Goal: Task Accomplishment & Management: Use online tool/utility

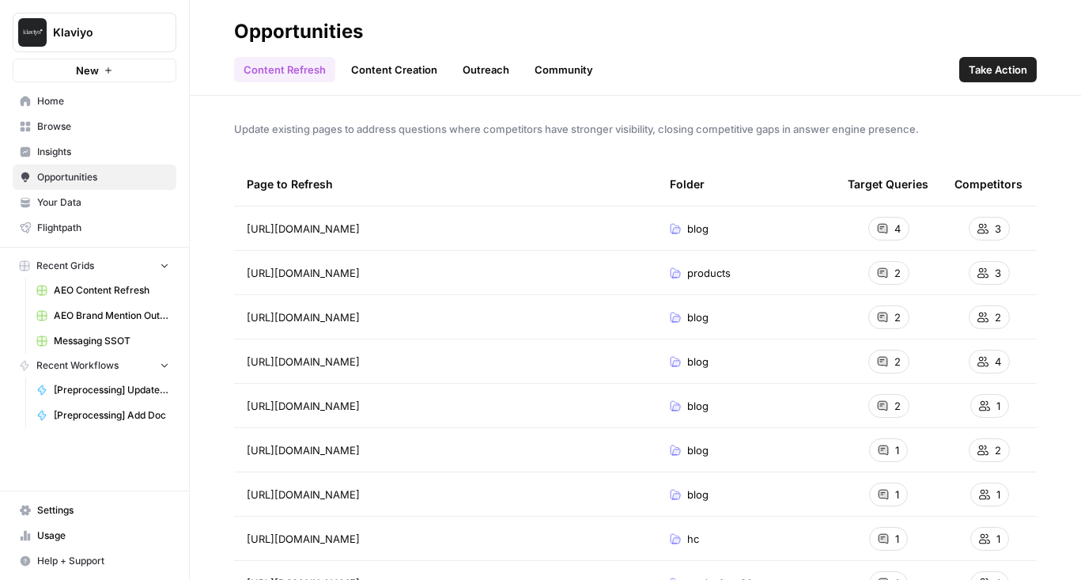
click at [75, 154] on span "Insights" at bounding box center [103, 152] width 132 height 14
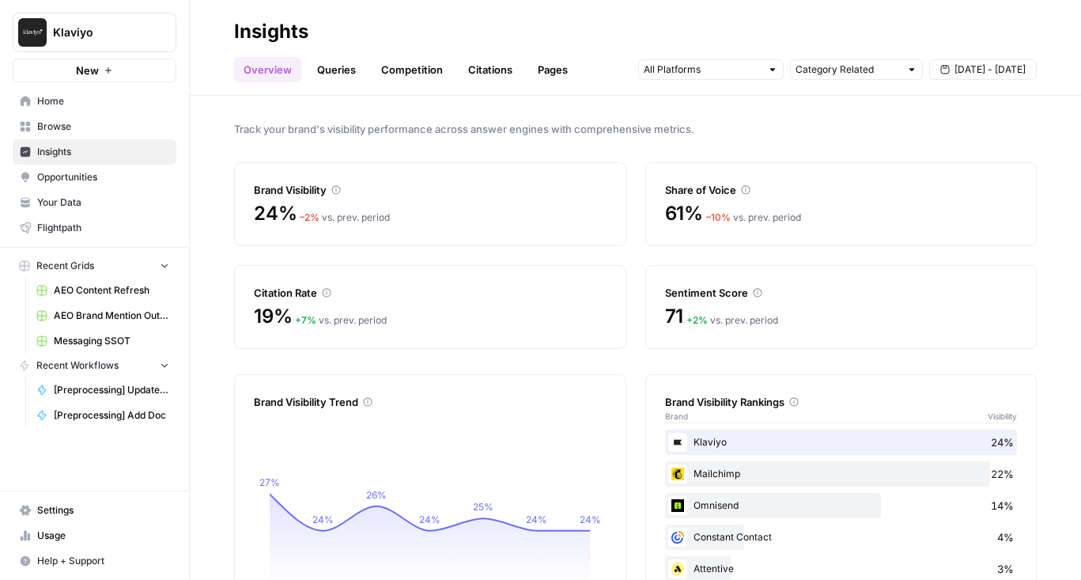
click at [346, 79] on link "Queries" at bounding box center [337, 69] width 58 height 25
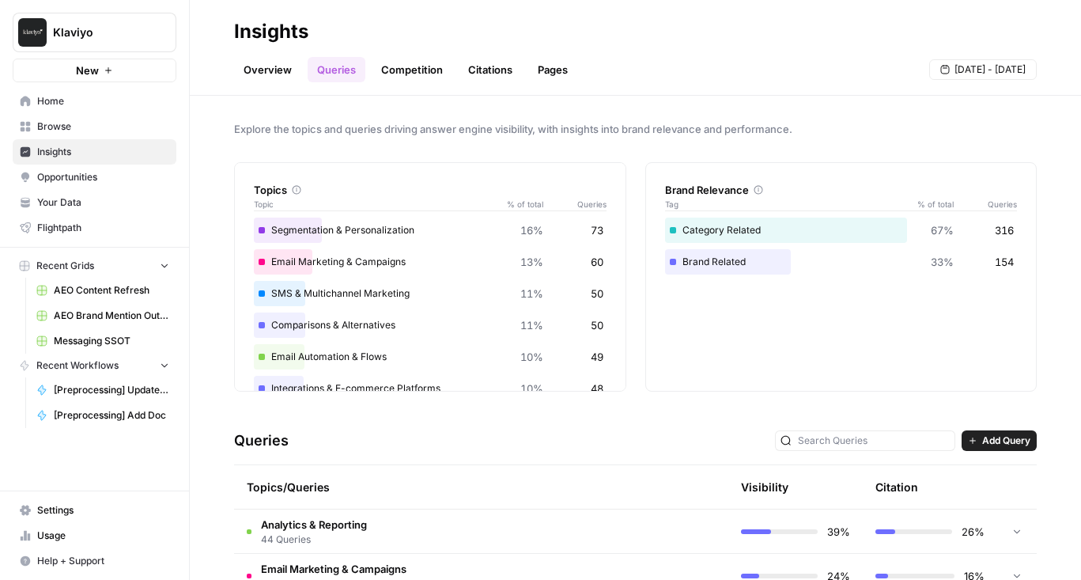
click at [405, 78] on link "Competition" at bounding box center [412, 69] width 81 height 25
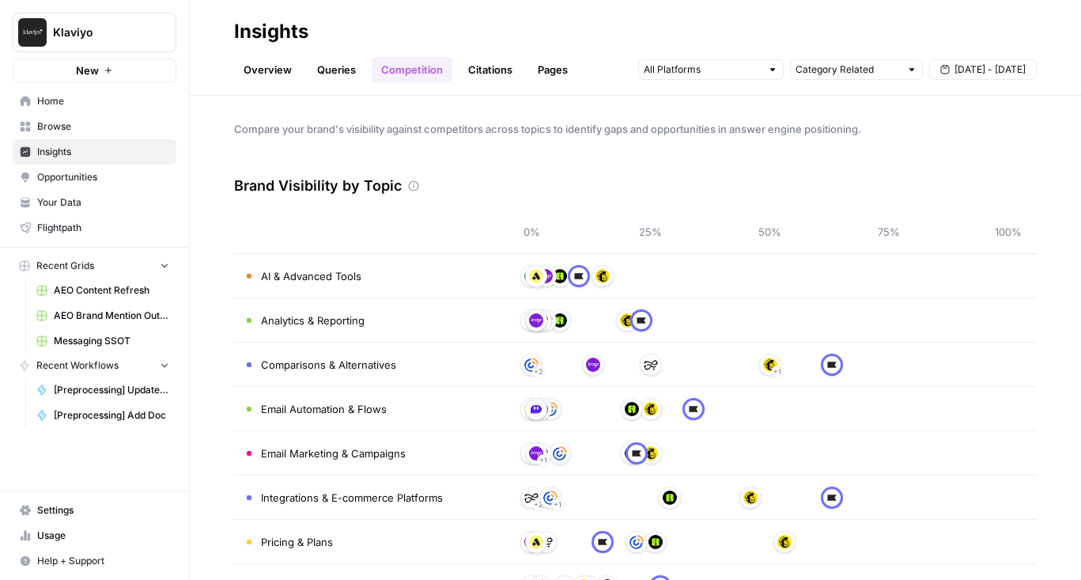
click at [324, 72] on link "Queries" at bounding box center [337, 69] width 58 height 25
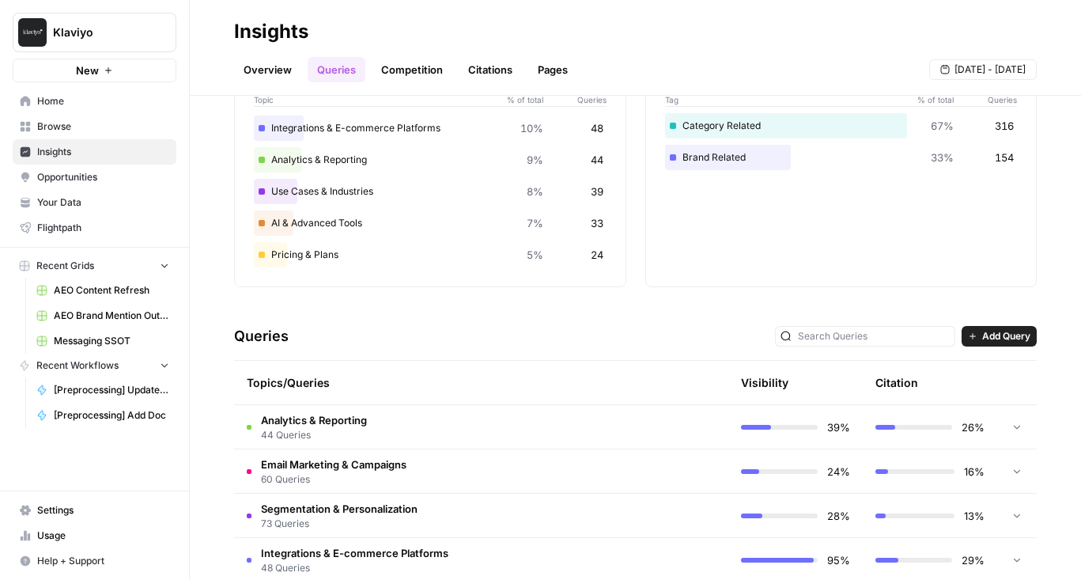
scroll to position [35, 0]
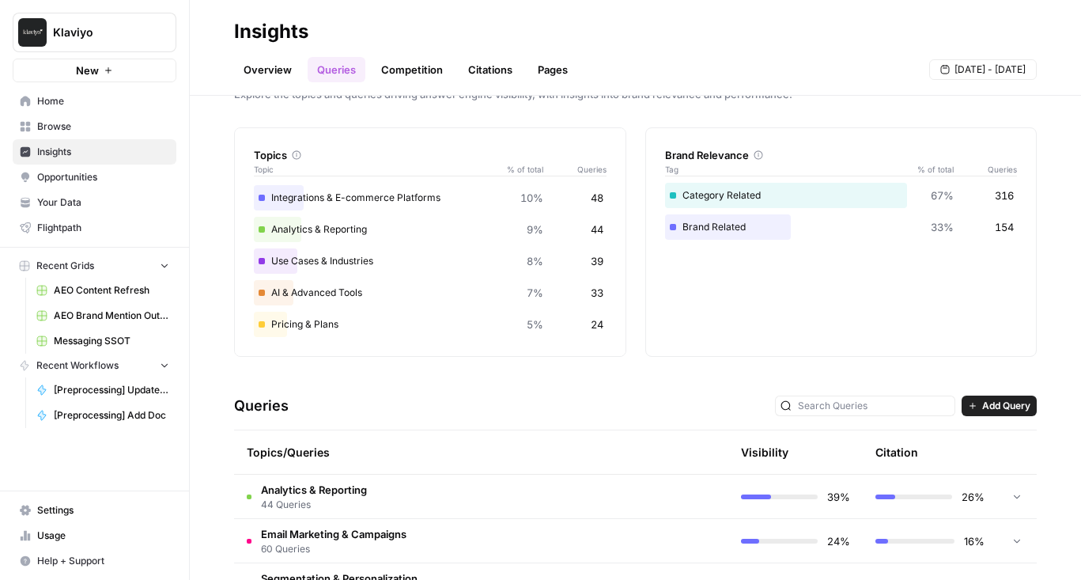
click at [386, 491] on td "Analytics & Reporting 44 Queries" at bounding box center [414, 495] width 360 height 43
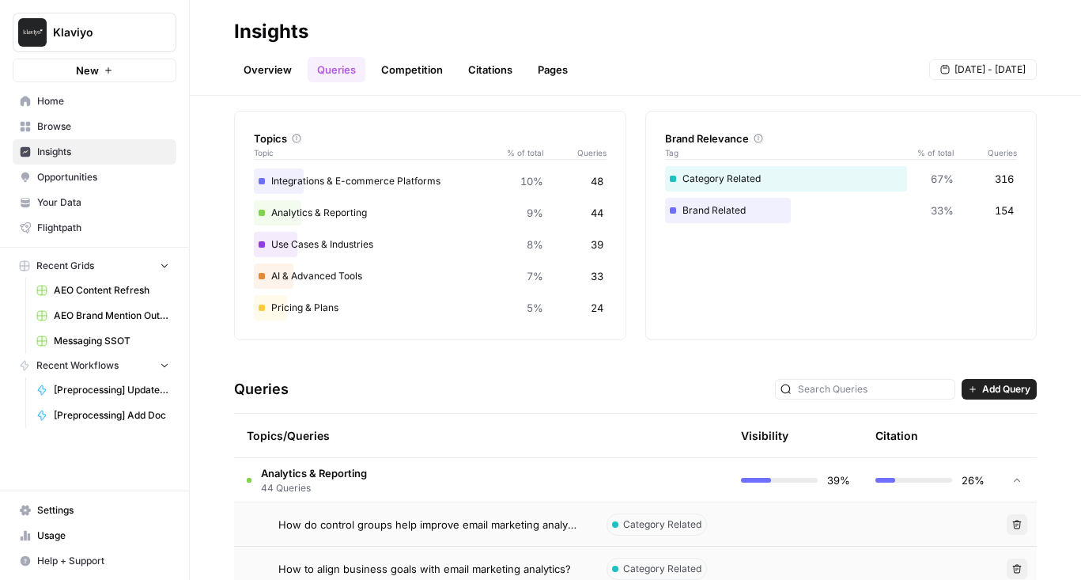
scroll to position [53, 0]
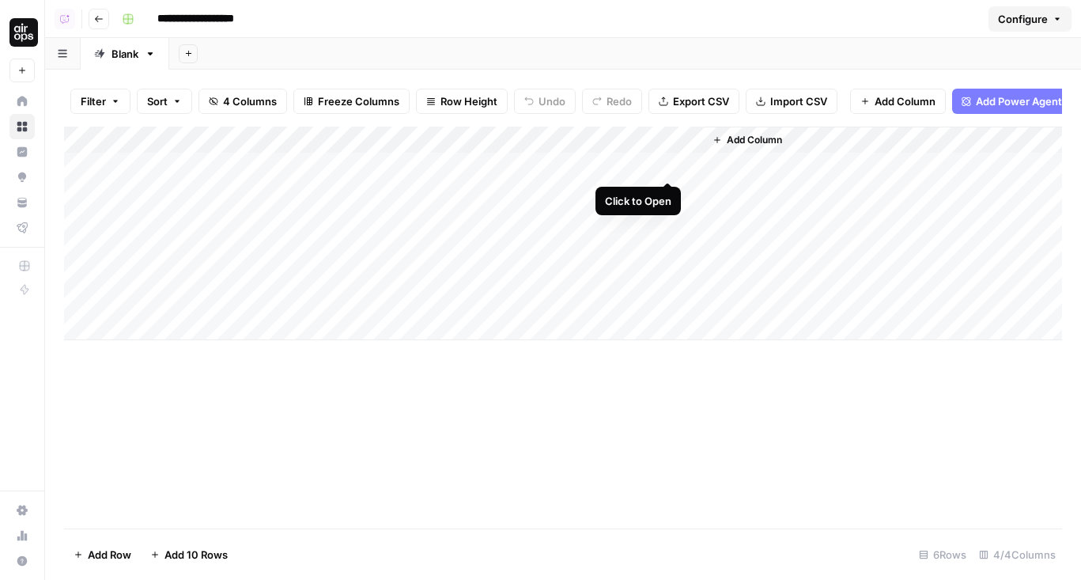
click at [665, 165] on div "Add Column" at bounding box center [563, 233] width 998 height 213
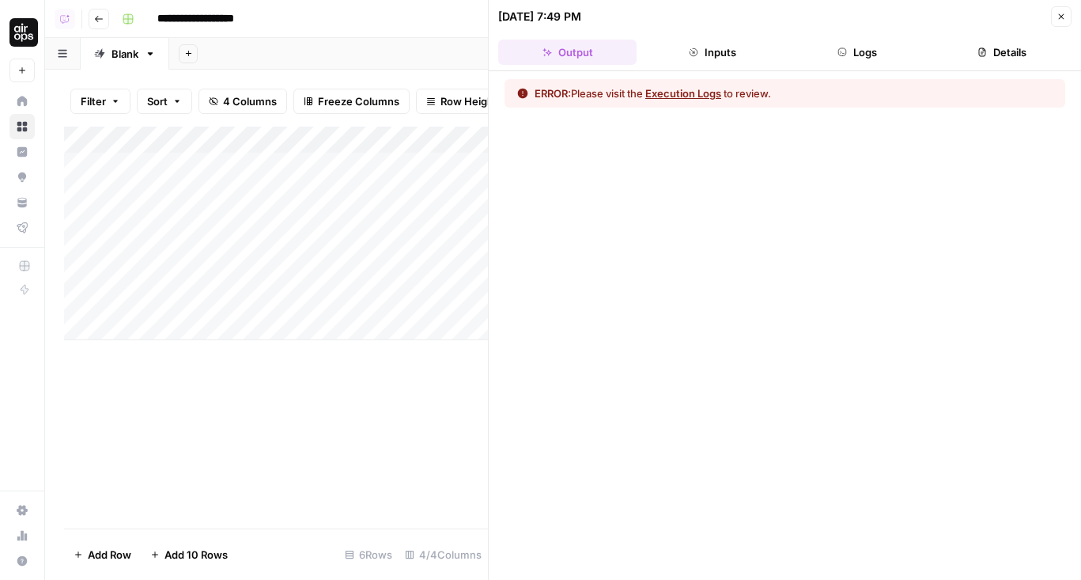
click at [857, 55] on button "Logs" at bounding box center [857, 52] width 138 height 25
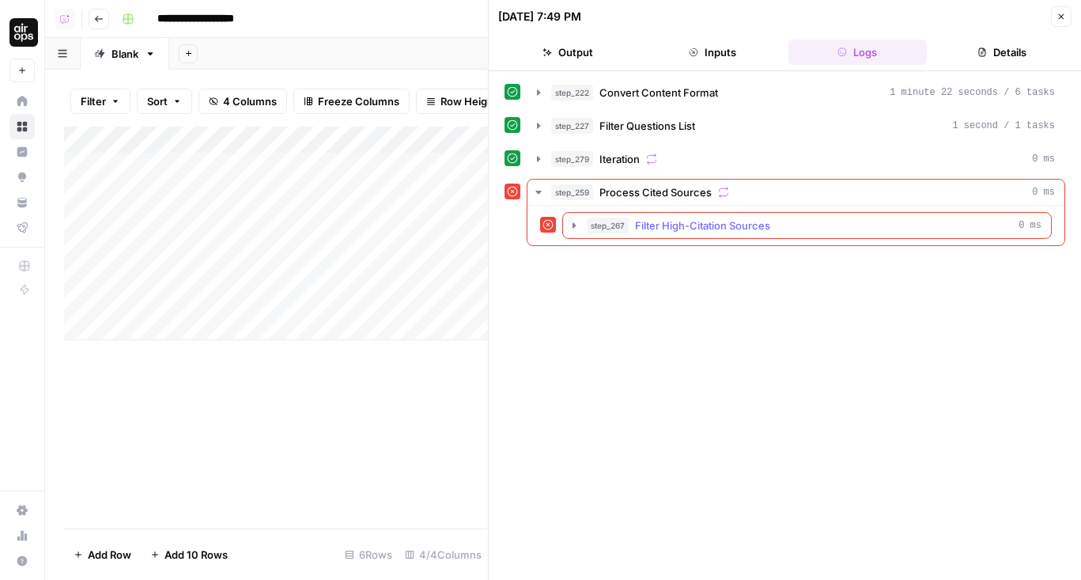
click at [682, 225] on span "Filter High-Citation Sources" at bounding box center [702, 225] width 135 height 16
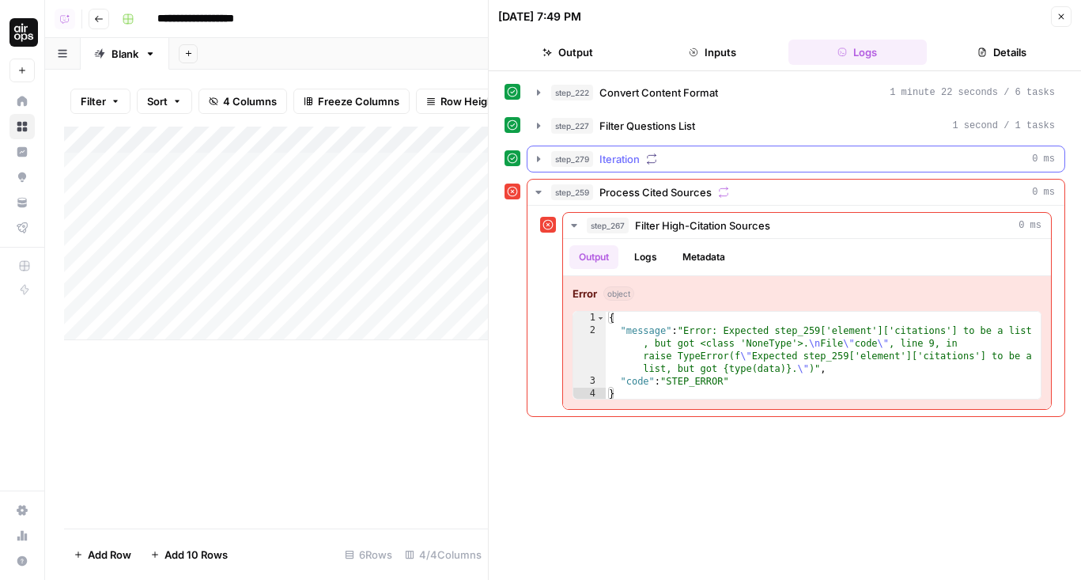
click at [659, 163] on div "step_279 Iteration 0 ms" at bounding box center [803, 159] width 504 height 16
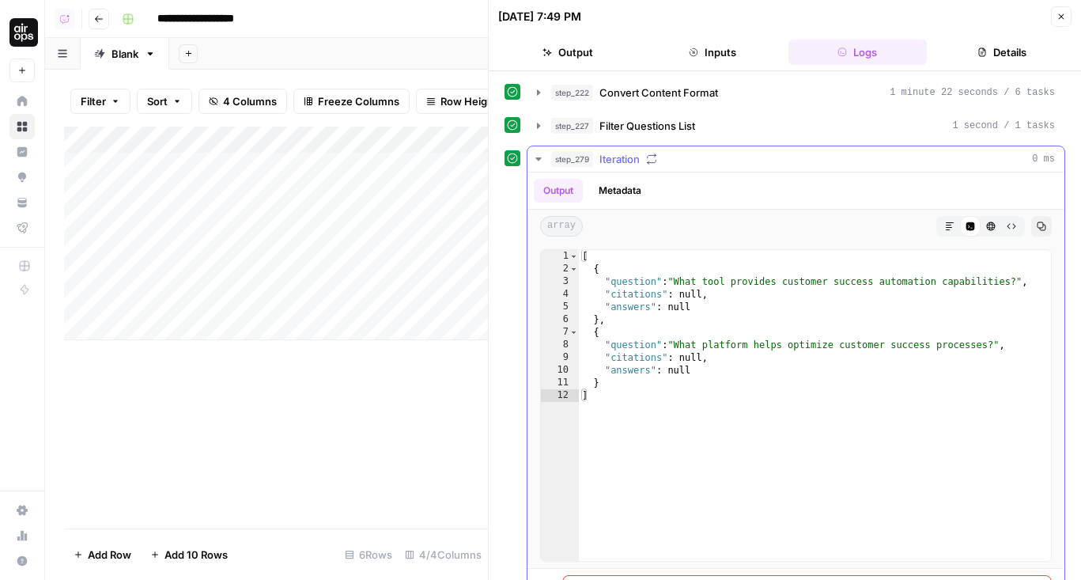
click at [659, 163] on div "step_279 Iteration 0 ms" at bounding box center [803, 159] width 504 height 16
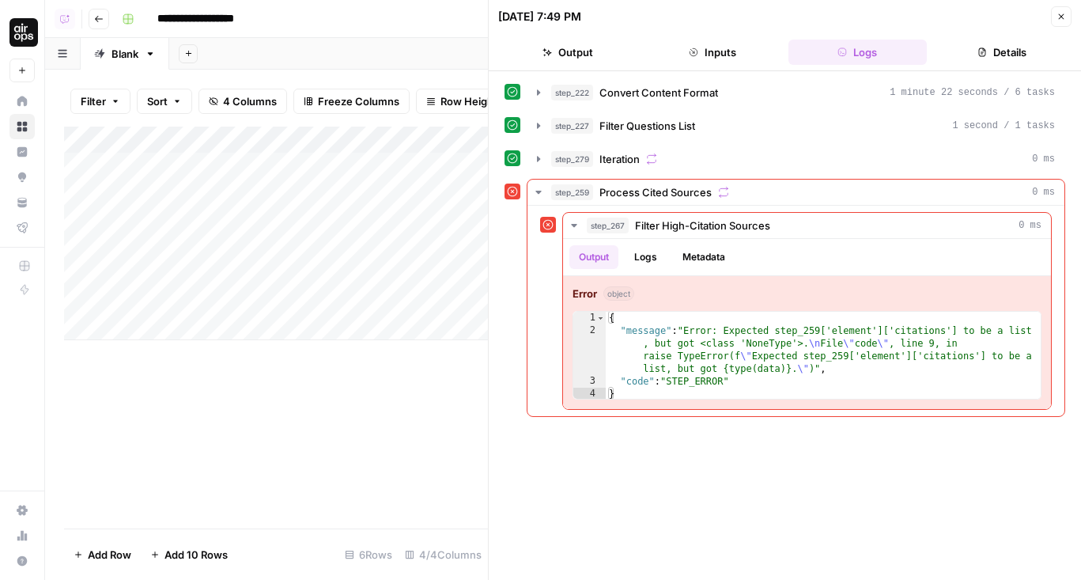
click at [1060, 25] on button "Close" at bounding box center [1061, 16] width 21 height 21
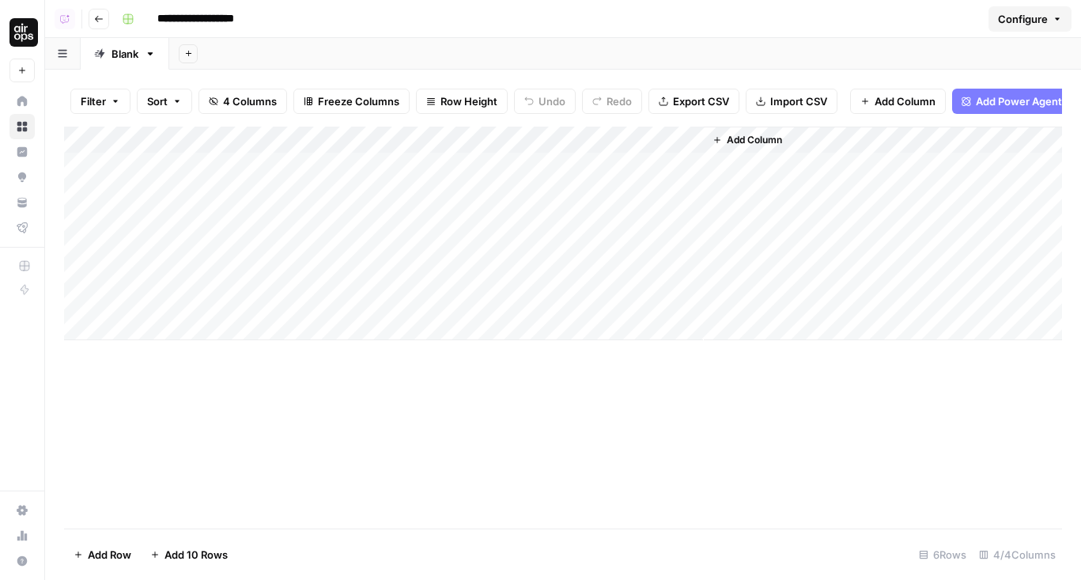
click at [598, 135] on div "Add Column" at bounding box center [563, 233] width 998 height 213
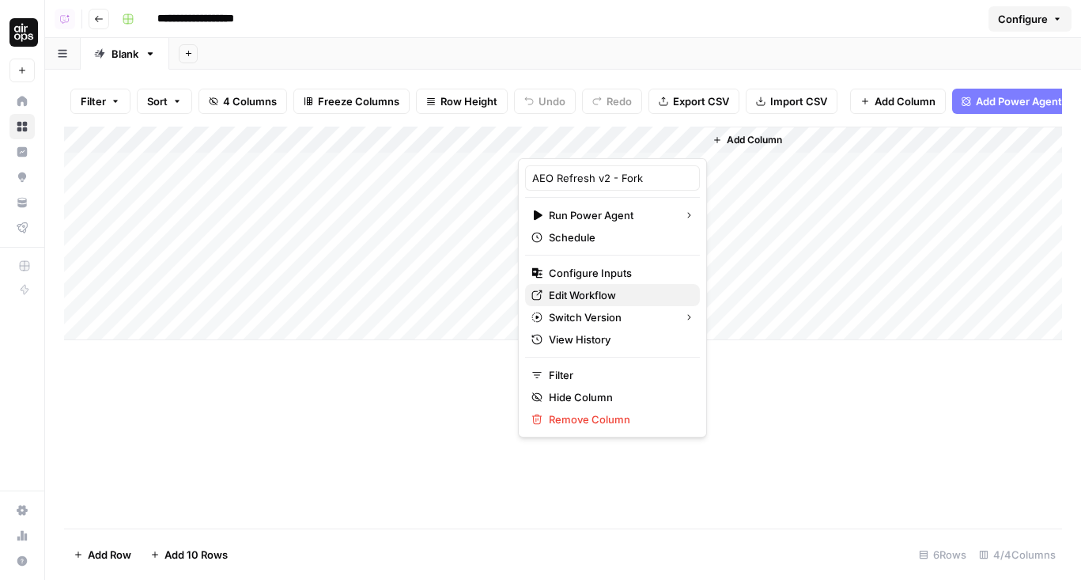
click at [580, 297] on span "Edit Workflow" at bounding box center [618, 295] width 138 height 16
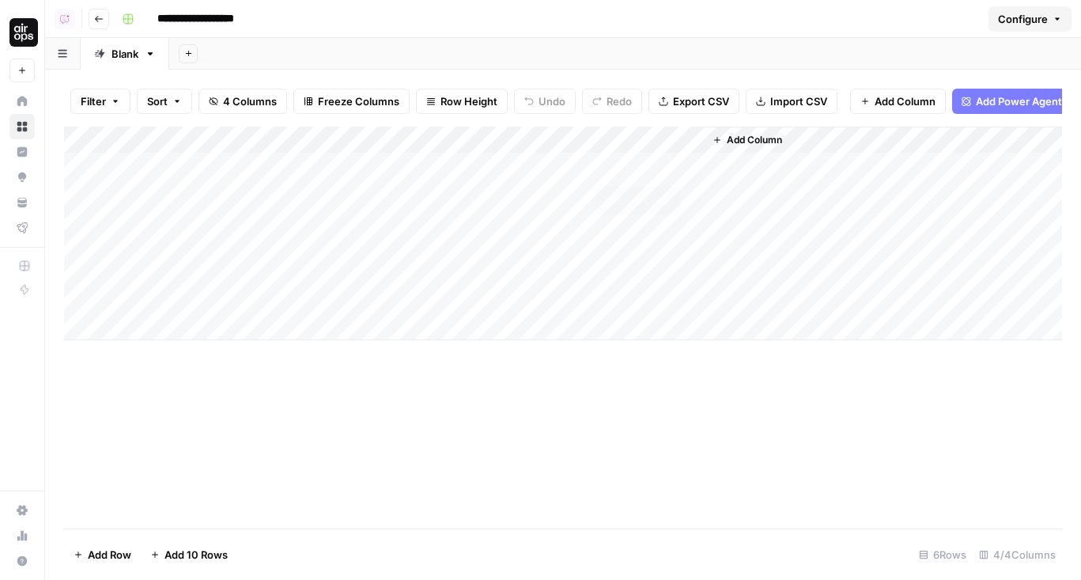
click at [670, 163] on div "Add Column" at bounding box center [563, 233] width 998 height 213
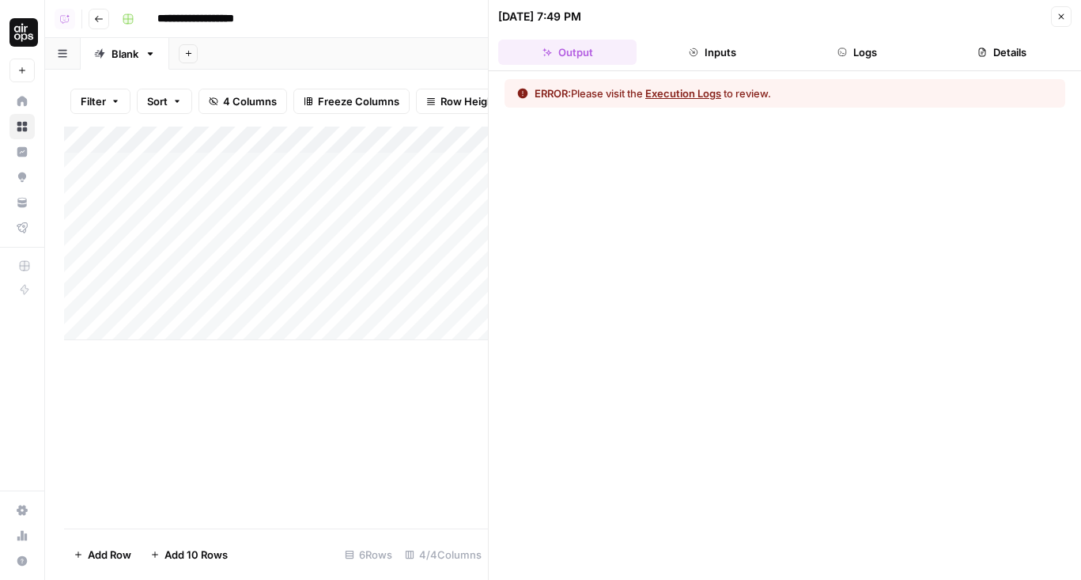
click at [856, 52] on button "Logs" at bounding box center [857, 52] width 138 height 25
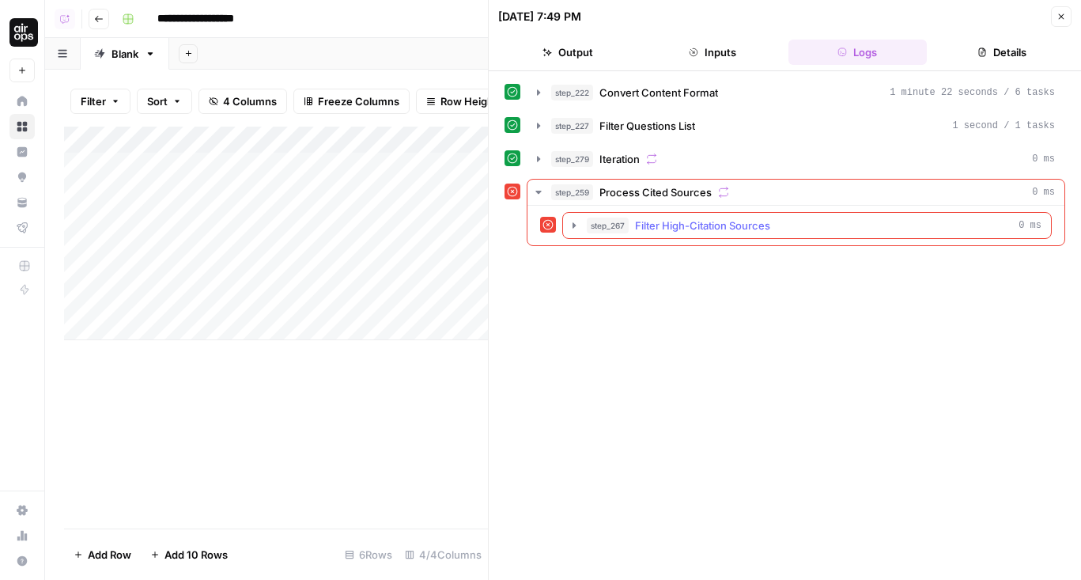
click at [761, 223] on span "Filter High-Citation Sources" at bounding box center [702, 225] width 135 height 16
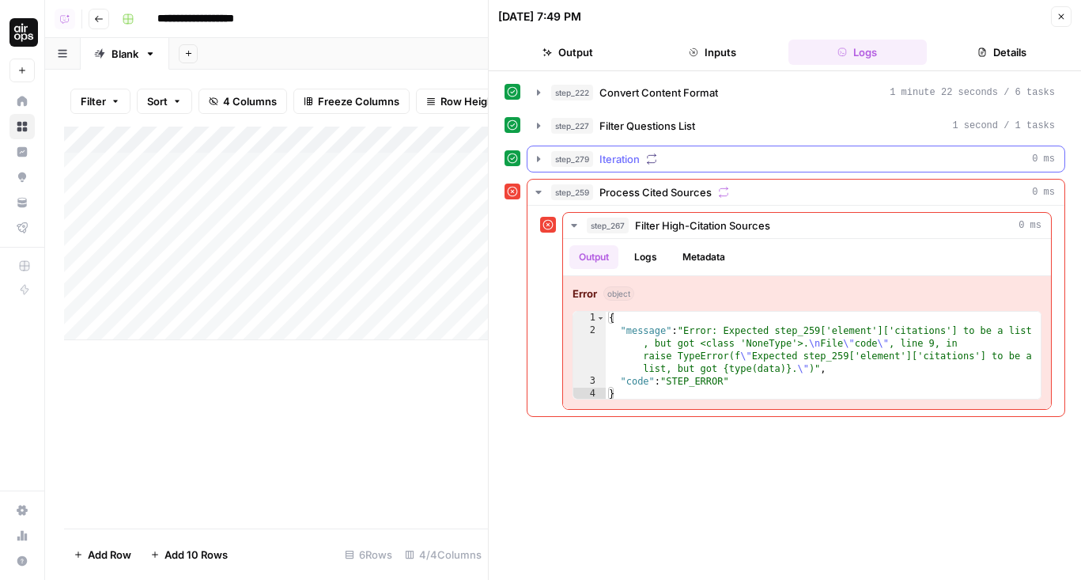
click at [712, 161] on div "step_279 Iteration 0 ms" at bounding box center [803, 159] width 504 height 16
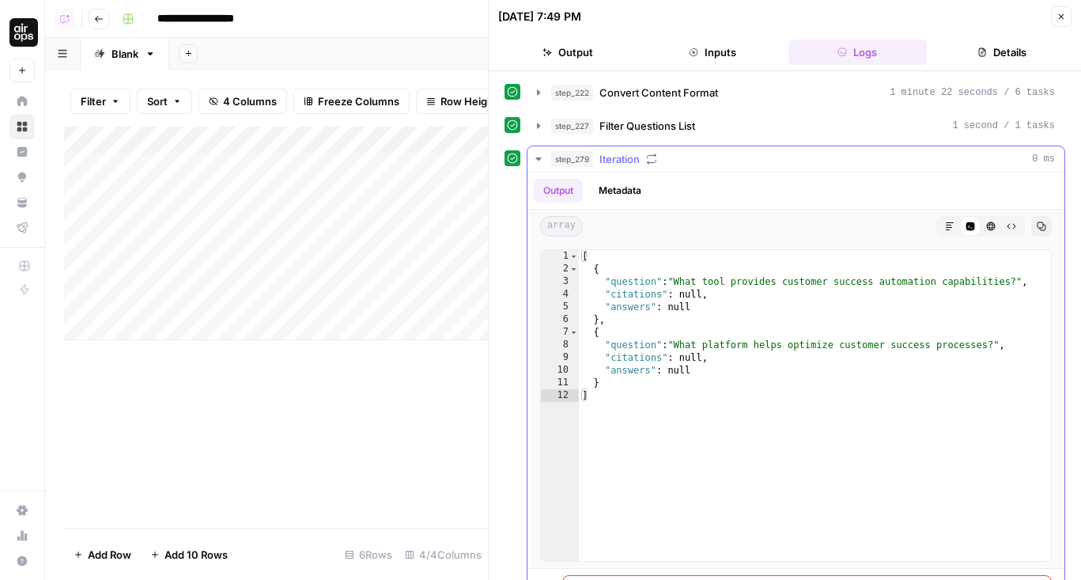
click at [712, 161] on div "step_279 Iteration 0 ms" at bounding box center [803, 159] width 504 height 16
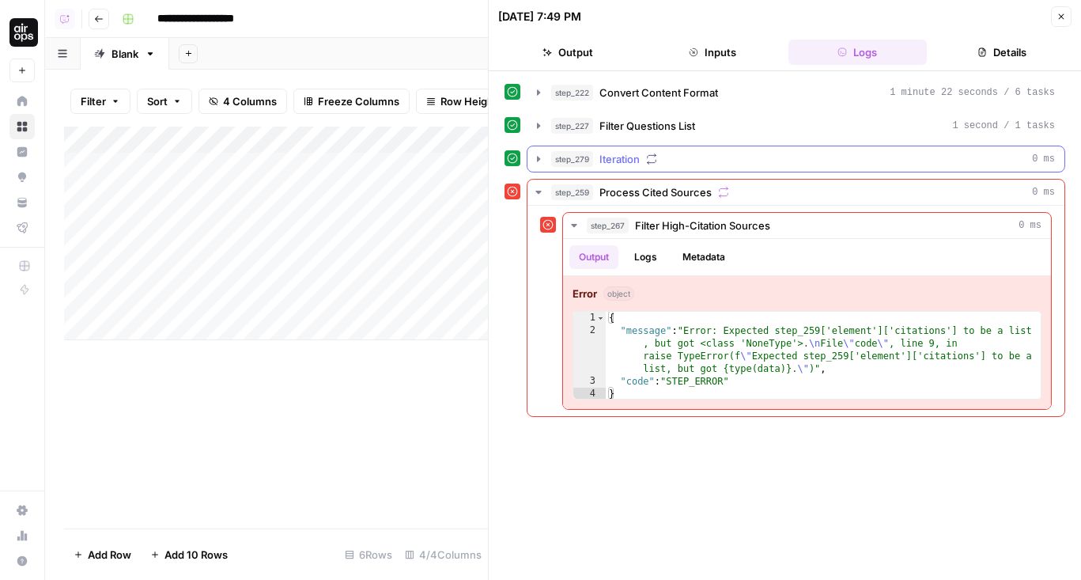
click at [637, 155] on span "Iteration" at bounding box center [619, 159] width 40 height 16
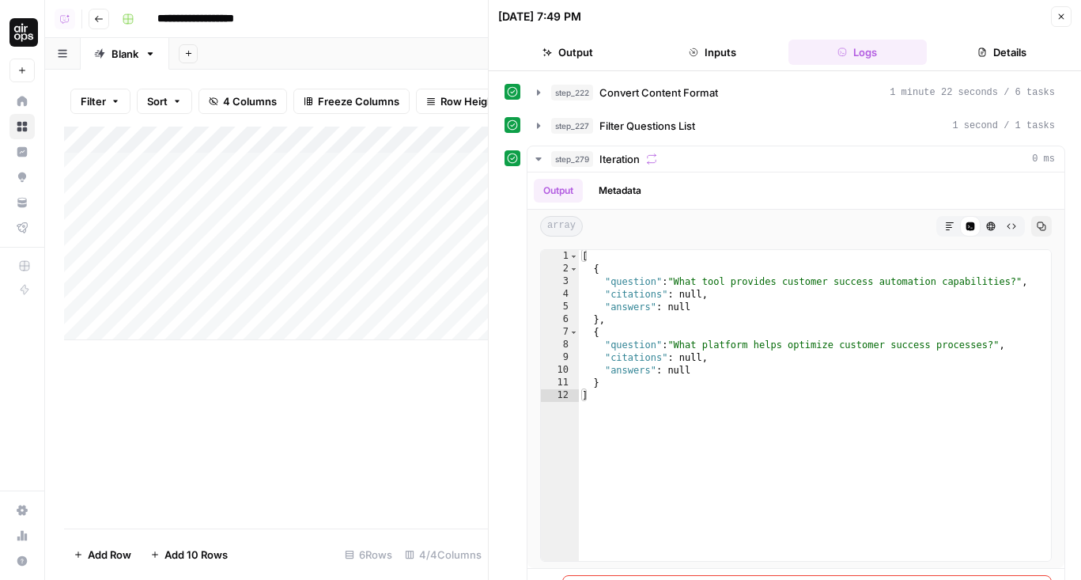
click at [1064, 9] on button "Close" at bounding box center [1061, 16] width 21 height 21
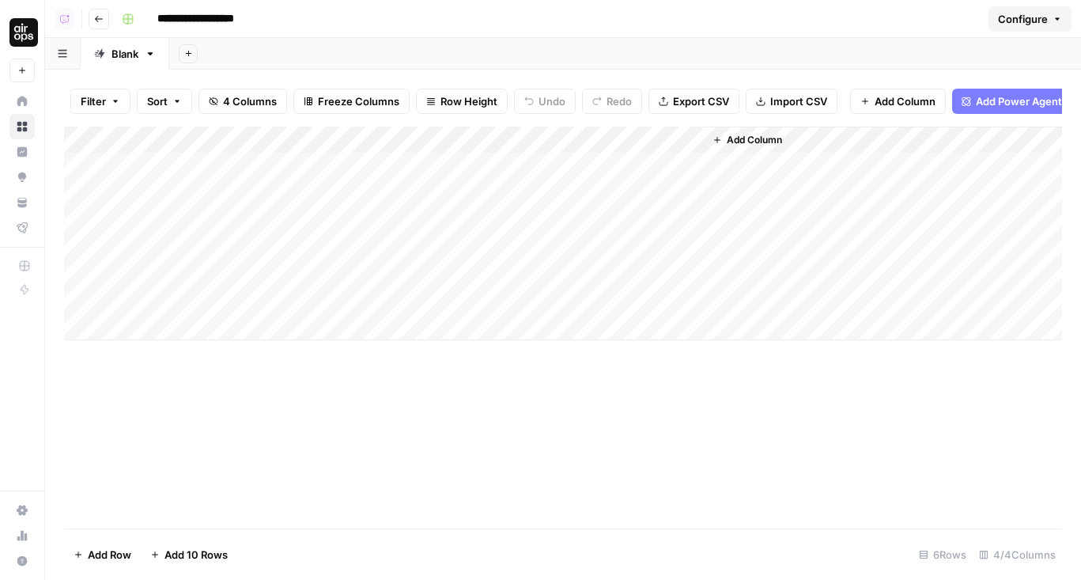
click at [662, 165] on div "Add Column" at bounding box center [563, 233] width 998 height 213
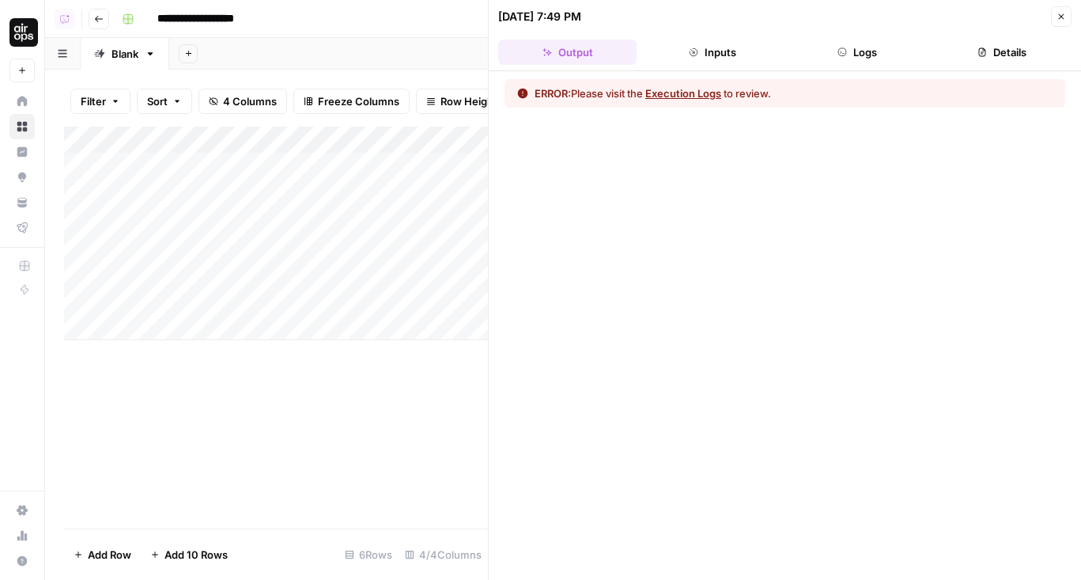
click at [866, 52] on button "Logs" at bounding box center [857, 52] width 138 height 25
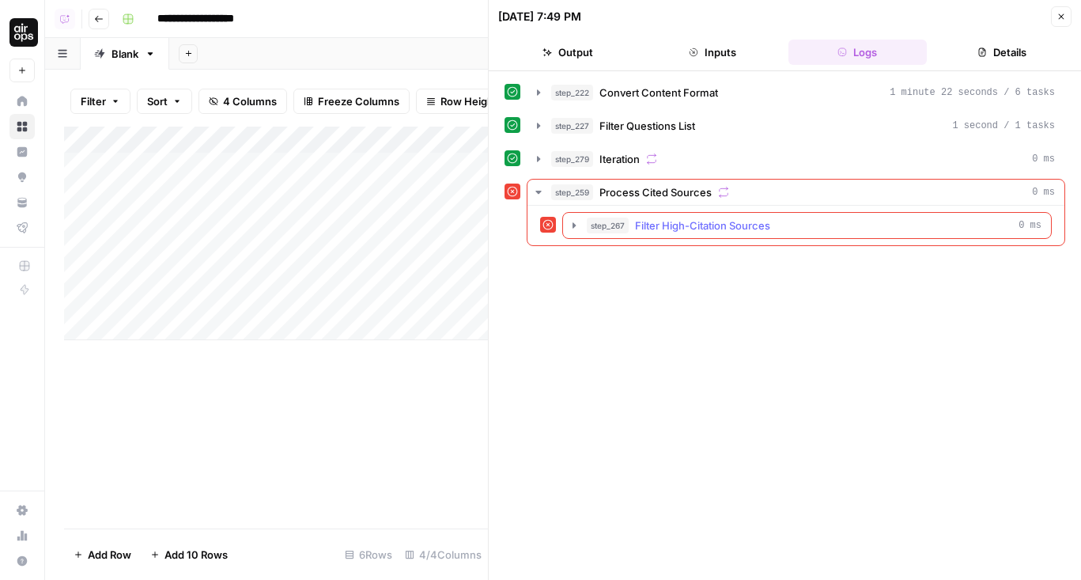
click at [761, 217] on span "Filter High-Citation Sources" at bounding box center [702, 225] width 135 height 16
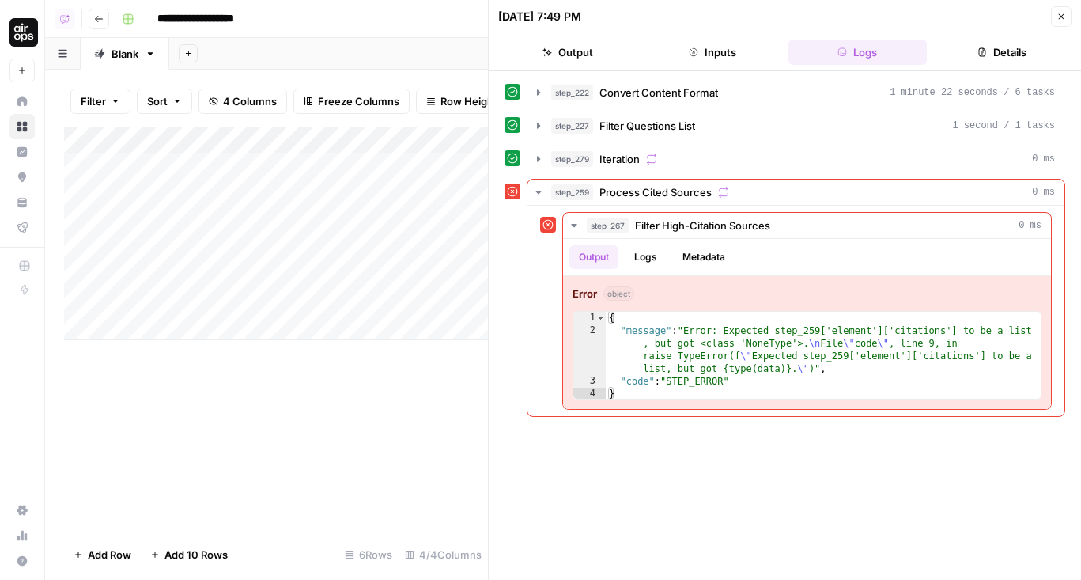
click at [1059, 9] on button "Close" at bounding box center [1061, 16] width 21 height 21
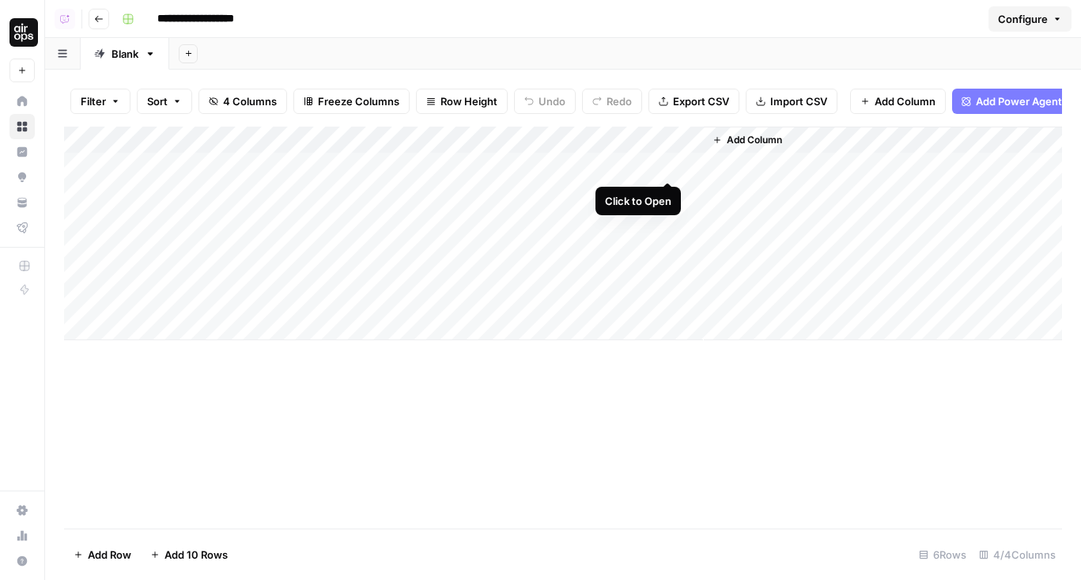
click at [662, 168] on div "Add Column" at bounding box center [563, 233] width 998 height 213
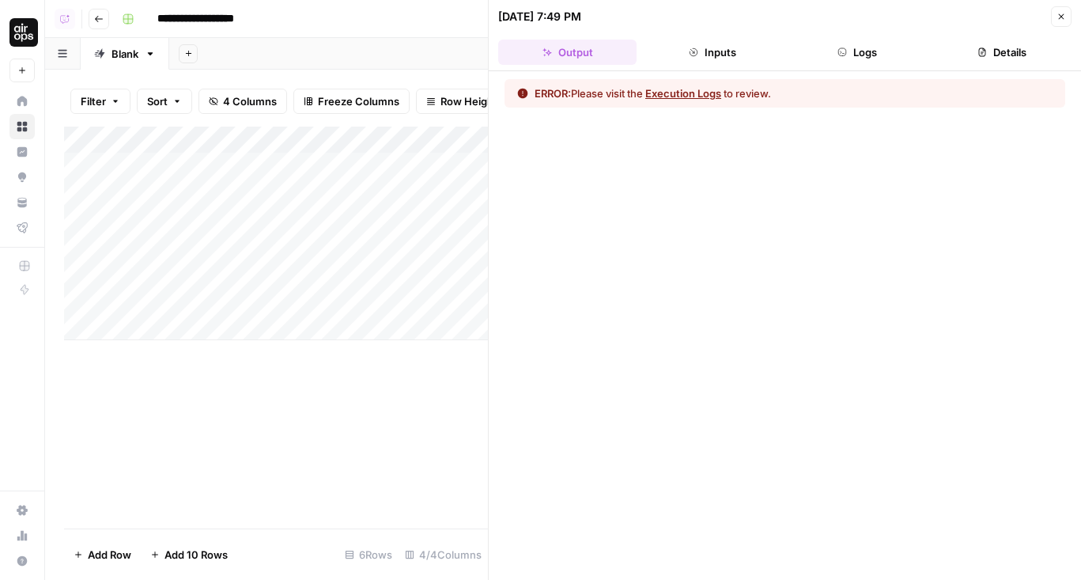
click at [847, 47] on button "Logs" at bounding box center [857, 52] width 138 height 25
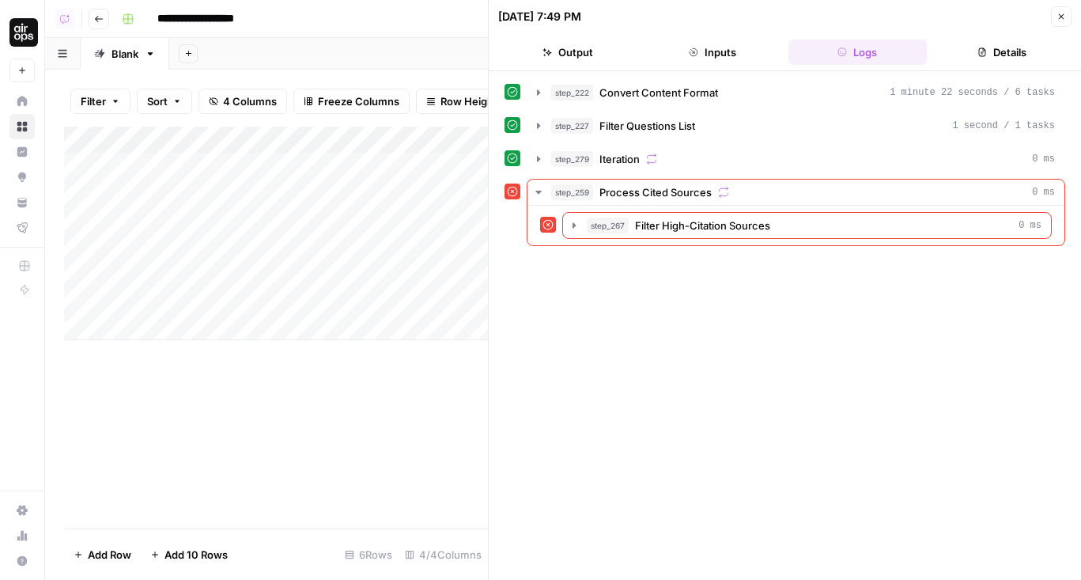
click at [1067, 18] on button "Close" at bounding box center [1061, 16] width 21 height 21
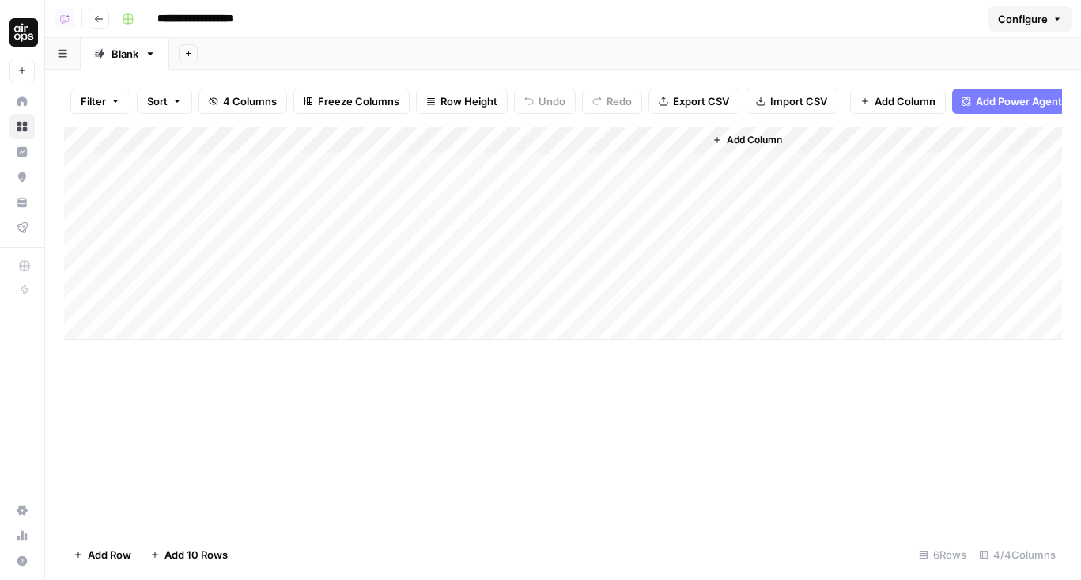
click at [666, 191] on div "Add Column" at bounding box center [563, 233] width 998 height 213
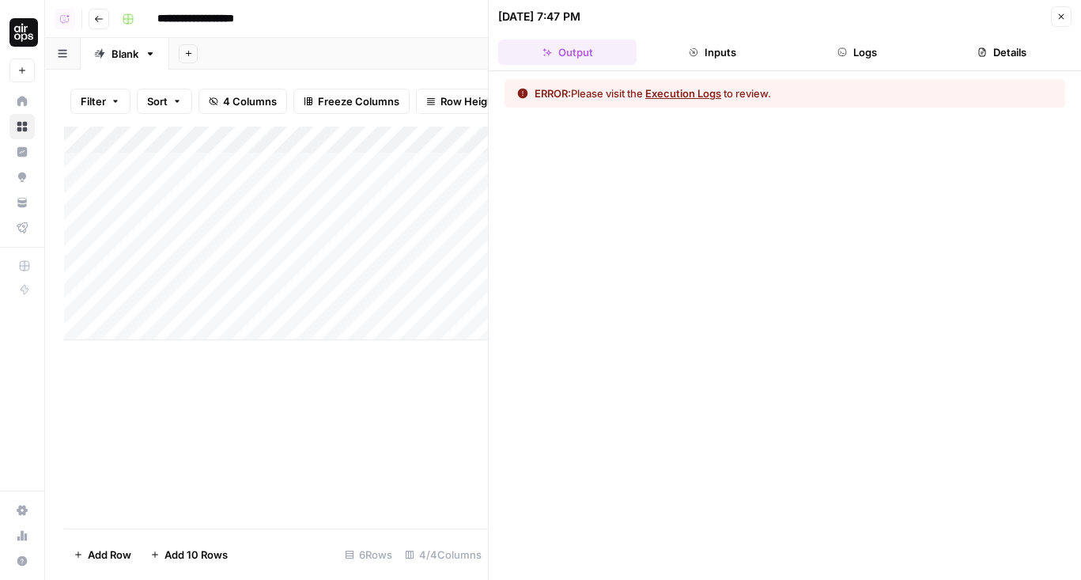
click at [872, 51] on button "Logs" at bounding box center [857, 52] width 138 height 25
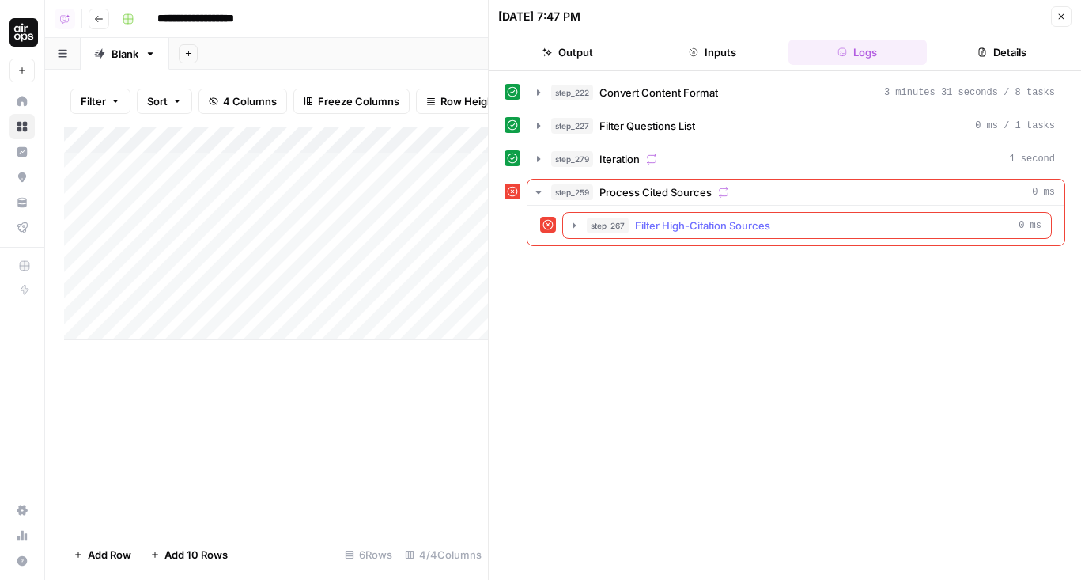
click at [742, 219] on span "Filter High-Citation Sources" at bounding box center [702, 225] width 135 height 16
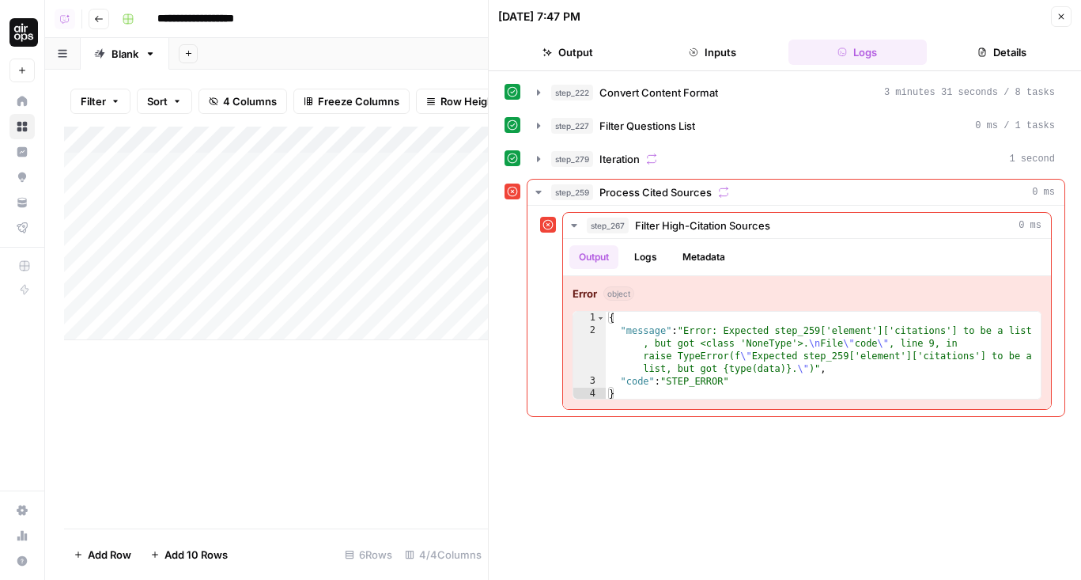
click at [1058, 20] on icon "button" at bounding box center [1060, 16] width 9 height 9
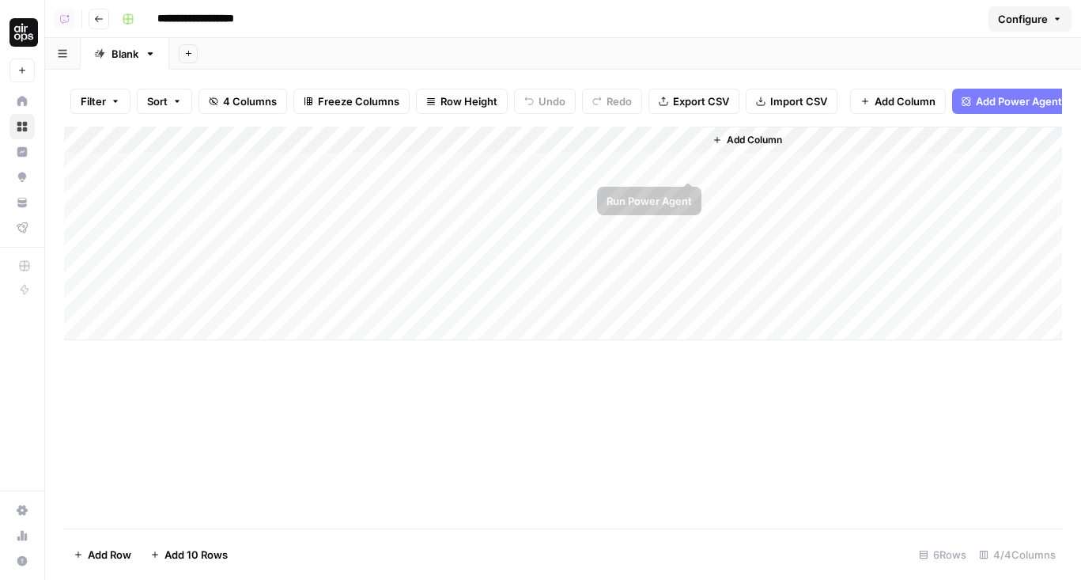
click at [685, 164] on div "Add Column" at bounding box center [563, 233] width 998 height 213
click at [687, 195] on div "Add Column" at bounding box center [563, 233] width 998 height 213
click at [686, 222] on div "Add Column" at bounding box center [563, 233] width 998 height 213
click at [667, 161] on div "Add Column" at bounding box center [563, 233] width 998 height 213
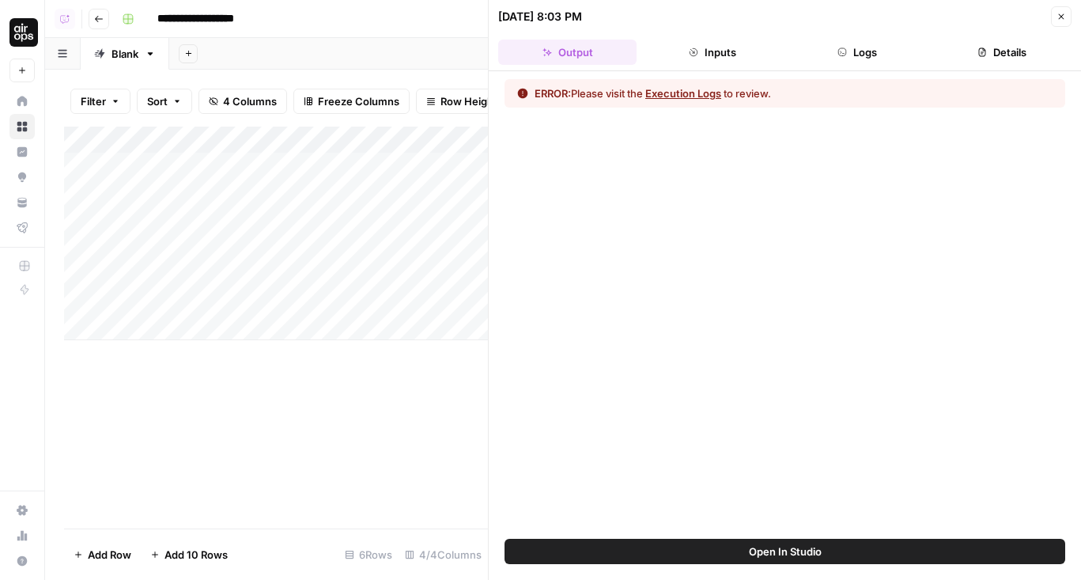
click at [731, 554] on button "Open In Studio" at bounding box center [784, 550] width 561 height 25
click at [1061, 17] on icon "button" at bounding box center [1060, 16] width 9 height 9
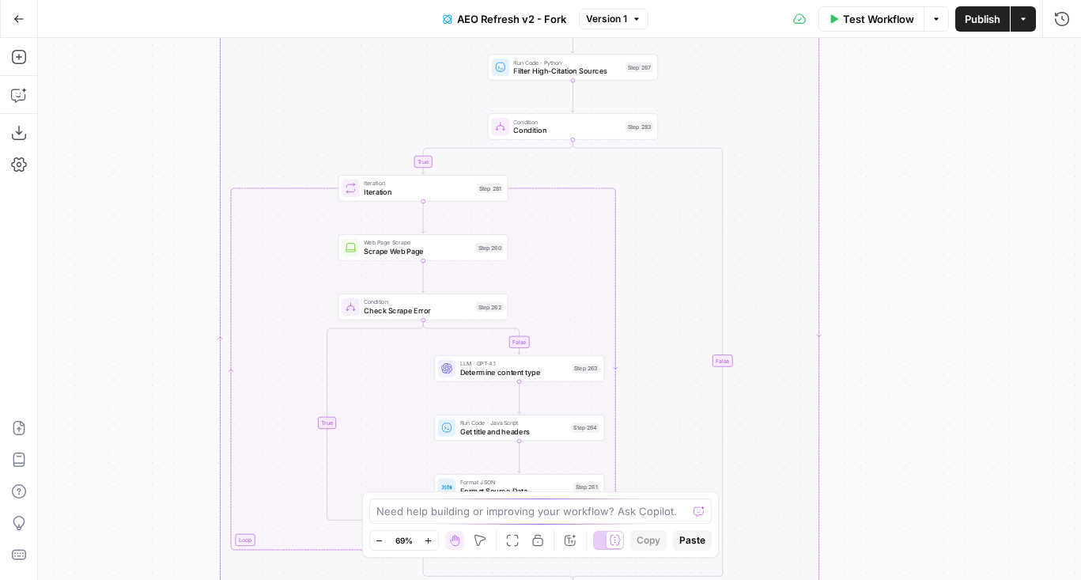
drag, startPoint x: 718, startPoint y: 146, endPoint x: 618, endPoint y: 352, distance: 228.4
click at [618, 352] on div "true false true false true false Workflow Set Inputs Inputs Content Processing …" at bounding box center [559, 309] width 1043 height 542
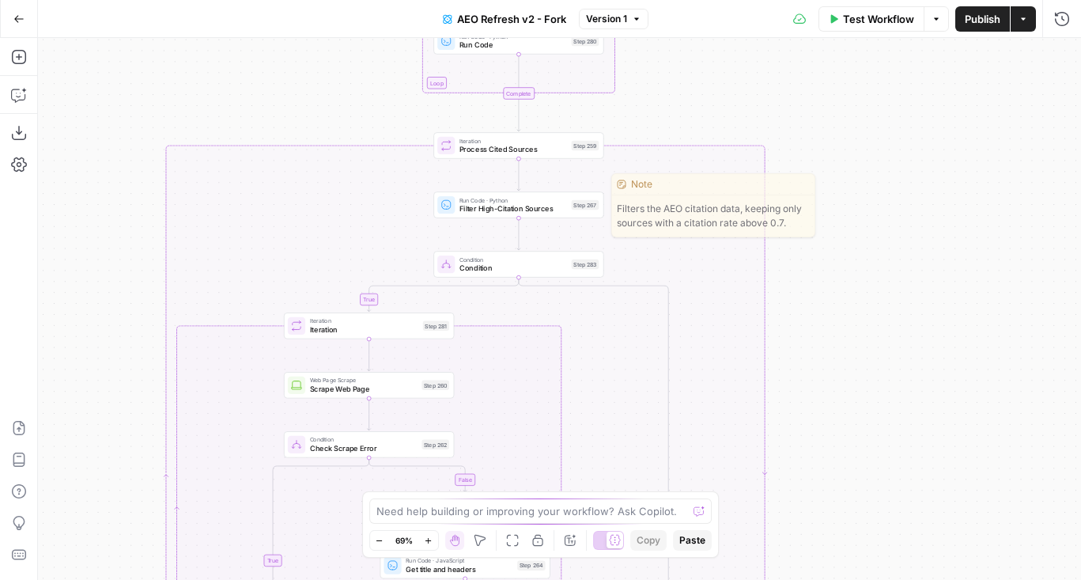
click at [472, 159] on div "true false true false true false Workflow Set Inputs Inputs Content Processing …" at bounding box center [559, 309] width 1043 height 542
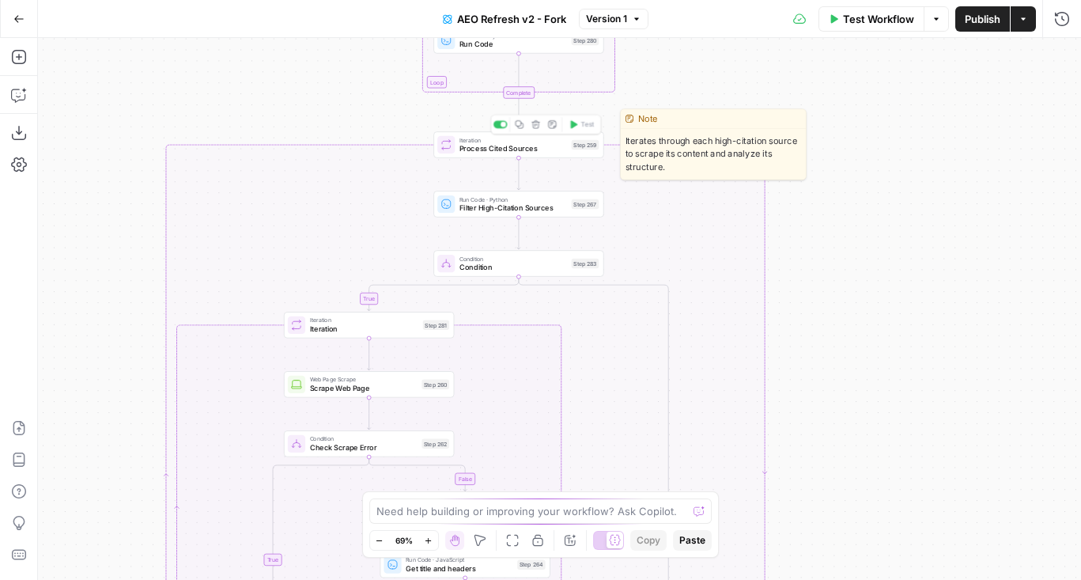
click at [466, 153] on span "Process Cited Sources" at bounding box center [513, 148] width 108 height 11
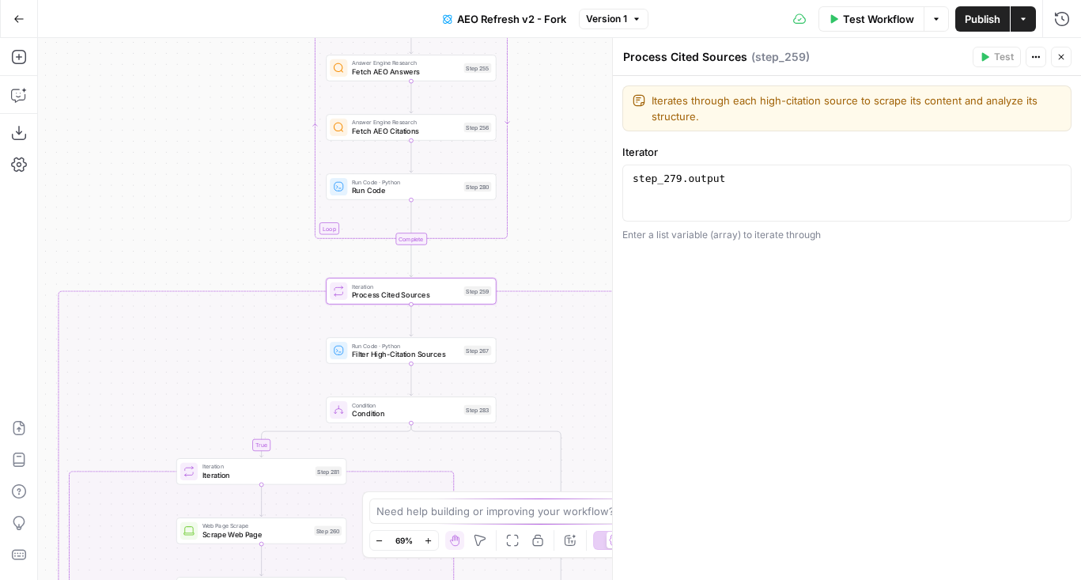
drag, startPoint x: 332, startPoint y: 111, endPoint x: 217, endPoint y: 324, distance: 242.3
click at [217, 324] on div "false true true false true false Workflow Set Inputs Inputs Content Processing …" at bounding box center [559, 309] width 1043 height 542
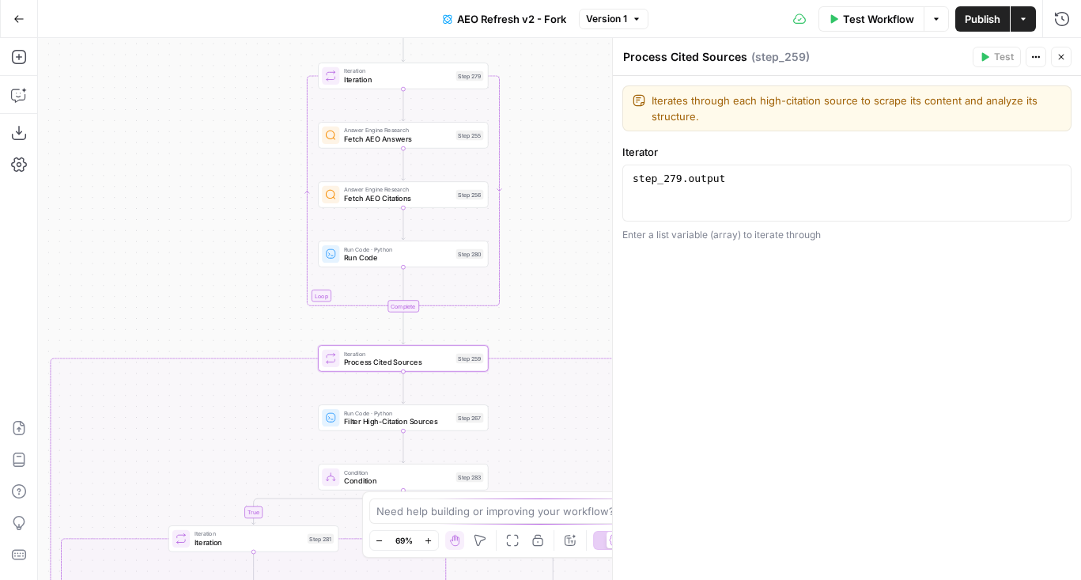
drag, startPoint x: 276, startPoint y: 191, endPoint x: 214, endPoint y: 323, distance: 145.7
click at [214, 319] on div "false true true false true false Workflow Set Inputs Inputs Content Processing …" at bounding box center [559, 309] width 1043 height 542
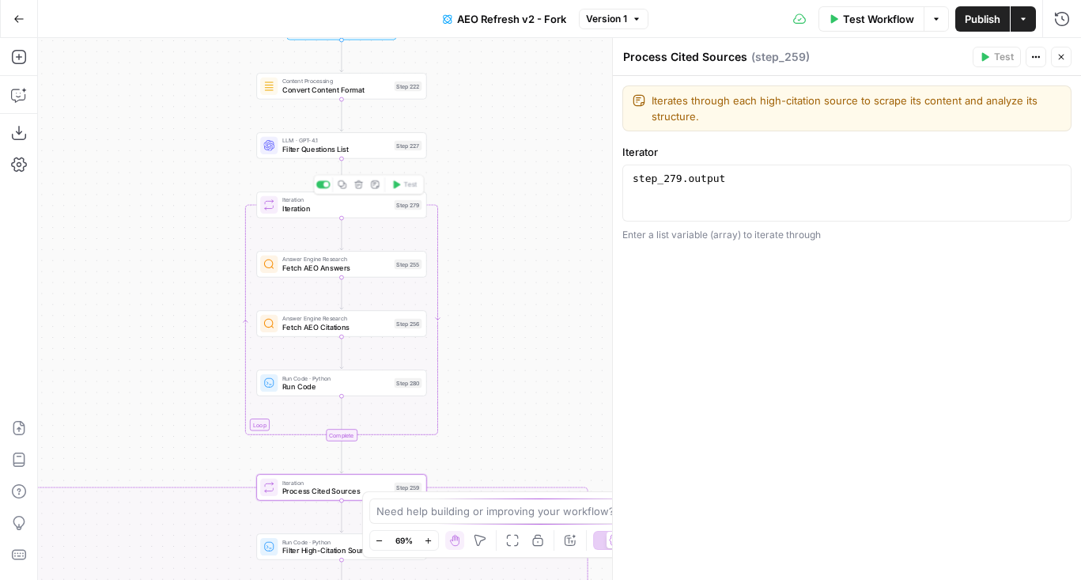
click at [301, 215] on div "Iteration Iteration Step 279 Copy step Delete step Add Note Test" at bounding box center [341, 204] width 170 height 26
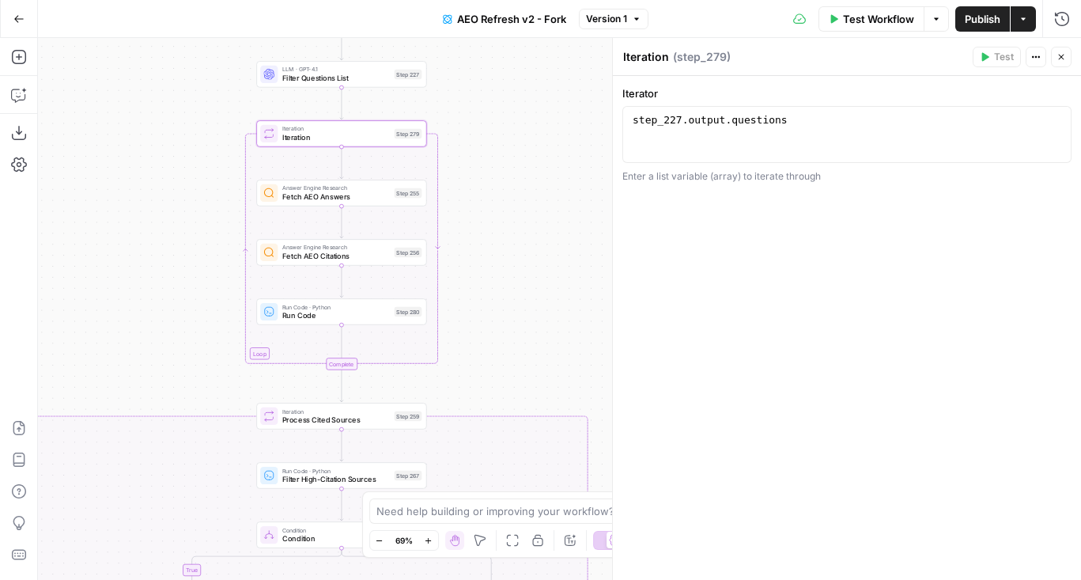
drag, startPoint x: 527, startPoint y: 145, endPoint x: 527, endPoint y: 74, distance: 71.2
click at [527, 74] on div "false true true false true false Workflow Set Inputs Inputs Content Processing …" at bounding box center [559, 309] width 1043 height 542
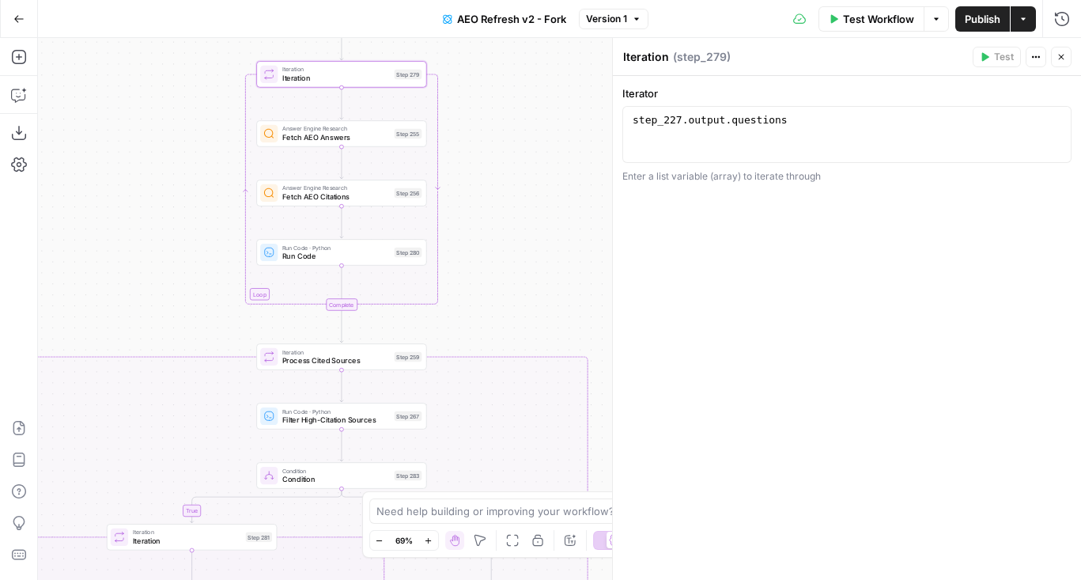
drag, startPoint x: 508, startPoint y: 250, endPoint x: 523, endPoint y: 74, distance: 176.2
click at [523, 74] on div "false true true false true false Workflow Set Inputs Inputs Content Processing …" at bounding box center [559, 309] width 1043 height 542
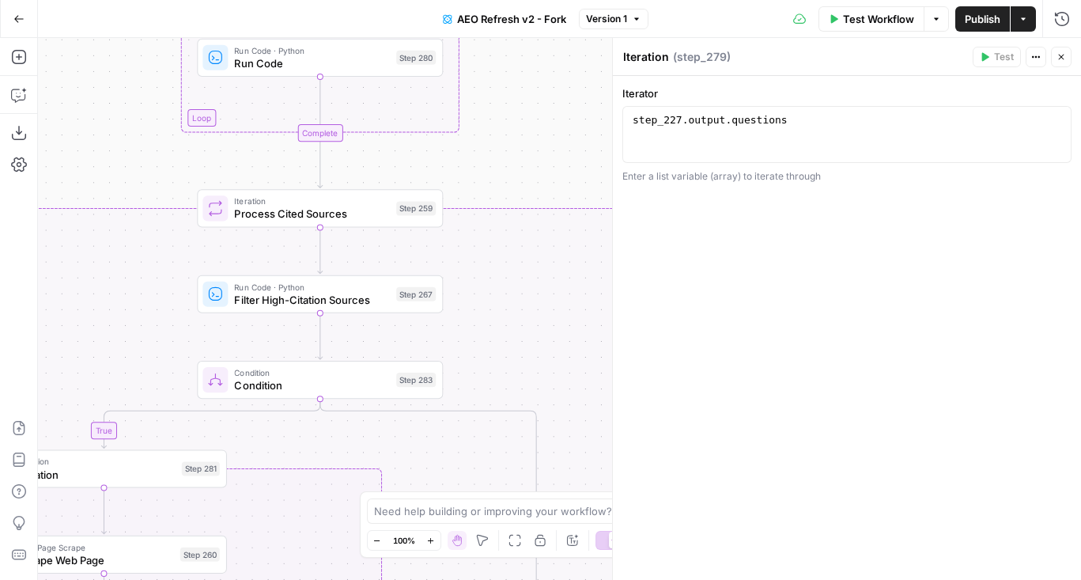
click at [352, 308] on div "Run Code · Python Filter High-Citation Sources Step 267 Copy step Delete step E…" at bounding box center [320, 294] width 246 height 38
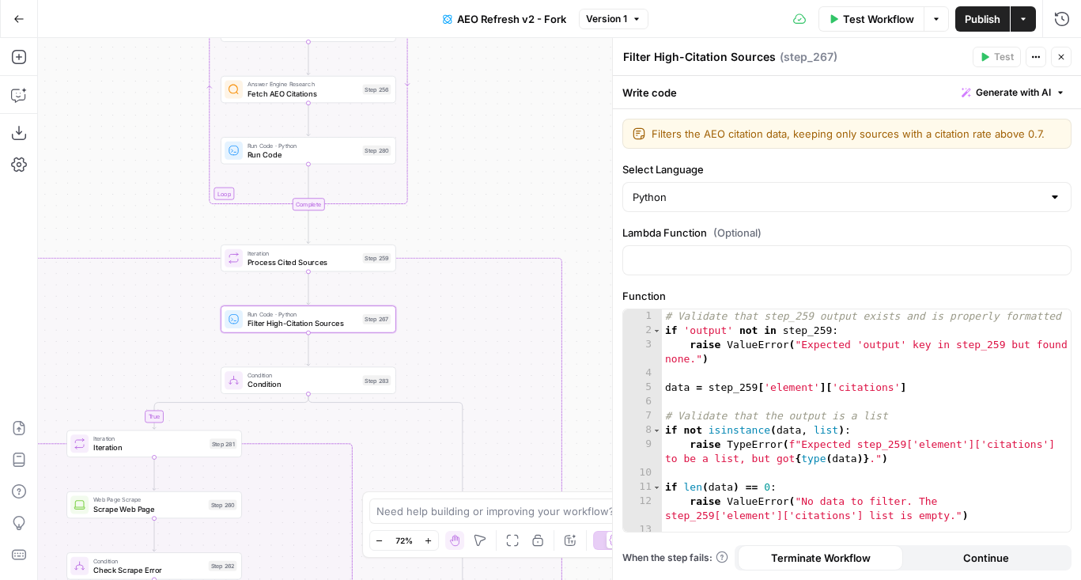
drag, startPoint x: 126, startPoint y: 201, endPoint x: 156, endPoint y: 224, distance: 37.8
click at [156, 224] on div "false true true false true false Workflow Set Inputs Inputs Content Processing …" at bounding box center [559, 309] width 1043 height 542
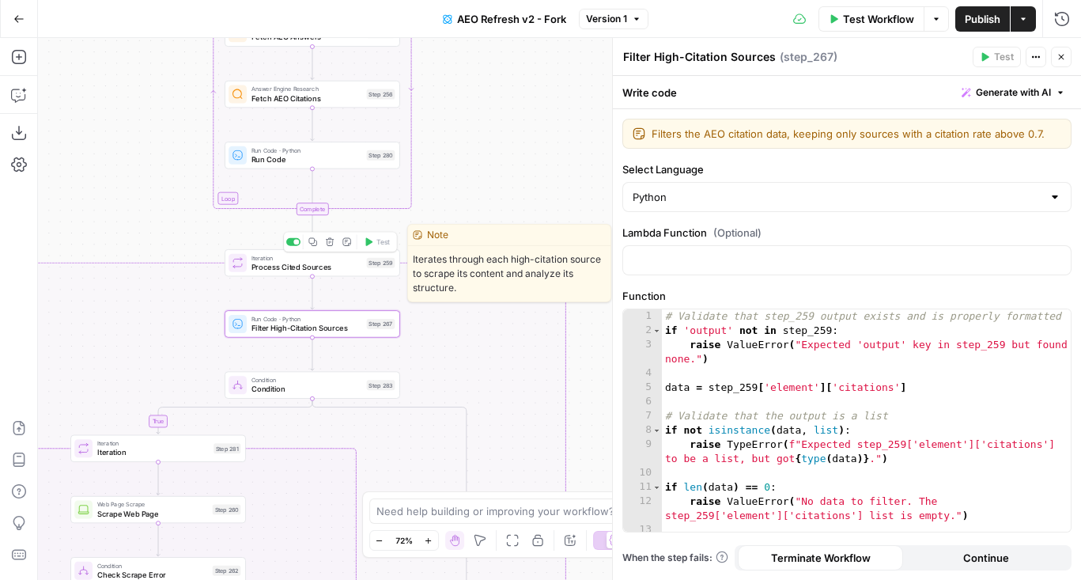
click at [274, 266] on span "Process Cited Sources" at bounding box center [306, 266] width 111 height 11
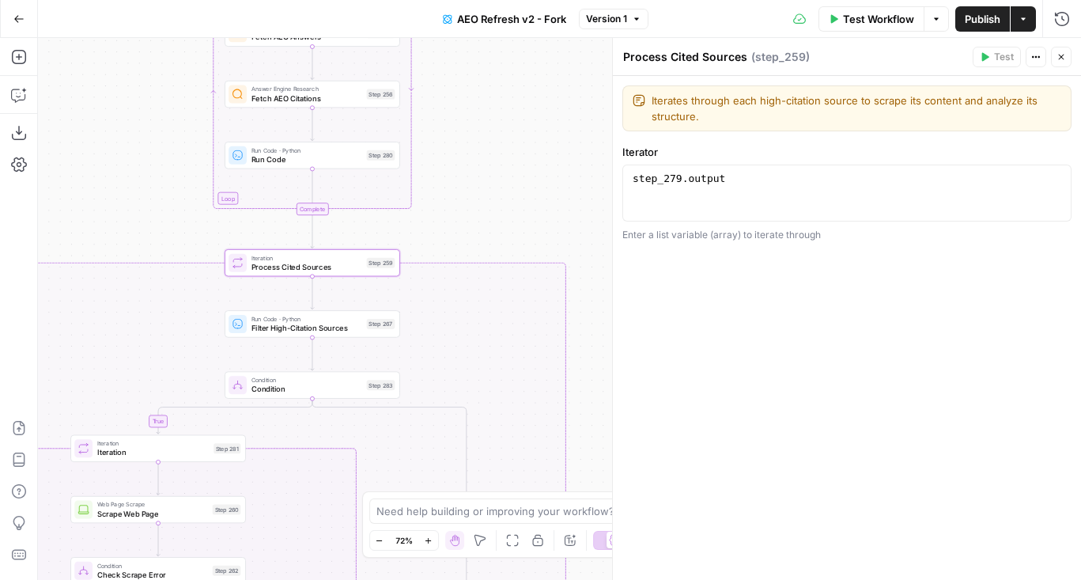
drag, startPoint x: 498, startPoint y: 174, endPoint x: 516, endPoint y: 194, distance: 26.3
click at [516, 194] on div "false true true false true false Workflow Set Inputs Inputs Content Processing …" at bounding box center [559, 309] width 1043 height 542
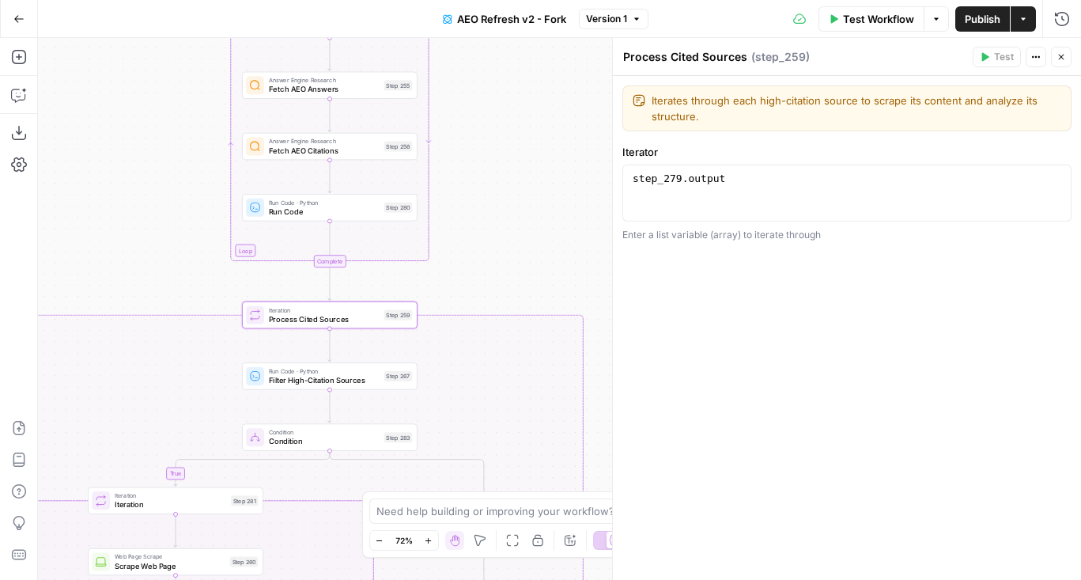
drag, startPoint x: 497, startPoint y: 143, endPoint x: 497, endPoint y: 176, distance: 33.2
click at [497, 176] on div "false true true false true false Workflow Set Inputs Inputs Content Processing …" at bounding box center [559, 309] width 1043 height 542
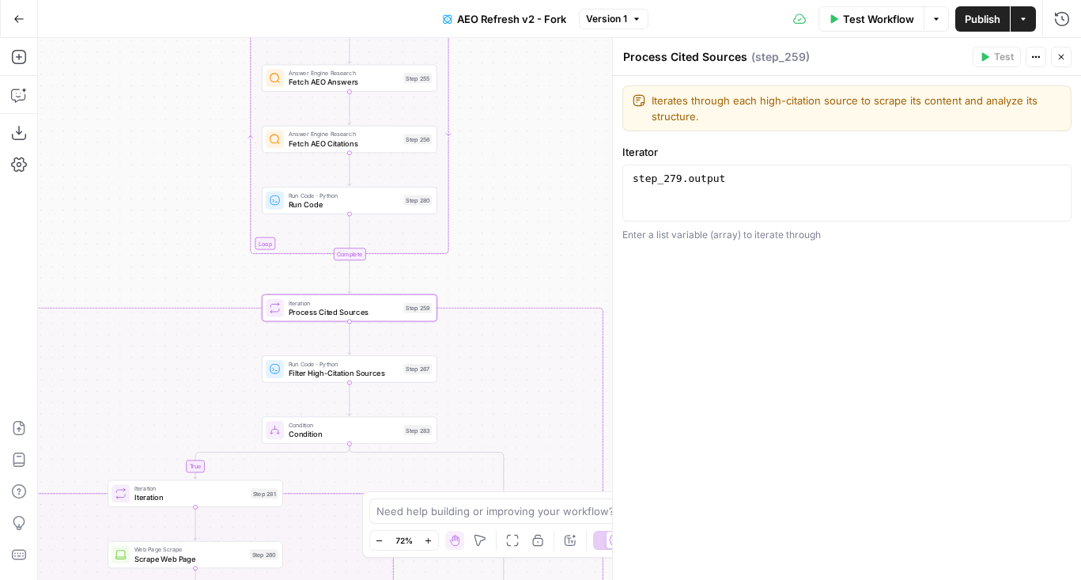
drag, startPoint x: 520, startPoint y: 272, endPoint x: 540, endPoint y: 265, distance: 21.0
click at [540, 265] on div "false true true false true false Workflow Set Inputs Inputs Content Processing …" at bounding box center [559, 309] width 1043 height 542
click at [600, 25] on span "Version 1" at bounding box center [606, 19] width 41 height 14
click at [497, 167] on div "false true true false true false Workflow Set Inputs Inputs Content Processing …" at bounding box center [559, 309] width 1043 height 542
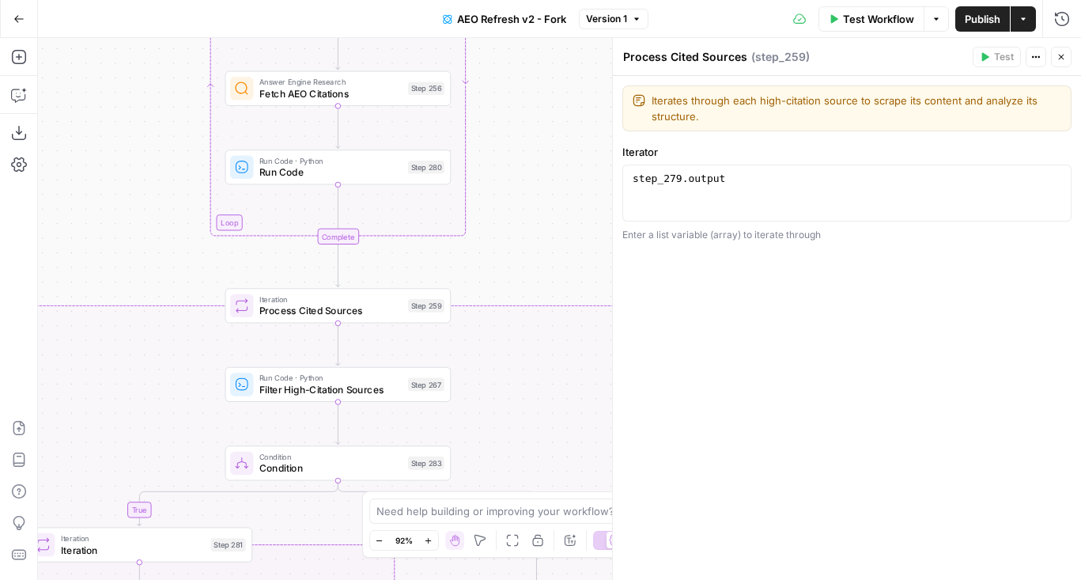
drag, startPoint x: 465, startPoint y: 274, endPoint x: 486, endPoint y: 242, distance: 38.8
click at [486, 242] on div "false true true false true false Workflow Set Inputs Inputs Content Processing …" at bounding box center [559, 309] width 1043 height 542
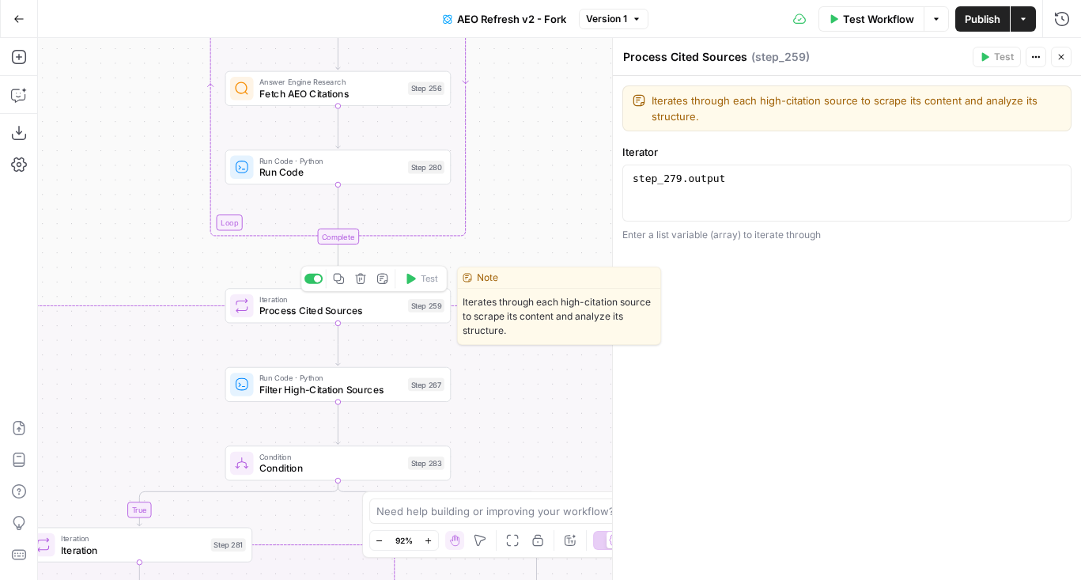
click at [337, 306] on span "Process Cited Sources" at bounding box center [330, 311] width 143 height 14
click at [306, 304] on span "Process Cited Sources" at bounding box center [330, 311] width 143 height 14
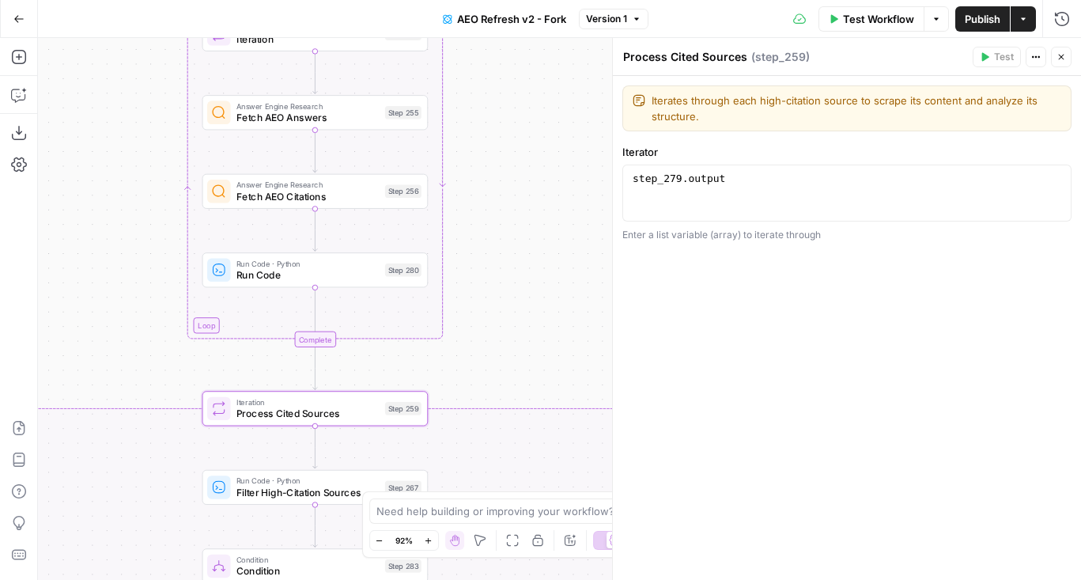
drag, startPoint x: 523, startPoint y: 180, endPoint x: 499, endPoint y: 283, distance: 105.5
click at [499, 282] on div "false true true false true false Workflow Set Inputs Inputs Content Processing …" at bounding box center [559, 309] width 1043 height 542
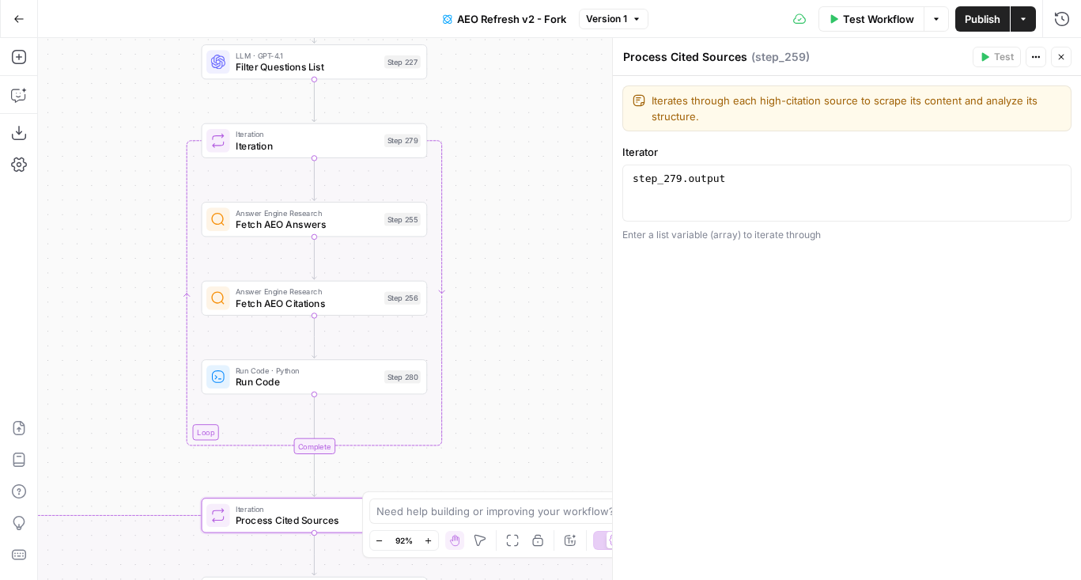
drag, startPoint x: 509, startPoint y: 124, endPoint x: 509, endPoint y: 232, distance: 107.5
click at [509, 232] on div "false true true false true false Workflow Set Inputs Inputs Content Processing …" at bounding box center [559, 309] width 1043 height 542
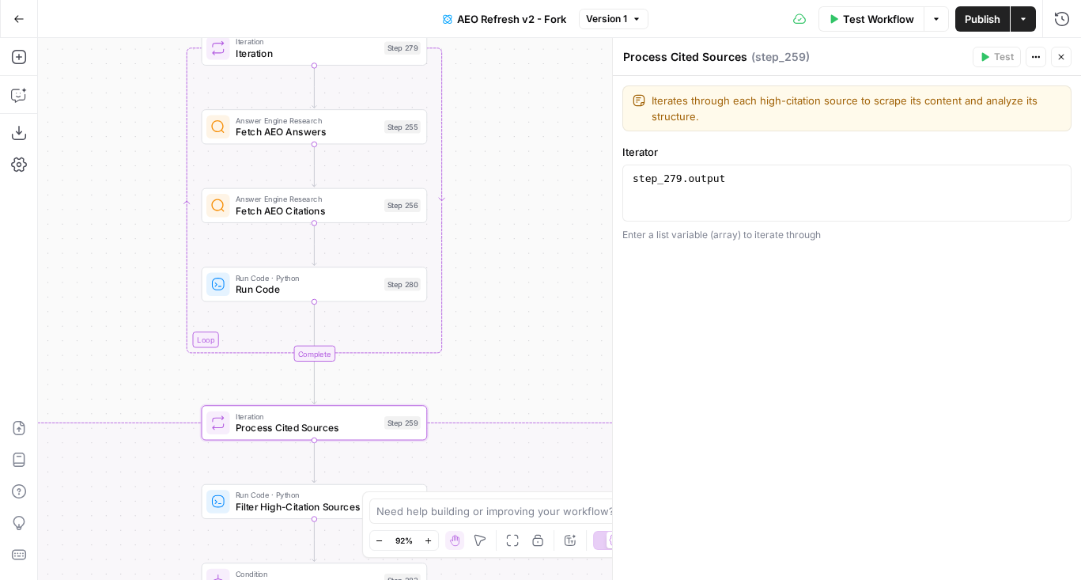
drag, startPoint x: 509, startPoint y: 232, endPoint x: 509, endPoint y: 59, distance: 172.4
click at [509, 59] on div "false true true false true false Workflow Set Inputs Inputs Content Processing …" at bounding box center [559, 309] width 1043 height 542
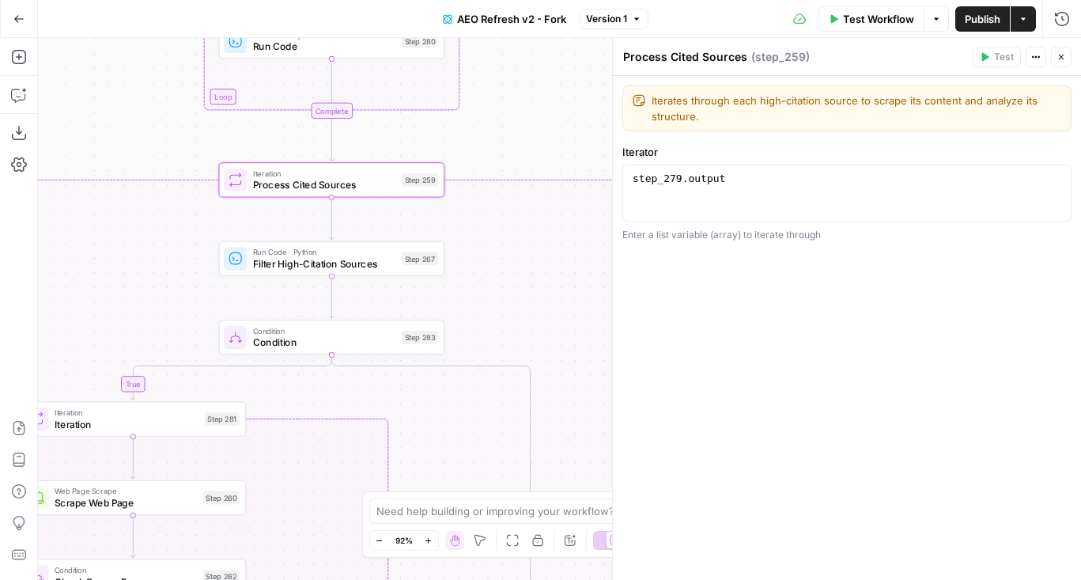
drag, startPoint x: 490, startPoint y: 224, endPoint x: 508, endPoint y: 60, distance: 164.6
click at [508, 60] on div "false true true false true false Workflow Set Inputs Inputs Content Processing …" at bounding box center [559, 309] width 1043 height 542
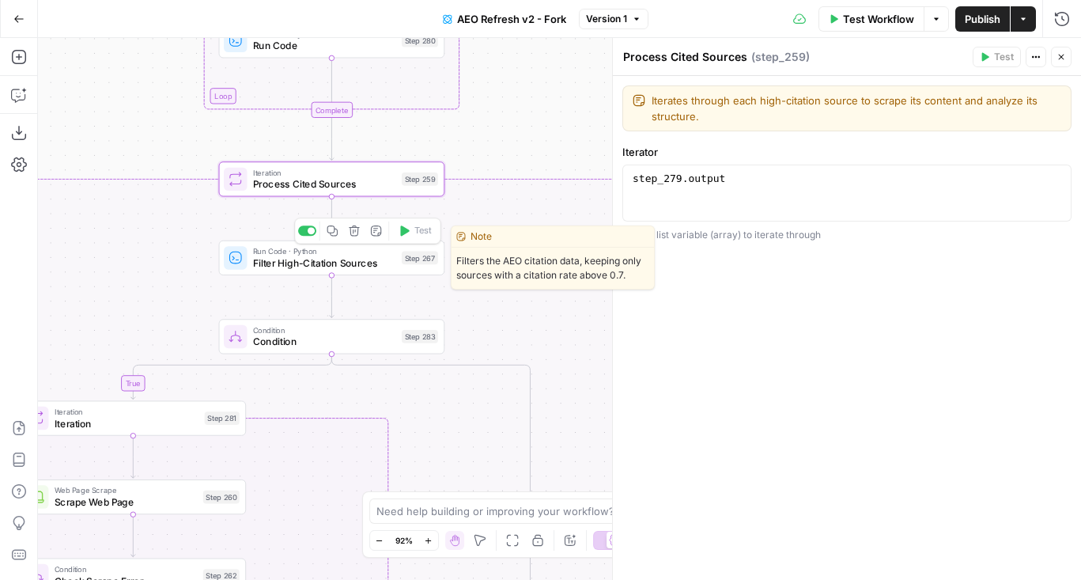
click at [402, 266] on div "Run Code · Python Filter High-Citation Sources Step 267 Copy step Delete step E…" at bounding box center [331, 257] width 214 height 25
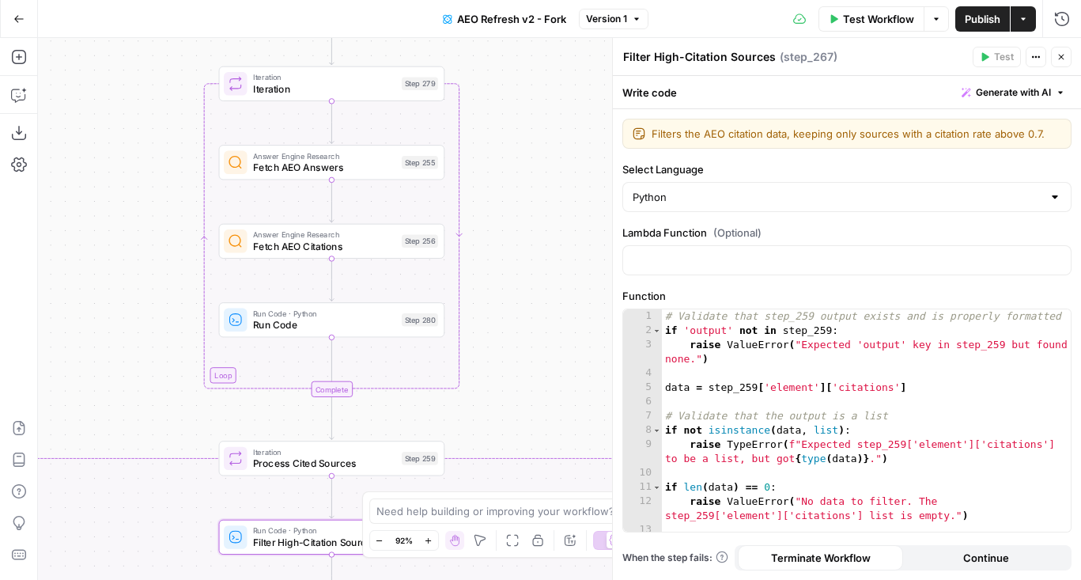
drag, startPoint x: 508, startPoint y: 122, endPoint x: 508, endPoint y: 401, distance: 279.1
click at [508, 401] on div "false true true false true false Workflow Set Inputs Inputs Content Processing …" at bounding box center [559, 309] width 1043 height 542
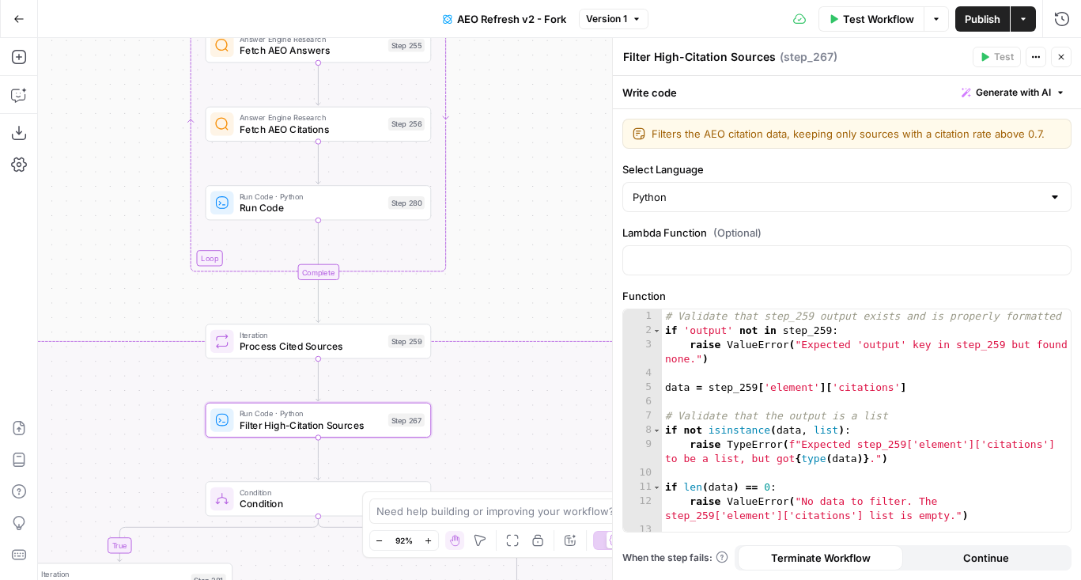
drag, startPoint x: 515, startPoint y: 288, endPoint x: 501, endPoint y: 170, distance: 118.6
click at [501, 169] on div "false true true false true false Workflow Set Inputs Inputs Content Processing …" at bounding box center [559, 309] width 1043 height 542
click at [502, 221] on div "false true true false true false Workflow Set Inputs Inputs Content Processing …" at bounding box center [559, 309] width 1043 height 542
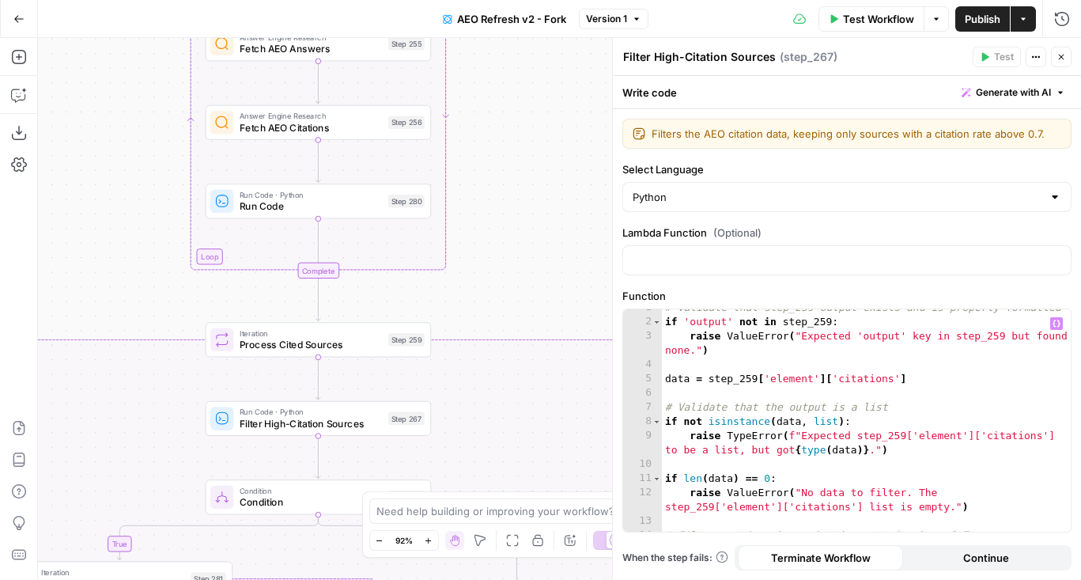
scroll to position [24, 0]
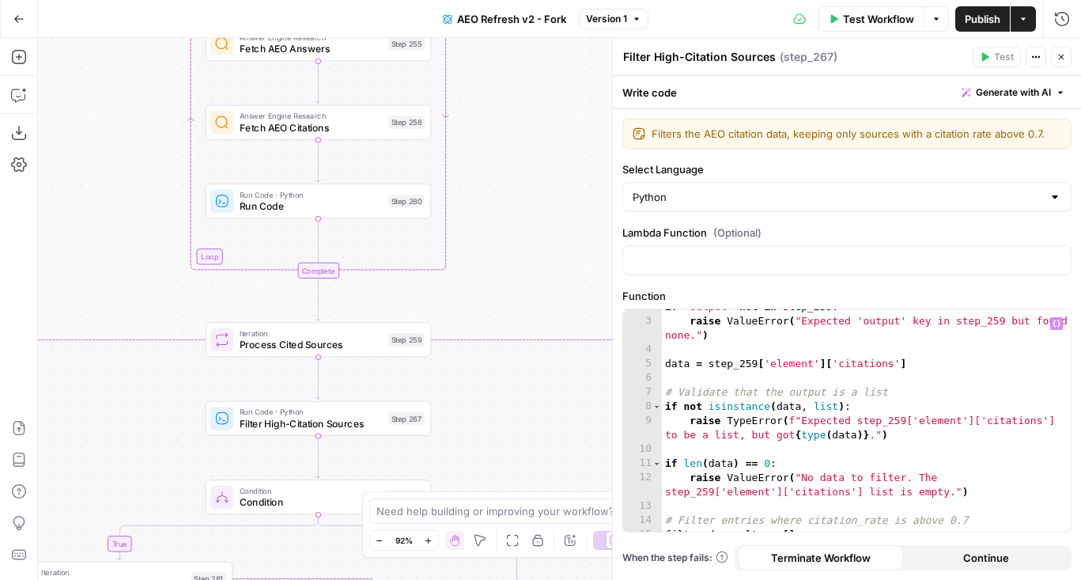
type textarea "**********"
drag, startPoint x: 827, startPoint y: 361, endPoint x: 946, endPoint y: 361, distance: 119.4
click at [946, 361] on div "if 'output' not in step_259 : raise ValueError ( "Expected 'output' key in step…" at bounding box center [866, 425] width 409 height 251
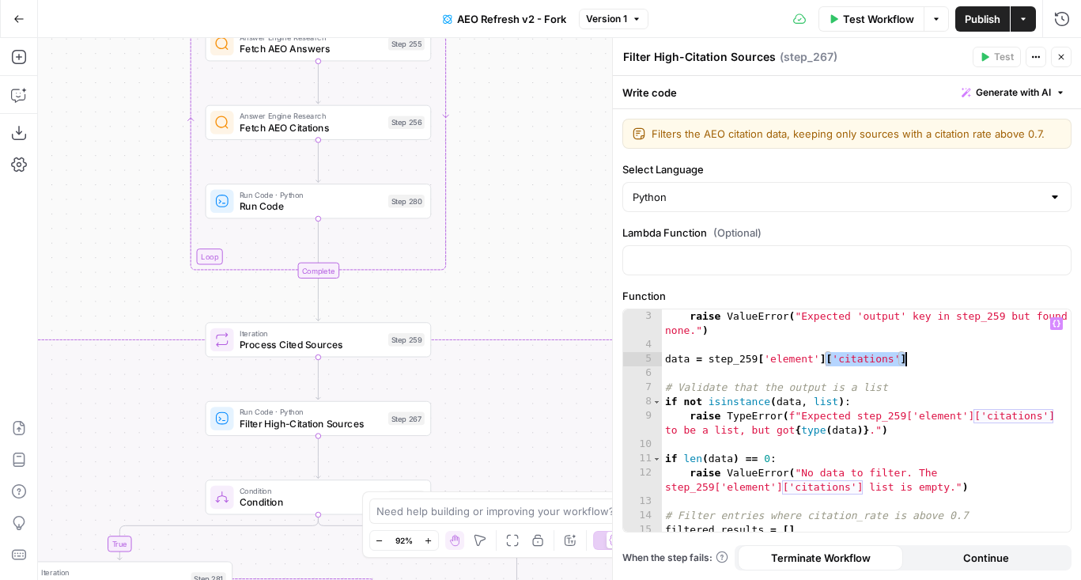
scroll to position [28, 0]
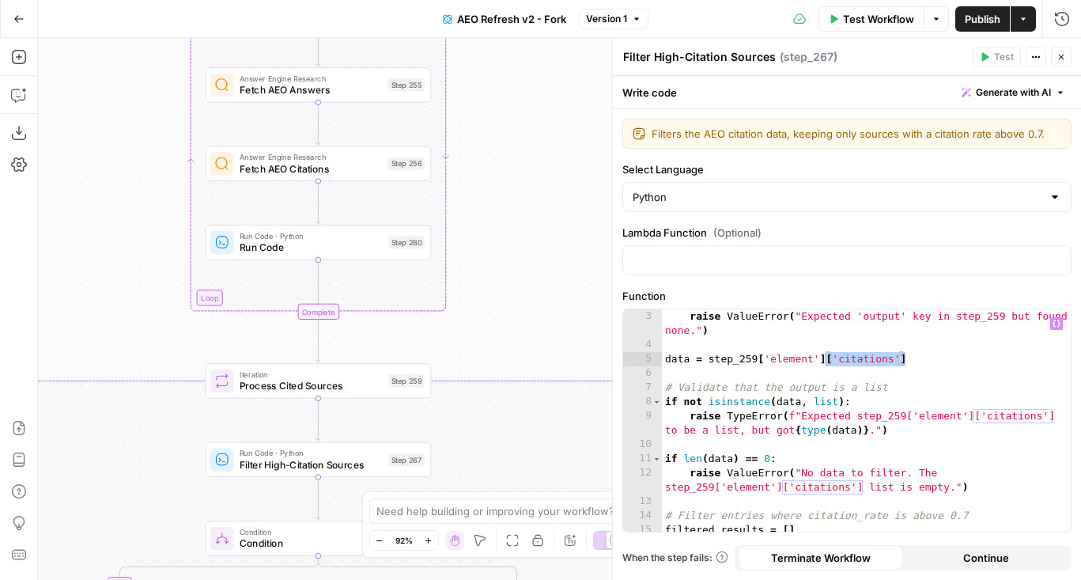
drag, startPoint x: 535, startPoint y: 203, endPoint x: 535, endPoint y: 312, distance: 109.1
click at [535, 312] on div "false true true false true false Workflow Set Inputs Inputs Content Processing …" at bounding box center [559, 309] width 1043 height 542
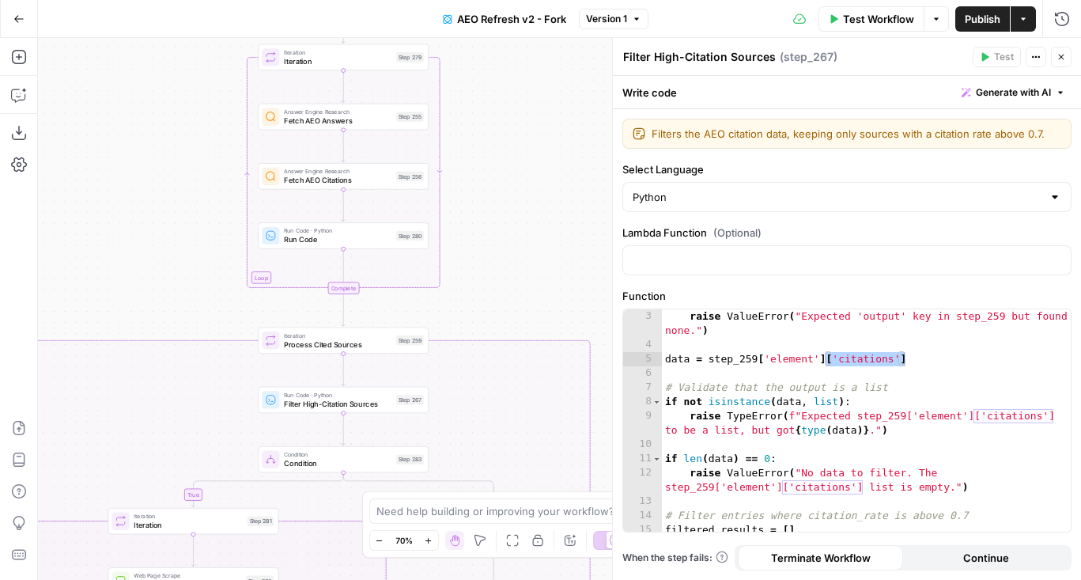
drag, startPoint x: 535, startPoint y: 312, endPoint x: 507, endPoint y: 237, distance: 80.1
click at [507, 237] on div "false true true false true false Workflow Set Inputs Inputs Content Processing …" at bounding box center [559, 309] width 1043 height 542
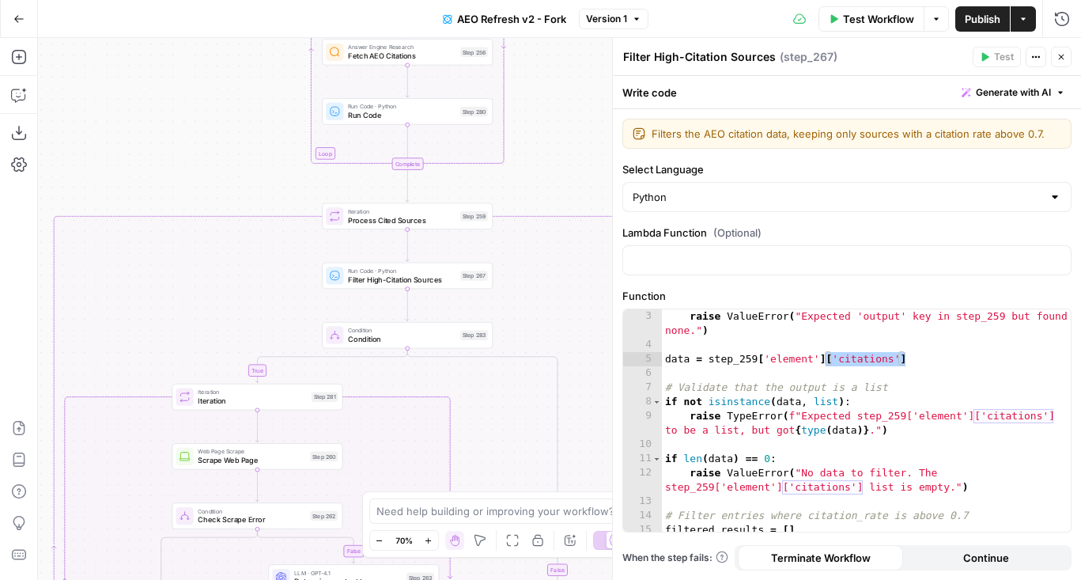
drag, startPoint x: 455, startPoint y: 290, endPoint x: 518, endPoint y: 166, distance: 139.3
click at [519, 166] on div "false true true false true false Workflow Set Inputs Inputs Content Processing …" at bounding box center [559, 309] width 1043 height 542
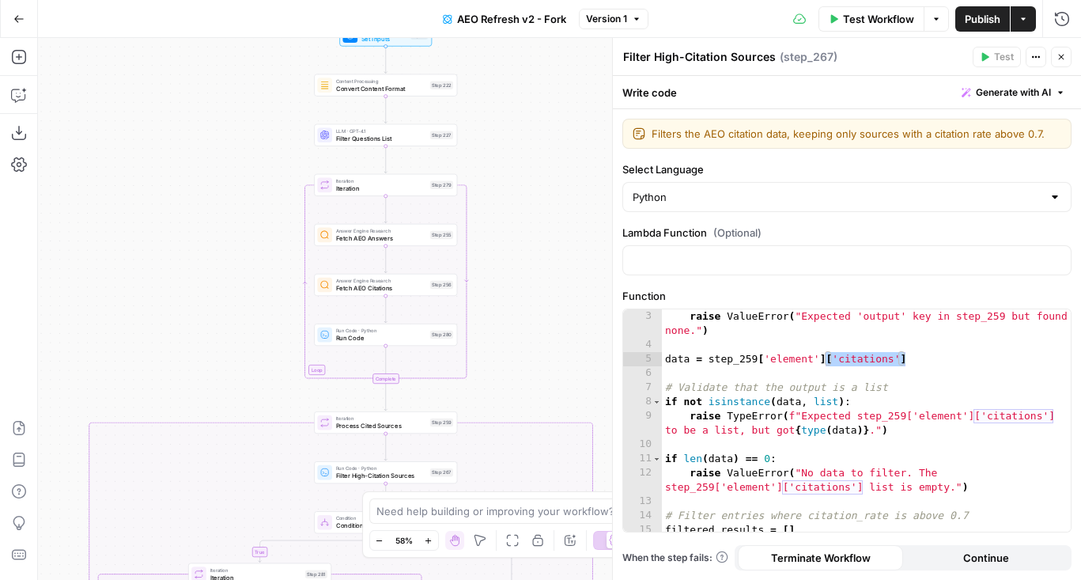
drag, startPoint x: 533, startPoint y: 164, endPoint x: 436, endPoint y: 40, distance: 157.1
click at [436, 40] on div "false true true false true false Workflow Set Inputs Inputs Content Processing …" at bounding box center [559, 309] width 1043 height 542
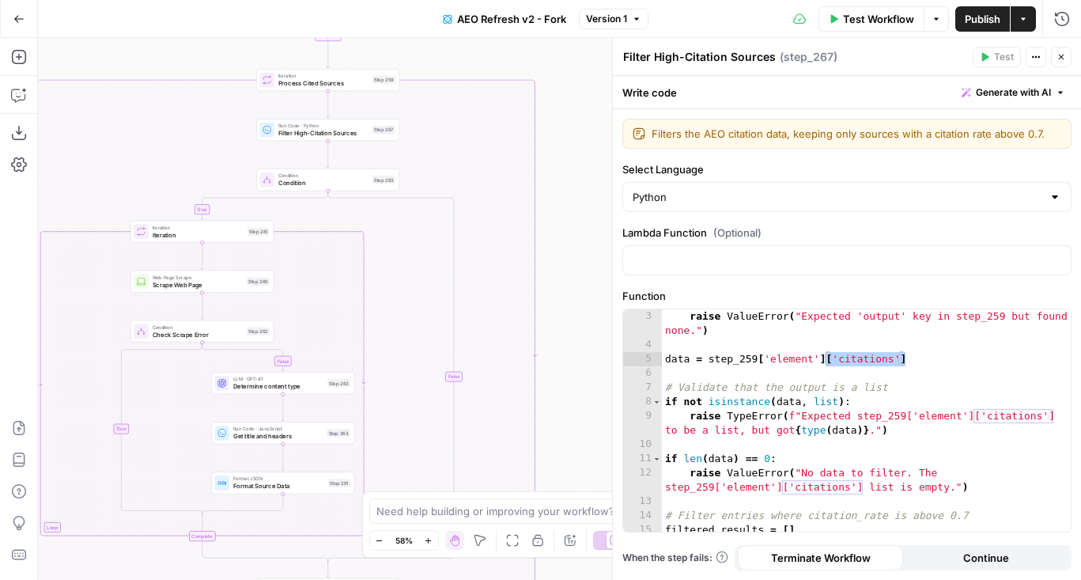
click at [482, 312] on div "false true true false true false Workflow Set Inputs Inputs Content Processing …" at bounding box center [559, 309] width 1043 height 542
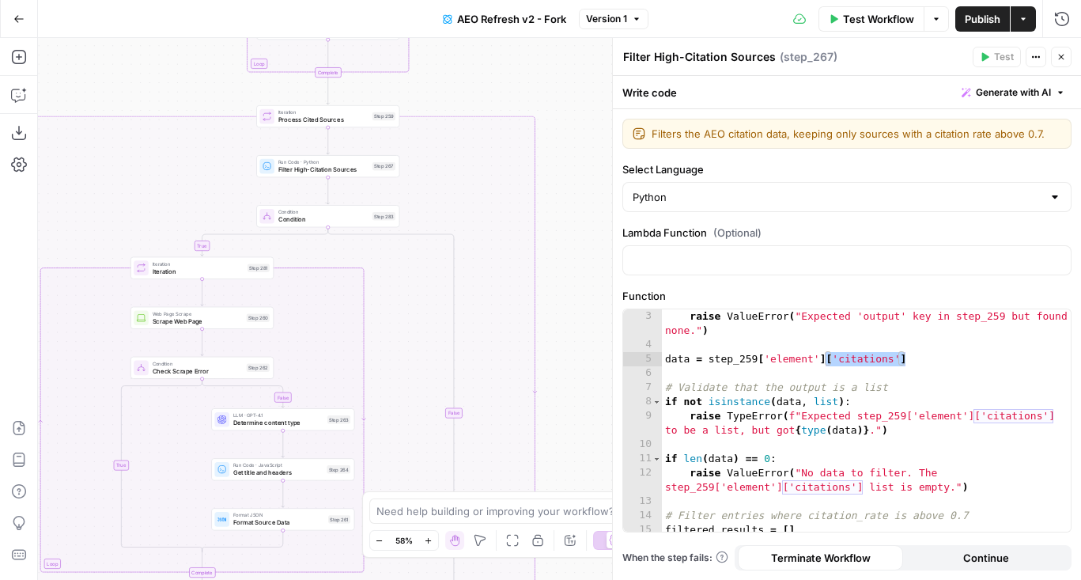
drag, startPoint x: 427, startPoint y: 111, endPoint x: 427, endPoint y: 152, distance: 41.1
click at [427, 152] on div "false true true false true false Workflow Set Inputs Inputs Content Processing …" at bounding box center [559, 309] width 1043 height 542
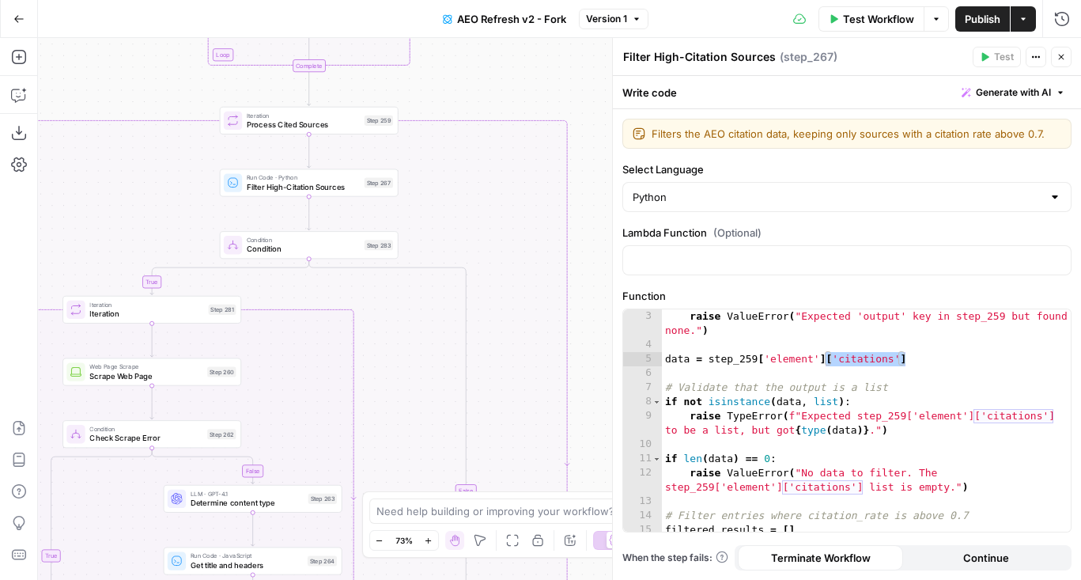
click at [281, 246] on span "Condition" at bounding box center [303, 250] width 113 height 12
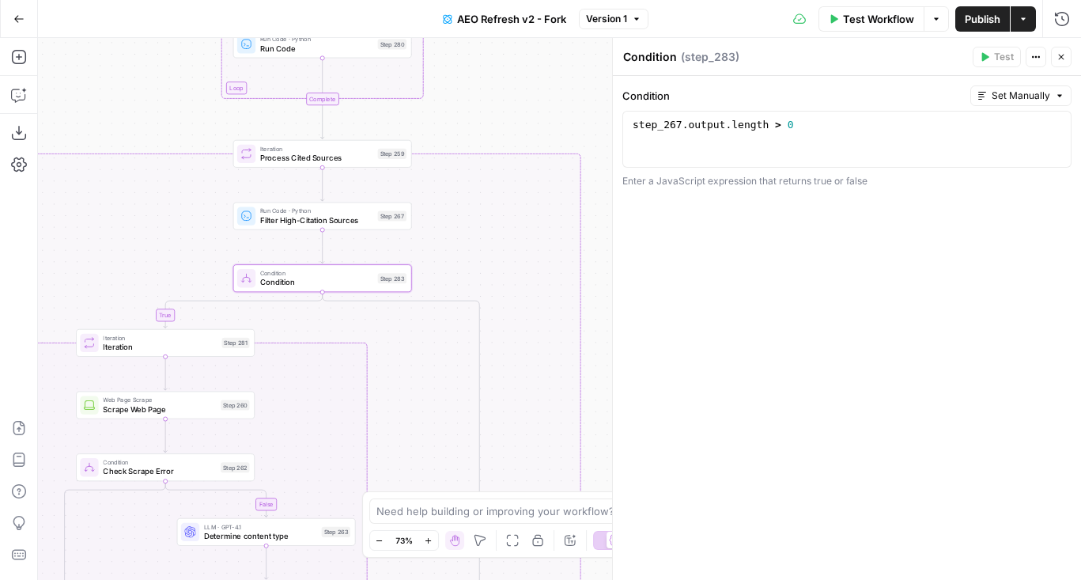
drag, startPoint x: 514, startPoint y: 79, endPoint x: 532, endPoint y: 124, distance: 48.6
click at [532, 124] on div "false true true false true false Workflow Set Inputs Inputs Content Processing …" at bounding box center [559, 309] width 1043 height 542
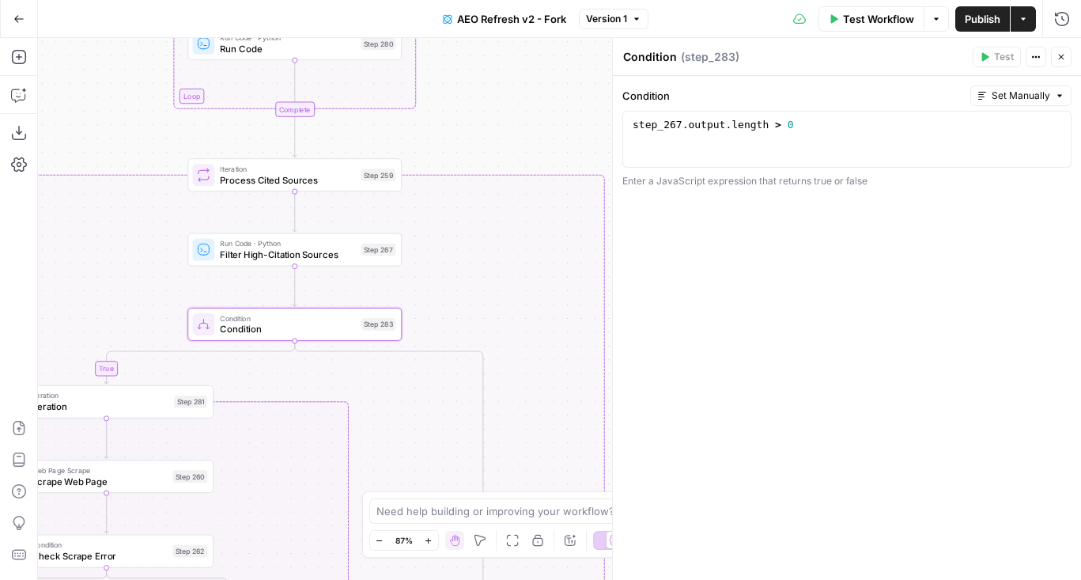
drag, startPoint x: 489, startPoint y: 119, endPoint x: 508, endPoint y: 137, distance: 26.3
click at [508, 137] on div "false true true false true false Workflow Set Inputs Inputs Content Processing …" at bounding box center [559, 309] width 1043 height 542
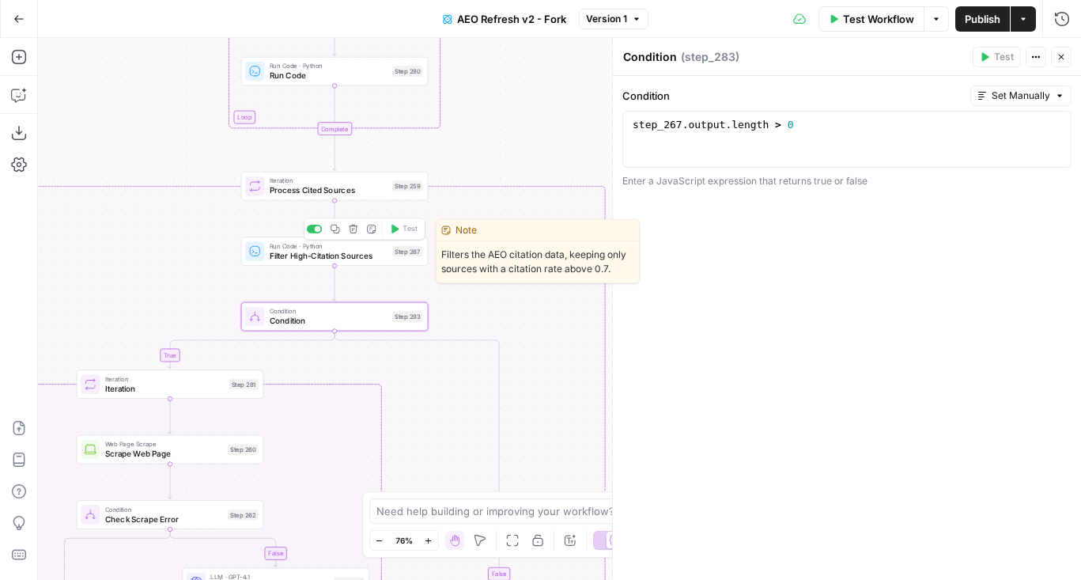
click at [377, 248] on span "Run Code · Python" at bounding box center [329, 245] width 119 height 9
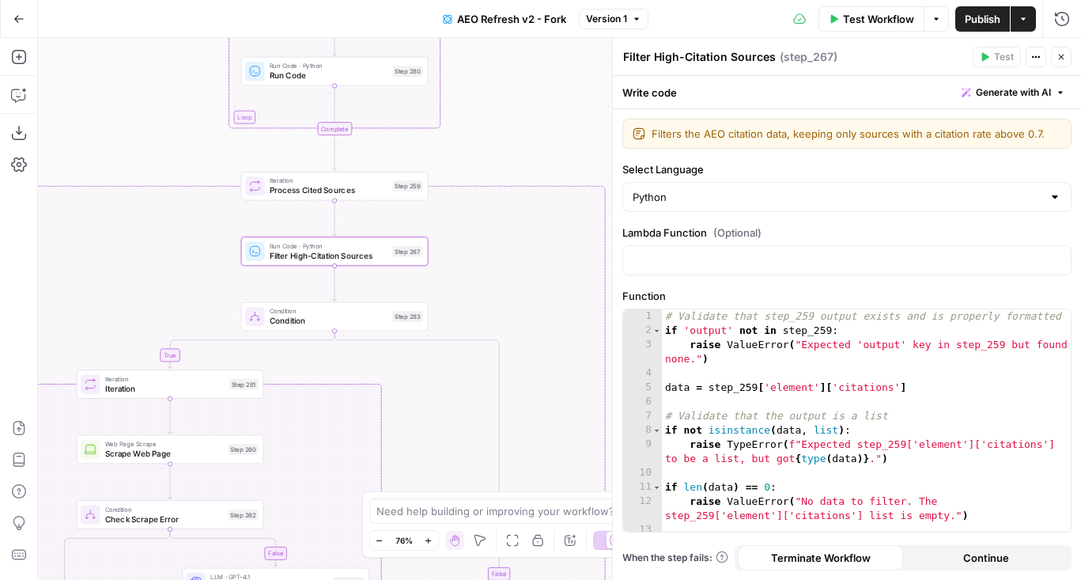
drag, startPoint x: 1055, startPoint y: 55, endPoint x: 1041, endPoint y: 55, distance: 14.2
click at [1055, 55] on button "Close" at bounding box center [1061, 57] width 21 height 21
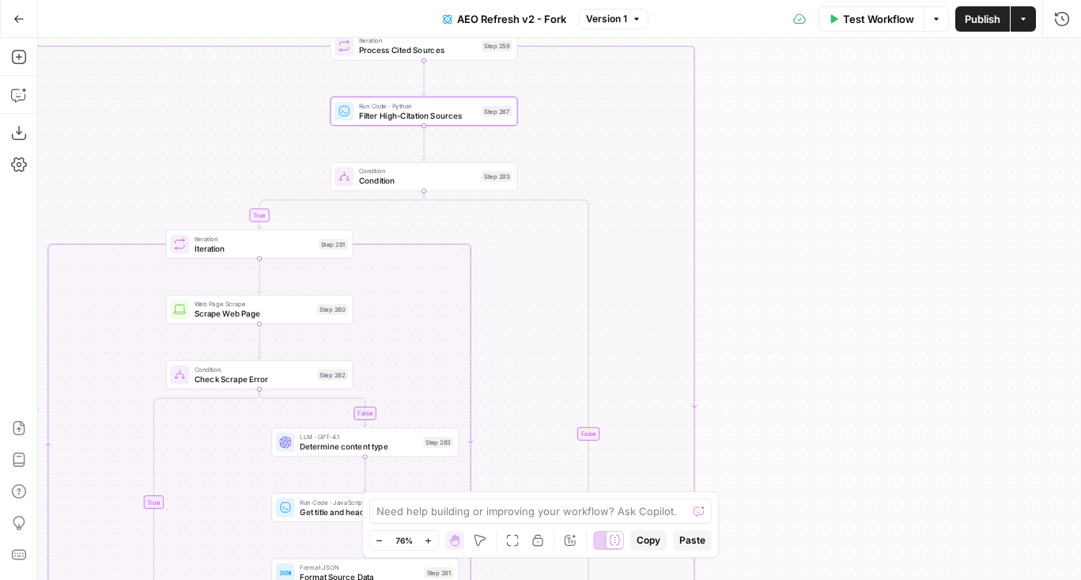
drag, startPoint x: 653, startPoint y: 214, endPoint x: 754, endPoint y: 46, distance: 196.5
click at [754, 46] on div "false true true false true false Workflow Set Inputs Inputs Content Processing …" at bounding box center [559, 309] width 1043 height 542
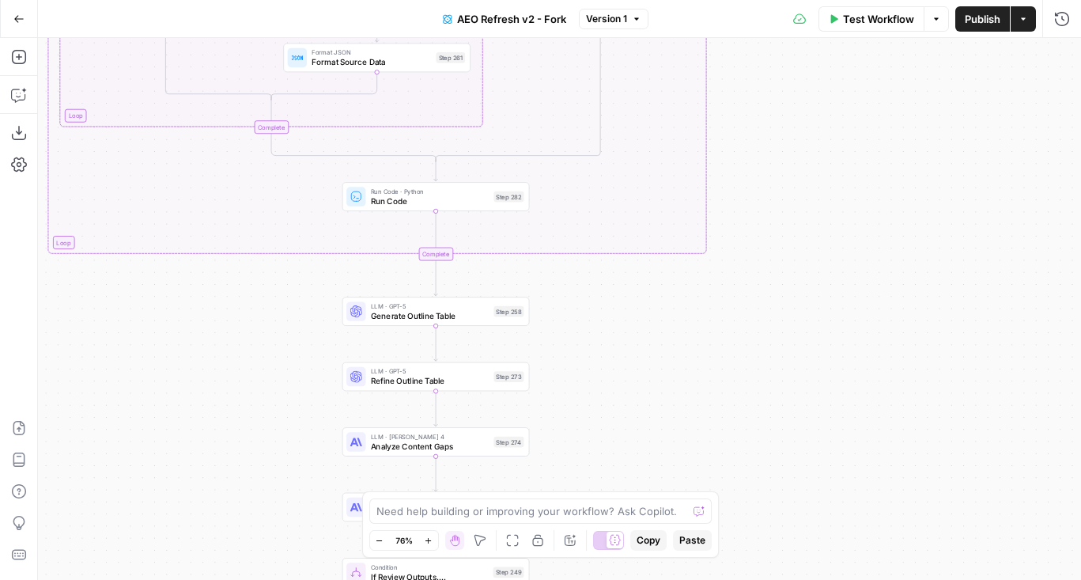
drag, startPoint x: 750, startPoint y: 415, endPoint x: 746, endPoint y: 537, distance: 121.8
click at [746, 537] on div "false true true false true false Workflow Set Inputs Inputs Content Processing …" at bounding box center [559, 309] width 1043 height 542
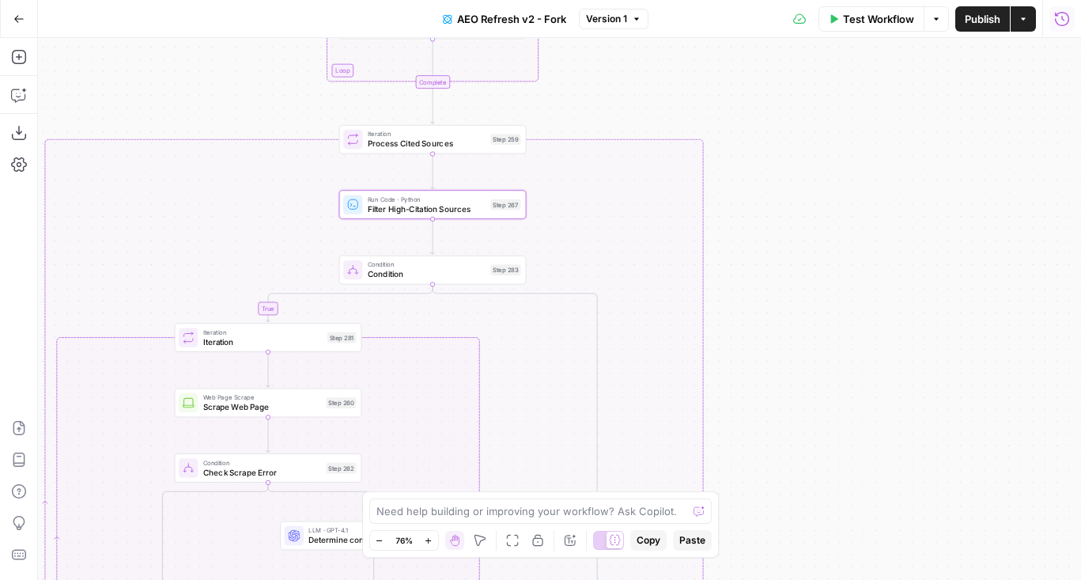
click at [1052, 21] on button "Run History" at bounding box center [1061, 18] width 25 height 25
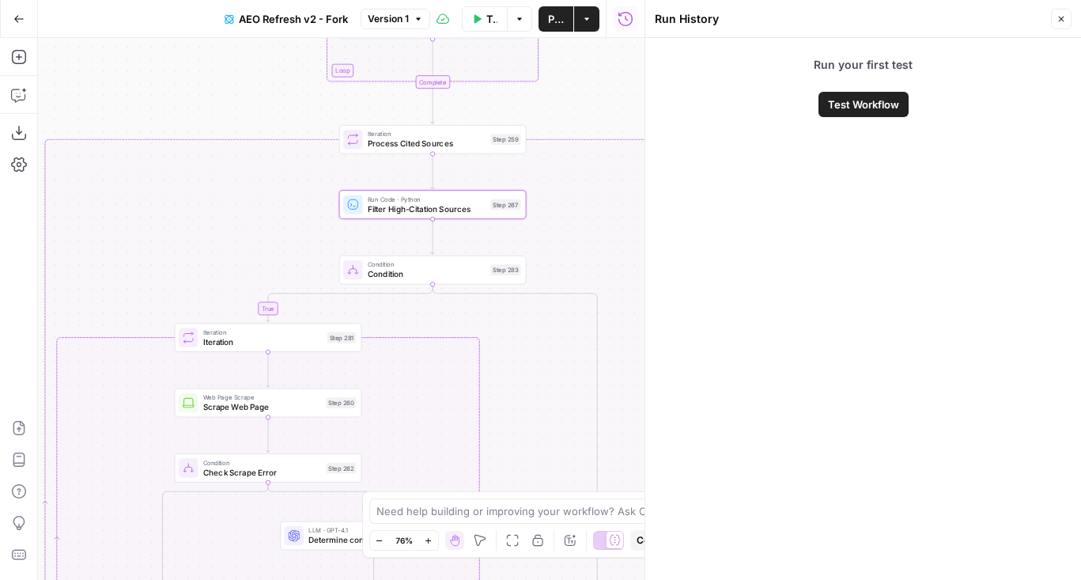
click at [1063, 24] on button "Close" at bounding box center [1061, 19] width 21 height 21
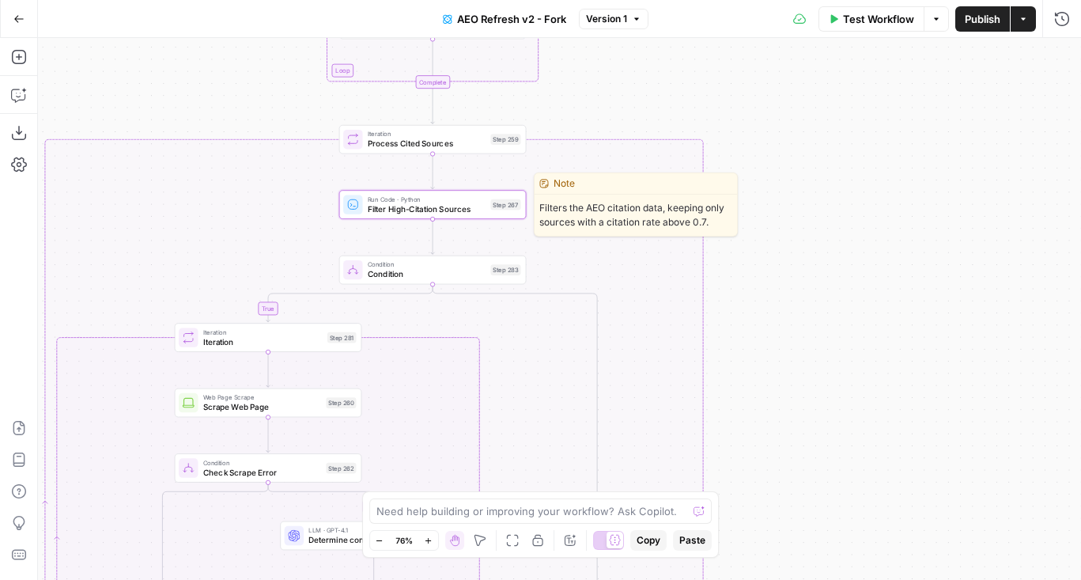
click at [460, 213] on span "Filter High-Citation Sources" at bounding box center [427, 208] width 119 height 12
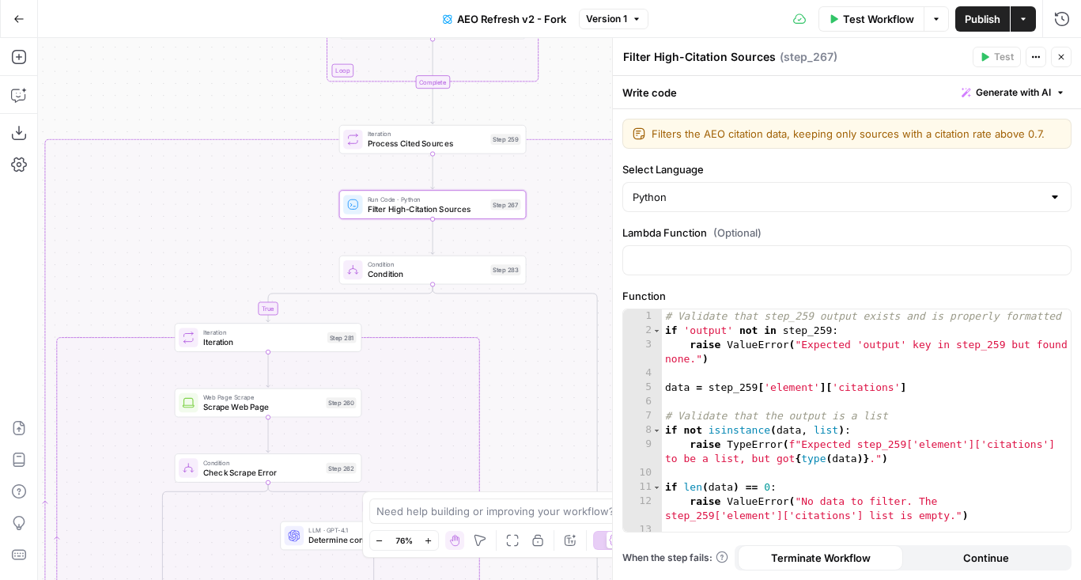
drag, startPoint x: 545, startPoint y: 223, endPoint x: 500, endPoint y: 227, distance: 45.2
click at [500, 227] on div "false true true false true false Workflow Set Inputs Inputs Content Processing …" at bounding box center [559, 309] width 1043 height 542
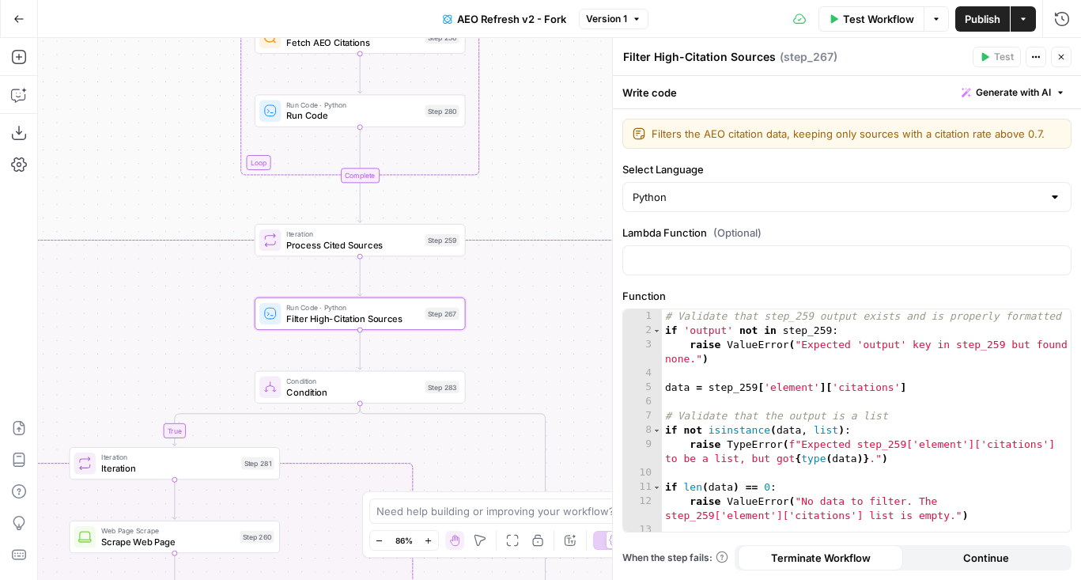
drag, startPoint x: 545, startPoint y: 193, endPoint x: 511, endPoint y: 376, distance: 185.8
click at [511, 376] on div "false true true false true false Workflow Set Inputs Inputs Content Processing …" at bounding box center [559, 309] width 1043 height 542
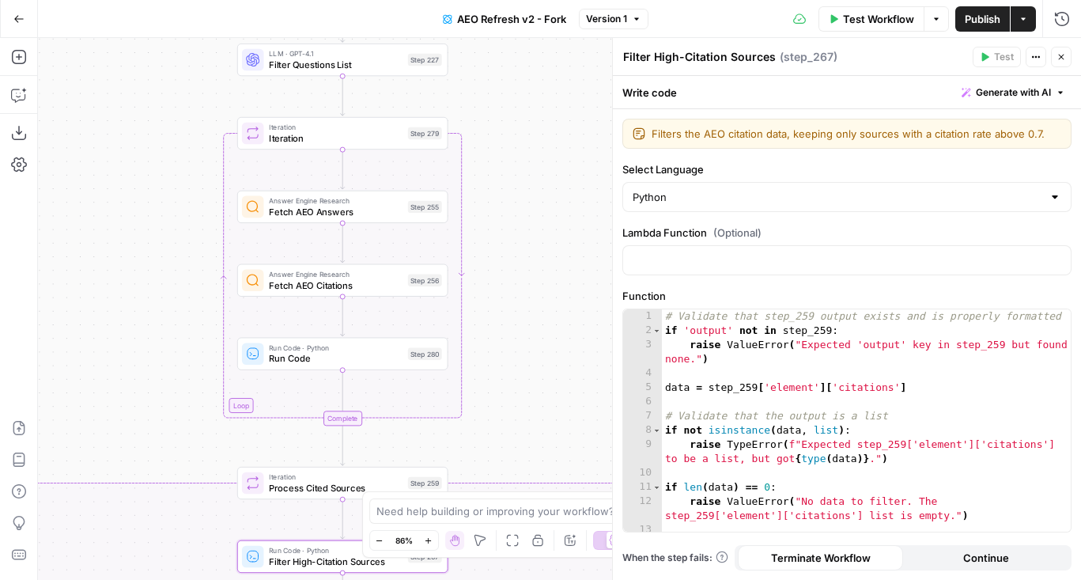
drag, startPoint x: 514, startPoint y: 198, endPoint x: 513, endPoint y: 374, distance: 176.3
click at [513, 374] on div "false true true false true false Workflow Set Inputs Inputs Content Processing …" at bounding box center [559, 309] width 1043 height 542
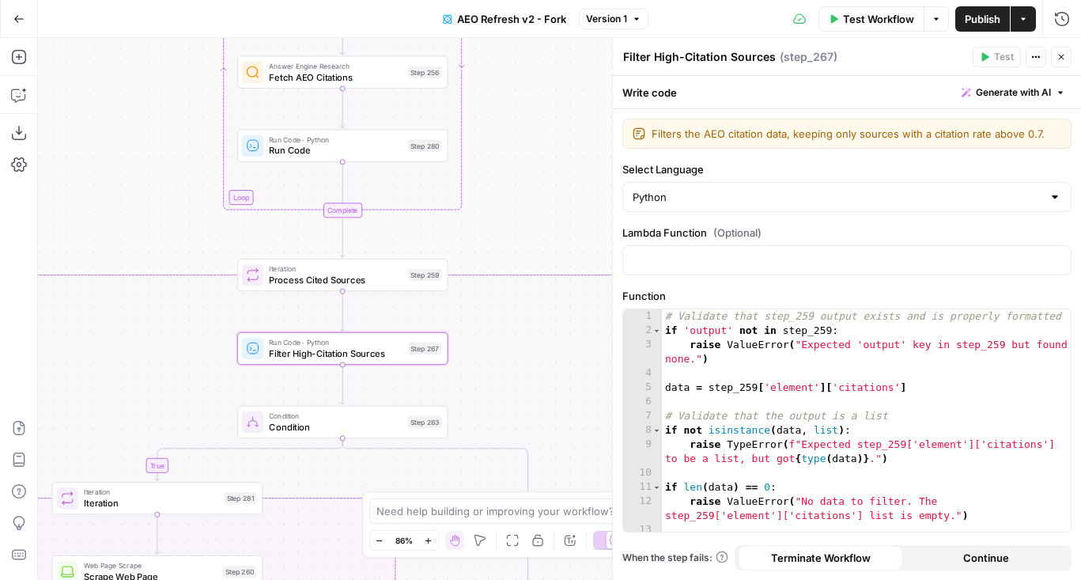
drag, startPoint x: 530, startPoint y: 296, endPoint x: 530, endPoint y: 85, distance: 210.3
click at [530, 85] on div "false true true false true false Workflow Set Inputs Inputs Content Processing …" at bounding box center [559, 309] width 1043 height 542
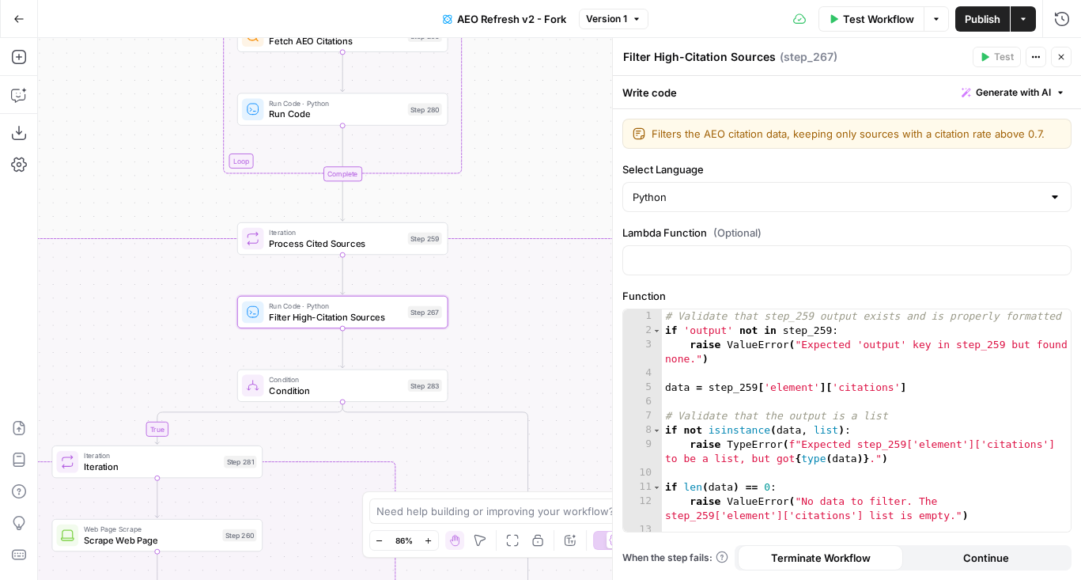
drag, startPoint x: 531, startPoint y: 177, endPoint x: 531, endPoint y: 141, distance: 36.4
click at [531, 141] on div "false true true false true false Workflow Set Inputs Inputs Content Processing …" at bounding box center [559, 309] width 1043 height 542
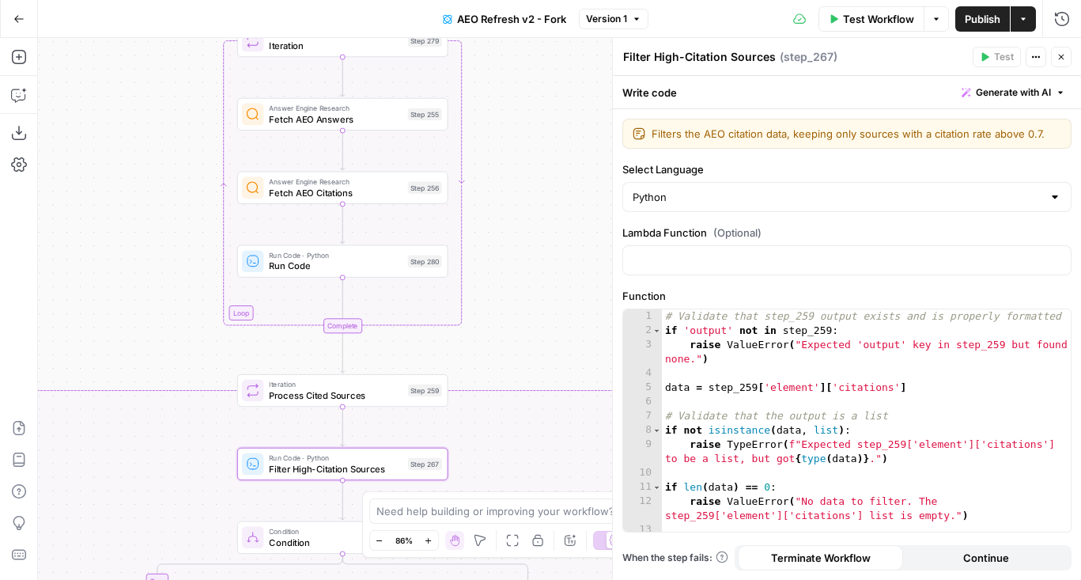
drag, startPoint x: 522, startPoint y: 137, endPoint x: 522, endPoint y: 299, distance: 162.1
click at [522, 299] on div "false true true false true false Workflow Set Inputs Inputs Content Processing …" at bounding box center [559, 309] width 1043 height 542
click at [523, 207] on div "false true true false true false Workflow Set Inputs Inputs Content Processing …" at bounding box center [559, 309] width 1043 height 542
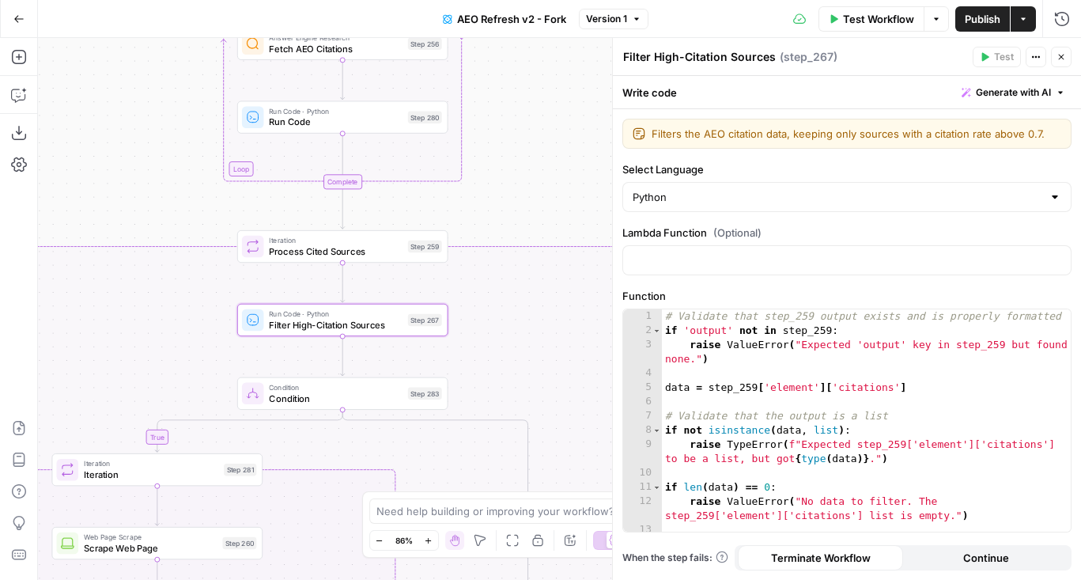
drag, startPoint x: 508, startPoint y: 350, endPoint x: 498, endPoint y: 134, distance: 216.9
click at [508, 121] on div "false true true false true false Workflow Set Inputs Inputs Content Processing …" at bounding box center [559, 309] width 1043 height 542
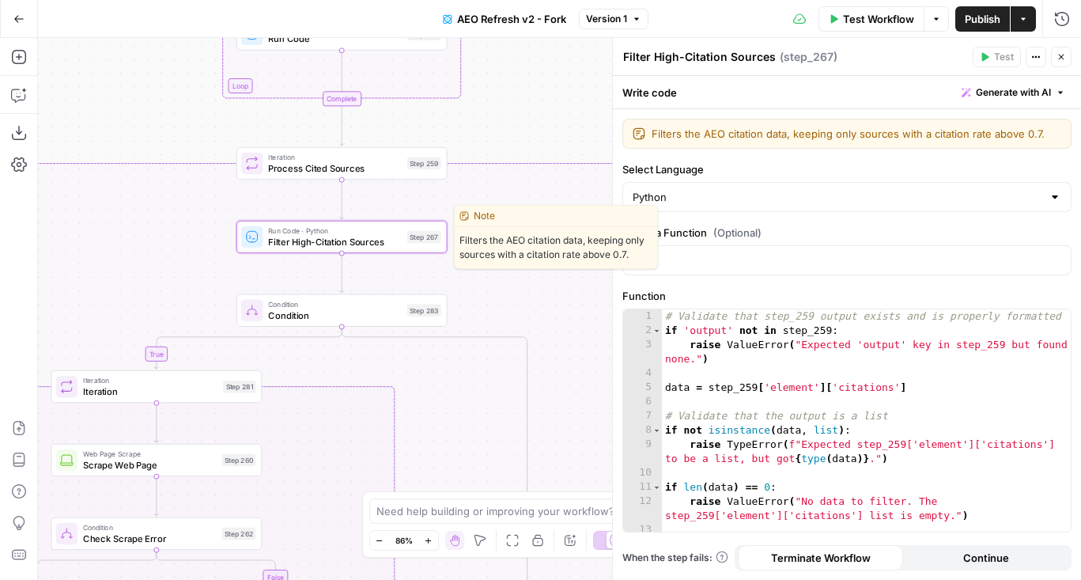
click at [401, 230] on div "Run Code · Python Filter High-Citation Sources Step 267 Copy step Delete step E…" at bounding box center [341, 236] width 200 height 23
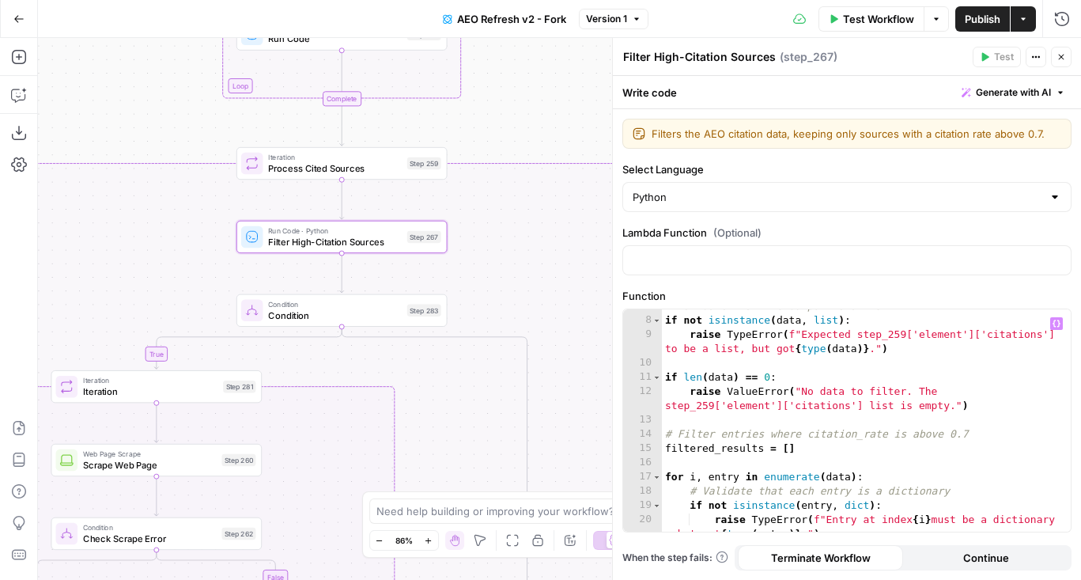
scroll to position [319, 0]
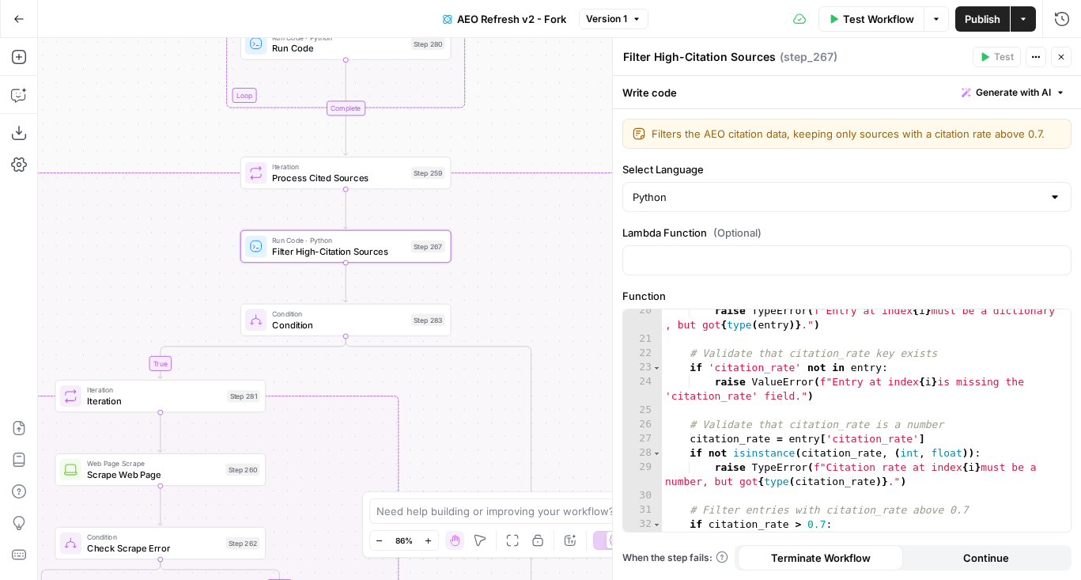
drag, startPoint x: 470, startPoint y: 189, endPoint x: 474, endPoint y: 198, distance: 10.3
click at [474, 198] on div "false true true false true false Workflow Set Inputs Inputs Content Processing …" at bounding box center [559, 309] width 1043 height 542
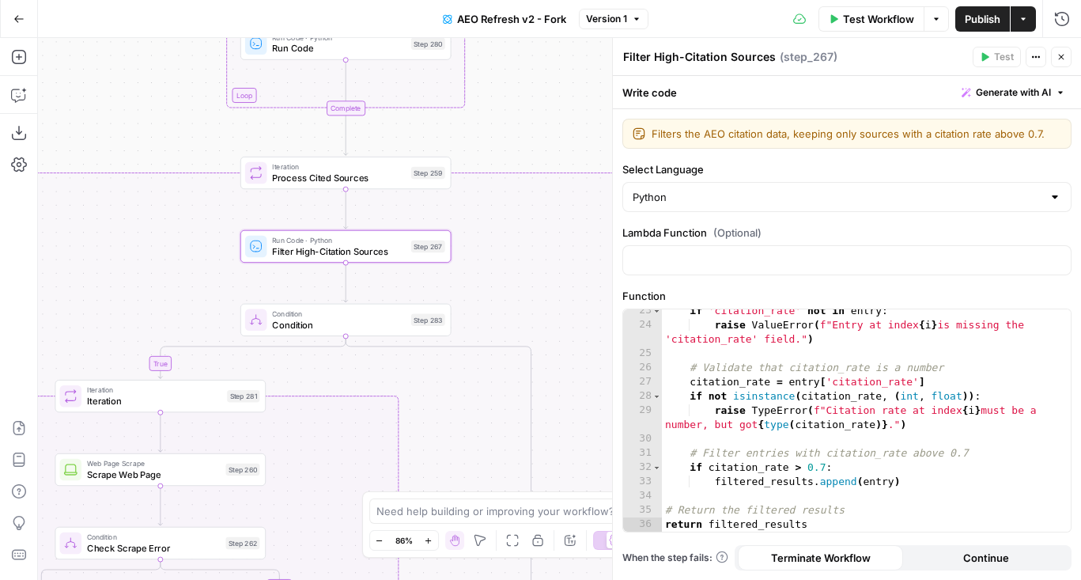
scroll to position [0, 0]
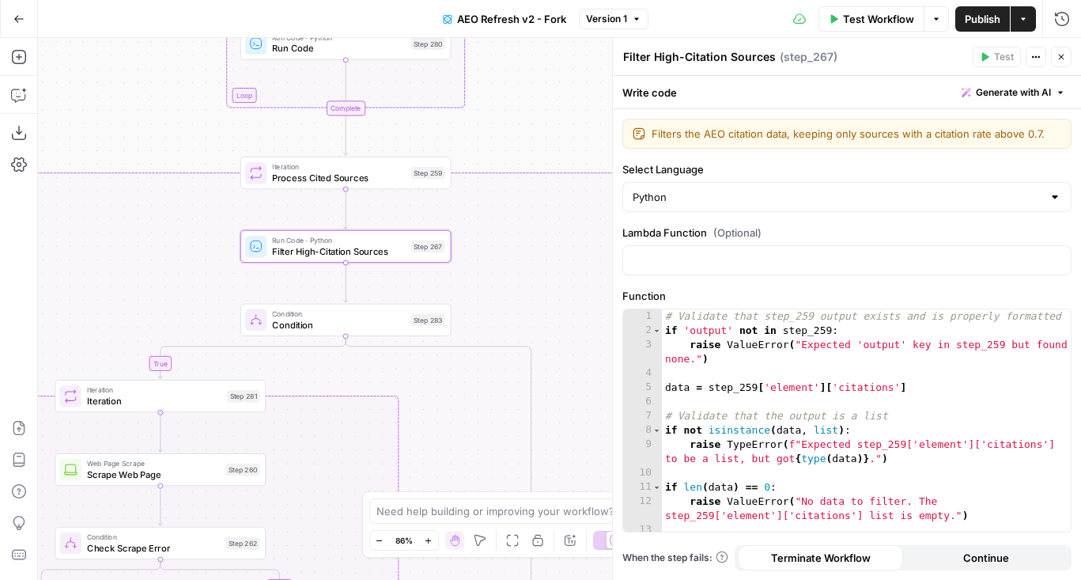
drag, startPoint x: 481, startPoint y: 212, endPoint x: 511, endPoint y: 251, distance: 49.7
click at [511, 251] on div "false true true false true false Workflow Set Inputs Inputs Content Processing …" at bounding box center [559, 309] width 1043 height 542
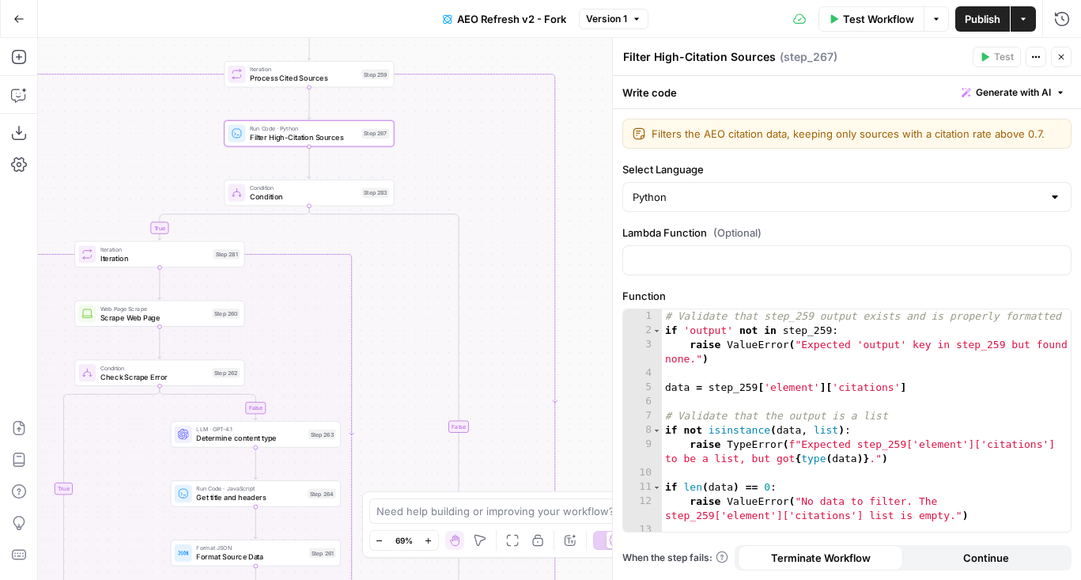
drag, startPoint x: 562, startPoint y: 332, endPoint x: 477, endPoint y: 179, distance: 175.6
click at [477, 179] on div "false true true false true false Workflow Set Inputs Inputs Content Processing …" at bounding box center [559, 309] width 1043 height 542
click at [360, 195] on div "Condition Condition Step 283 Copy step Delete step Add Note Test" at bounding box center [308, 192] width 161 height 19
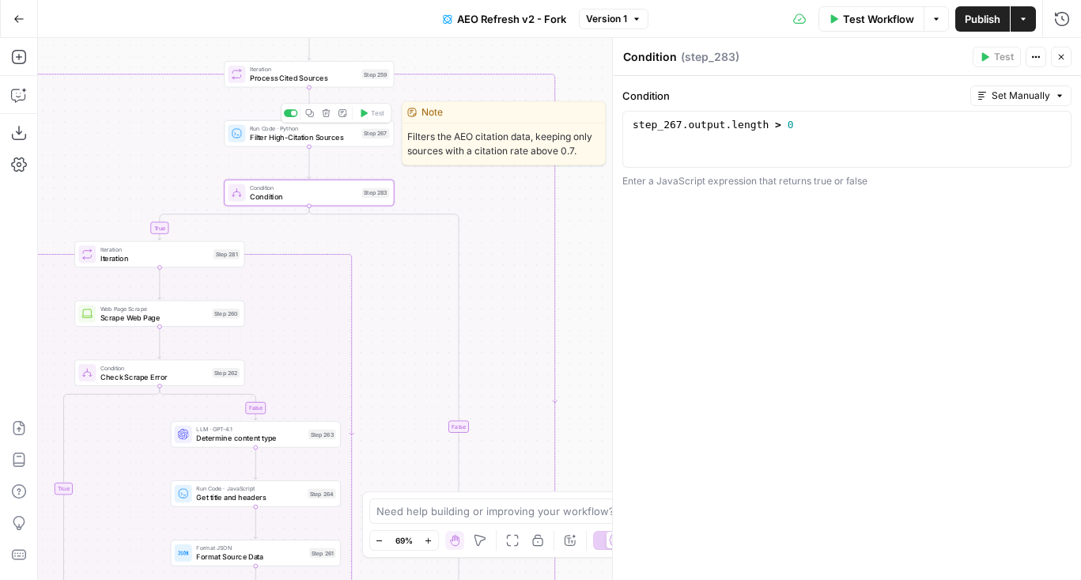
click at [356, 140] on span "Filter High-Citation Sources" at bounding box center [304, 137] width 108 height 11
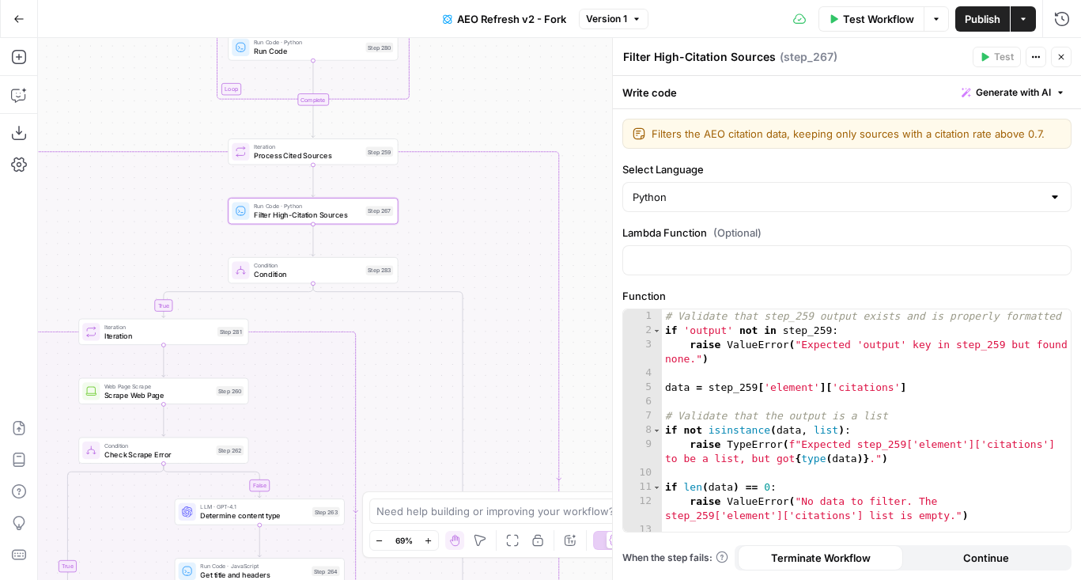
drag, startPoint x: 464, startPoint y: 149, endPoint x: 468, endPoint y: 227, distance: 77.6
click at [468, 227] on div "false true true false true false Workflow Set Inputs Inputs Content Processing …" at bounding box center [559, 309] width 1043 height 542
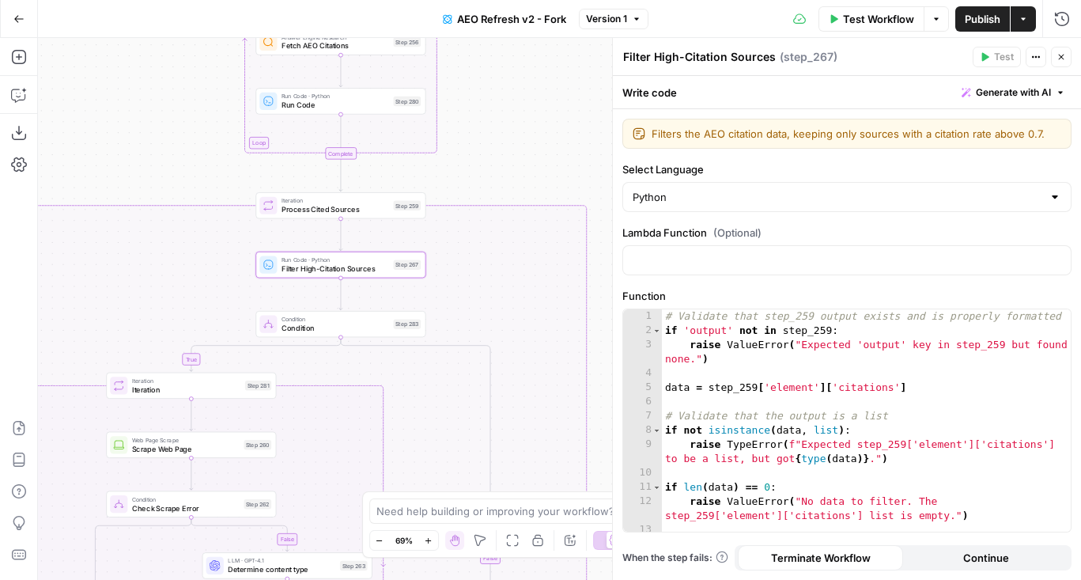
drag, startPoint x: 474, startPoint y: 273, endPoint x: 501, endPoint y: 331, distance: 64.7
click at [501, 330] on div "false true true false true false Workflow Set Inputs Inputs Content Processing …" at bounding box center [559, 309] width 1043 height 542
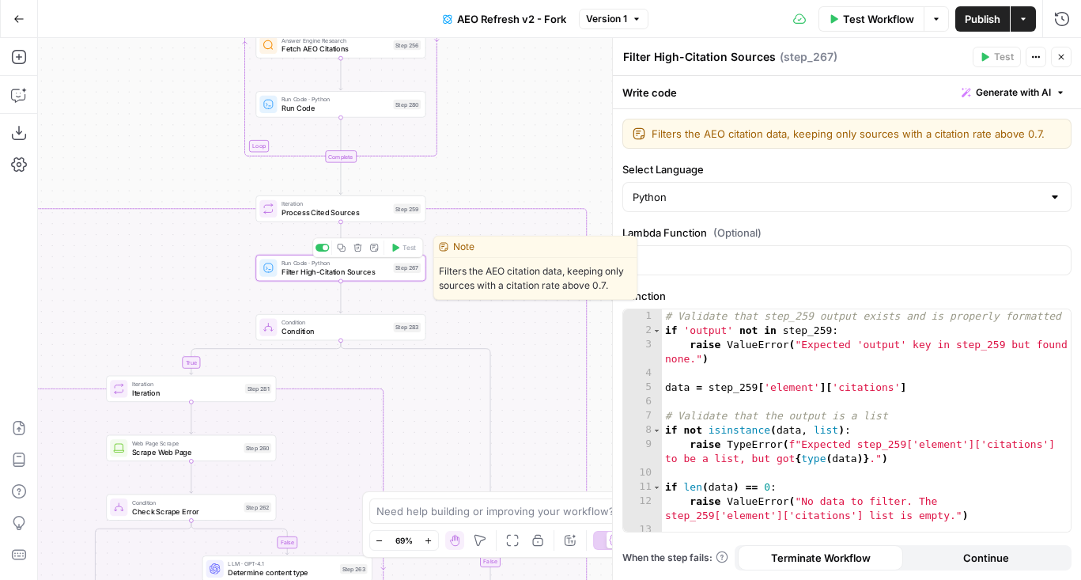
click at [367, 271] on span "Filter High-Citation Sources" at bounding box center [335, 271] width 108 height 11
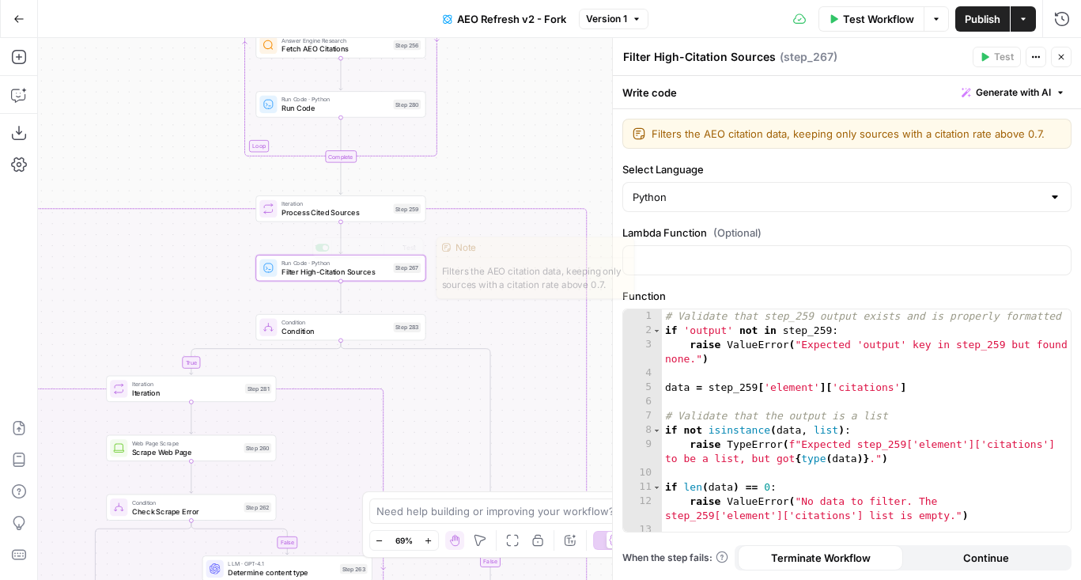
click at [273, 277] on div "Run Code · Python Filter High-Citation Sources Step 267 Copy step Delete step E…" at bounding box center [339, 268] width 161 height 19
type textarea "**********"
click at [831, 332] on div "# Validate that step_259 output exists and is properly formatted if 'output' no…" at bounding box center [866, 434] width 409 height 251
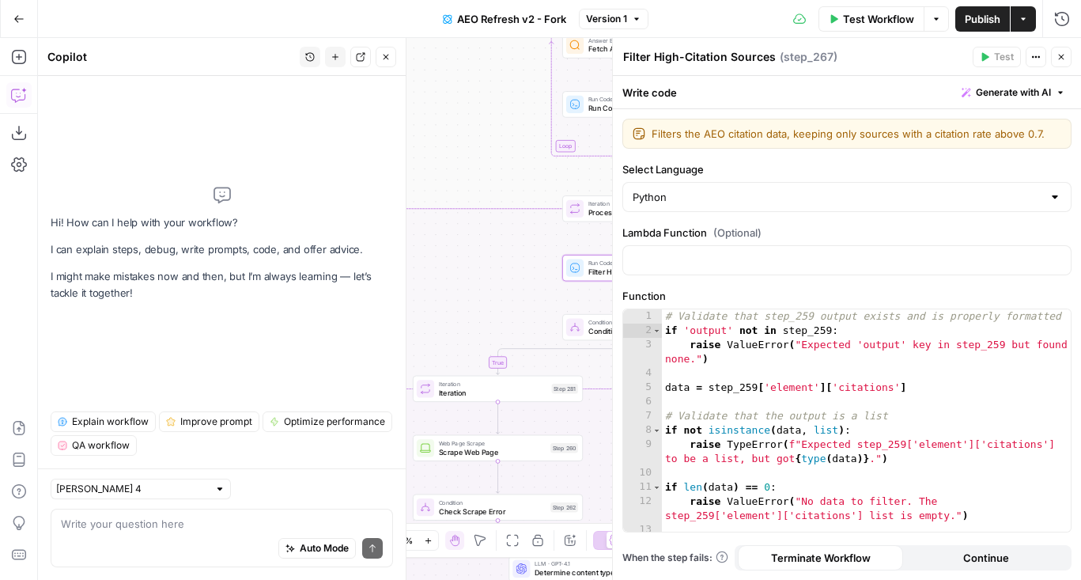
click at [198, 516] on textarea at bounding box center [222, 524] width 322 height 16
drag, startPoint x: 845, startPoint y: 335, endPoint x: 583, endPoint y: 328, distance: 262.6
click at [583, 328] on body "AirOps Administrative New Home Browse Insights Opportunities Your Data Flightpa…" at bounding box center [540, 290] width 1081 height 580
click at [242, 517] on textarea at bounding box center [222, 524] width 322 height 16
paste textarea "if 'output' not in step_259:"
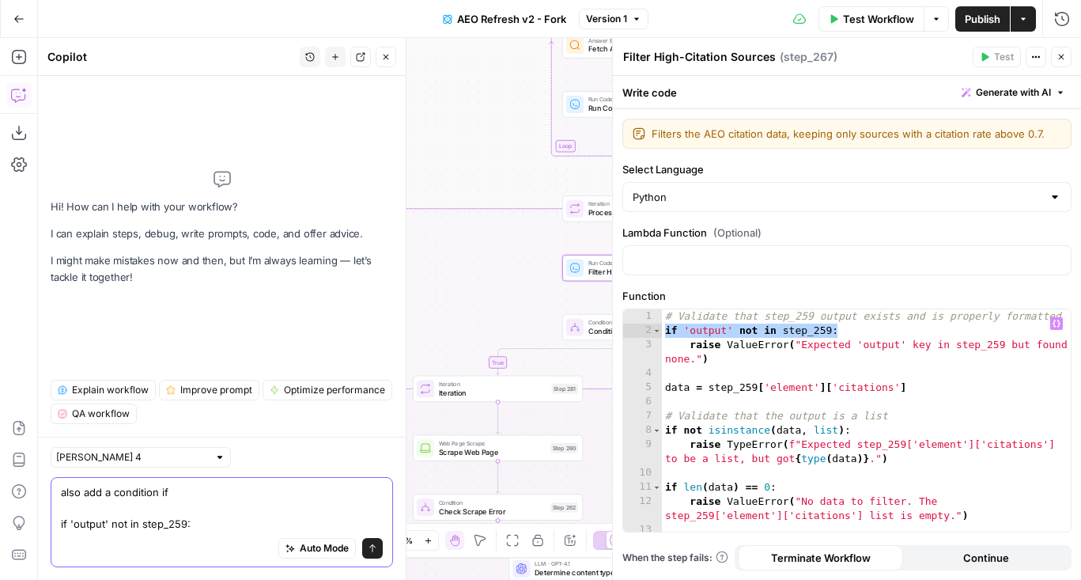
type textarea "also add a condition if if 'output' not in step_259:"
type textarea "**********"
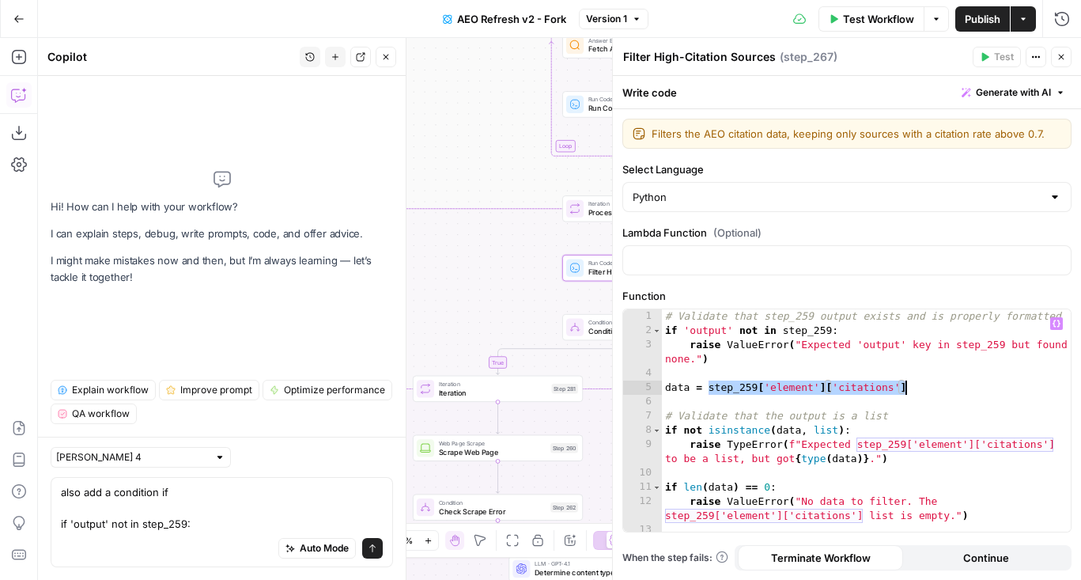
drag, startPoint x: 709, startPoint y: 384, endPoint x: 944, endPoint y: 386, distance: 234.8
click at [945, 386] on div "# Validate that step_259 output exists and is properly formatted if 'output' no…" at bounding box center [866, 434] width 409 height 251
click at [182, 497] on textarea "also add a condition if if 'output' not in step_259:" at bounding box center [222, 507] width 322 height 47
paste textarea "step_259['element']['citations']"
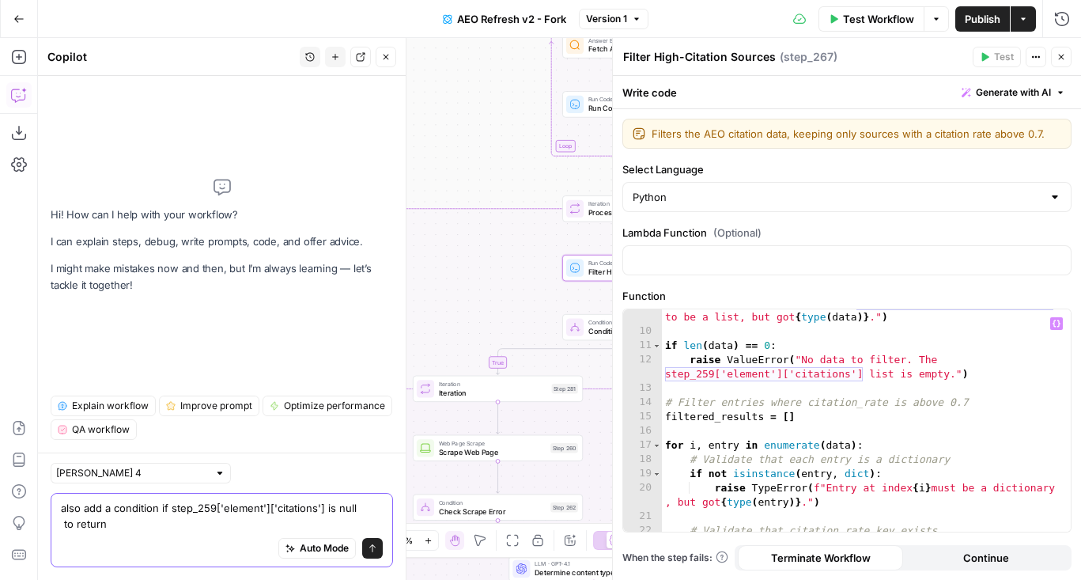
scroll to position [125, 0]
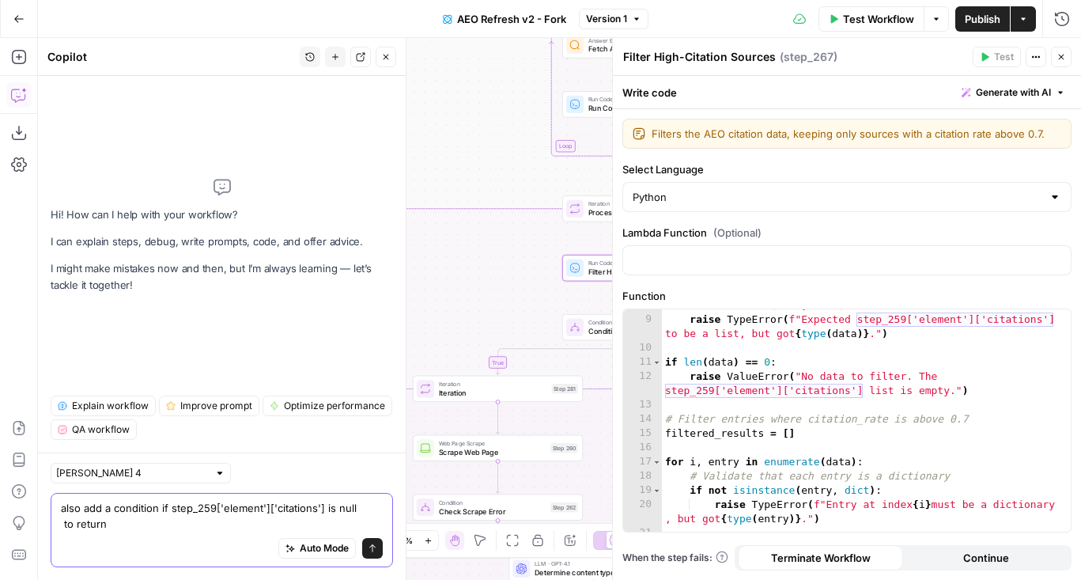
click at [242, 521] on textarea "also add a condition if step_259['element']['citations'] is null to return" at bounding box center [222, 516] width 322 height 32
type textarea "also add a condition if step_259['element']['citations'] is null or empty to ju…"
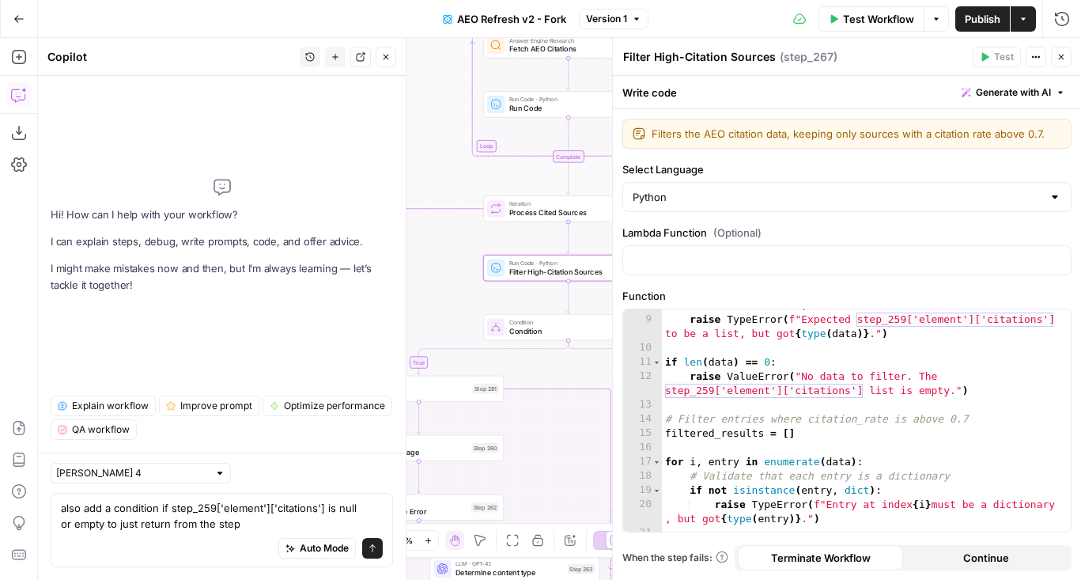
drag, startPoint x: 487, startPoint y: 198, endPoint x: 400, endPoint y: 198, distance: 87.0
click at [400, 198] on body "AirOps Administrative New Home Browse Insights Opportunities Your Data Flightpa…" at bounding box center [540, 290] width 1081 height 580
click at [505, 273] on span "Filter High-Citation Sources" at bounding box center [555, 271] width 108 height 11
click at [504, 274] on span "Filter High-Citation Sources" at bounding box center [555, 271] width 108 height 11
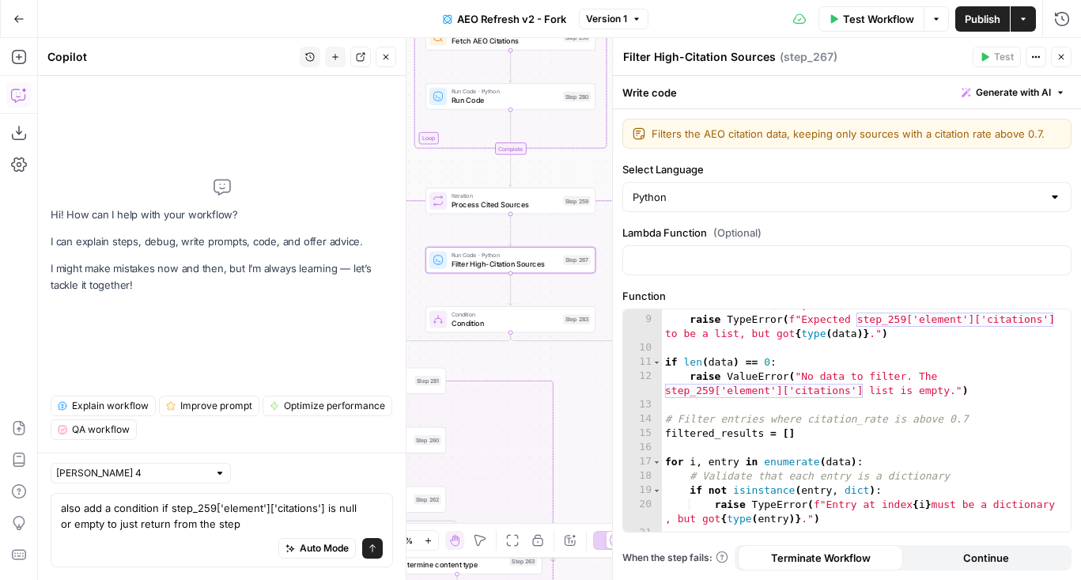
drag, startPoint x: 463, startPoint y: 283, endPoint x: 413, endPoint y: 275, distance: 50.4
click at [413, 275] on body "AirOps Administrative New Home Browse Insights Opportunities Your Data Flightpa…" at bounding box center [540, 290] width 1081 height 580
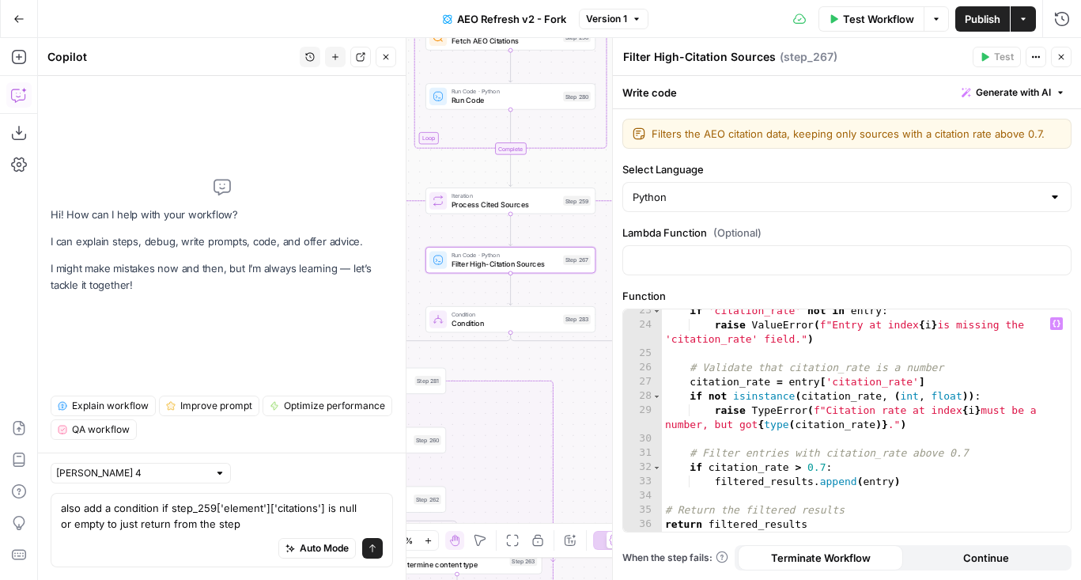
scroll to position [0, 0]
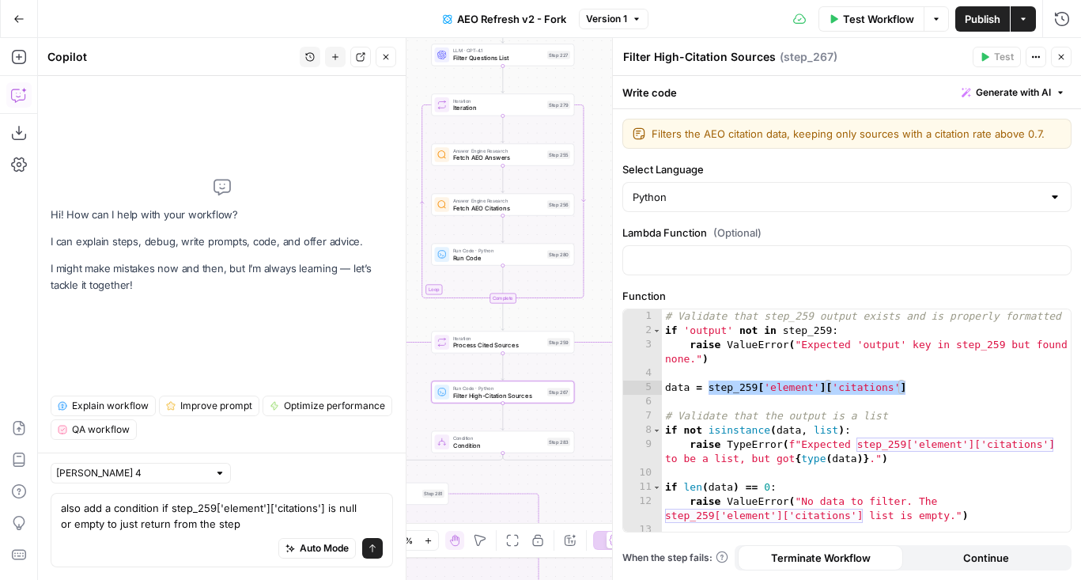
drag, startPoint x: 440, startPoint y: 198, endPoint x: 440, endPoint y: 323, distance: 124.9
click at [440, 323] on div "false true true false true false Workflow Set Inputs Inputs Content Processing …" at bounding box center [559, 309] width 1043 height 542
click at [477, 446] on span "Condition" at bounding box center [498, 444] width 90 height 9
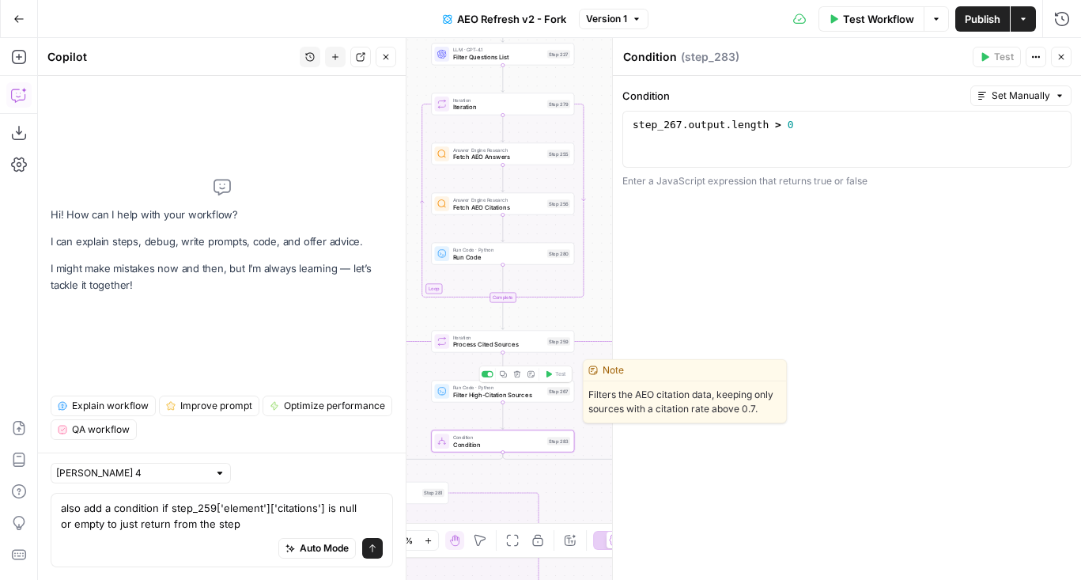
click at [472, 395] on span "Filter High-Citation Sources" at bounding box center [498, 394] width 90 height 9
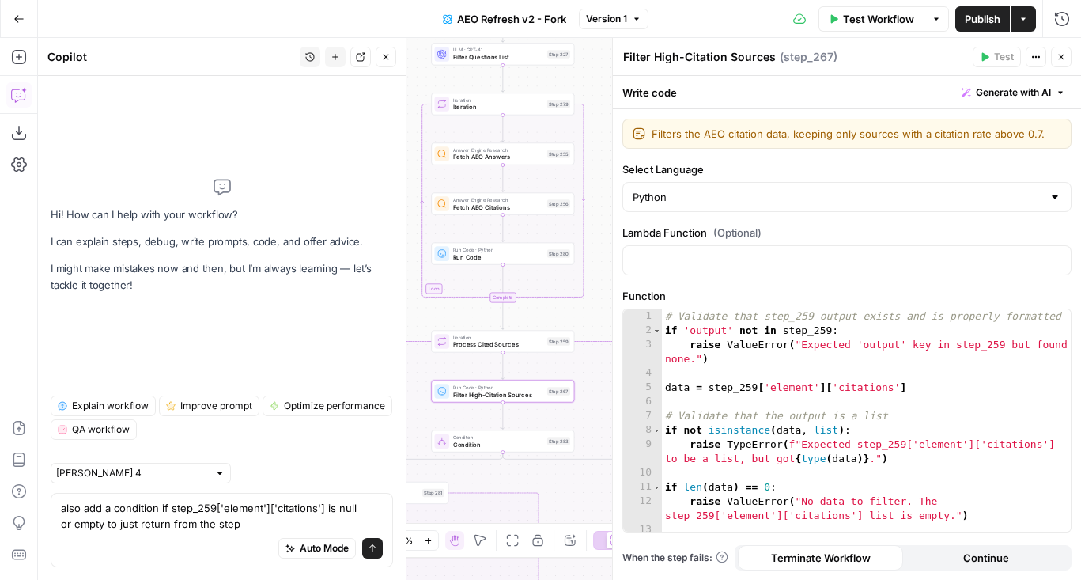
click at [1070, 54] on button "Close" at bounding box center [1061, 57] width 21 height 21
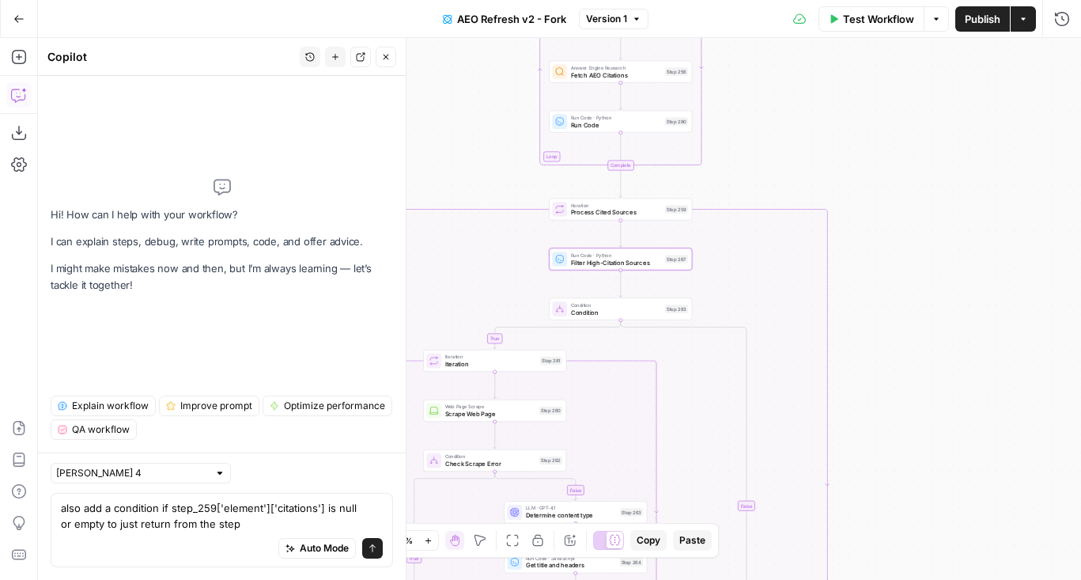
drag, startPoint x: 743, startPoint y: 287, endPoint x: 862, endPoint y: 155, distance: 177.5
click at [862, 155] on div "false true true false true false Workflow Set Inputs Inputs Content Processing …" at bounding box center [559, 309] width 1043 height 542
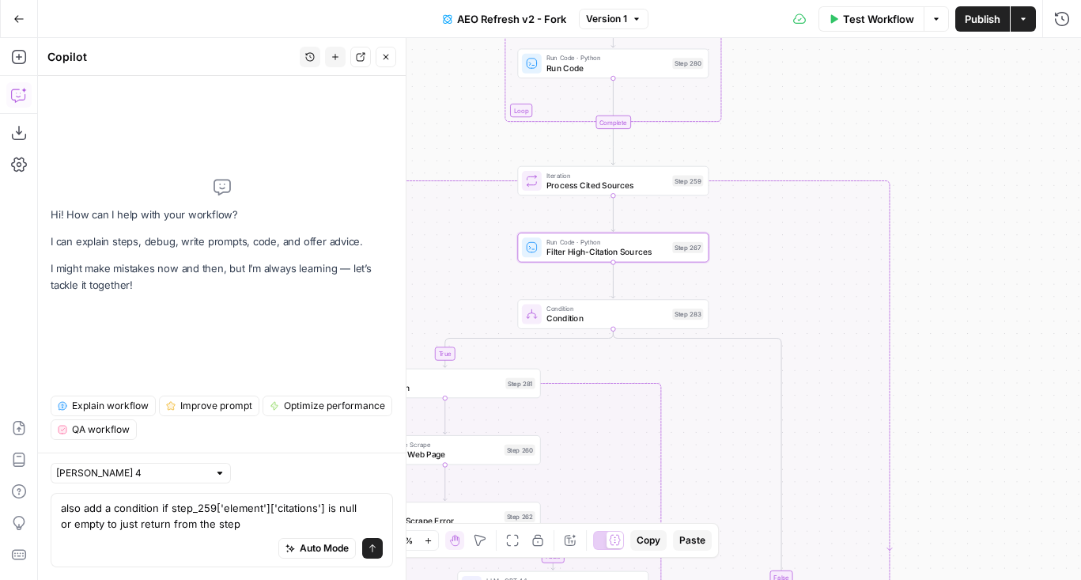
drag, startPoint x: 862, startPoint y: 155, endPoint x: 961, endPoint y: 96, distance: 114.9
click at [961, 96] on div "false true true false true false Workflow Set Inputs Inputs Content Processing …" at bounding box center [559, 309] width 1043 height 542
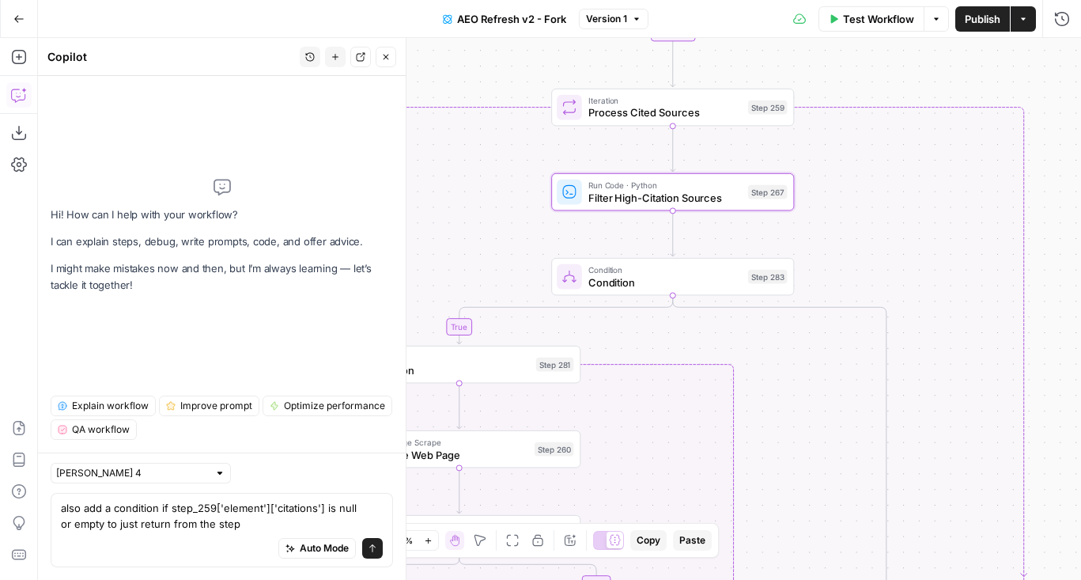
drag, startPoint x: 727, startPoint y: 278, endPoint x: 773, endPoint y: 236, distance: 62.7
click at [773, 236] on div "false true true false true false Workflow Set Inputs Inputs Content Processing …" at bounding box center [559, 309] width 1043 height 542
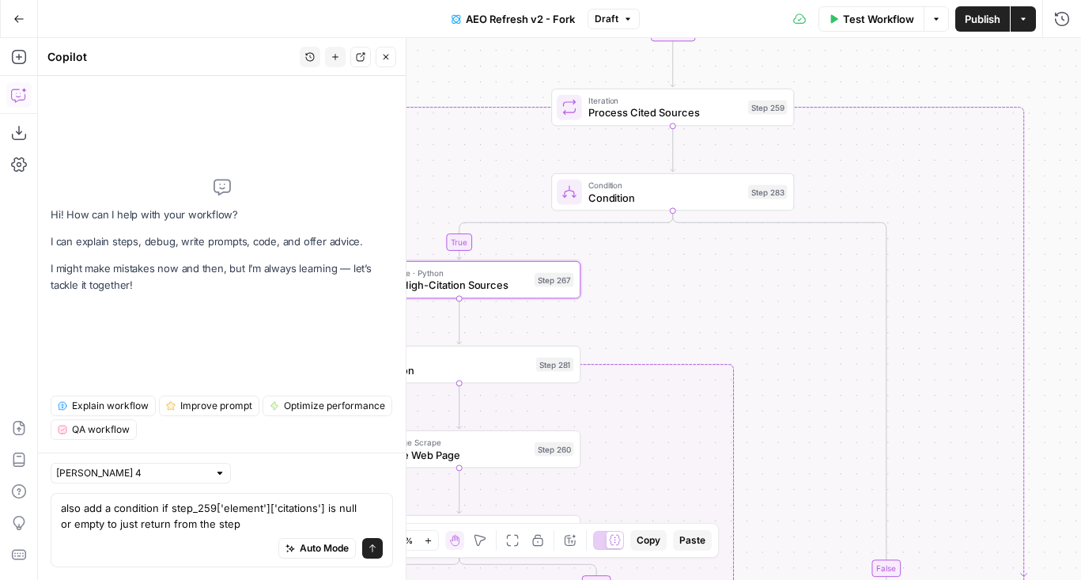
click at [640, 191] on span "Condition" at bounding box center [664, 198] width 153 height 16
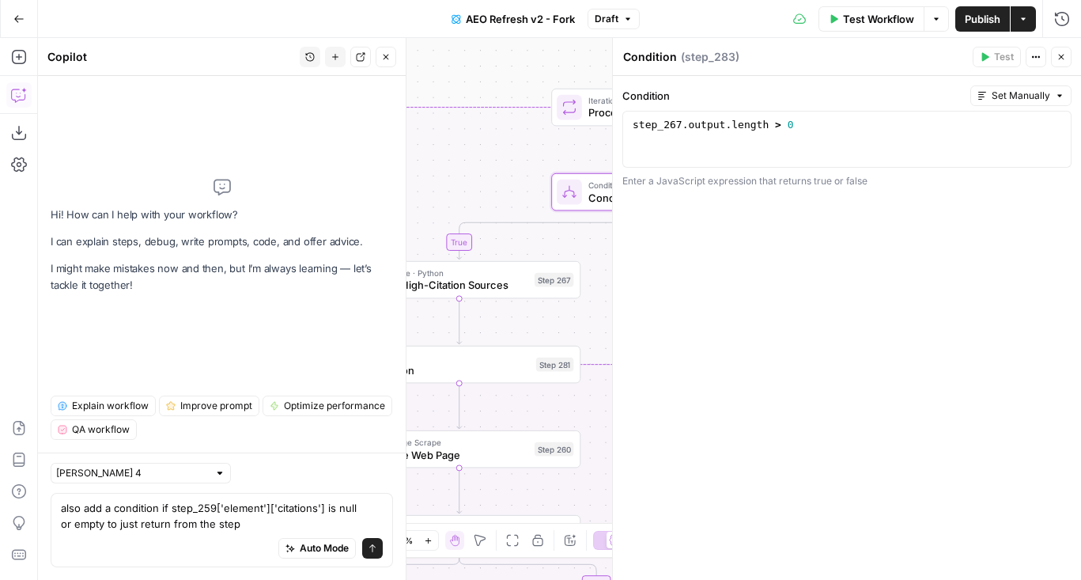
click at [515, 288] on span "Filter High-Citation Sources" at bounding box center [451, 286] width 153 height 16
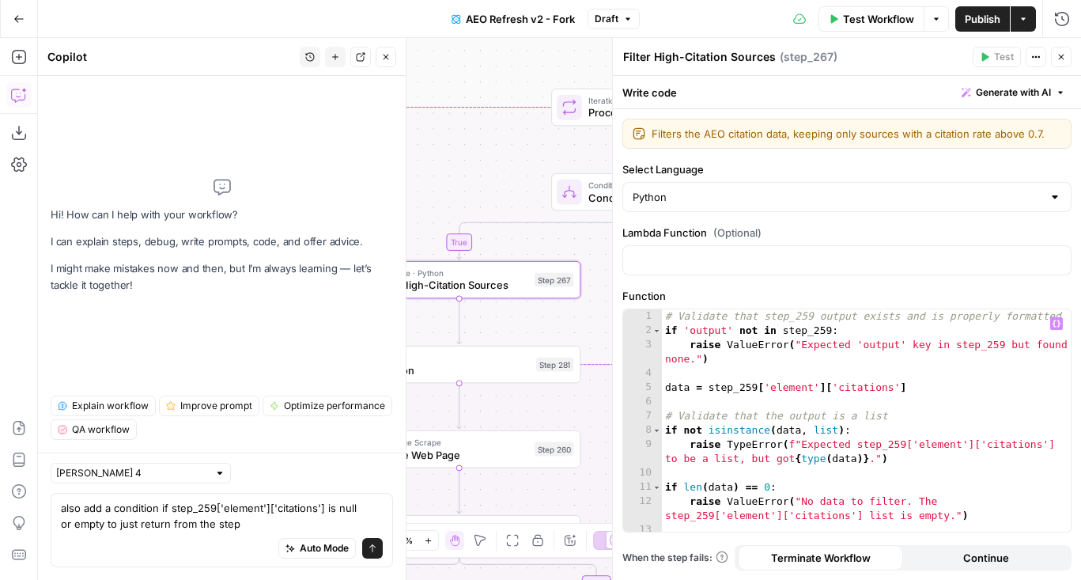
type textarea "**********"
drag, startPoint x: 955, startPoint y: 382, endPoint x: 707, endPoint y: 388, distance: 248.4
click at [707, 388] on div "# Validate that step_259 output exists and is properly formatted if 'output' no…" at bounding box center [866, 434] width 409 height 251
click at [1055, 53] on button "Close" at bounding box center [1061, 57] width 21 height 21
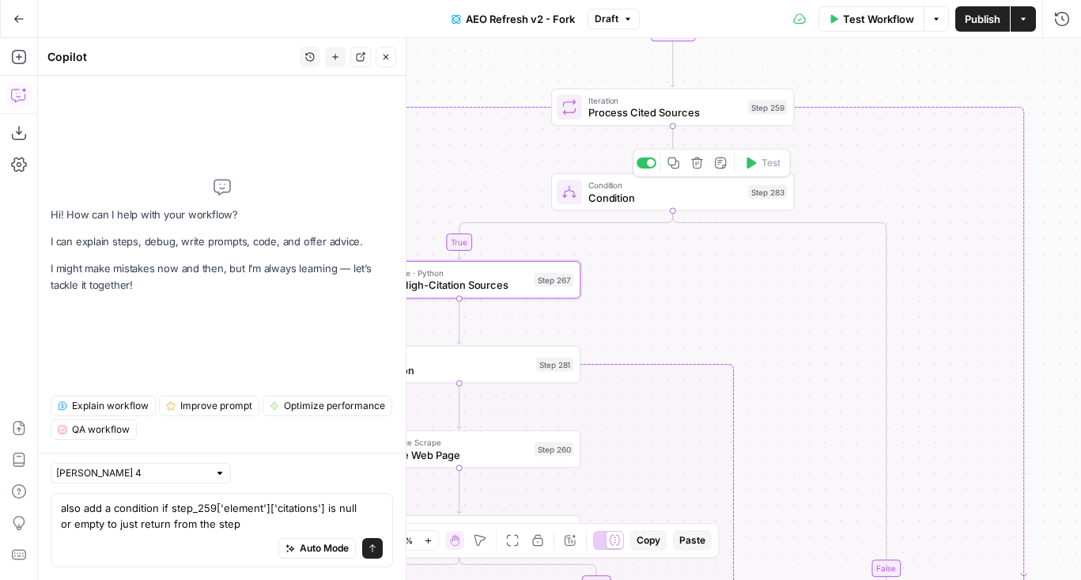
click at [599, 183] on span "Condition" at bounding box center [664, 185] width 153 height 13
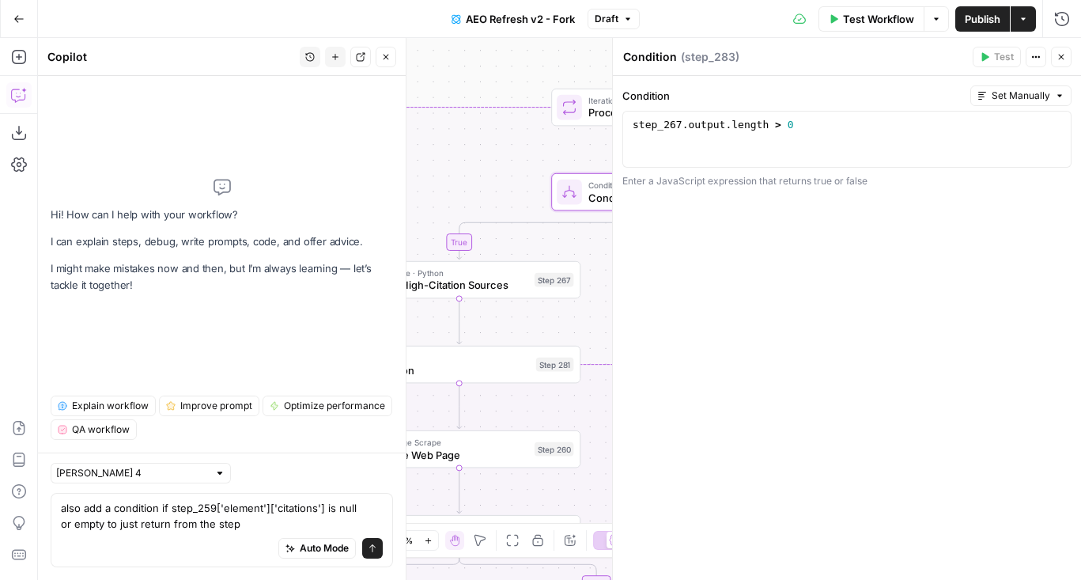
click at [771, 130] on div "step_267 . output . length > 0" at bounding box center [846, 153] width 435 height 71
drag, startPoint x: 730, startPoint y: 127, endPoint x: 592, endPoint y: 126, distance: 137.6
click at [592, 126] on body "AirOps Administrative New Home Browse Insights Opportunities Your Data Flightpa…" at bounding box center [540, 290] width 1081 height 580
paste textarea "**********"
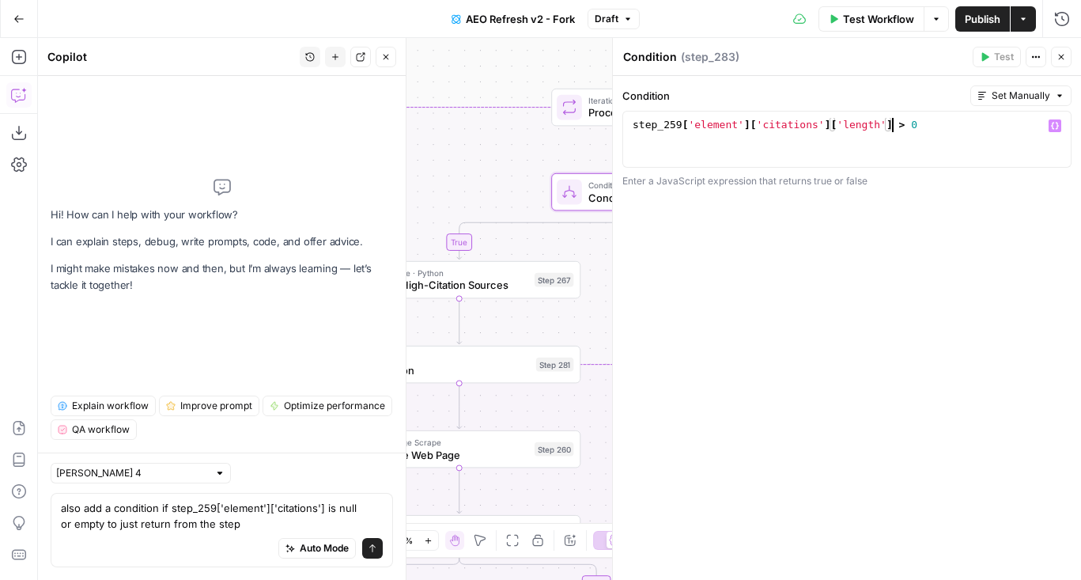
type textarea "**********"
click at [1063, 55] on icon "button" at bounding box center [1060, 56] width 9 height 9
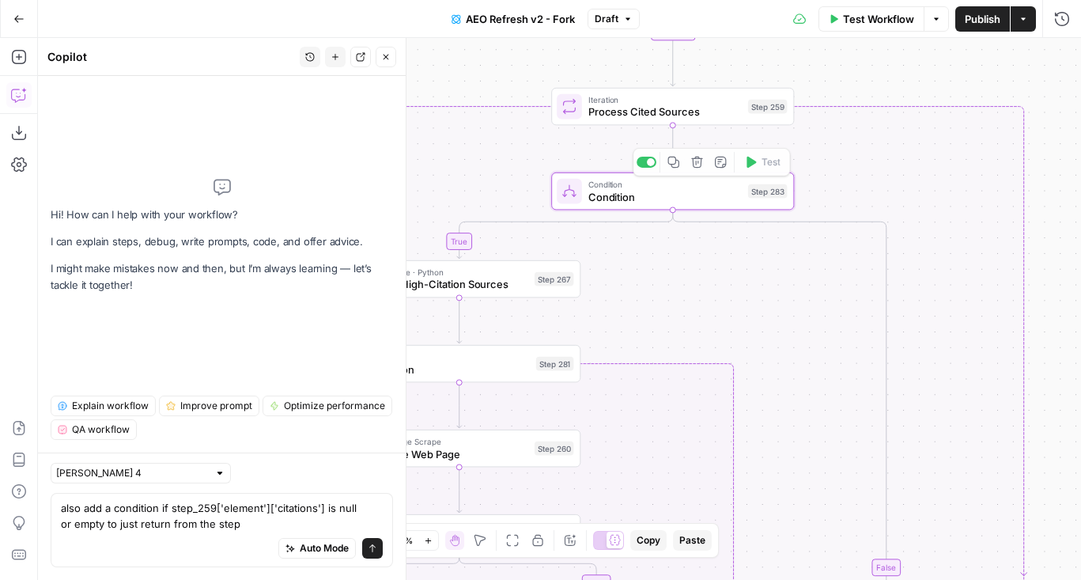
drag, startPoint x: 486, startPoint y: 176, endPoint x: 639, endPoint y: 143, distance: 156.0
click at [639, 143] on div "false true false true true false Workflow Set Inputs Inputs Content Processing …" at bounding box center [559, 309] width 1043 height 542
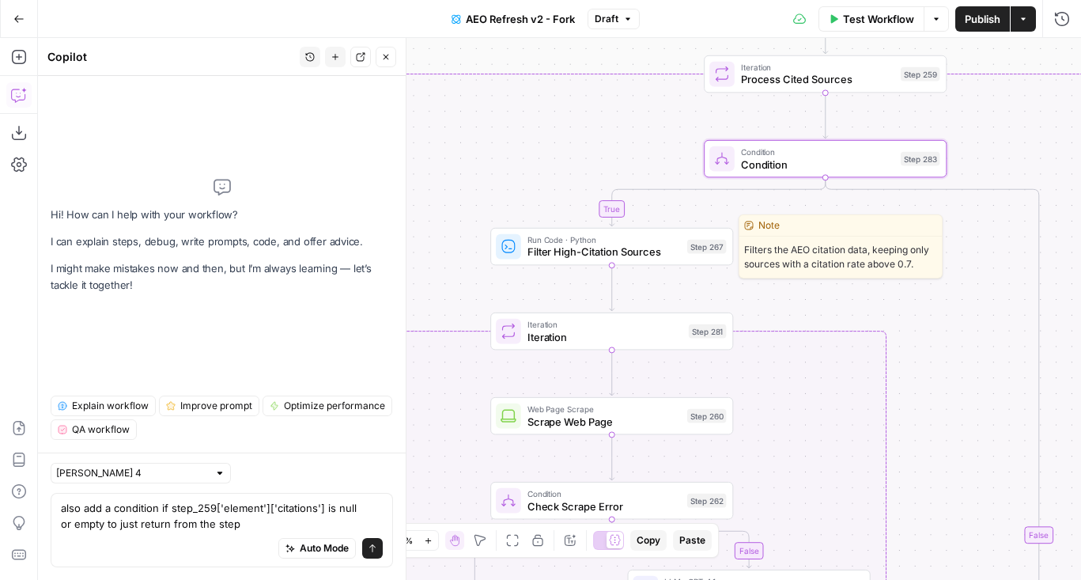
click at [576, 248] on span "Filter High-Citation Sources" at bounding box center [603, 252] width 153 height 16
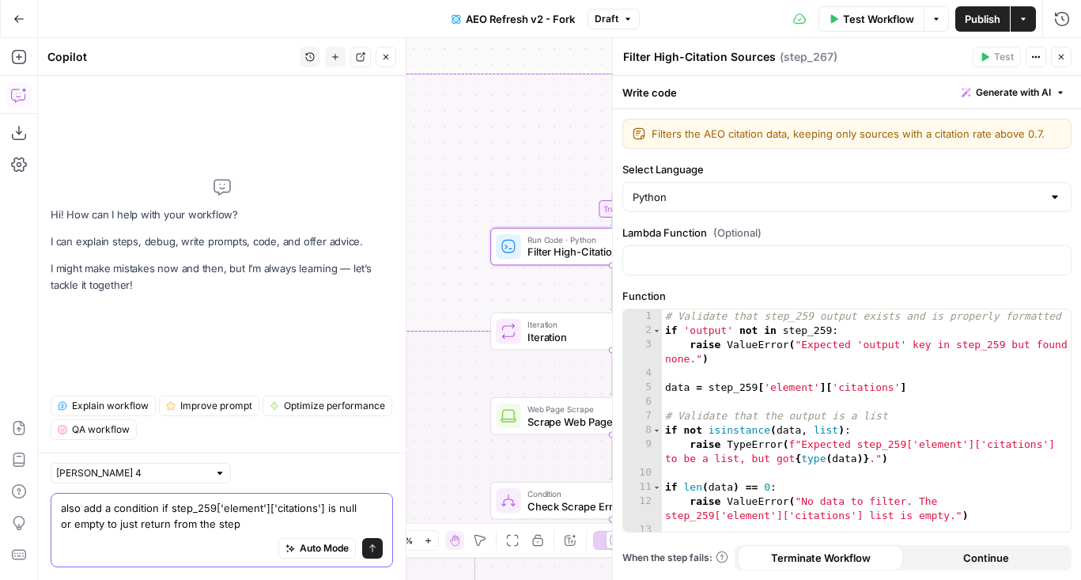
click at [247, 520] on textarea "also add a condition if step_259['element']['citations'] is null or empty to ju…" at bounding box center [222, 516] width 322 height 32
drag, startPoint x: 276, startPoint y: 520, endPoint x: 39, endPoint y: 440, distance: 250.5
click at [39, 440] on div "Hi! How can I help with your workflow? I can explain steps, debug, write prompt…" at bounding box center [222, 328] width 368 height 504
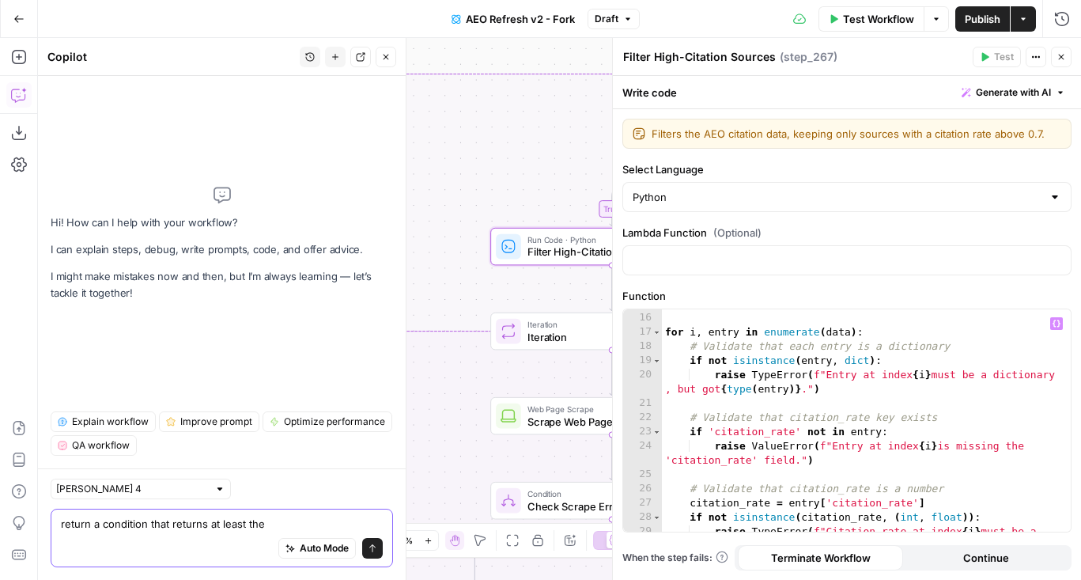
scroll to position [376, 0]
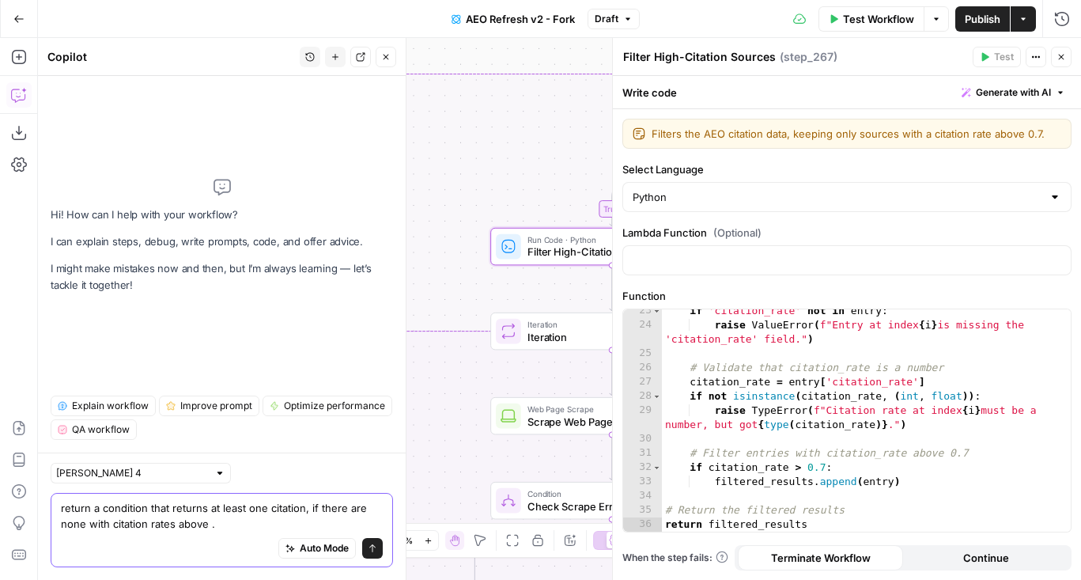
type textarea "return a condition that returns at least one citation, if there are none with c…"
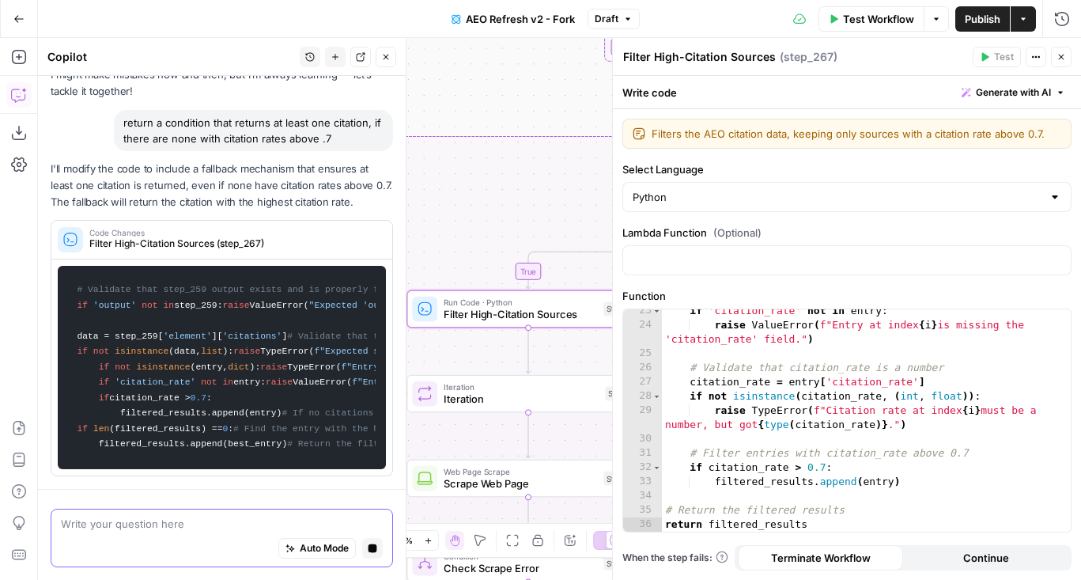
scroll to position [0, 0]
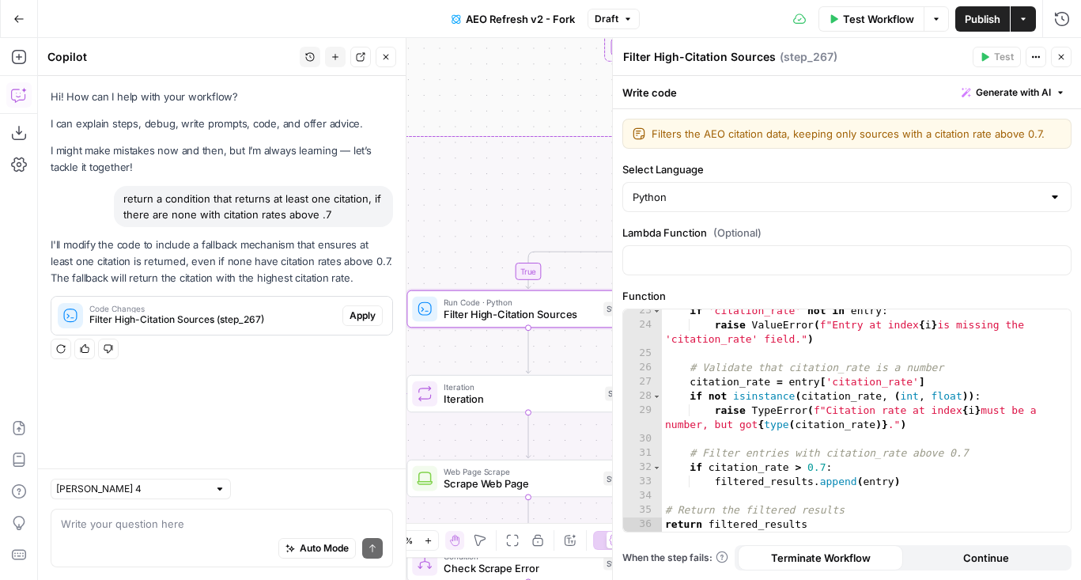
click at [362, 315] on span "Apply" at bounding box center [362, 315] width 26 height 14
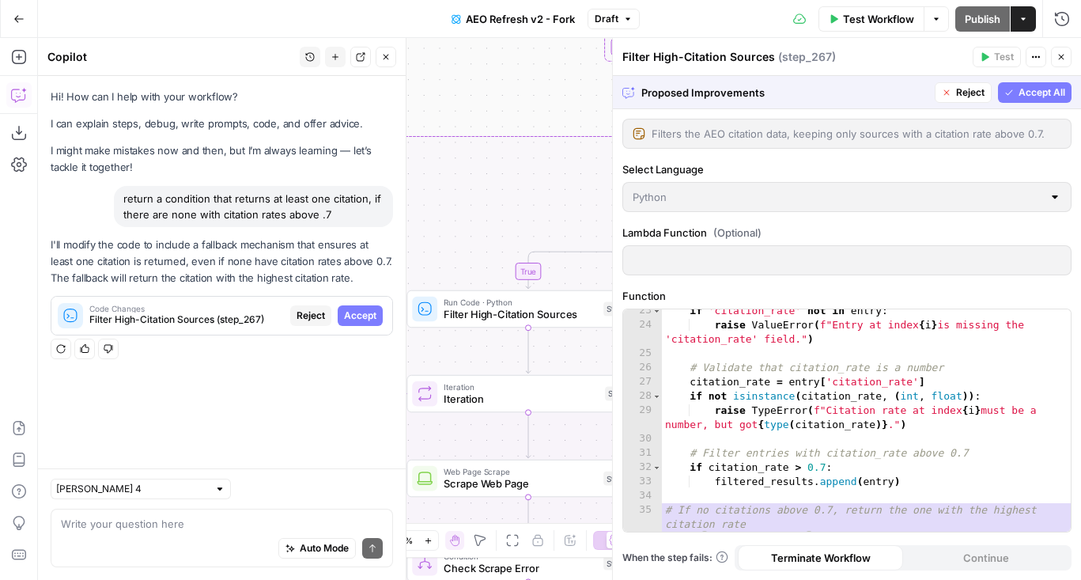
scroll to position [475, 0]
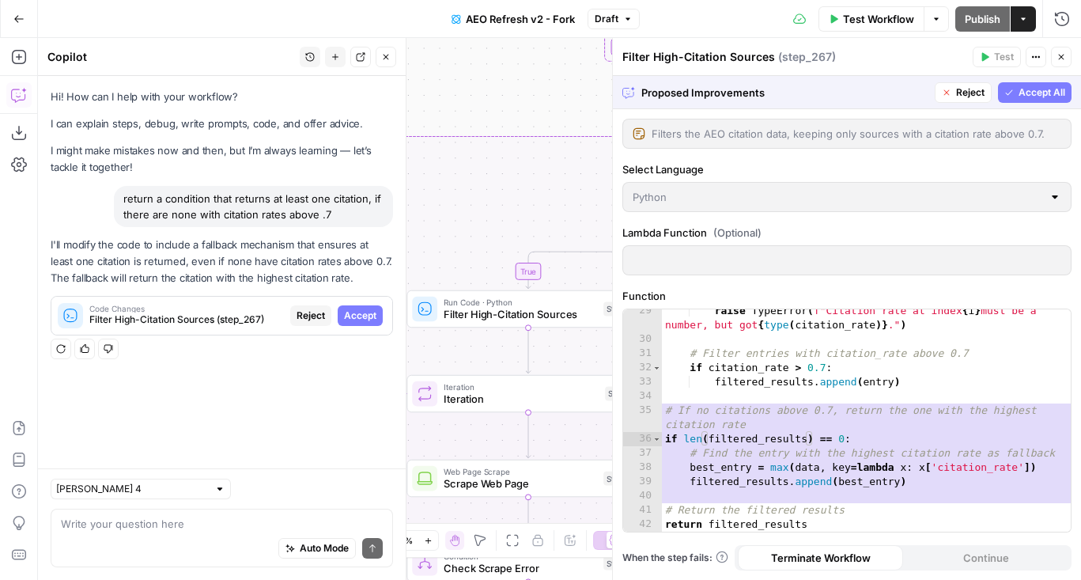
click at [1032, 83] on button "Accept All" at bounding box center [1035, 92] width 74 height 21
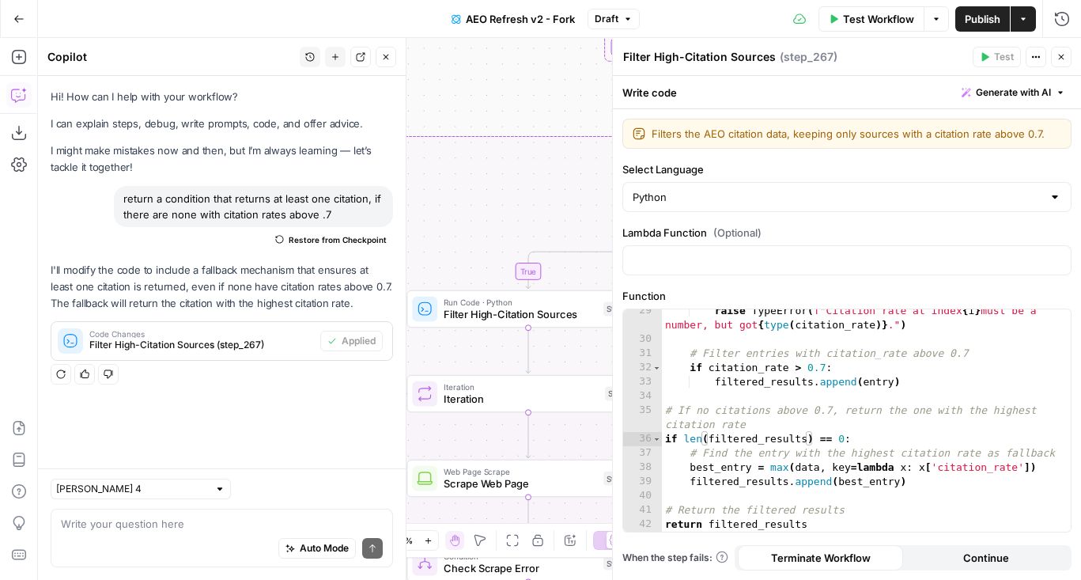
drag, startPoint x: 521, startPoint y: 96, endPoint x: 319, endPoint y: 148, distance: 209.0
click at [319, 148] on body "AirOps Administrative New Home Browse Insights Opportunities Your Data Flightpa…" at bounding box center [540, 290] width 1081 height 580
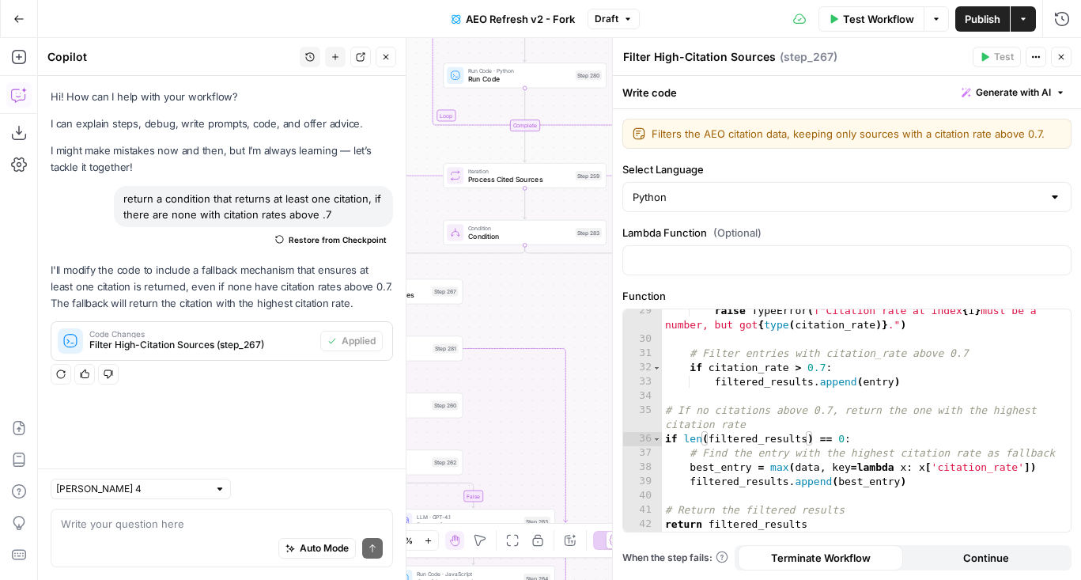
drag, startPoint x: 452, startPoint y: 149, endPoint x: 380, endPoint y: 149, distance: 72.7
click at [380, 149] on body "AirOps Administrative New Home Browse Insights Opportunities Your Data Flightpa…" at bounding box center [540, 290] width 1081 height 580
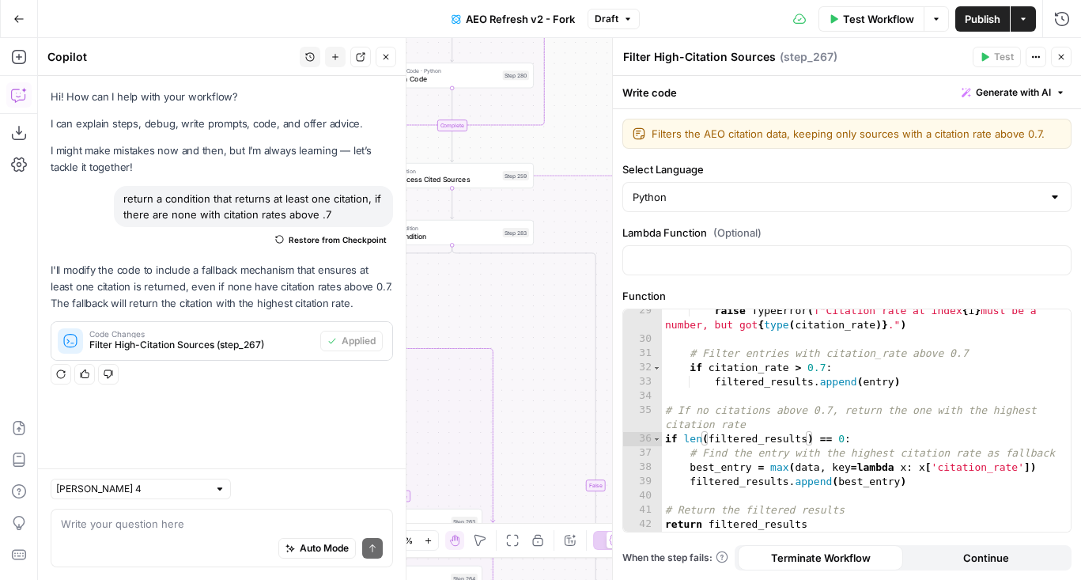
click at [1056, 51] on button "Close" at bounding box center [1061, 57] width 21 height 21
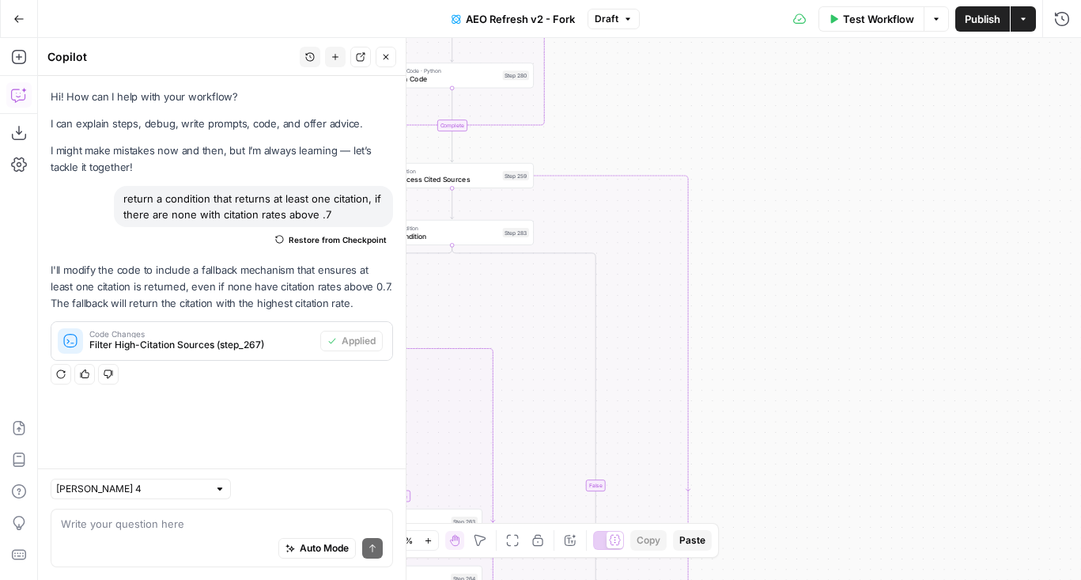
drag, startPoint x: 803, startPoint y: 200, endPoint x: 1029, endPoint y: 200, distance: 225.3
click at [1029, 200] on div "false true false true true false Workflow Set Inputs Inputs Content Processing …" at bounding box center [559, 309] width 1043 height 542
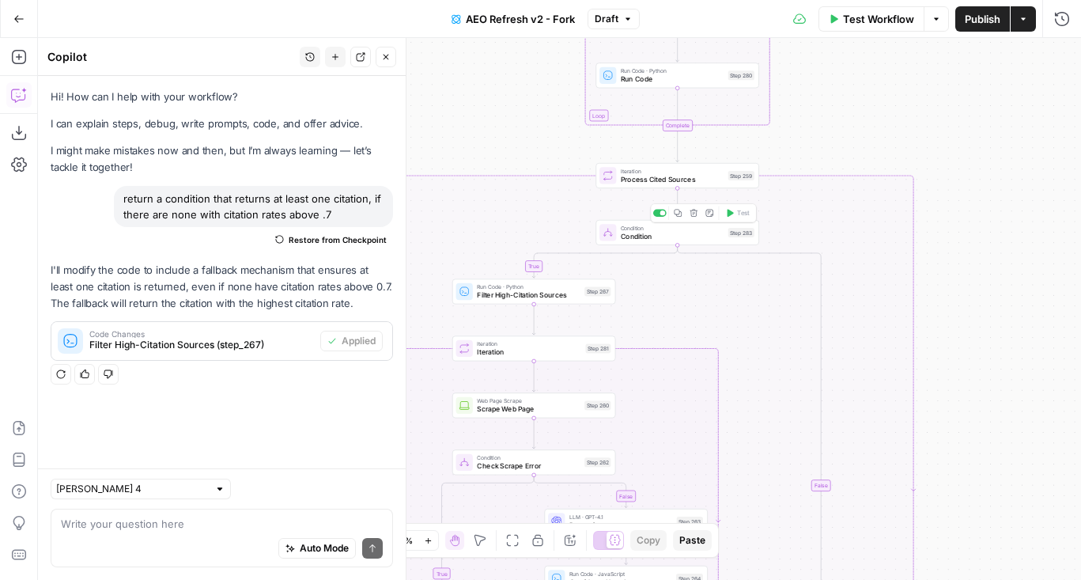
click at [689, 240] on span "Condition" at bounding box center [673, 236] width 104 height 10
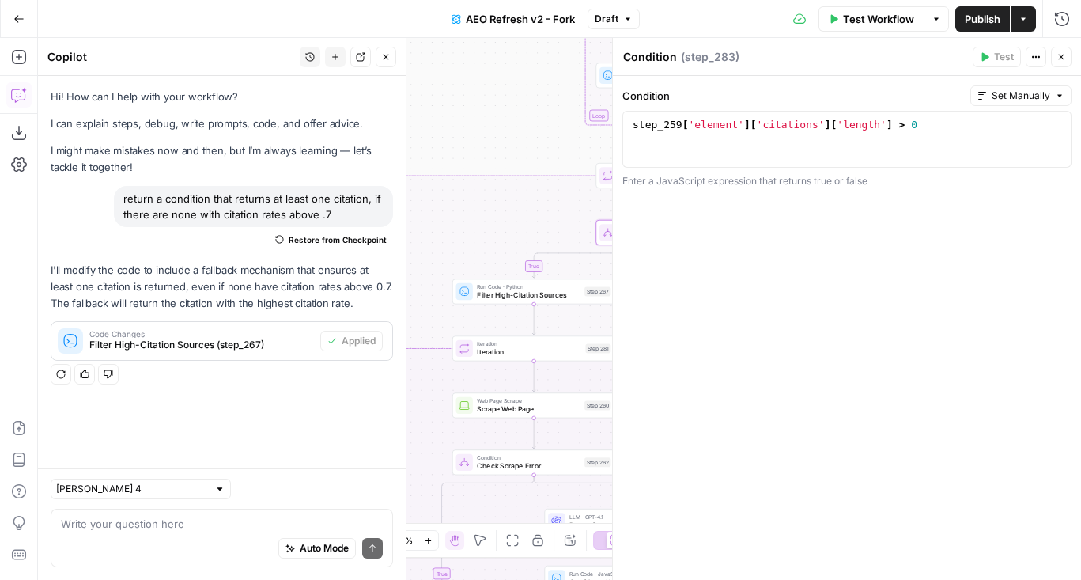
click at [1056, 61] on icon "button" at bounding box center [1060, 56] width 9 height 9
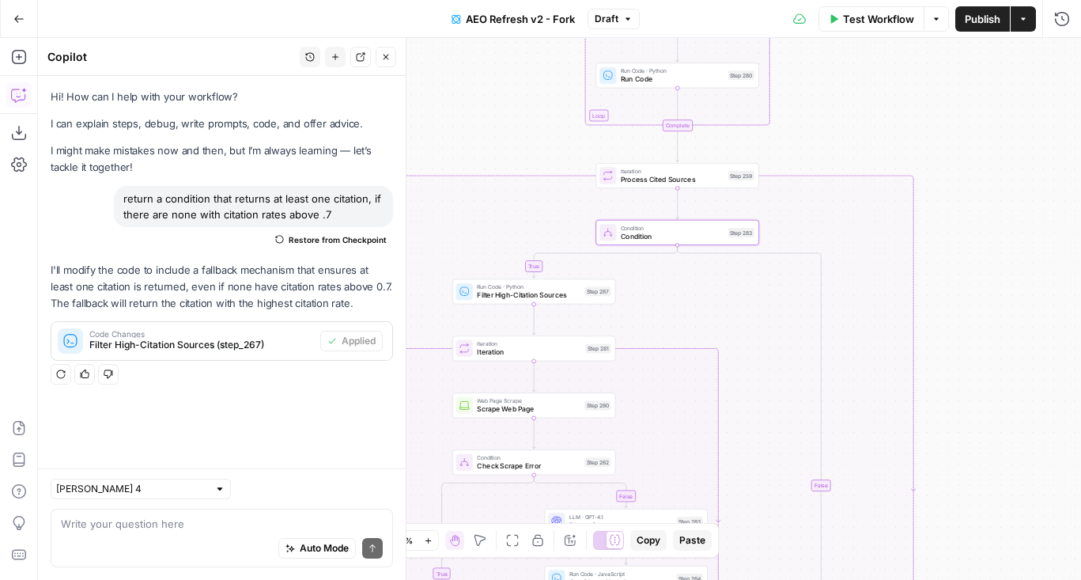
click at [979, 21] on span "Publish" at bounding box center [983, 19] width 36 height 16
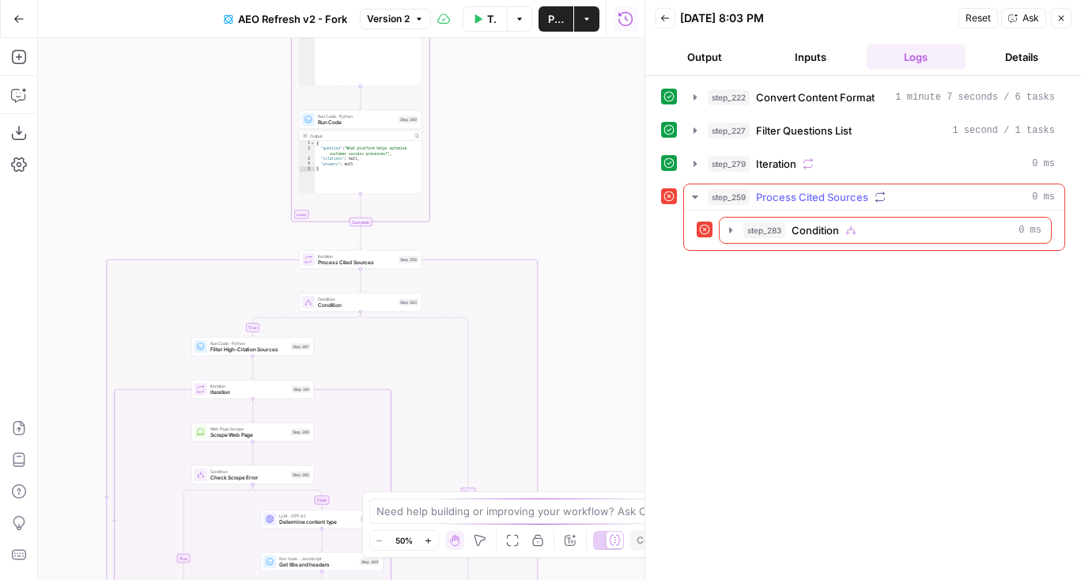
click at [782, 236] on span "step_283" at bounding box center [764, 230] width 42 height 16
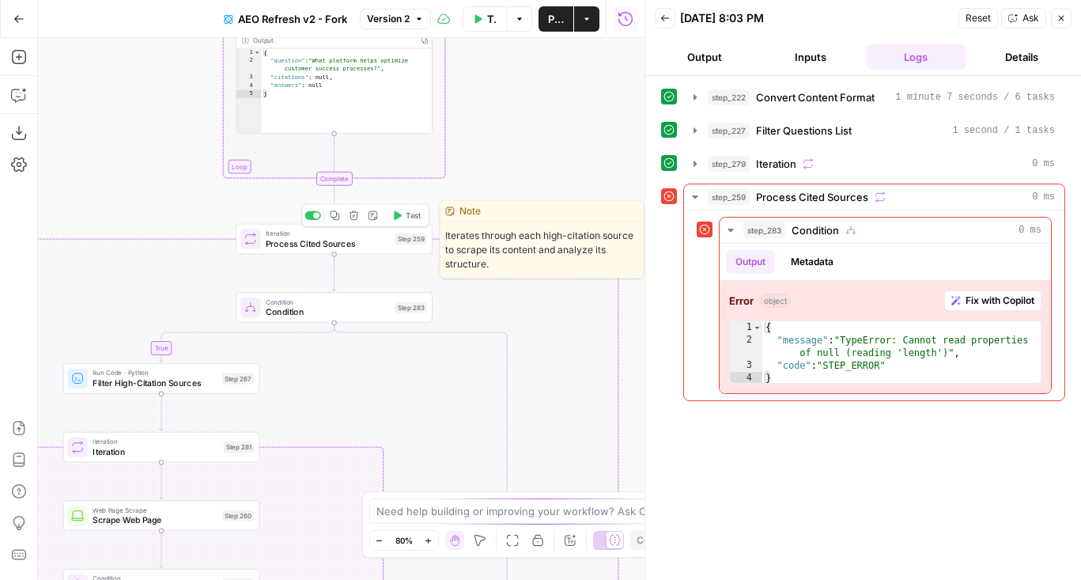
click at [331, 249] on span "Process Cited Sources" at bounding box center [328, 243] width 124 height 13
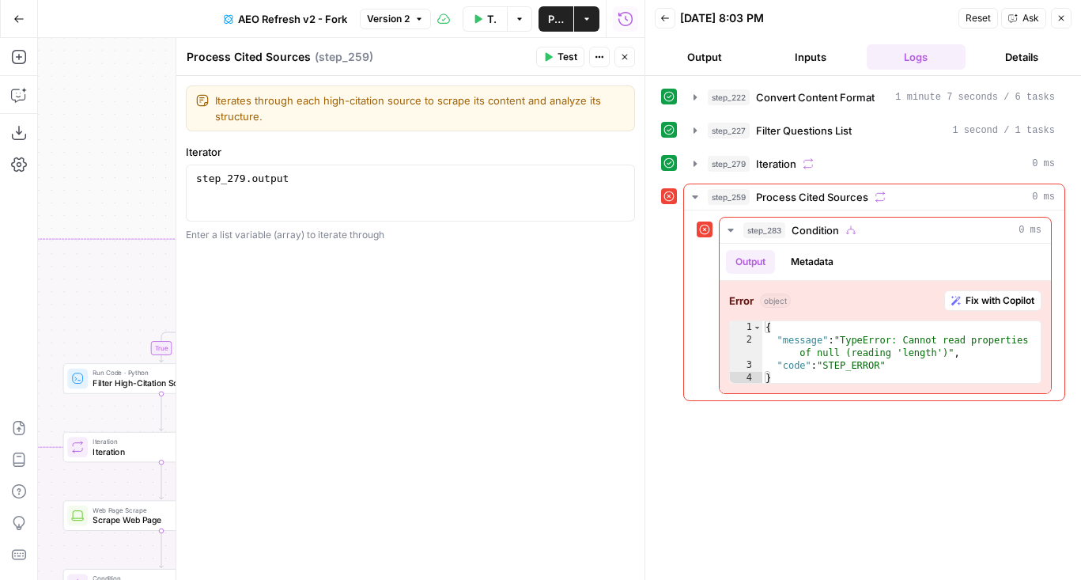
click at [622, 59] on icon "button" at bounding box center [624, 56] width 9 height 9
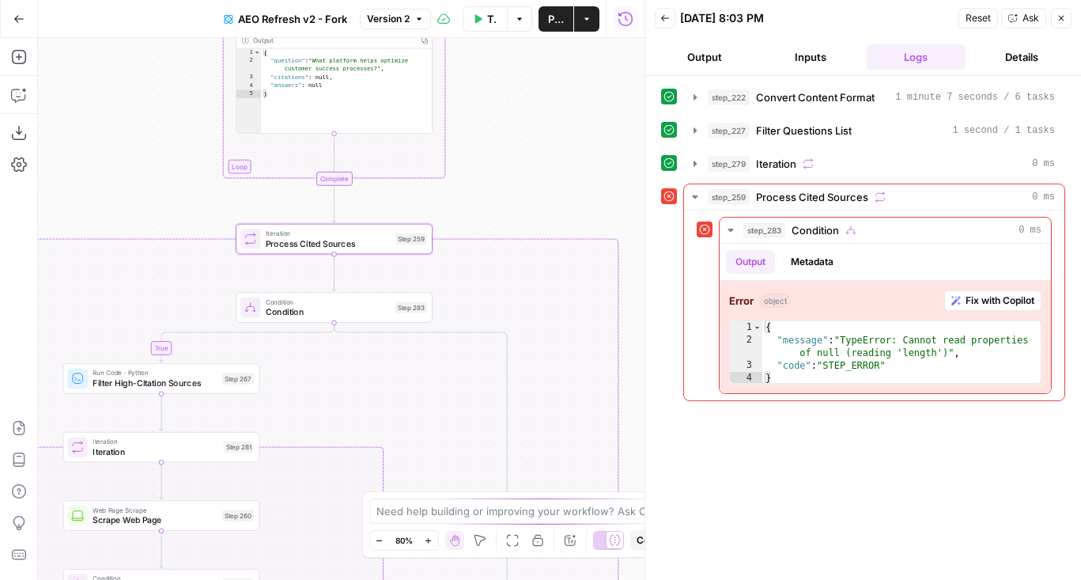
click at [295, 312] on span "Condition" at bounding box center [328, 311] width 124 height 13
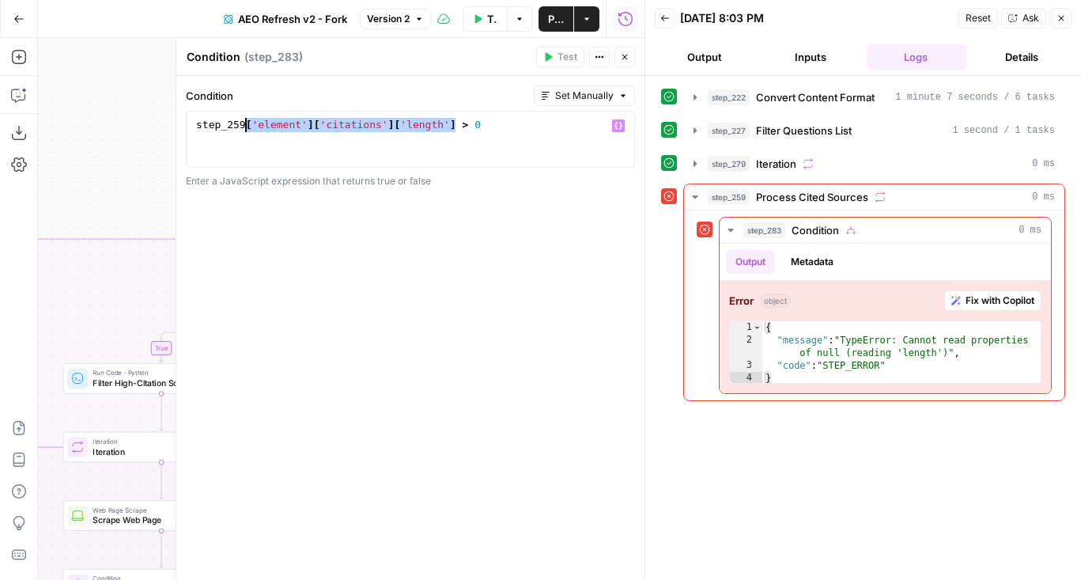
drag, startPoint x: 457, startPoint y: 127, endPoint x: 247, endPoint y: 121, distance: 209.6
click at [247, 121] on div "step_259 [ 'element' ] [ 'citations' ] [ 'length' ] > 0" at bounding box center [410, 153] width 435 height 71
type textarea "**********"
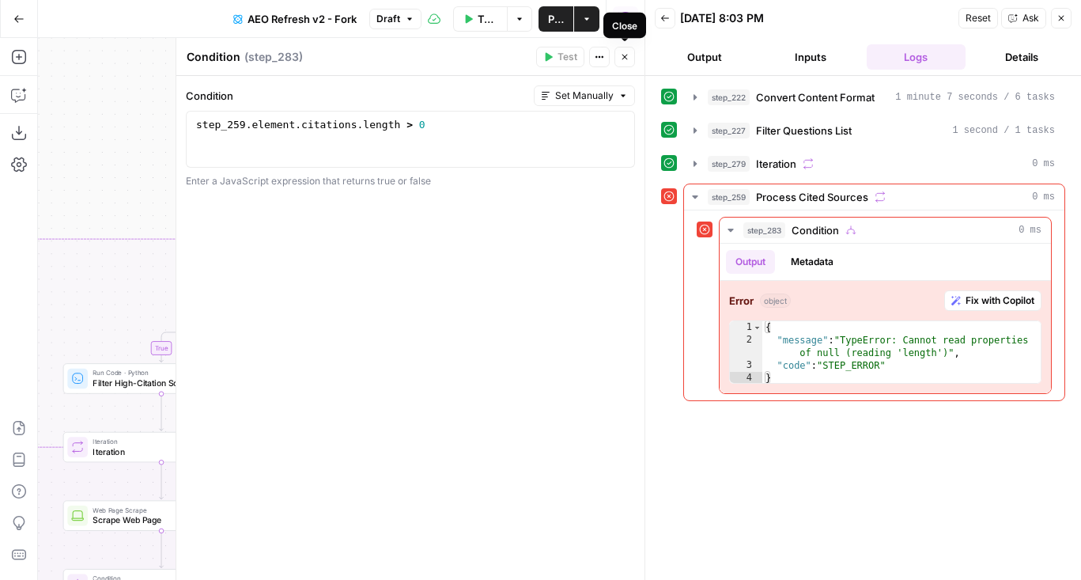
click at [629, 62] on button "Close" at bounding box center [624, 57] width 21 height 21
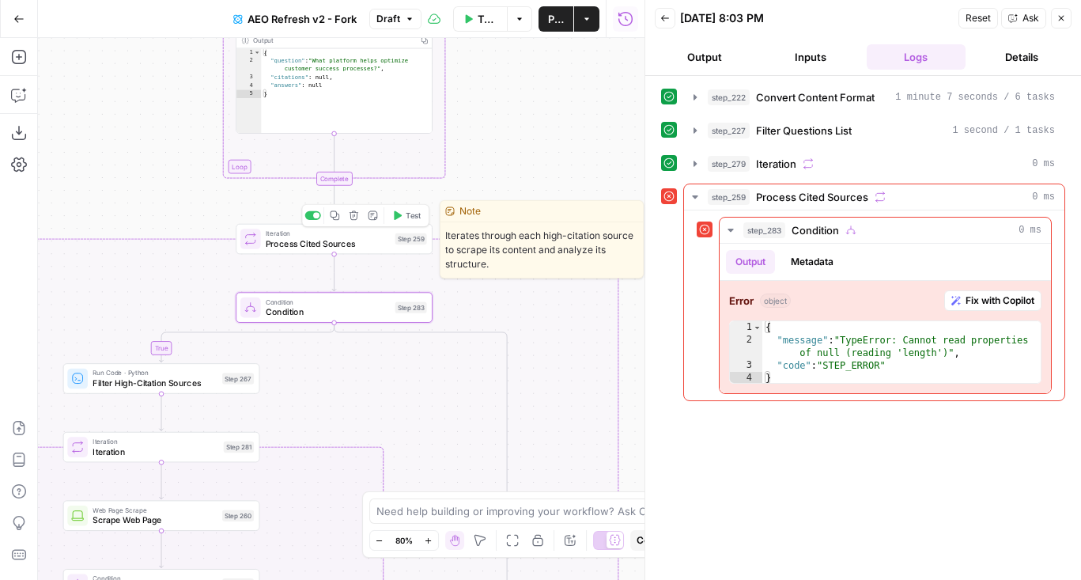
click at [404, 210] on button "Test" at bounding box center [407, 215] width 40 height 17
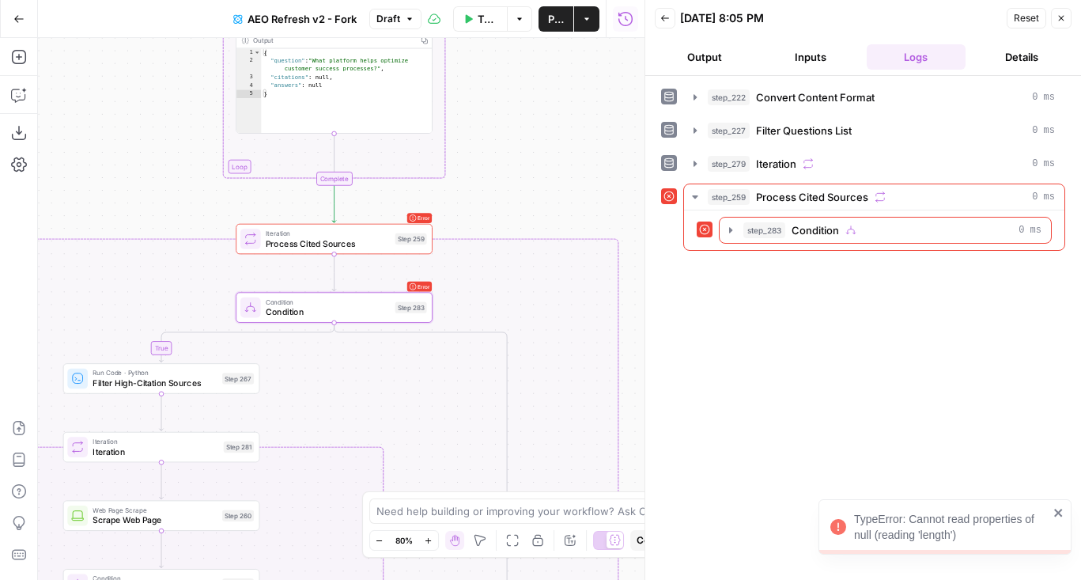
click at [330, 241] on span "Process Cited Sources" at bounding box center [328, 243] width 124 height 13
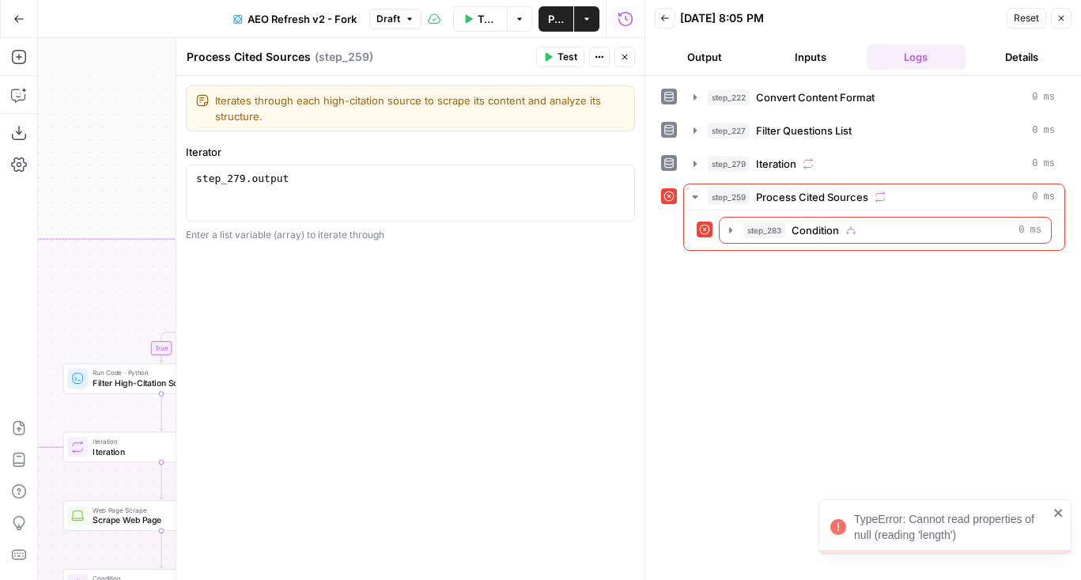
click at [622, 55] on icon "button" at bounding box center [624, 56] width 9 height 9
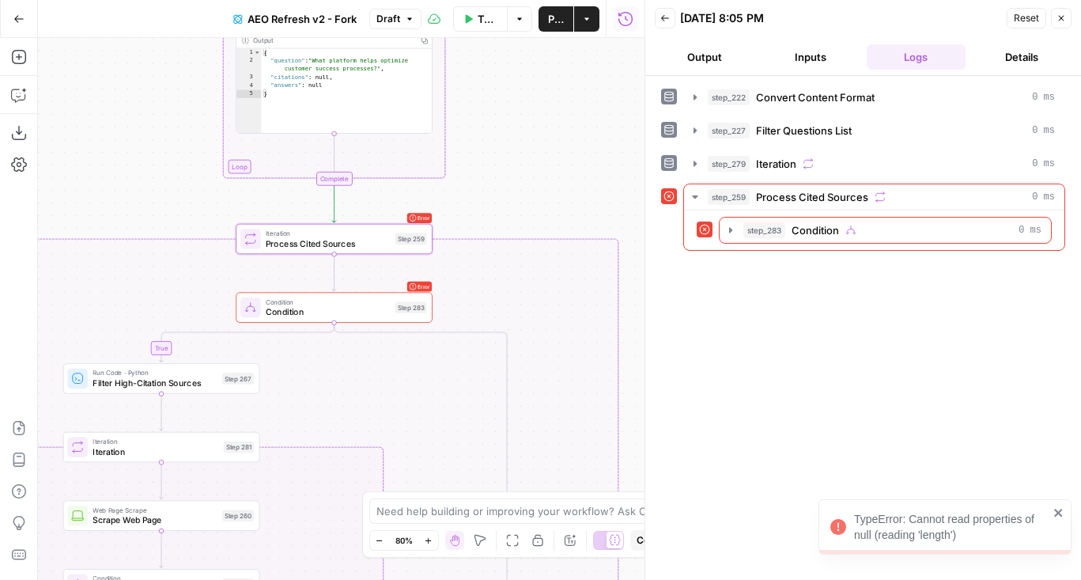
click at [357, 302] on span "Condition" at bounding box center [328, 302] width 124 height 10
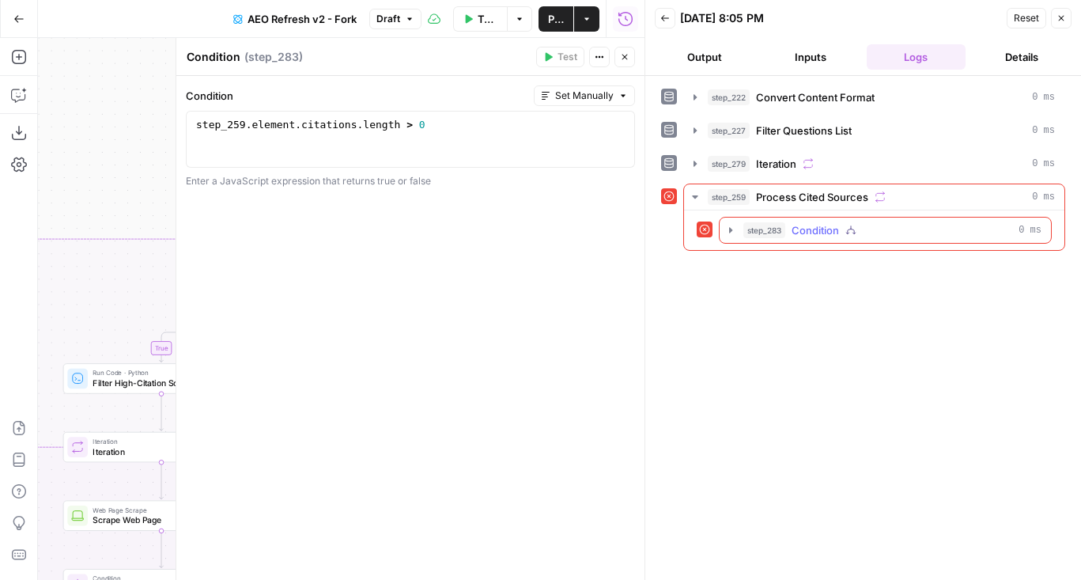
click at [759, 239] on button "step_283 Condition 0 ms" at bounding box center [885, 229] width 331 height 25
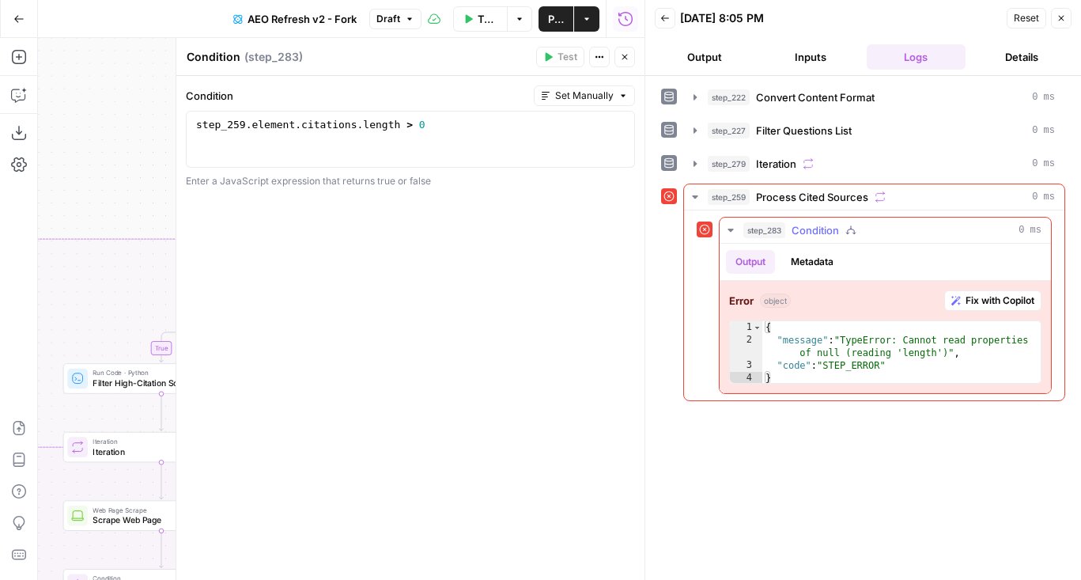
click at [969, 300] on span "Fix with Copilot" at bounding box center [999, 300] width 69 height 14
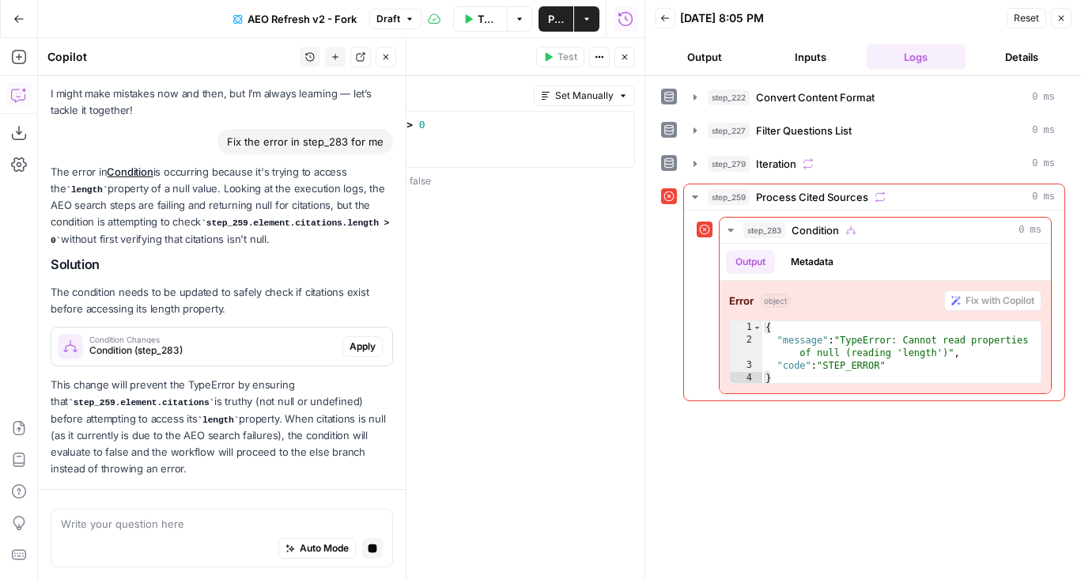
scroll to position [103, 0]
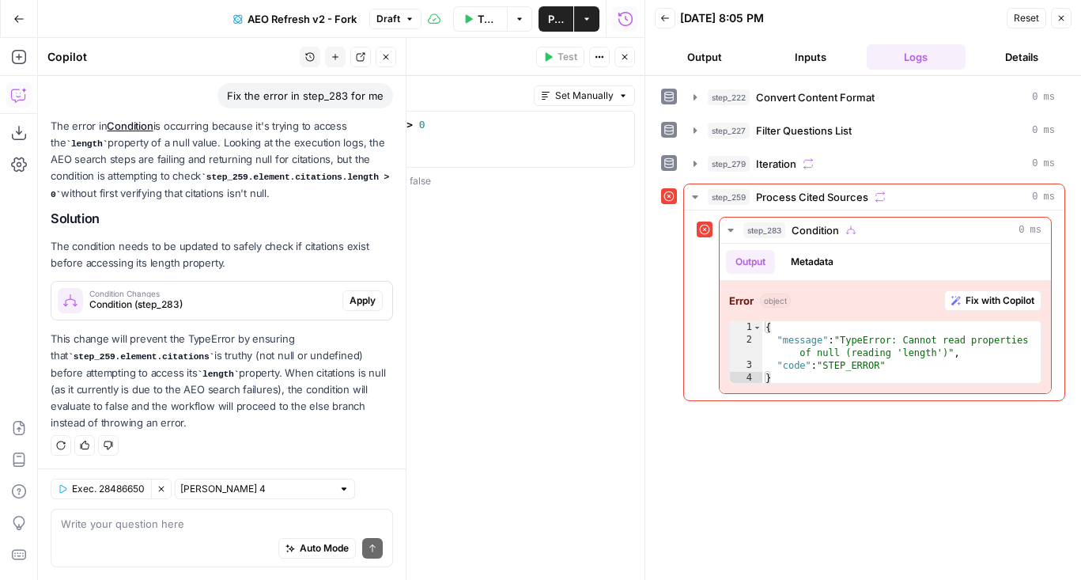
click at [359, 300] on span "Apply" at bounding box center [362, 300] width 26 height 14
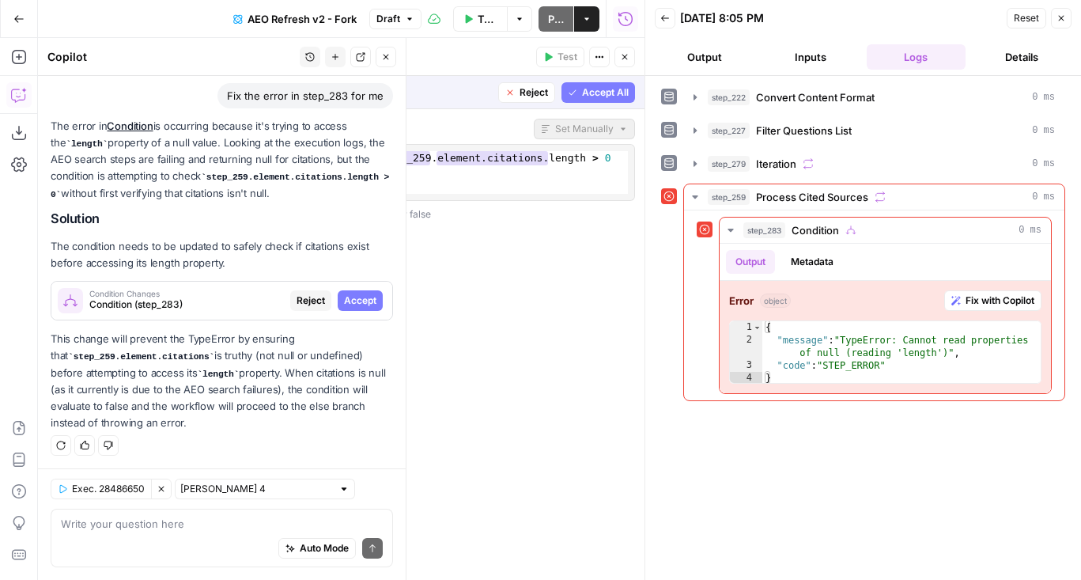
click at [436, 170] on div "1 step_259 . element . citations && step_259 . element . citations . length > 0…" at bounding box center [410, 172] width 435 height 43
click at [589, 94] on span "Accept All" at bounding box center [605, 92] width 47 height 14
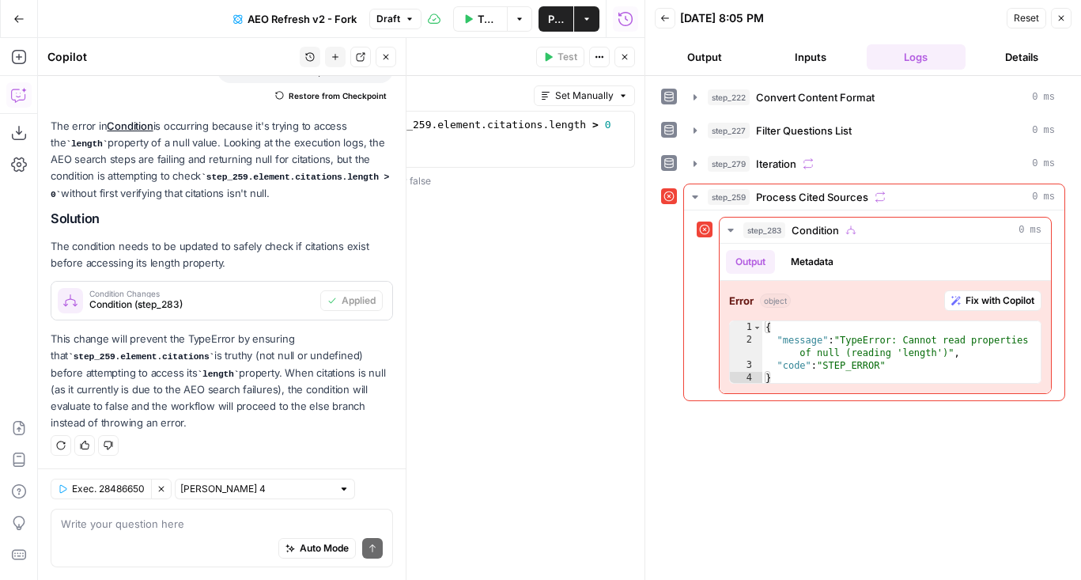
click at [625, 63] on button "Close" at bounding box center [624, 57] width 21 height 21
click at [510, 535] on icon "button" at bounding box center [512, 540] width 13 height 13
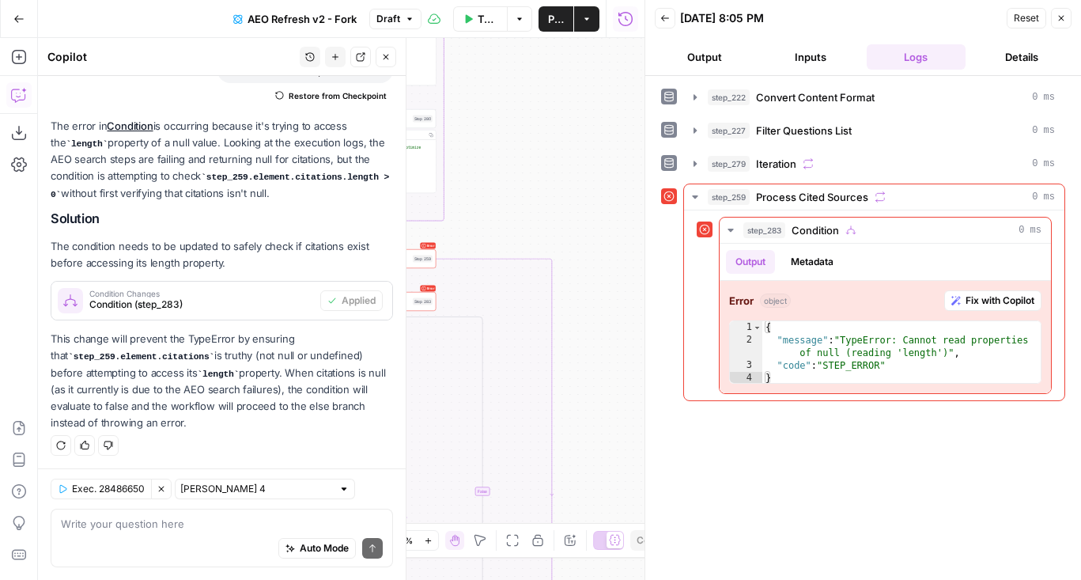
drag, startPoint x: 512, startPoint y: 244, endPoint x: 622, endPoint y: 244, distance: 110.7
click at [622, 244] on div "false true true false true false Workflow Set Inputs Inputs Content Processing …" at bounding box center [341, 309] width 606 height 542
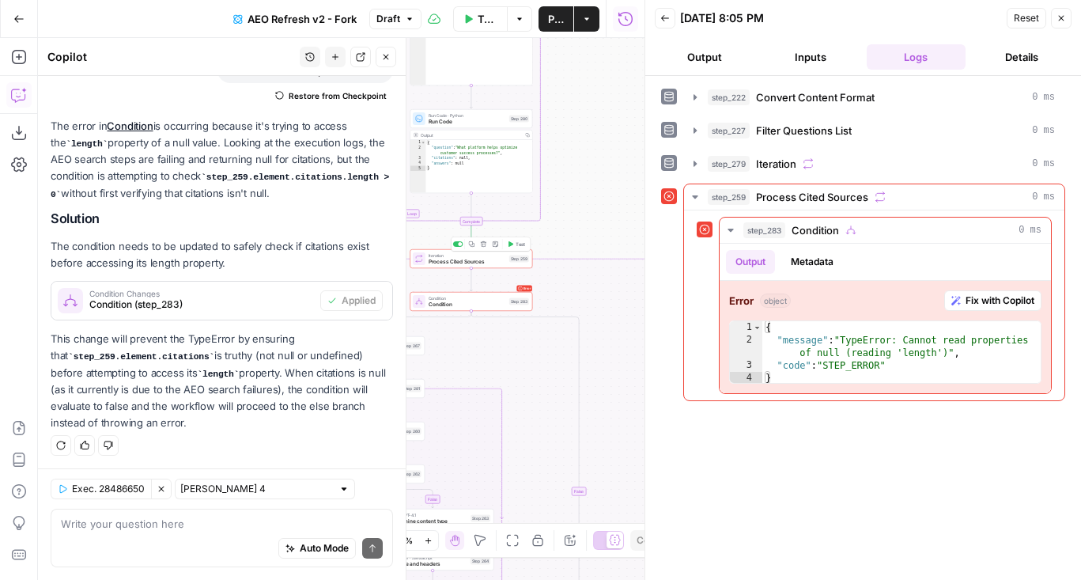
click at [506, 247] on button "Test" at bounding box center [516, 244] width 25 height 10
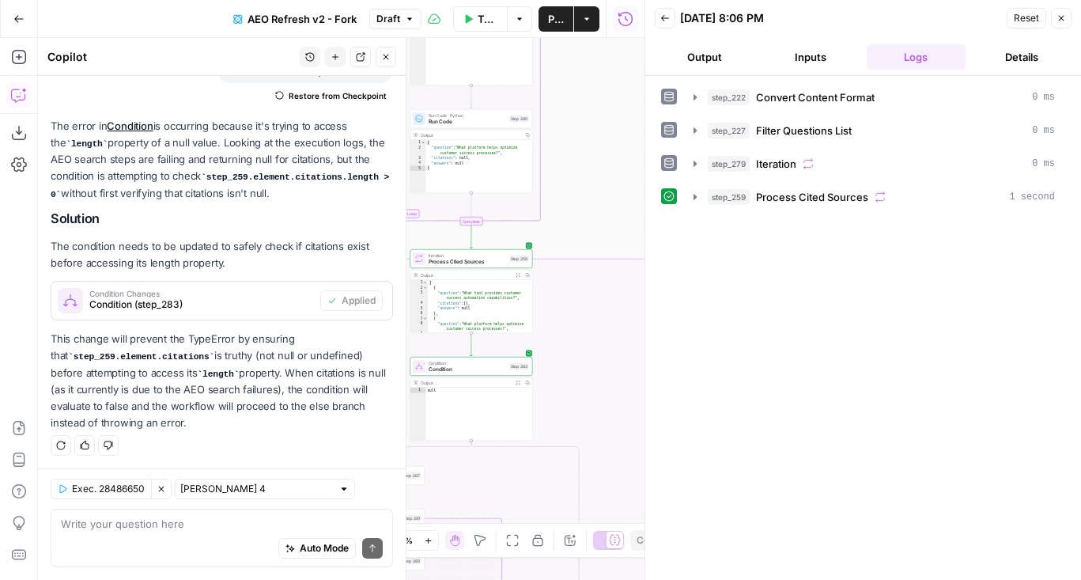
click at [747, 219] on div "step_222 Convert Content Format 0 ms step_227 Filter Questions List 0 ms step_2…" at bounding box center [863, 328] width 404 height 488
click at [746, 197] on span "step_259" at bounding box center [729, 197] width 42 height 16
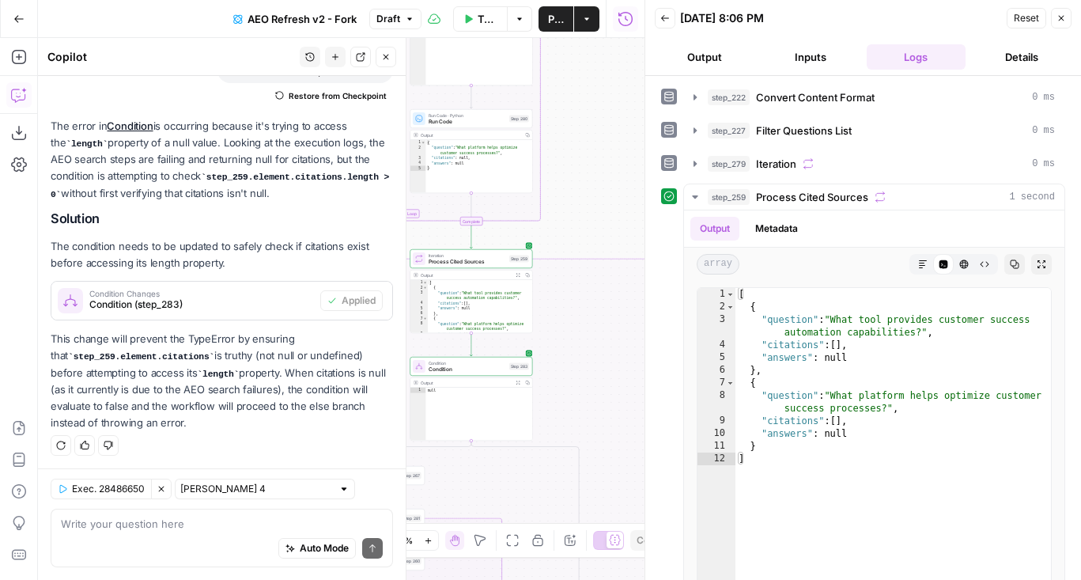
drag, startPoint x: 568, startPoint y: 207, endPoint x: 463, endPoint y: 9, distance: 223.9
click at [467, 14] on div "Go Back AEO Refresh v2 - Fork Draft Test Workflow Options Publish Actions Run H…" at bounding box center [322, 290] width 644 height 580
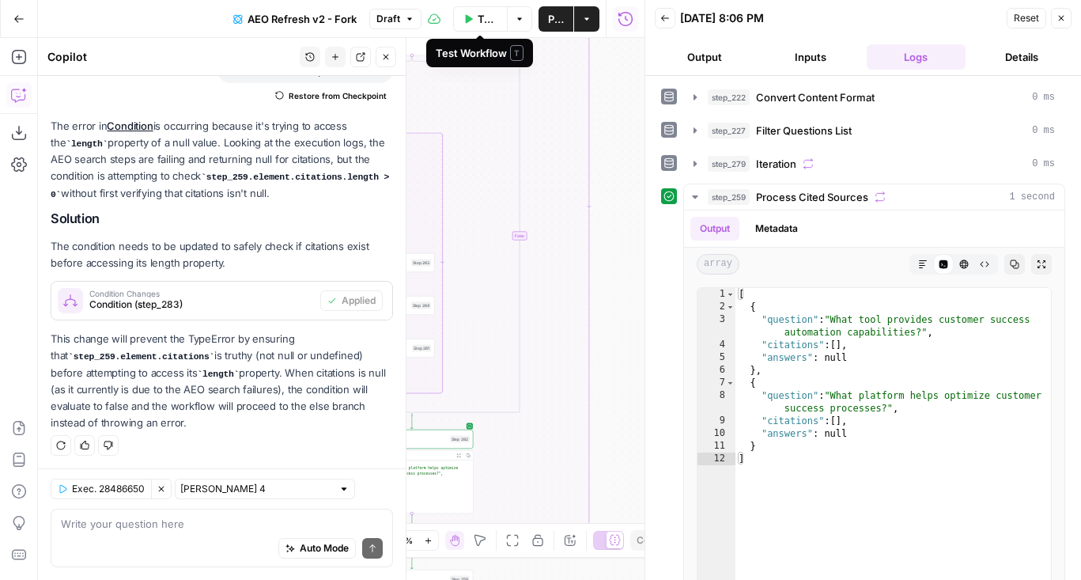
drag, startPoint x: 585, startPoint y: 296, endPoint x: 670, endPoint y: -1, distance: 308.3
click at [670, 0] on body "AirOps Administrative New Home Browse Insights Opportunities Your Data Flightpa…" at bounding box center [540, 290] width 1081 height 580
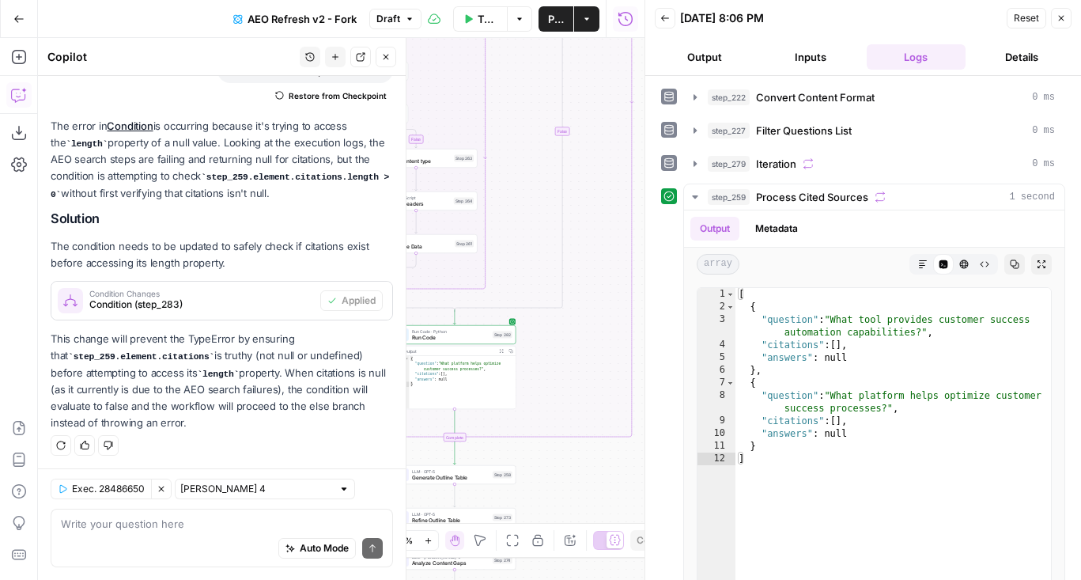
drag, startPoint x: 602, startPoint y: 321, endPoint x: 618, endPoint y: 164, distance: 157.4
click at [618, 164] on div "false true true false true false Workflow Set Inputs Inputs Content Processing …" at bounding box center [341, 309] width 606 height 542
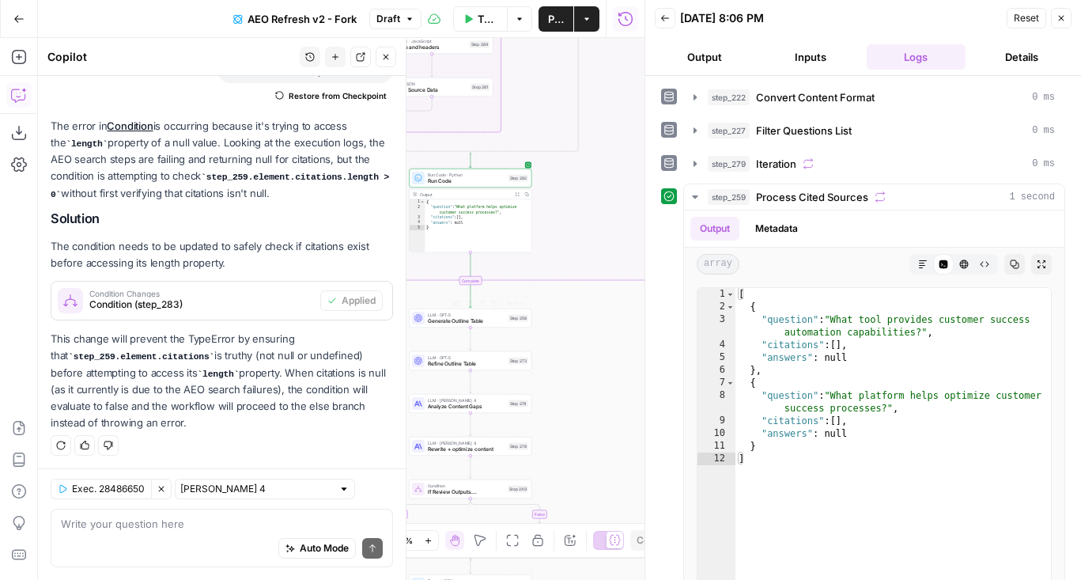
drag, startPoint x: 542, startPoint y: 304, endPoint x: 599, endPoint y: 257, distance: 74.7
click at [599, 257] on div "false true true false true false Workflow Set Inputs Inputs Content Processing …" at bounding box center [341, 309] width 606 height 542
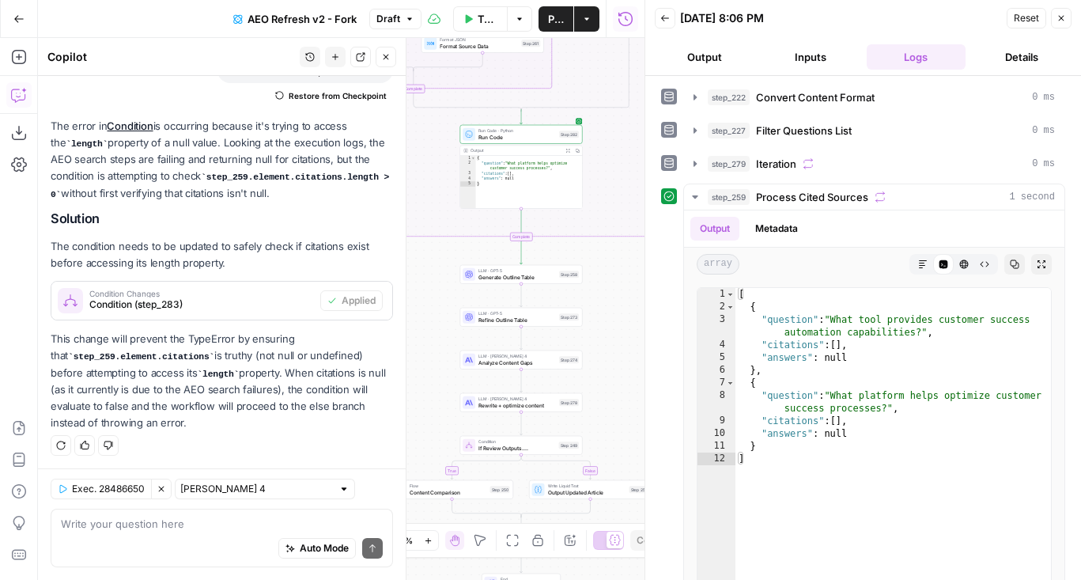
drag, startPoint x: 439, startPoint y: 357, endPoint x: 455, endPoint y: 346, distance: 18.9
click at [455, 346] on div "false true true false true false Workflow Set Inputs Inputs Content Processing …" at bounding box center [341, 309] width 606 height 542
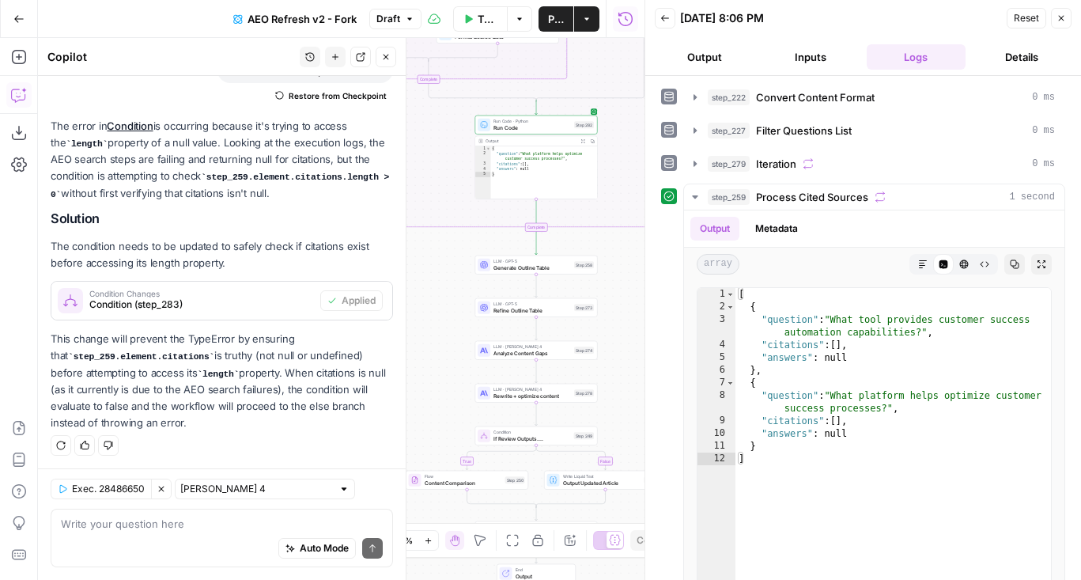
click at [384, 62] on button "Close" at bounding box center [386, 57] width 21 height 21
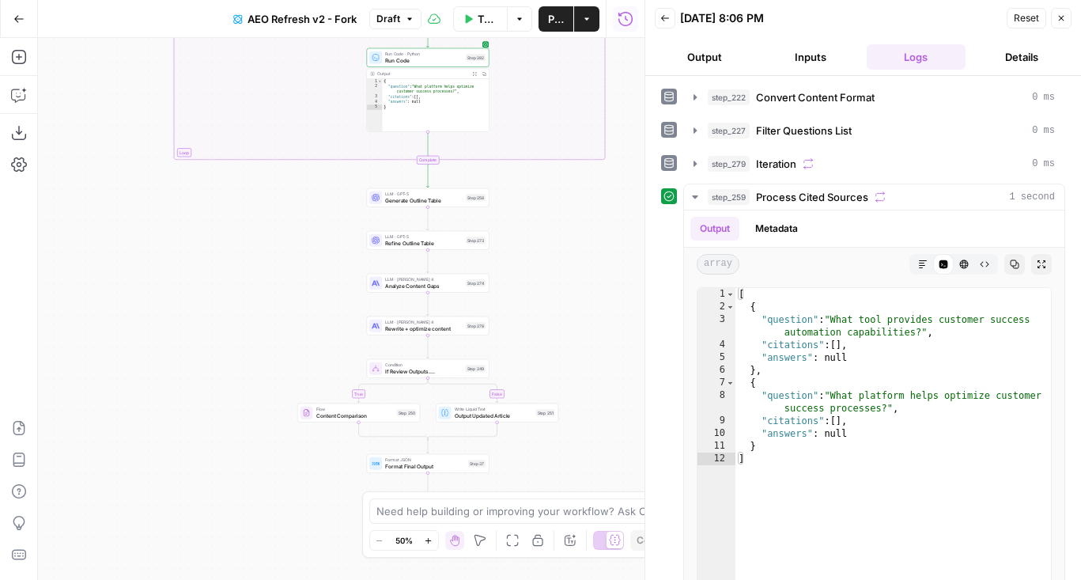
drag, startPoint x: 365, startPoint y: 351, endPoint x: 257, endPoint y: 284, distance: 127.5
click at [257, 284] on div "false true true false true false Workflow Set Inputs Inputs Content Processing …" at bounding box center [341, 309] width 606 height 542
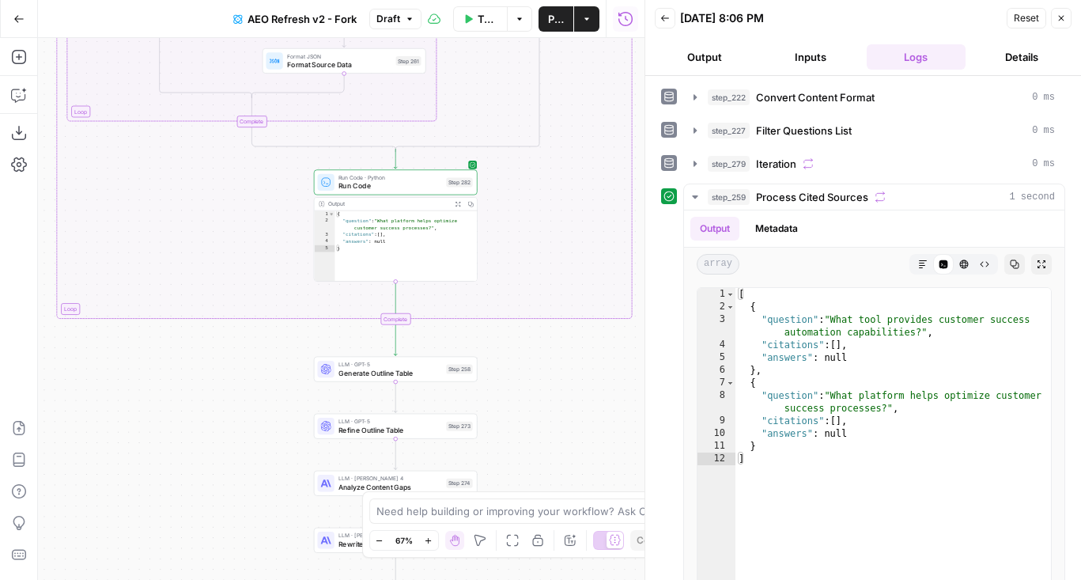
drag, startPoint x: 312, startPoint y: 252, endPoint x: 240, endPoint y: 442, distance: 202.7
click at [240, 442] on div "false true true false true false Workflow Set Inputs Inputs Content Processing …" at bounding box center [341, 309] width 606 height 542
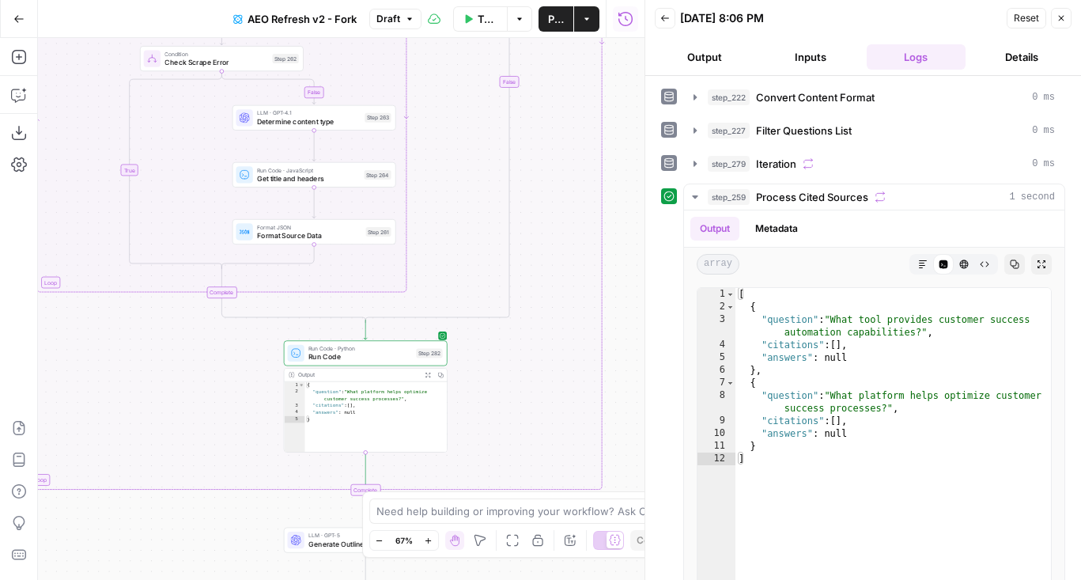
drag, startPoint x: 266, startPoint y: 221, endPoint x: 227, endPoint y: 472, distance: 253.6
click at [227, 472] on div "false true true false true false Workflow Set Inputs Inputs Content Processing …" at bounding box center [341, 309] width 606 height 542
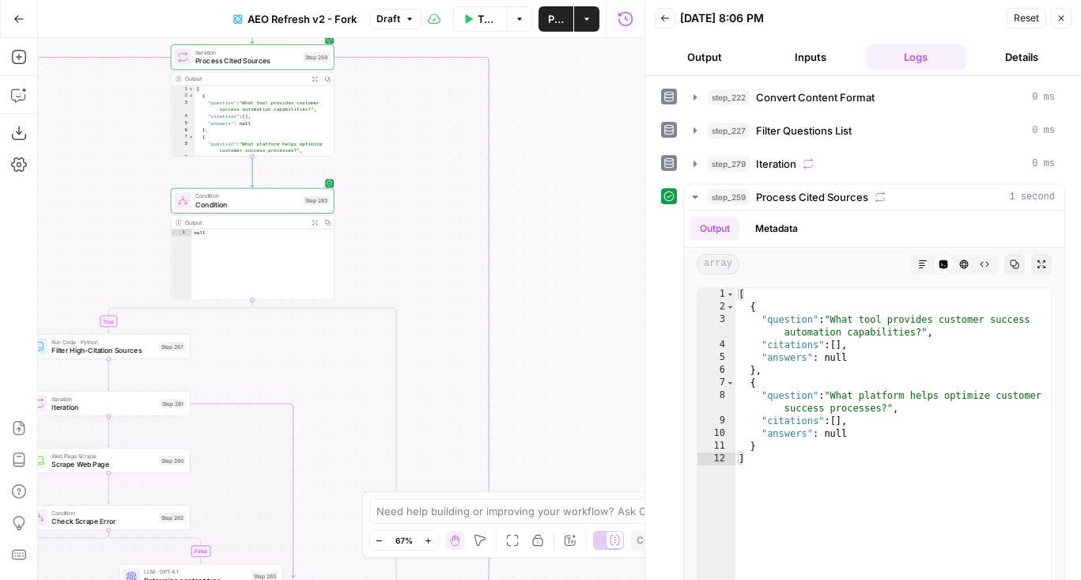
drag, startPoint x: 436, startPoint y: 193, endPoint x: 332, endPoint y: 571, distance: 392.1
click at [332, 572] on div "false true true false true false Workflow Set Inputs Inputs Content Processing …" at bounding box center [341, 309] width 606 height 542
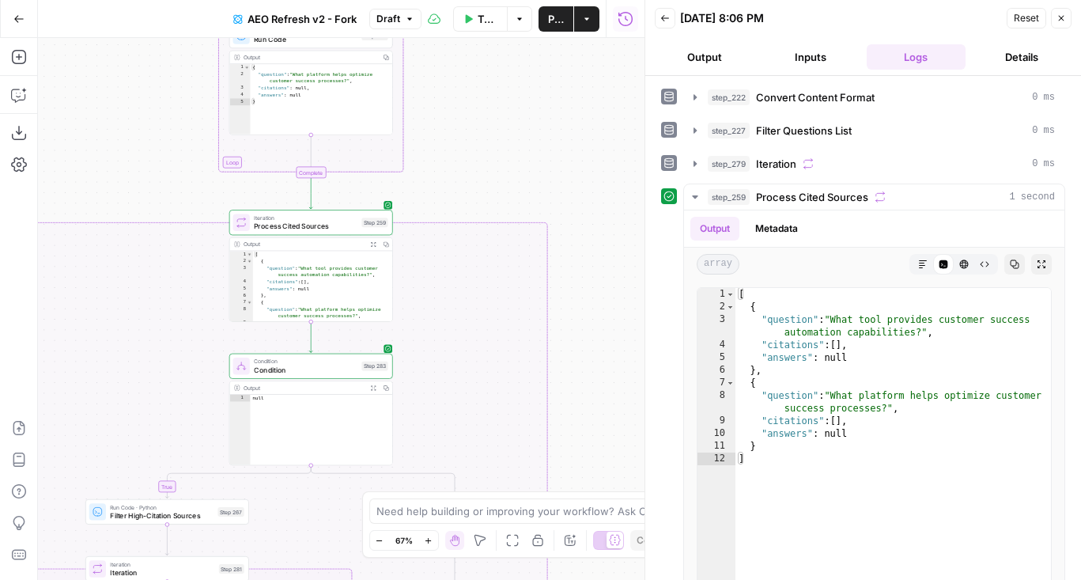
drag, startPoint x: 371, startPoint y: 229, endPoint x: 428, endPoint y: 391, distance: 171.8
click at [428, 391] on div "false true true false true false Workflow Set Inputs Inputs Content Processing …" at bounding box center [341, 309] width 606 height 542
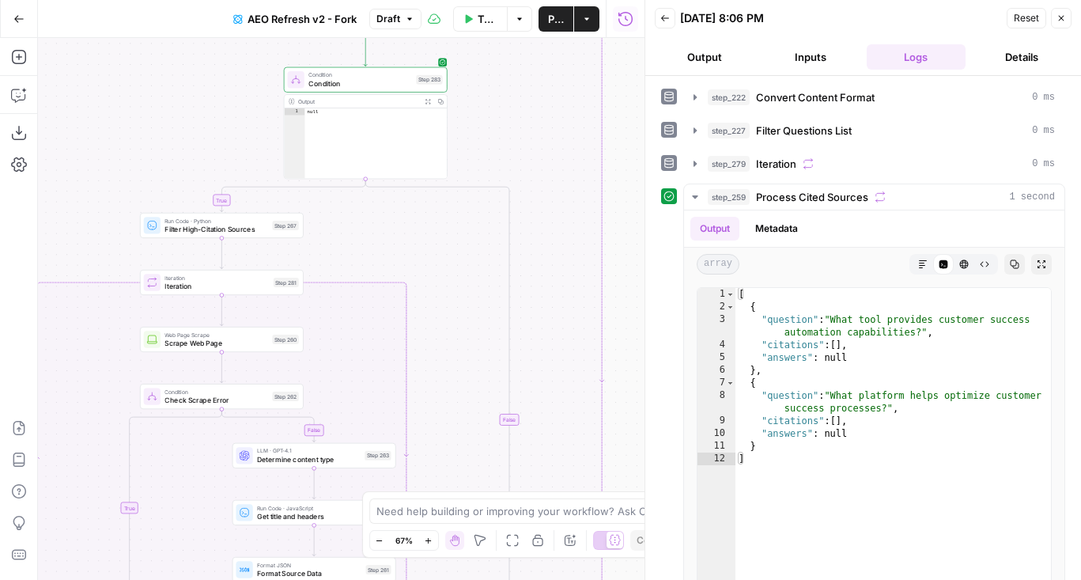
drag, startPoint x: 532, startPoint y: 385, endPoint x: 577, endPoint y: 301, distance: 95.2
click at [577, 301] on div "false true true false true false Workflow Set Inputs Inputs Content Processing …" at bounding box center [341, 309] width 606 height 542
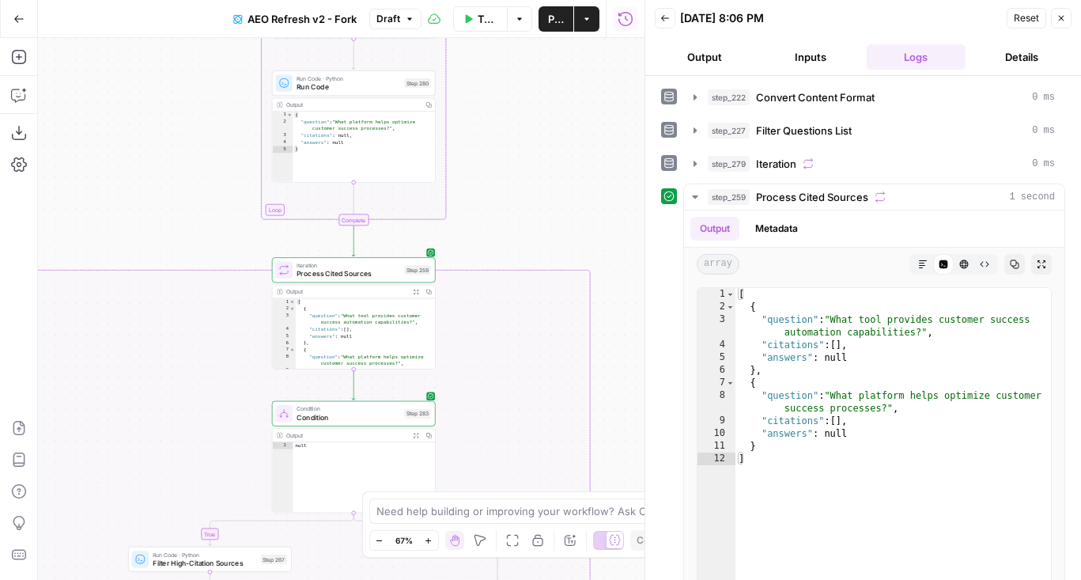
drag, startPoint x: 559, startPoint y: 169, endPoint x: 558, endPoint y: 304, distance: 134.4
click at [558, 304] on div "false true true false true false Workflow Set Inputs Inputs Content Processing …" at bounding box center [341, 309] width 606 height 542
click at [342, 267] on span "Iteration" at bounding box center [349, 265] width 104 height 9
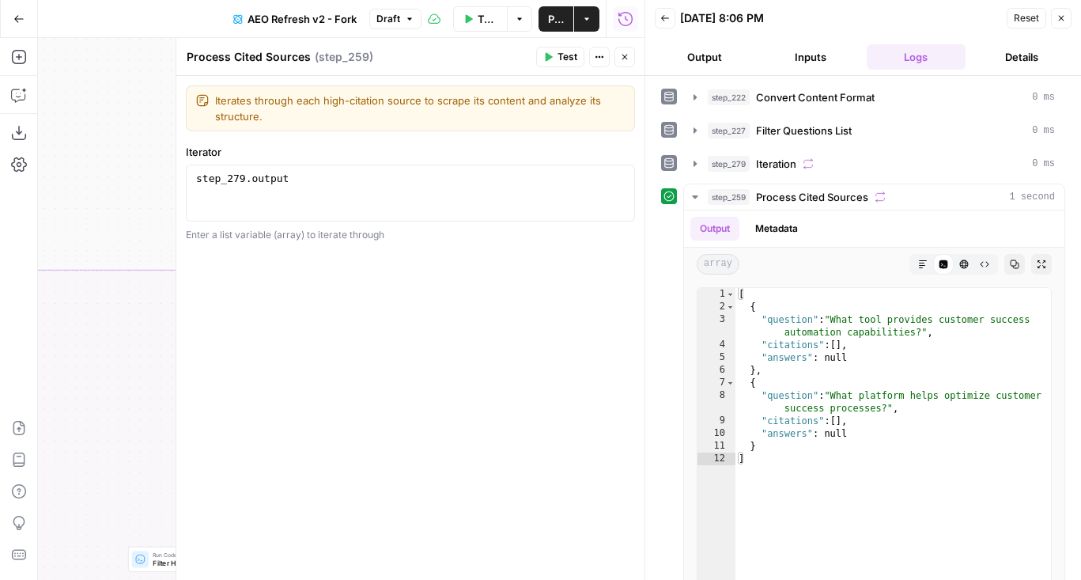
click at [632, 60] on button "Close" at bounding box center [624, 57] width 21 height 21
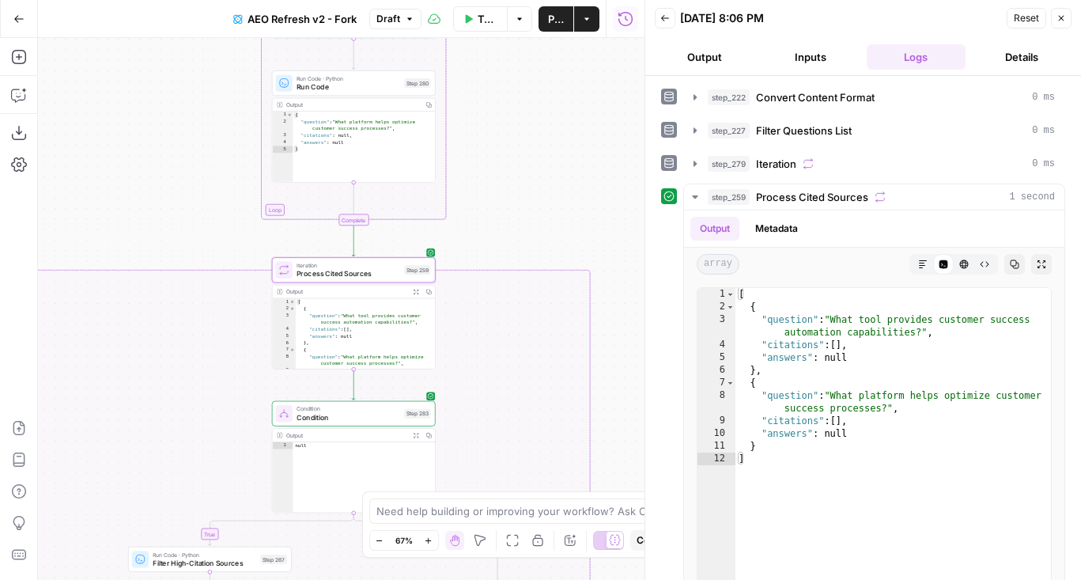
click at [370, 418] on span "Condition" at bounding box center [349, 417] width 104 height 10
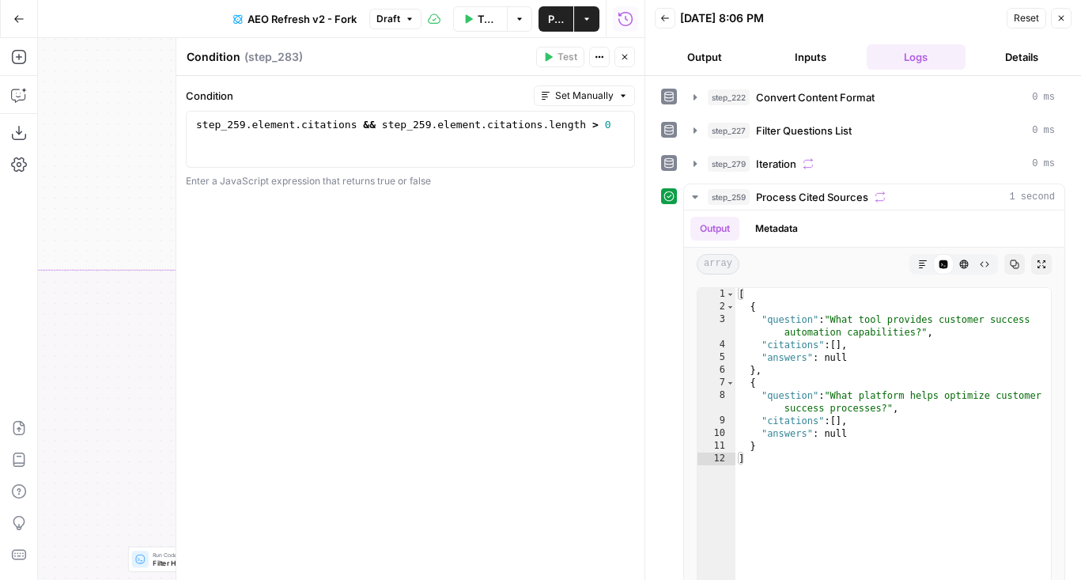
click at [618, 62] on button "Close" at bounding box center [624, 57] width 21 height 21
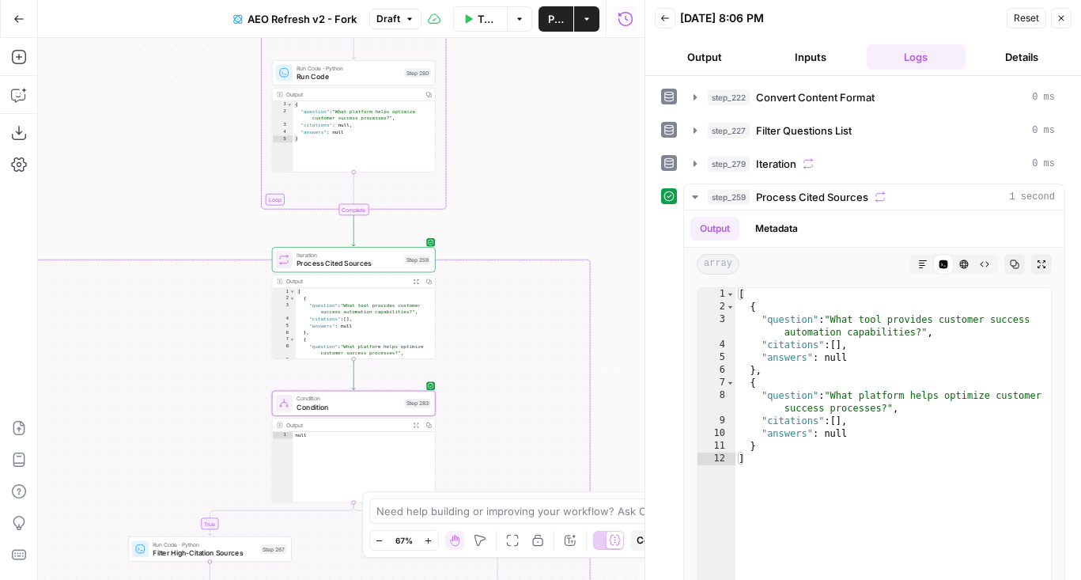
drag, startPoint x: 495, startPoint y: 395, endPoint x: 497, endPoint y: 127, distance: 268.8
click at [495, 145] on div "false true true false true false Workflow Set Inputs Inputs Content Processing …" at bounding box center [341, 309] width 606 height 542
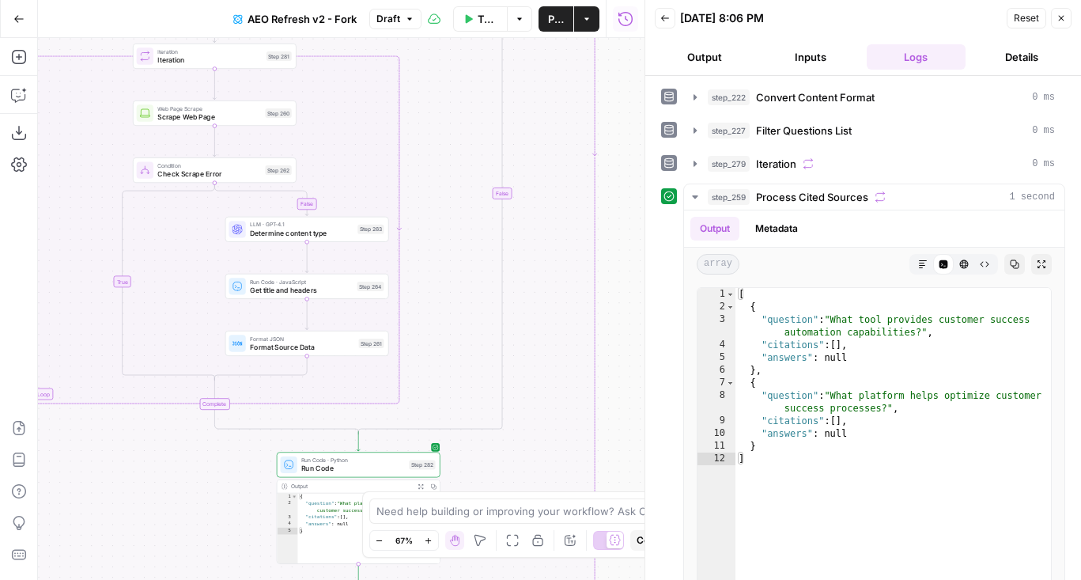
drag, startPoint x: 467, startPoint y: 395, endPoint x: 473, endPoint y: 76, distance: 319.5
click at [473, 76] on div "false true true false true false Workflow Set Inputs Inputs Content Processing …" at bounding box center [341, 309] width 606 height 542
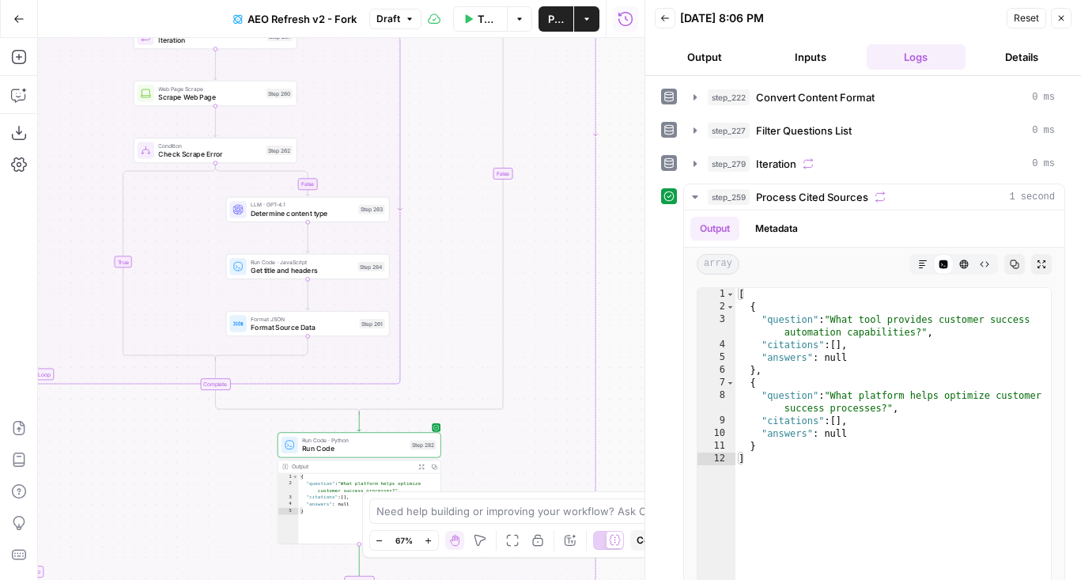
drag, startPoint x: 202, startPoint y: 459, endPoint x: 252, endPoint y: 160, distance: 303.0
click at [252, 161] on div "false true true false true false Workflow Set Inputs Inputs Content Processing …" at bounding box center [341, 309] width 606 height 542
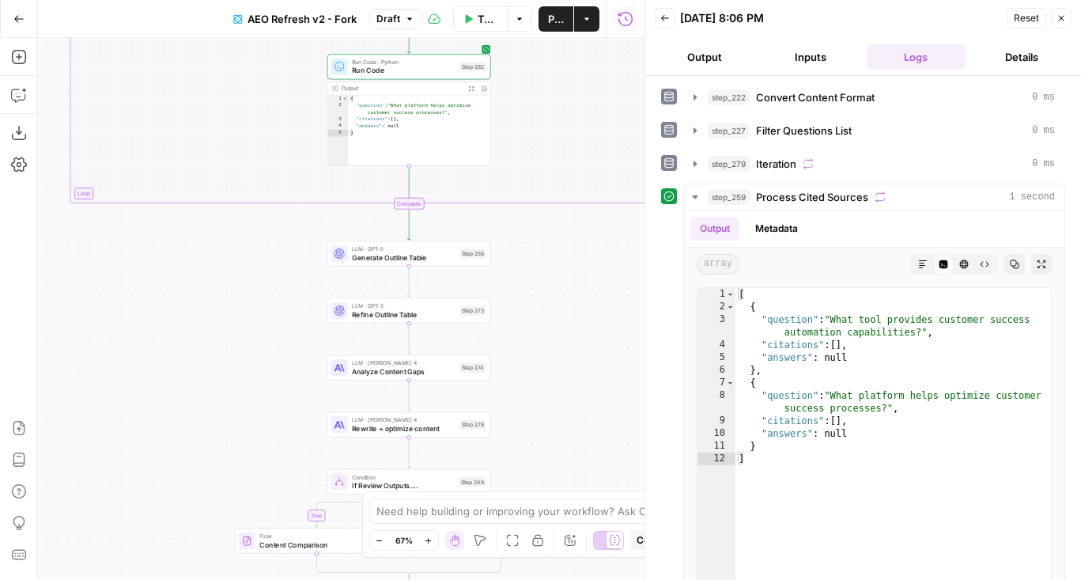
drag, startPoint x: 243, startPoint y: 398, endPoint x: 243, endPoint y: 315, distance: 83.0
click at [243, 315] on div "false true true false true false Workflow Set Inputs Inputs Content Processing …" at bounding box center [341, 309] width 606 height 542
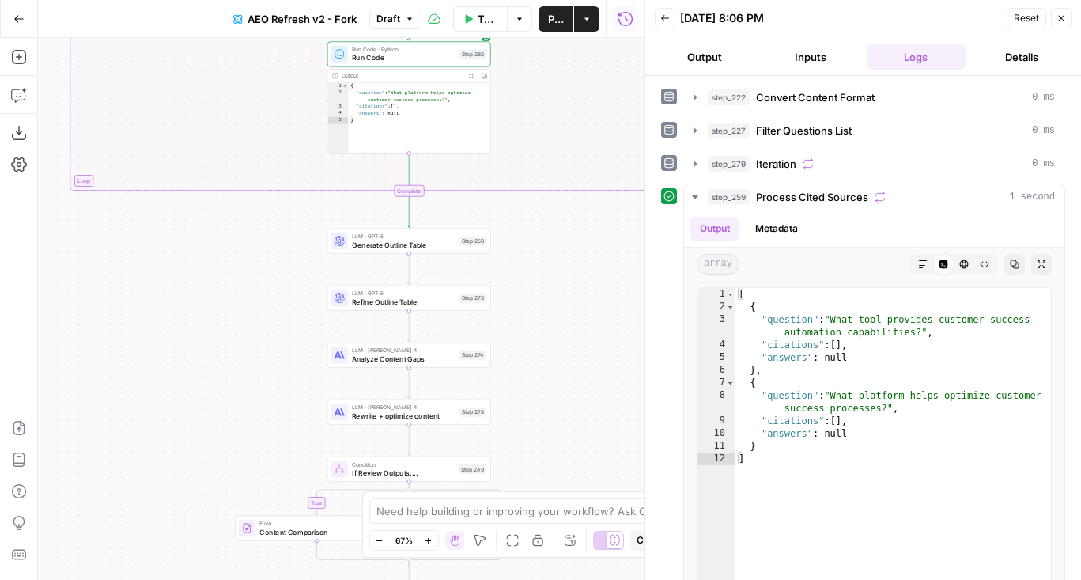
drag, startPoint x: 243, startPoint y: 311, endPoint x: 229, endPoint y: 220, distance: 91.9
click at [229, 220] on div "false true true false true false Workflow Set Inputs Inputs Content Processing …" at bounding box center [341, 309] width 606 height 542
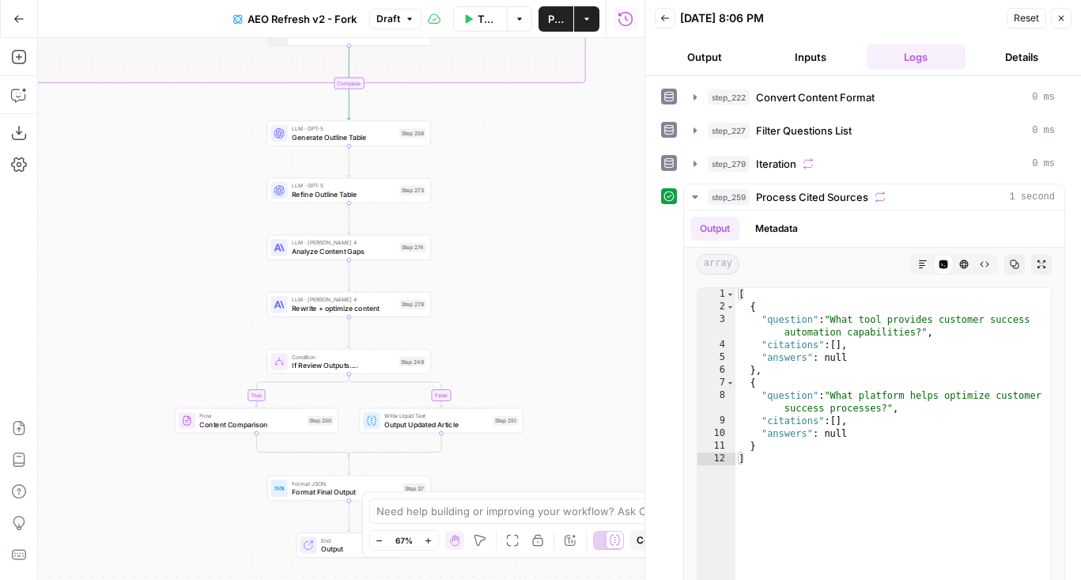
drag, startPoint x: 236, startPoint y: 357, endPoint x: 190, endPoint y: 331, distance: 53.5
click at [190, 331] on div "false true true false true false Workflow Set Inputs Inputs Content Processing …" at bounding box center [341, 309] width 606 height 542
click at [17, 53] on icon "button" at bounding box center [19, 57] width 16 height 16
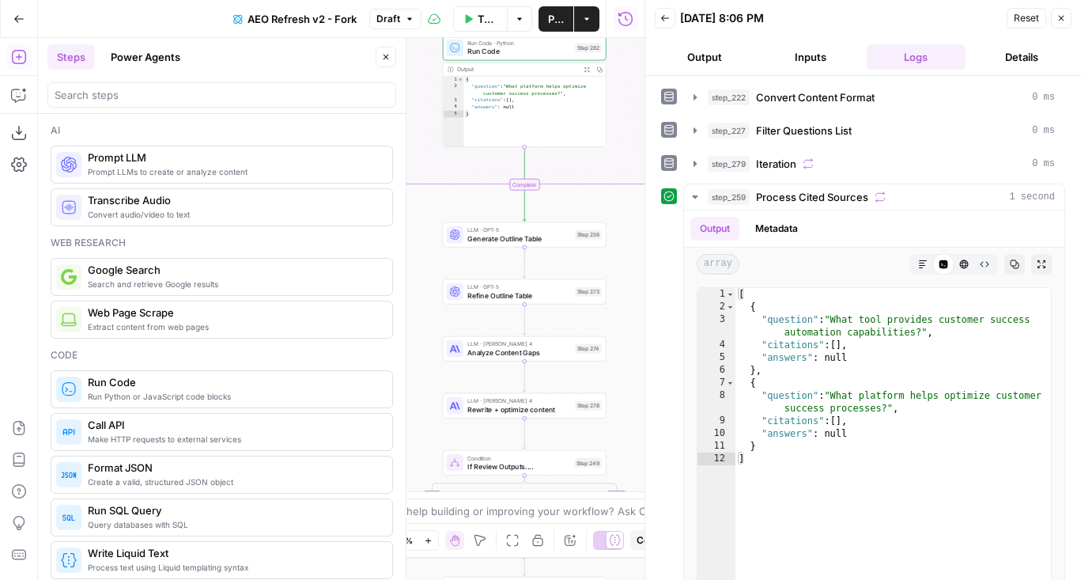
drag, startPoint x: 487, startPoint y: 142, endPoint x: 372, endPoint y: 246, distance: 155.1
click at [372, 246] on body "AirOps Administrative New Home Browse Insights Opportunities Your Data Flightpa…" at bounding box center [540, 290] width 1081 height 580
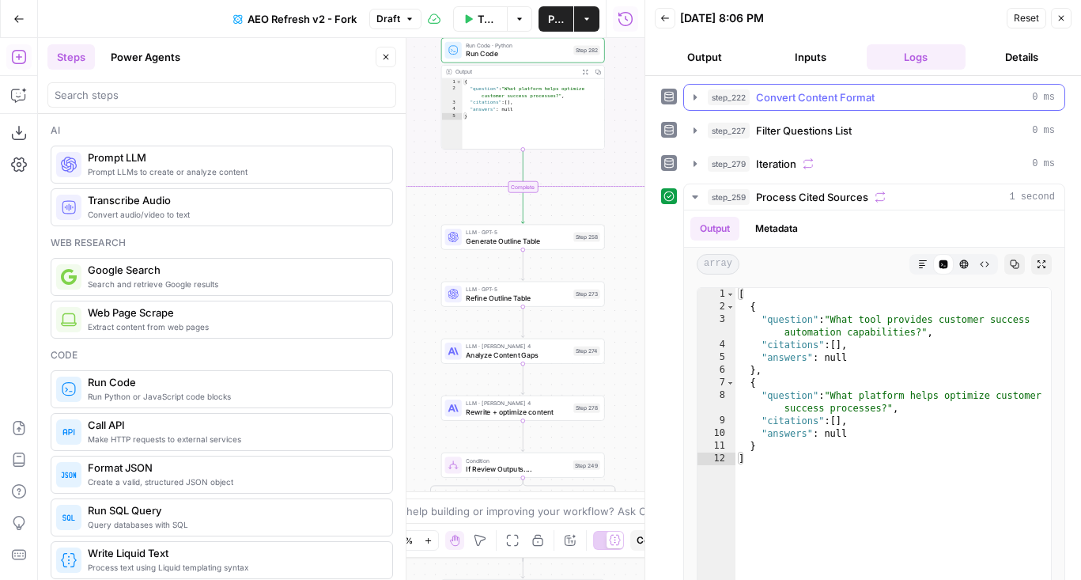
click at [856, 100] on span "Convert Content Format" at bounding box center [815, 97] width 119 height 16
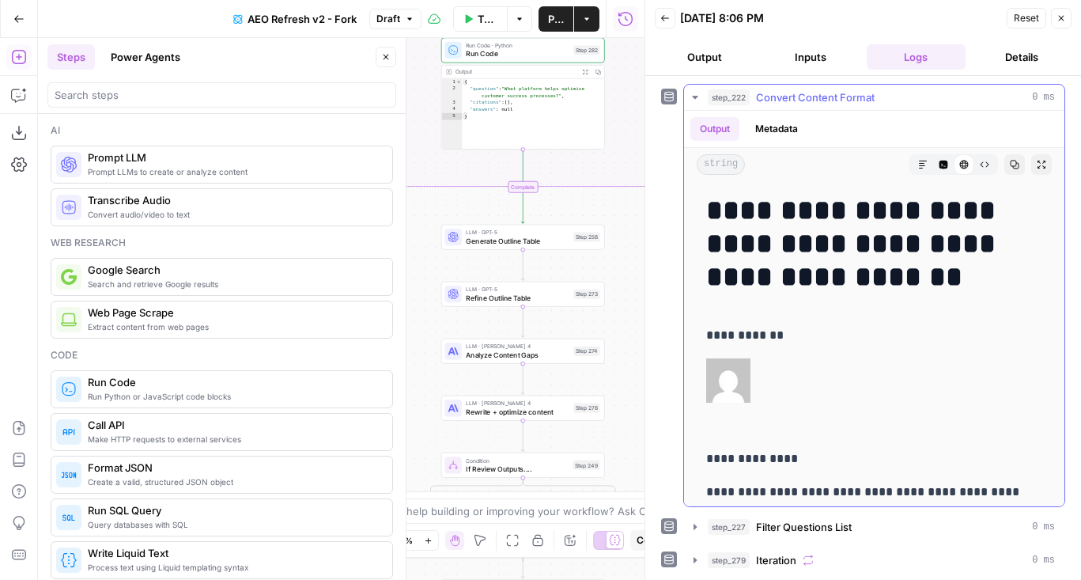
click at [856, 99] on span "Convert Content Format" at bounding box center [815, 97] width 119 height 16
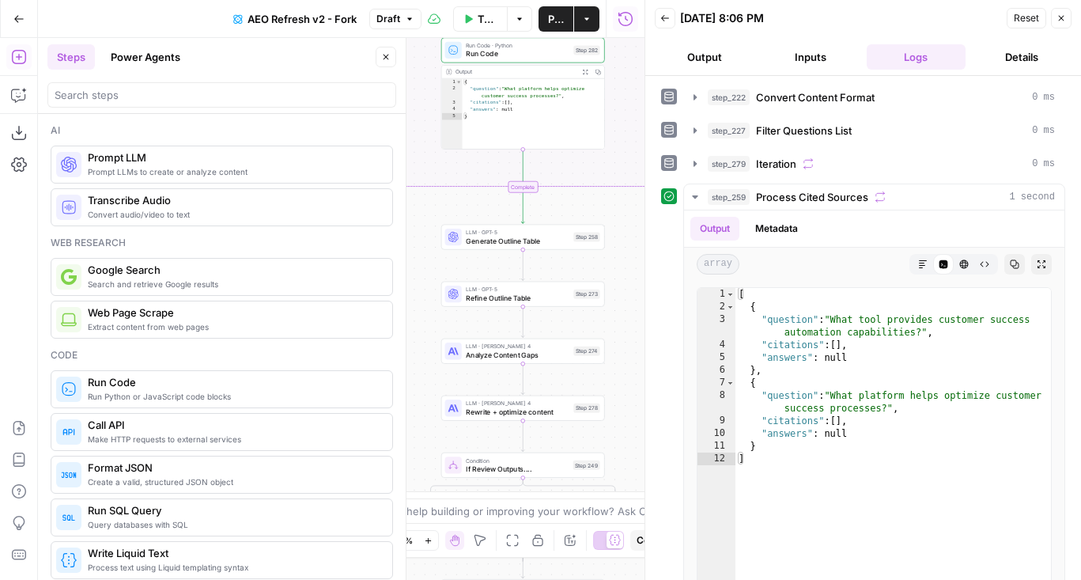
click at [840, 133] on span "Filter Questions List" at bounding box center [804, 131] width 96 height 16
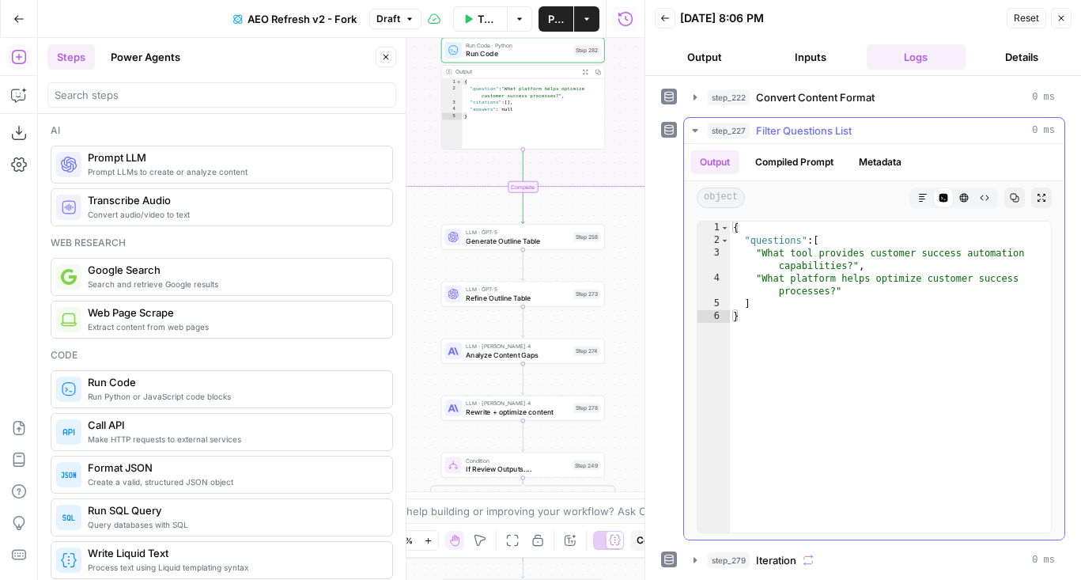
click at [840, 133] on span "Filter Questions List" at bounding box center [804, 131] width 96 height 16
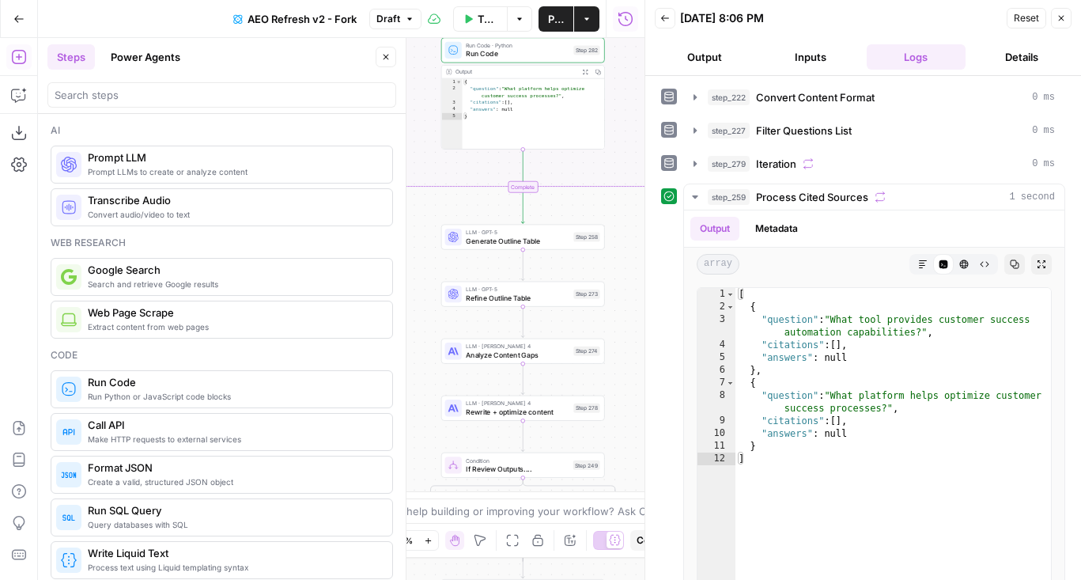
click at [387, 57] on icon "button" at bounding box center [385, 56] width 9 height 9
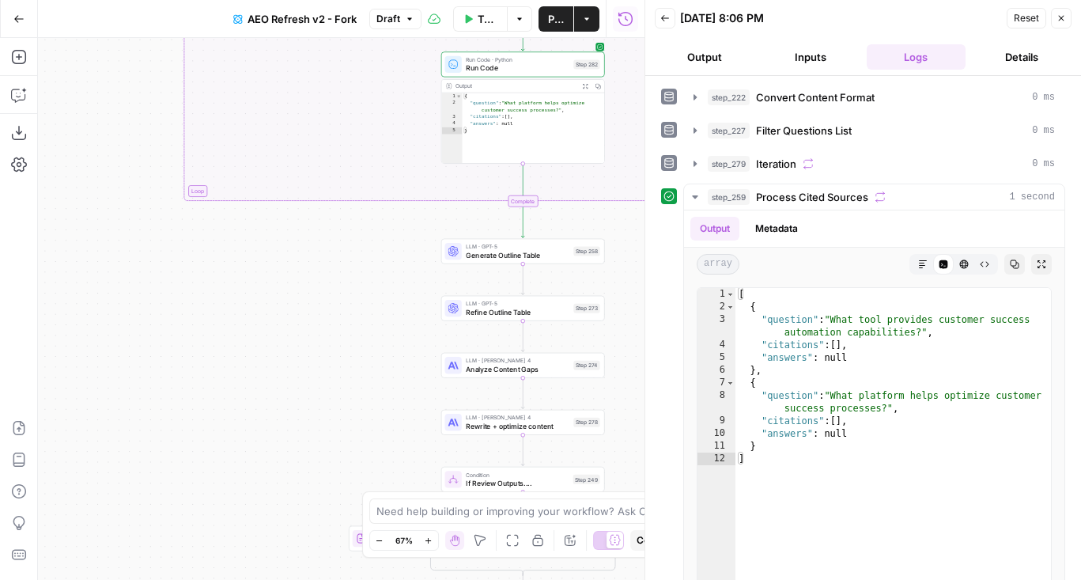
drag, startPoint x: 351, startPoint y: 94, endPoint x: 274, endPoint y: 475, distance: 388.9
click at [274, 475] on div "false true true false true false Workflow Set Inputs Inputs Content Processing …" at bounding box center [341, 309] width 606 height 542
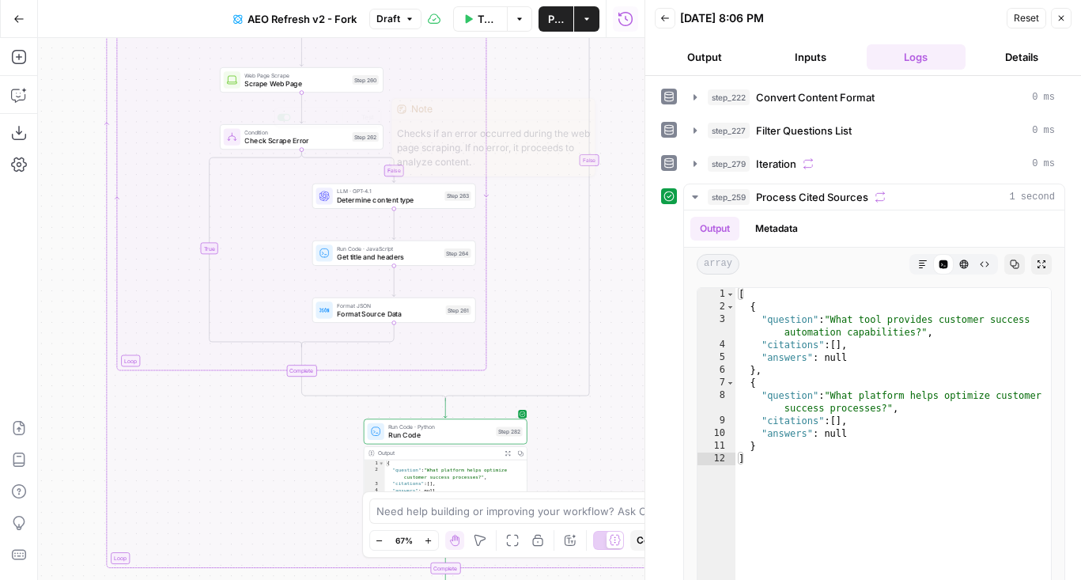
drag, startPoint x: 460, startPoint y: 119, endPoint x: 459, endPoint y: 414, distance: 294.9
click at [459, 414] on div "false true true false true false Workflow Set Inputs Inputs Content Processing …" at bounding box center [341, 309] width 606 height 542
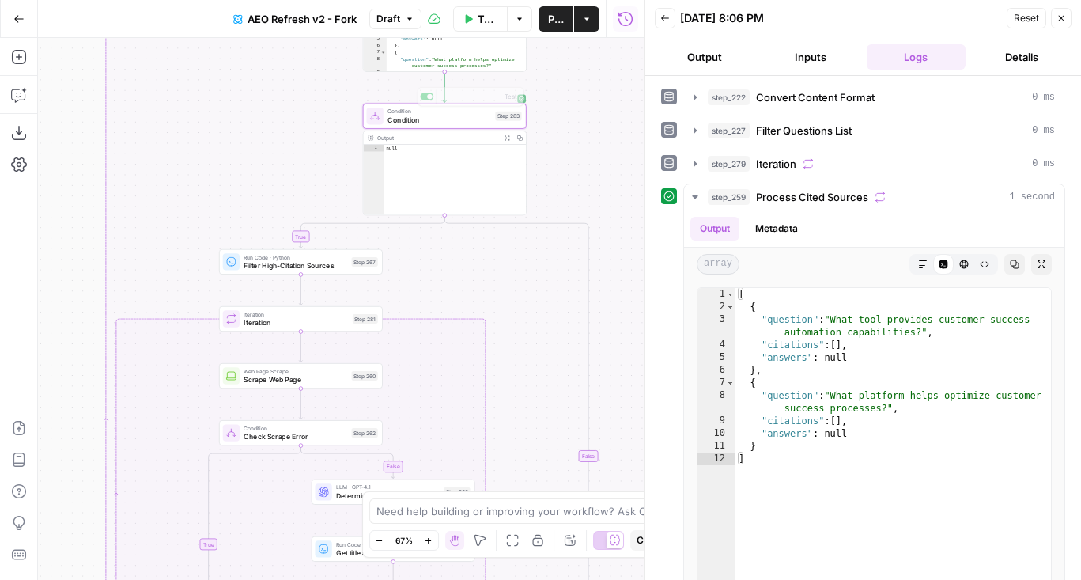
drag, startPoint x: 588, startPoint y: 106, endPoint x: 508, endPoint y: 470, distance: 372.4
click at [508, 470] on div "false true true false true false Workflow Set Inputs Inputs Content Processing …" at bounding box center [341, 309] width 606 height 542
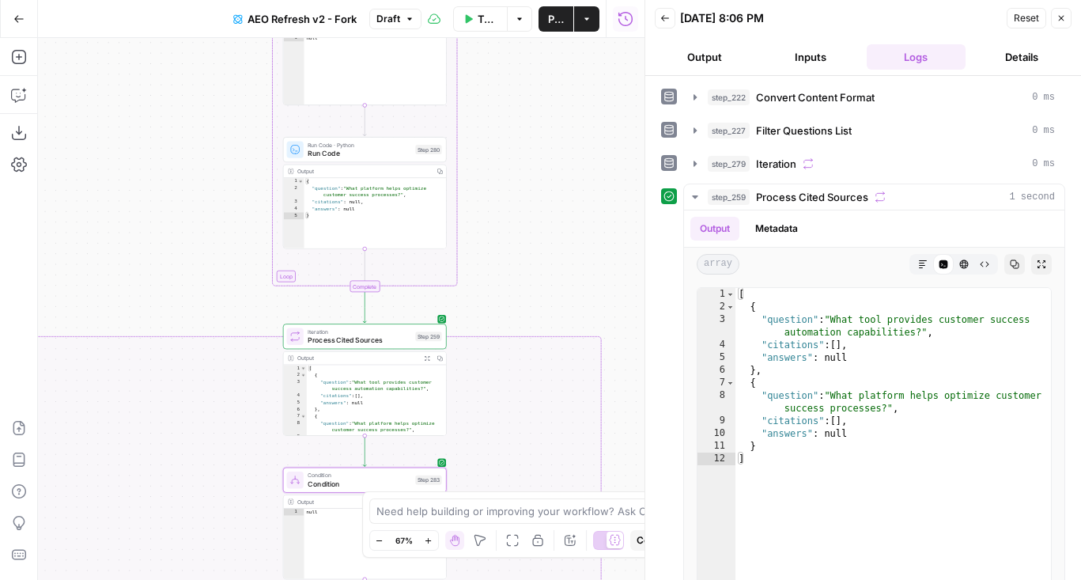
click at [546, 24] on button "Publish" at bounding box center [555, 18] width 35 height 25
drag, startPoint x: 528, startPoint y: 138, endPoint x: 528, endPoint y: 270, distance: 132.0
click at [528, 270] on div "false true true false true false Workflow Set Inputs Inputs Content Processing …" at bounding box center [341, 309] width 606 height 542
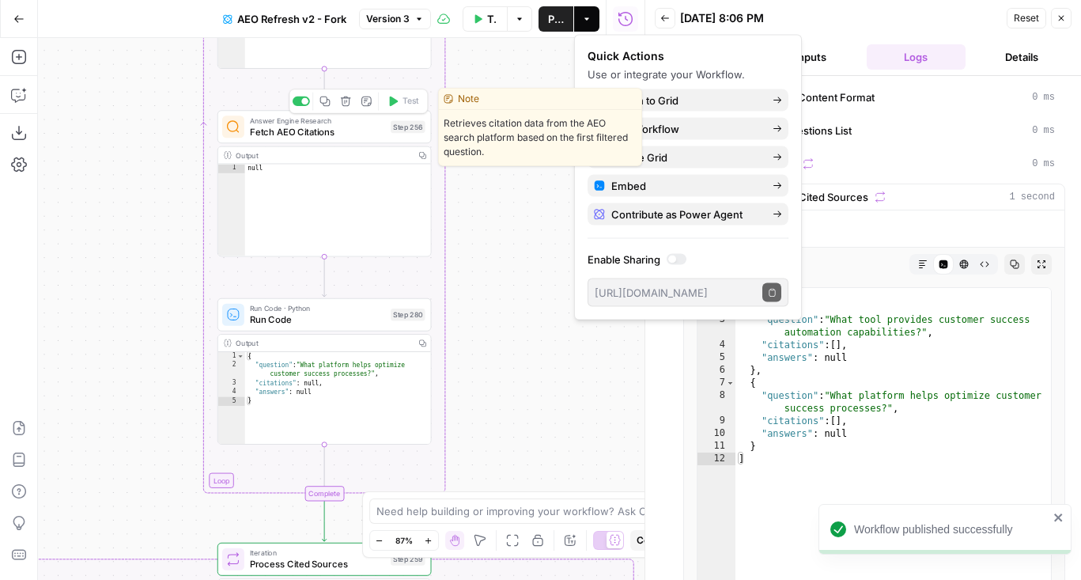
click at [278, 125] on span "Fetch AEO Citations" at bounding box center [317, 131] width 135 height 13
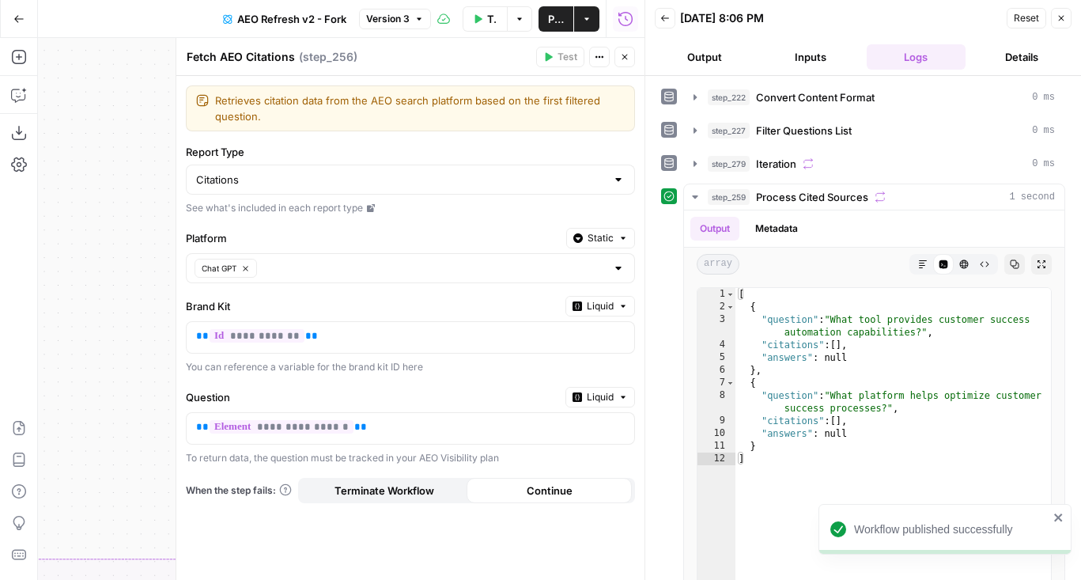
click at [625, 59] on icon "button" at bounding box center [624, 56] width 9 height 9
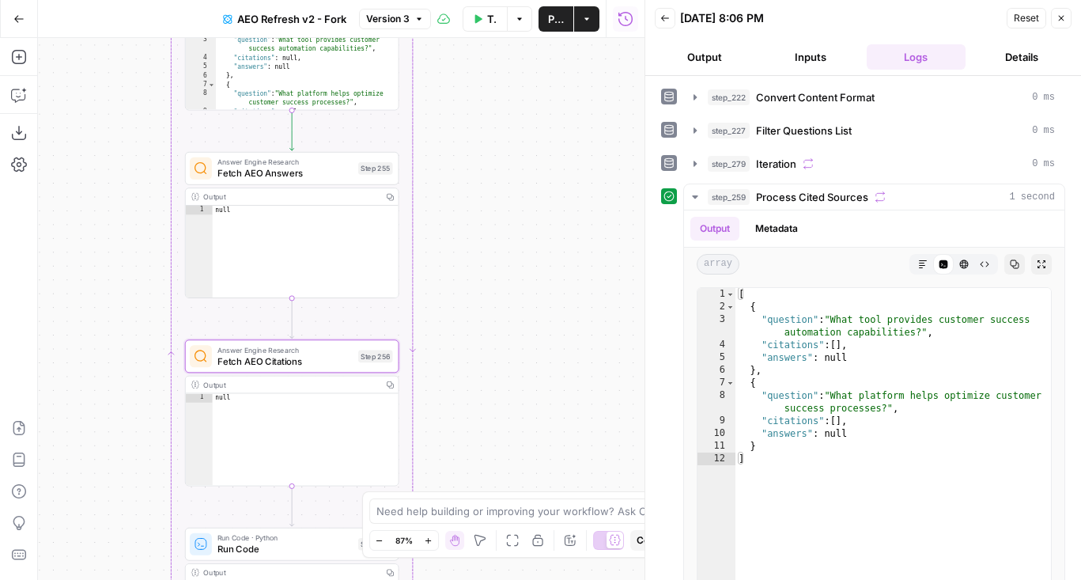
drag, startPoint x: 532, startPoint y: 217, endPoint x: 500, endPoint y: 447, distance: 231.6
click at [500, 447] on div "false true true false true false Workflow Set Inputs Inputs Content Processing …" at bounding box center [341, 309] width 606 height 542
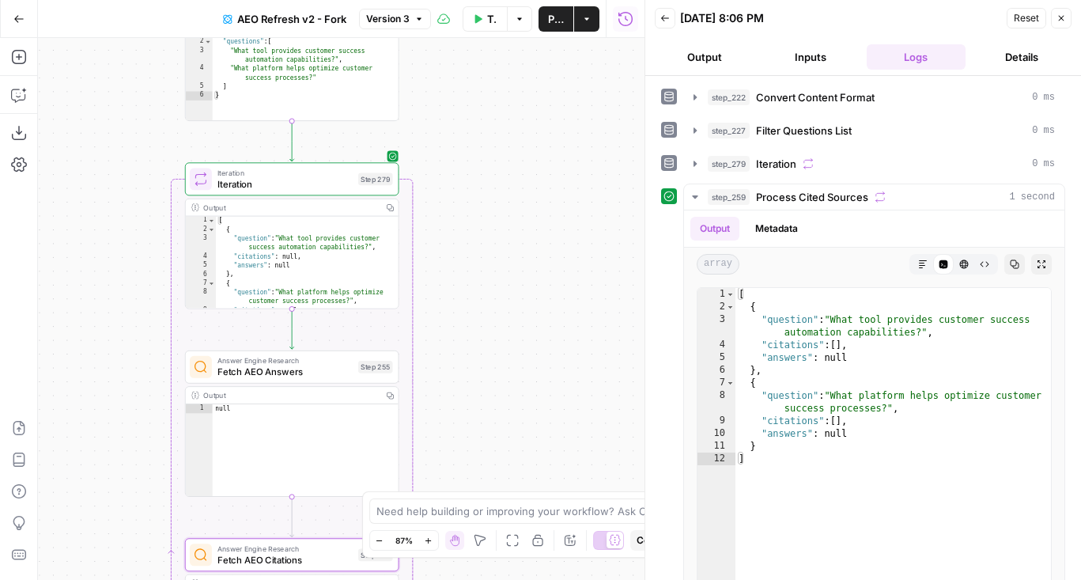
drag, startPoint x: 495, startPoint y: 138, endPoint x: 495, endPoint y: 336, distance: 197.7
click at [495, 337] on div "false true true false true false Workflow Set Inputs Inputs Content Processing …" at bounding box center [341, 309] width 606 height 542
click at [541, 22] on button "Publish" at bounding box center [555, 18] width 35 height 25
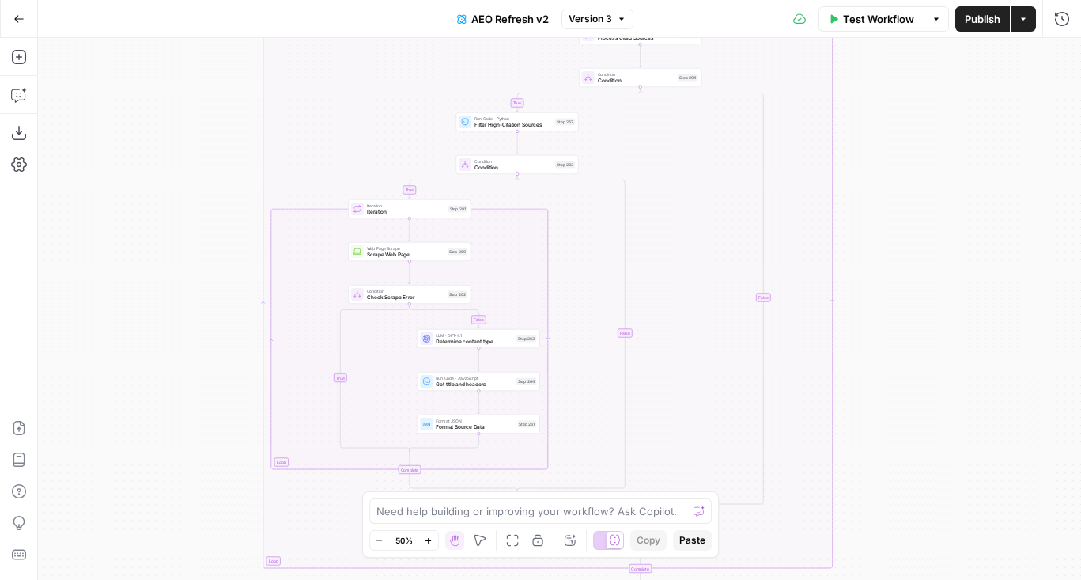
click at [610, 22] on span "Version 3" at bounding box center [590, 19] width 43 height 14
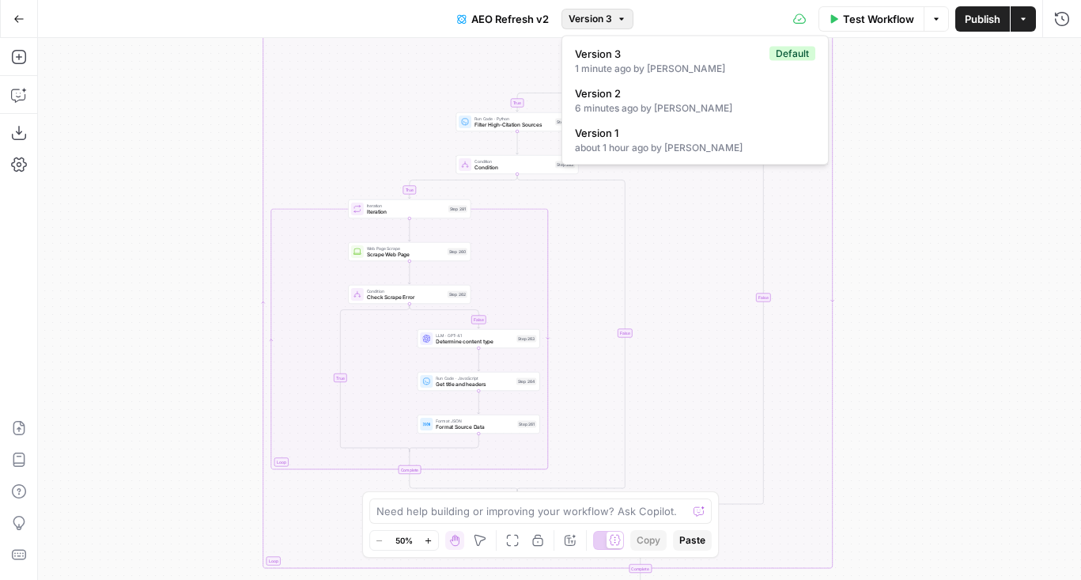
click at [170, 174] on div "false true true true false true false false Workflow Set Inputs Inputs Content …" at bounding box center [559, 309] width 1043 height 542
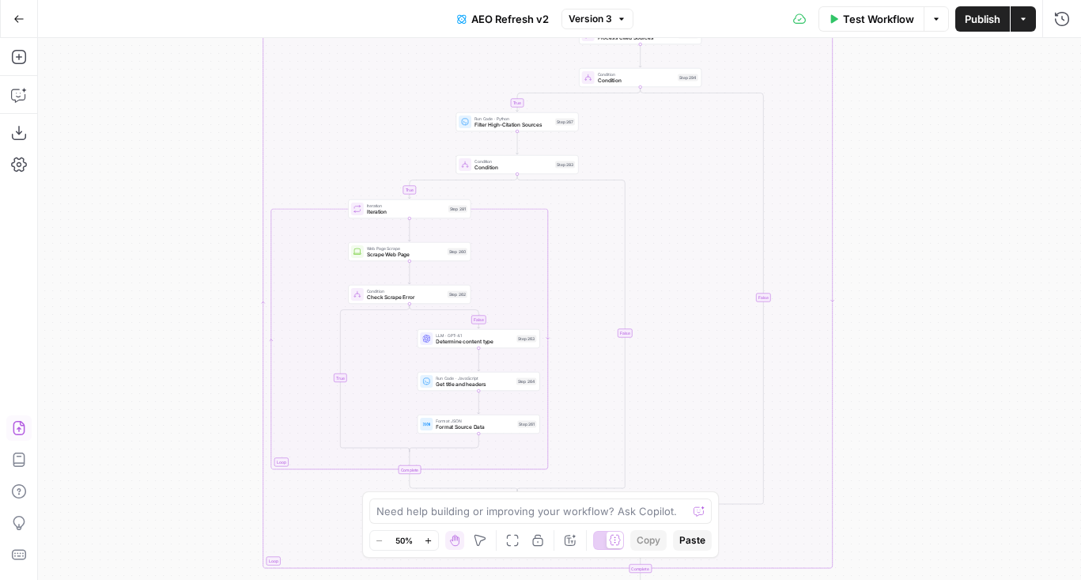
click at [21, 432] on icon "button" at bounding box center [19, 428] width 16 height 16
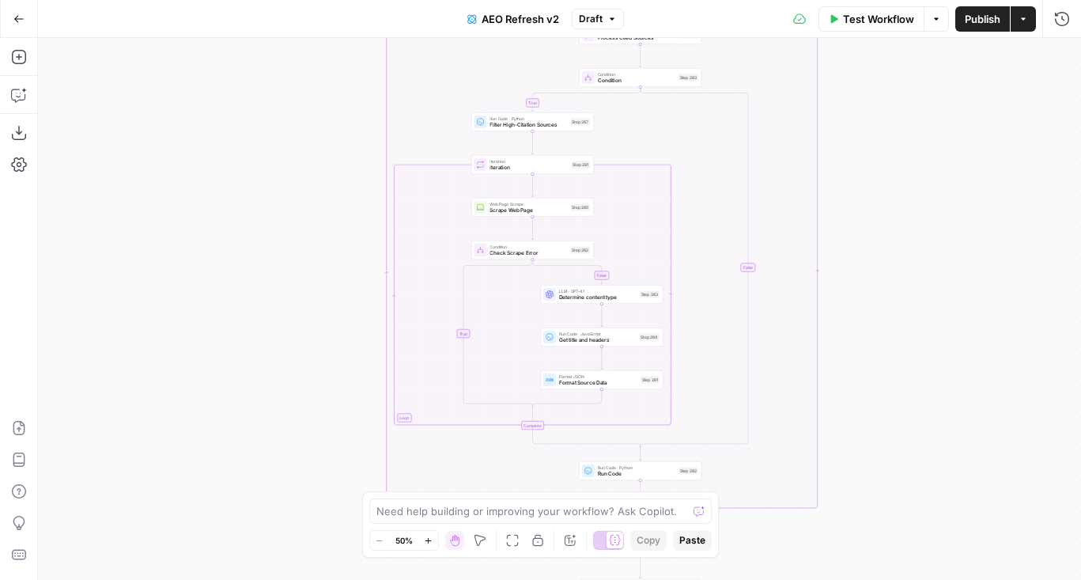
drag, startPoint x: 889, startPoint y: 187, endPoint x: 803, endPoint y: 339, distance: 174.2
click at [809, 336] on div "false true false true true false Workflow Set Inputs Inputs Content Processing …" at bounding box center [559, 309] width 1043 height 542
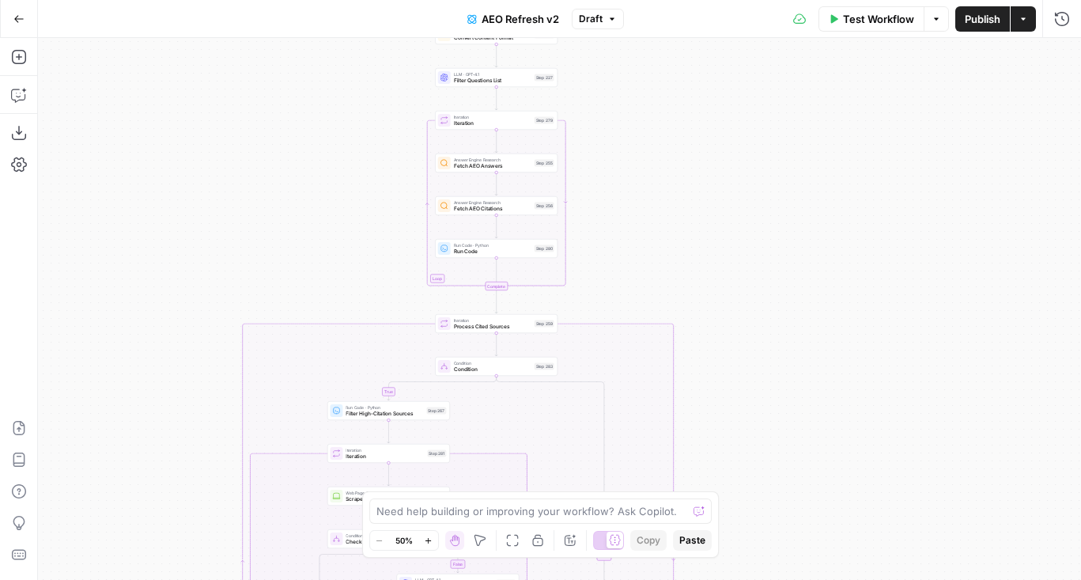
drag, startPoint x: 829, startPoint y: 178, endPoint x: 761, endPoint y: 209, distance: 74.7
click at [761, 209] on div "false true false true true false Workflow Set Inputs Inputs Content Processing …" at bounding box center [559, 309] width 1043 height 542
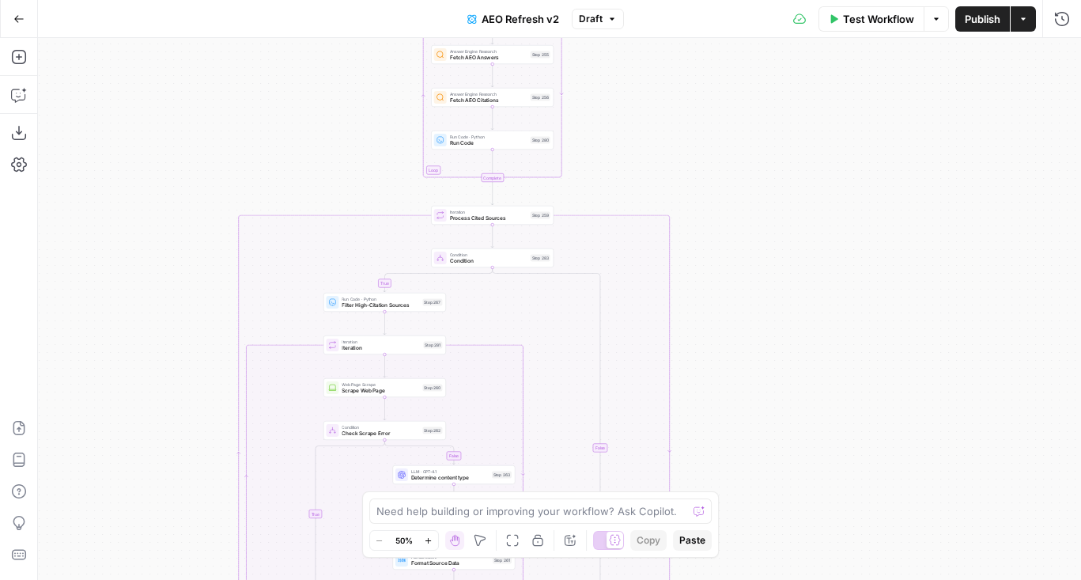
drag, startPoint x: 764, startPoint y: 368, endPoint x: 764, endPoint y: 76, distance: 292.6
click at [764, 76] on div "false true false true true false Workflow Set Inputs Inputs Content Processing …" at bounding box center [559, 309] width 1043 height 542
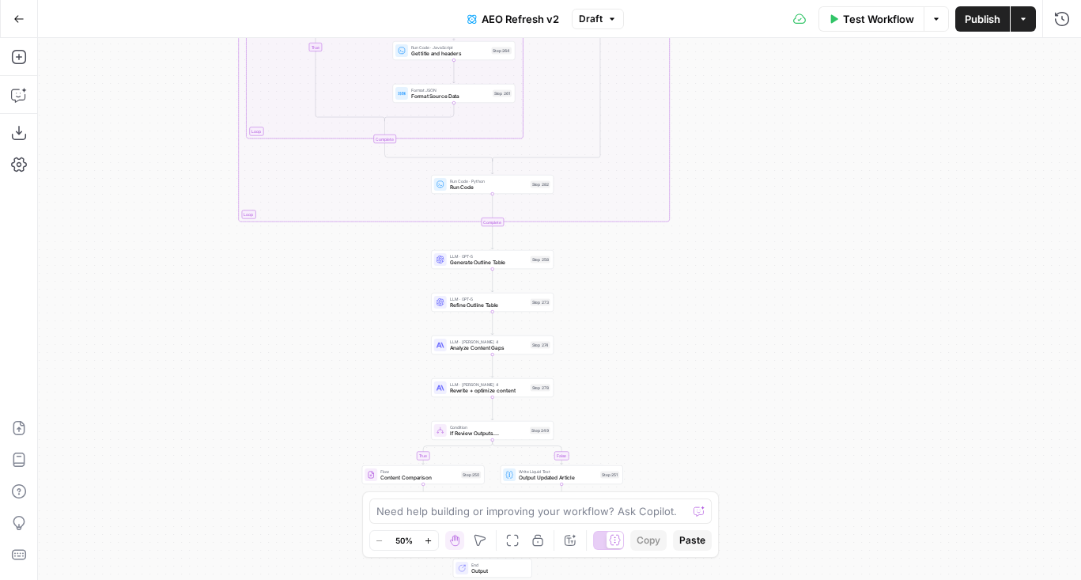
drag, startPoint x: 770, startPoint y: 310, endPoint x: 770, endPoint y: 136, distance: 173.9
click at [770, 136] on div "false true false true true false Workflow Set Inputs Inputs Content Processing …" at bounding box center [559, 309] width 1043 height 542
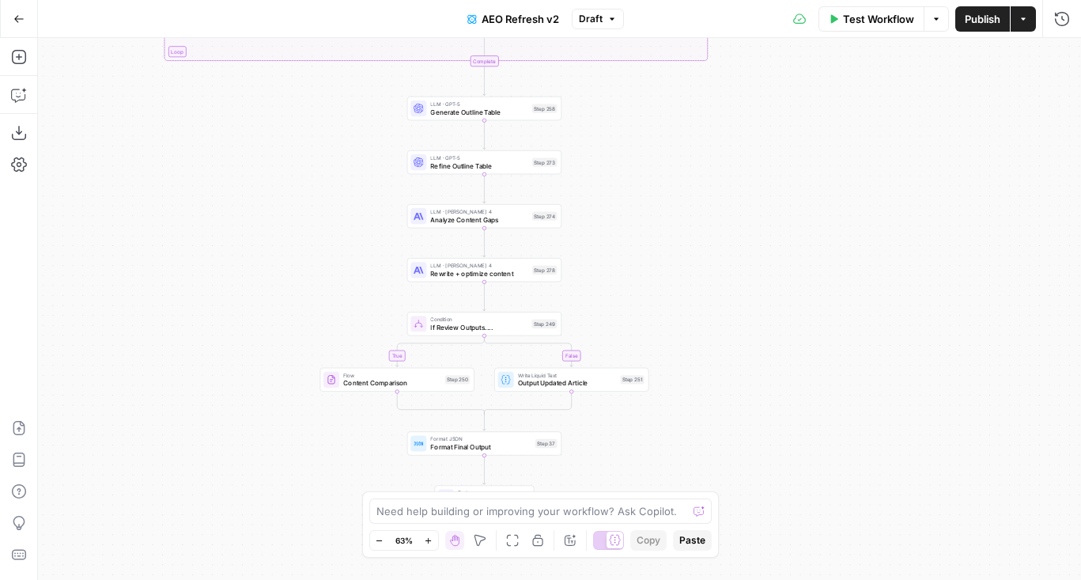
drag, startPoint x: 697, startPoint y: 324, endPoint x: 753, endPoint y: 161, distance: 173.0
click at [753, 161] on div "false true false true true false Workflow Set Inputs Inputs Content Processing …" at bounding box center [559, 309] width 1043 height 542
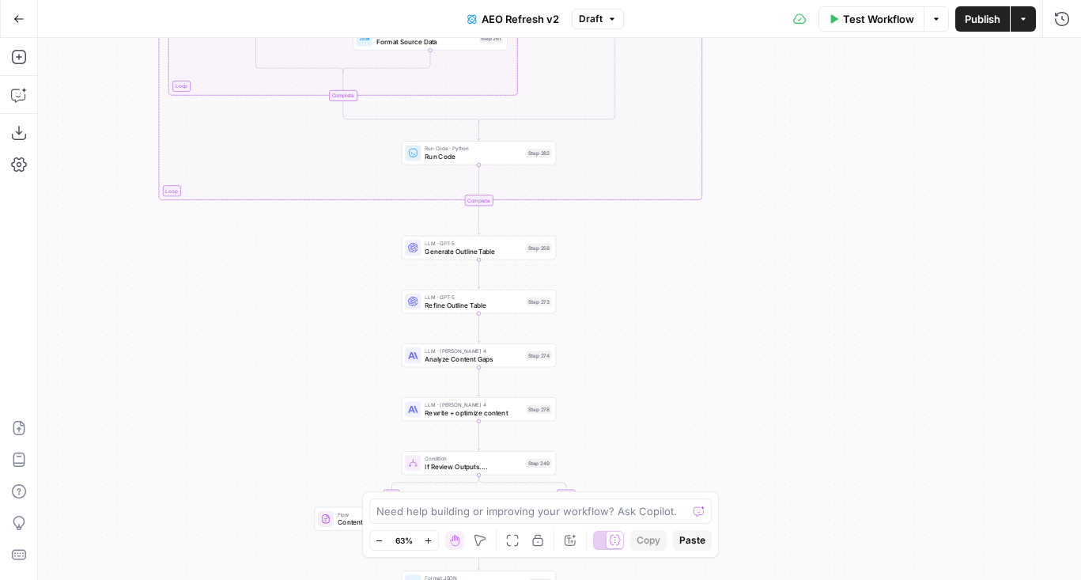
drag, startPoint x: 753, startPoint y: 161, endPoint x: 746, endPoint y: 300, distance: 140.1
click at [746, 300] on div "false true false true true false Workflow Set Inputs Inputs Content Processing …" at bounding box center [559, 309] width 1043 height 542
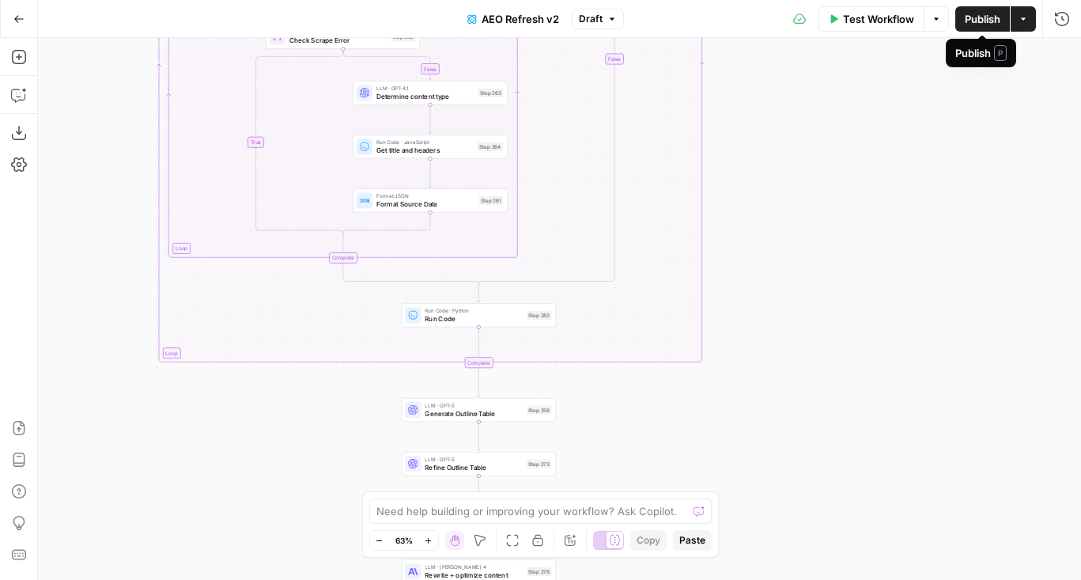
drag, startPoint x: 821, startPoint y: 223, endPoint x: 821, endPoint y: 527, distance: 304.4
click at [821, 527] on div "false true false true true false Workflow Set Inputs Inputs Content Processing …" at bounding box center [559, 309] width 1043 height 542
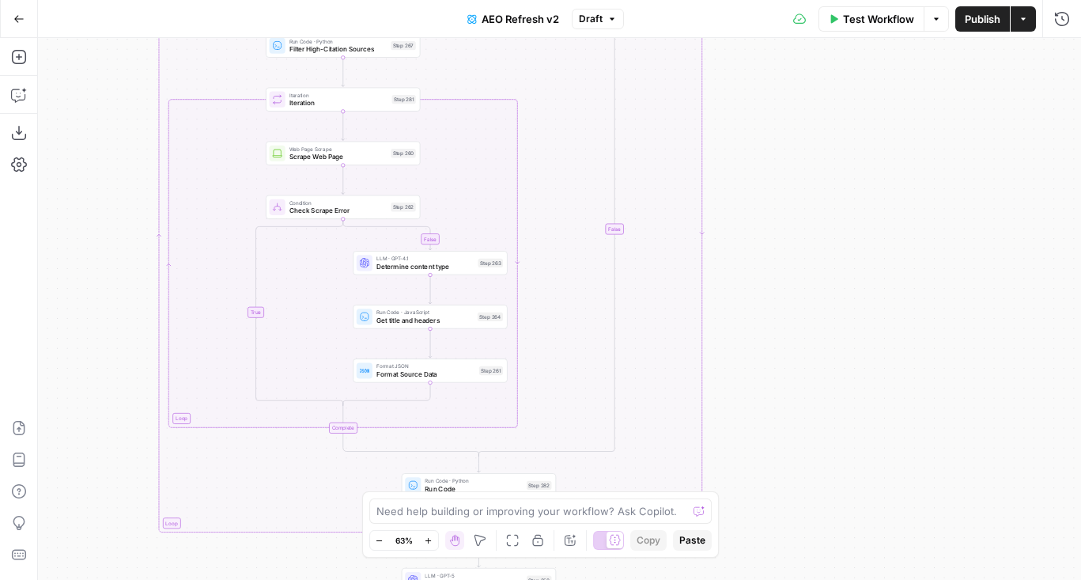
drag, startPoint x: 821, startPoint y: 155, endPoint x: 821, endPoint y: 501, distance: 345.5
click at [821, 501] on div "false true false true true false Workflow Set Inputs Inputs Content Processing …" at bounding box center [559, 309] width 1043 height 542
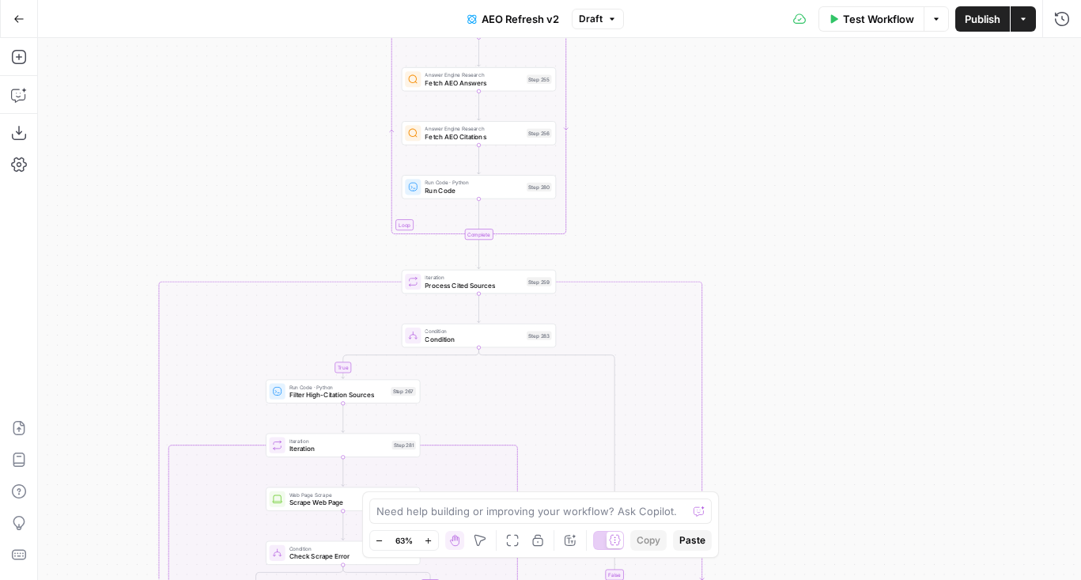
drag, startPoint x: 818, startPoint y: 221, endPoint x: 818, endPoint y: 421, distance: 200.8
click at [818, 421] on div "false true false true true false Workflow Set Inputs Inputs Content Processing …" at bounding box center [559, 309] width 1043 height 542
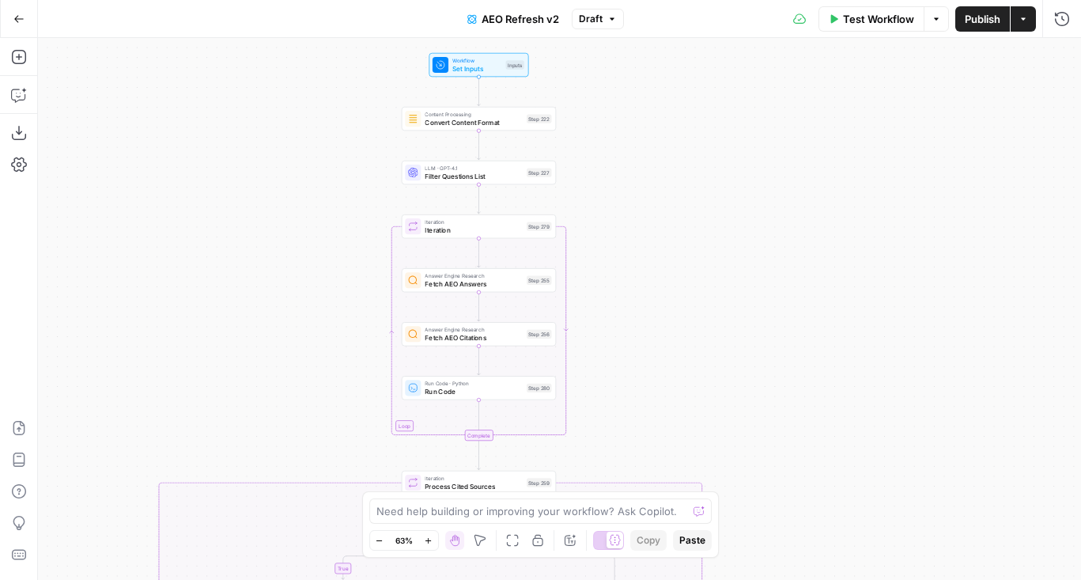
drag, startPoint x: 818, startPoint y: 421, endPoint x: 818, endPoint y: 182, distance: 239.6
click at [818, 182] on div "false true false true true false Workflow Set Inputs Inputs Content Processing …" at bounding box center [559, 309] width 1043 height 542
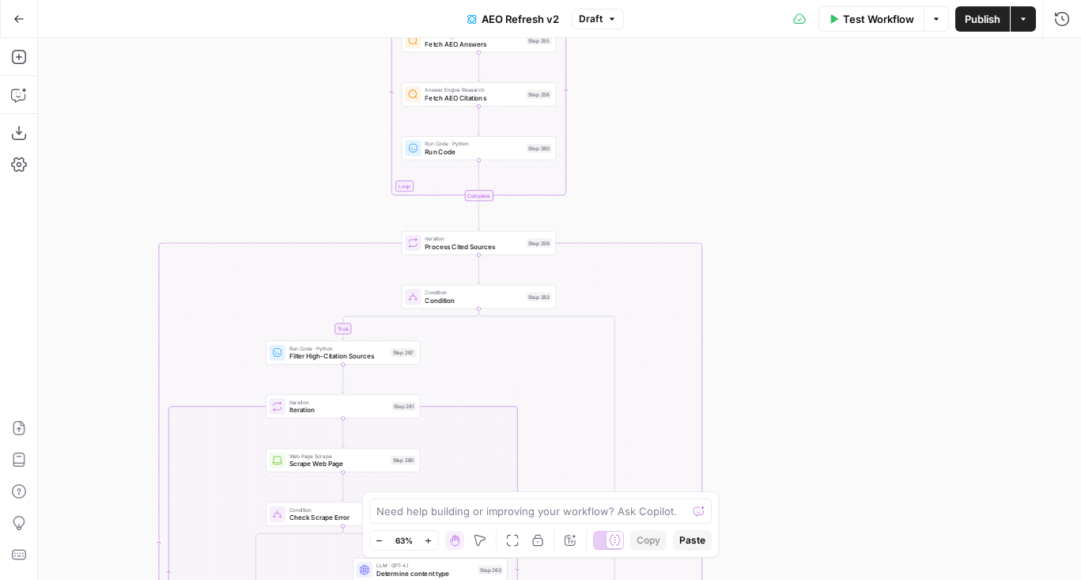
drag, startPoint x: 876, startPoint y: 244, endPoint x: 879, endPoint y: 303, distance: 58.6
click at [879, 303] on div "false true false true true false Workflow Set Inputs Inputs Content Processing …" at bounding box center [559, 309] width 1043 height 542
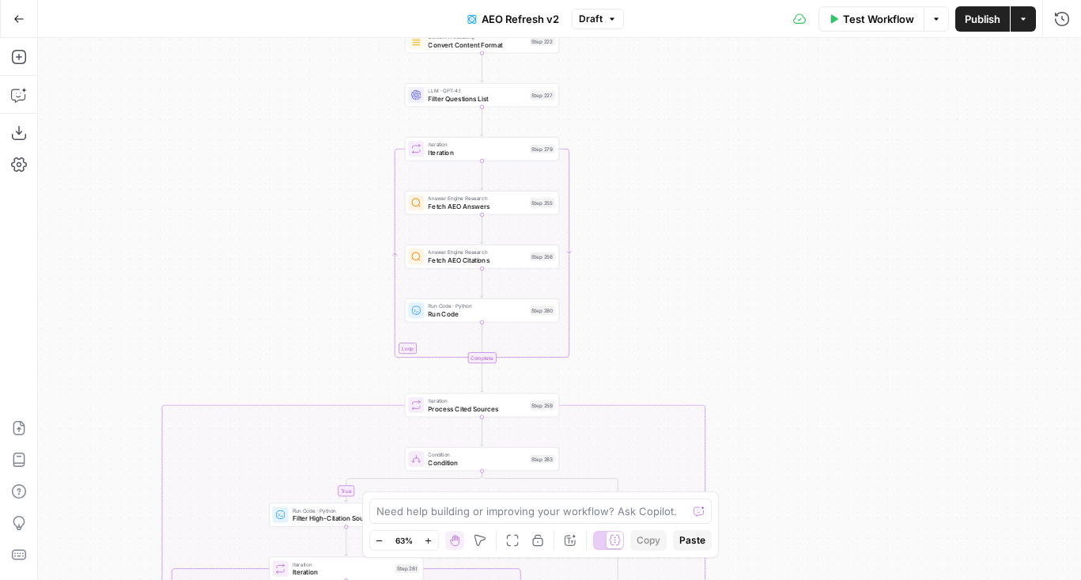
drag, startPoint x: 788, startPoint y: 140, endPoint x: 788, endPoint y: 267, distance: 127.3
click at [788, 267] on div "false true false true true false Workflow Set Inputs Inputs Content Processing …" at bounding box center [559, 309] width 1043 height 542
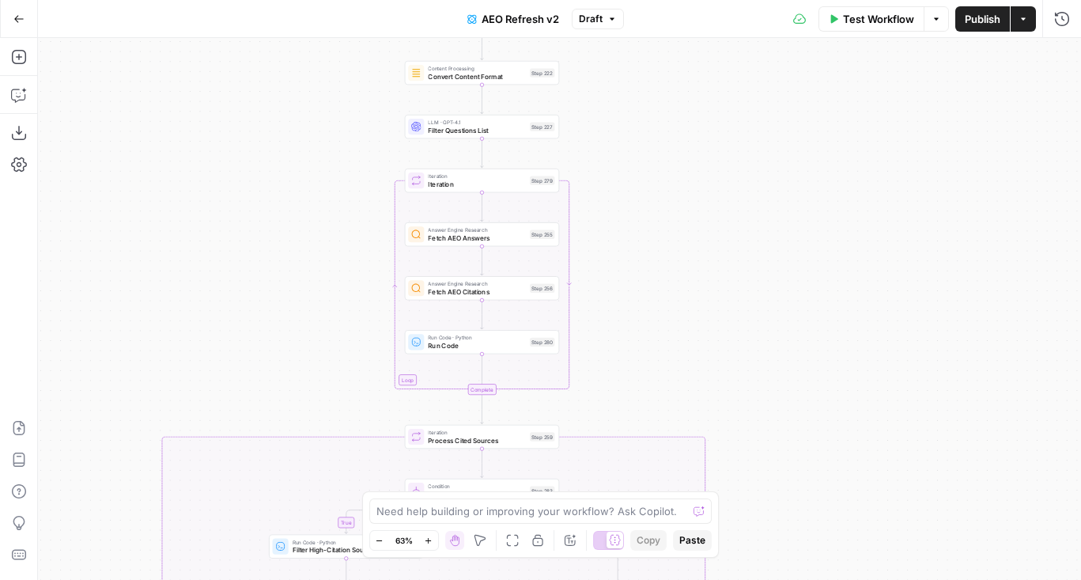
drag, startPoint x: 733, startPoint y: 146, endPoint x: 733, endPoint y: 288, distance: 141.5
click at [733, 288] on div "false true false true true false Workflow Set Inputs Inputs Content Processing …" at bounding box center [559, 309] width 1043 height 542
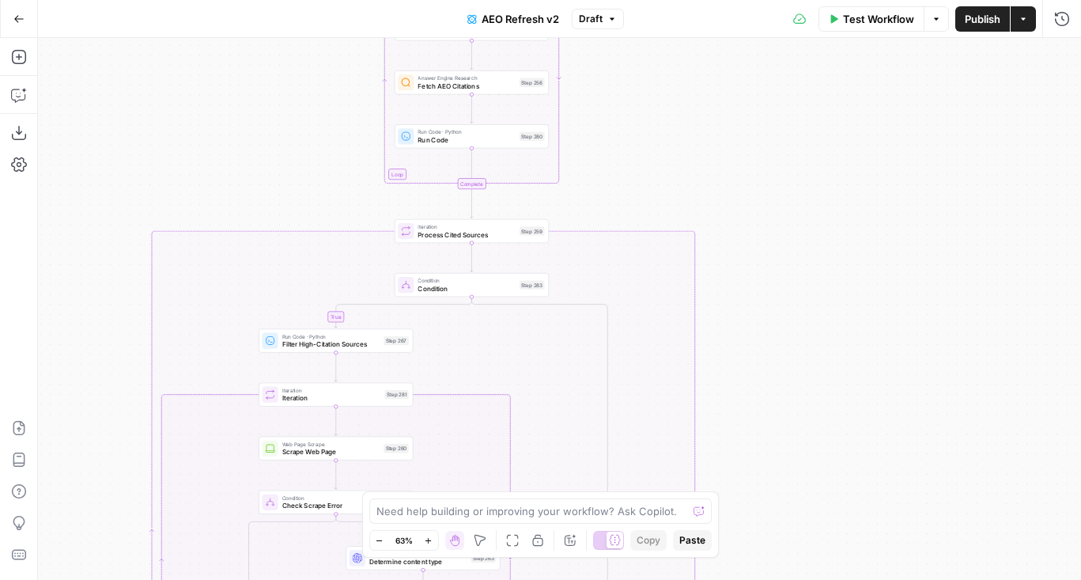
drag, startPoint x: 711, startPoint y: 325, endPoint x: 701, endPoint y: -14, distance: 339.4
click at [701, 0] on html "Power Steps [Admin] New Home Browse Insights Opportunities Your Data Flightpath…" at bounding box center [540, 290] width 1081 height 580
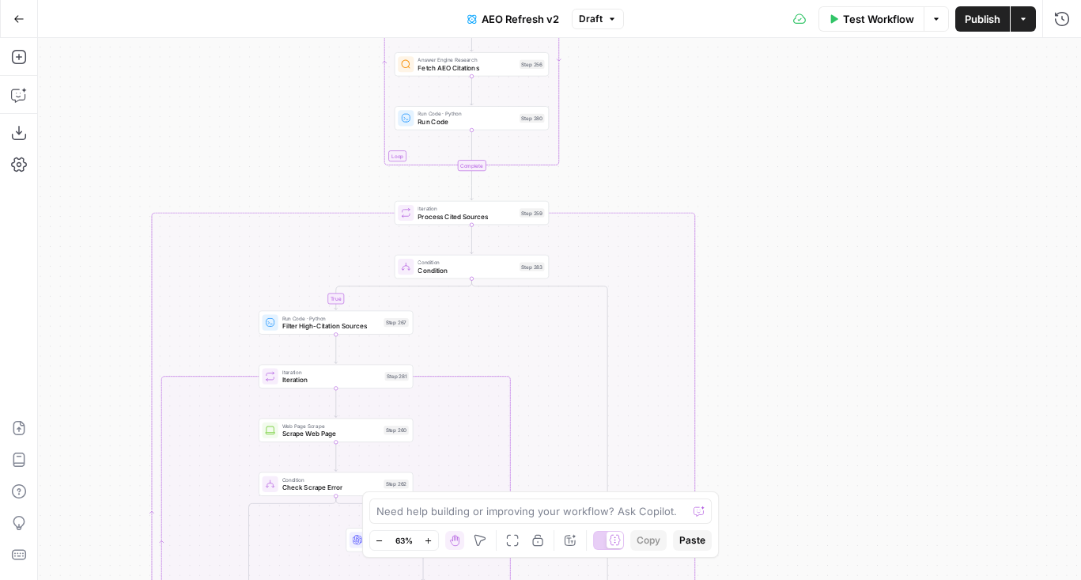
drag, startPoint x: 772, startPoint y: 314, endPoint x: 772, endPoint y: 77, distance: 236.4
click at [772, 77] on div "false true false true true false Workflow Set Inputs Inputs Content Processing …" at bounding box center [559, 309] width 1043 height 542
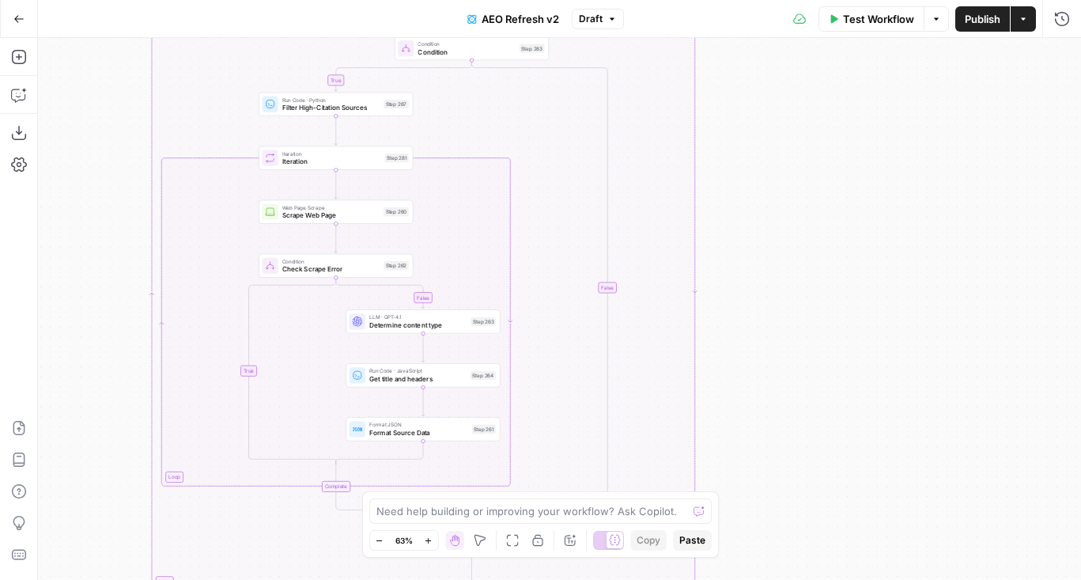
drag, startPoint x: 802, startPoint y: 342, endPoint x: 803, endPoint y: 21, distance: 321.8
click at [803, 21] on div "Go Back AEO Refresh v2 Draft Test Workflow Options Publish Actions Run History …" at bounding box center [540, 290] width 1081 height 580
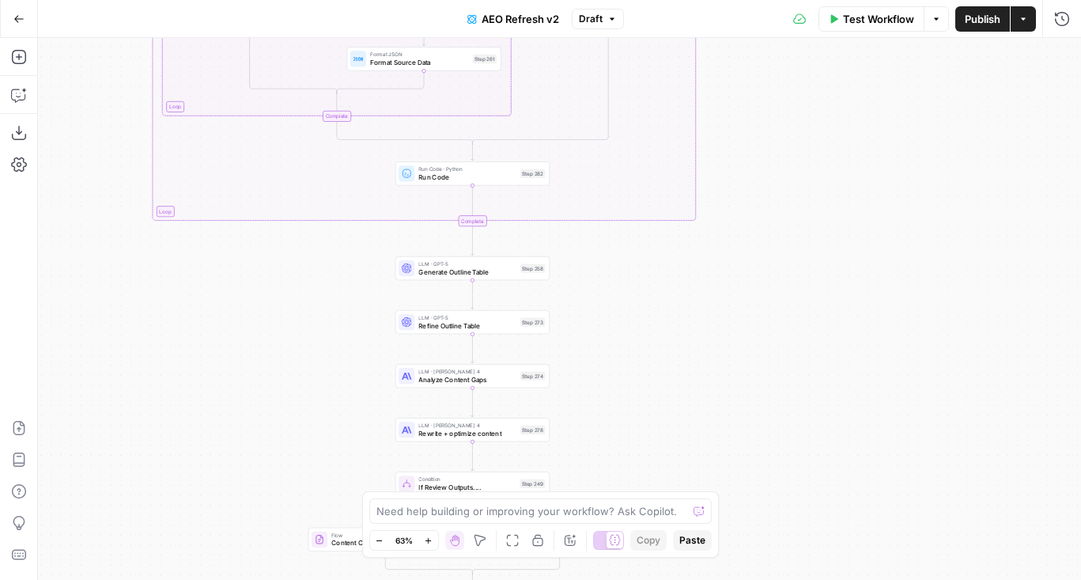
drag, startPoint x: 787, startPoint y: 245, endPoint x: 787, endPoint y: 183, distance: 62.5
click at [787, 183] on div "false true false true true false Workflow Set Inputs Inputs Content Processing …" at bounding box center [559, 309] width 1043 height 542
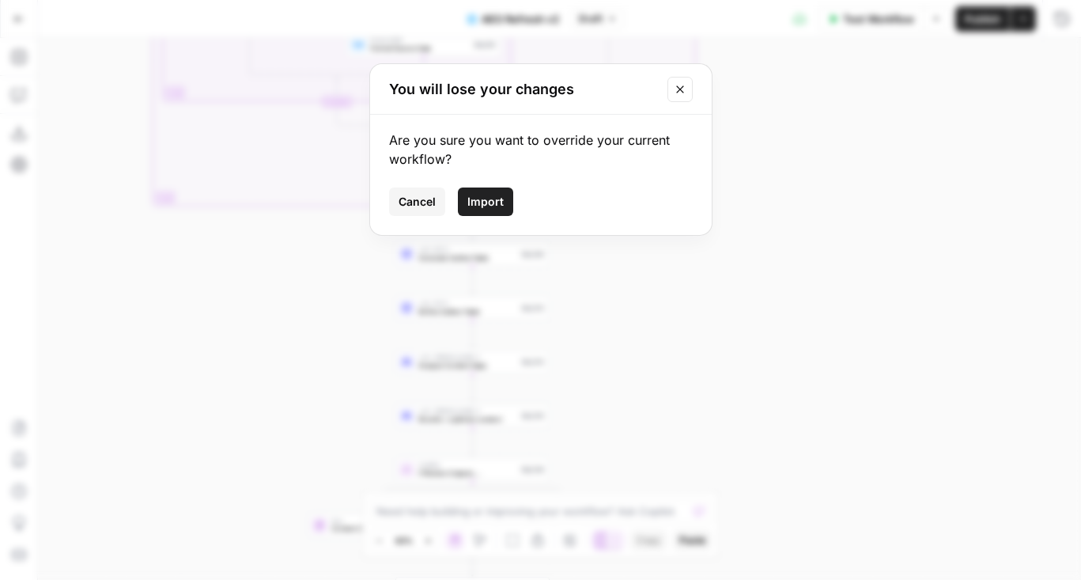
click at [486, 206] on span "Import" at bounding box center [485, 202] width 36 height 16
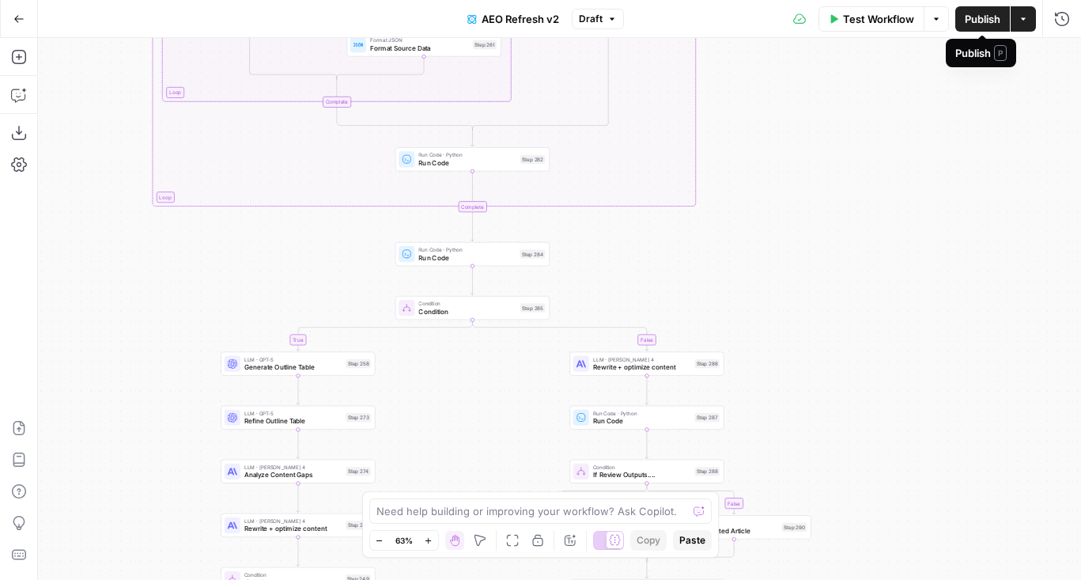
click at [970, 23] on span "Publish" at bounding box center [983, 19] width 36 height 16
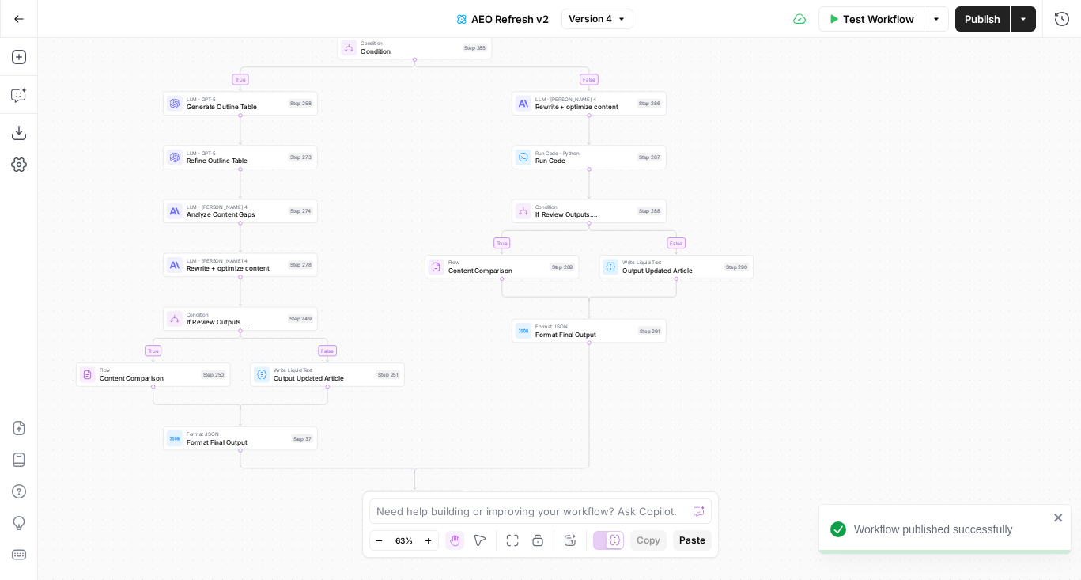
drag, startPoint x: 779, startPoint y: 368, endPoint x: 720, endPoint y: 98, distance: 276.7
click at [720, 98] on div "false true false true true false true false true false Workflow Set Inputs Inpu…" at bounding box center [559, 309] width 1043 height 542
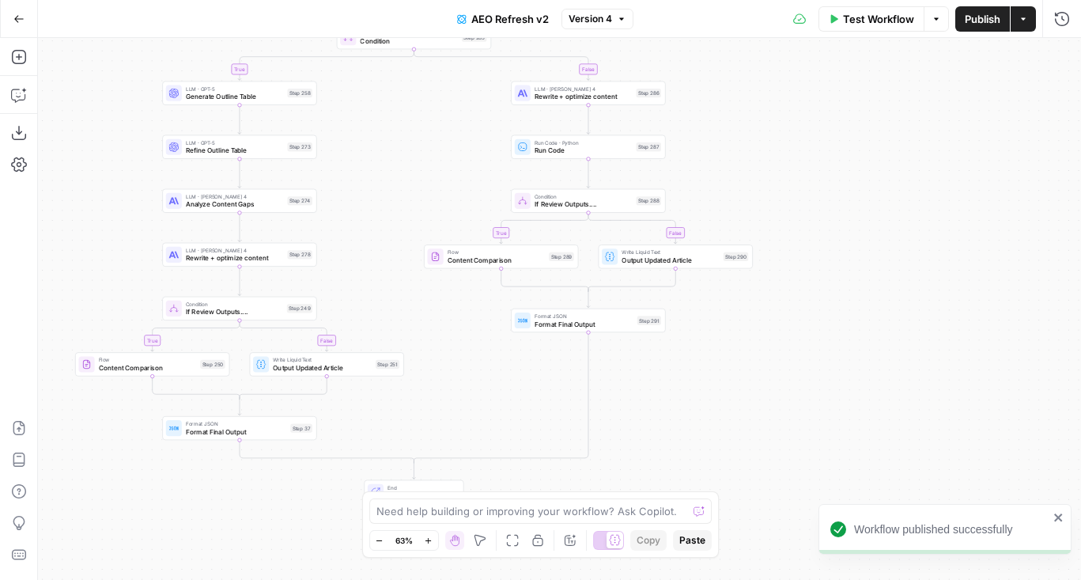
drag, startPoint x: 780, startPoint y: 381, endPoint x: 800, endPoint y: 262, distance: 121.0
click at [800, 263] on div "false true false true true false true false true false Workflow Set Inputs Inpu…" at bounding box center [559, 309] width 1043 height 542
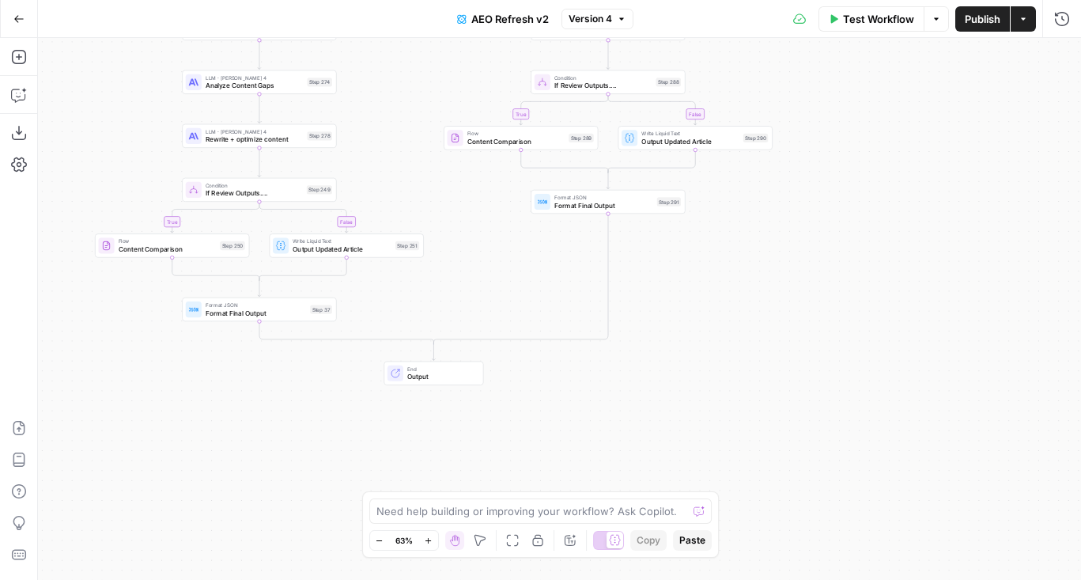
click at [1022, 14] on icon "button" at bounding box center [1022, 18] width 9 height 9
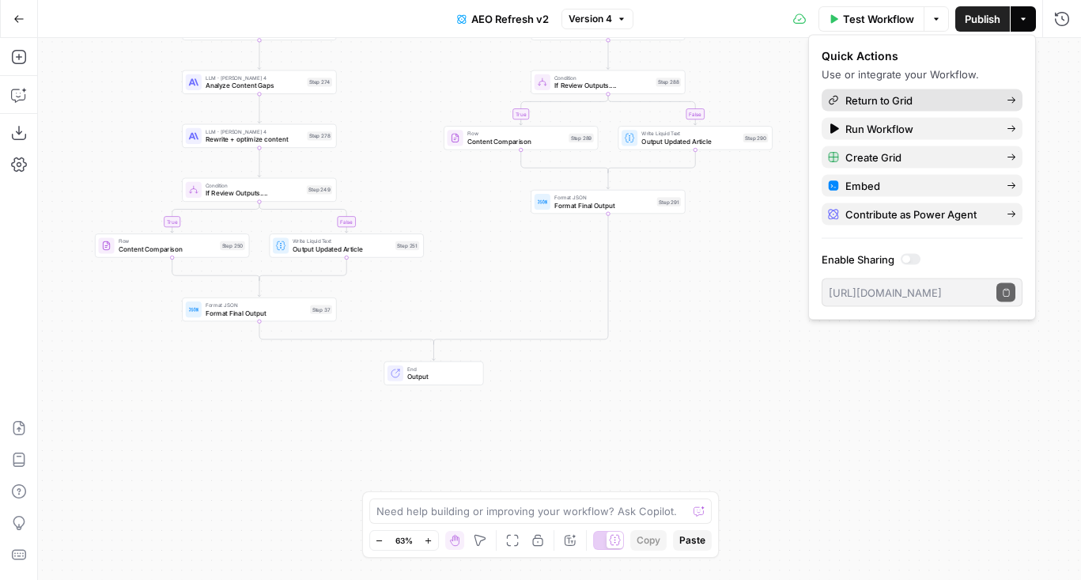
click at [935, 105] on span "Return to Grid" at bounding box center [919, 101] width 149 height 16
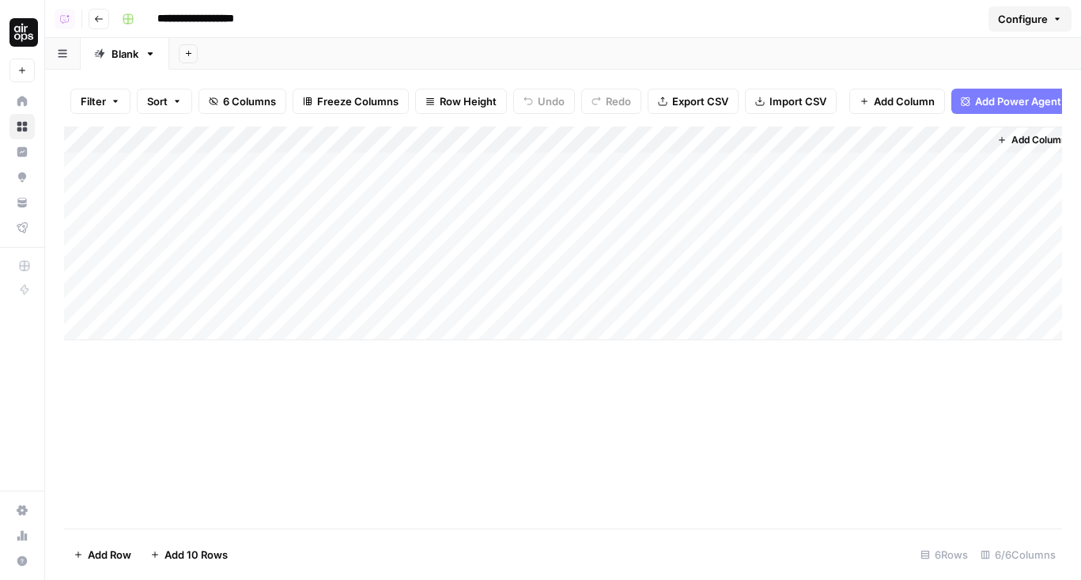
click at [665, 216] on div "Add Column" at bounding box center [563, 233] width 998 height 213
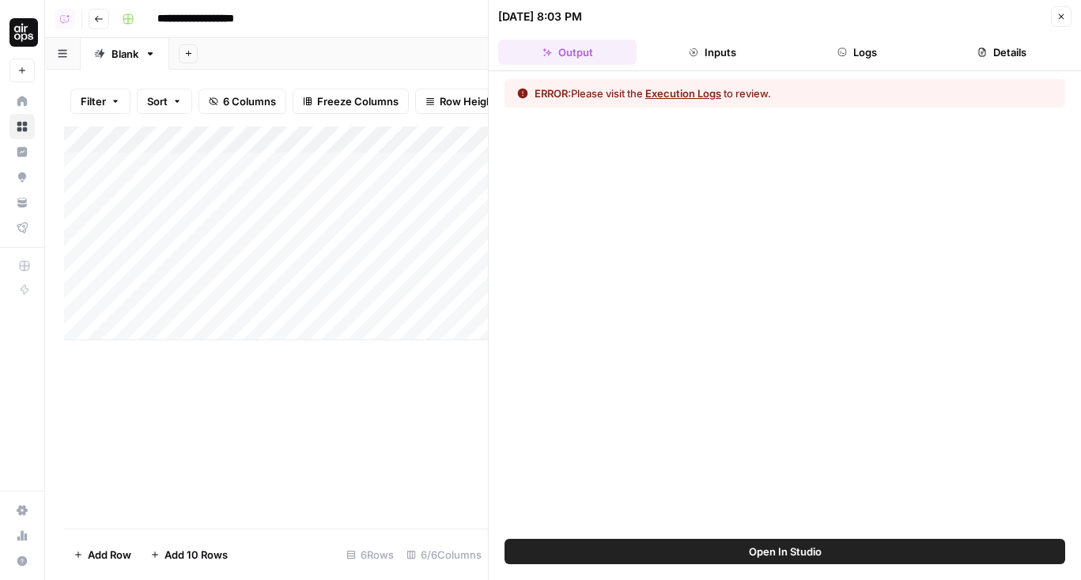
click at [858, 53] on button "Logs" at bounding box center [857, 52] width 138 height 25
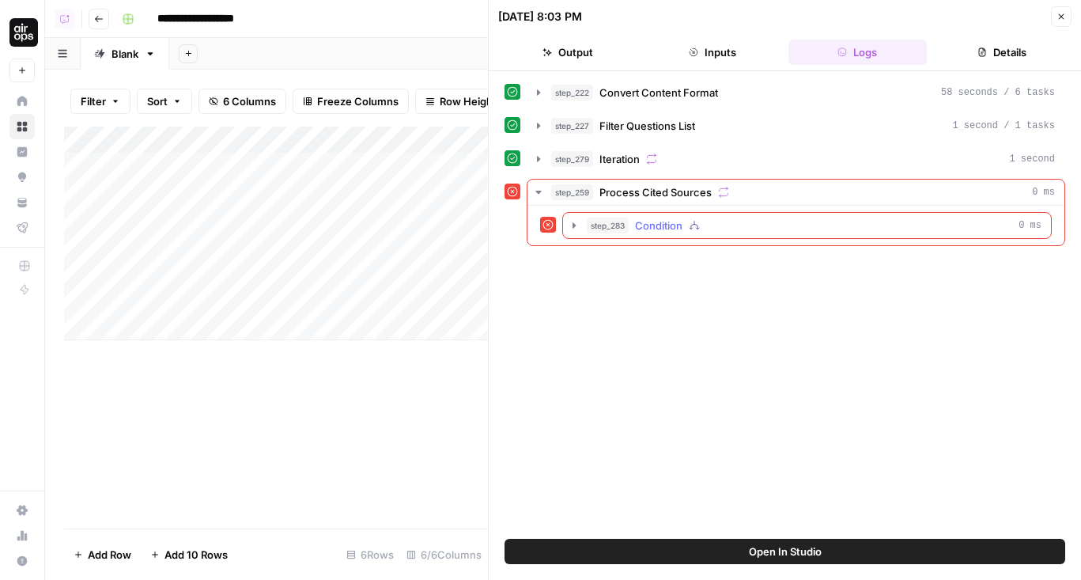
click at [819, 228] on div "step_283 Condition 0 ms" at bounding box center [814, 225] width 455 height 16
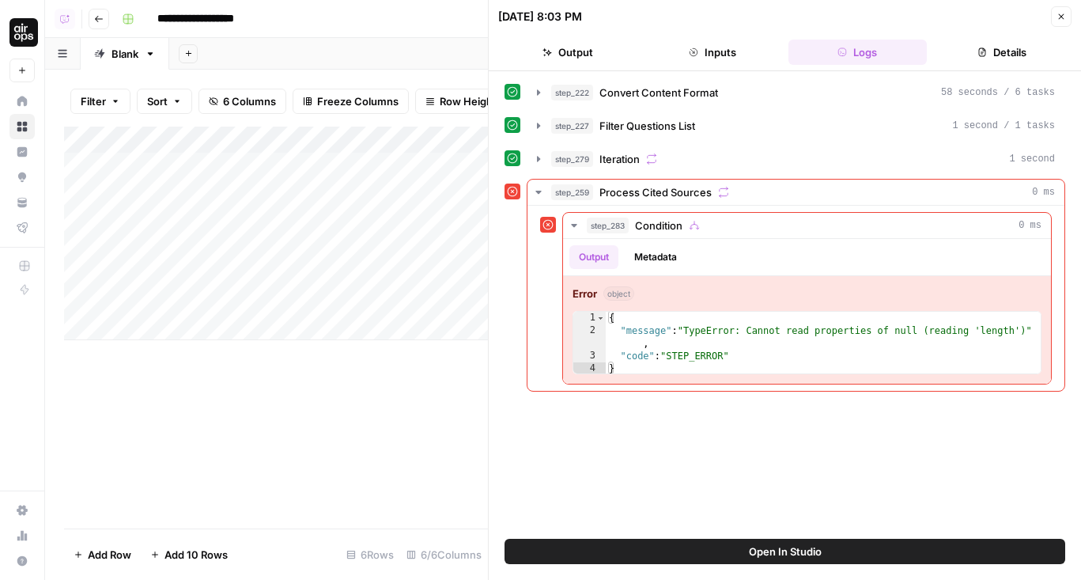
click at [1070, 9] on button "Close" at bounding box center [1061, 16] width 21 height 21
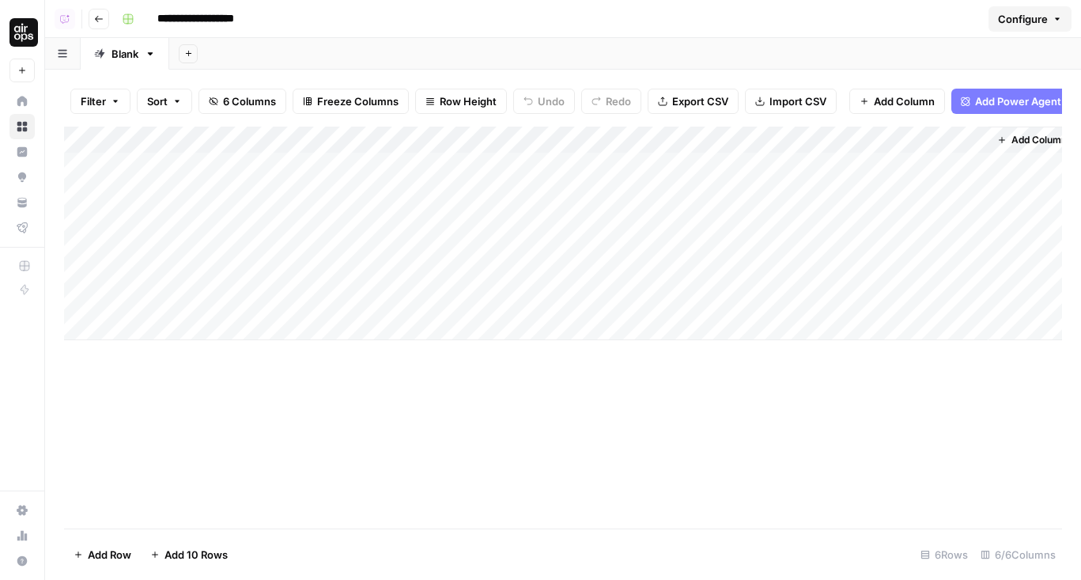
click at [595, 144] on div "Add Column" at bounding box center [563, 233] width 998 height 213
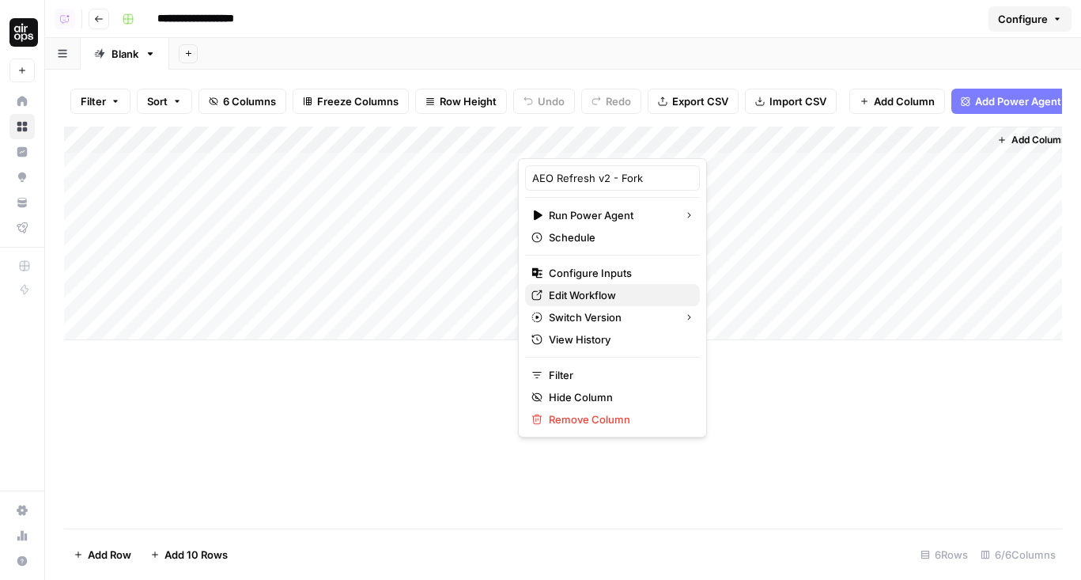
click at [583, 294] on span "Edit Workflow" at bounding box center [618, 295] width 138 height 16
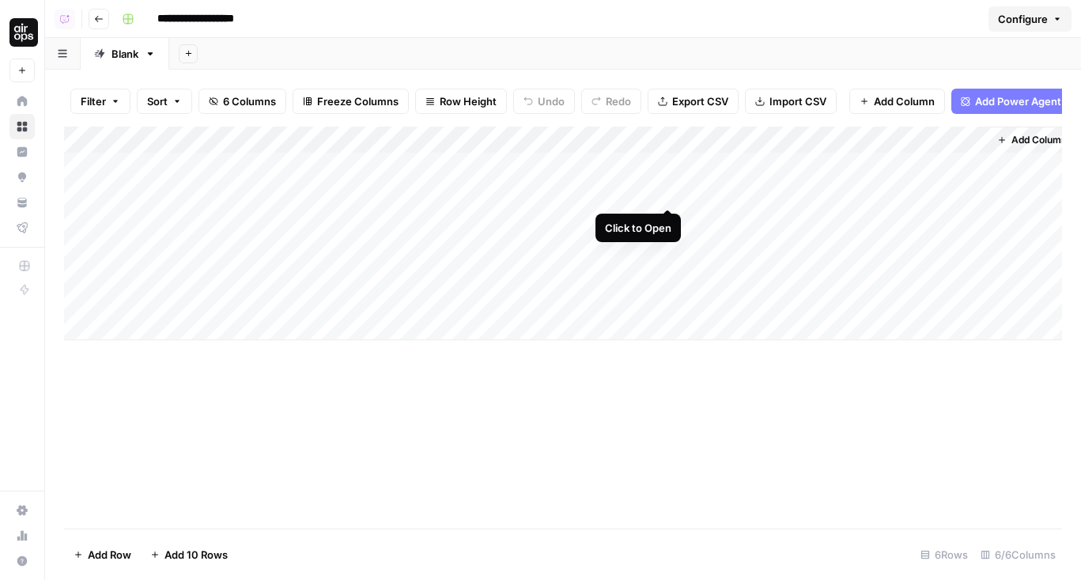
click at [670, 192] on div "Add Column" at bounding box center [563, 233] width 998 height 213
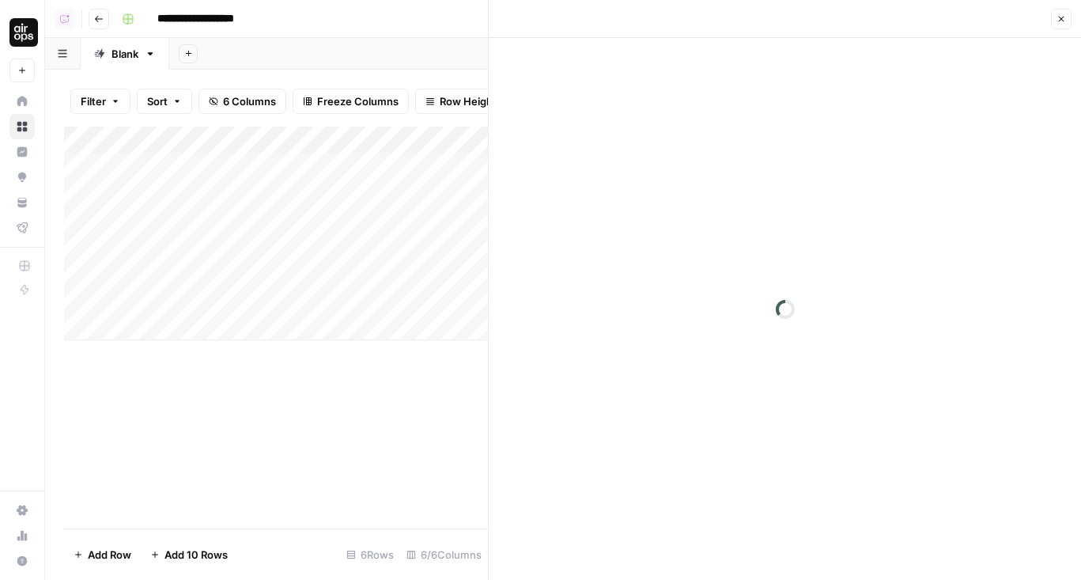
click at [1059, 25] on button "Close" at bounding box center [1061, 19] width 21 height 21
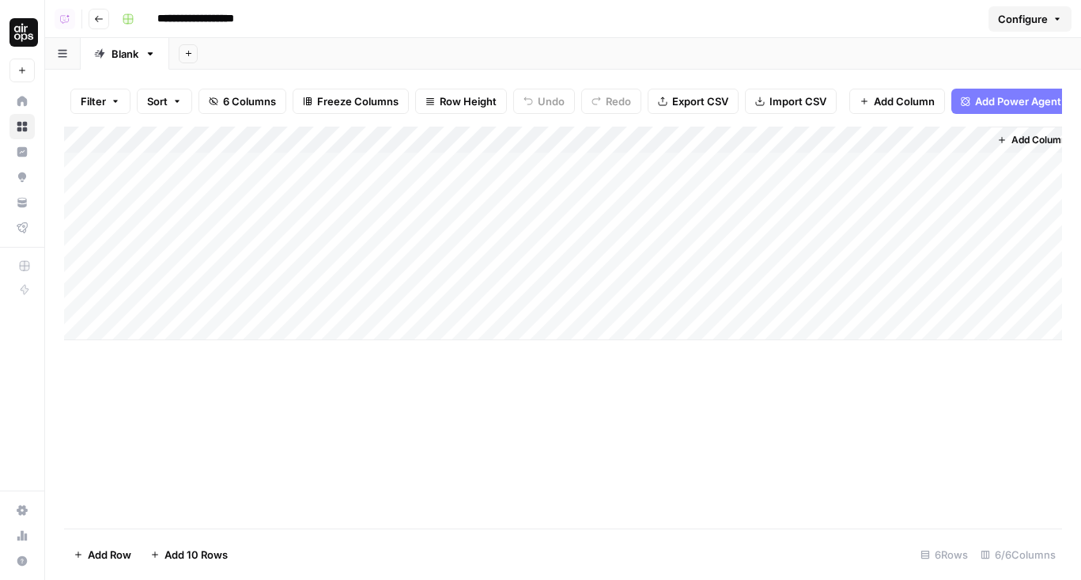
click at [586, 139] on div "Add Column" at bounding box center [563, 233] width 998 height 213
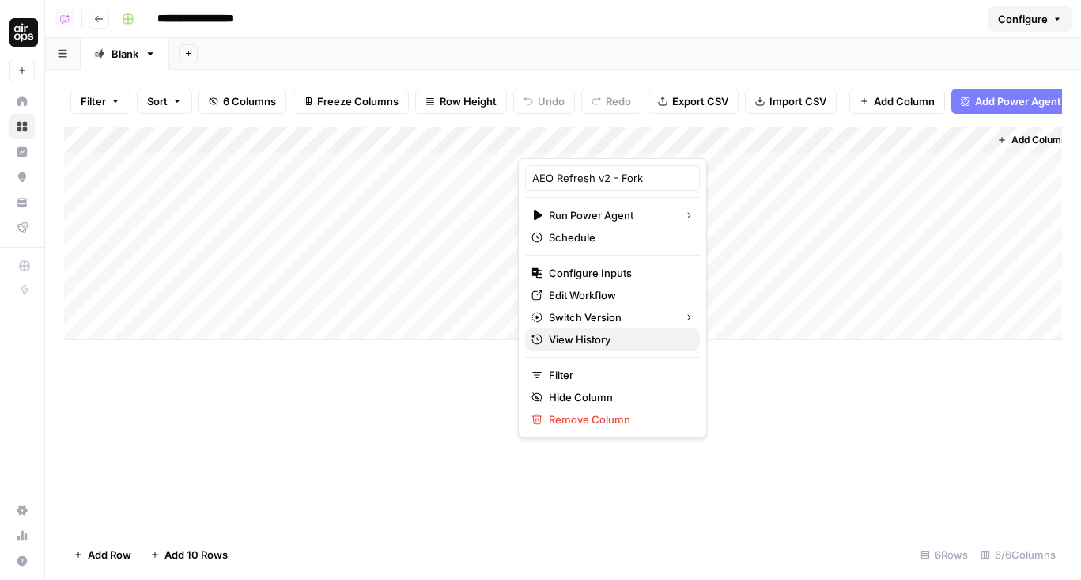
click at [578, 346] on span "View History" at bounding box center [618, 339] width 138 height 16
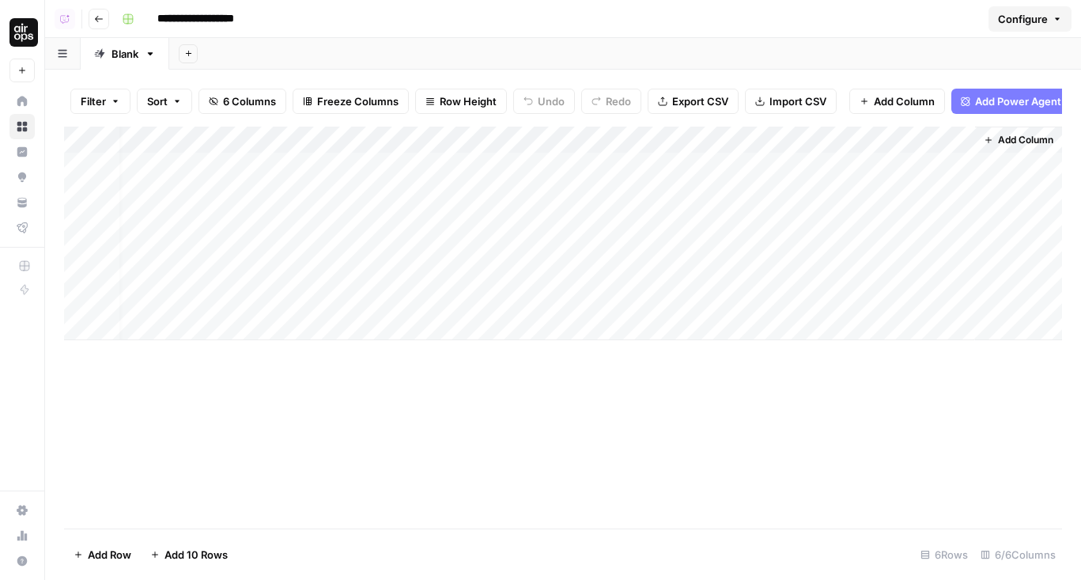
scroll to position [0, 14]
click at [674, 170] on div "Add Column" at bounding box center [563, 233] width 998 height 213
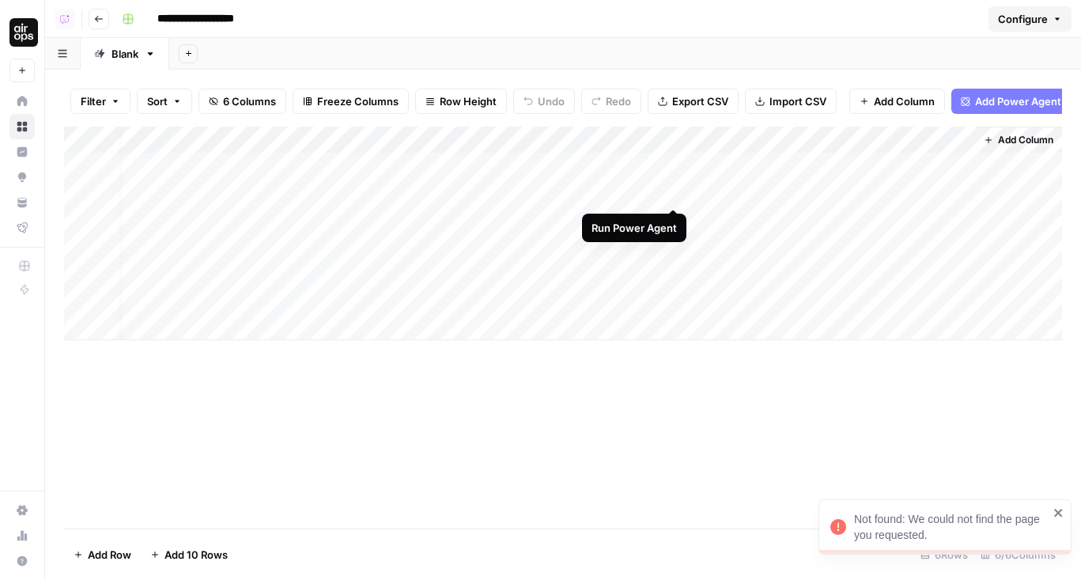
click at [673, 185] on div "Add Column" at bounding box center [563, 233] width 998 height 213
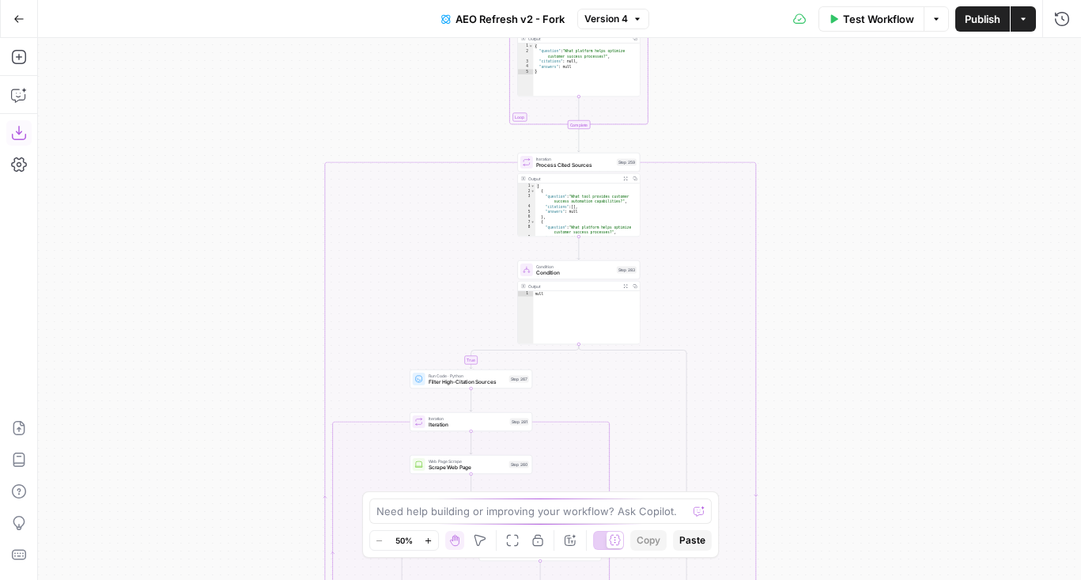
click at [21, 137] on icon "button" at bounding box center [19, 133] width 16 height 16
drag, startPoint x: 901, startPoint y: 182, endPoint x: 859, endPoint y: -2, distance: 188.0
click at [859, 0] on html "AirOps Administrative New Home Browse Insights Opportunities Your Data Flightpa…" at bounding box center [540, 290] width 1081 height 580
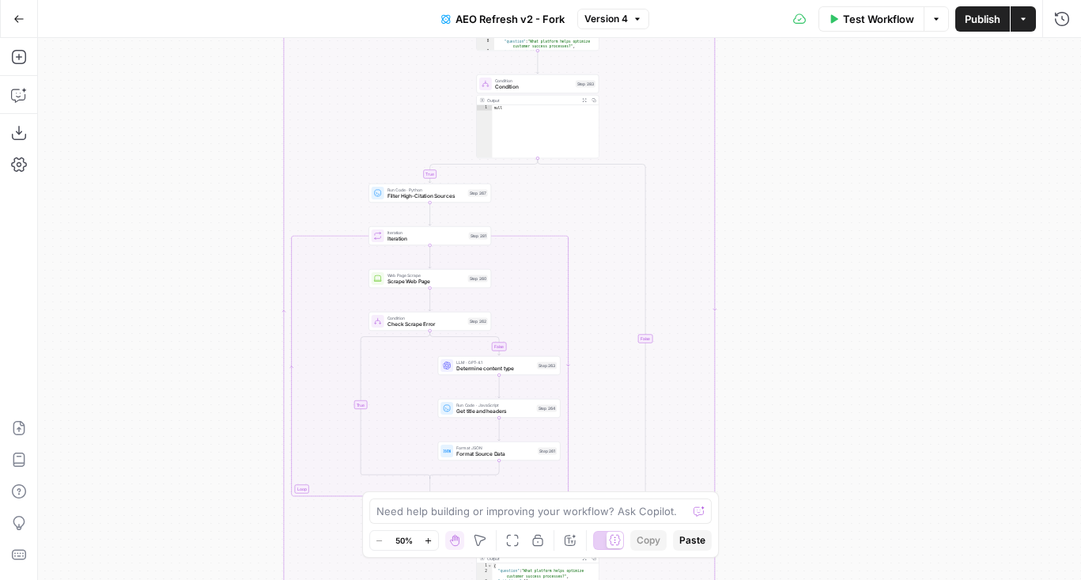
drag, startPoint x: 850, startPoint y: 314, endPoint x: 850, endPoint y: 43, distance: 270.4
click at [850, 43] on div "true false true false true false Workflow Set Inputs Inputs Content Processing …" at bounding box center [559, 309] width 1043 height 542
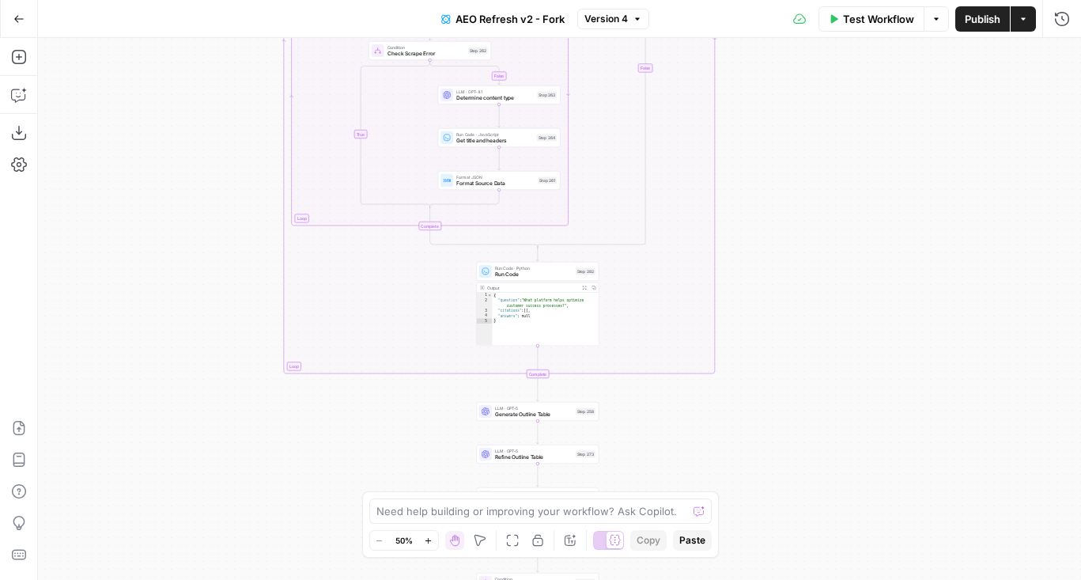
drag, startPoint x: 818, startPoint y: 390, endPoint x: 818, endPoint y: 232, distance: 158.1
click at [818, 232] on div "true false true false true false Workflow Set Inputs Inputs Content Processing …" at bounding box center [559, 309] width 1043 height 542
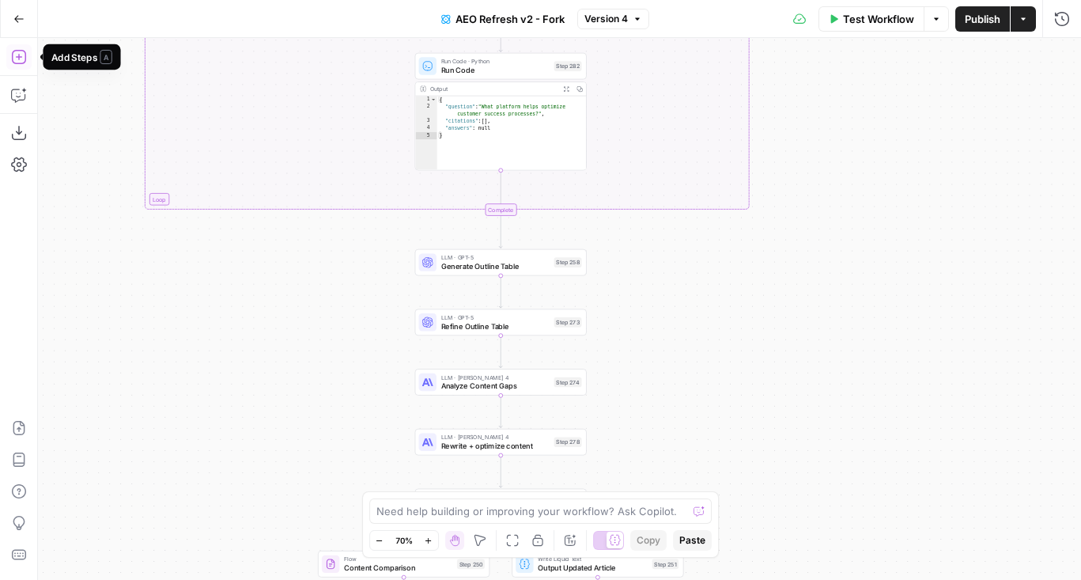
click at [15, 62] on icon "button" at bounding box center [19, 57] width 16 height 16
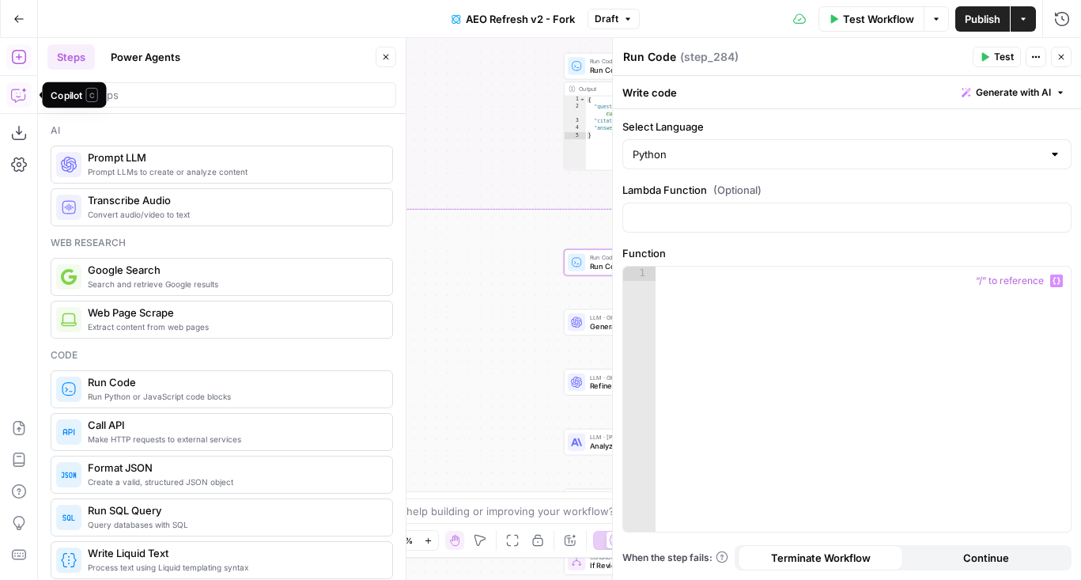
click at [20, 100] on icon "button" at bounding box center [19, 95] width 16 height 16
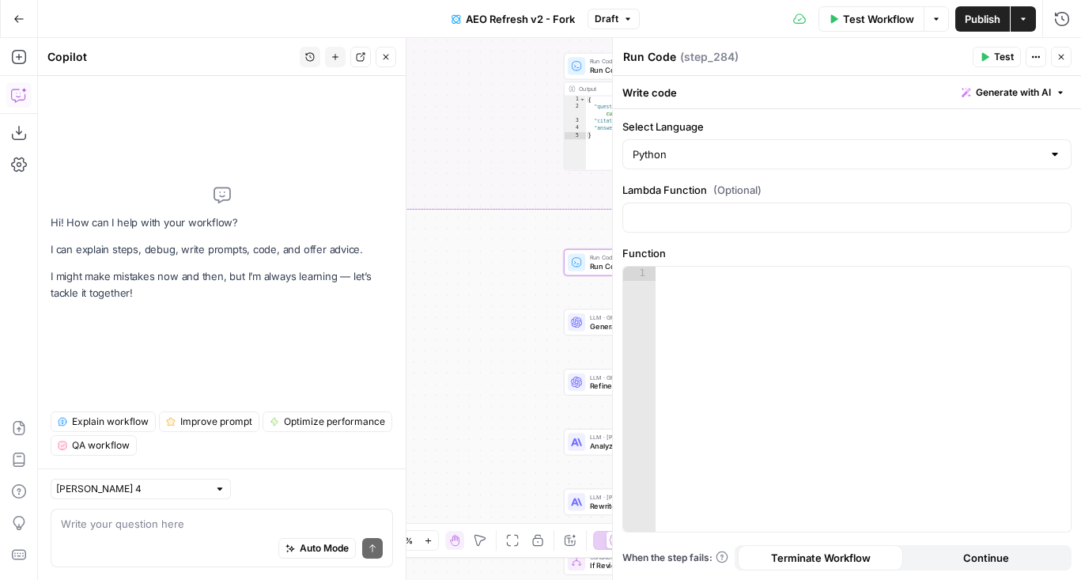
click at [177, 510] on div "Write your question here Auto Mode Send" at bounding box center [222, 537] width 342 height 59
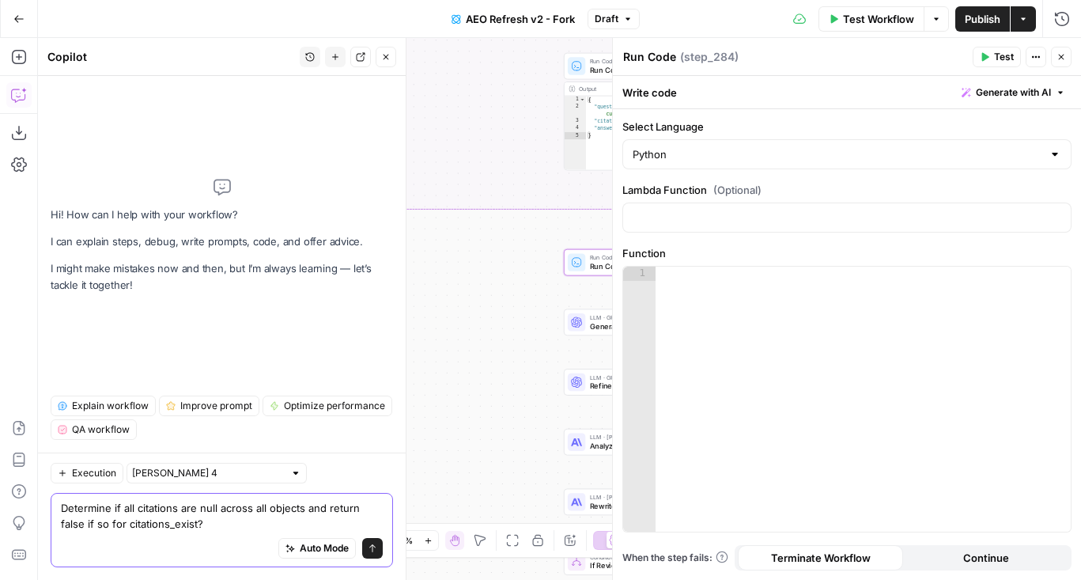
type textarea "Determine if all citations are null across all objects and return false if so f…"
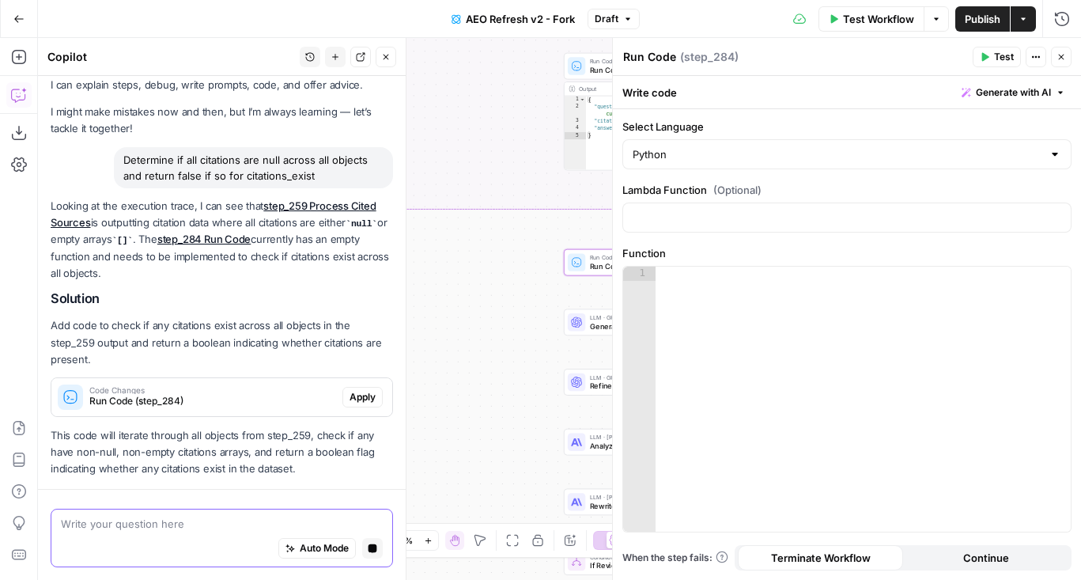
scroll to position [85, 0]
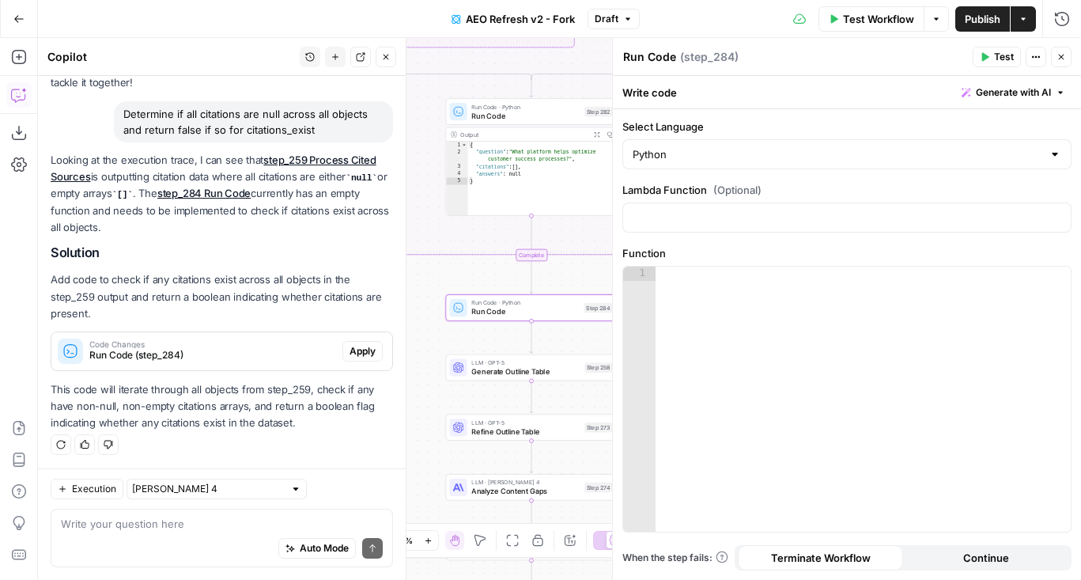
click at [354, 352] on span "Apply" at bounding box center [362, 351] width 26 height 14
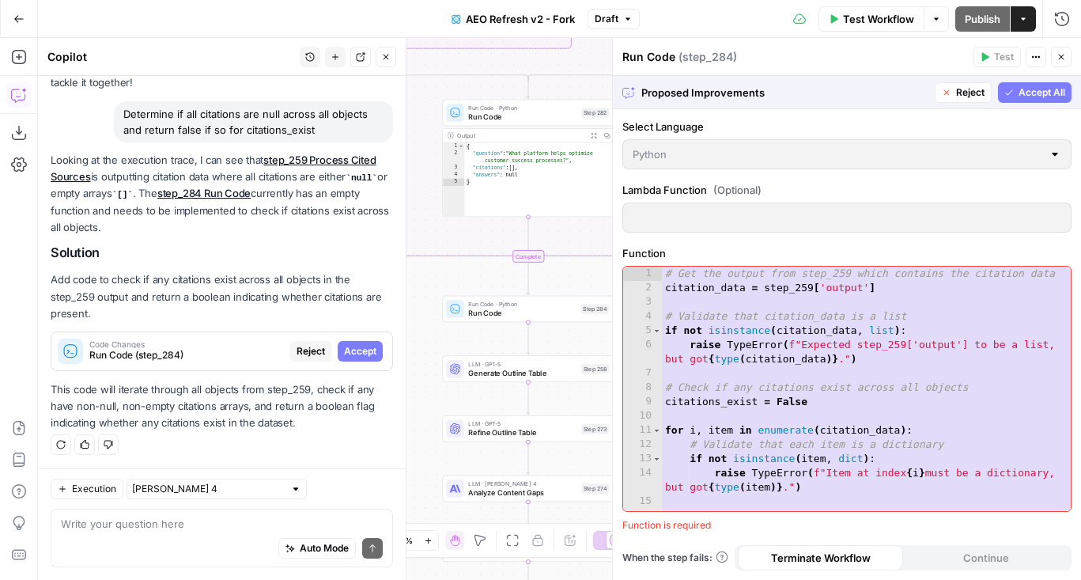
click at [1052, 90] on span "Accept All" at bounding box center [1041, 92] width 47 height 14
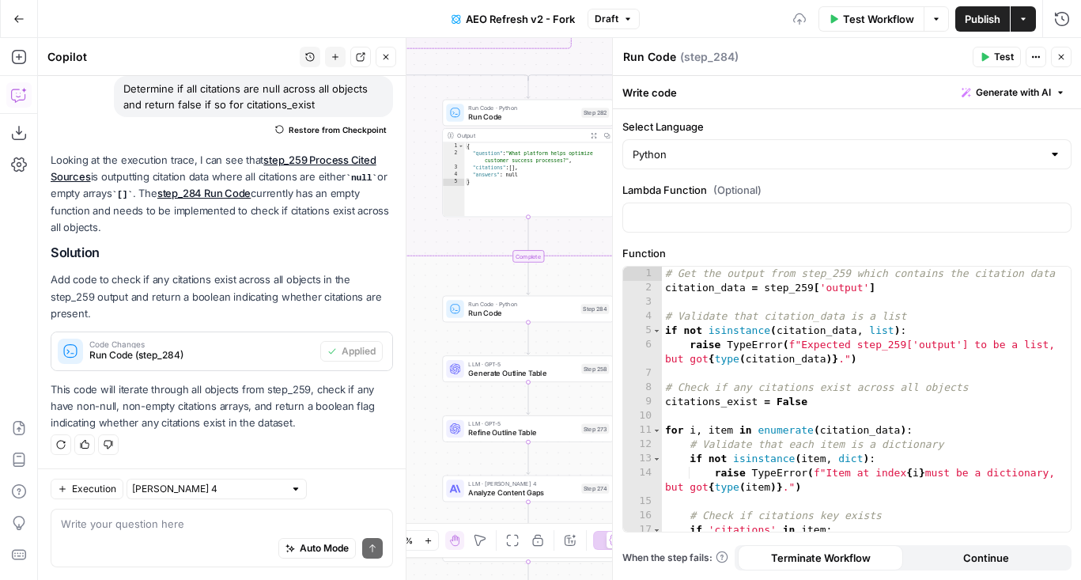
click at [1012, 64] on button "Test" at bounding box center [997, 57] width 48 height 21
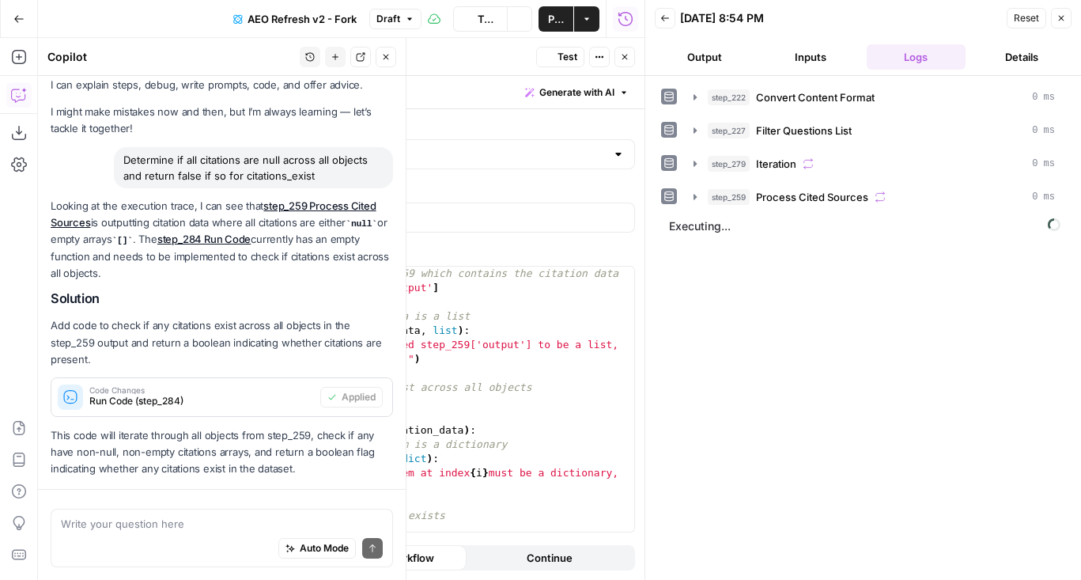
scroll to position [110, 0]
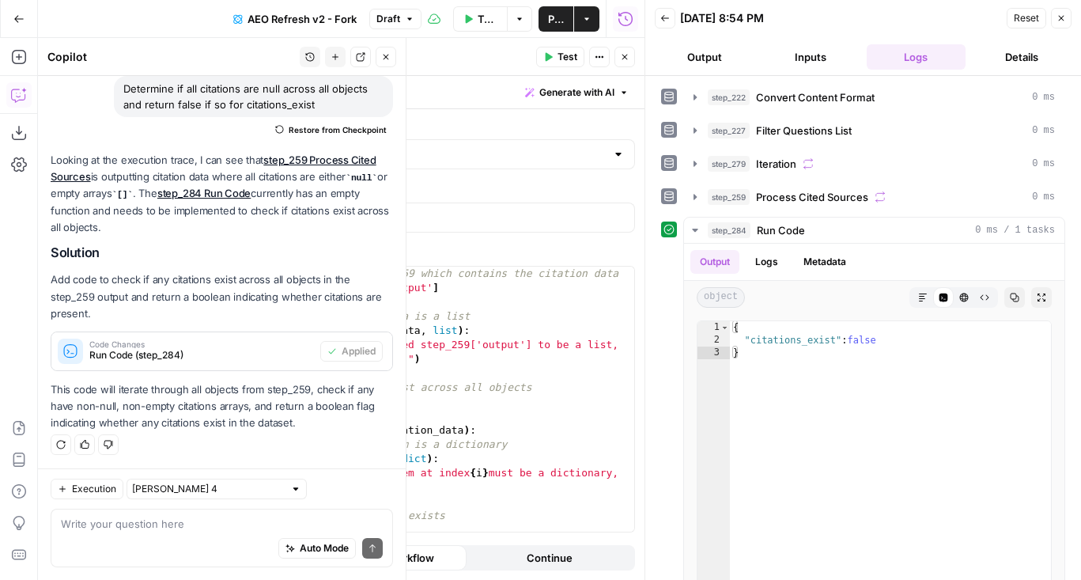
click at [630, 60] on button "Close" at bounding box center [624, 57] width 21 height 21
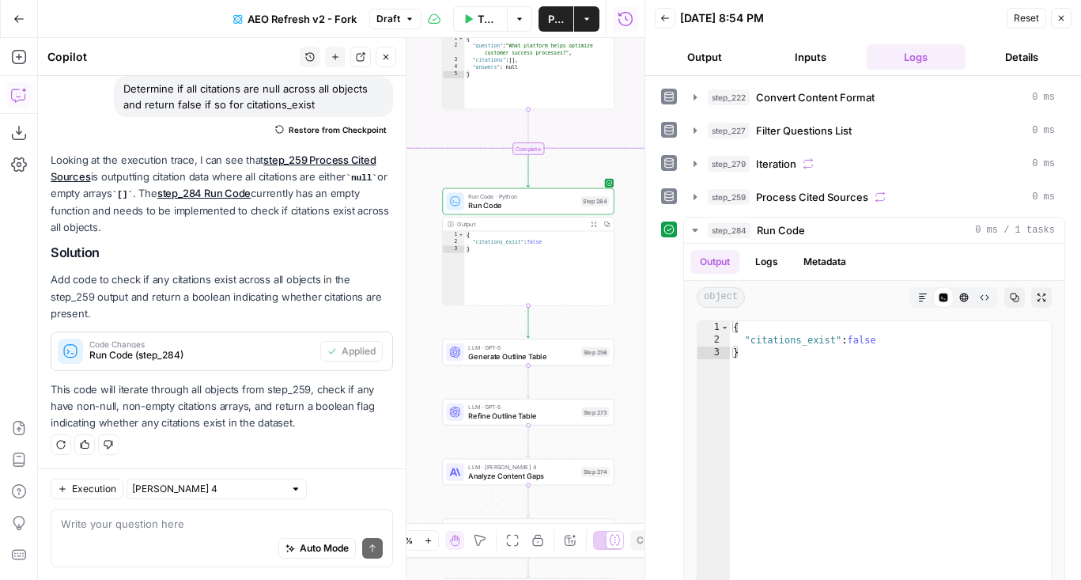
drag, startPoint x: 430, startPoint y: 451, endPoint x: 430, endPoint y: 342, distance: 109.1
click at [430, 342] on div "false true true false true false Workflow Set Inputs Inputs Content Processing …" at bounding box center [341, 309] width 606 height 542
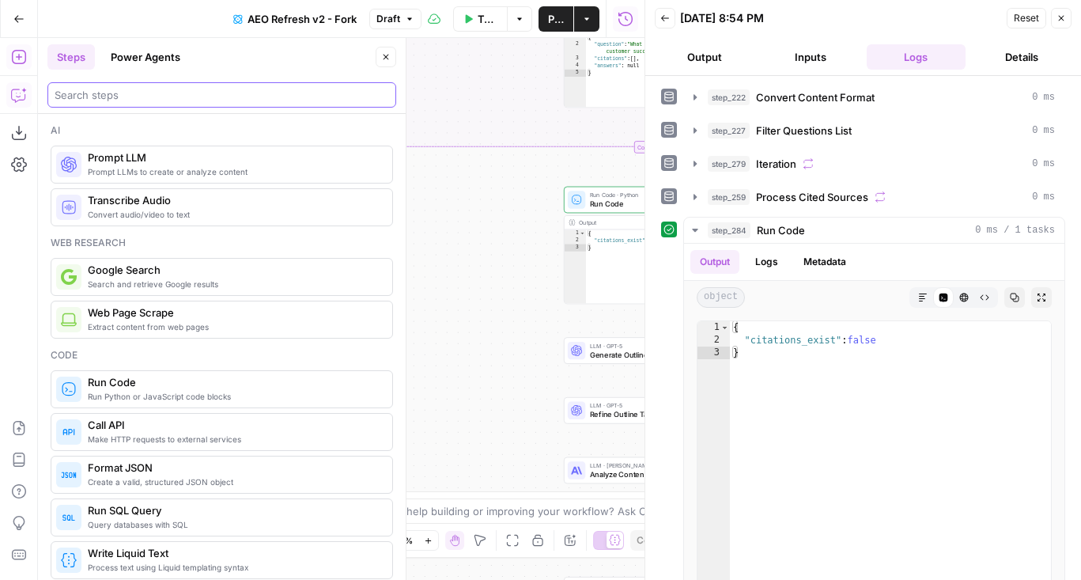
click at [105, 97] on input "search" at bounding box center [222, 95] width 334 height 16
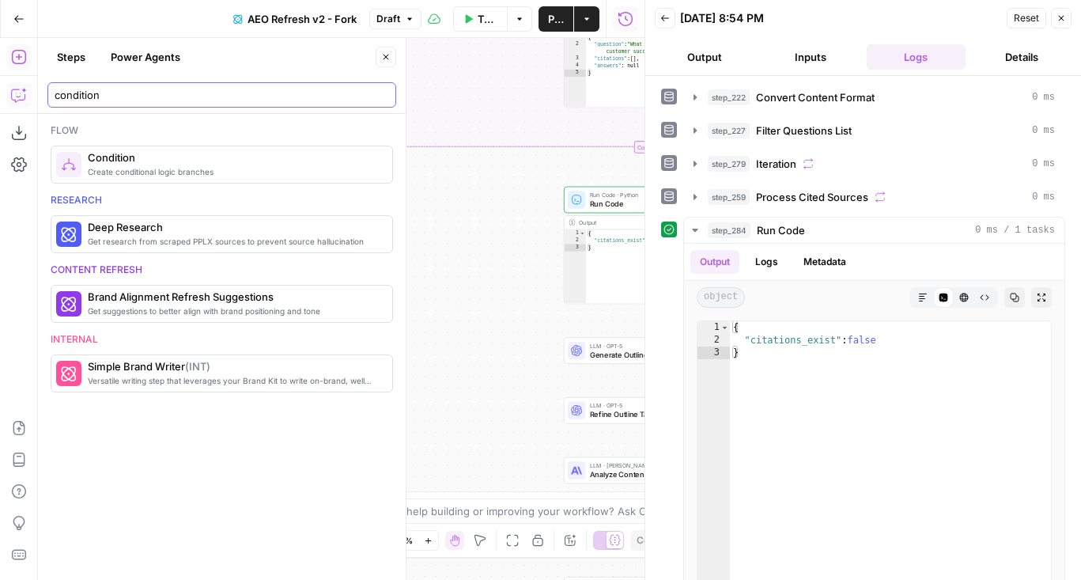
type input "condition"
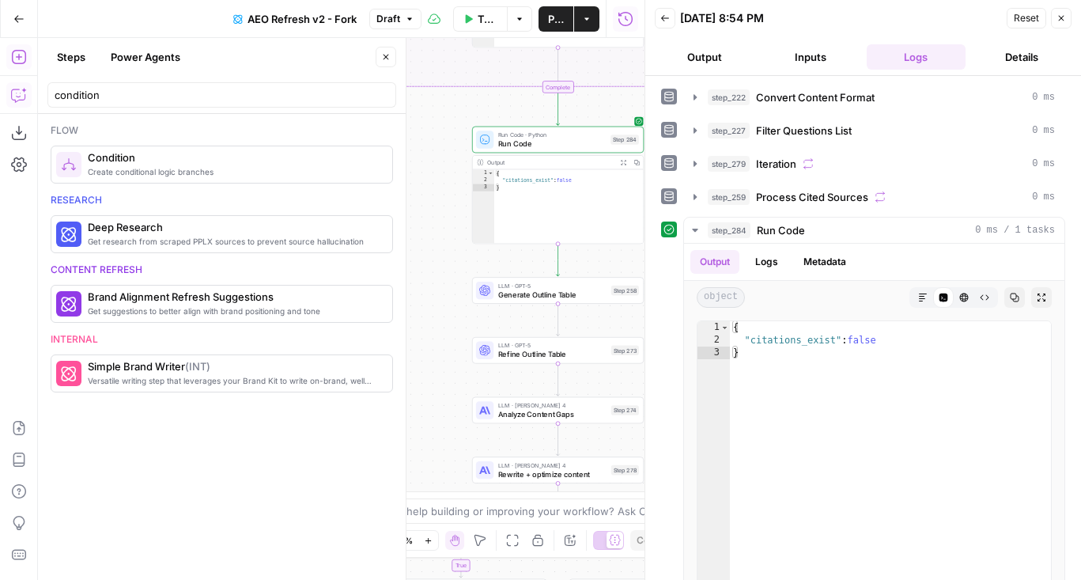
click at [379, 228] on body "AirOps Administrative New Home Browse Insights Opportunities Your Data Flightpa…" at bounding box center [540, 290] width 1081 height 580
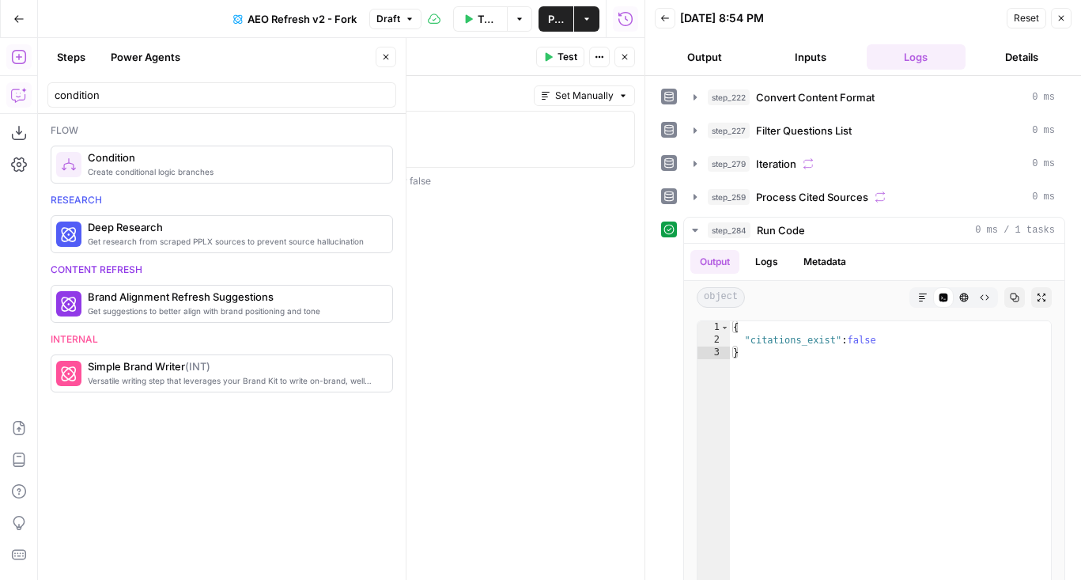
click at [390, 57] on span "Close" at bounding box center [390, 57] width 1 height 1
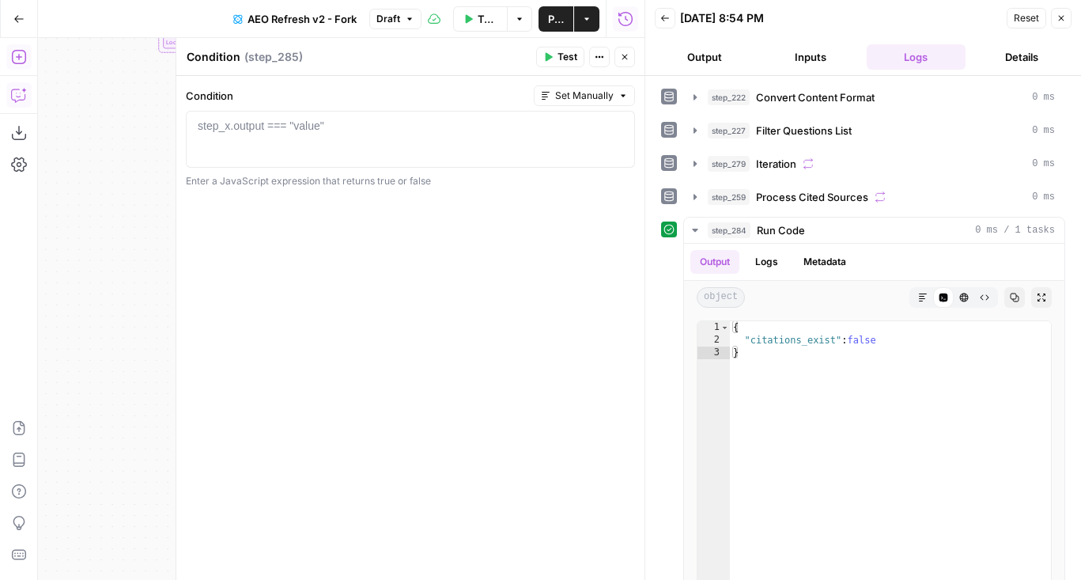
drag, startPoint x: 100, startPoint y: 191, endPoint x: 36, endPoint y: 191, distance: 64.8
click at [36, 191] on div "Add Steps Copilot Download as JSON Settings Import JSON AirOps Academy Help Giv…" at bounding box center [322, 309] width 644 height 542
drag, startPoint x: 649, startPoint y: 70, endPoint x: 678, endPoint y: 70, distance: 29.3
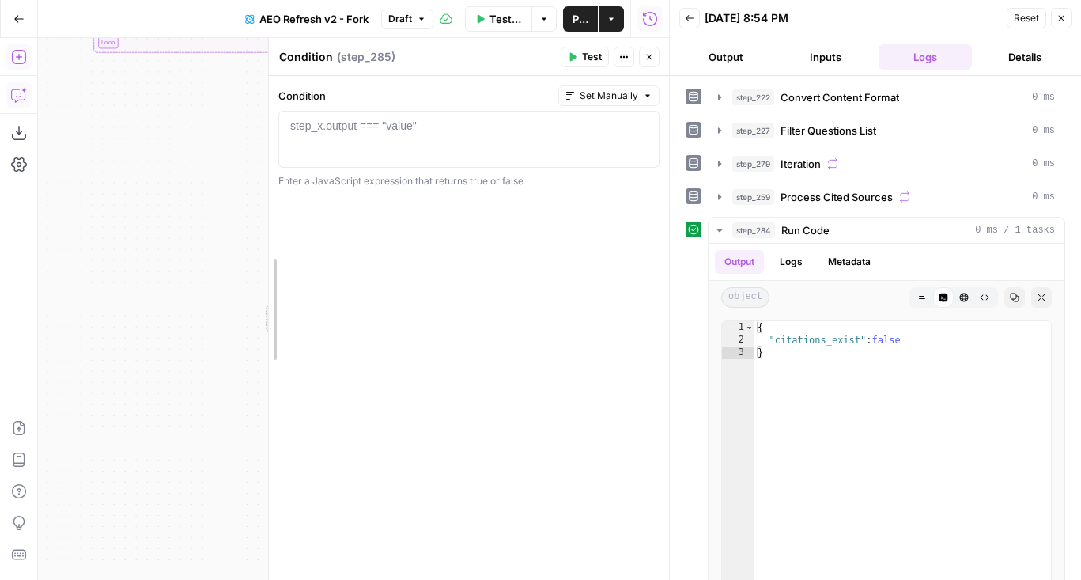
drag, startPoint x: 205, startPoint y: 178, endPoint x: 273, endPoint y: 178, distance: 68.0
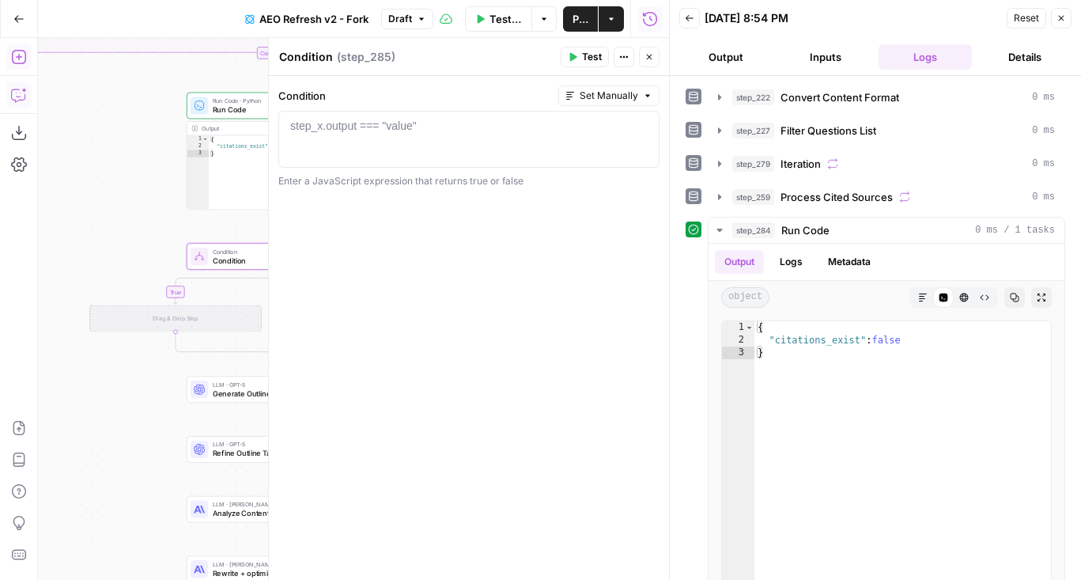
drag, startPoint x: 219, startPoint y: 190, endPoint x: 36, endPoint y: 190, distance: 183.4
click at [36, 190] on div "Add Steps Copilot Download as JSON Settings Import JSON AirOps Academy Help Giv…" at bounding box center [334, 309] width 669 height 542
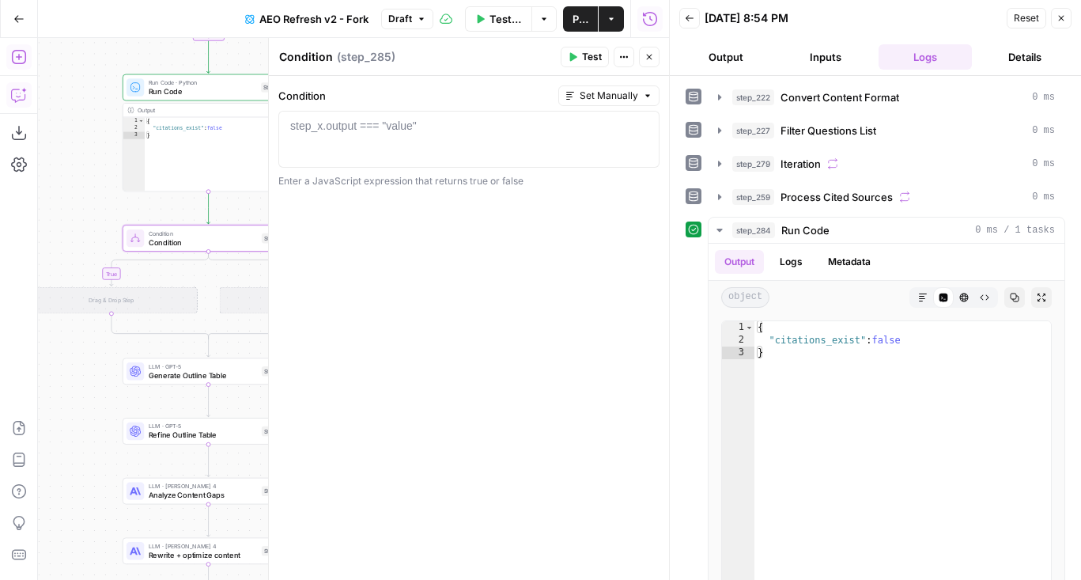
drag, startPoint x: 108, startPoint y: 206, endPoint x: 47, endPoint y: 185, distance: 64.3
click at [47, 185] on div "false true true false true false true false Workflow Set Inputs Inputs Content …" at bounding box center [353, 309] width 631 height 542
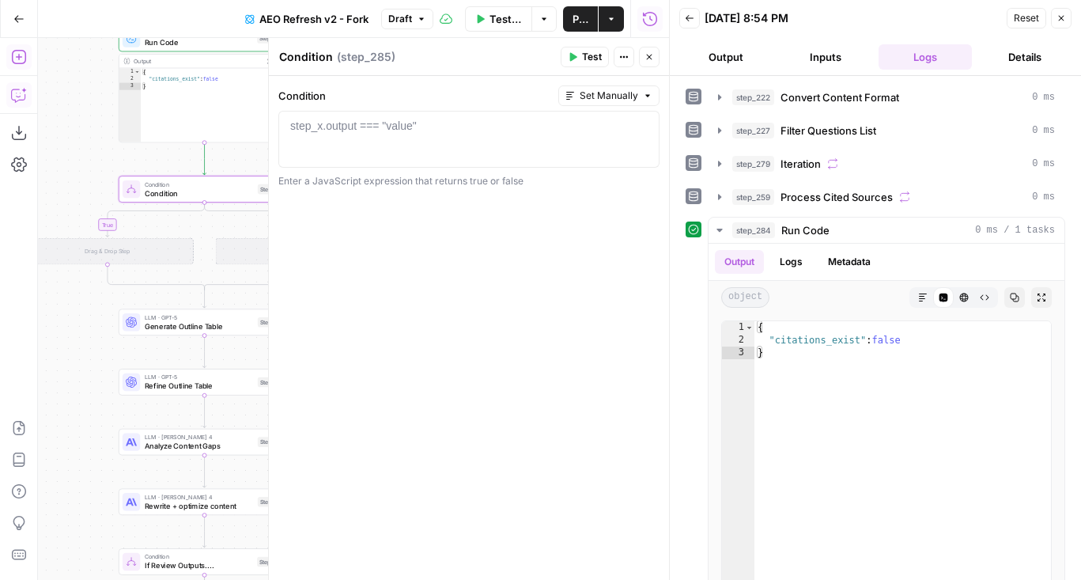
drag, startPoint x: 75, startPoint y: 417, endPoint x: 74, endPoint y: 322, distance: 94.9
click at [74, 322] on div "false true true false true false true false Workflow Set Inputs Inputs Content …" at bounding box center [353, 309] width 631 height 542
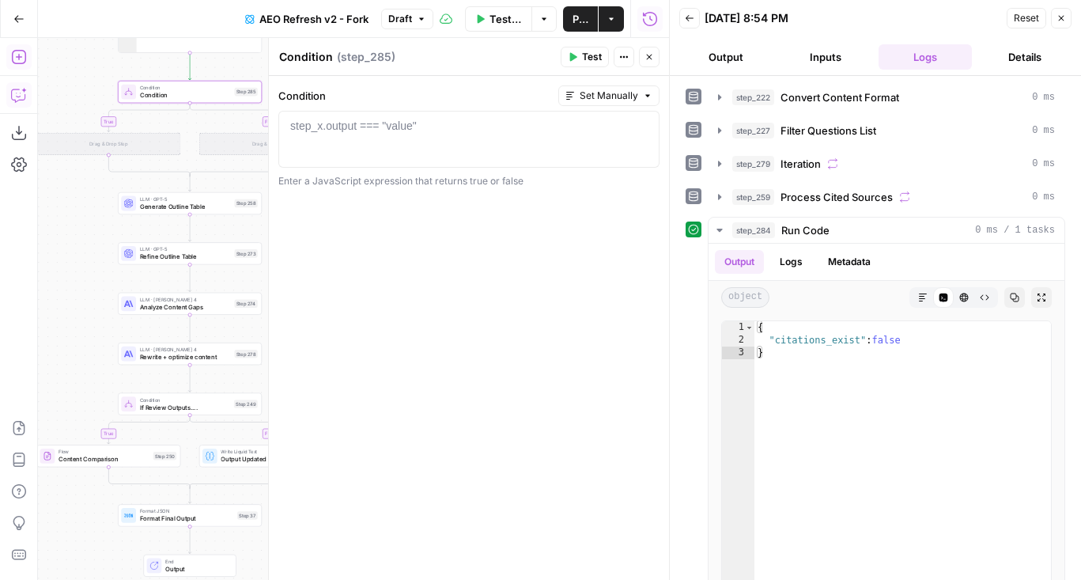
drag, startPoint x: 85, startPoint y: 375, endPoint x: 90, endPoint y: 288, distance: 87.2
click at [90, 288] on div "false true true false true false true false Workflow Set Inputs Inputs Content …" at bounding box center [353, 309] width 631 height 542
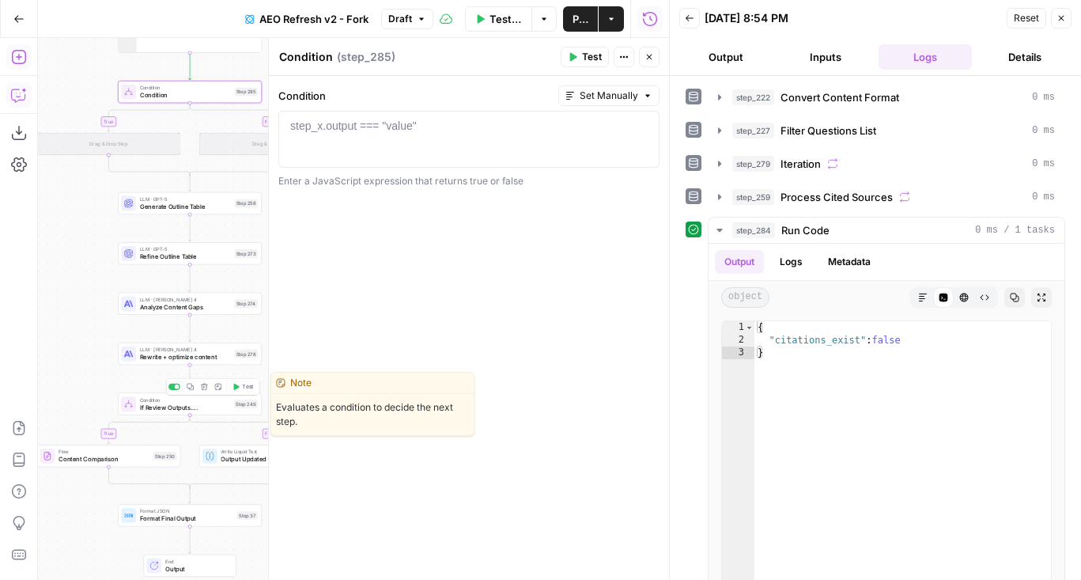
click at [145, 410] on span "If Review Outputs...." at bounding box center [185, 406] width 90 height 9
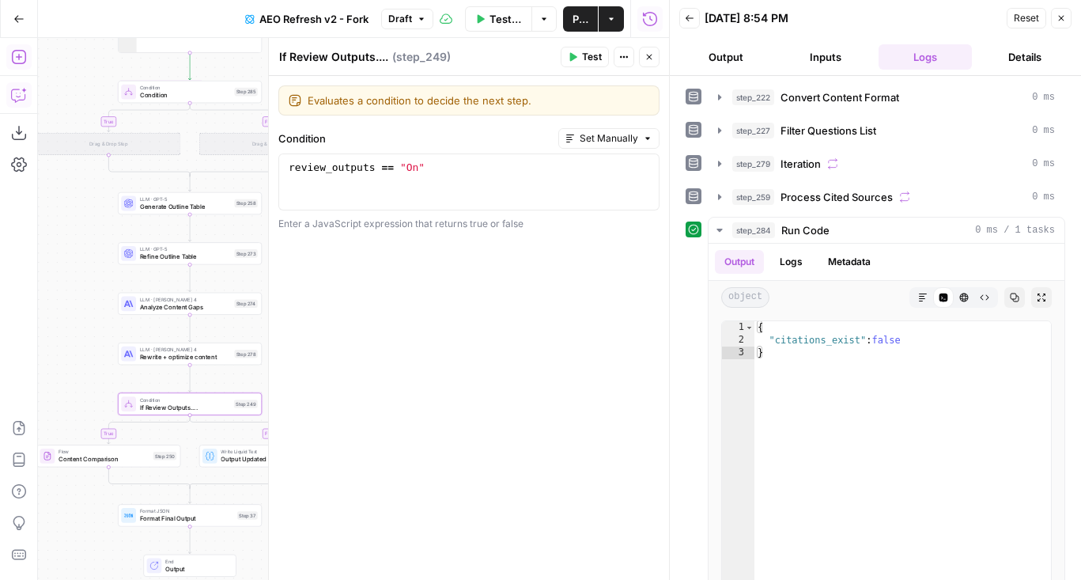
click at [653, 51] on button "Close" at bounding box center [649, 57] width 21 height 21
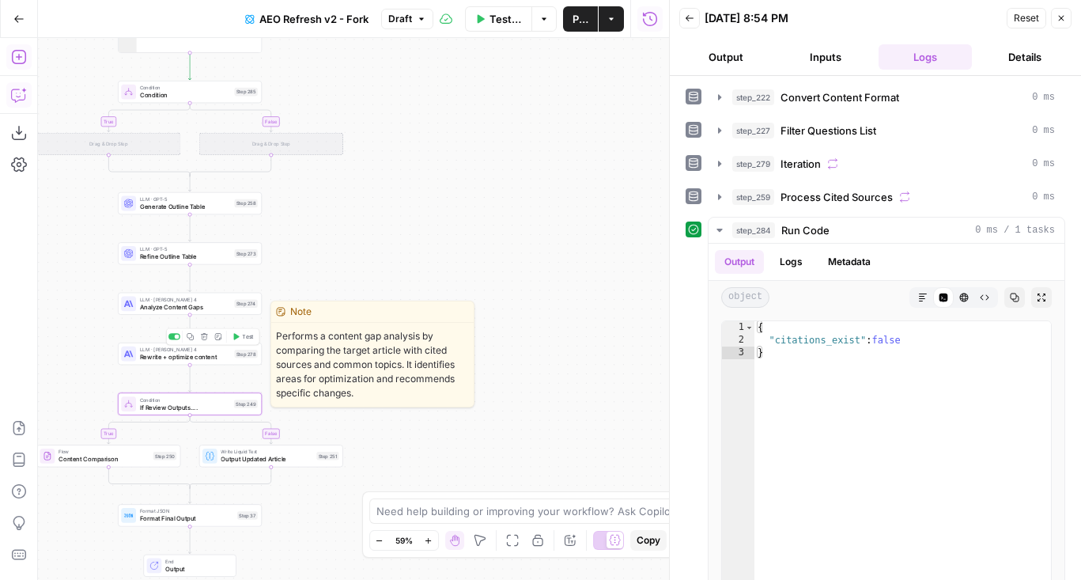
click at [332, 349] on span "Performs a content gap analysis by comparing the target article with cited sour…" at bounding box center [372, 365] width 202 height 84
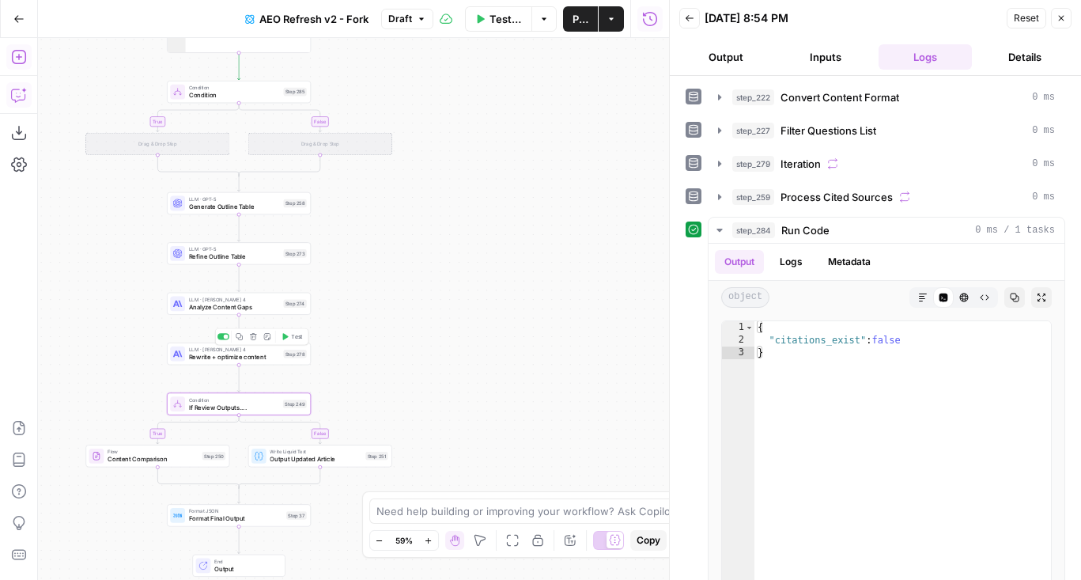
drag, startPoint x: 346, startPoint y: 259, endPoint x: 407, endPoint y: 259, distance: 60.9
click at [407, 259] on div "false true true false true false true false Workflow Set Inputs Inputs Content …" at bounding box center [353, 309] width 631 height 542
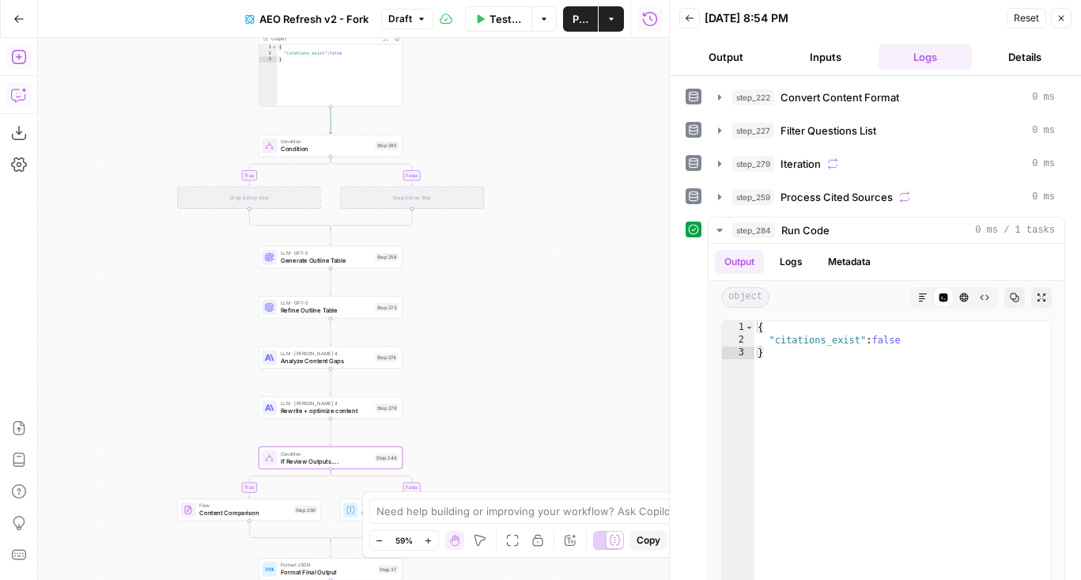
drag, startPoint x: 426, startPoint y: 195, endPoint x: 505, endPoint y: 248, distance: 95.6
click at [505, 248] on div "false true true false true false true false Workflow Set Inputs Inputs Content …" at bounding box center [353, 309] width 631 height 542
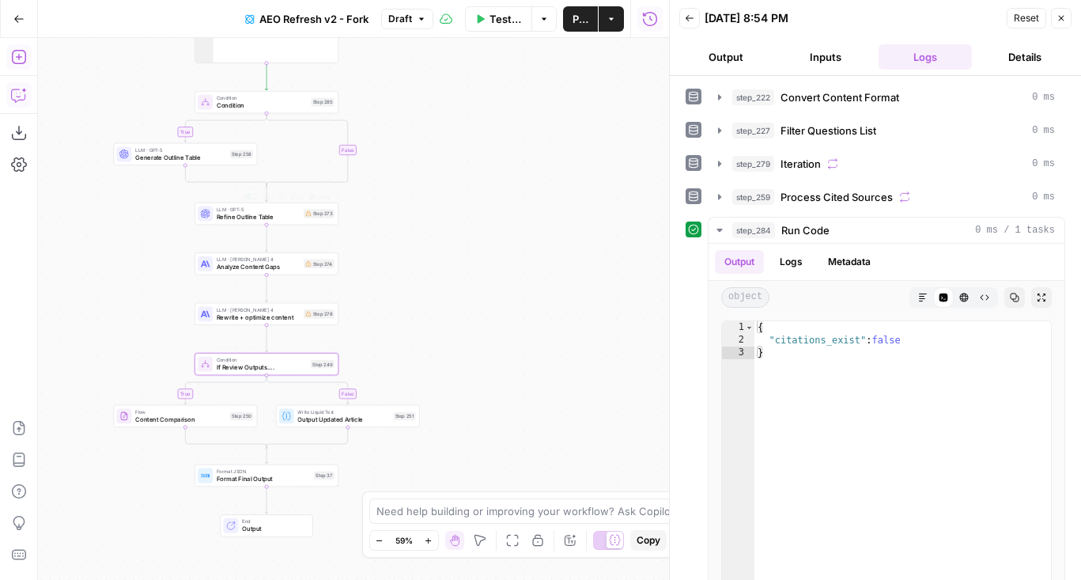
drag, startPoint x: 300, startPoint y: 269, endPoint x: 278, endPoint y: 255, distance: 27.0
click at [278, 255] on div "false true true false true true false false Workflow Set Inputs Inputs Content …" at bounding box center [353, 309] width 631 height 542
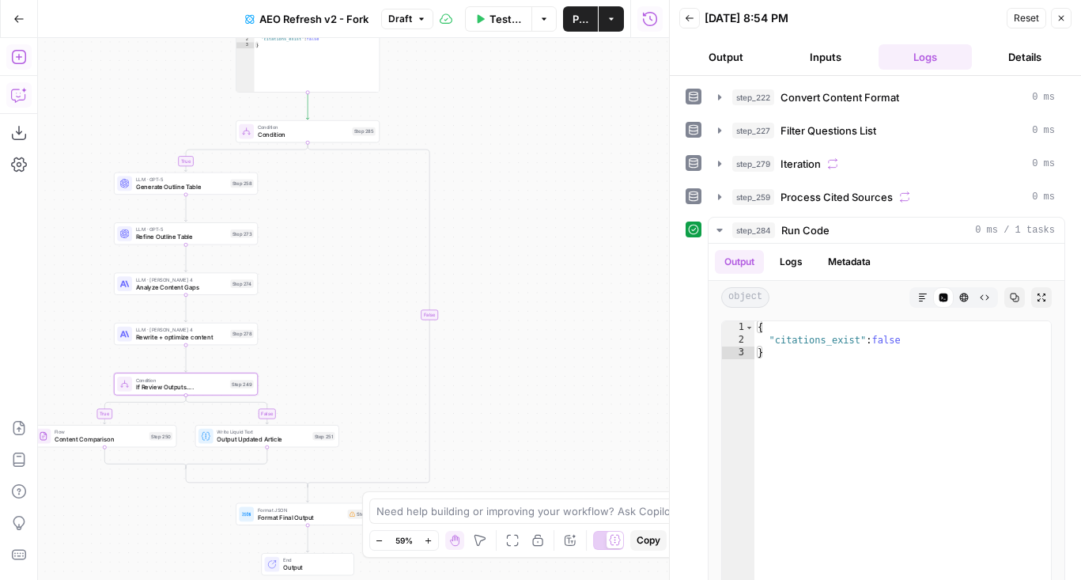
drag, startPoint x: 527, startPoint y: 429, endPoint x: 561, endPoint y: 318, distance: 116.6
click at [561, 318] on div "false true true false true true false false Workflow Set Inputs Inputs Content …" at bounding box center [353, 309] width 631 height 542
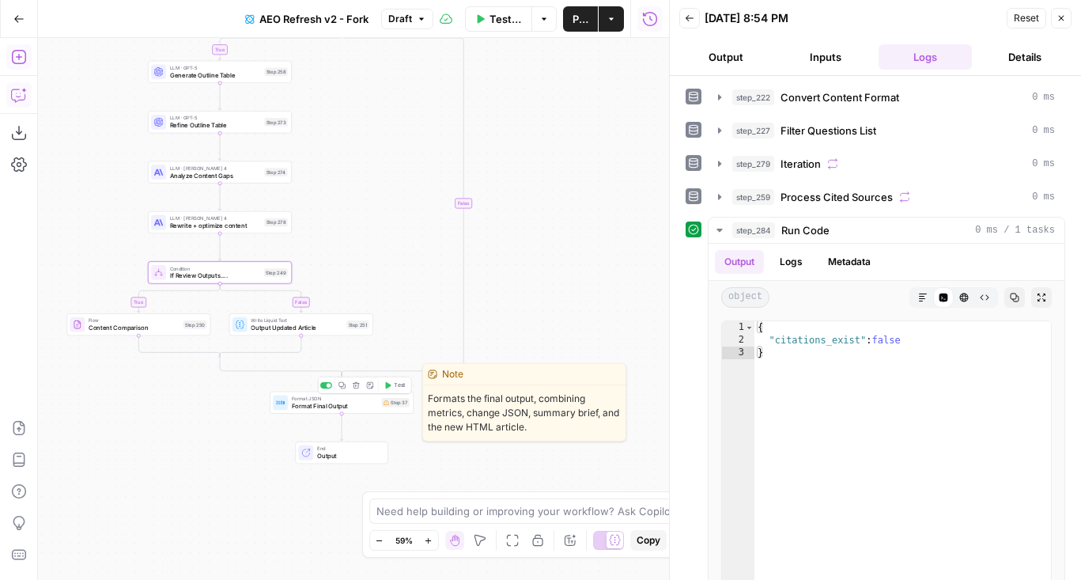
click at [343, 407] on span "Format Final Output" at bounding box center [335, 405] width 86 height 9
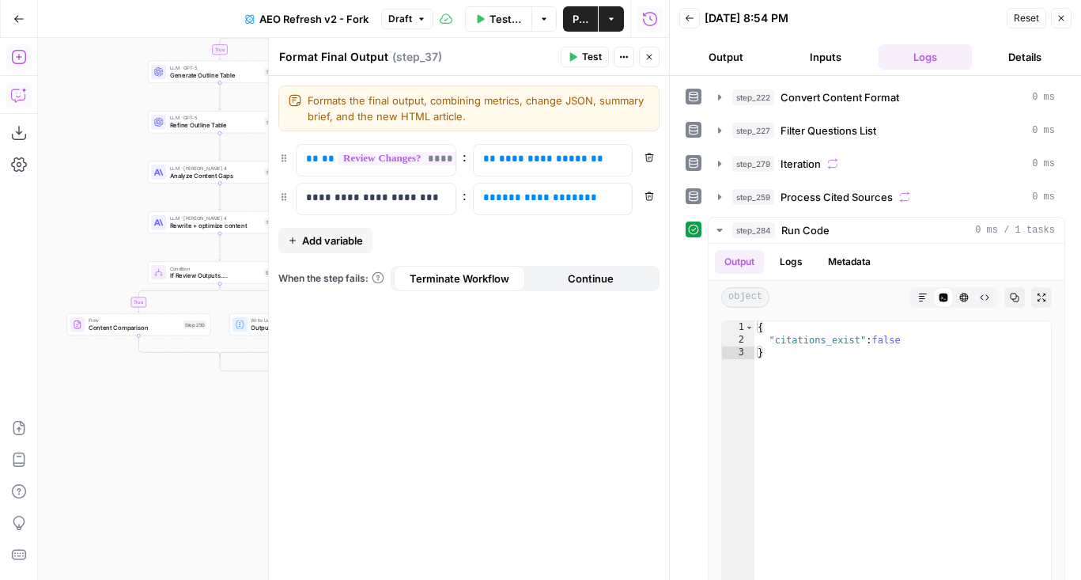
drag, startPoint x: 174, startPoint y: 384, endPoint x: 91, endPoint y: 514, distance: 154.0
click at [91, 514] on div "false true true false true true false false Workflow Set Inputs Inputs Content …" at bounding box center [353, 309] width 631 height 542
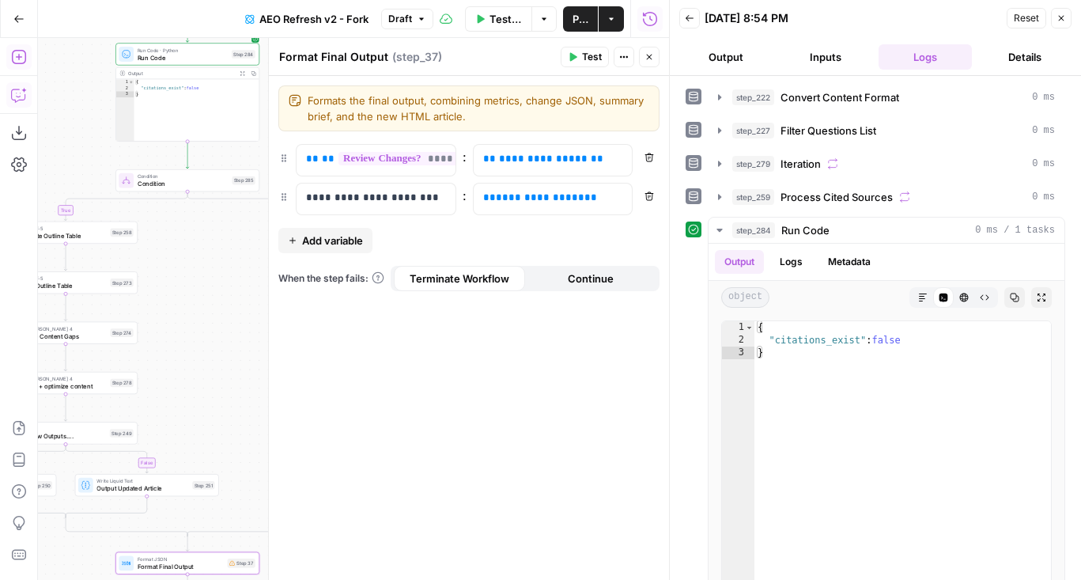
drag, startPoint x: 110, startPoint y: 134, endPoint x: 39, endPoint y: 164, distance: 77.6
click at [39, 164] on div "false true true false true true false false Workflow Set Inputs Inputs Content …" at bounding box center [353, 309] width 631 height 542
drag, startPoint x: 538, startPoint y: 163, endPoint x: 523, endPoint y: 161, distance: 15.1
click at [523, 161] on span "**********" at bounding box center [543, 158] width 89 height 10
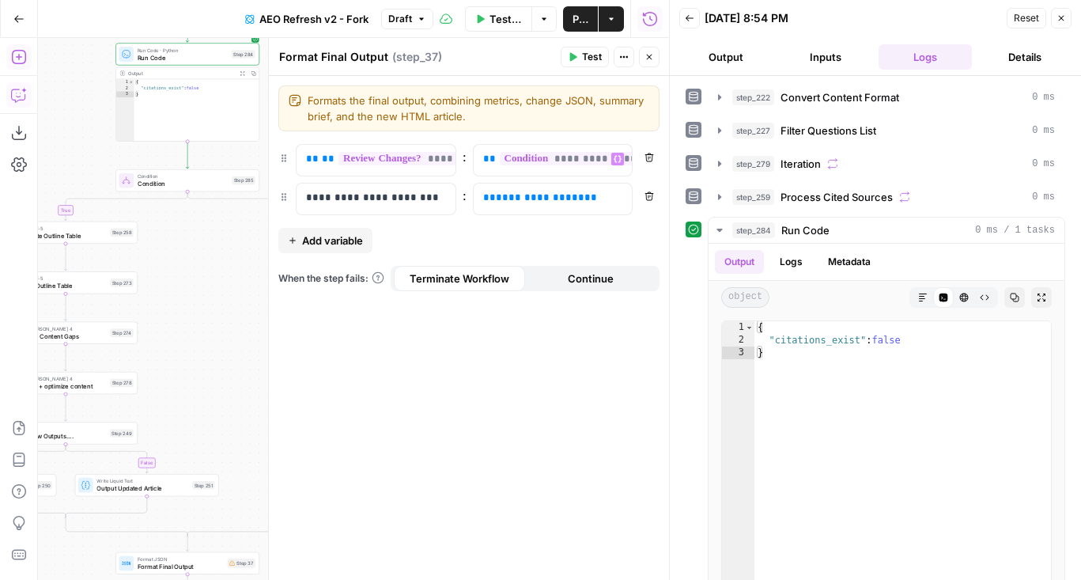
click at [648, 62] on button "Close" at bounding box center [649, 57] width 21 height 21
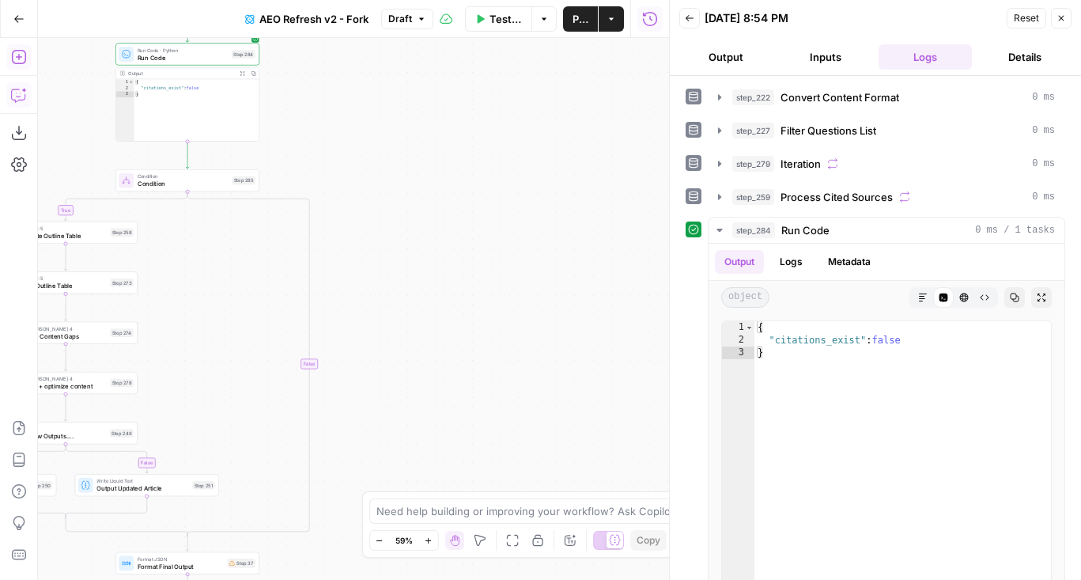
drag, startPoint x: 493, startPoint y: 300, endPoint x: 628, endPoint y: 187, distance: 175.7
click at [628, 187] on div "false true true false true true false false Workflow Set Inputs Inputs Content …" at bounding box center [353, 309] width 631 height 542
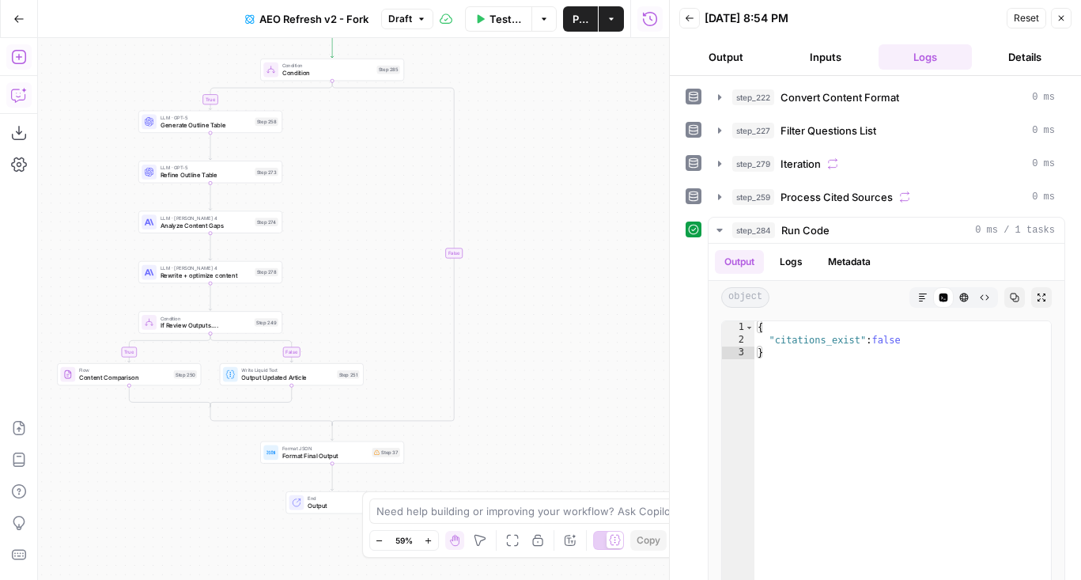
drag, startPoint x: 516, startPoint y: 215, endPoint x: 536, endPoint y: 219, distance: 20.2
click at [536, 219] on div "false true true false true true false false Workflow Set Inputs Inputs Content …" at bounding box center [353, 309] width 631 height 542
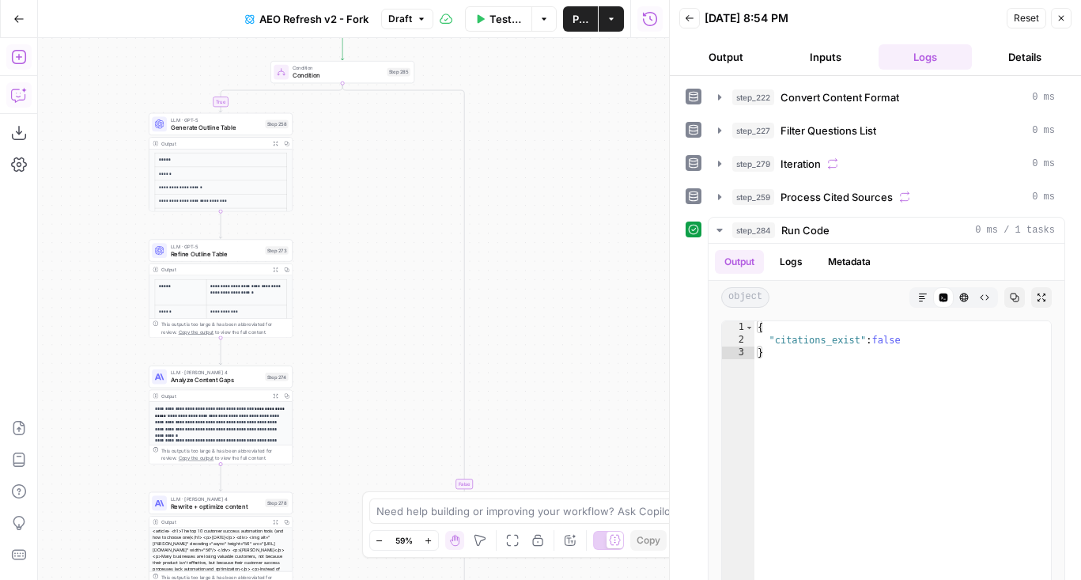
click at [632, 260] on div "false true true false true true false false Workflow Set Inputs Inputs Content …" at bounding box center [353, 309] width 631 height 542
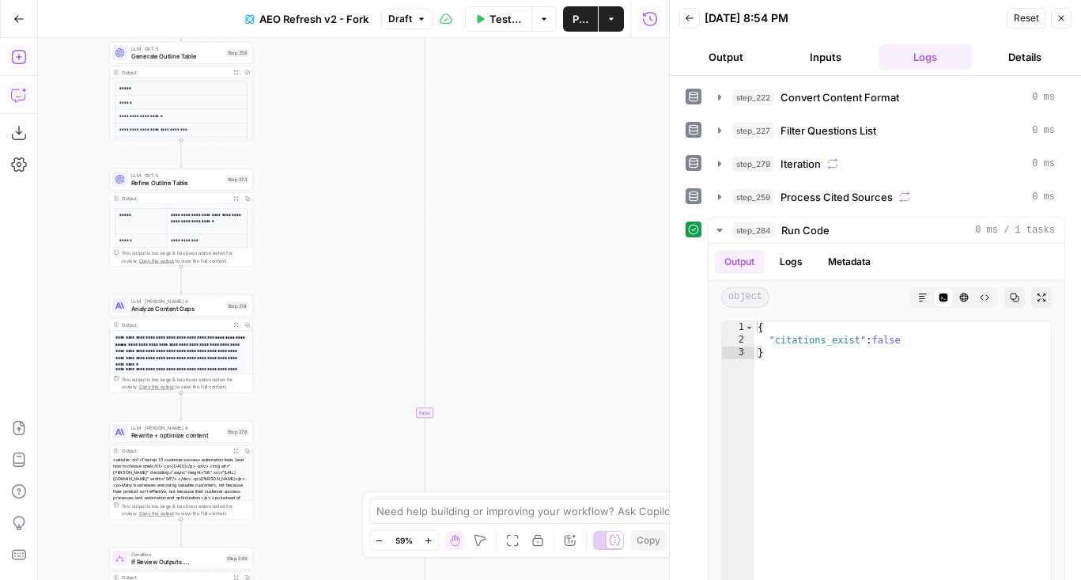
drag, startPoint x: 557, startPoint y: 203, endPoint x: 517, endPoint y: 129, distance: 84.6
click at [517, 129] on div "false true true false true true false false Workflow Set Inputs Inputs Content …" at bounding box center [353, 309] width 631 height 542
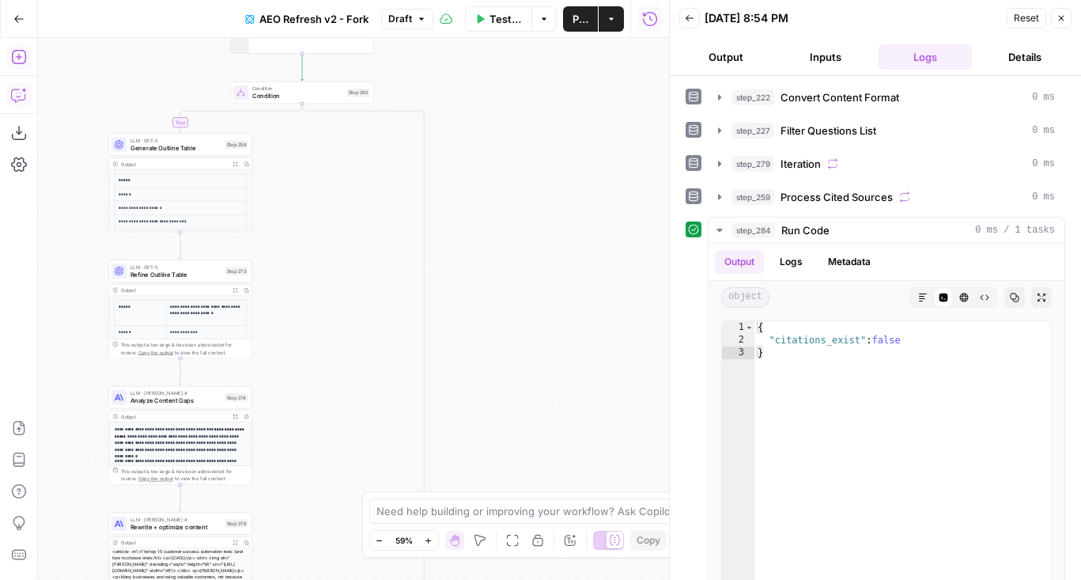
drag, startPoint x: 507, startPoint y: 128, endPoint x: 507, endPoint y: 223, distance: 94.9
click at [507, 223] on div "false true true false true true false false Workflow Set Inputs Inputs Content …" at bounding box center [353, 309] width 631 height 542
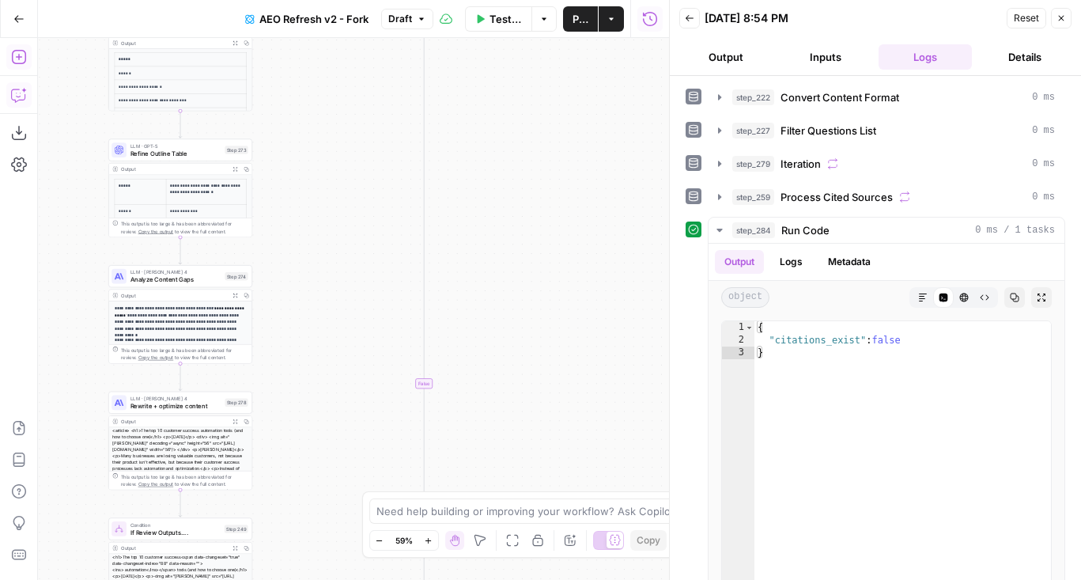
drag, startPoint x: 344, startPoint y: 295, endPoint x: 343, endPoint y: 132, distance: 162.9
click at [343, 132] on div "false true true false true true false false Workflow Set Inputs Inputs Content …" at bounding box center [353, 309] width 631 height 542
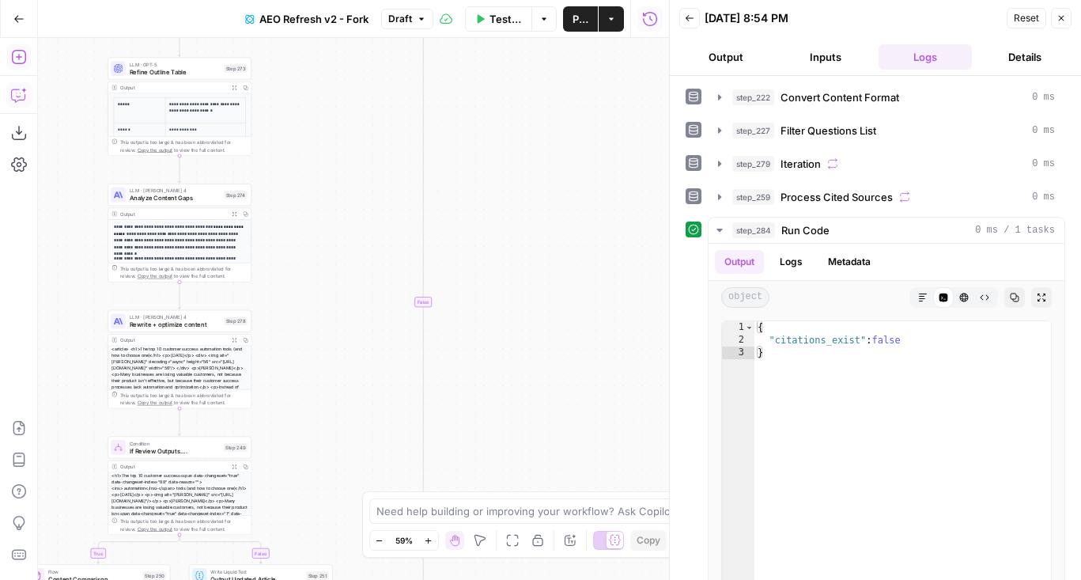
drag, startPoint x: 343, startPoint y: 250, endPoint x: 342, endPoint y: 98, distance: 151.8
click at [343, 98] on div "false true true false true true false false Workflow Set Inputs Inputs Content …" at bounding box center [353, 309] width 631 height 542
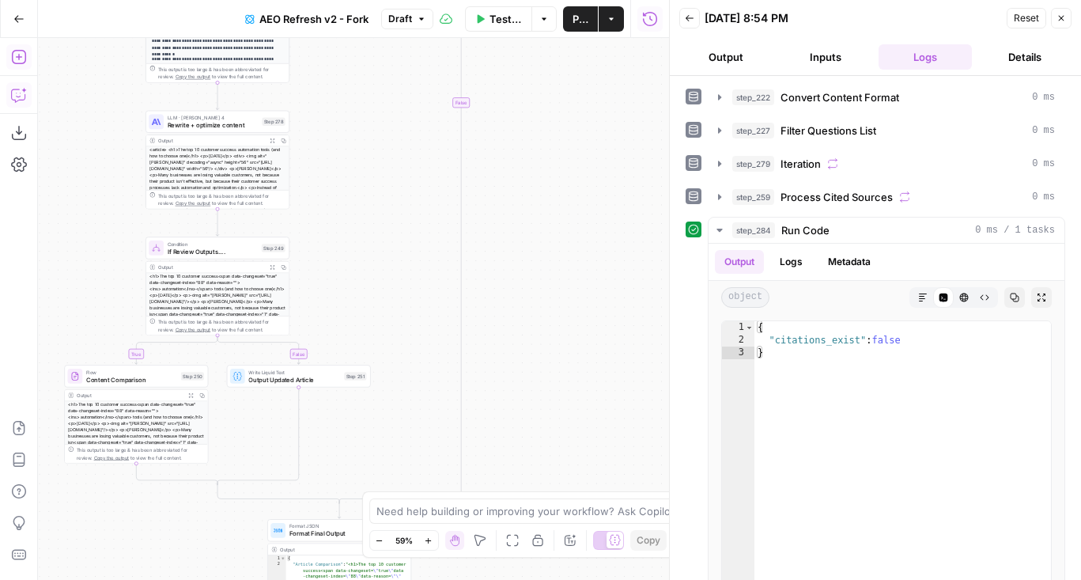
drag, startPoint x: 316, startPoint y: 242, endPoint x: 353, endPoint y: 195, distance: 60.3
click at [353, 195] on div "false true true false true true false false Workflow Set Inputs Inputs Content …" at bounding box center [353, 309] width 631 height 542
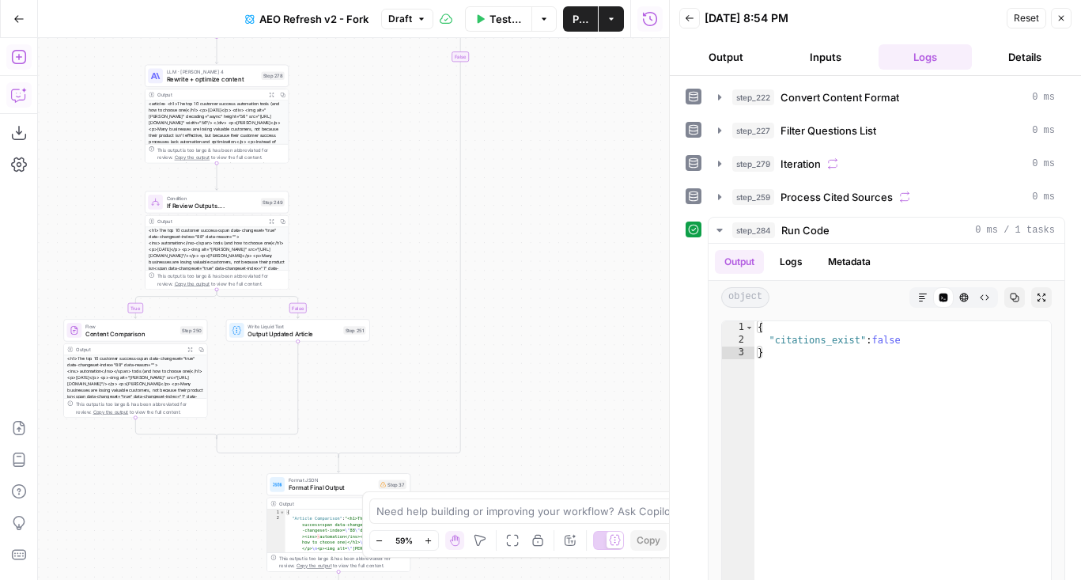
drag, startPoint x: 382, startPoint y: 155, endPoint x: 381, endPoint y: 110, distance: 45.1
click at [381, 110] on div "false true true false true true false false Workflow Set Inputs Inputs Content …" at bounding box center [353, 309] width 631 height 542
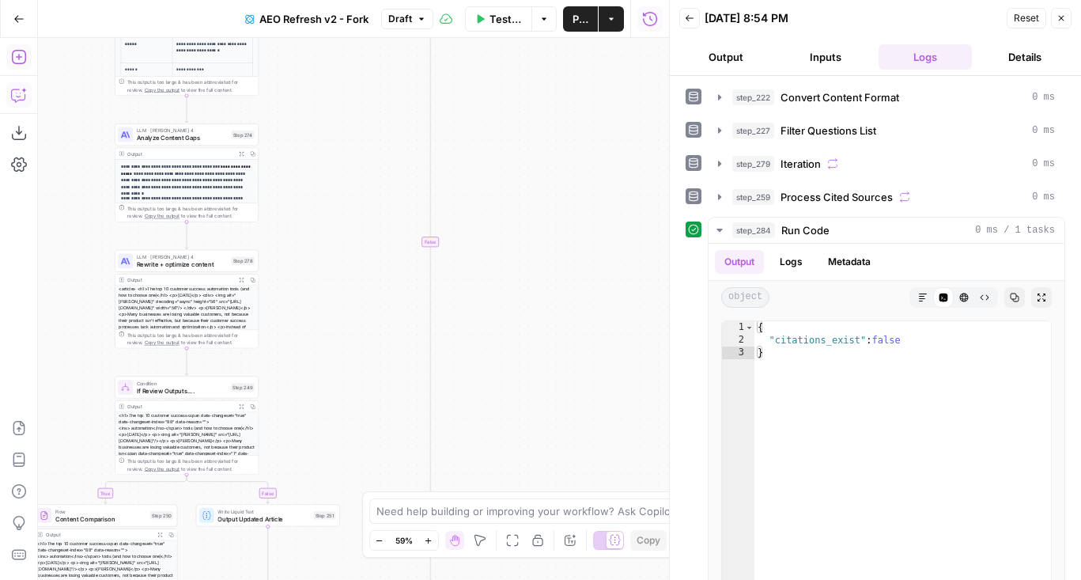
drag, startPoint x: 374, startPoint y: 101, endPoint x: 345, endPoint y: 301, distance: 202.2
click at [345, 301] on div "false true true false true true false false Workflow Set Inputs Inputs Content …" at bounding box center [353, 309] width 631 height 542
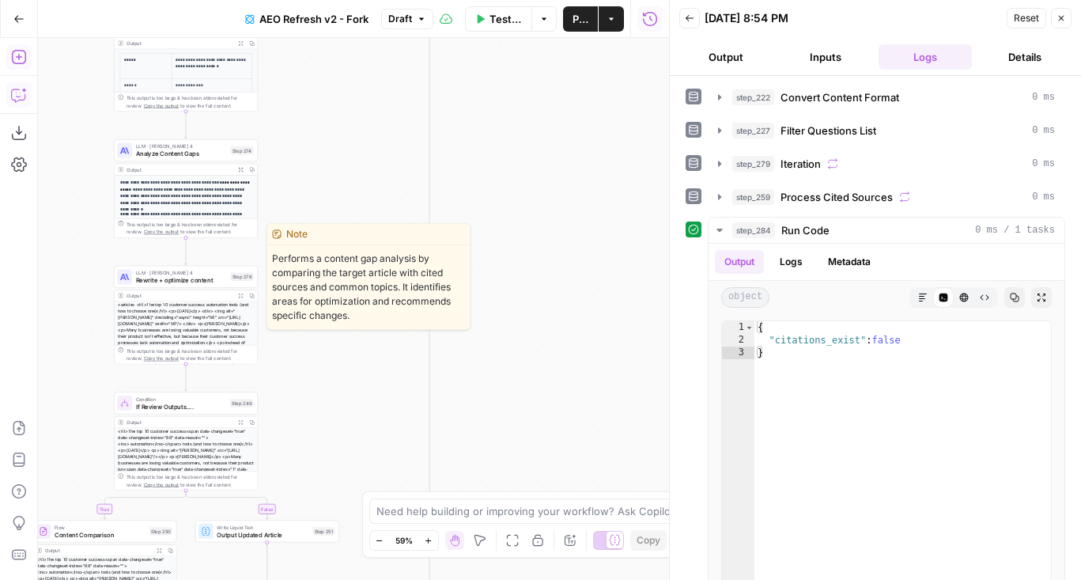
click at [185, 279] on span "Rewrite + optimize content" at bounding box center [181, 279] width 91 height 9
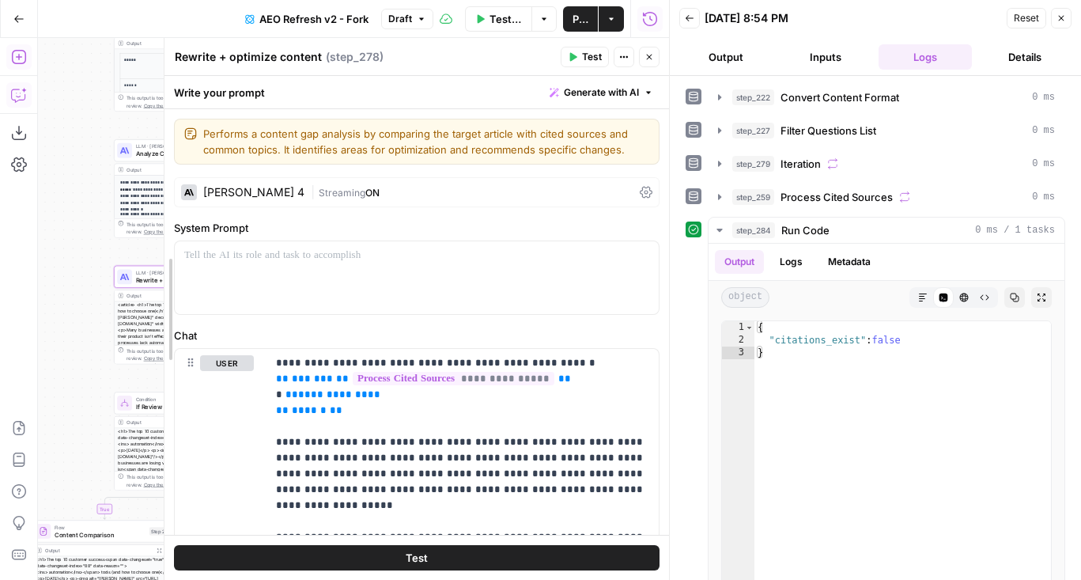
drag, startPoint x: 274, startPoint y: 427, endPoint x: 181, endPoint y: 424, distance: 93.4
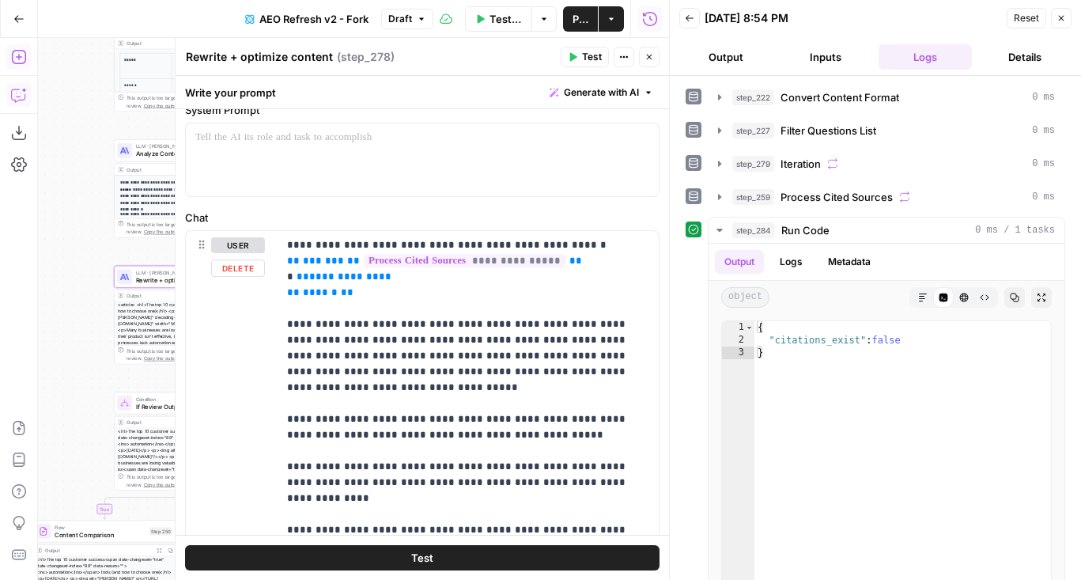
scroll to position [294, 0]
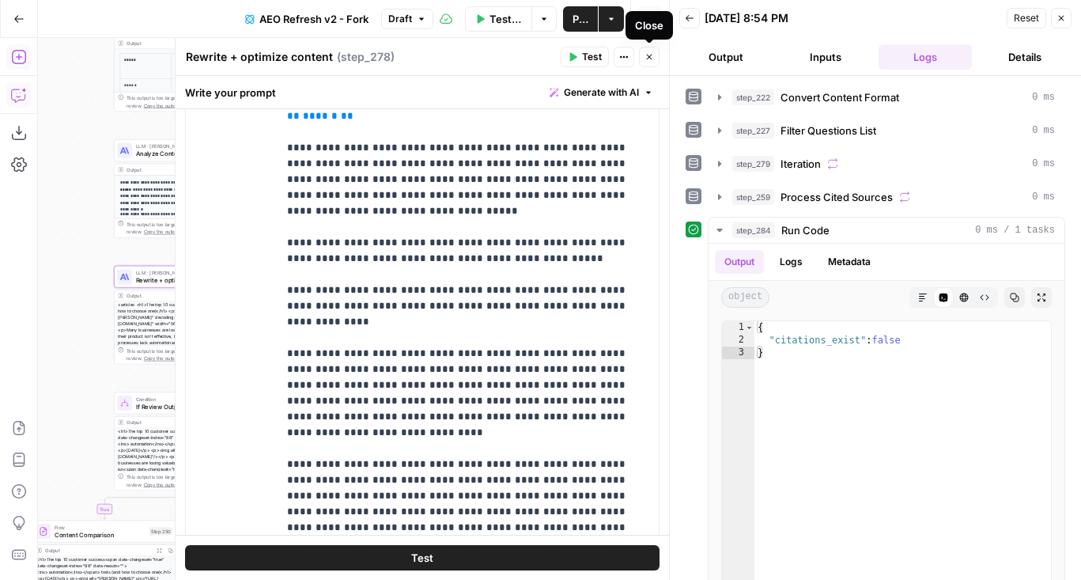
click at [654, 51] on button "Close" at bounding box center [649, 57] width 21 height 21
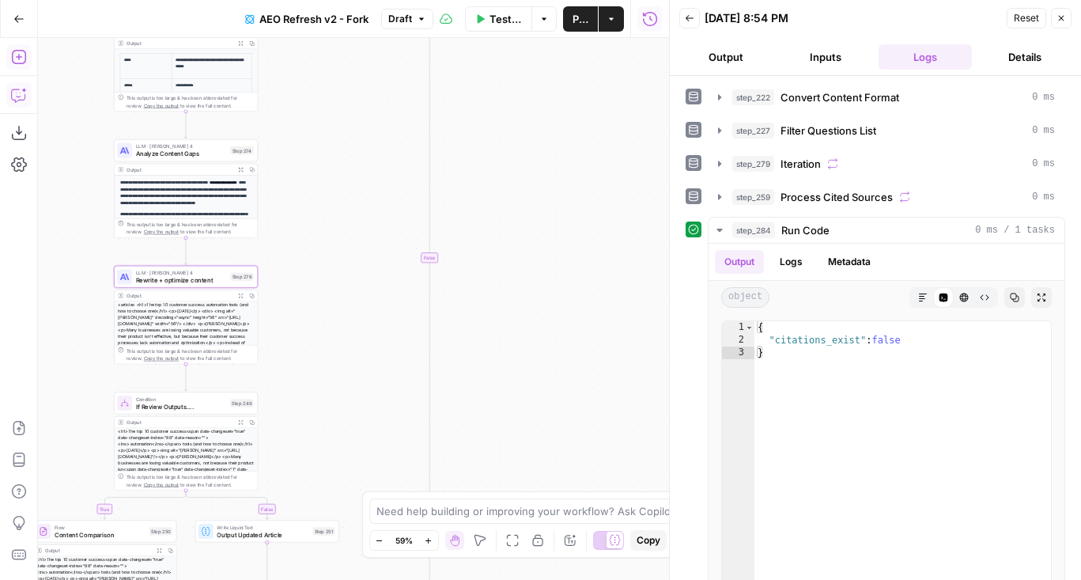
drag, startPoint x: 388, startPoint y: 164, endPoint x: 388, endPoint y: 296, distance: 132.0
click at [388, 296] on div "false true true false true true false false Workflow Set Inputs Inputs Content …" at bounding box center [353, 309] width 631 height 542
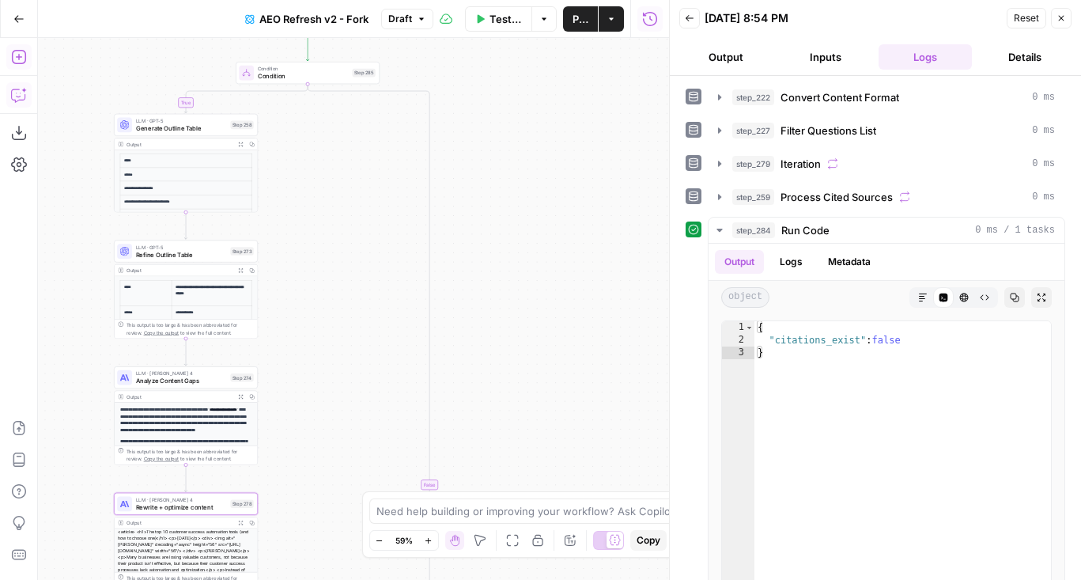
drag, startPoint x: 293, startPoint y: 155, endPoint x: 293, endPoint y: 248, distance: 93.3
click at [293, 249] on div "false true true false true true false false Workflow Set Inputs Inputs Content …" at bounding box center [353, 309] width 631 height 542
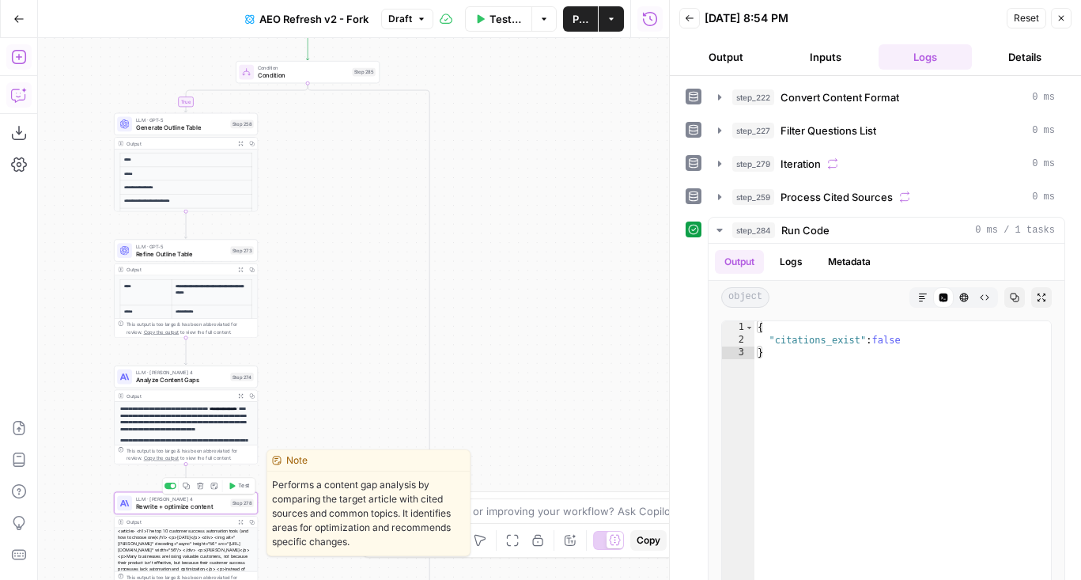
click at [185, 485] on icon "button" at bounding box center [186, 485] width 7 height 7
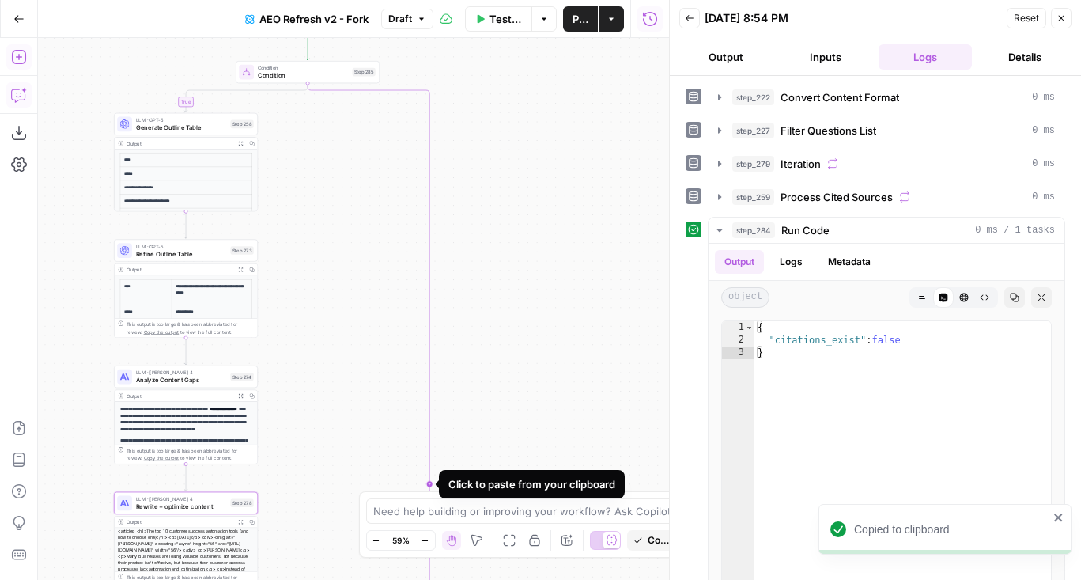
click at [429, 136] on icon "Edge from step_285 to step_285-conditional-end" at bounding box center [369, 483] width 122 height 801
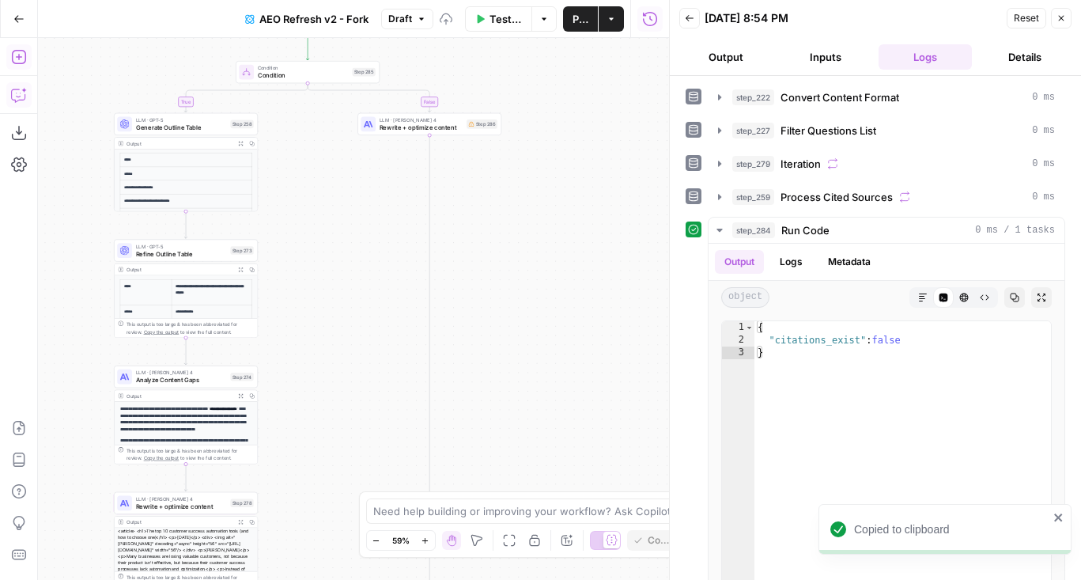
click at [392, 123] on span "Rewrite + optimize content" at bounding box center [422, 127] width 84 height 9
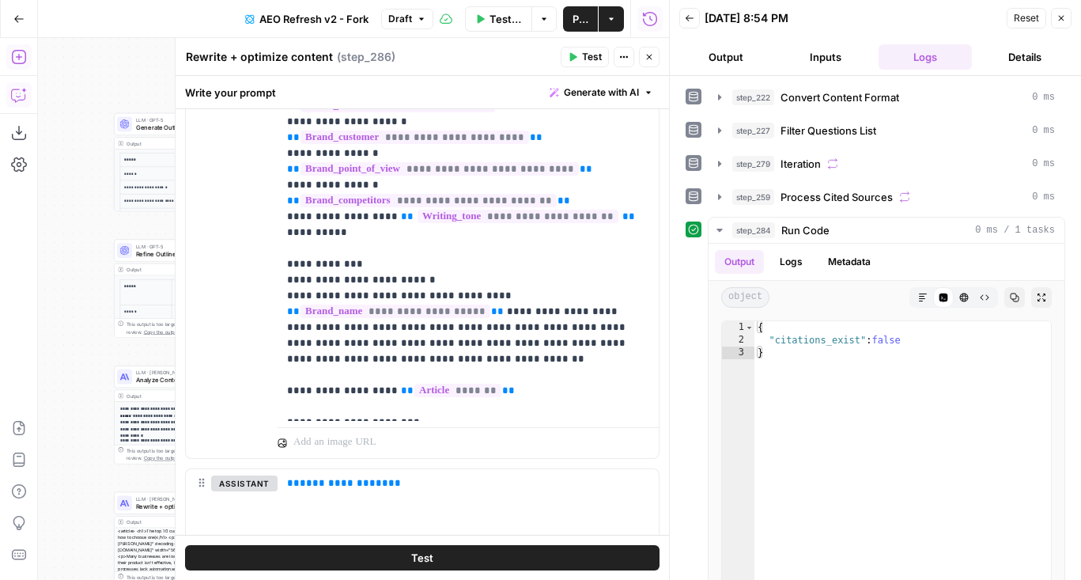
scroll to position [1218, 0]
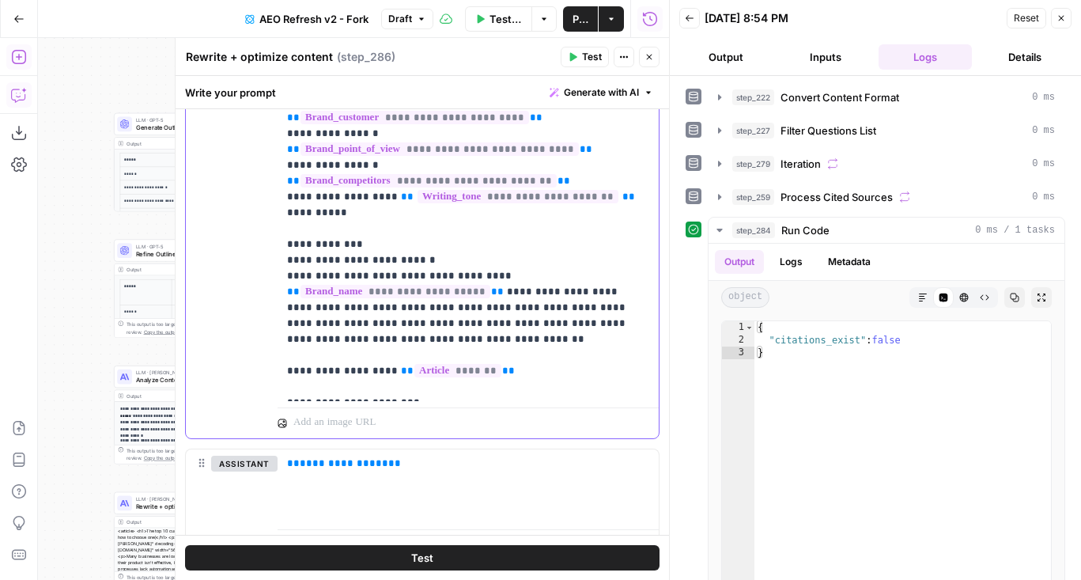
click at [432, 187] on p "**********" at bounding box center [468, 173] width 362 height 443
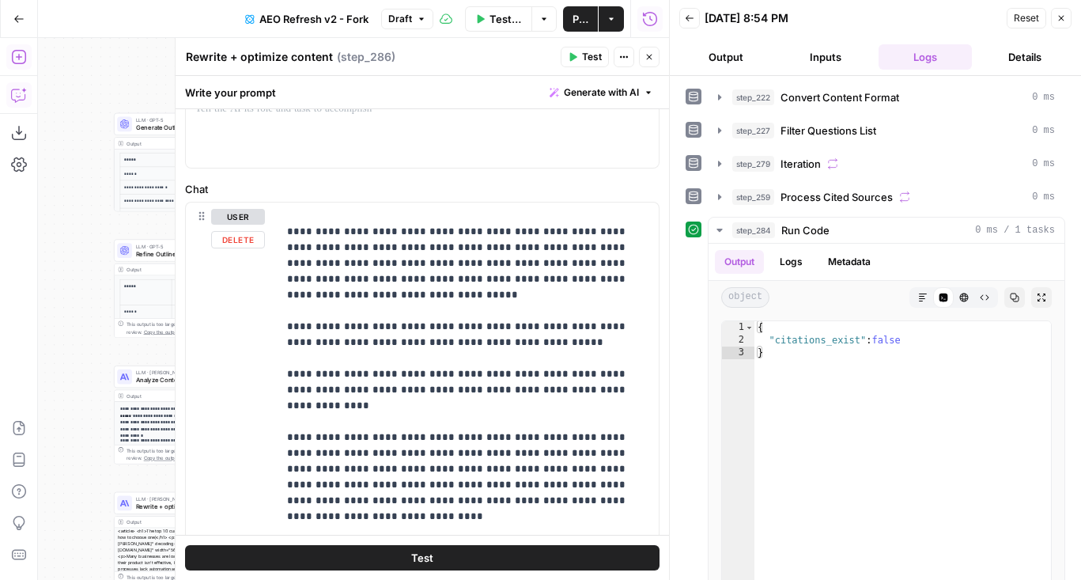
scroll to position [0, 0]
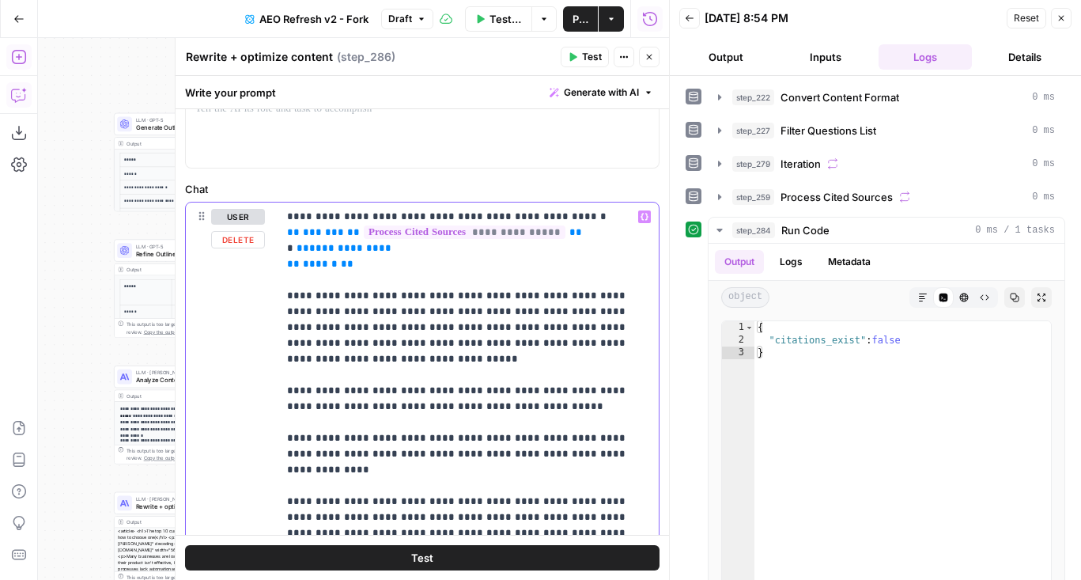
click at [360, 324] on p "**********" at bounding box center [468, 557] width 362 height 696
click at [290, 300] on p "**********" at bounding box center [468, 557] width 362 height 696
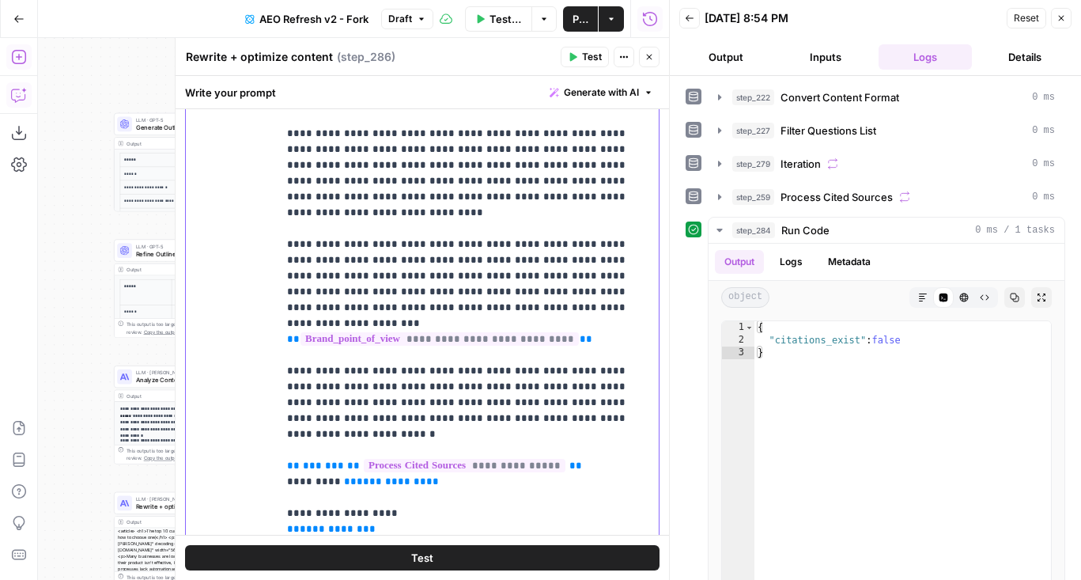
scroll to position [501, 0]
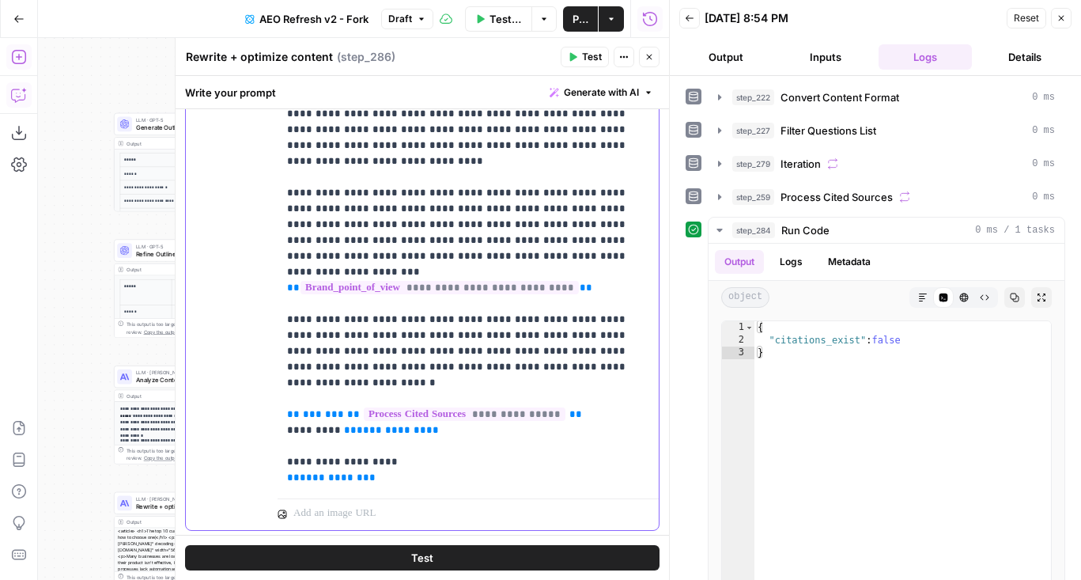
drag, startPoint x: 414, startPoint y: 480, endPoint x: 373, endPoint y: 402, distance: 88.4
click at [373, 402] on p "**********" at bounding box center [468, 138] width 362 height 696
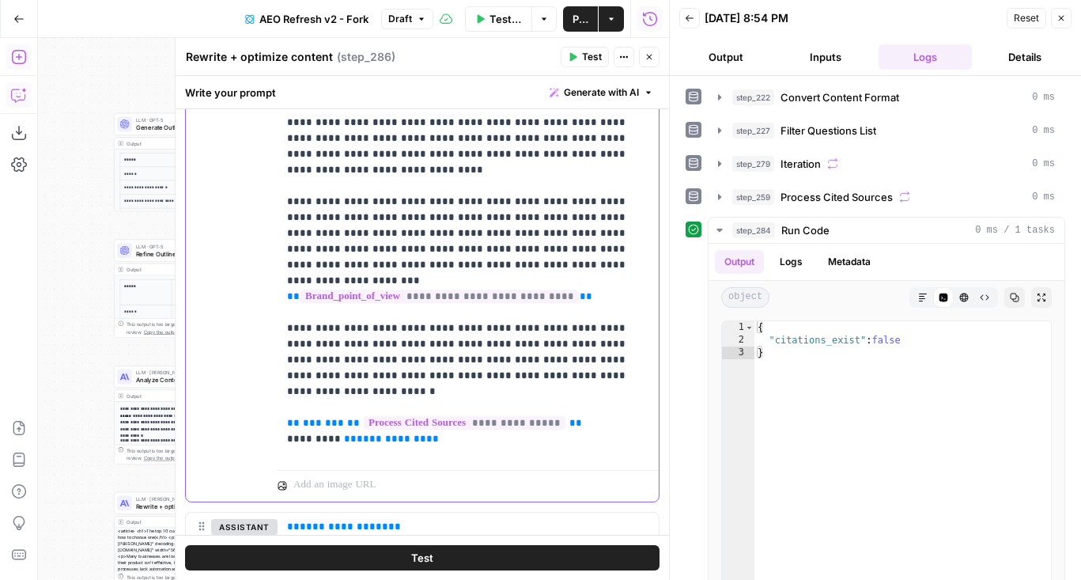
scroll to position [63, 0]
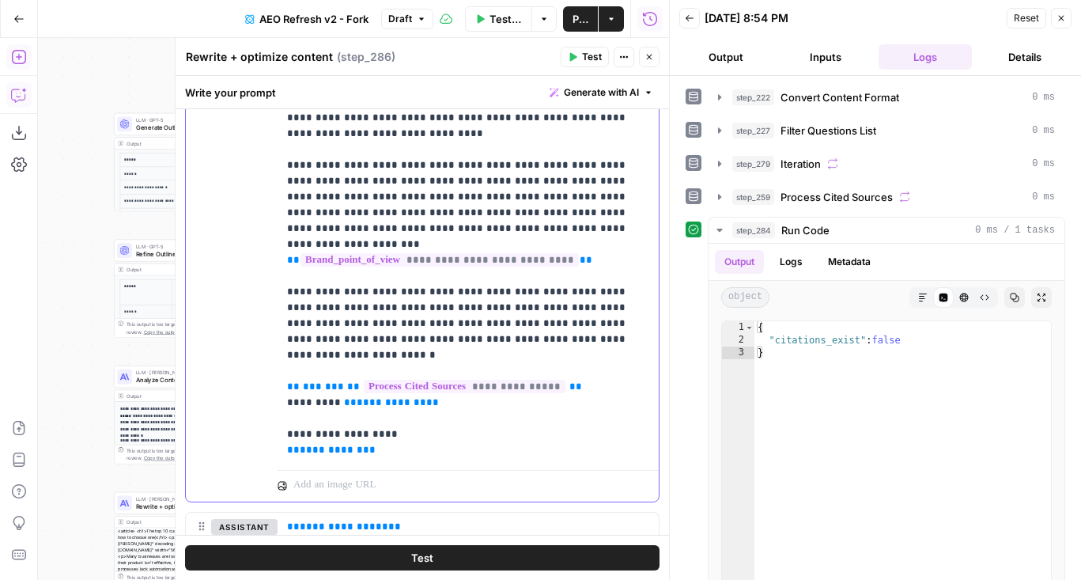
drag, startPoint x: 376, startPoint y: 439, endPoint x: 278, endPoint y: 413, distance: 102.2
click at [278, 413] on div "**********" at bounding box center [468, 141] width 381 height 644
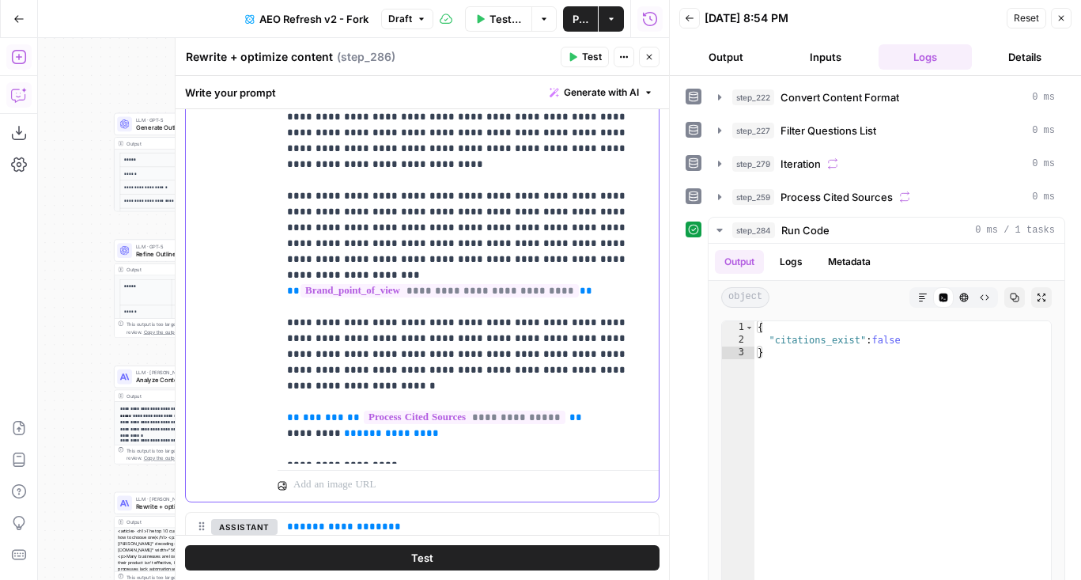
drag, startPoint x: 545, startPoint y: 320, endPoint x: 424, endPoint y: 274, distance: 129.7
click at [424, 274] on p "**********" at bounding box center [468, 125] width 362 height 664
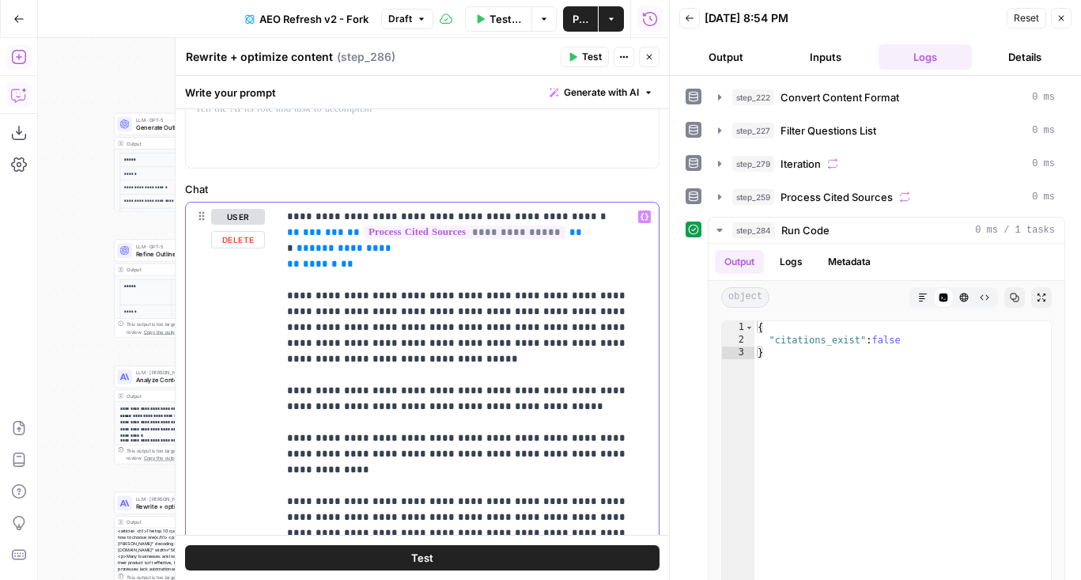
scroll to position [104, 0]
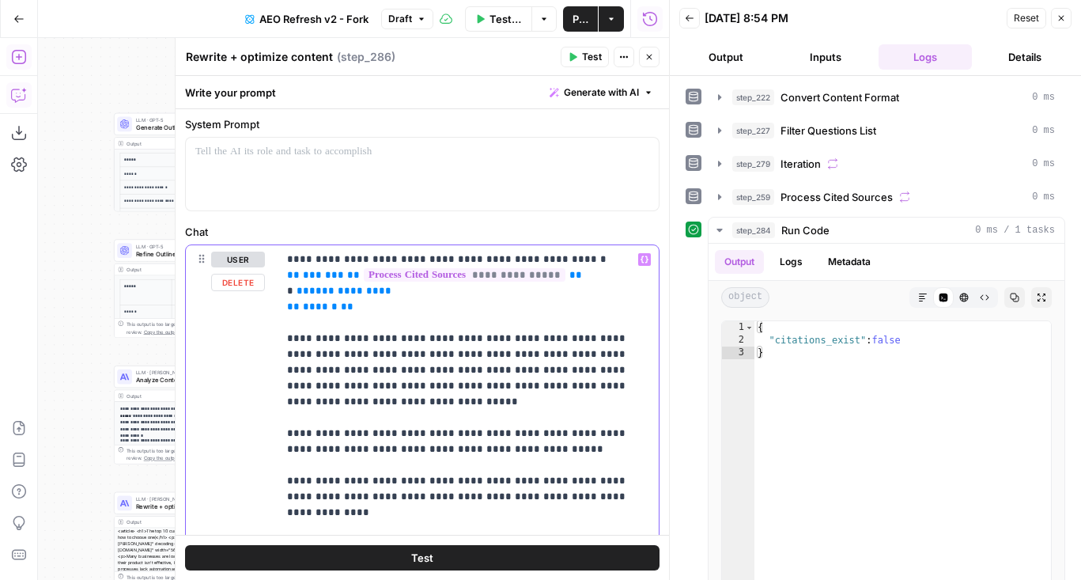
click at [299, 326] on p "**********" at bounding box center [468, 583] width 362 height 664
paste div
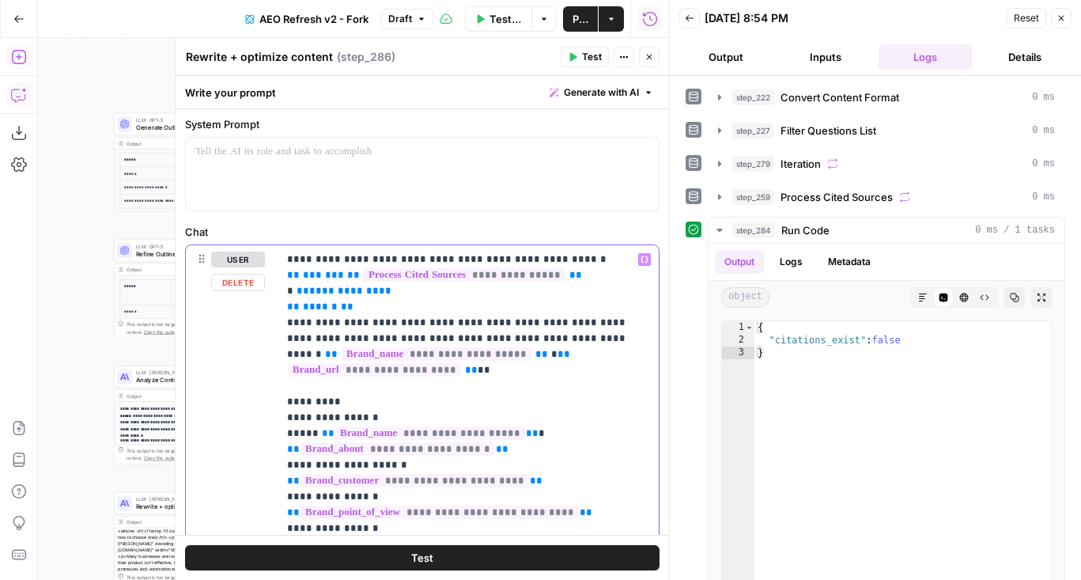
click at [549, 260] on p "**********" at bounding box center [468, 567] width 362 height 633
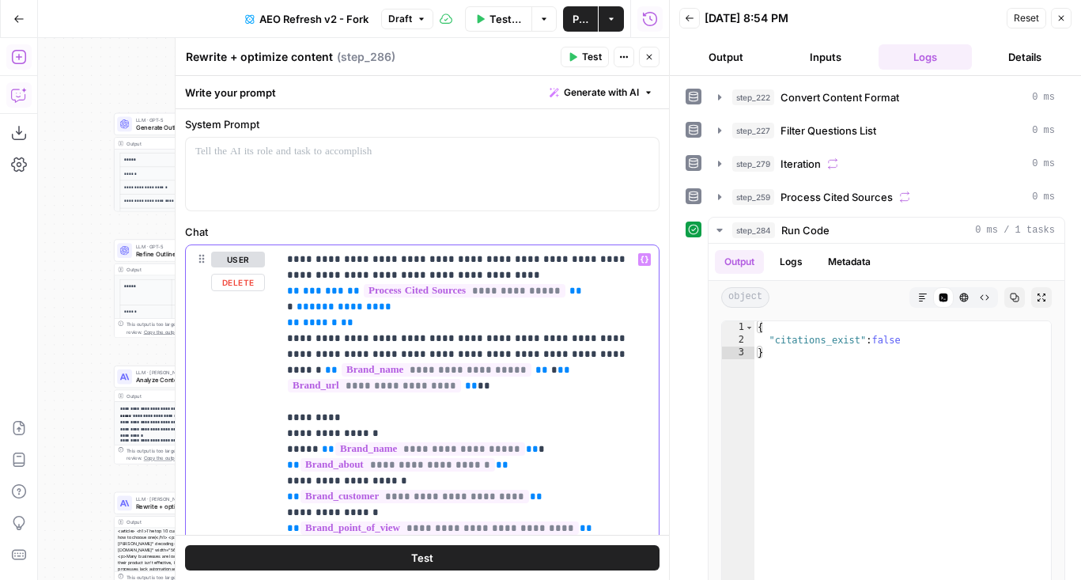
drag, startPoint x: 410, startPoint y: 355, endPoint x: 261, endPoint y: 345, distance: 149.0
click at [261, 345] on div "**********" at bounding box center [422, 586] width 473 height 682
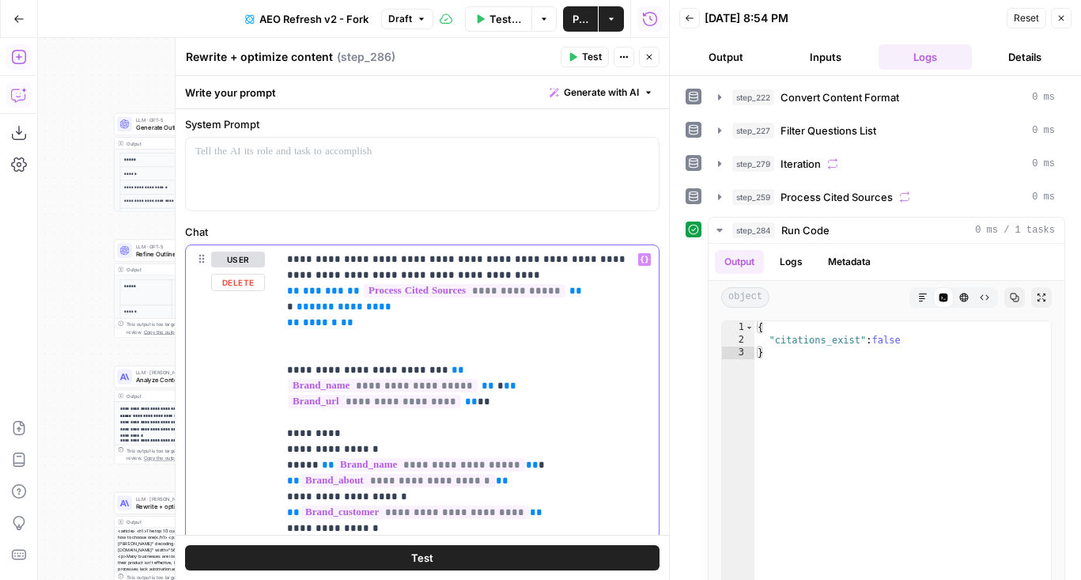
click at [315, 278] on p "**********" at bounding box center [468, 575] width 362 height 648
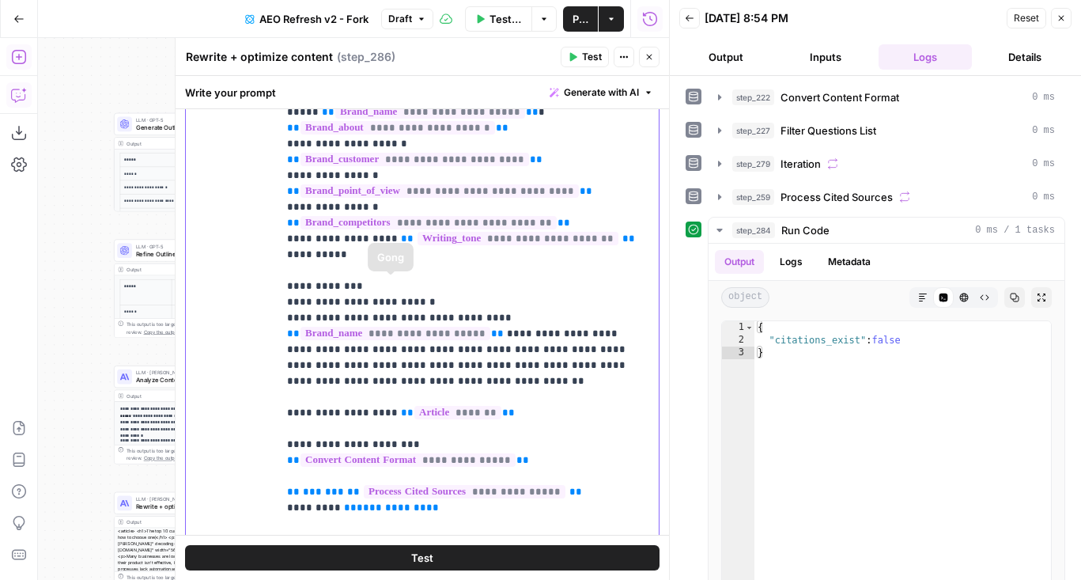
scroll to position [485, 0]
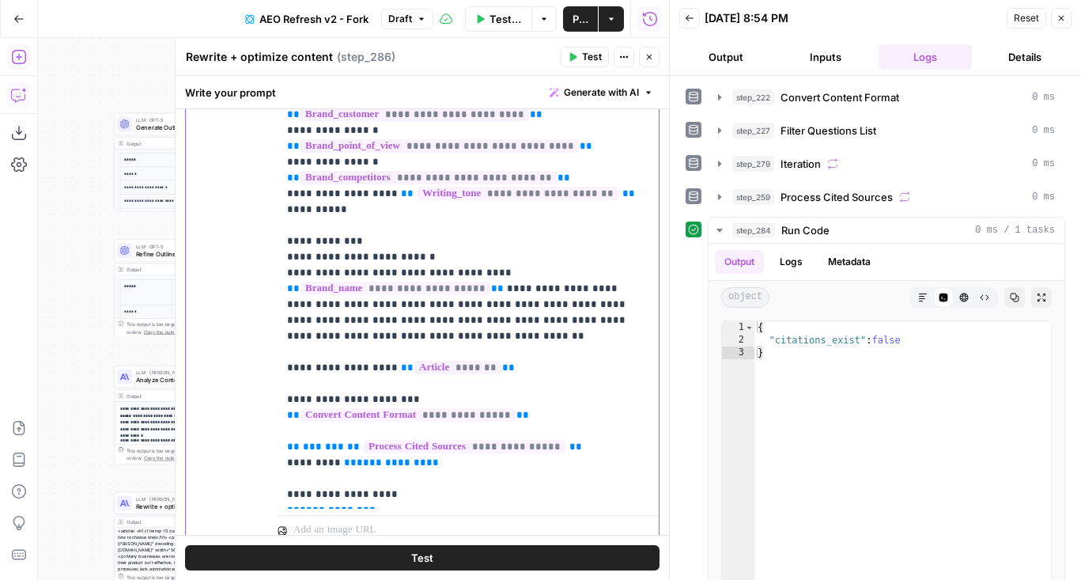
drag, startPoint x: 368, startPoint y: 291, endPoint x: 265, endPoint y: 209, distance: 132.3
click at [265, 209] on div "**********" at bounding box center [422, 205] width 473 height 682
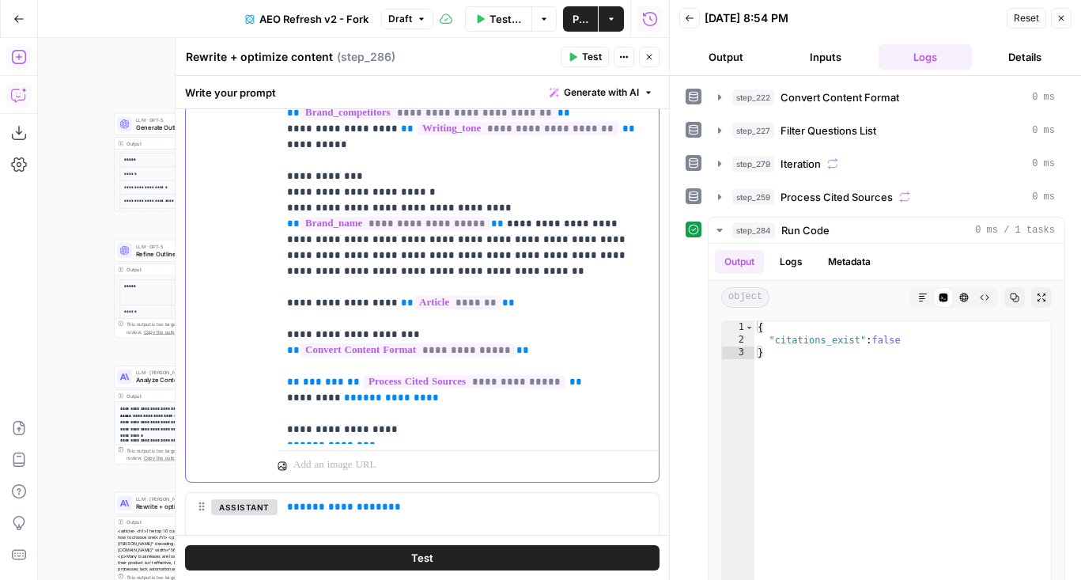
scroll to position [765, 0]
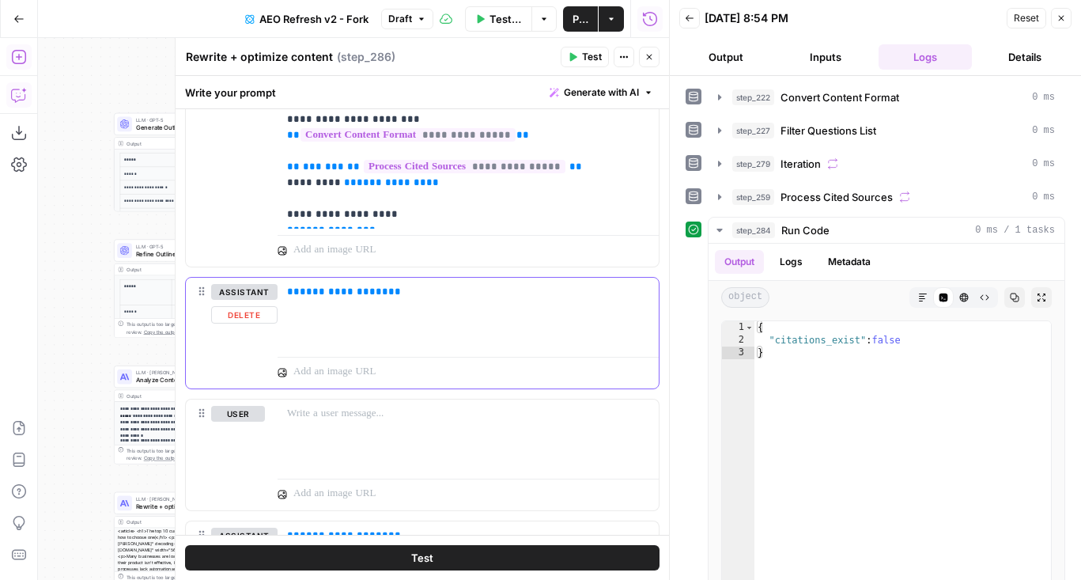
click at [259, 311] on button "Delete" at bounding box center [244, 314] width 66 height 17
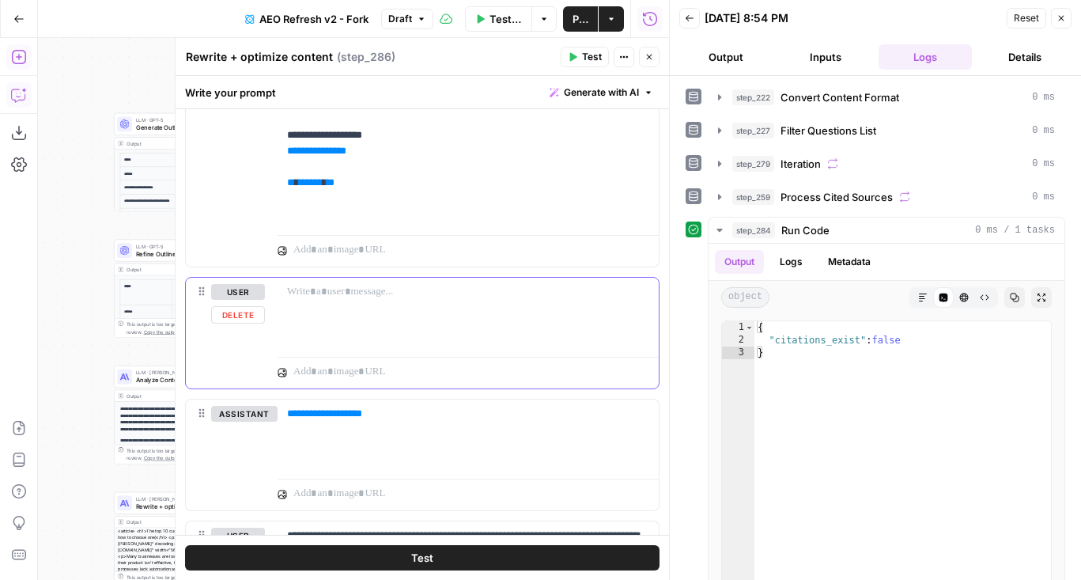
click at [259, 317] on button "Delete" at bounding box center [238, 314] width 54 height 17
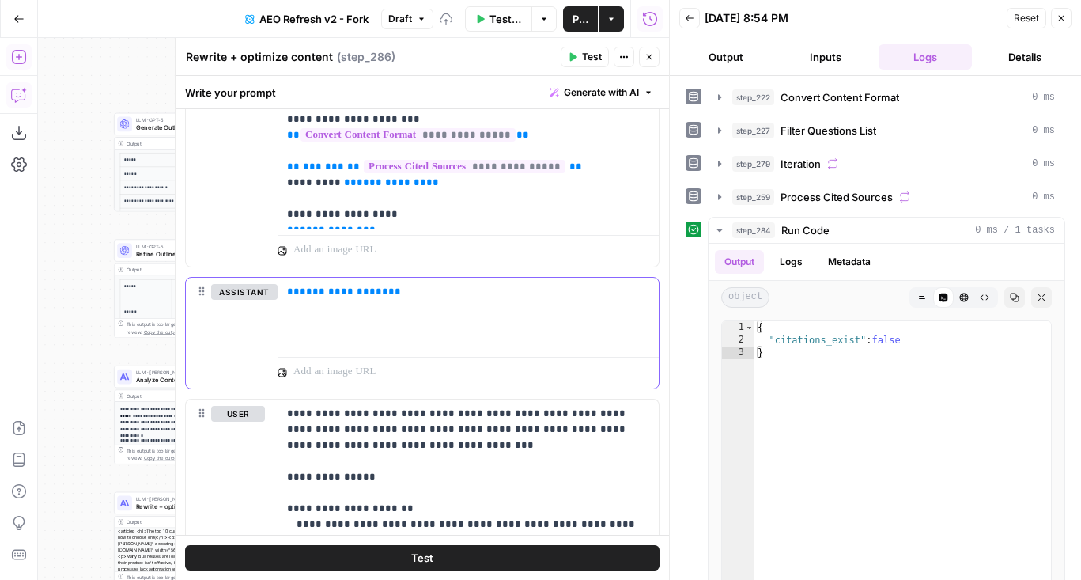
click at [259, 315] on button "Delete" at bounding box center [244, 314] width 66 height 17
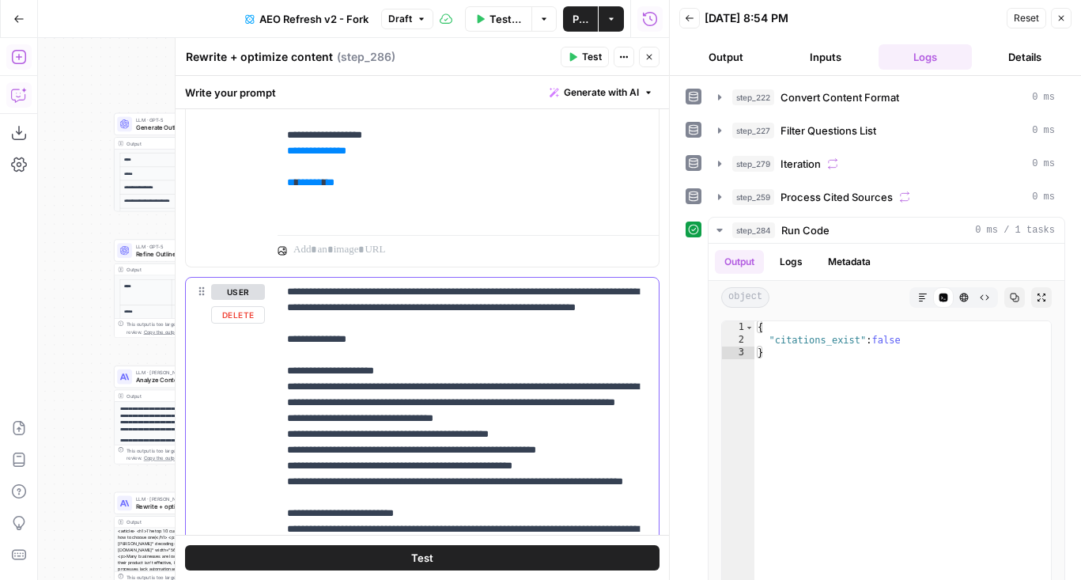
click at [256, 315] on button "Delete" at bounding box center [238, 314] width 54 height 17
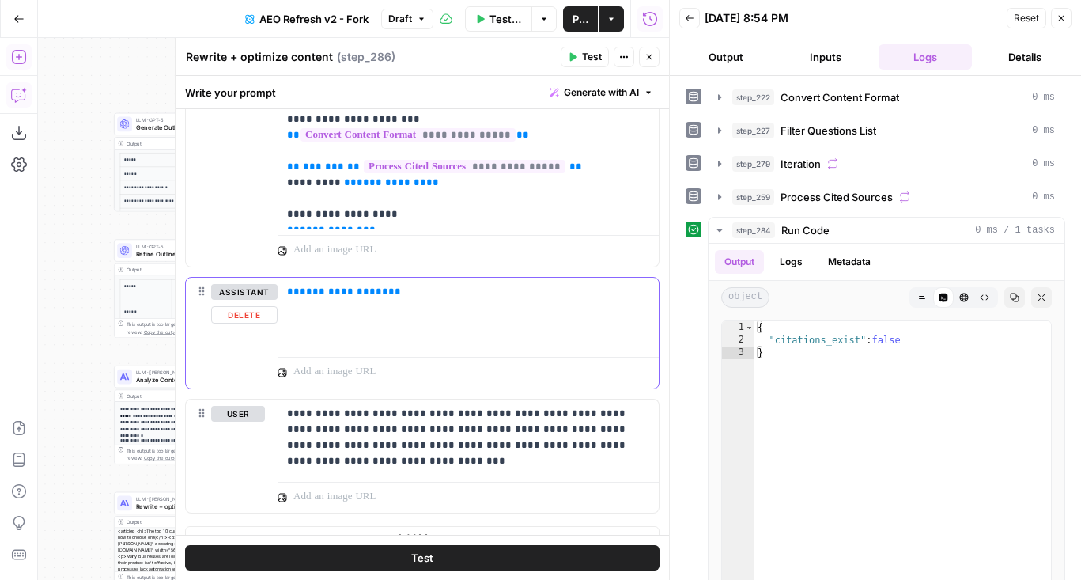
click at [256, 315] on button "Delete" at bounding box center [244, 314] width 66 height 17
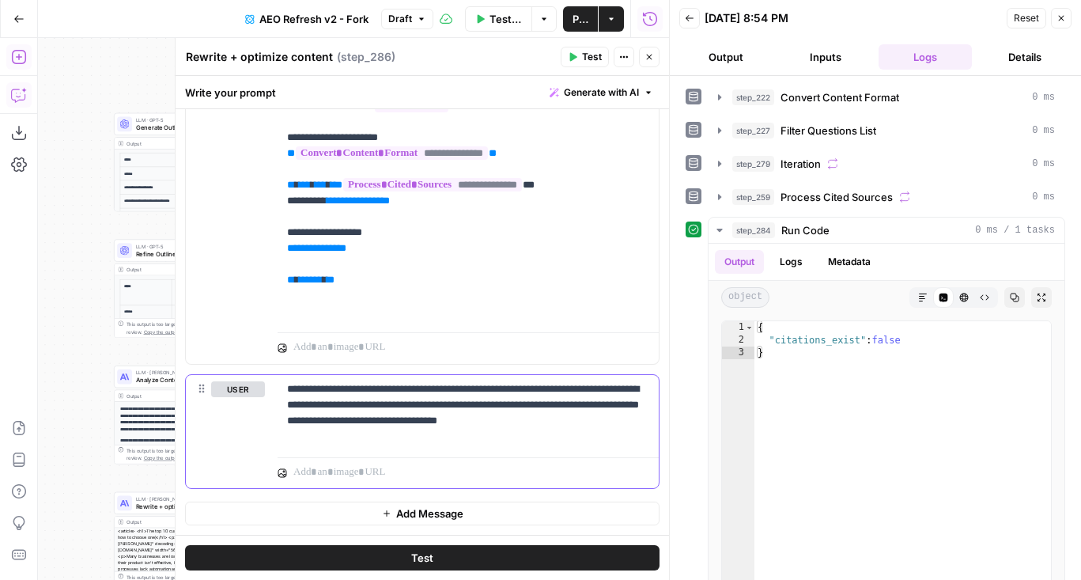
click at [252, 408] on button "Delete" at bounding box center [238, 411] width 54 height 17
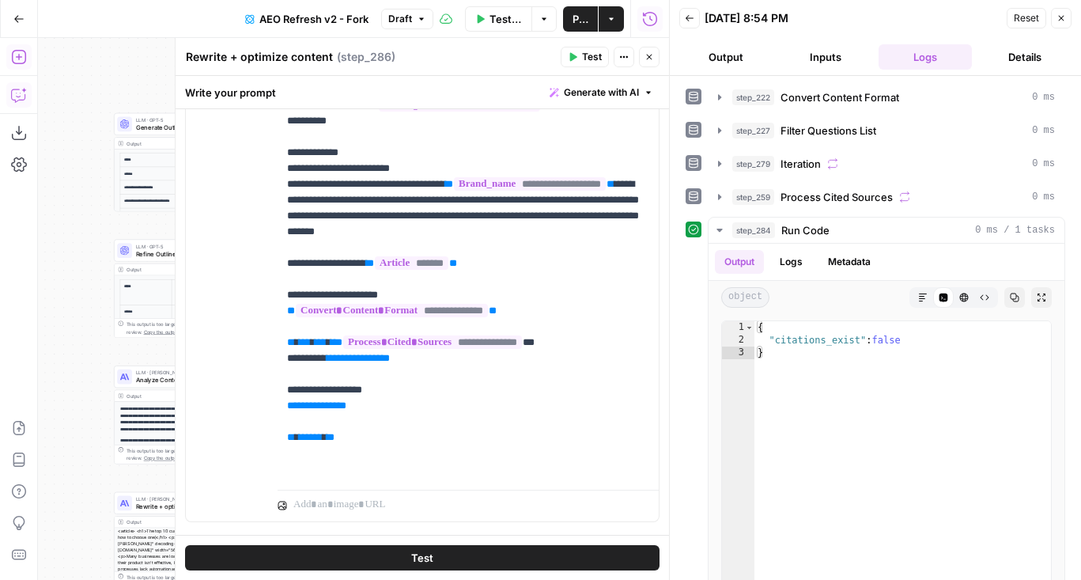
scroll to position [502, 0]
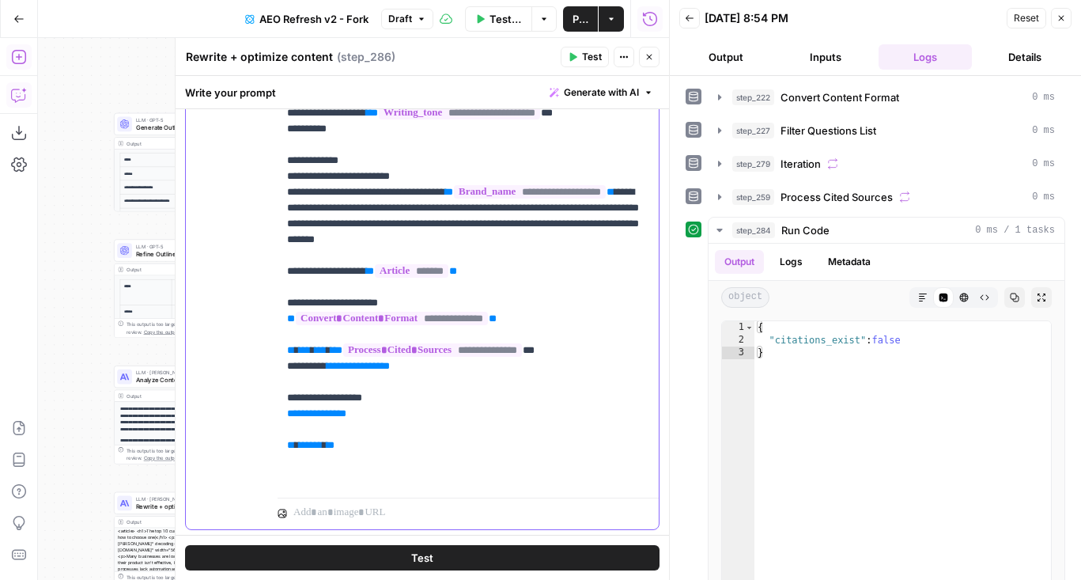
click at [403, 179] on p "**********" at bounding box center [468, 160] width 362 height 648
drag, startPoint x: 430, startPoint y: 194, endPoint x: 305, endPoint y: 192, distance: 124.9
click at [305, 192] on p "**********" at bounding box center [468, 160] width 362 height 648
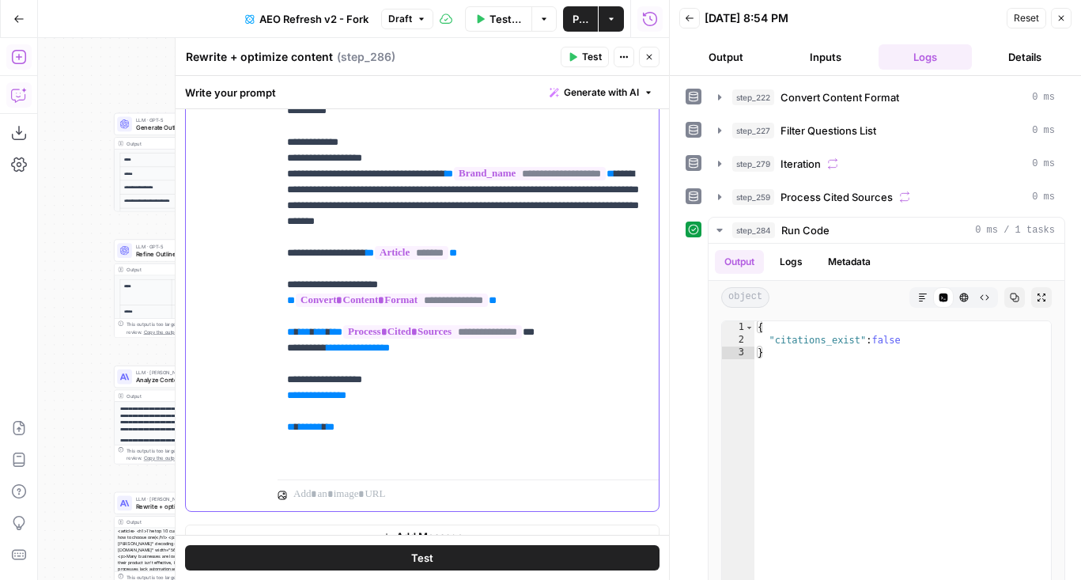
drag, startPoint x: 346, startPoint y: 252, endPoint x: 278, endPoint y: 199, distance: 86.8
click at [278, 199] on div "**********" at bounding box center [468, 150] width 381 height 644
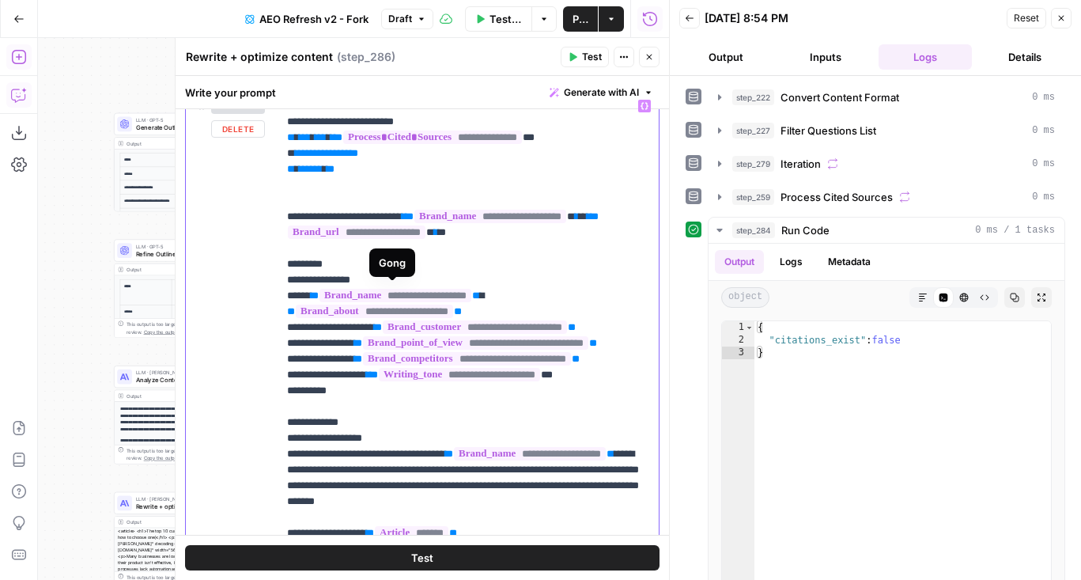
scroll to position [237, 0]
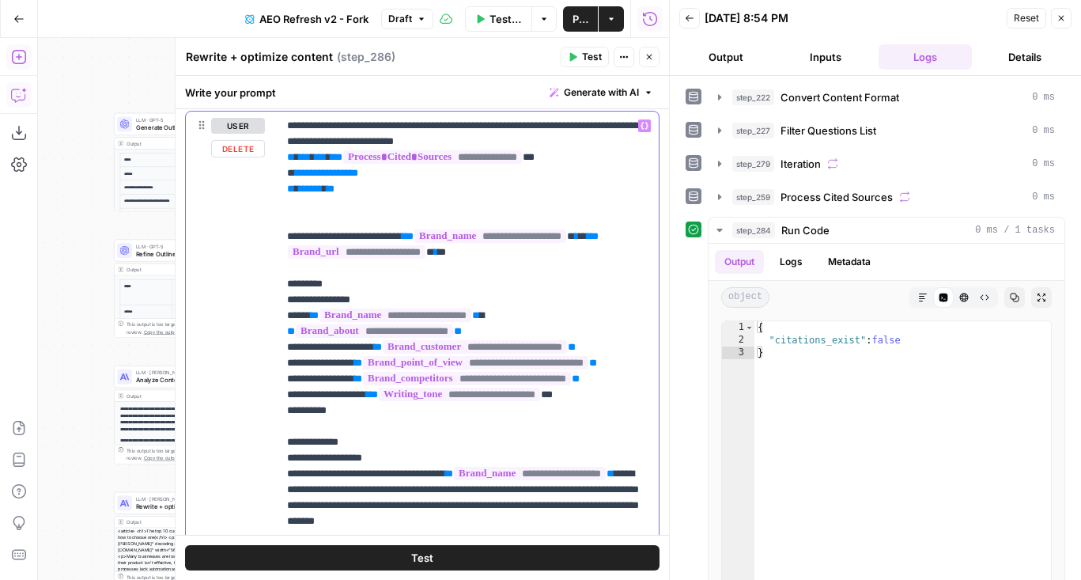
drag, startPoint x: 365, startPoint y: 183, endPoint x: 274, endPoint y: 155, distance: 94.3
click at [274, 155] on div "**********" at bounding box center [422, 452] width 473 height 682
copy p "**********"
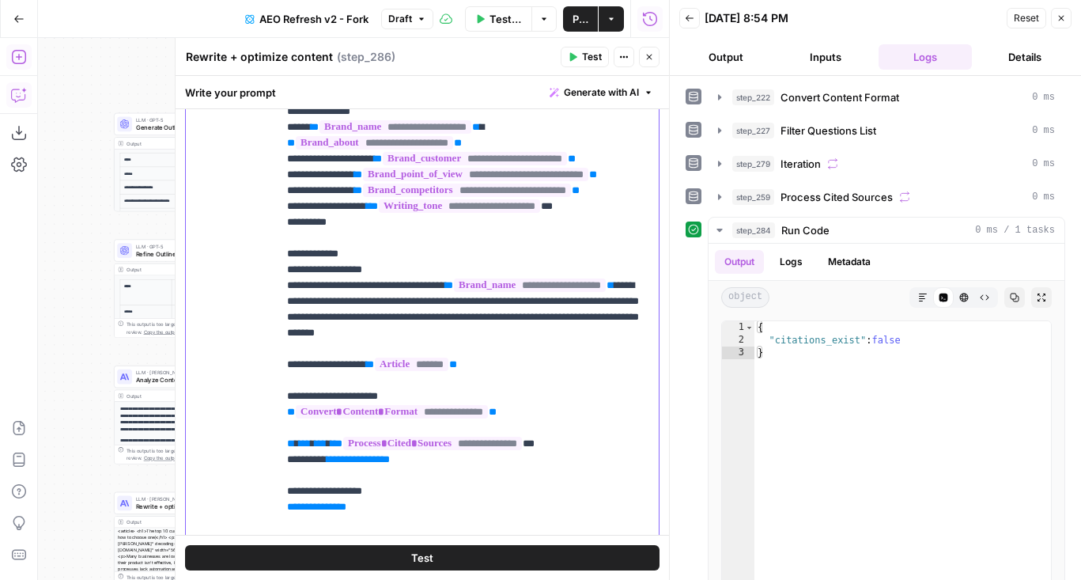
scroll to position [513, 0]
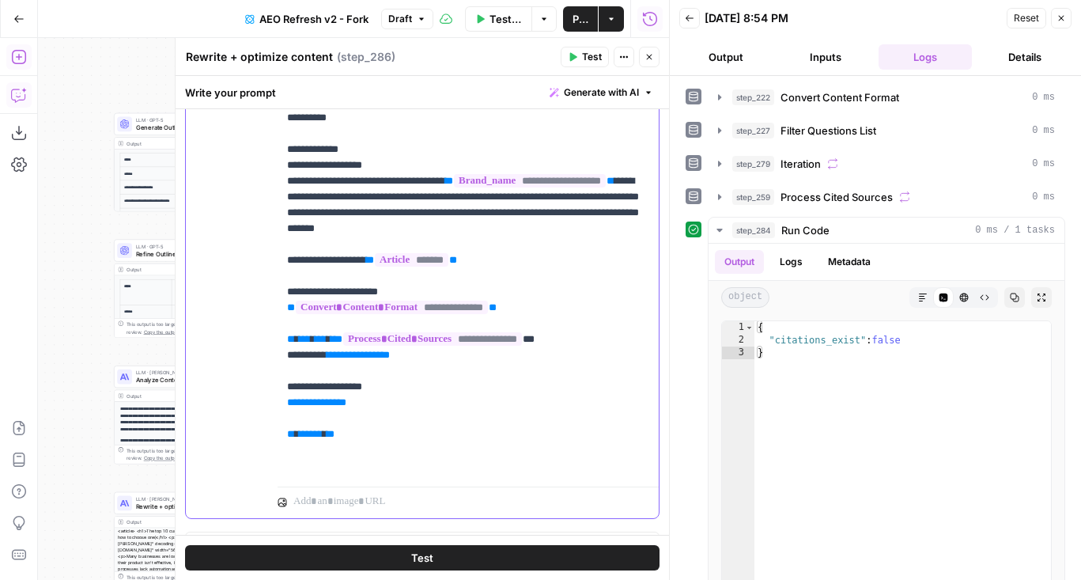
drag, startPoint x: 372, startPoint y: 259, endPoint x: 260, endPoint y: 192, distance: 130.2
click at [260, 192] on div "**********" at bounding box center [422, 177] width 473 height 682
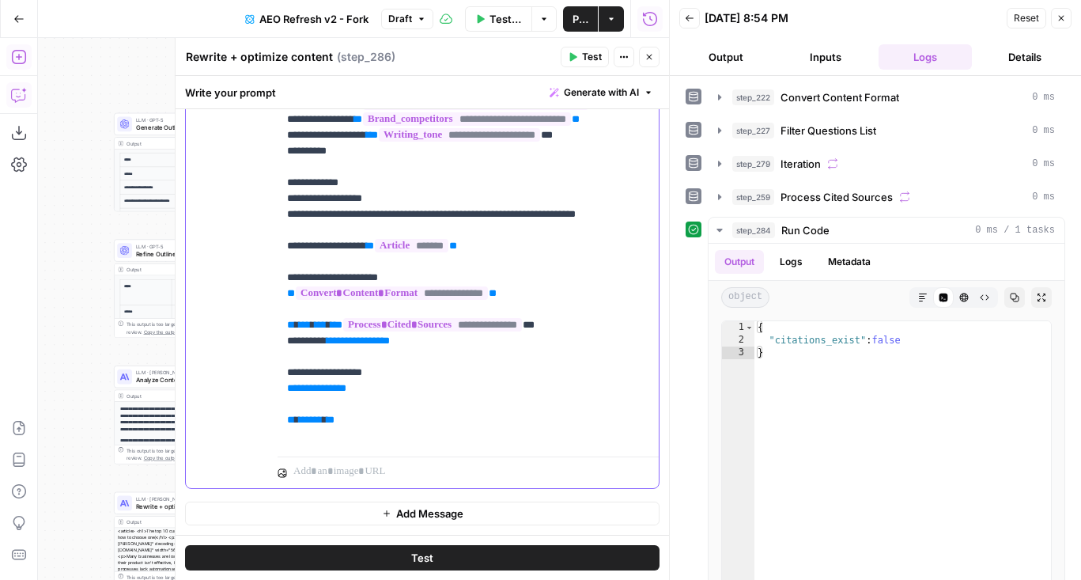
scroll to position [512, 0]
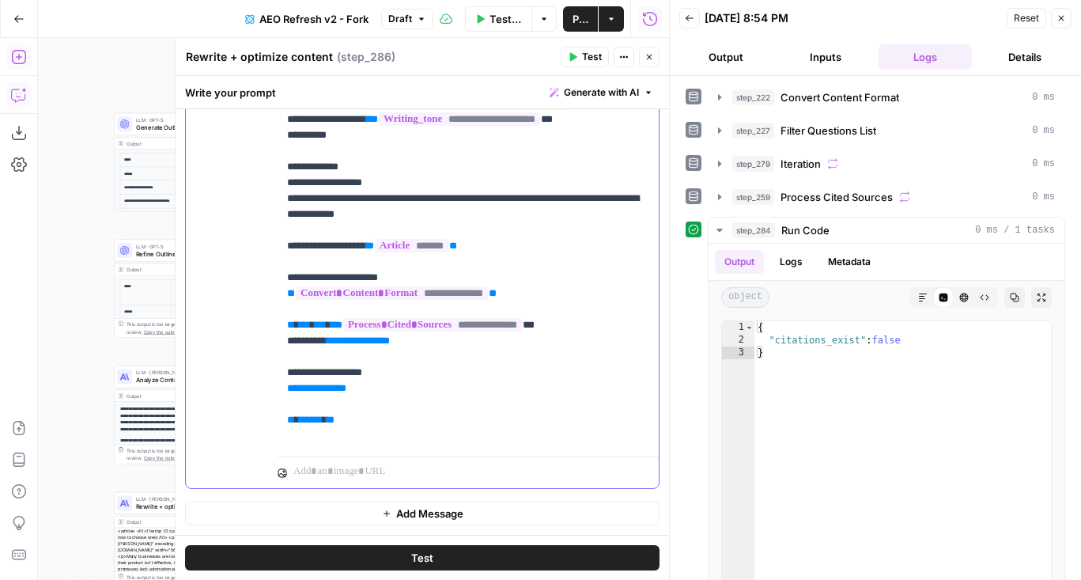
click at [327, 233] on p "**********" at bounding box center [468, 143] width 362 height 601
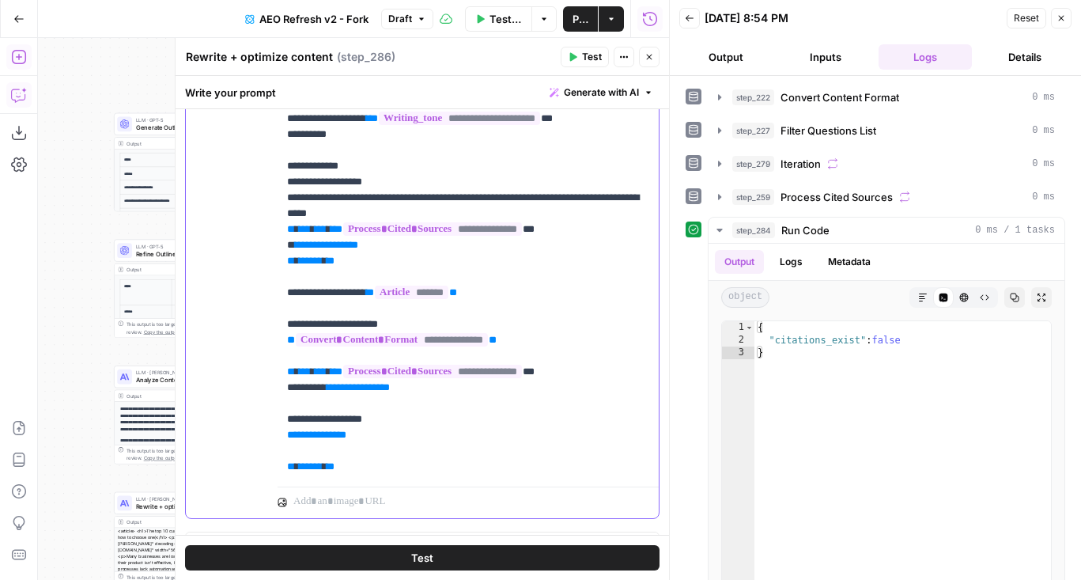
click at [435, 232] on p "**********" at bounding box center [468, 166] width 362 height 648
click at [402, 275] on p "**********" at bounding box center [468, 166] width 362 height 648
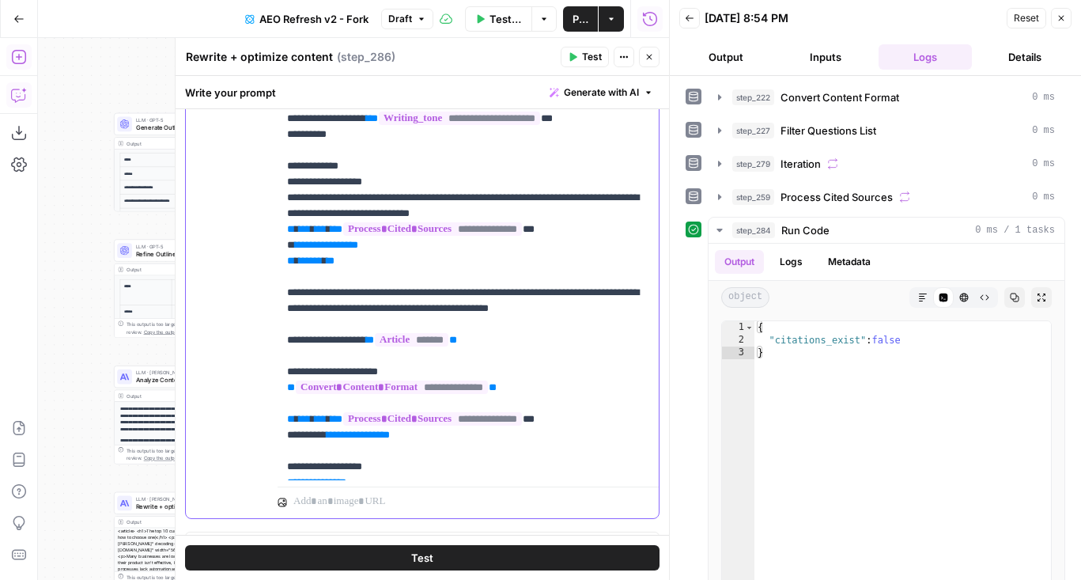
click at [391, 325] on p "**********" at bounding box center [468, 190] width 362 height 696
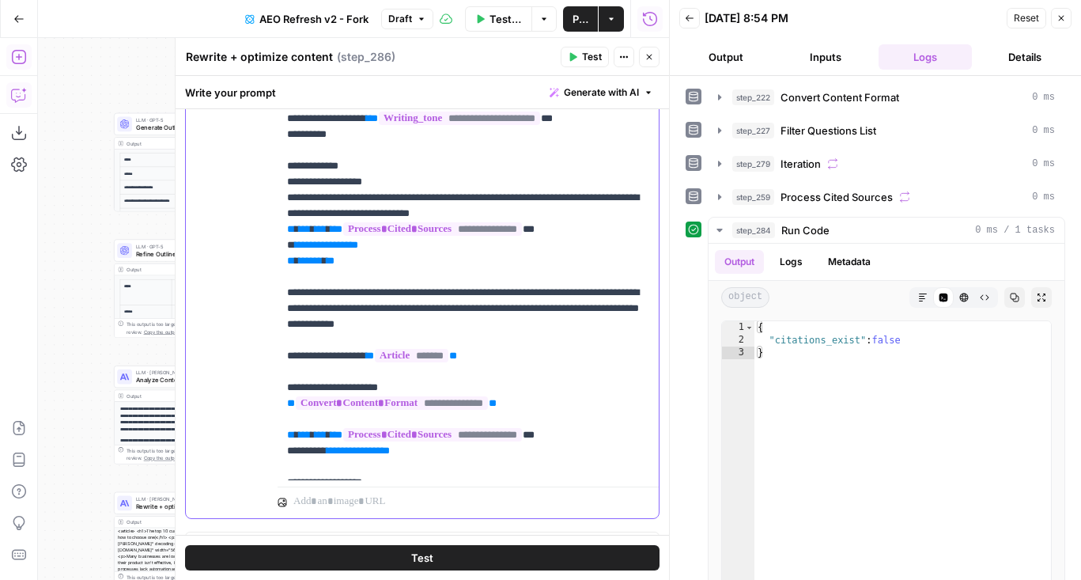
click at [464, 330] on p "**********" at bounding box center [468, 198] width 362 height 712
click at [462, 325] on p "**********" at bounding box center [468, 198] width 362 height 712
click at [337, 327] on p "**********" at bounding box center [468, 198] width 362 height 712
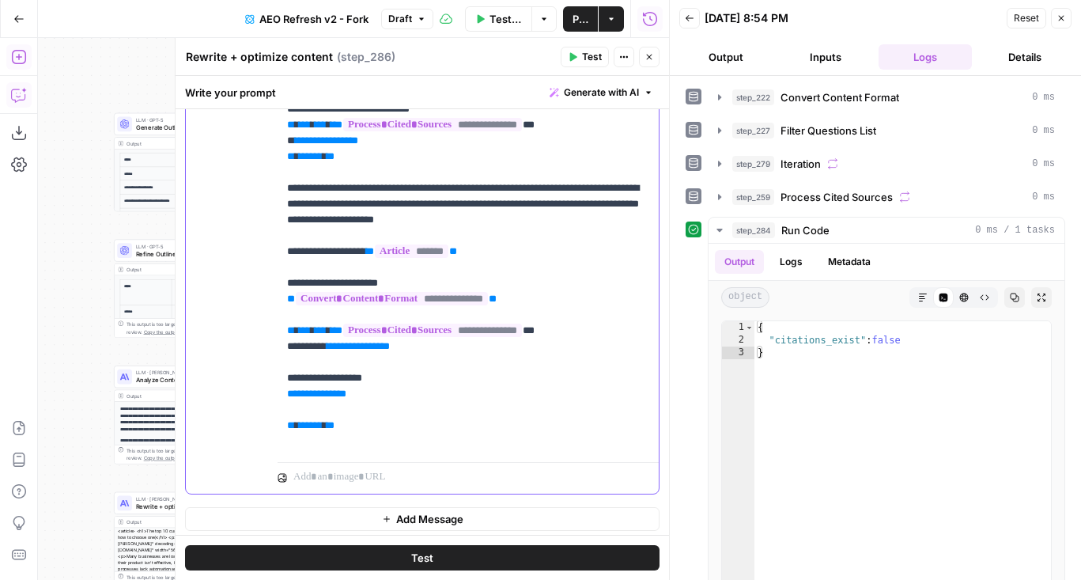
scroll to position [539, 0]
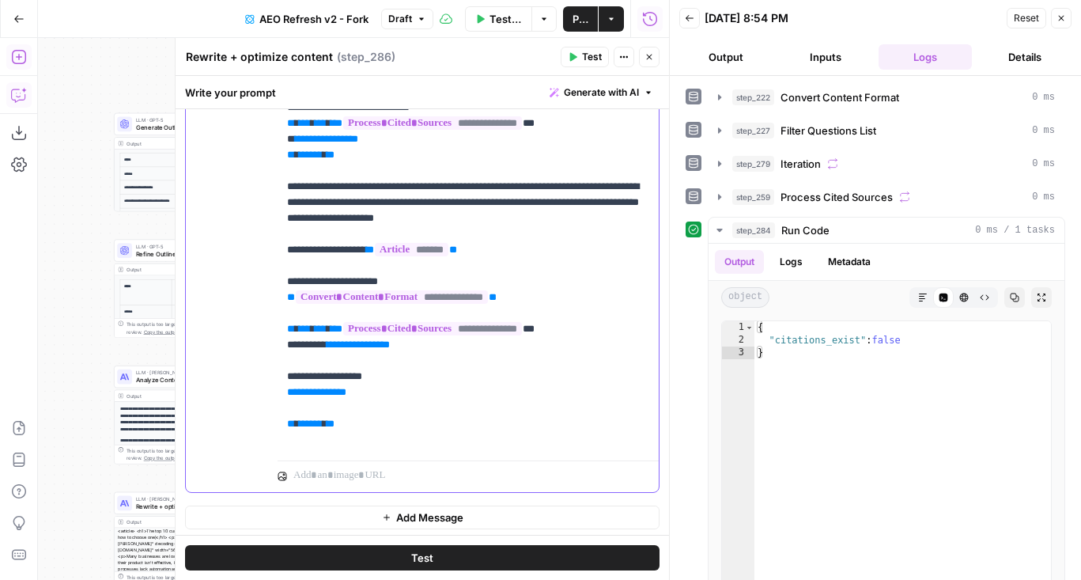
click at [381, 322] on p "**********" at bounding box center [468, 92] width 362 height 712
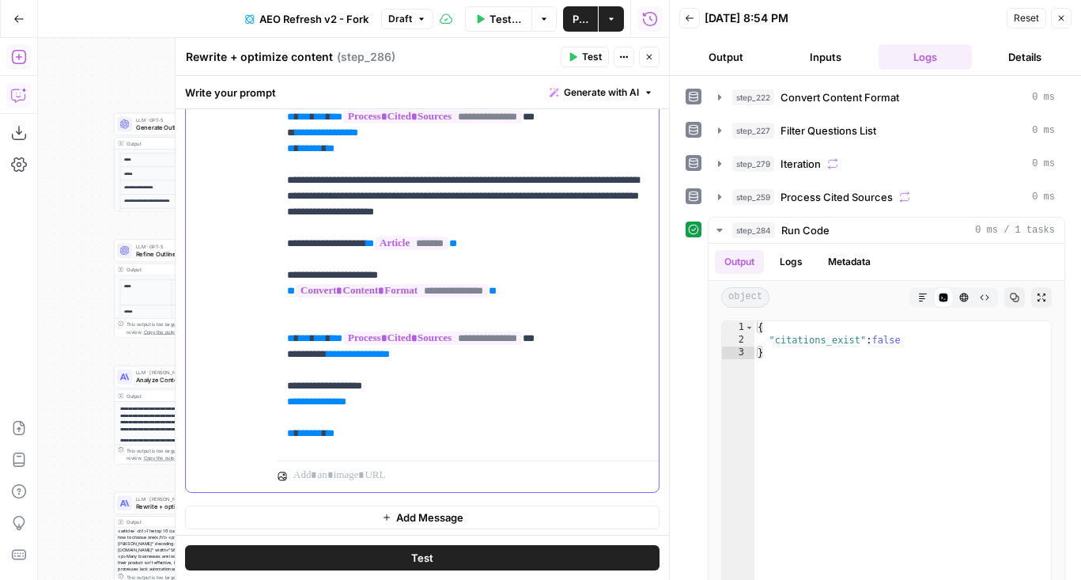
scroll to position [96, 0]
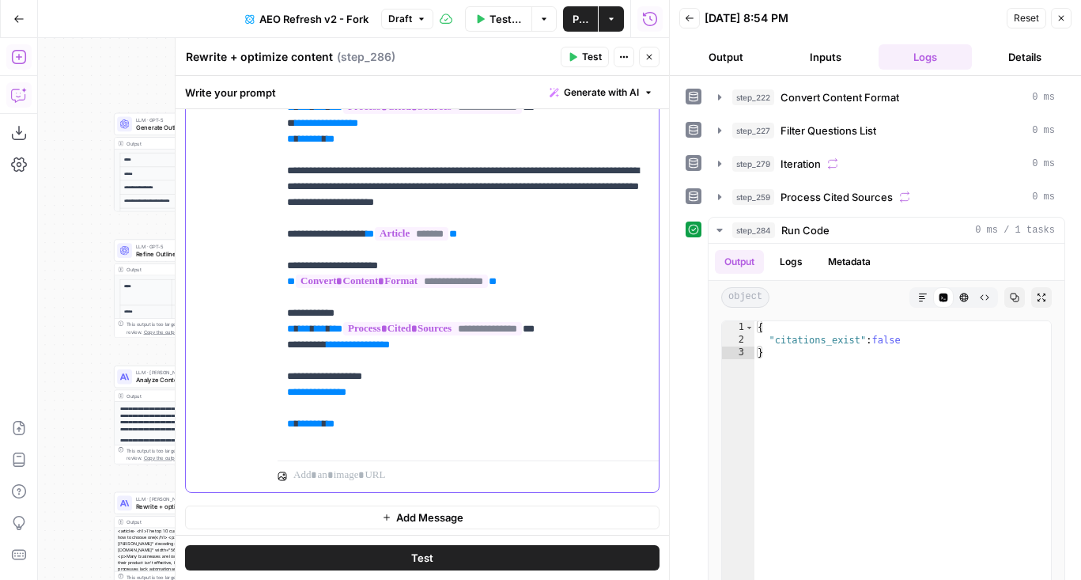
drag, startPoint x: 288, startPoint y: 346, endPoint x: 398, endPoint y: 473, distance: 167.6
click at [398, 473] on div "**********" at bounding box center [468, 150] width 381 height 682
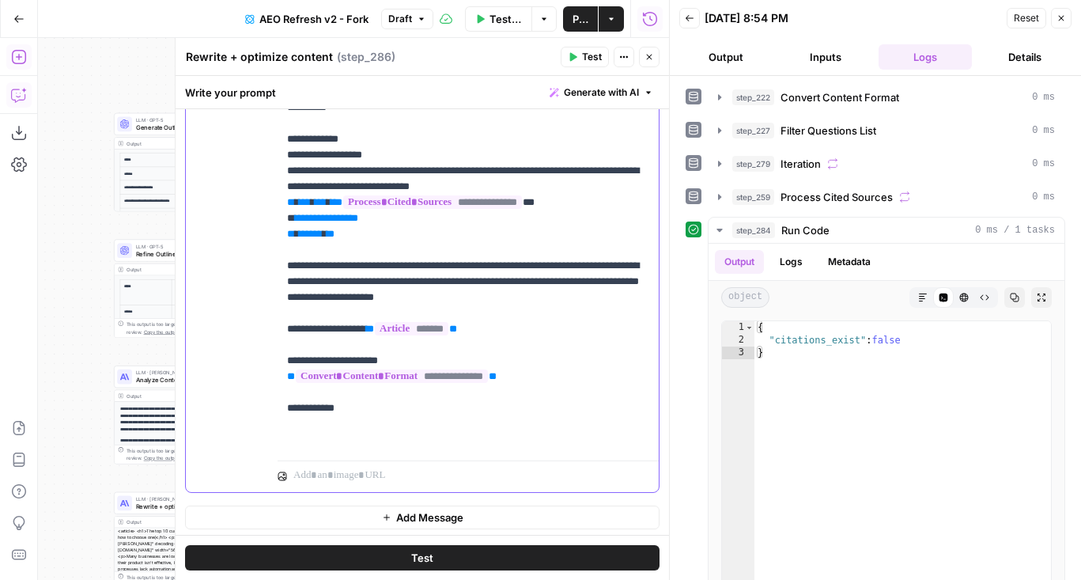
scroll to position [1, 0]
drag, startPoint x: 387, startPoint y: 247, endPoint x: 274, endPoint y: 221, distance: 115.5
click at [274, 221] on div "**********" at bounding box center [422, 150] width 473 height 682
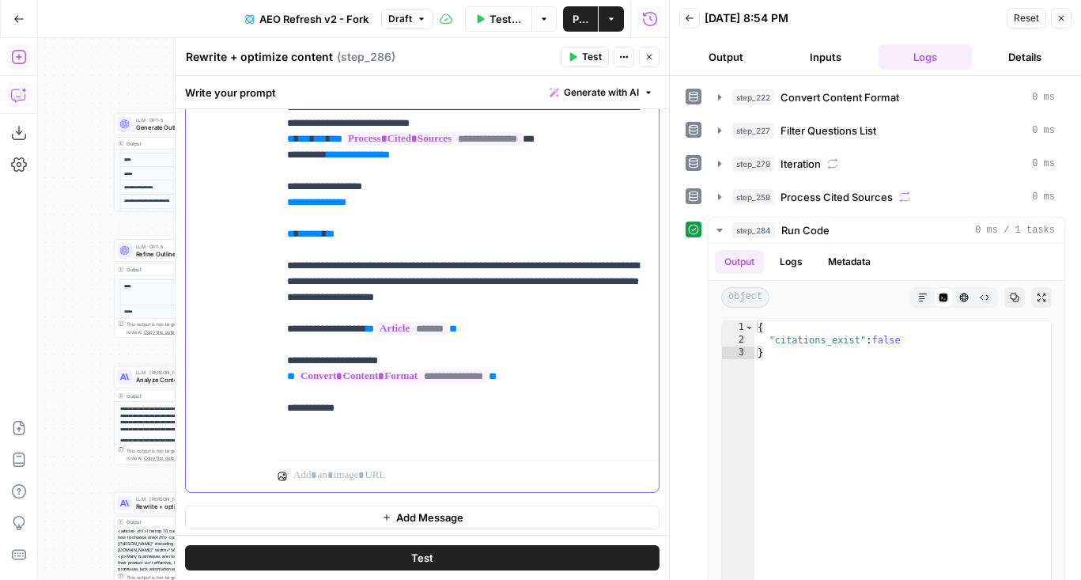
scroll to position [542, 0]
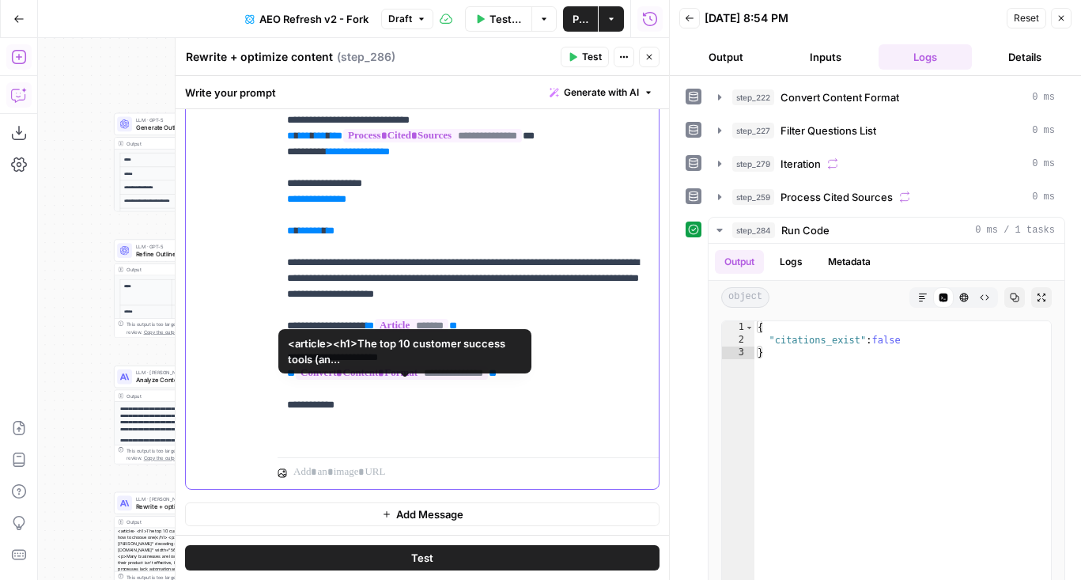
click at [392, 412] on p "**********" at bounding box center [468, 97] width 362 height 696
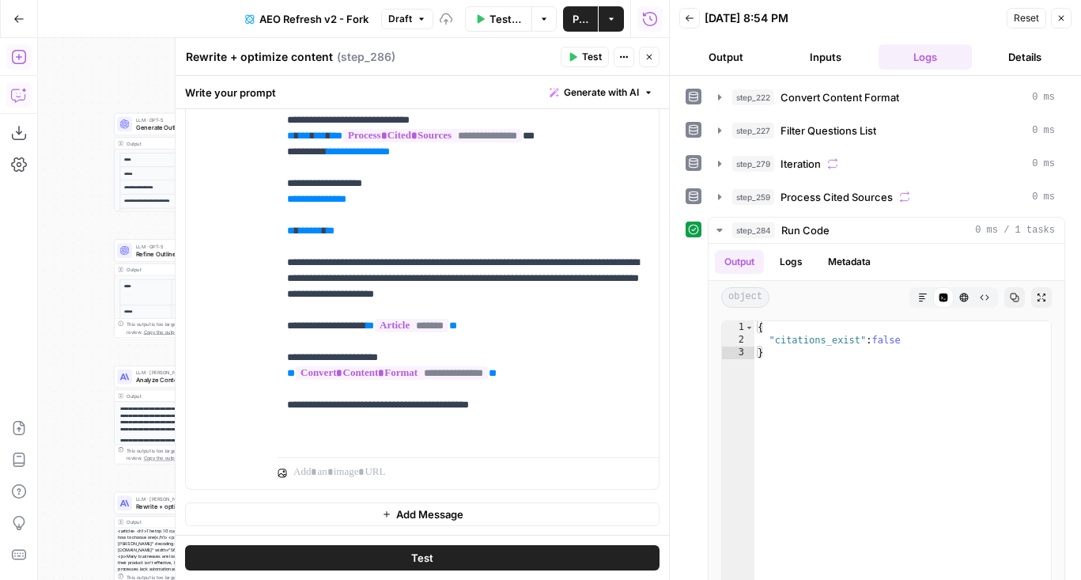
click at [653, 61] on icon "button" at bounding box center [648, 56] width 9 height 9
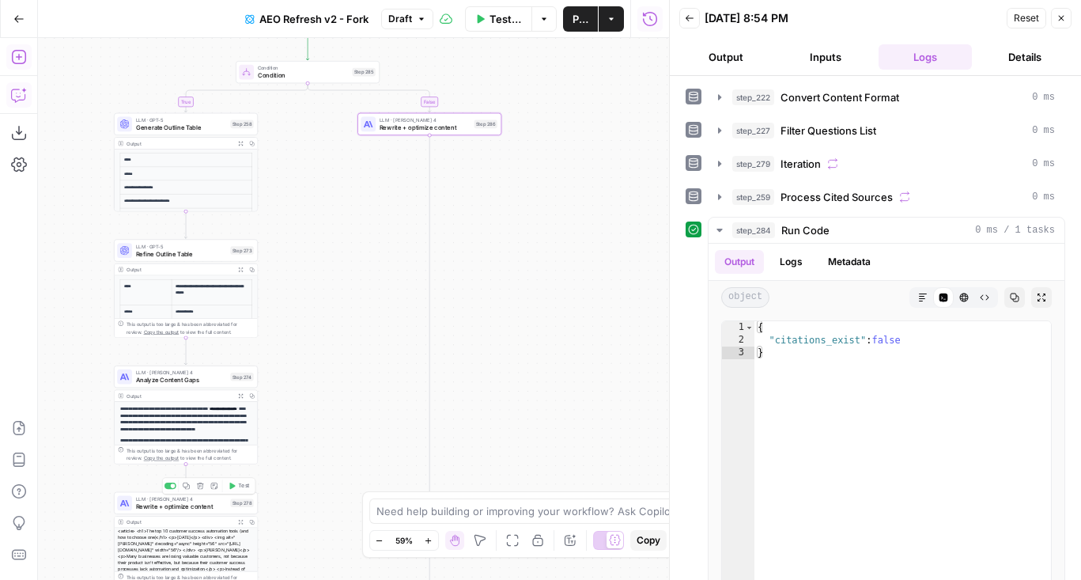
drag, startPoint x: 101, startPoint y: 531, endPoint x: 101, endPoint y: 424, distance: 106.7
click at [101, 424] on div "false true true false true false true false Workflow Set Inputs Inputs Content …" at bounding box center [353, 309] width 631 height 542
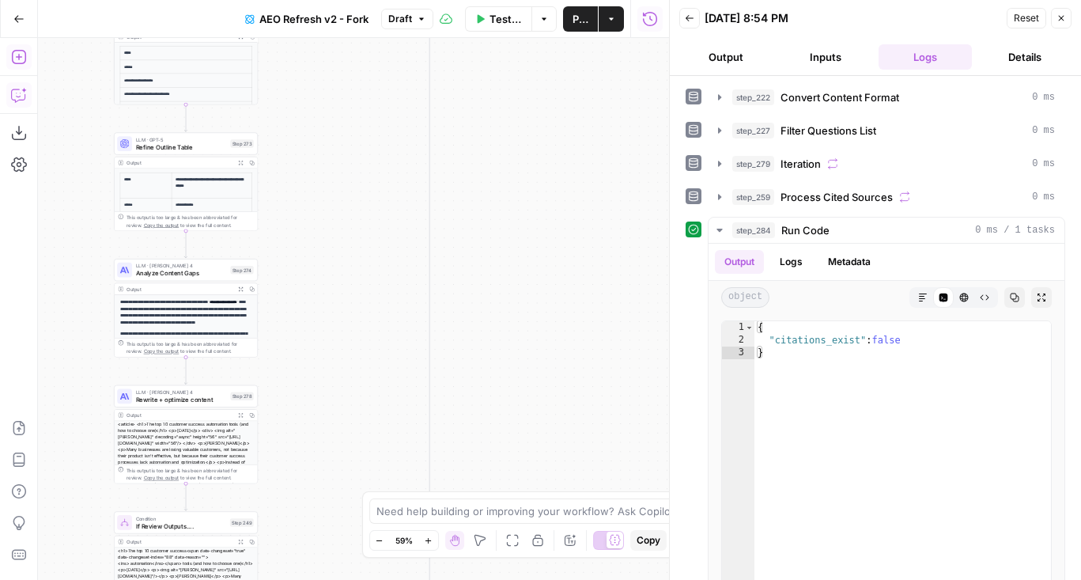
click at [153, 405] on div "LLM · Claude Sonnet 4 Rewrite + optimize content Step 278 Copy step Delete step…" at bounding box center [186, 396] width 144 height 22
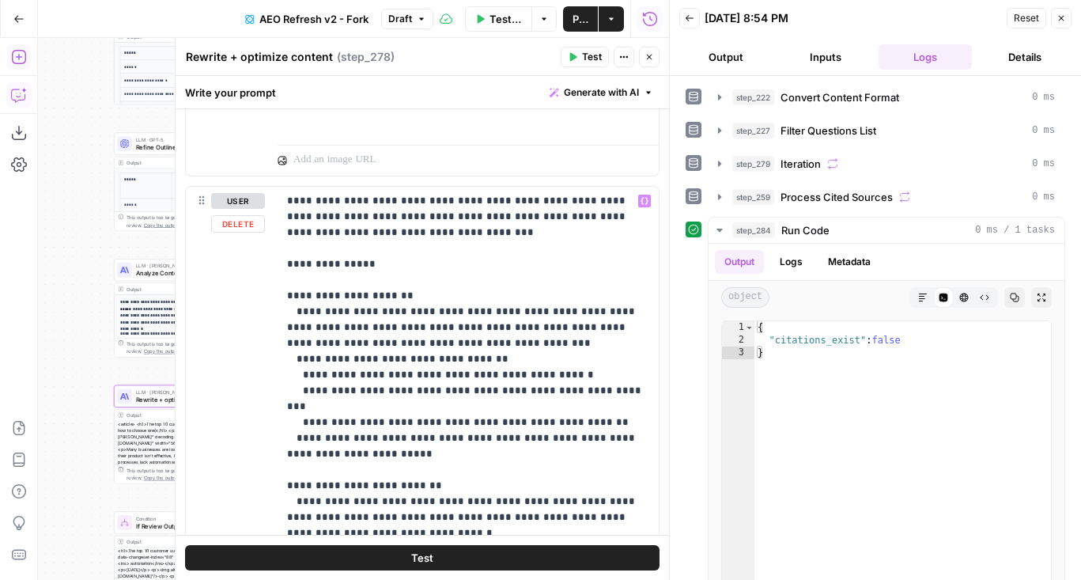
scroll to position [2184, 0]
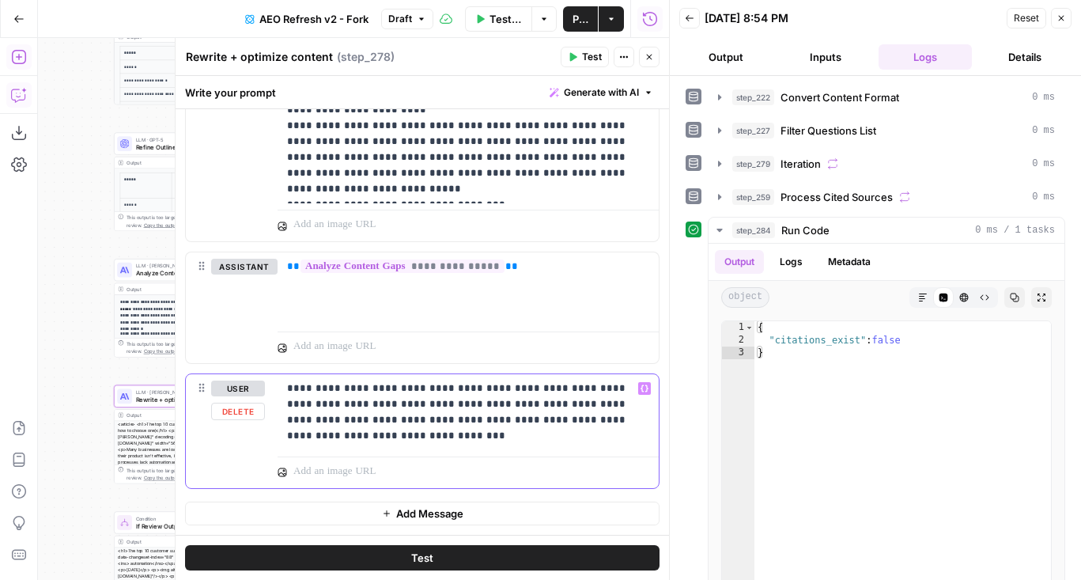
drag, startPoint x: 421, startPoint y: 436, endPoint x: 270, endPoint y: 393, distance: 156.9
click at [270, 393] on div "**********" at bounding box center [422, 431] width 473 height 114
copy p "**********"
click at [646, 55] on icon "button" at bounding box center [648, 56] width 9 height 9
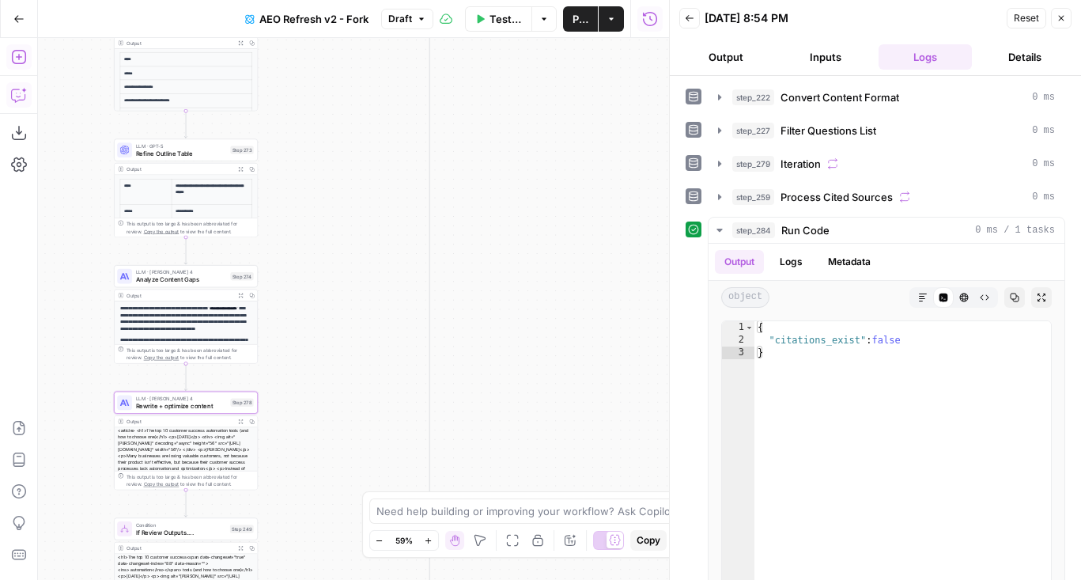
drag, startPoint x: 499, startPoint y: 115, endPoint x: 470, endPoint y: 372, distance: 258.5
click at [470, 372] on div "false true true false true false true false Workflow Set Inputs Inputs Content …" at bounding box center [353, 309] width 631 height 542
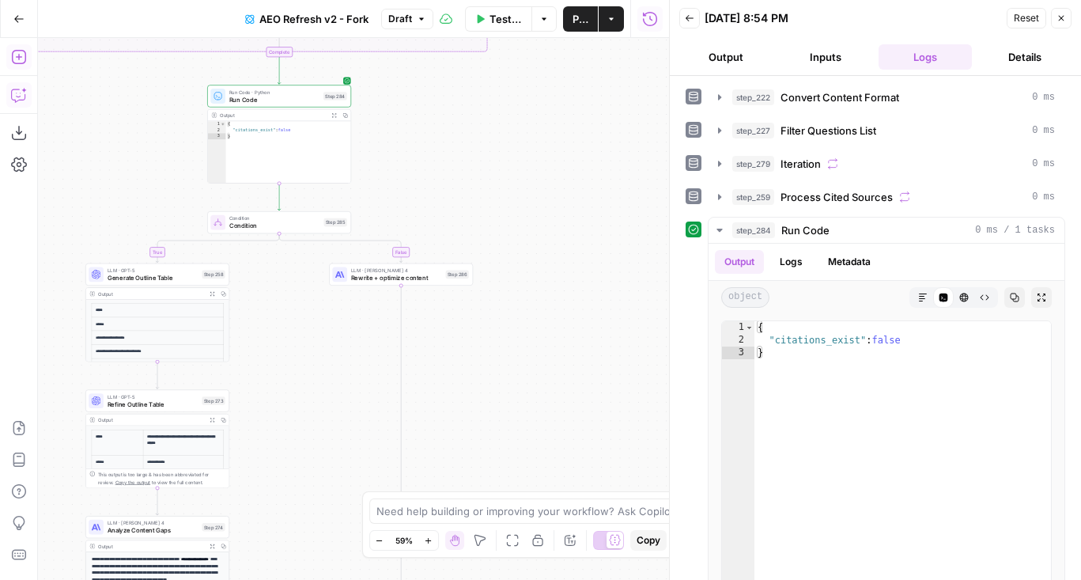
click at [394, 283] on div "LLM · Claude Sonnet 4 Rewrite + optimize content Step 286 Copy step Delete step…" at bounding box center [401, 274] width 144 height 22
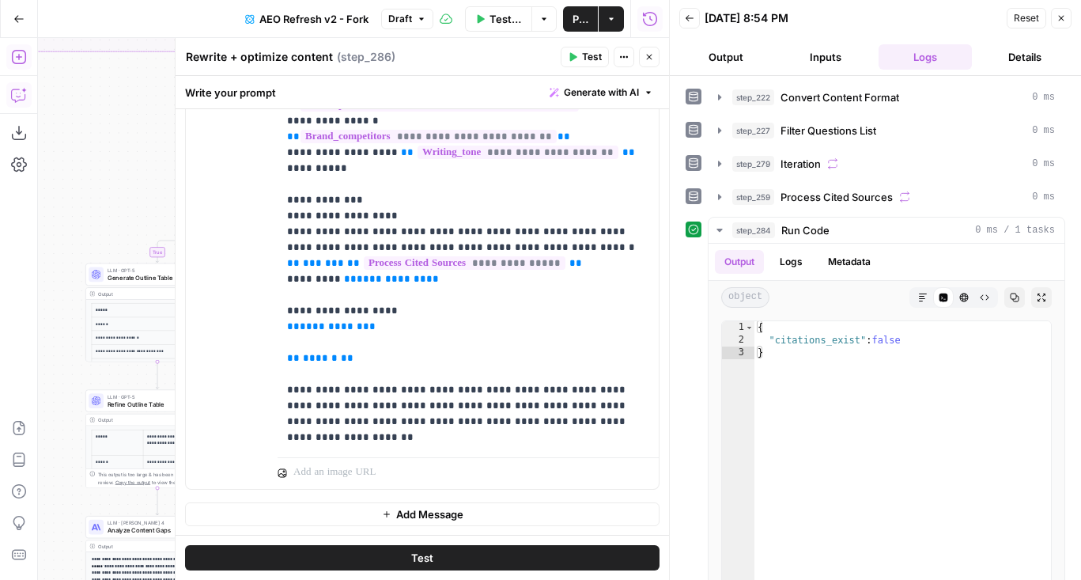
scroll to position [48, 0]
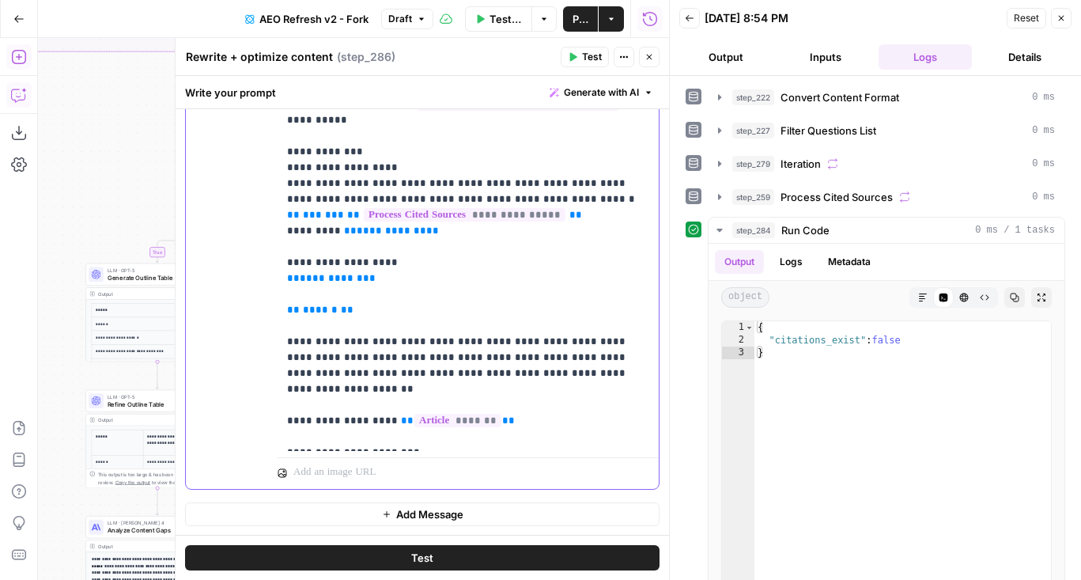
drag, startPoint x: 552, startPoint y: 428, endPoint x: 263, endPoint y: 439, distance: 288.8
click at [263, 439] on div "**********" at bounding box center [422, 147] width 473 height 682
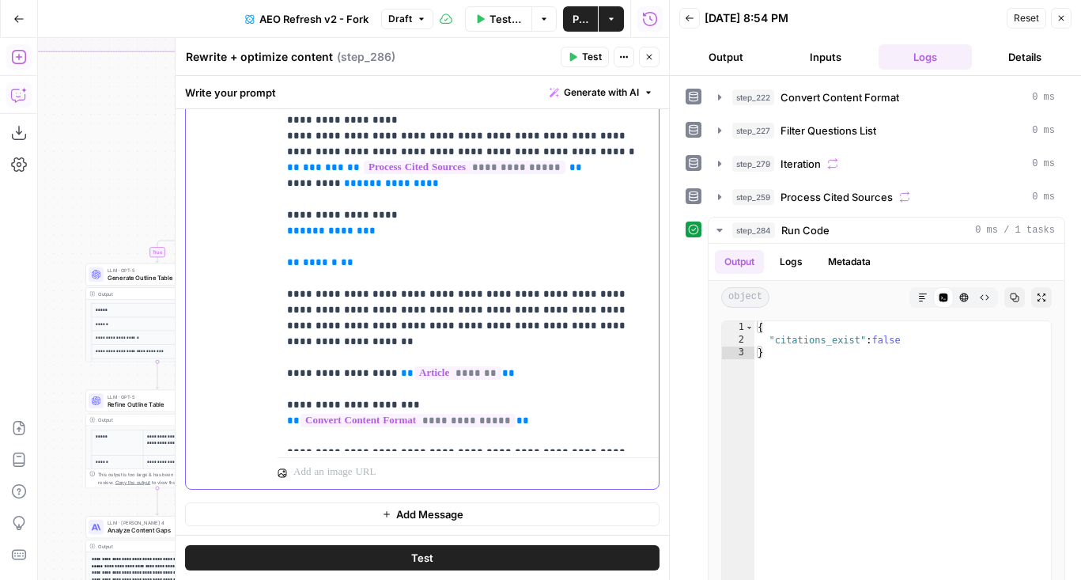
click at [386, 444] on div "**********" at bounding box center [468, 128] width 381 height 644
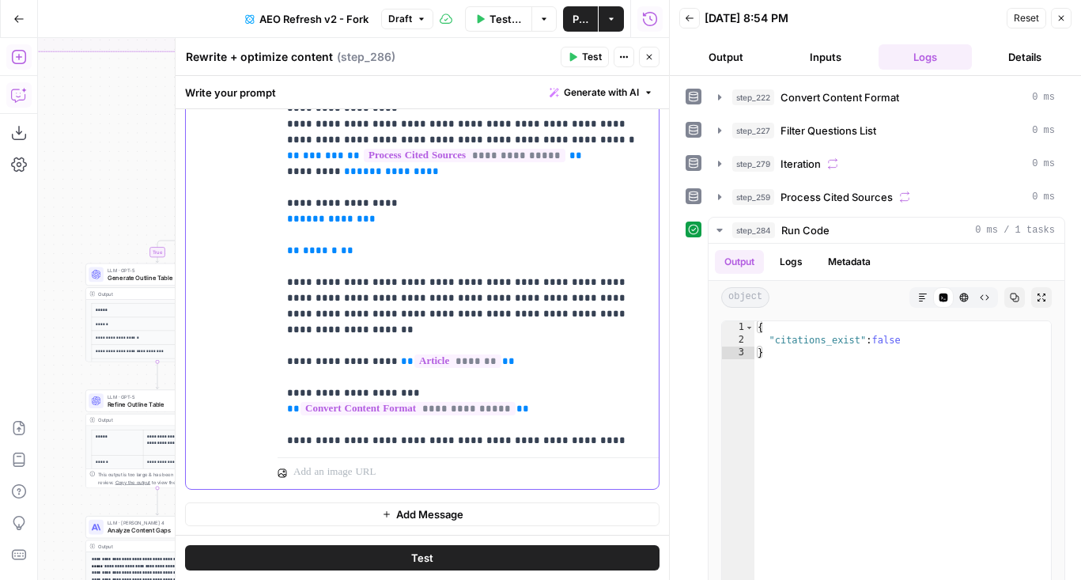
click at [294, 371] on p "**********" at bounding box center [468, 76] width 362 height 743
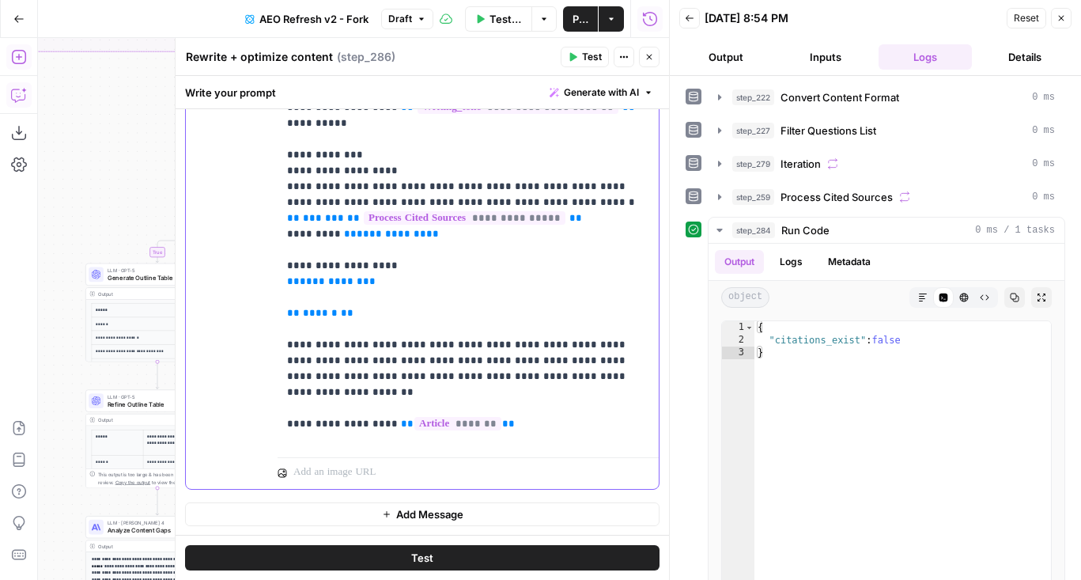
scroll to position [0, 0]
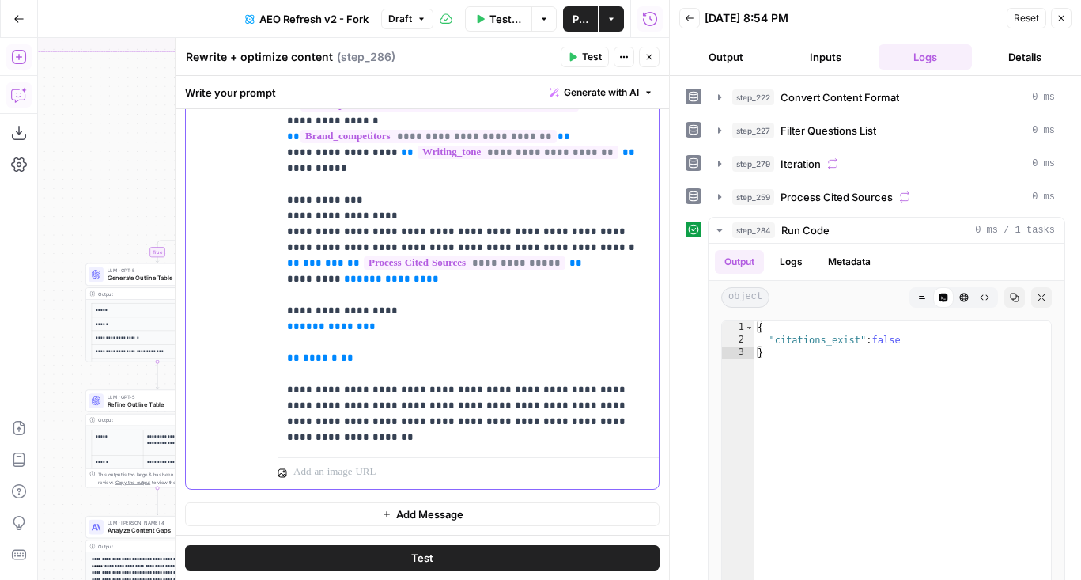
drag, startPoint x: 386, startPoint y: 168, endPoint x: 266, endPoint y: 168, distance: 120.2
click at [266, 168] on div "**********" at bounding box center [422, 147] width 473 height 682
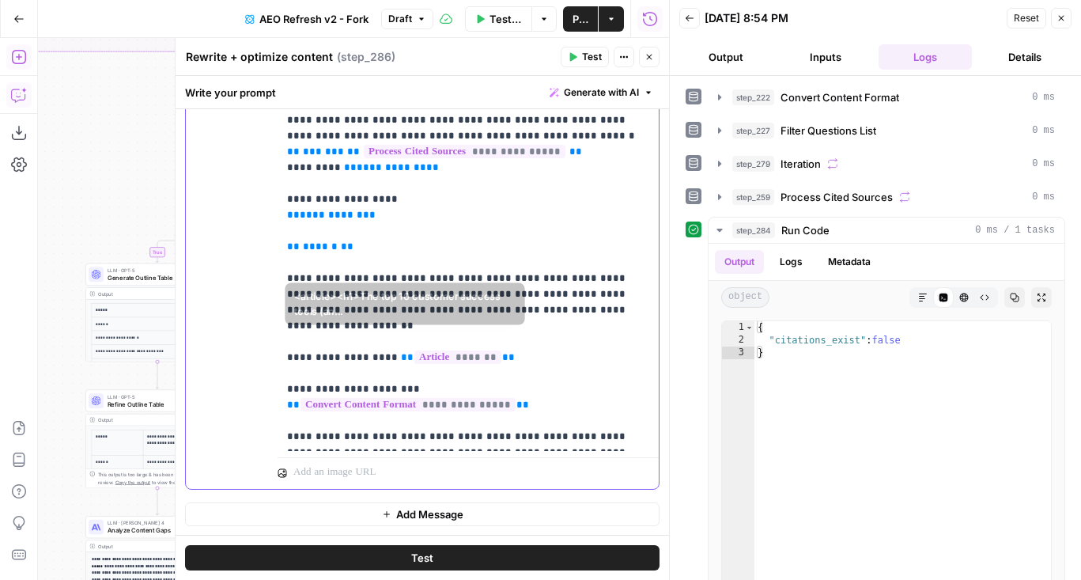
copy p "**********"
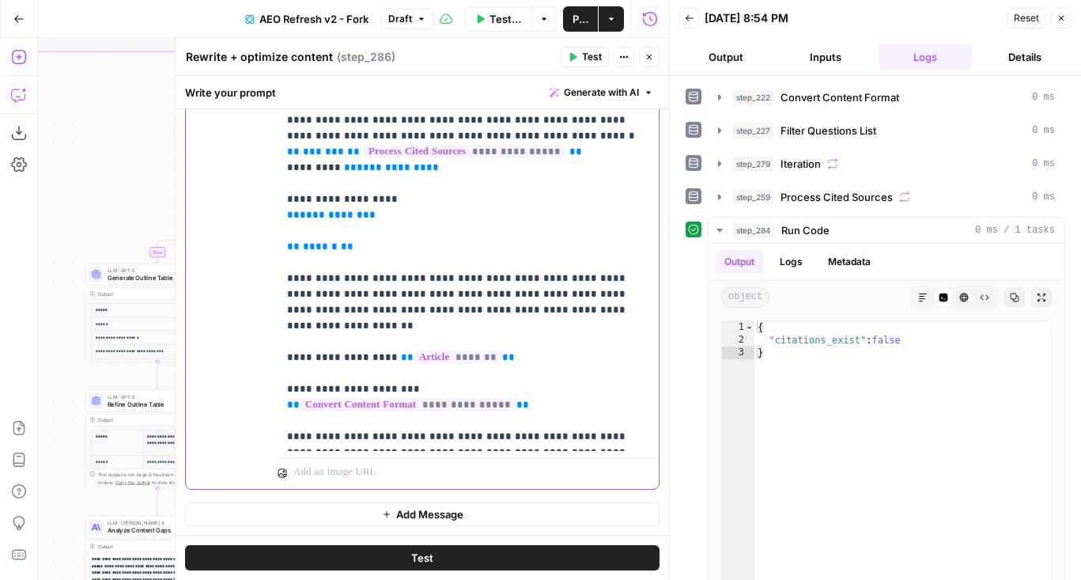
click at [388, 429] on p "**********" at bounding box center [468, 72] width 362 height 743
click at [297, 372] on p "**********" at bounding box center [468, 72] width 362 height 743
click at [370, 434] on p "**********" at bounding box center [468, 72] width 362 height 743
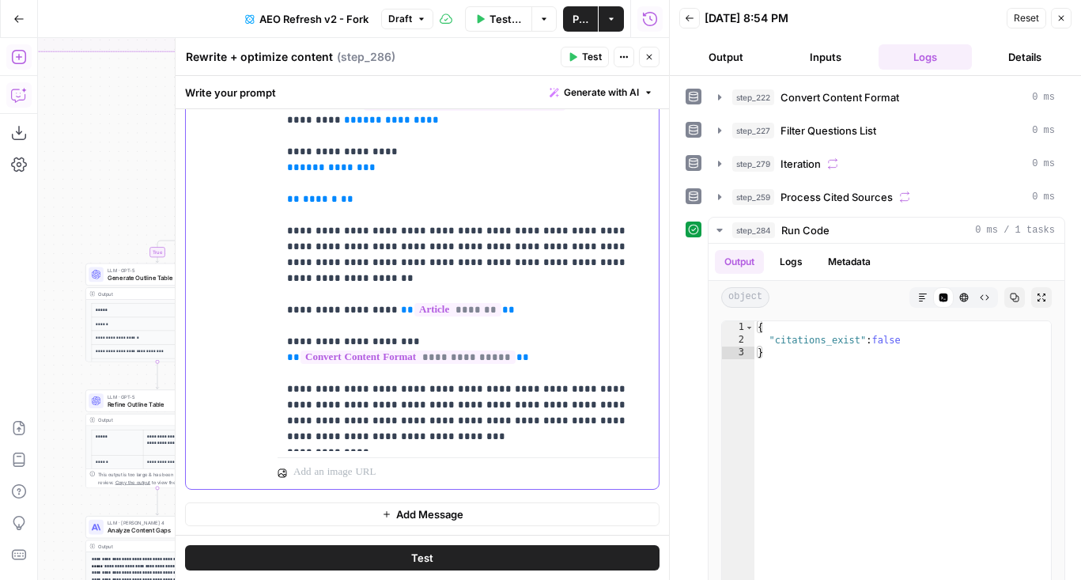
scroll to position [187, 0]
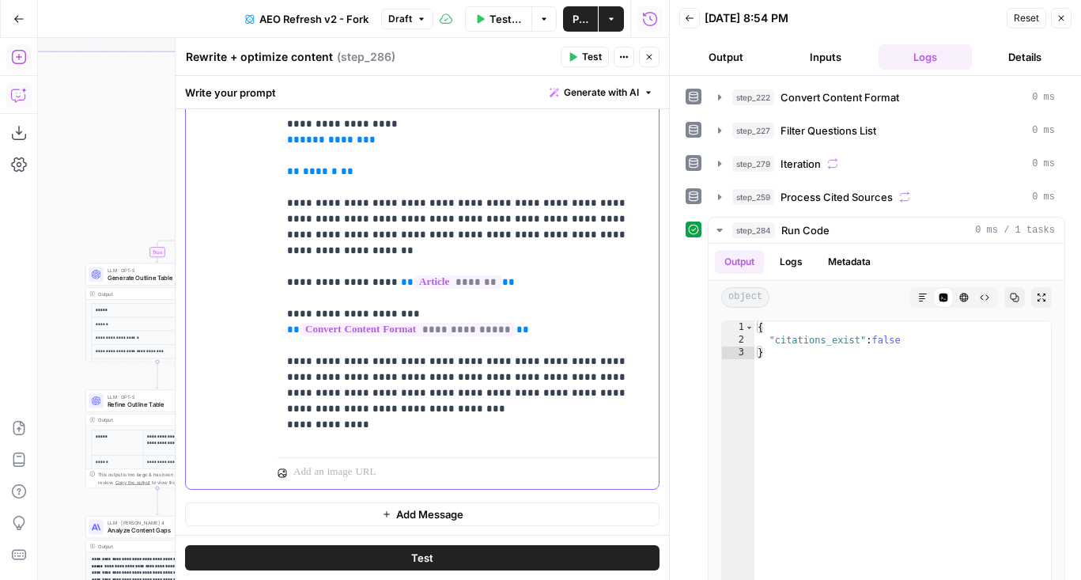
click at [410, 339] on p "**********" at bounding box center [468, 37] width 362 height 822
click at [292, 297] on p "**********" at bounding box center [468, 37] width 362 height 822
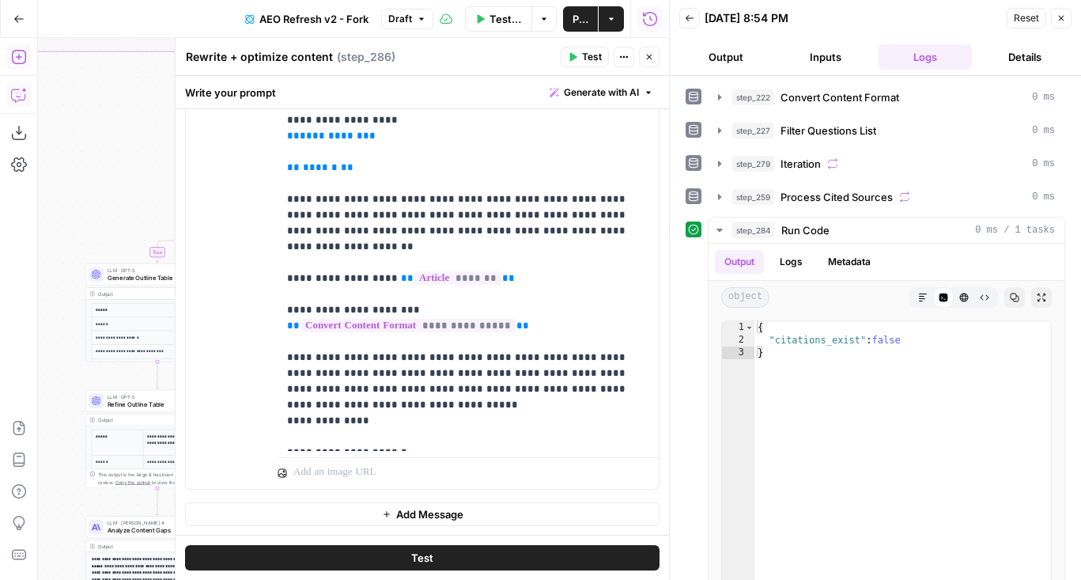
click at [643, 61] on button "Close" at bounding box center [649, 57] width 21 height 21
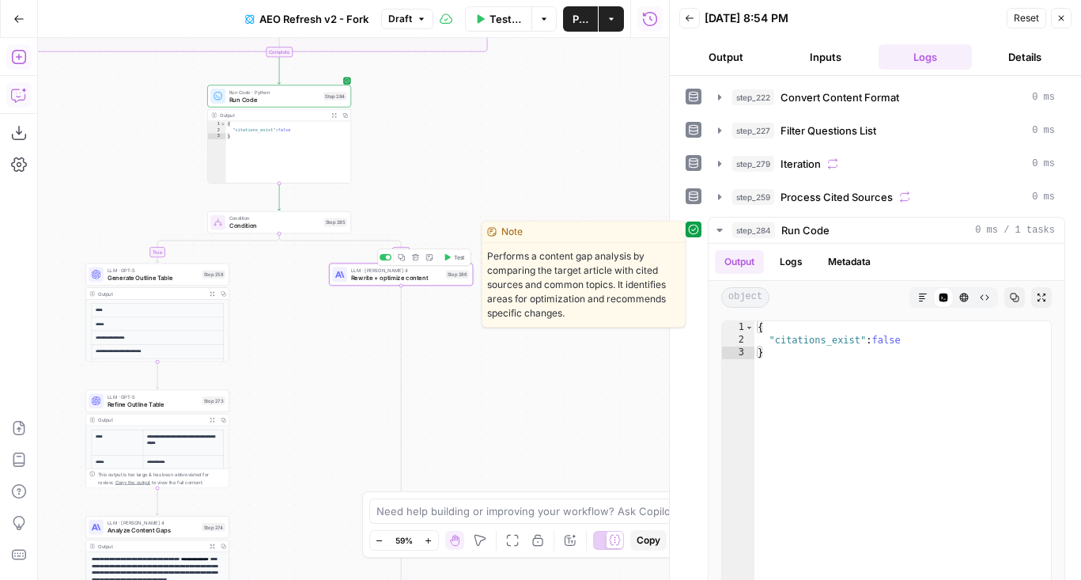
click at [456, 258] on span "Test" at bounding box center [459, 257] width 11 height 9
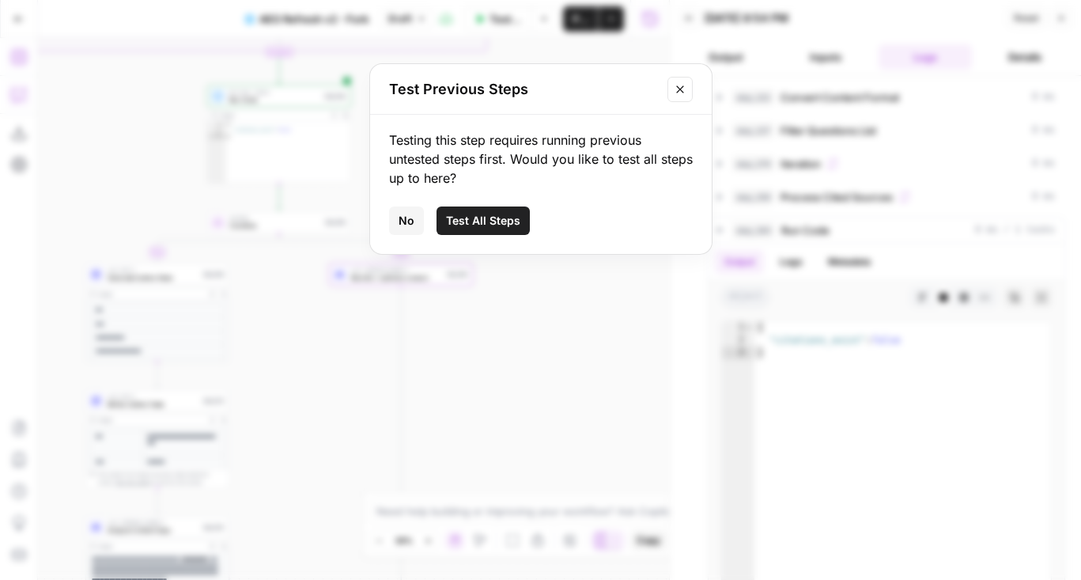
click at [417, 227] on button "No" at bounding box center [406, 220] width 35 height 28
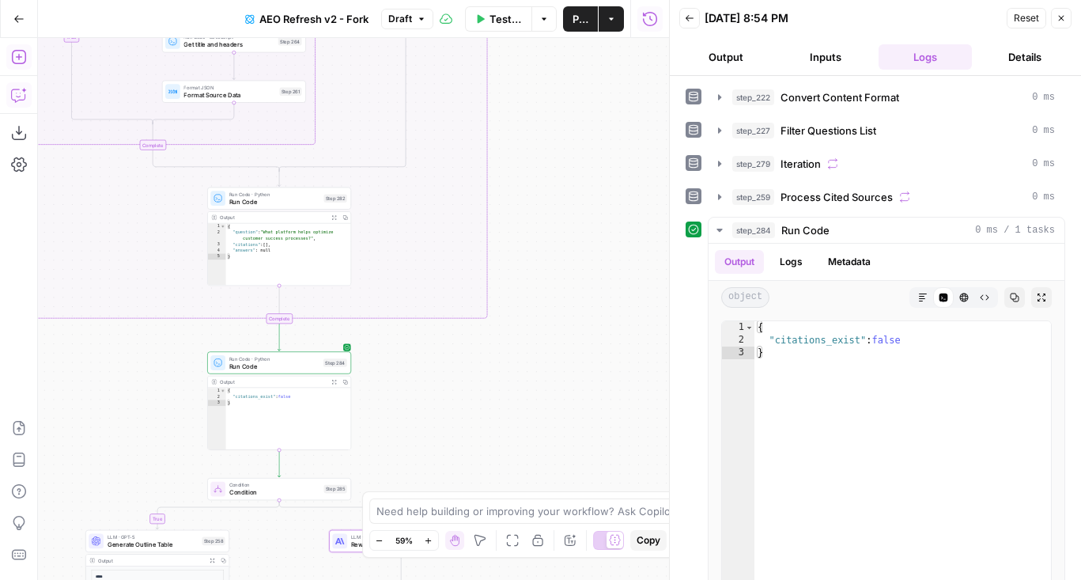
drag, startPoint x: 445, startPoint y: 225, endPoint x: 445, endPoint y: 403, distance: 177.9
click at [445, 403] on div "false true true false true false true false Workflow Set Inputs Inputs Content …" at bounding box center [353, 309] width 631 height 542
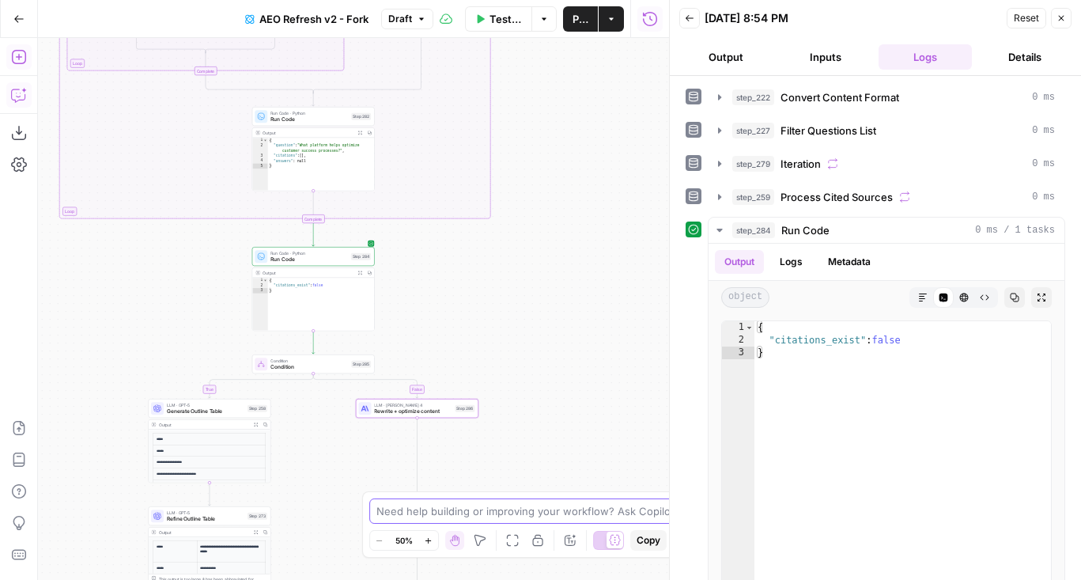
drag, startPoint x: 537, startPoint y: 244, endPoint x: 546, endPoint y: 132, distance: 112.7
click at [546, 132] on div "false true true false true false true false Workflow Set Inputs Inputs Content …" at bounding box center [353, 309] width 631 height 542
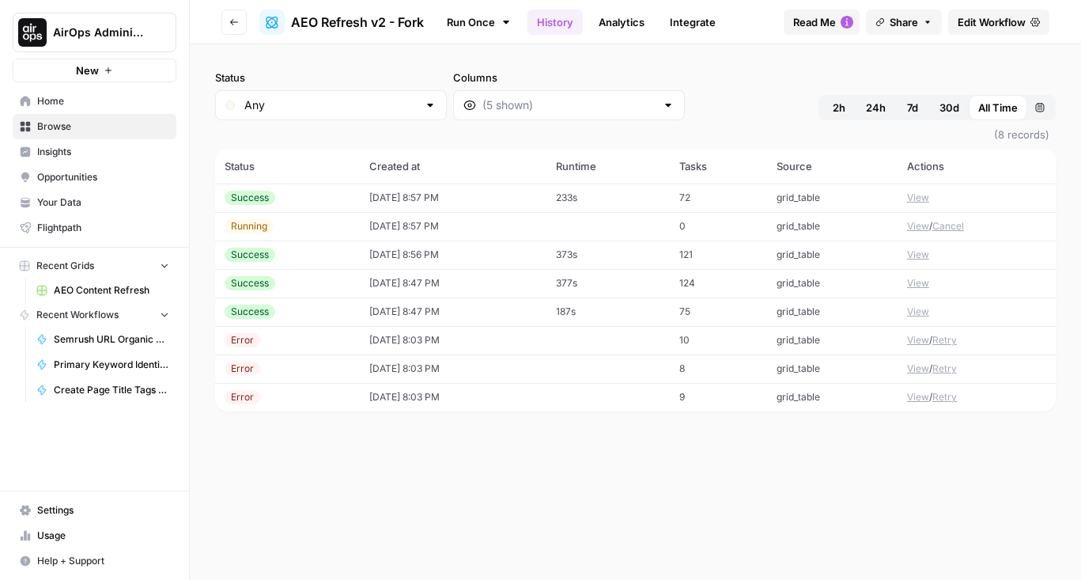
click at [918, 340] on button "View" at bounding box center [918, 340] width 22 height 14
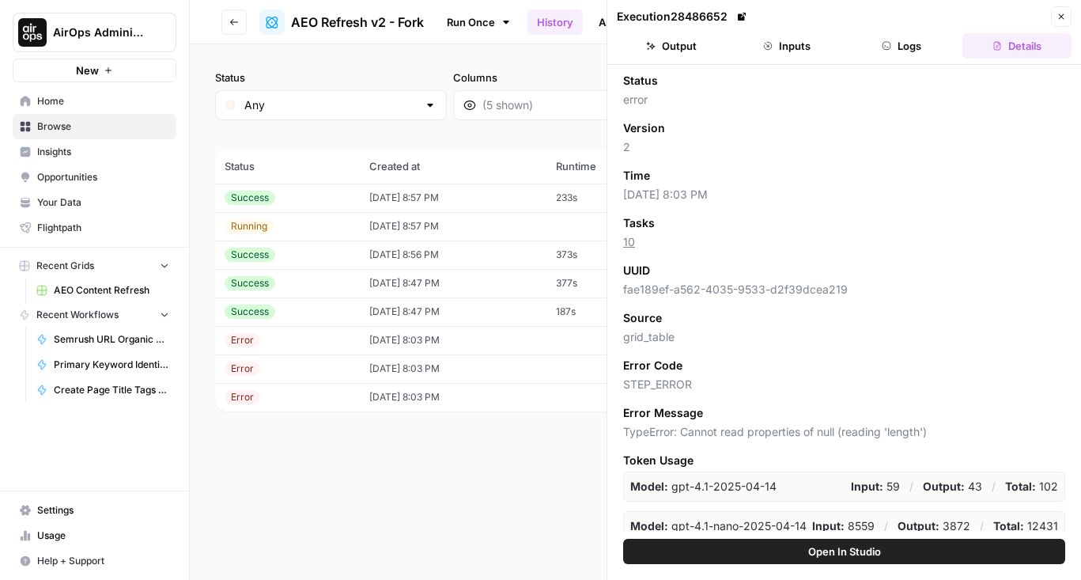
click at [805, 554] on button "Open In Studio" at bounding box center [844, 550] width 442 height 25
click at [239, 28] on button "Go back" at bounding box center [233, 21] width 25 height 25
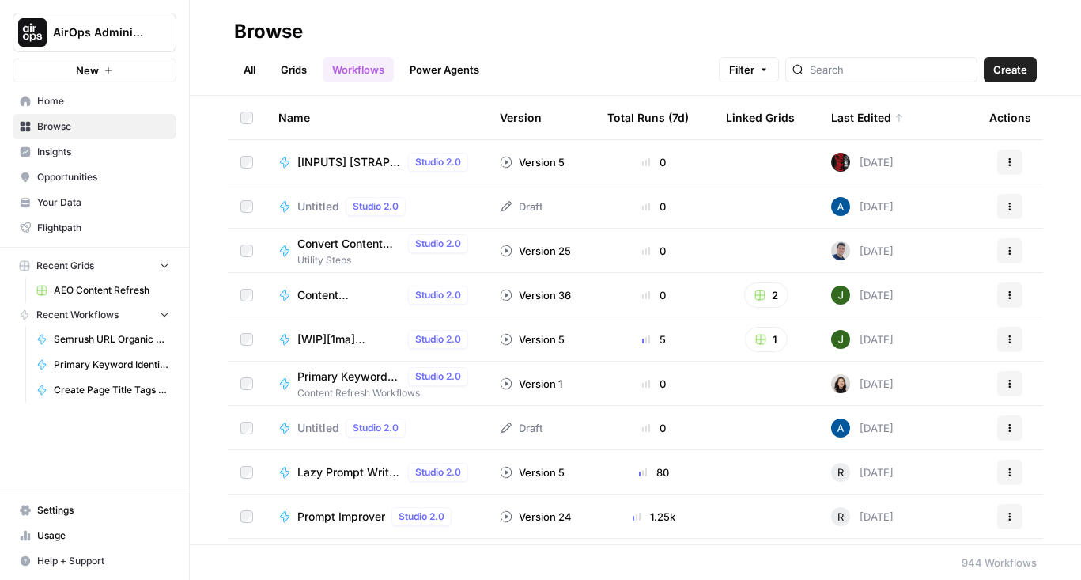
click at [300, 72] on link "Grids" at bounding box center [293, 69] width 45 height 25
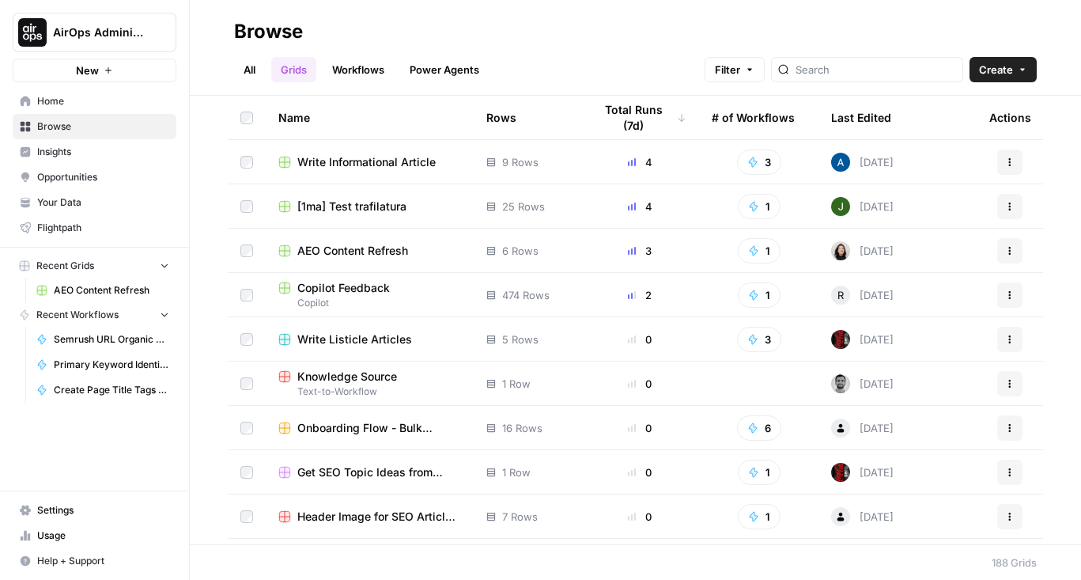
click at [380, 247] on span "AEO Content Refresh" at bounding box center [352, 251] width 111 height 16
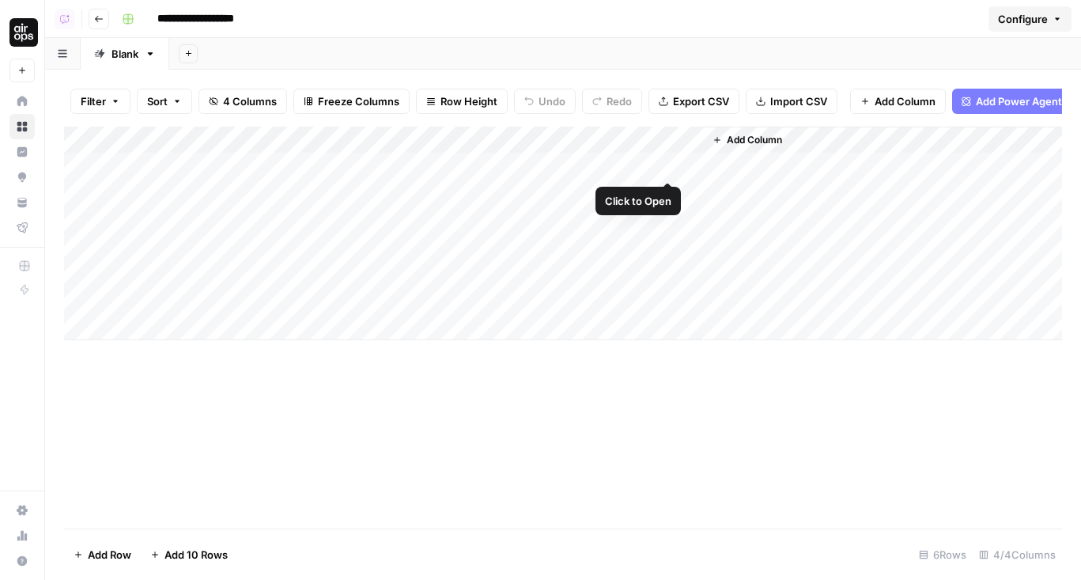
click at [621, 143] on div "Add Column" at bounding box center [563, 233] width 998 height 213
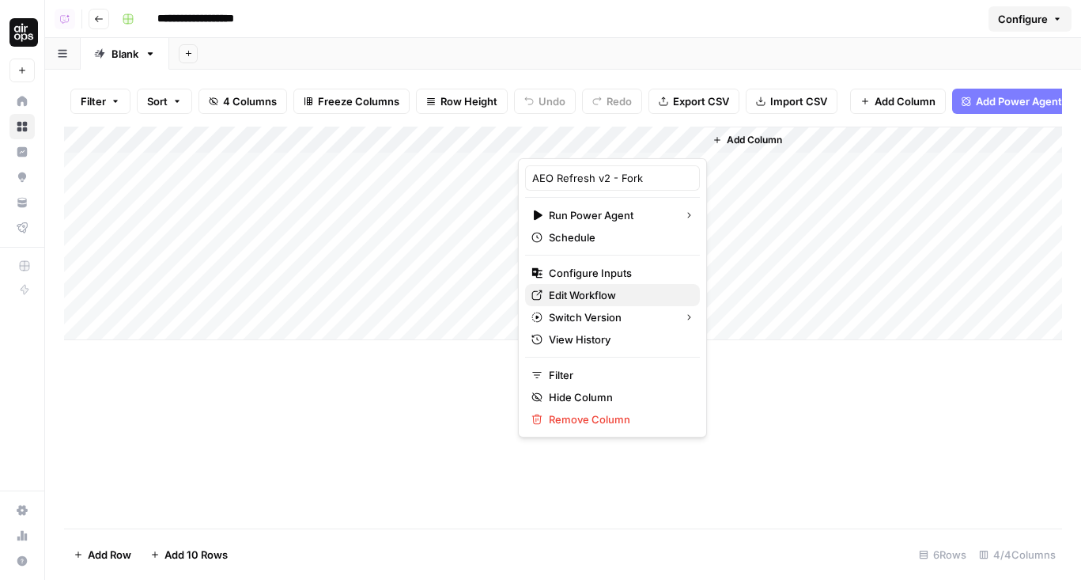
click at [610, 292] on span "Edit Workflow" at bounding box center [618, 295] width 138 height 16
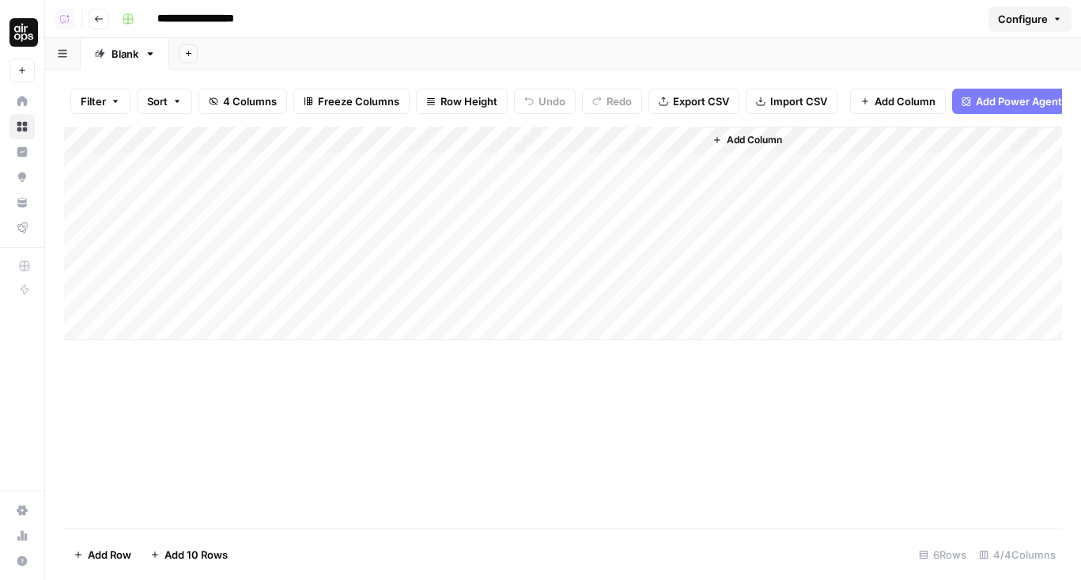
click at [755, 145] on span "Add Column" at bounding box center [754, 140] width 55 height 14
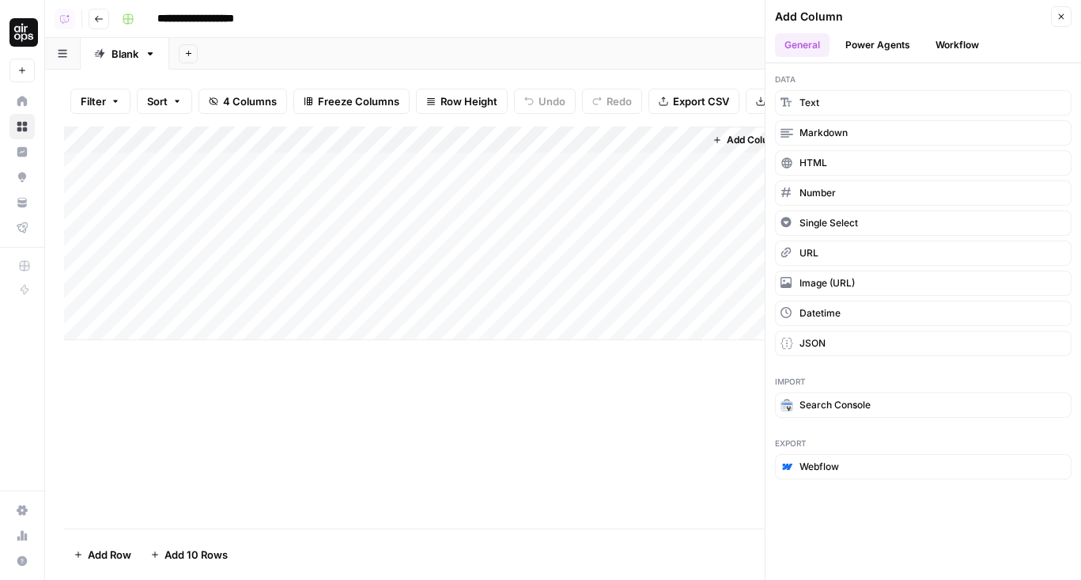
click at [863, 53] on button "Power Agents" at bounding box center [878, 45] width 84 height 24
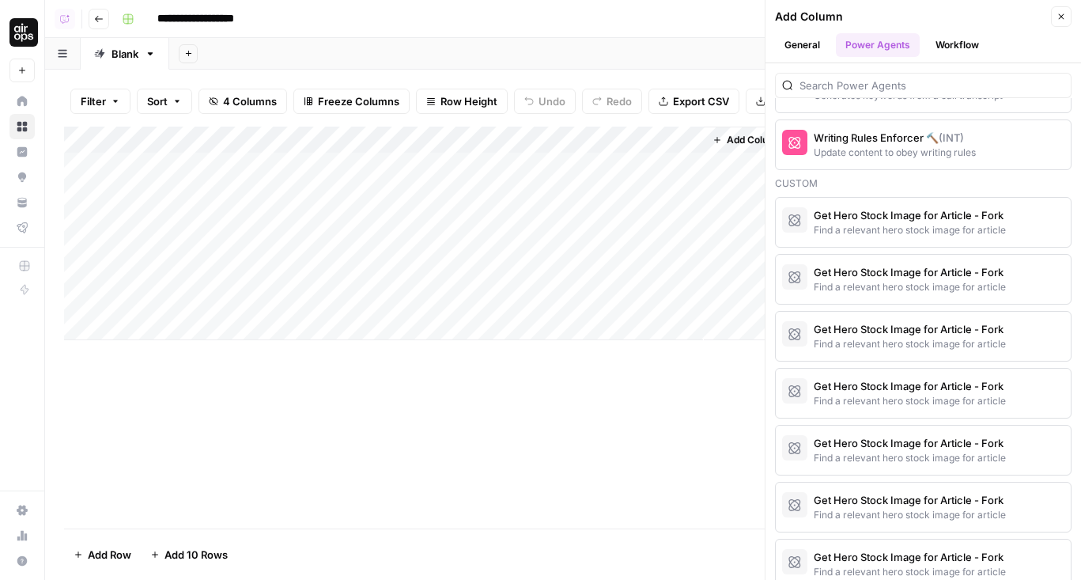
scroll to position [2976, 0]
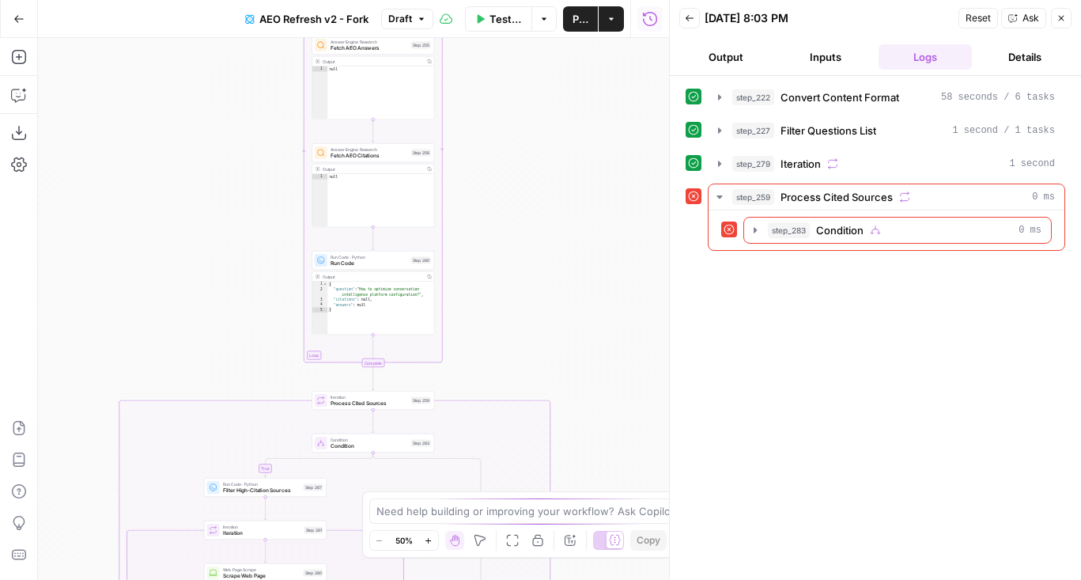
drag, startPoint x: 588, startPoint y: 143, endPoint x: 573, endPoint y: 335, distance: 192.7
click at [573, 335] on div "true false true false true false true false Workflow Set Inputs Inputs Content …" at bounding box center [353, 309] width 631 height 542
click at [421, 387] on span "Test" at bounding box center [421, 385] width 9 height 7
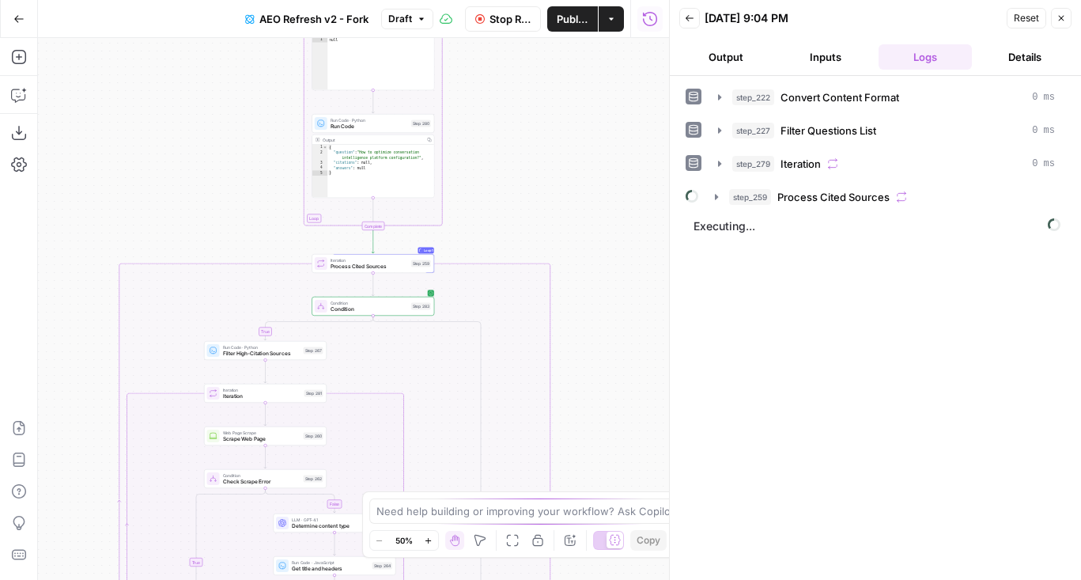
drag, startPoint x: 531, startPoint y: 322, endPoint x: 531, endPoint y: 110, distance: 211.9
click at [531, 110] on div "false true true false true false true false Workflow Set Inputs Inputs Content …" at bounding box center [353, 309] width 631 height 542
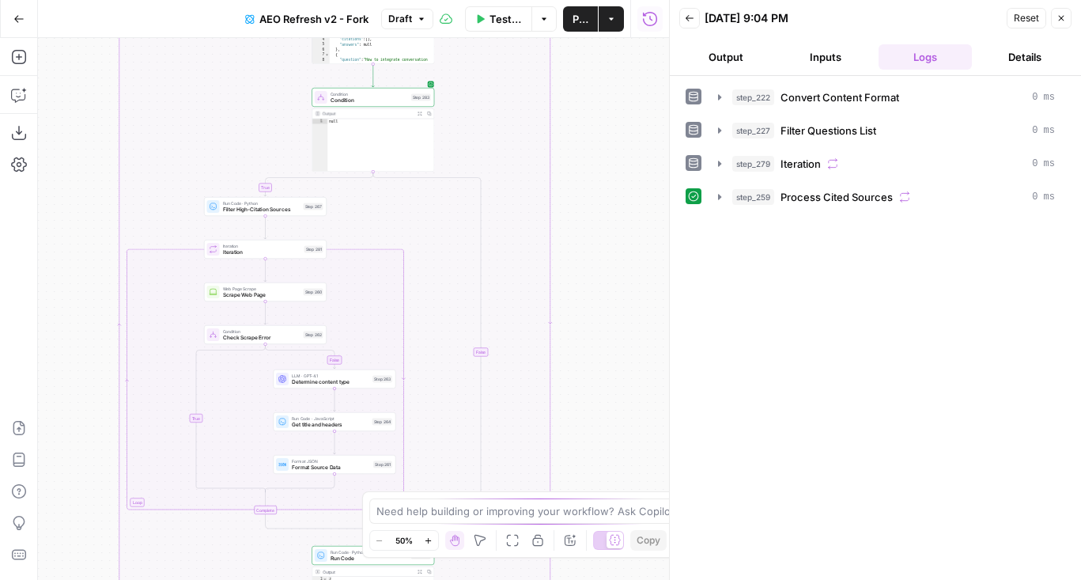
drag, startPoint x: 606, startPoint y: 391, endPoint x: 606, endPoint y: 193, distance: 198.5
click at [606, 193] on div "false true true false true false true false Workflow Set Inputs Inputs Content …" at bounding box center [353, 309] width 631 height 542
drag, startPoint x: 595, startPoint y: 363, endPoint x: 596, endPoint y: 101, distance: 261.7
click at [596, 101] on div "false true true false true false true false Workflow Set Inputs Inputs Content …" at bounding box center [353, 309] width 631 height 542
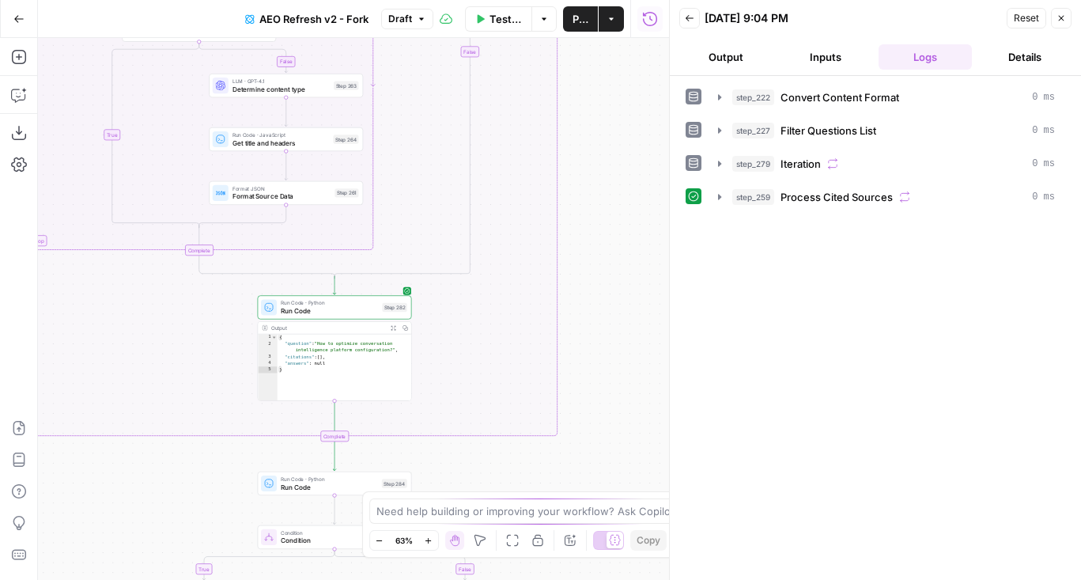
drag, startPoint x: 535, startPoint y: 436, endPoint x: 535, endPoint y: 107, distance: 329.7
click at [535, 107] on div "false true true false true false true false Workflow Set Inputs Inputs Content …" at bounding box center [353, 309] width 631 height 542
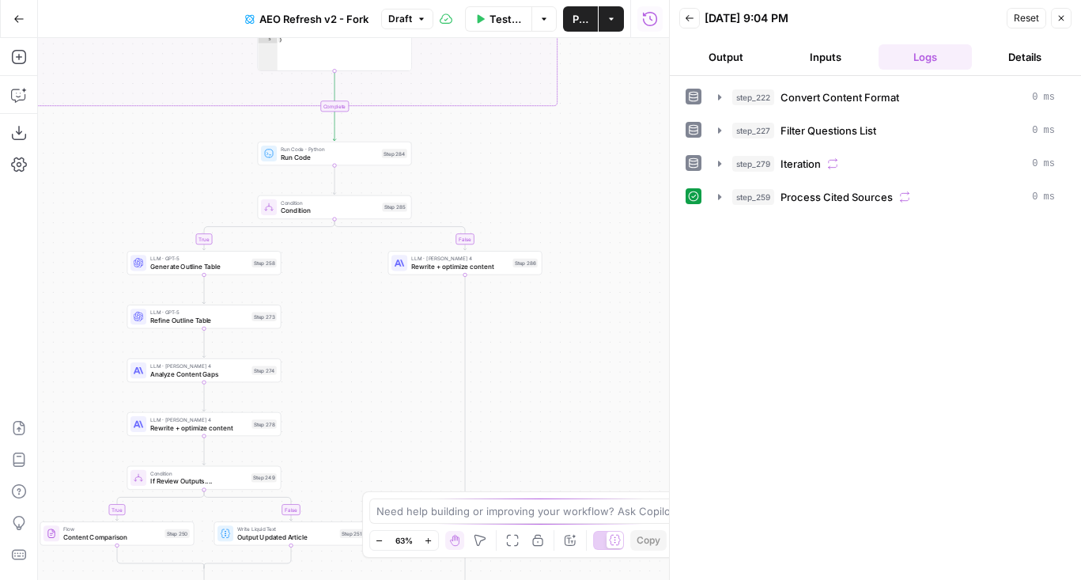
click at [384, 141] on button "Test" at bounding box center [391, 135] width 31 height 13
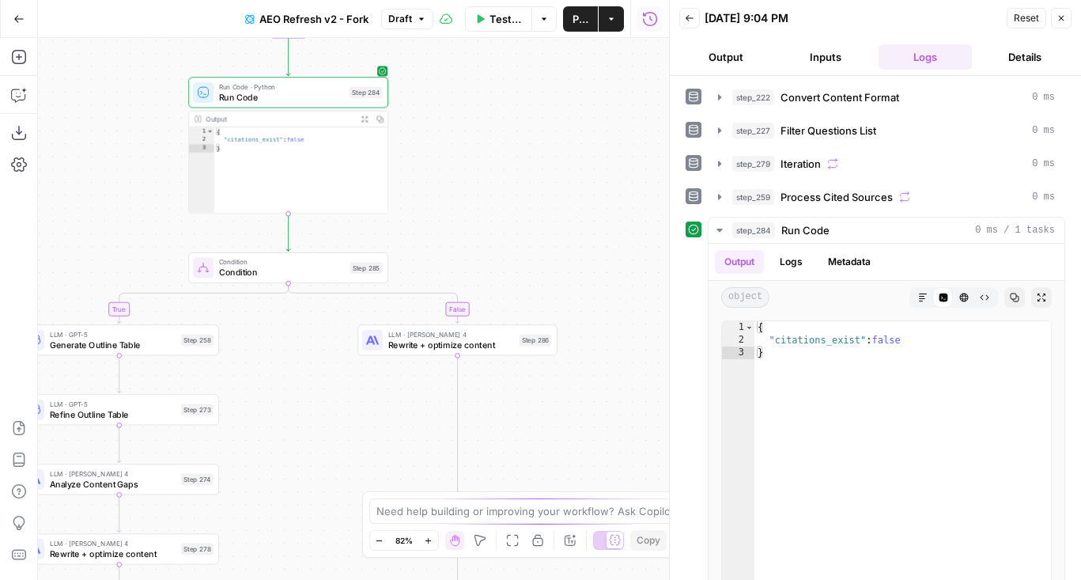
drag, startPoint x: 491, startPoint y: 190, endPoint x: 491, endPoint y: 138, distance: 51.4
click at [491, 138] on div "false true true false true false true false Workflow Set Inputs Inputs Content …" at bounding box center [353, 309] width 631 height 542
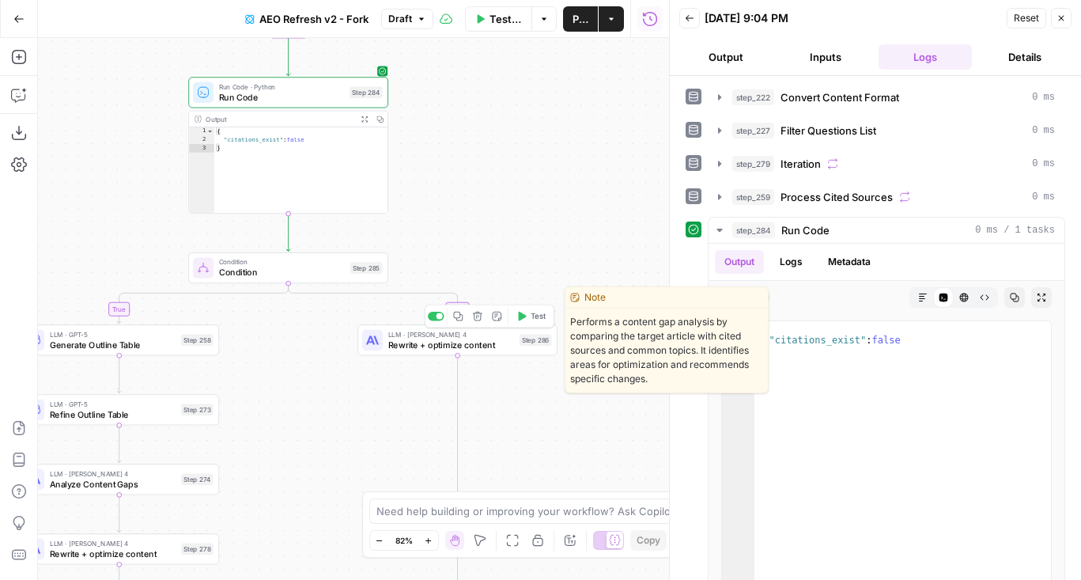
click at [521, 319] on icon "button" at bounding box center [523, 316] width 8 height 9
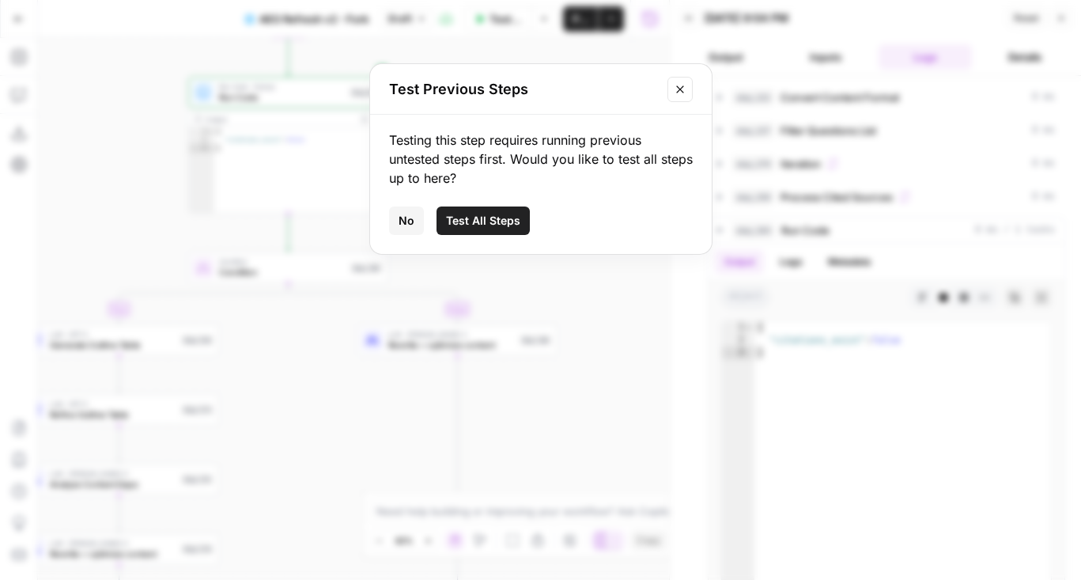
click at [410, 218] on span "No" at bounding box center [407, 221] width 16 height 16
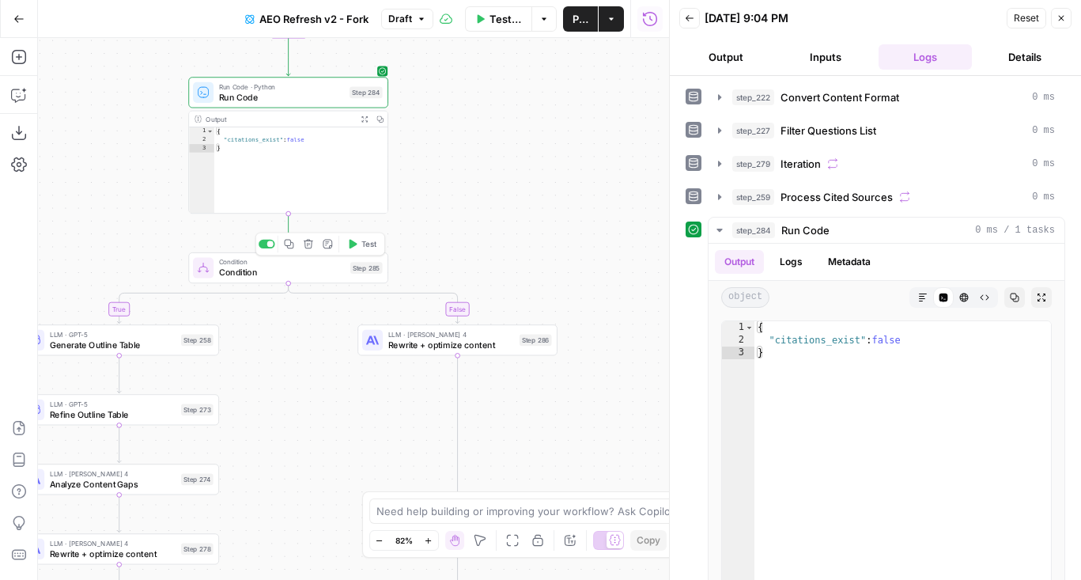
click at [346, 244] on button "Test" at bounding box center [362, 244] width 40 height 17
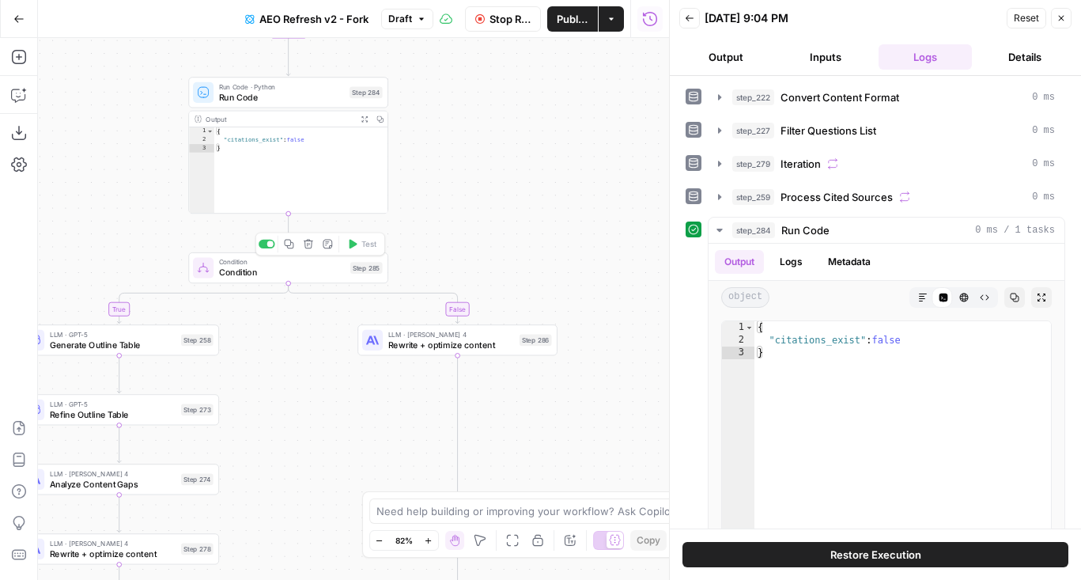
drag, startPoint x: 508, startPoint y: 260, endPoint x: 508, endPoint y: 88, distance: 172.4
click at [508, 88] on div "false true true false true false true false Workflow Set Inputs Inputs Content …" at bounding box center [353, 309] width 631 height 542
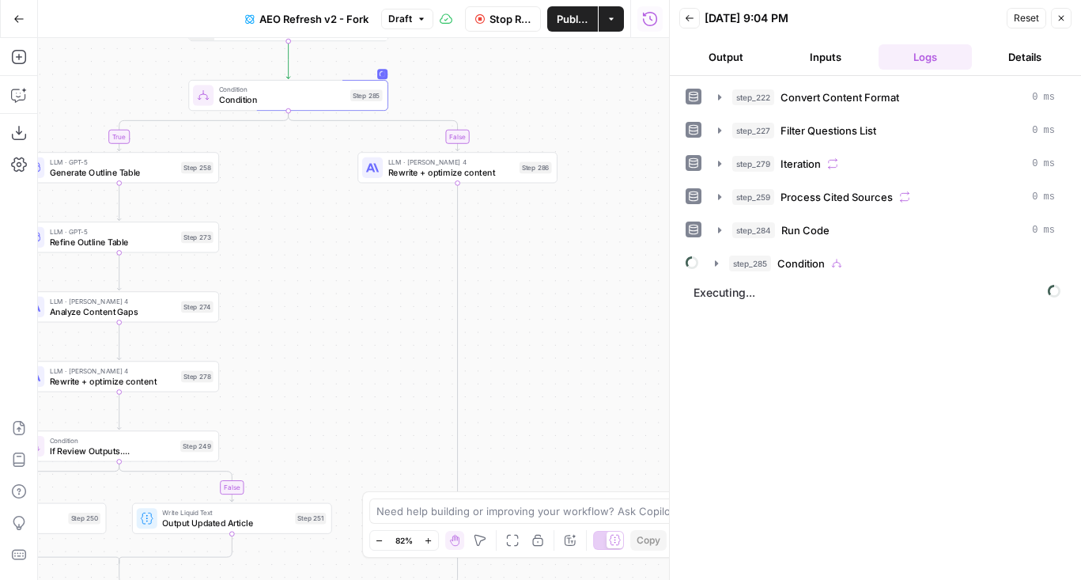
drag, startPoint x: 533, startPoint y: 265, endPoint x: 533, endPoint y: 88, distance: 177.1
click at [533, 88] on div "false true true false true false true false Workflow Set Inputs Inputs Content …" at bounding box center [353, 309] width 631 height 542
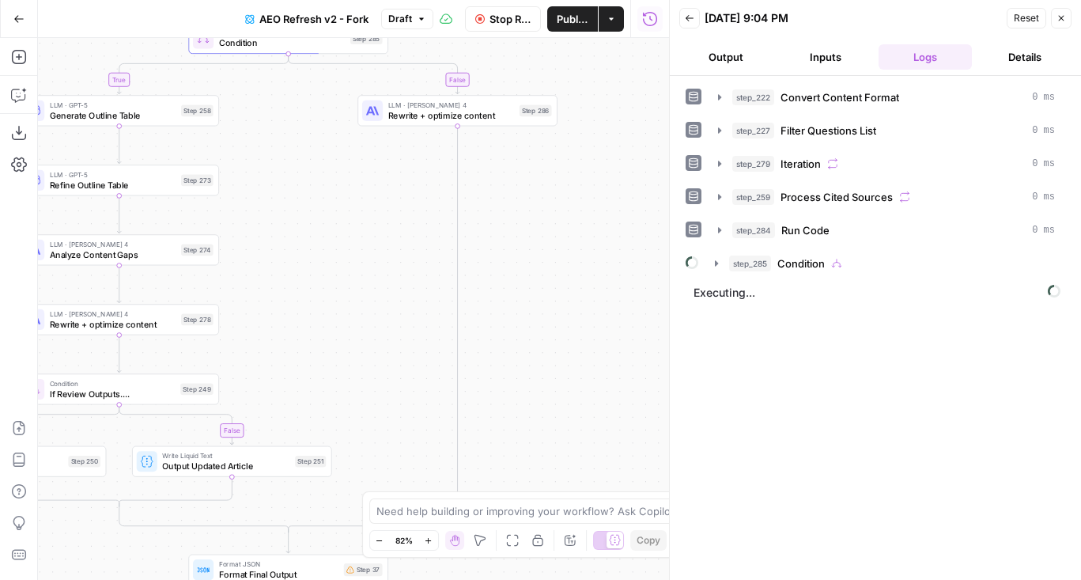
drag, startPoint x: 533, startPoint y: 240, endPoint x: 533, endPoint y: 387, distance: 147.9
click at [533, 387] on div "false true true false true false true false Workflow Set Inputs Inputs Content …" at bounding box center [353, 309] width 631 height 542
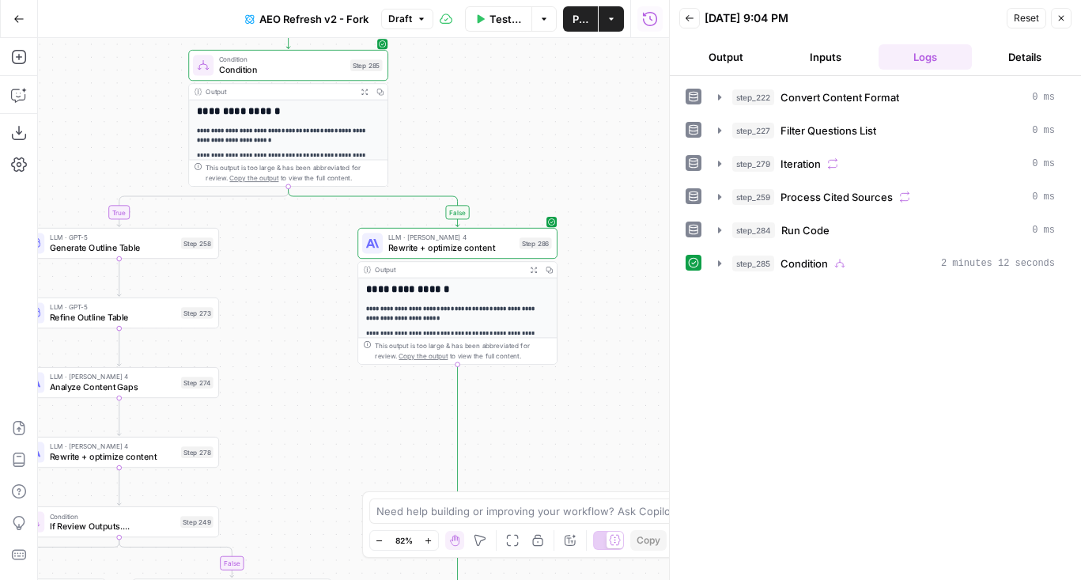
click at [953, 271] on button "step_285 Condition 2 minutes 12 seconds" at bounding box center [886, 263] width 356 height 25
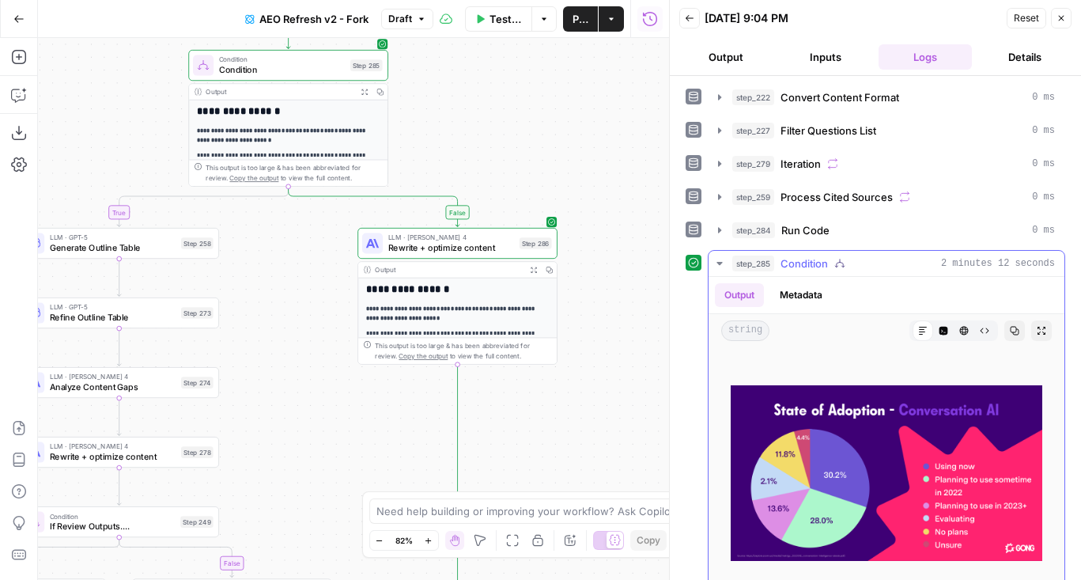
scroll to position [4404, 0]
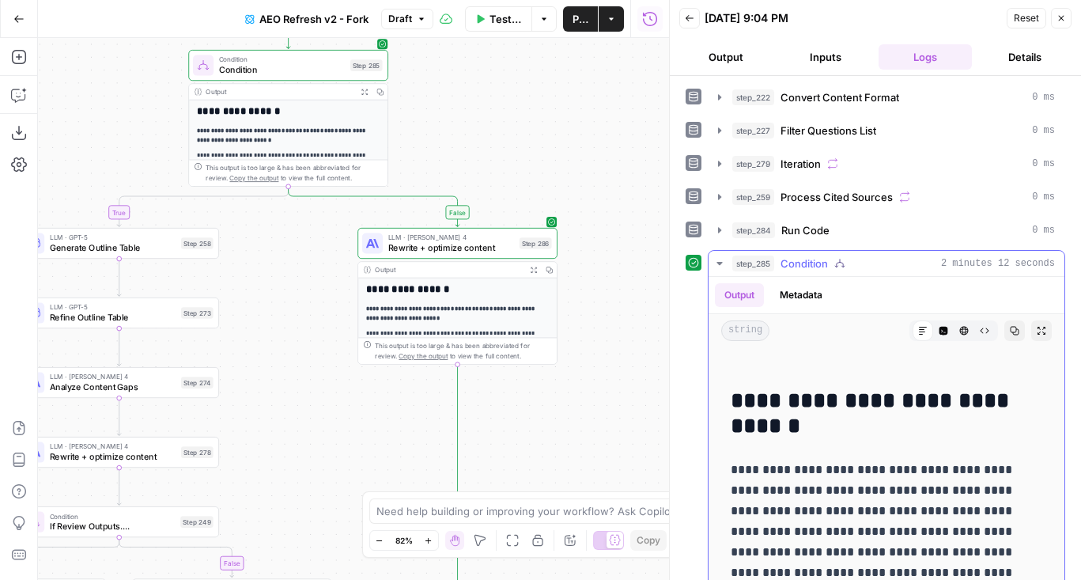
click at [965, 334] on icon "button" at bounding box center [964, 331] width 9 height 9
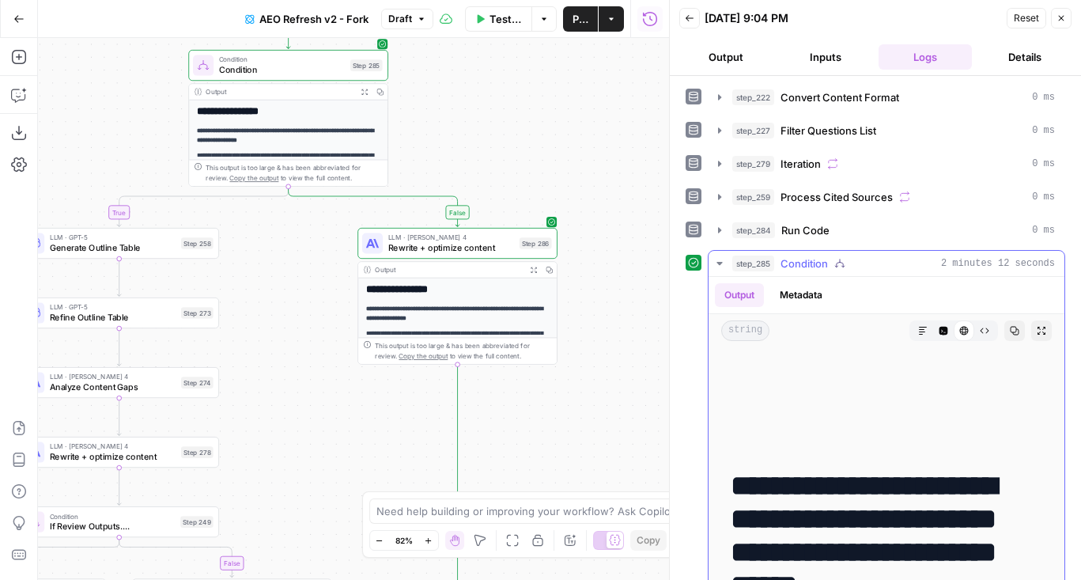
scroll to position [389, 0]
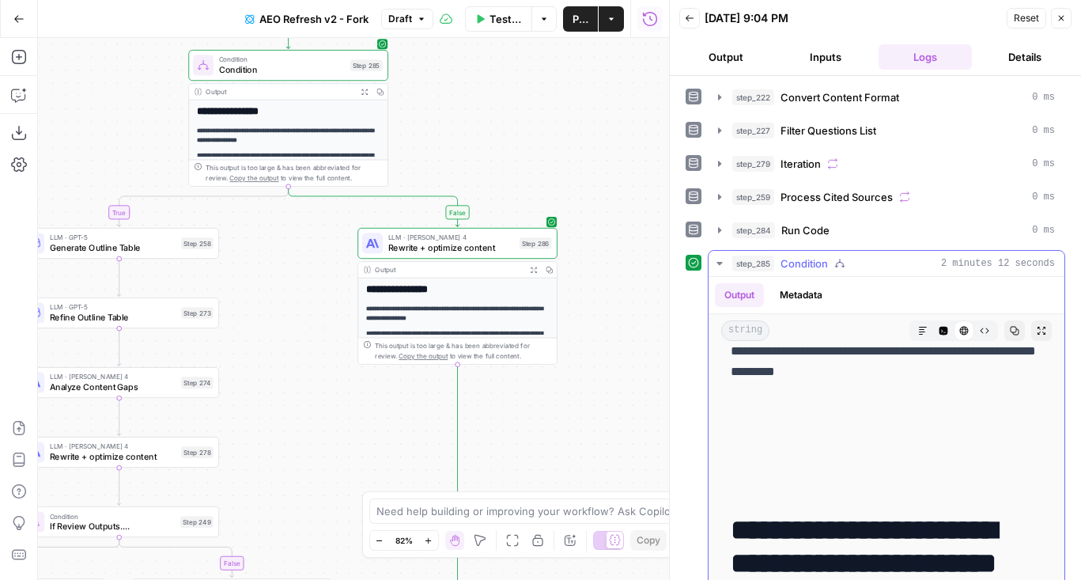
click at [981, 331] on icon "button" at bounding box center [984, 330] width 9 height 9
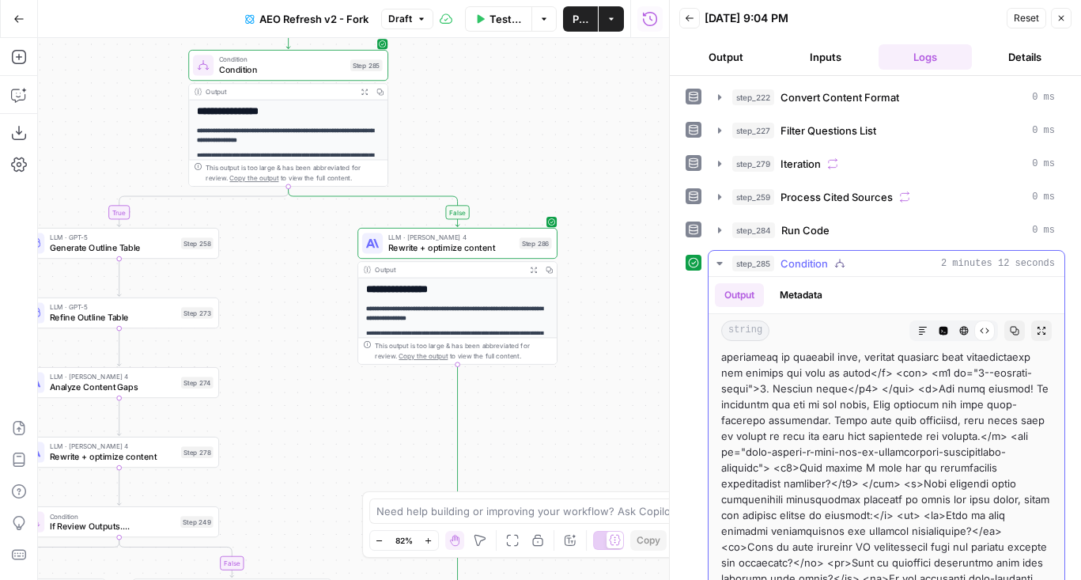
scroll to position [5201, 0]
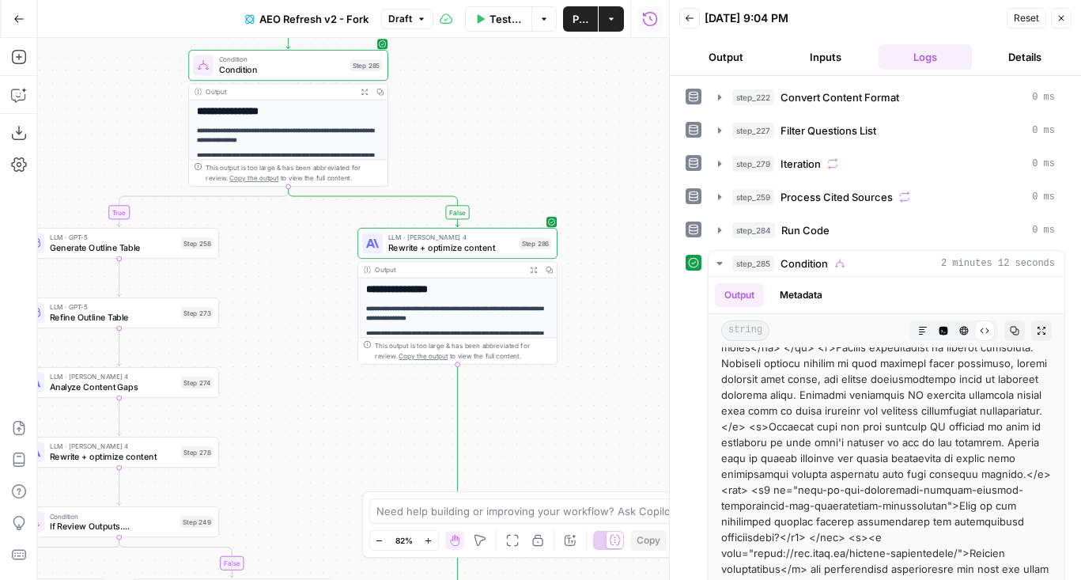
drag, startPoint x: 604, startPoint y: 440, endPoint x: 604, endPoint y: 303, distance: 136.8
click at [604, 303] on div "false true true false true false true false Workflow Set Inputs Inputs Content …" at bounding box center [353, 309] width 631 height 542
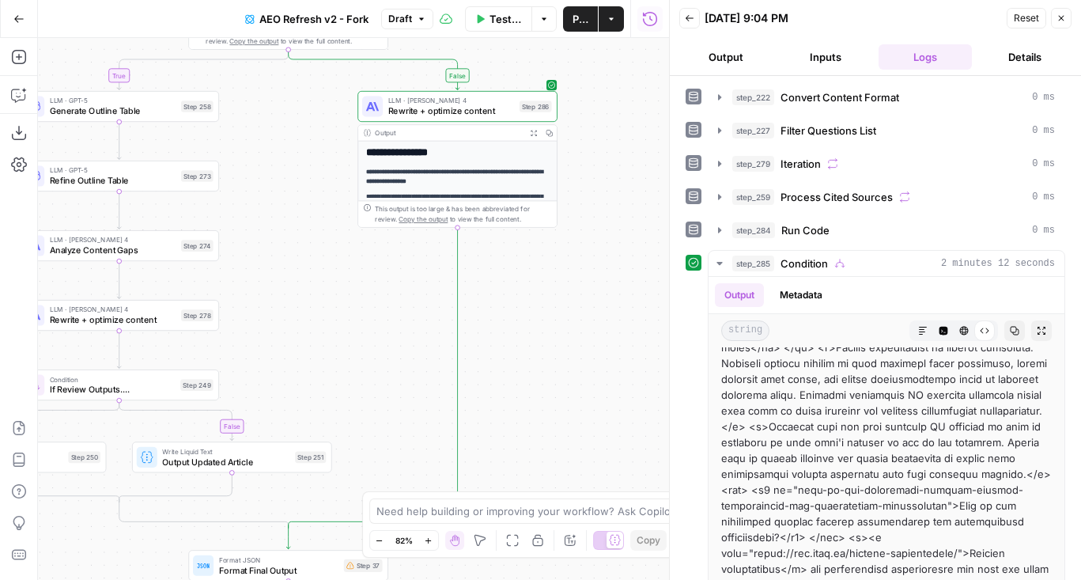
click at [15, 68] on button "Add Steps" at bounding box center [18, 56] width 25 height 25
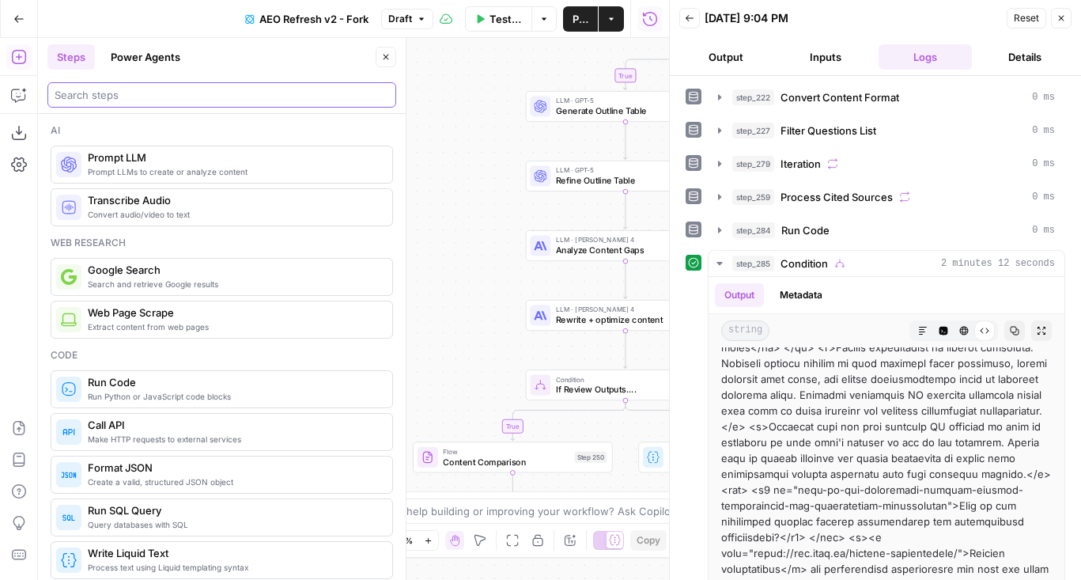
click at [114, 93] on input "search" at bounding box center [222, 95] width 334 height 16
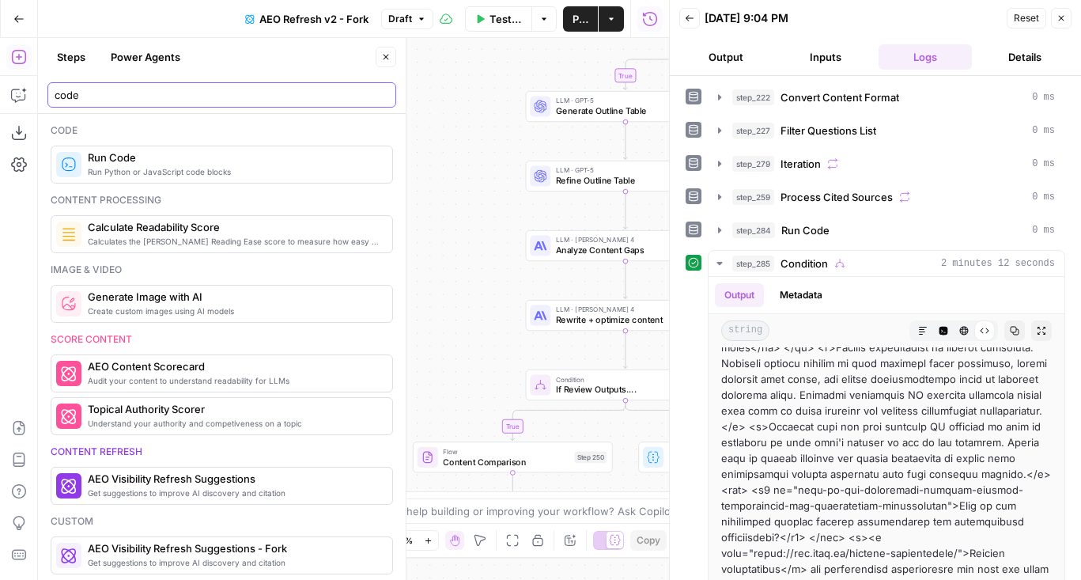
type input "code"
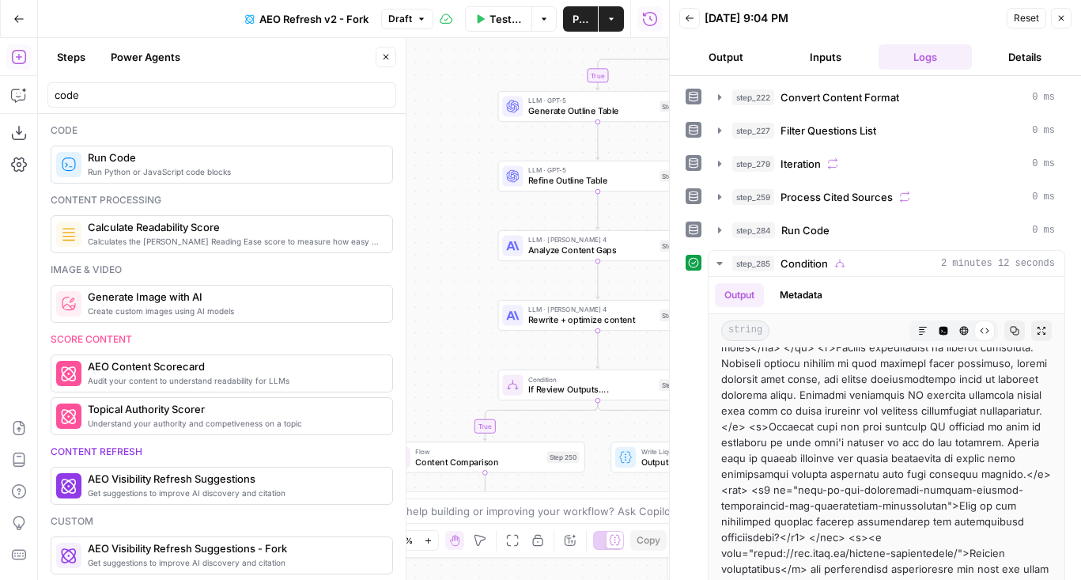
drag, startPoint x: 463, startPoint y: 110, endPoint x: 263, endPoint y: 110, distance: 200.0
click at [263, 110] on body "AirOps Administrative New Home Browse Insights Opportunities Your Data Flightpa…" at bounding box center [540, 290] width 1081 height 580
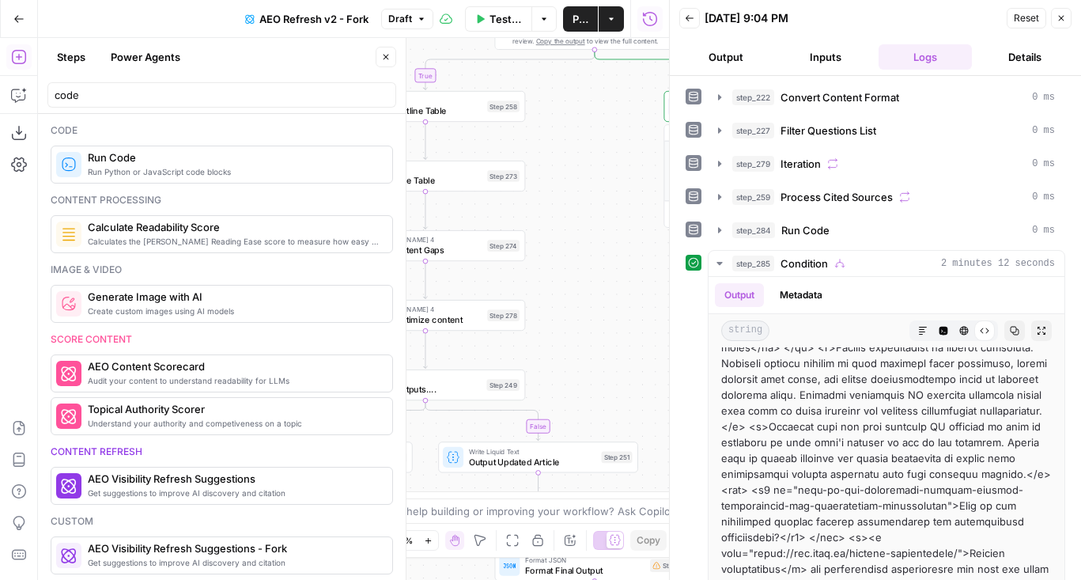
drag, startPoint x: 601, startPoint y: 237, endPoint x: 382, endPoint y: 244, distance: 219.1
click at [382, 244] on body "AirOps Administrative New Home Browse Insights Opportunities Your Data Flightpa…" at bounding box center [540, 290] width 1081 height 580
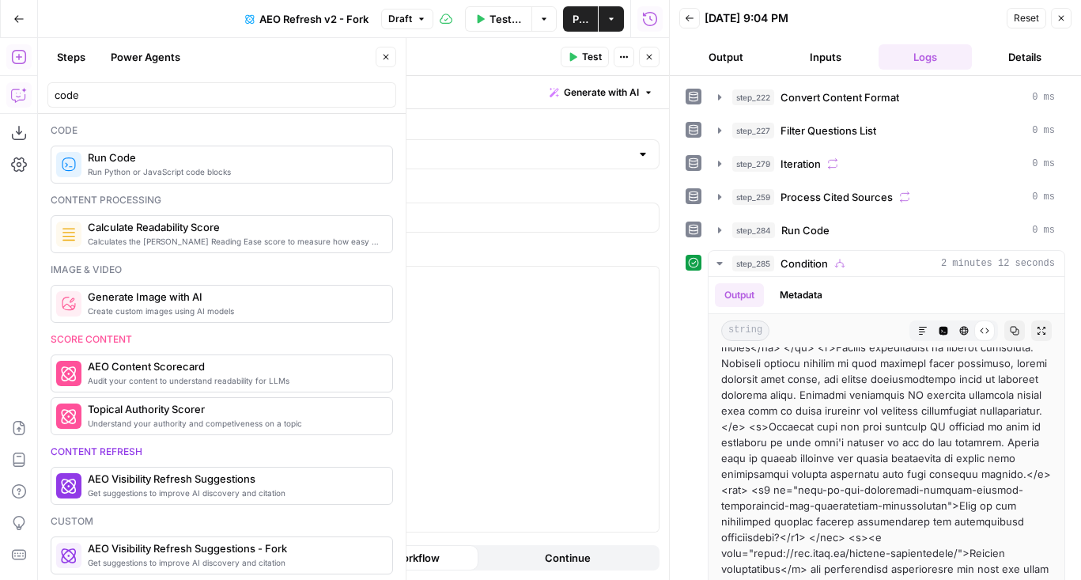
click at [15, 85] on button "Copilot" at bounding box center [18, 94] width 25 height 25
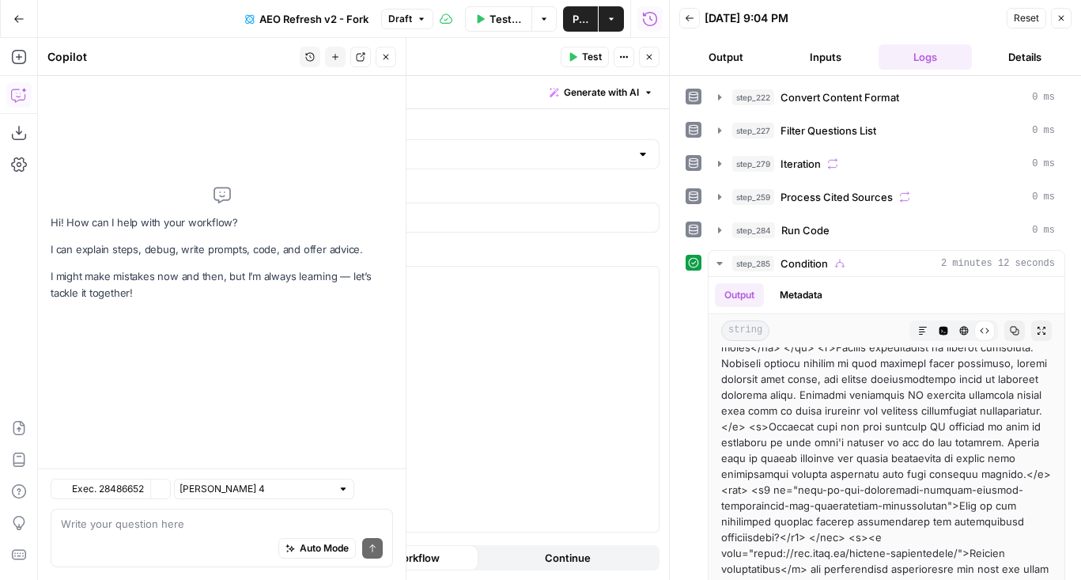
click at [277, 527] on textarea at bounding box center [222, 524] width 322 height 16
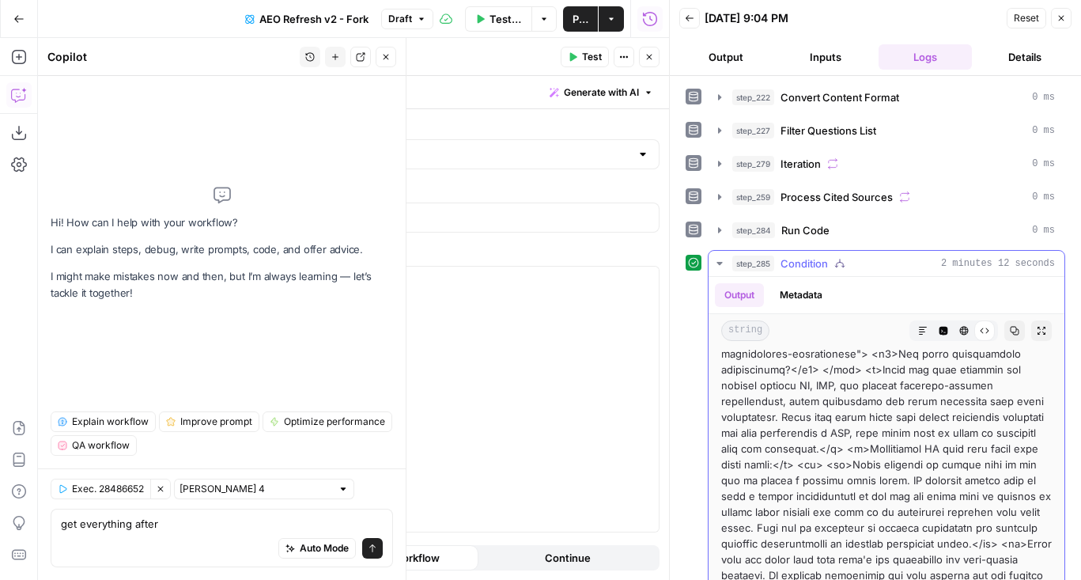
scroll to position [2264, 0]
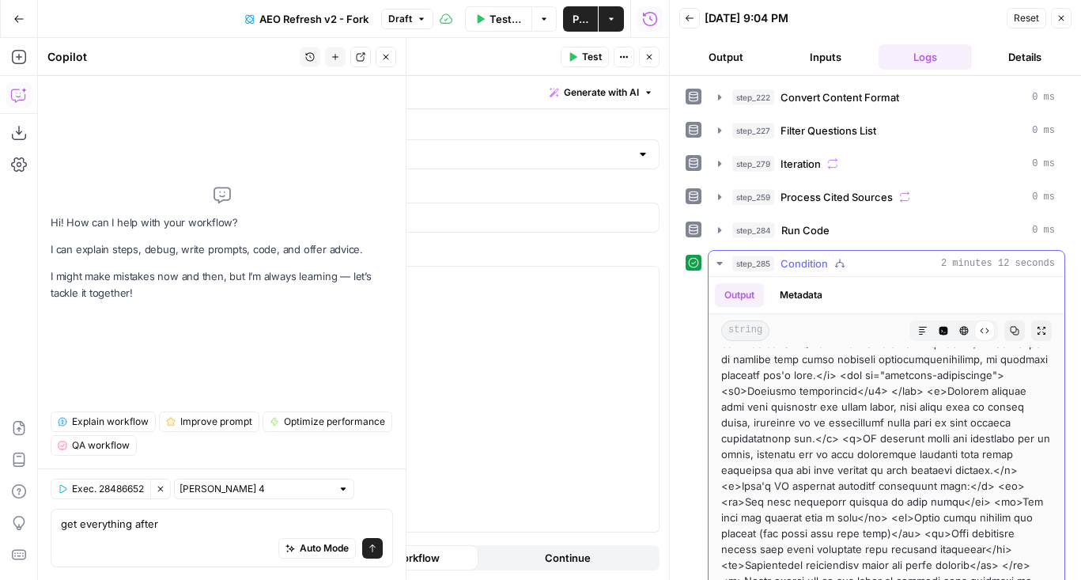
click at [961, 327] on icon "button" at bounding box center [964, 331] width 9 height 9
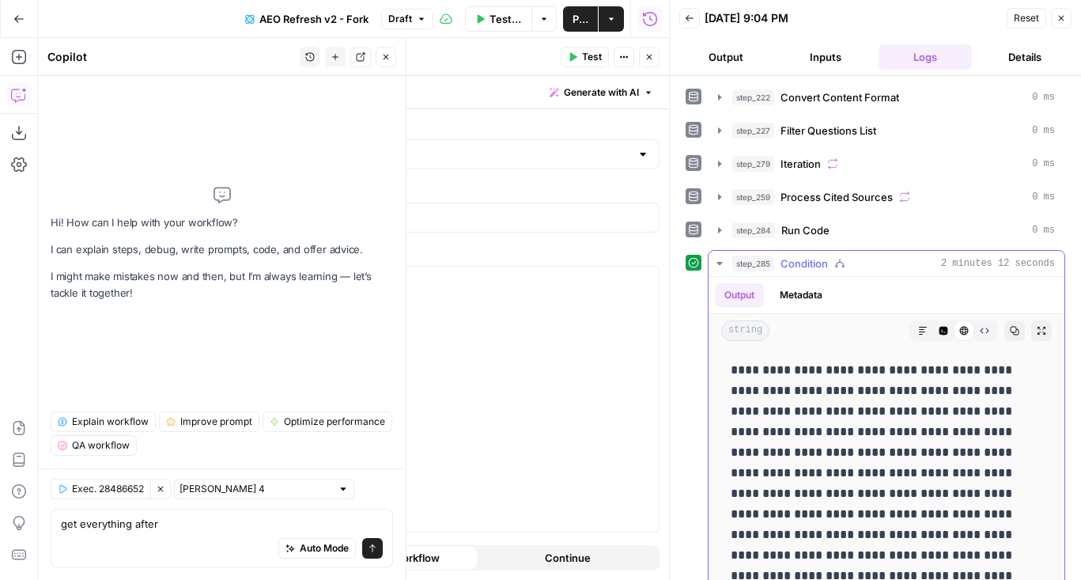
click at [939, 328] on icon "button" at bounding box center [943, 330] width 9 height 9
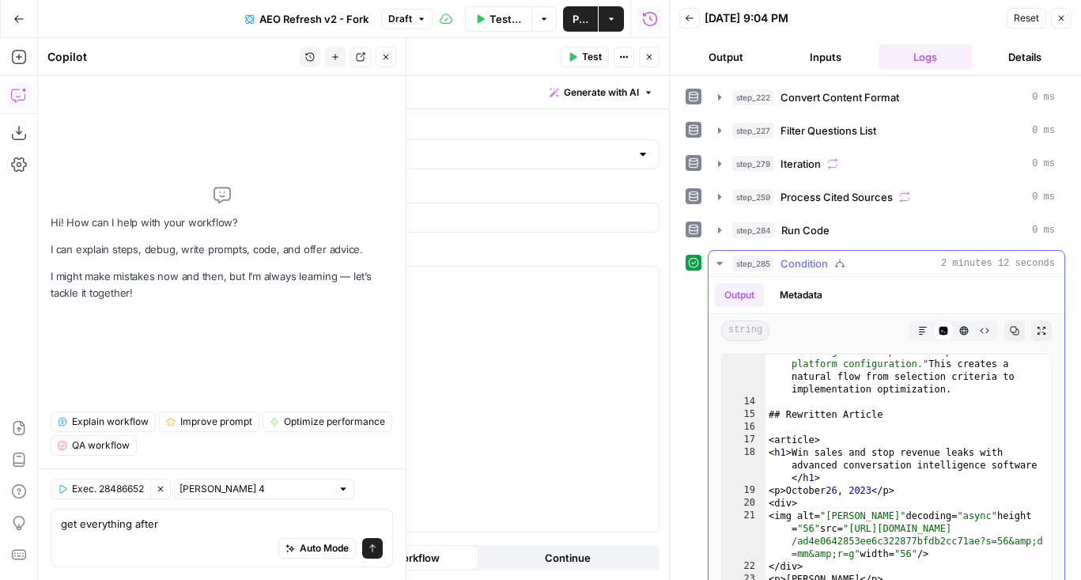
scroll to position [450, 0]
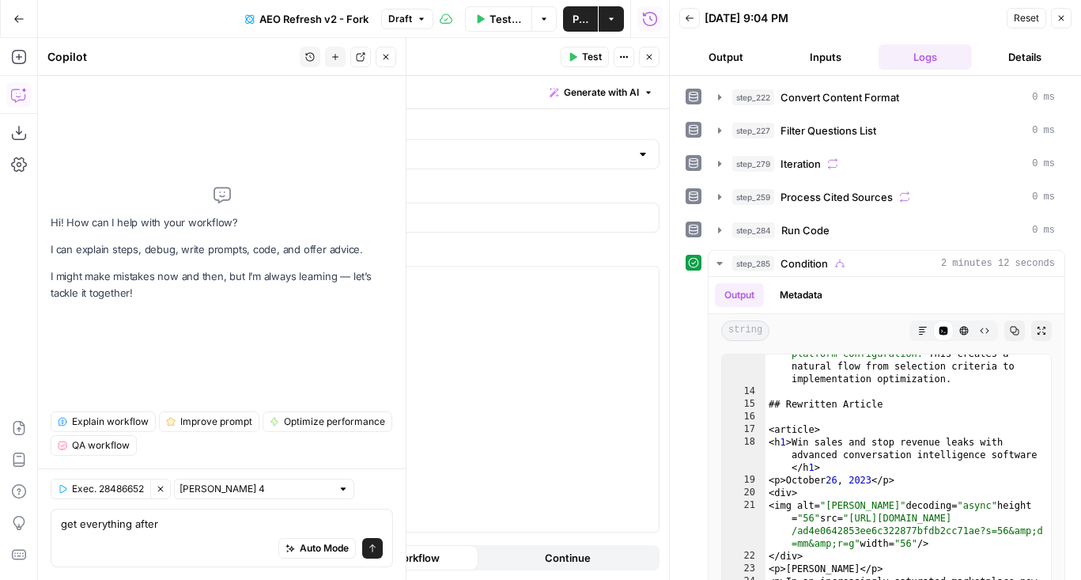
click at [147, 532] on div "Auto Mode Send" at bounding box center [222, 548] width 322 height 35
click at [195, 532] on div "Auto Mode Send" at bounding box center [222, 548] width 322 height 35
type textarea "get everything after the line "## Rewritten Article""
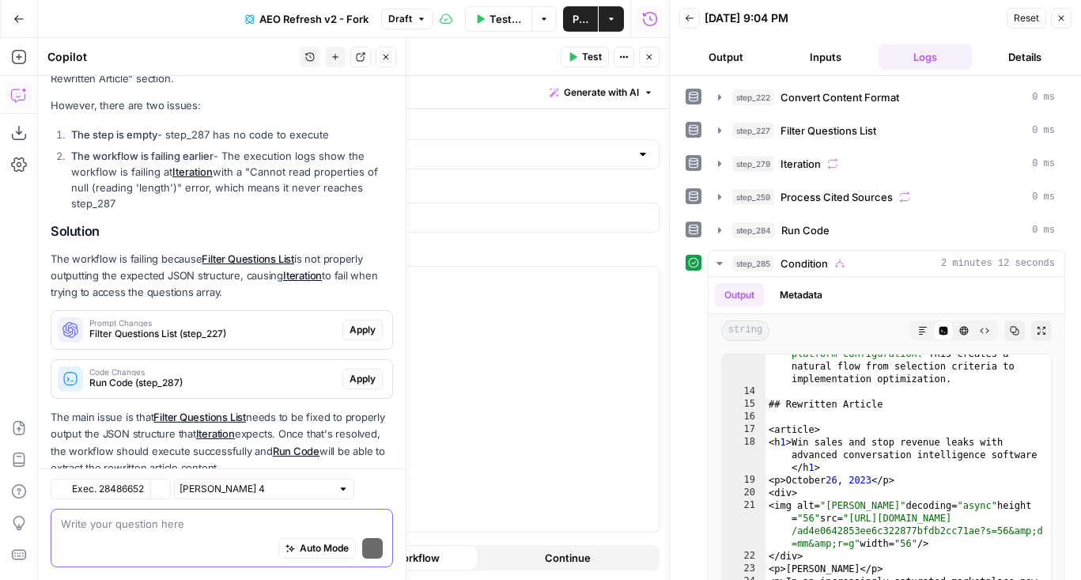
scroll to position [246, 0]
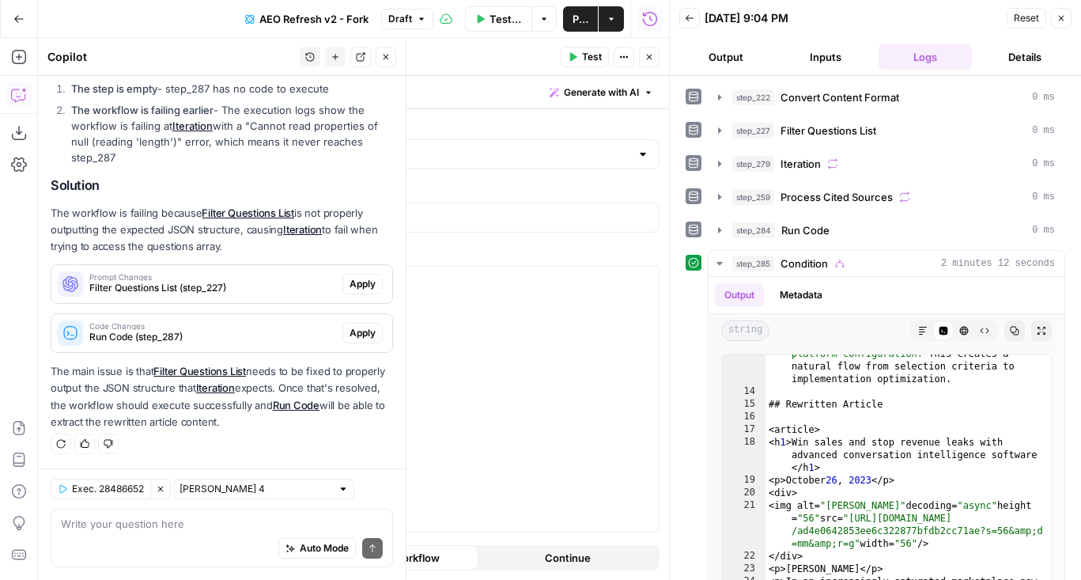
click at [271, 289] on span "Filter Questions List (step_227)" at bounding box center [212, 288] width 247 height 14
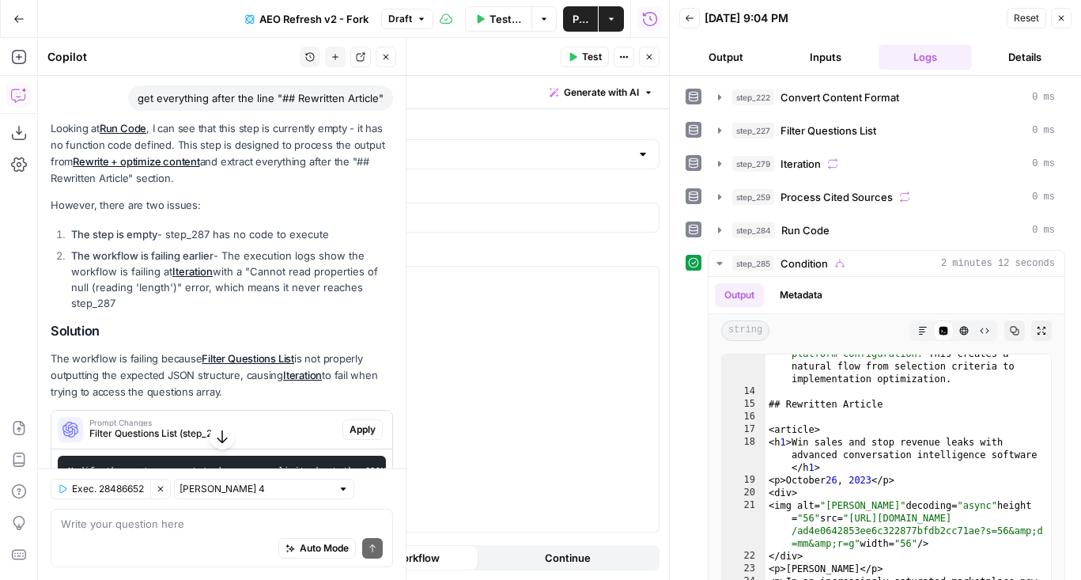
scroll to position [338, 0]
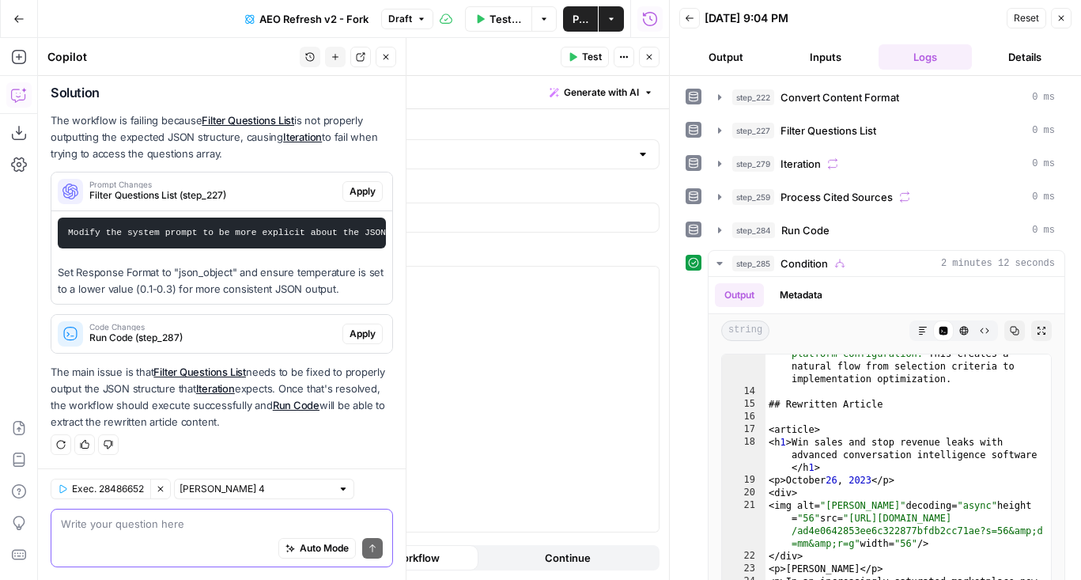
click at [227, 517] on textarea at bounding box center [222, 524] width 322 height 16
click at [163, 489] on icon "button" at bounding box center [160, 488] width 9 height 9
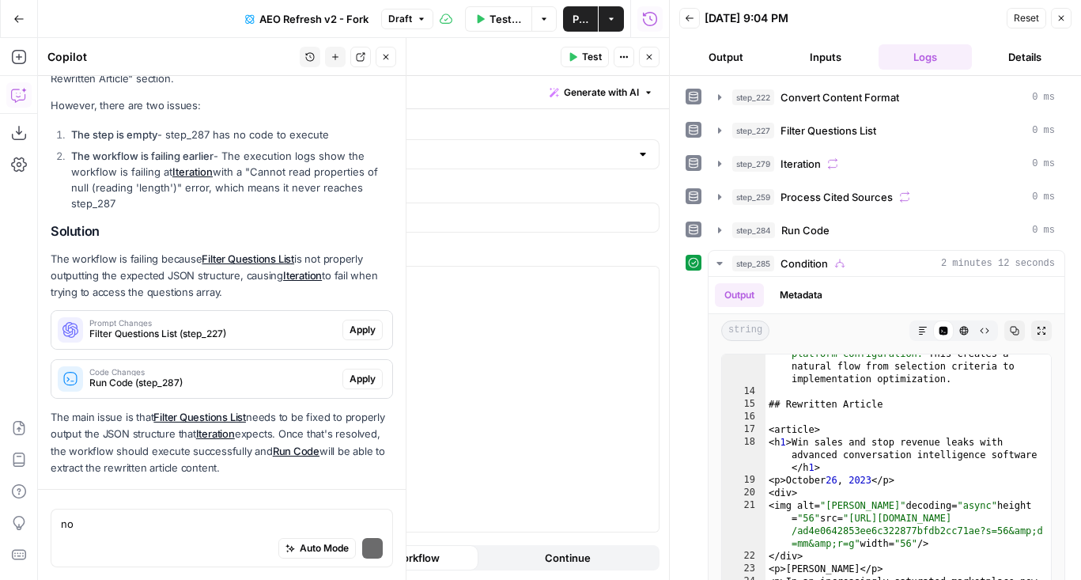
click at [169, 534] on div "Auto Mode Send" at bounding box center [222, 548] width 322 height 35
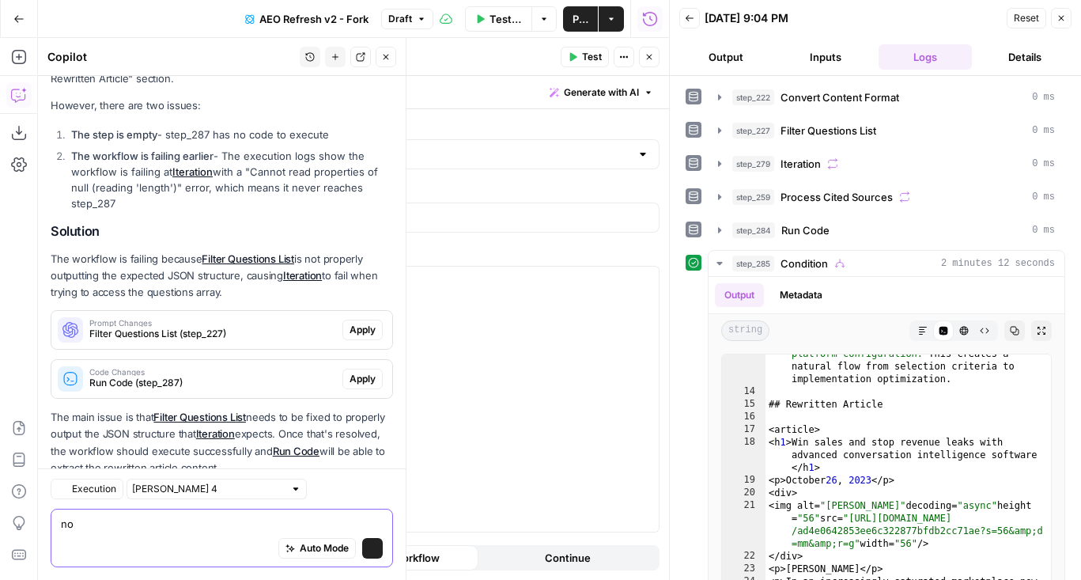
scroll to position [246, 0]
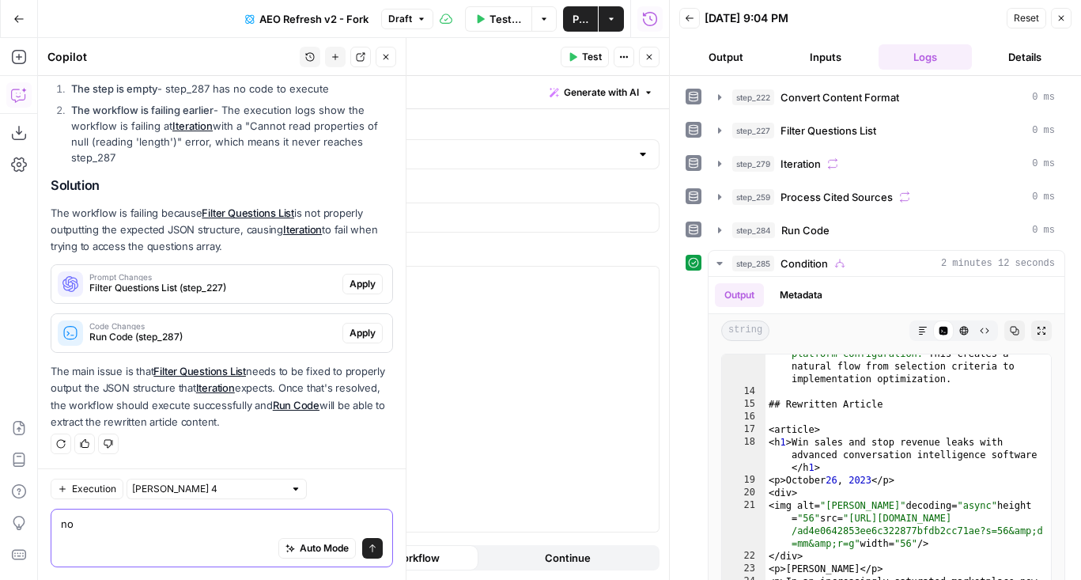
type textarea "o"
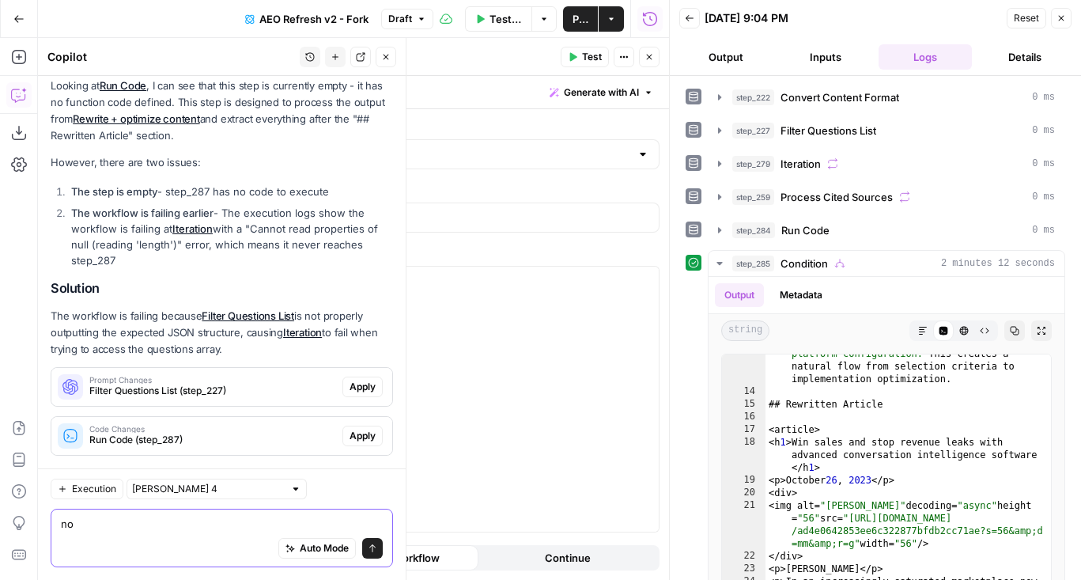
scroll to position [75, 0]
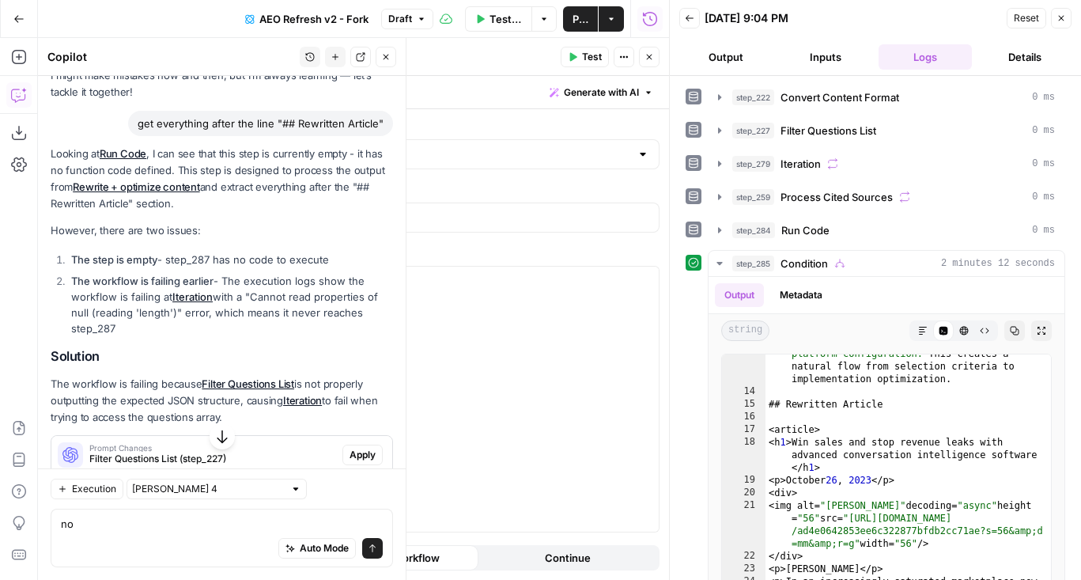
drag, startPoint x: 142, startPoint y: 127, endPoint x: 384, endPoint y: 127, distance: 241.9
click at [384, 127] on div "get everything after the line "## Rewritten Article"" at bounding box center [260, 123] width 265 height 25
copy div "get everything after the line "## Rewritten Article""
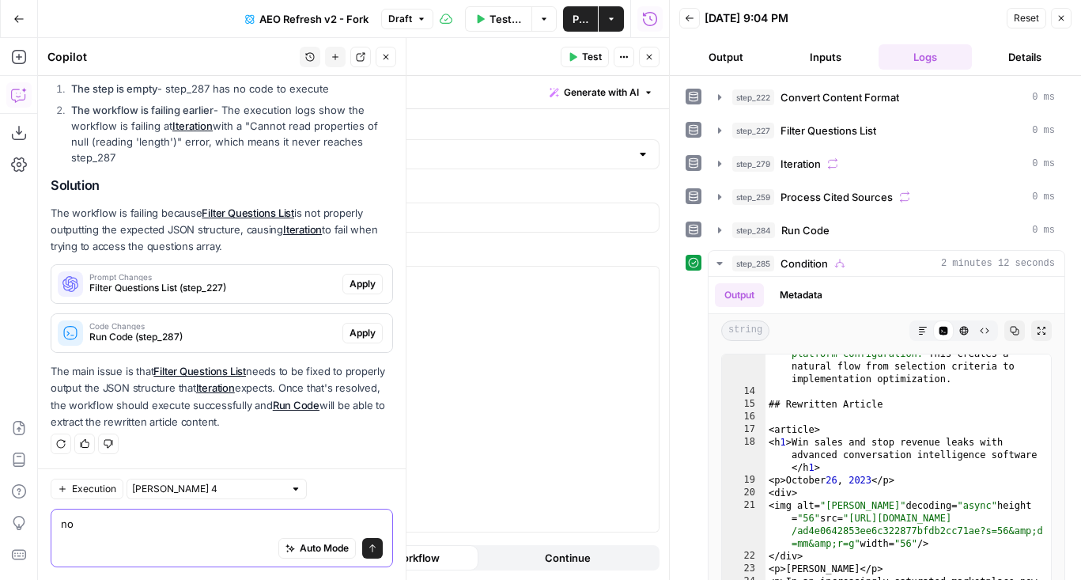
click at [224, 524] on textarea "no" at bounding box center [222, 524] width 322 height 16
paste textarea "get everything after the line "## Rewritten Article""
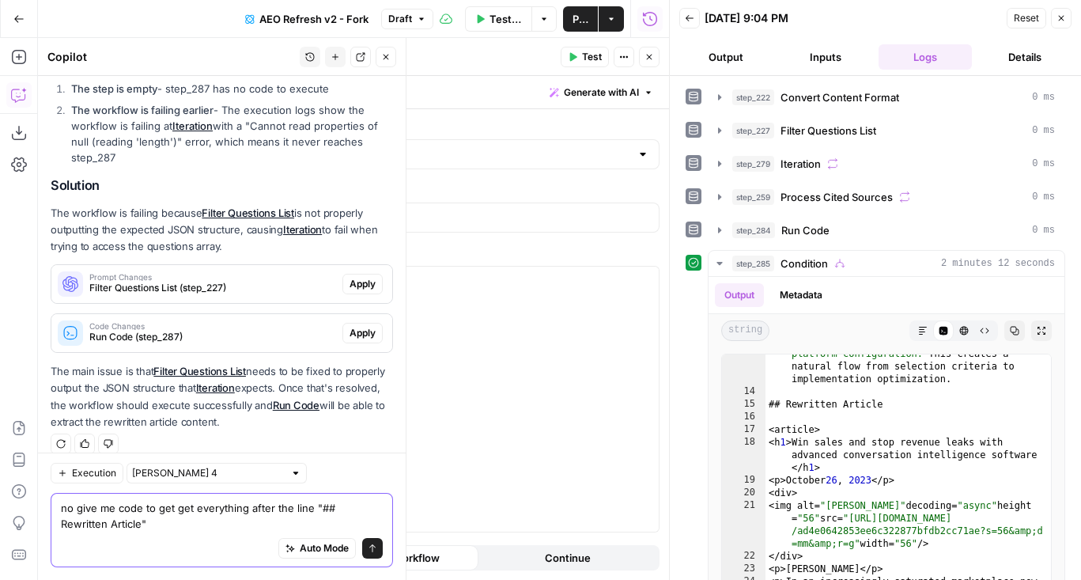
scroll to position [262, 0]
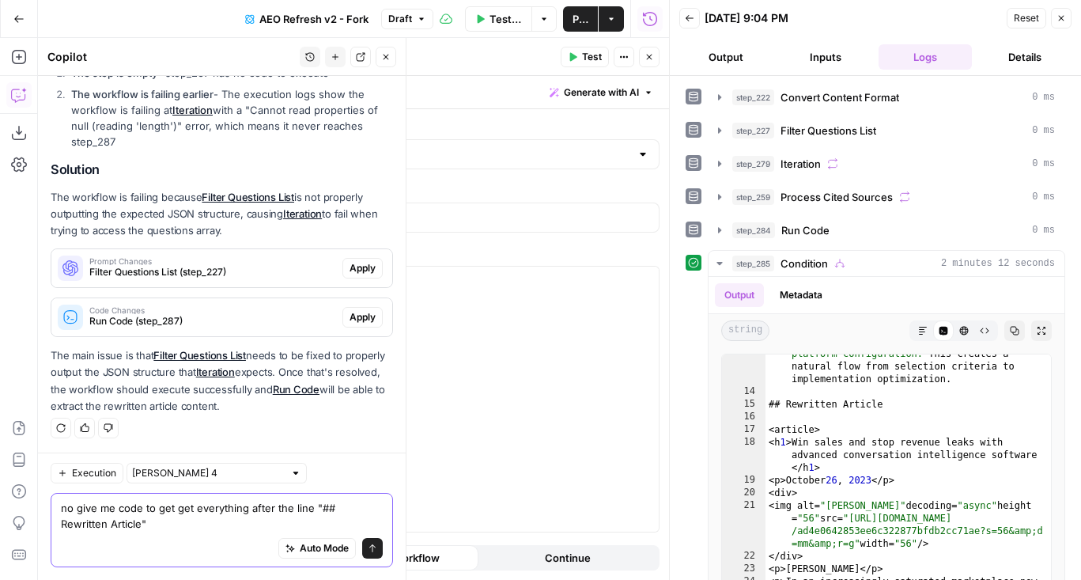
click at [185, 508] on textarea "no give me code to get get everything after the line "## Rewritten Article"" at bounding box center [222, 516] width 322 height 32
type textarea "no give me code to ge everything after the line "## Rewritten Article""
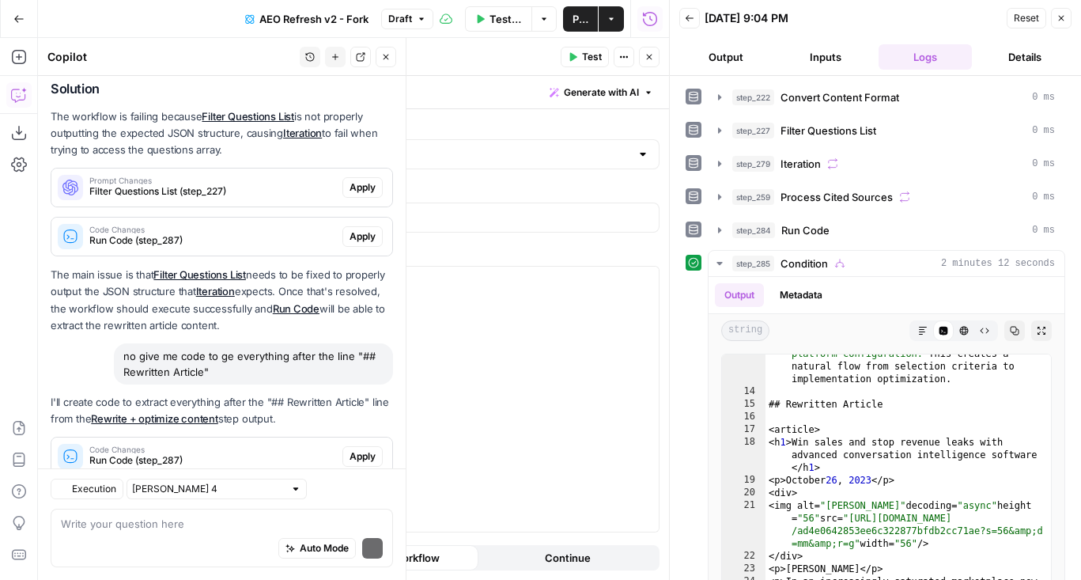
scroll to position [388, 0]
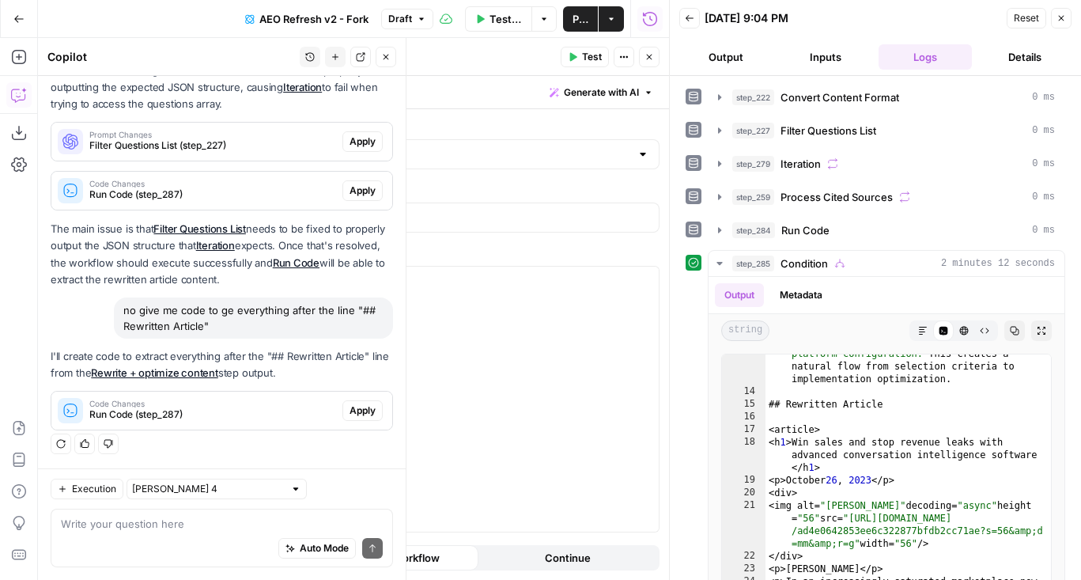
click at [365, 414] on span "Apply" at bounding box center [362, 410] width 26 height 14
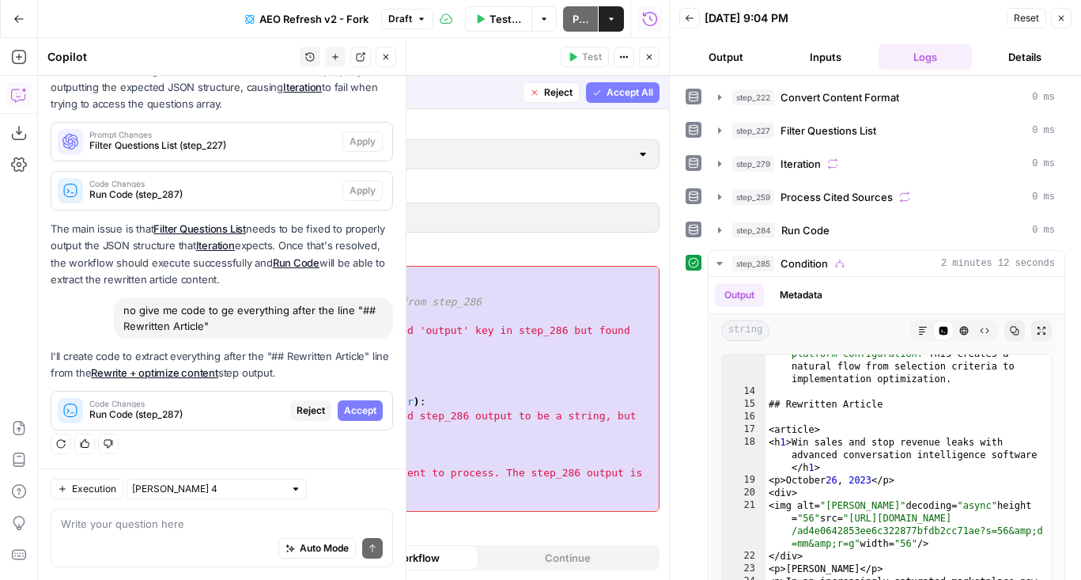
click at [630, 97] on span "Accept All" at bounding box center [629, 92] width 47 height 14
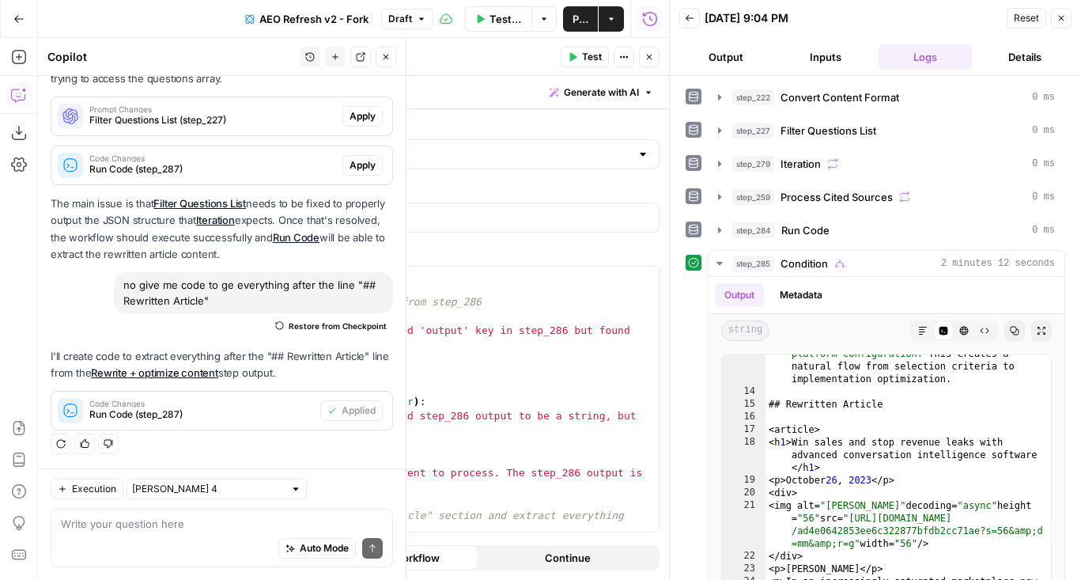
scroll to position [347, 0]
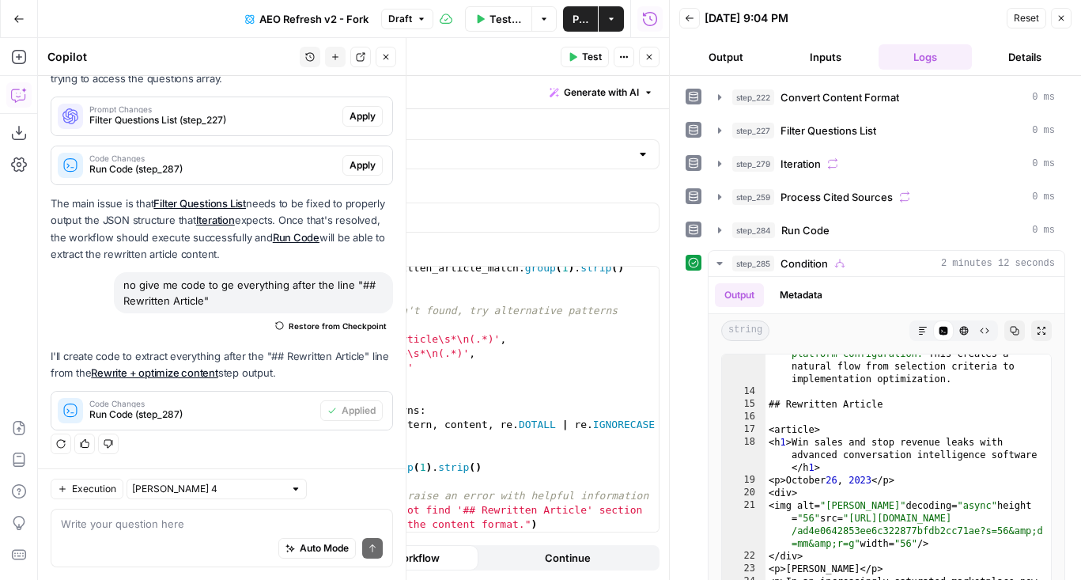
click at [591, 62] on span "Test" at bounding box center [592, 57] width 20 height 14
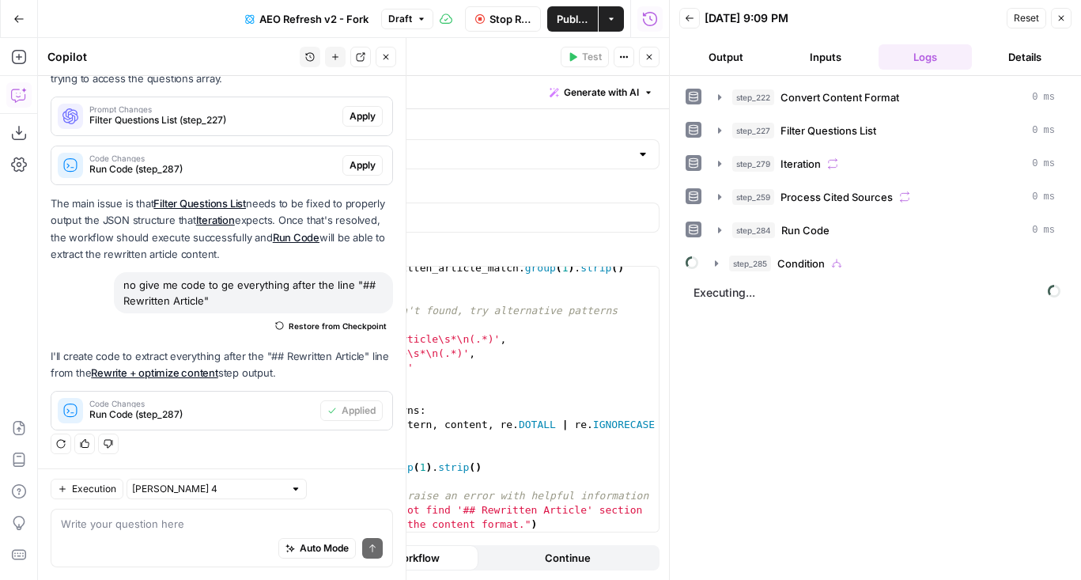
click at [655, 59] on button "Close" at bounding box center [649, 57] width 21 height 21
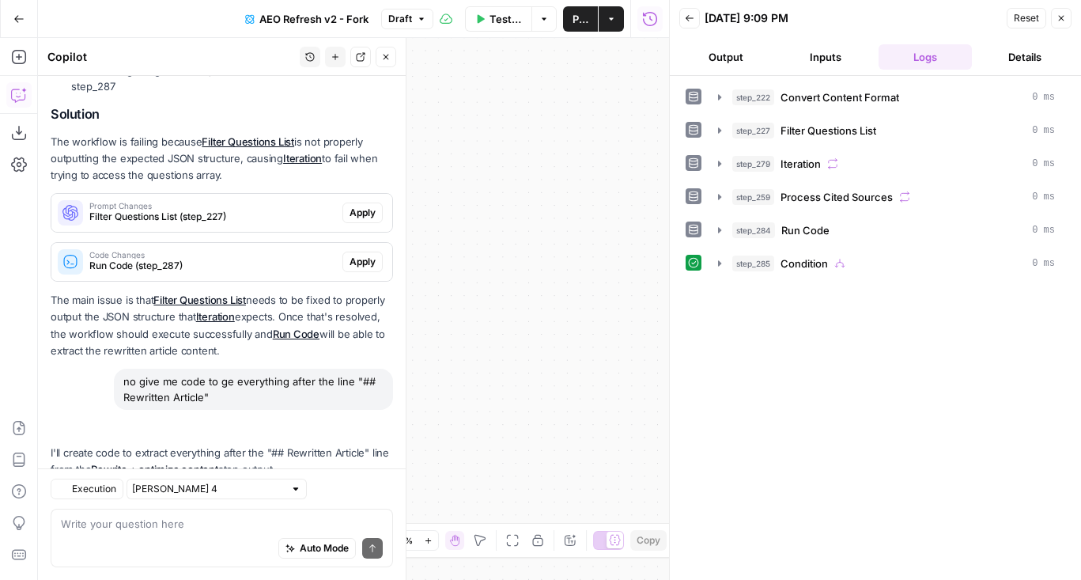
scroll to position [439, 0]
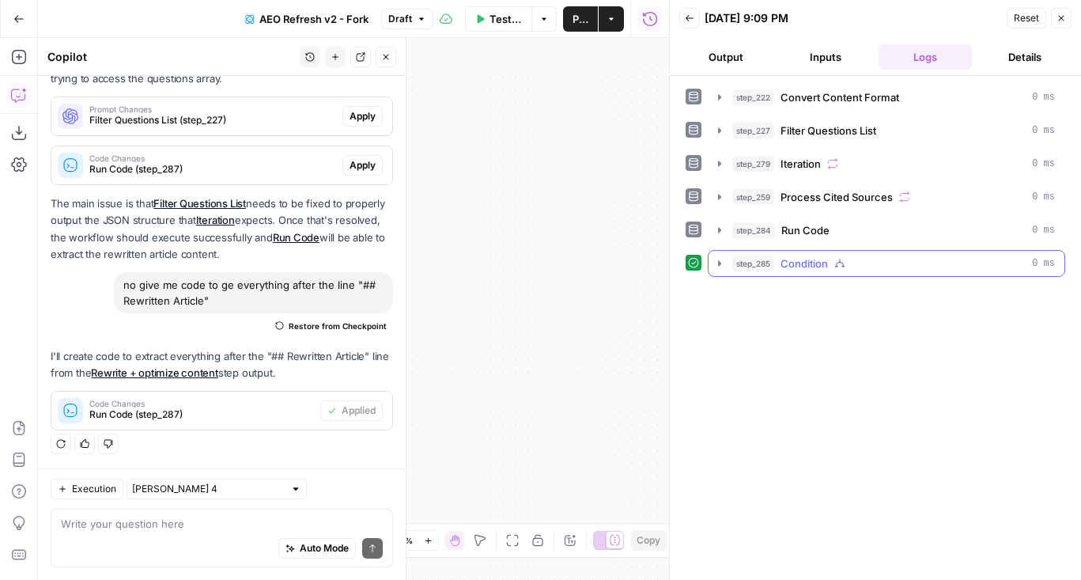
click at [753, 267] on span "step_285" at bounding box center [753, 263] width 42 height 16
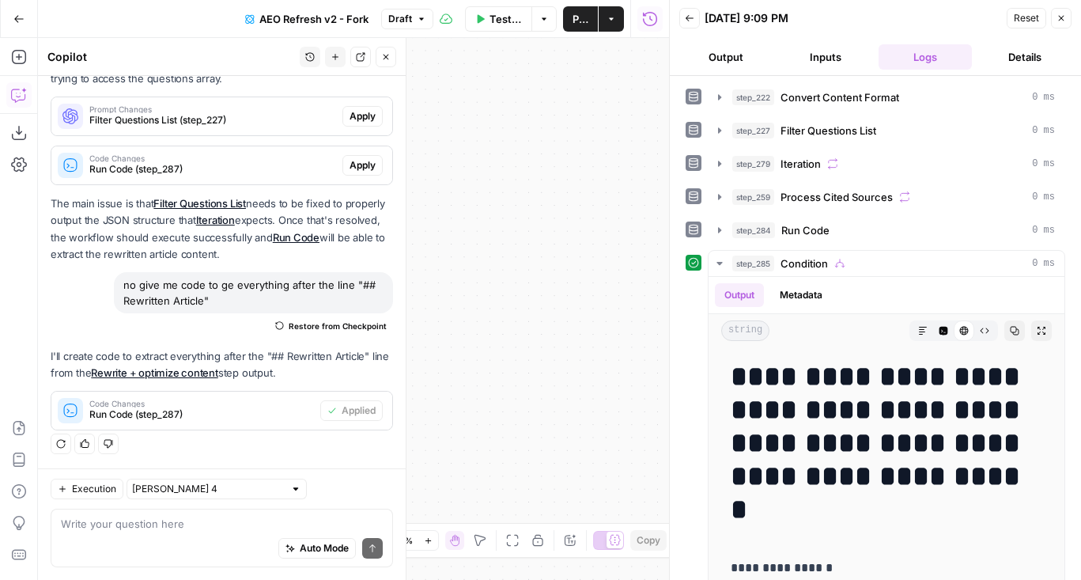
click at [511, 535] on icon "button" at bounding box center [512, 540] width 13 height 13
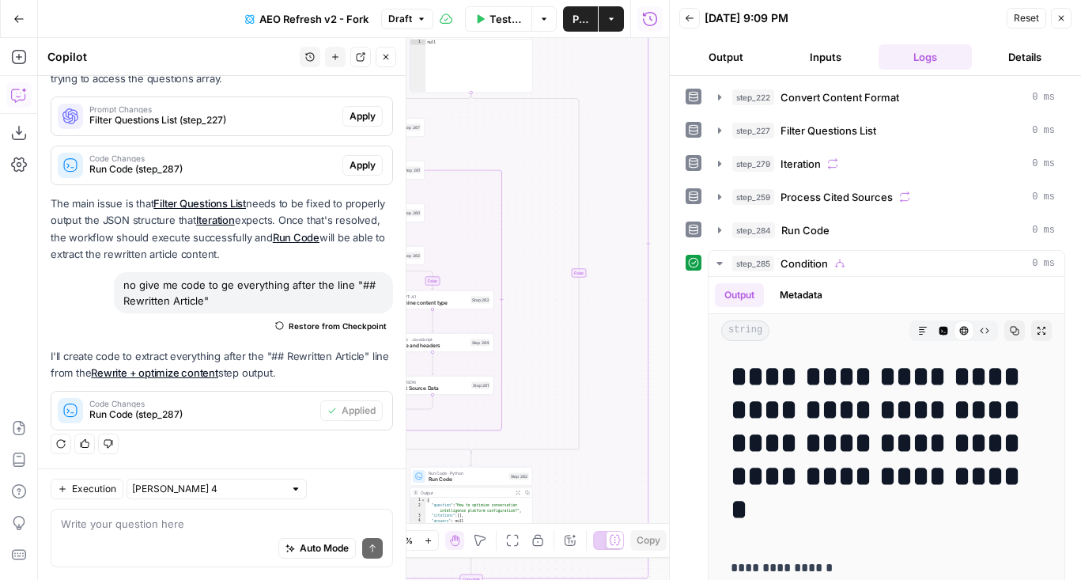
drag, startPoint x: 510, startPoint y: 424, endPoint x: 603, endPoint y: 232, distance: 213.6
click at [603, 232] on div "false true true false true false true false Workflow Set Inputs Inputs Content …" at bounding box center [353, 309] width 631 height 542
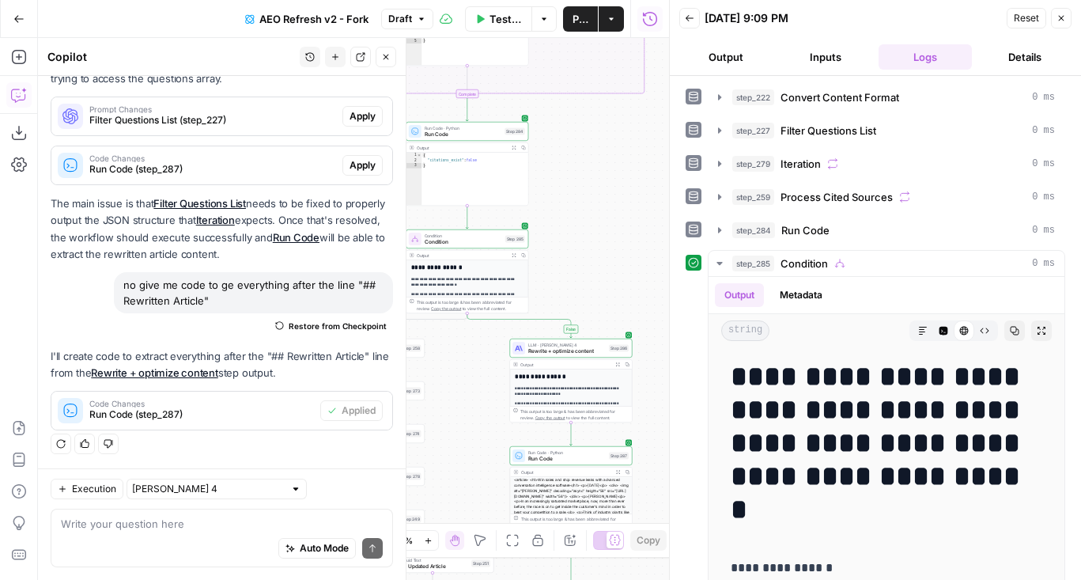
drag, startPoint x: 584, startPoint y: 432, endPoint x: 569, endPoint y: 16, distance: 416.1
click at [569, 16] on div "Go Back AEO Refresh v2 - Fork Draft Test Workflow Options Publish Actions Run H…" at bounding box center [334, 290] width 669 height 580
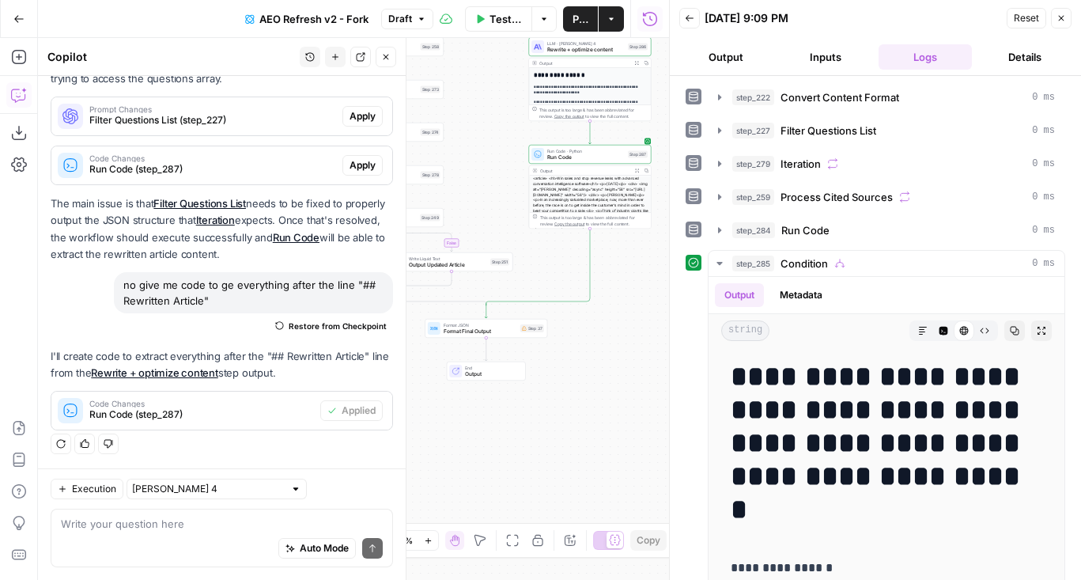
drag, startPoint x: 480, startPoint y: 385, endPoint x: 506, endPoint y: 50, distance: 336.3
click at [506, 50] on div "false true true false true false true false Workflow Set Inputs Inputs Content …" at bounding box center [353, 309] width 631 height 542
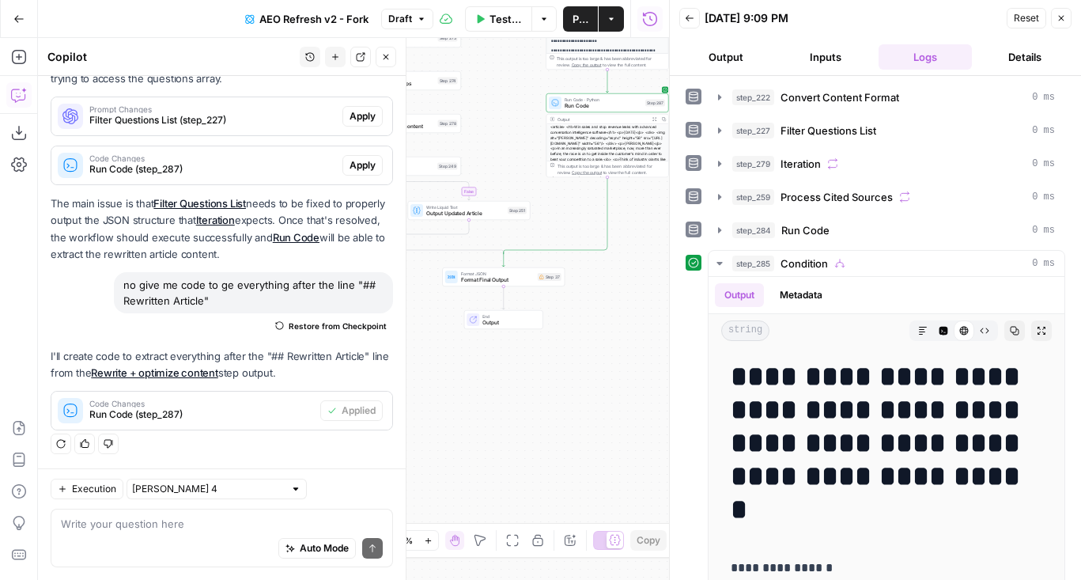
drag, startPoint x: 501, startPoint y: 189, endPoint x: 561, endPoint y: 188, distance: 60.1
click at [561, 188] on div "false true true false true false true false Workflow Set Inputs Inputs Content …" at bounding box center [353, 309] width 631 height 542
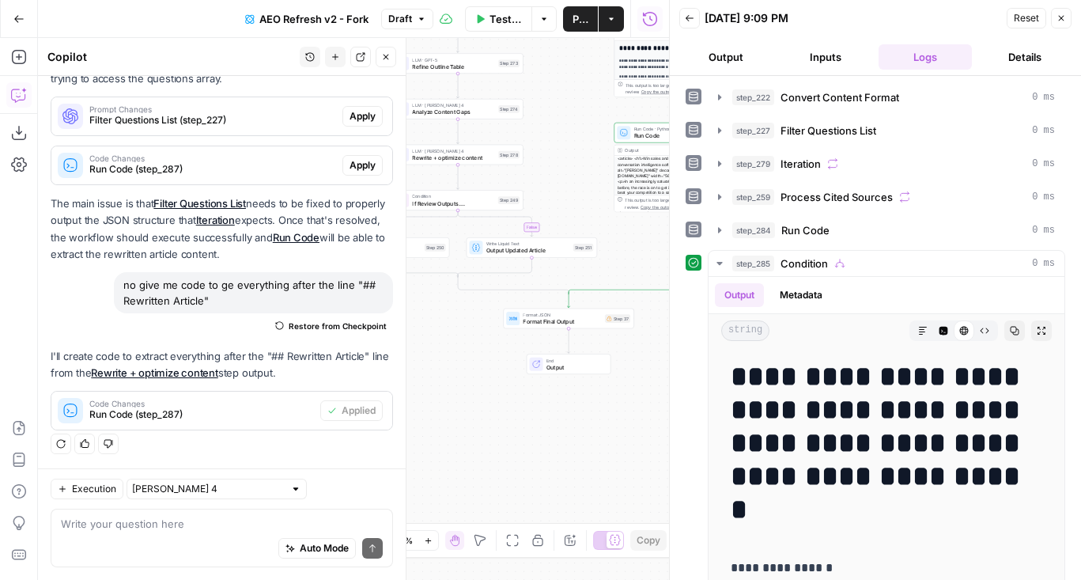
drag, startPoint x: 448, startPoint y: 359, endPoint x: 463, endPoint y: 395, distance: 38.9
click at [463, 395] on div "false true true false true false true false Workflow Set Inputs Inputs Content …" at bounding box center [353, 309] width 631 height 542
click at [457, 183] on icon "button" at bounding box center [458, 184] width 7 height 7
drag, startPoint x: 567, startPoint y: 176, endPoint x: 364, endPoint y: 221, distance: 208.3
click at [364, 221] on body "Copied to clipboard AirOps Administrative New Home Browse Insights Opportunitie…" at bounding box center [540, 290] width 1081 height 580
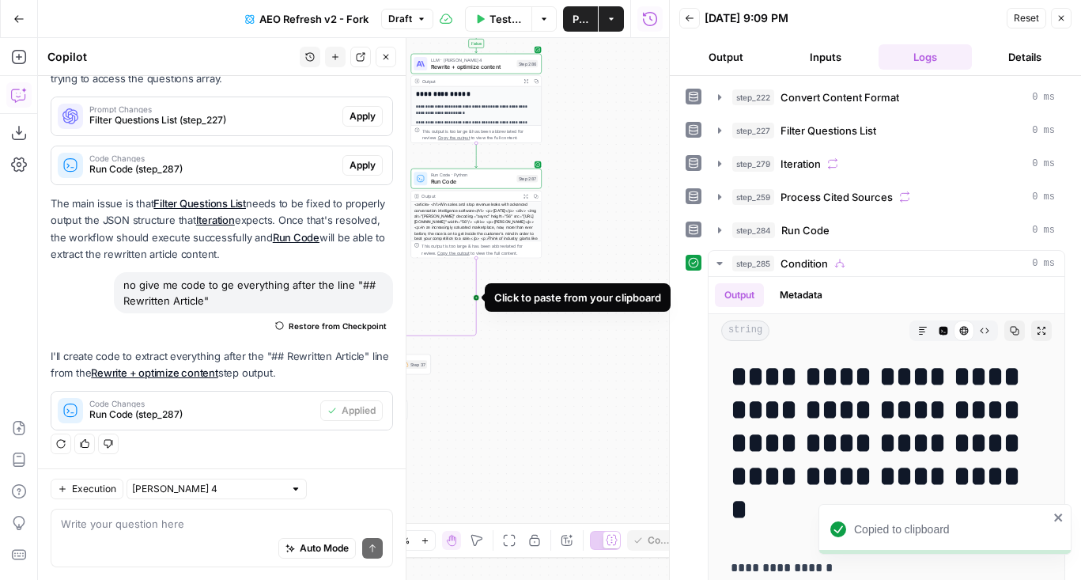
click at [476, 301] on icon "Edge from step_287 to step_285-conditional-end" at bounding box center [420, 299] width 111 height 82
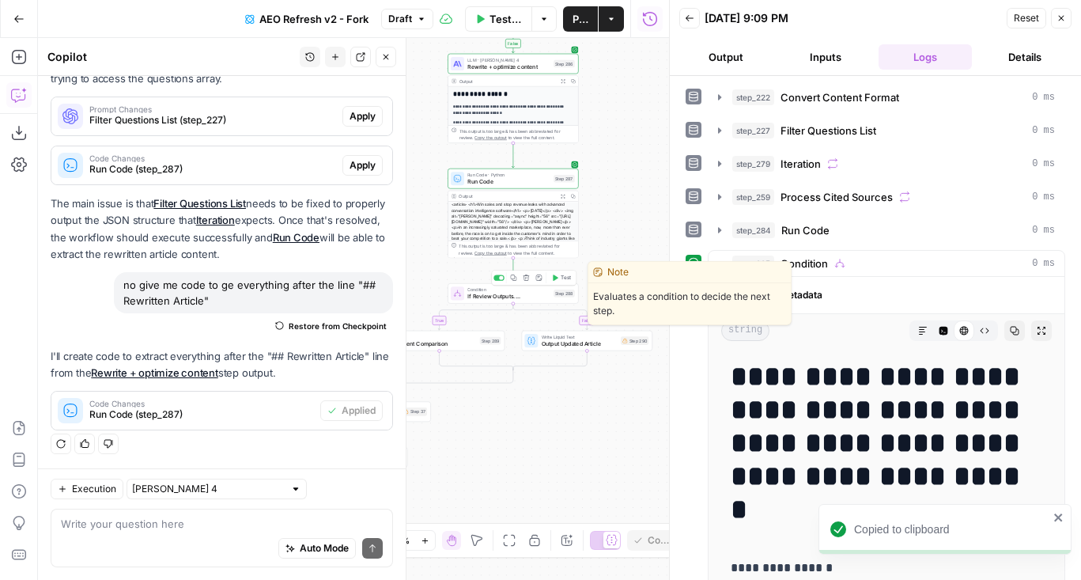
click at [492, 294] on span "If Review Outputs...." at bounding box center [508, 296] width 83 height 9
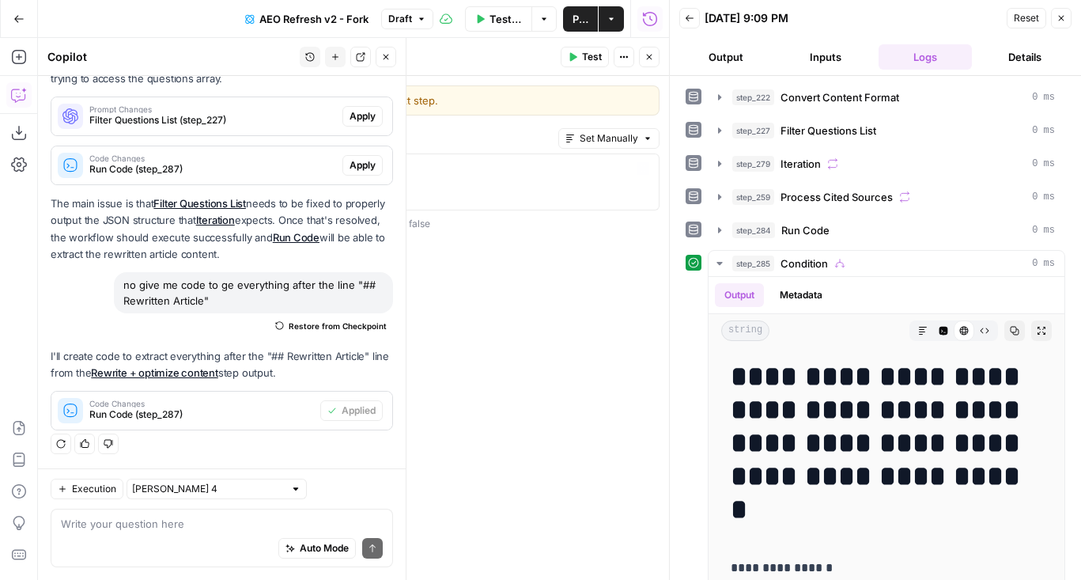
click at [652, 58] on icon "button" at bounding box center [648, 56] width 9 height 9
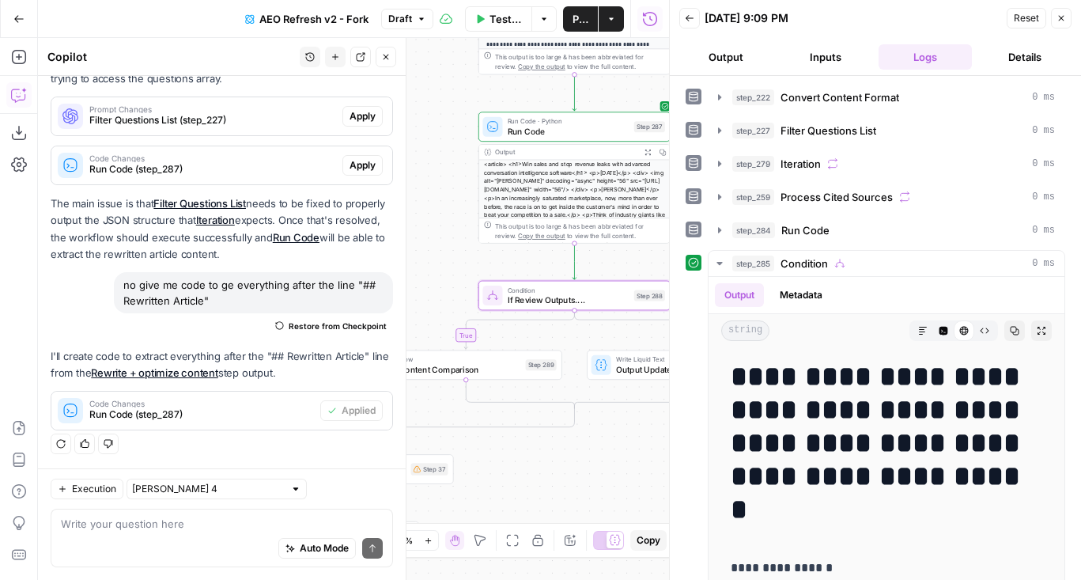
drag, startPoint x: 614, startPoint y: 232, endPoint x: 706, endPoint y: 176, distance: 108.2
click at [706, 176] on body "AirOps Administrative New Home Browse Insights Opportunities Your Data Flightpa…" at bounding box center [540, 290] width 1081 height 580
click at [482, 375] on span "Content Comparison" at bounding box center [460, 369] width 122 height 13
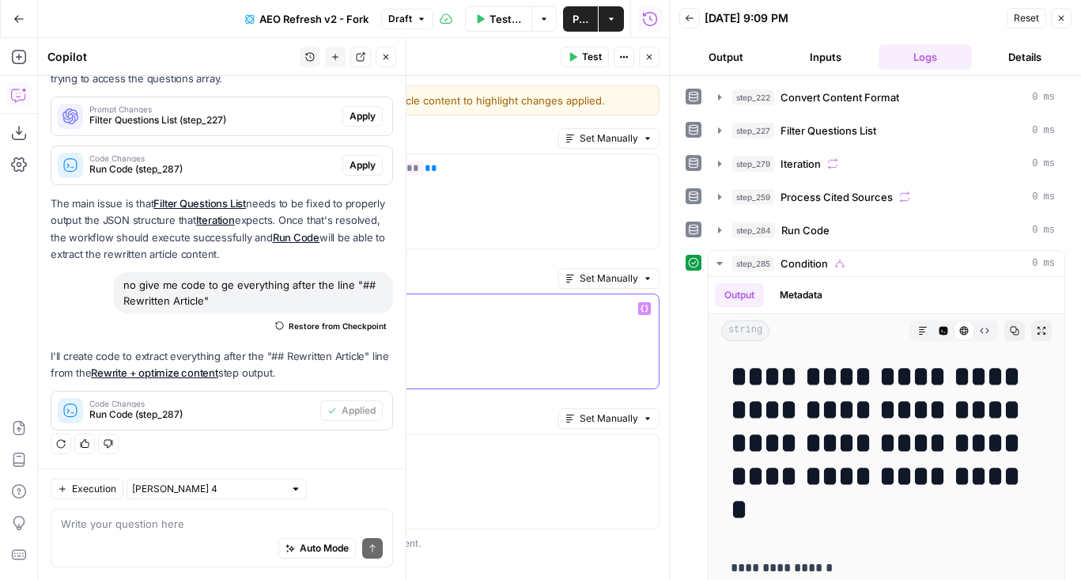
click at [245, 305] on span "**********" at bounding box center [252, 308] width 89 height 10
click at [281, 482] on div "**********" at bounding box center [422, 481] width 473 height 94
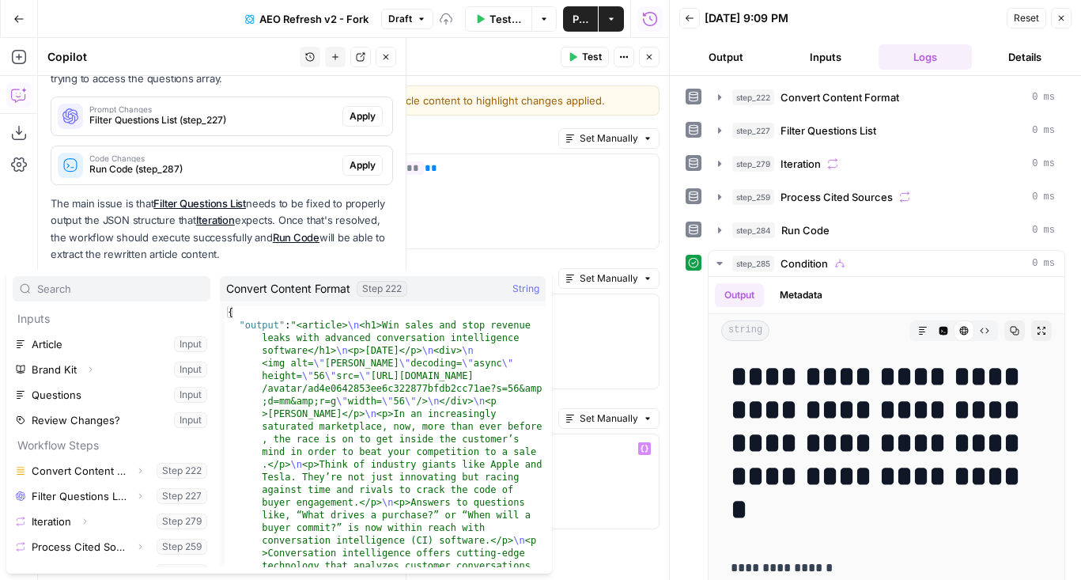
scroll to position [68, 0]
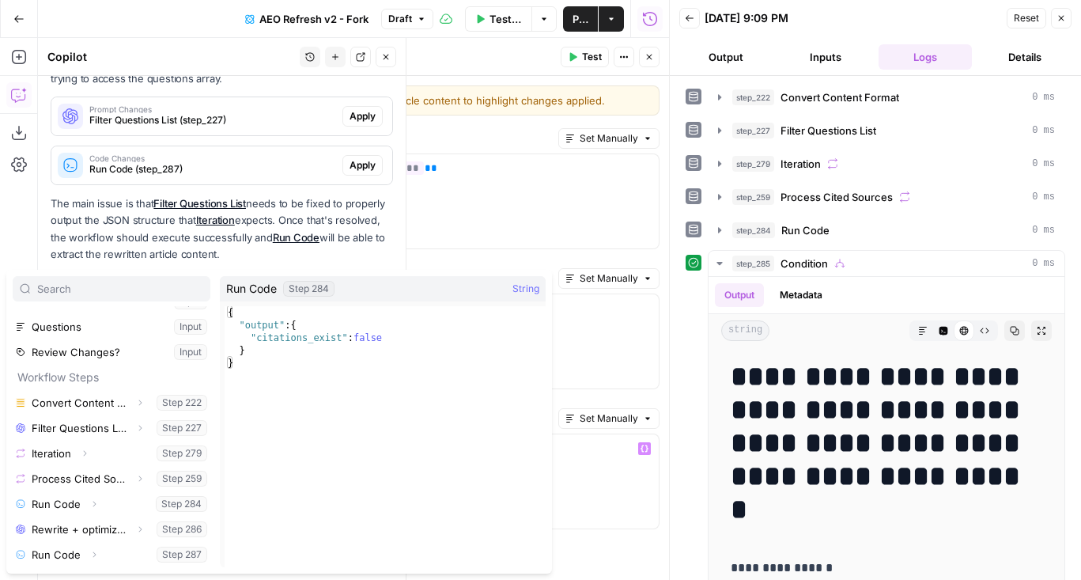
click at [645, 53] on icon "button" at bounding box center [648, 56] width 9 height 9
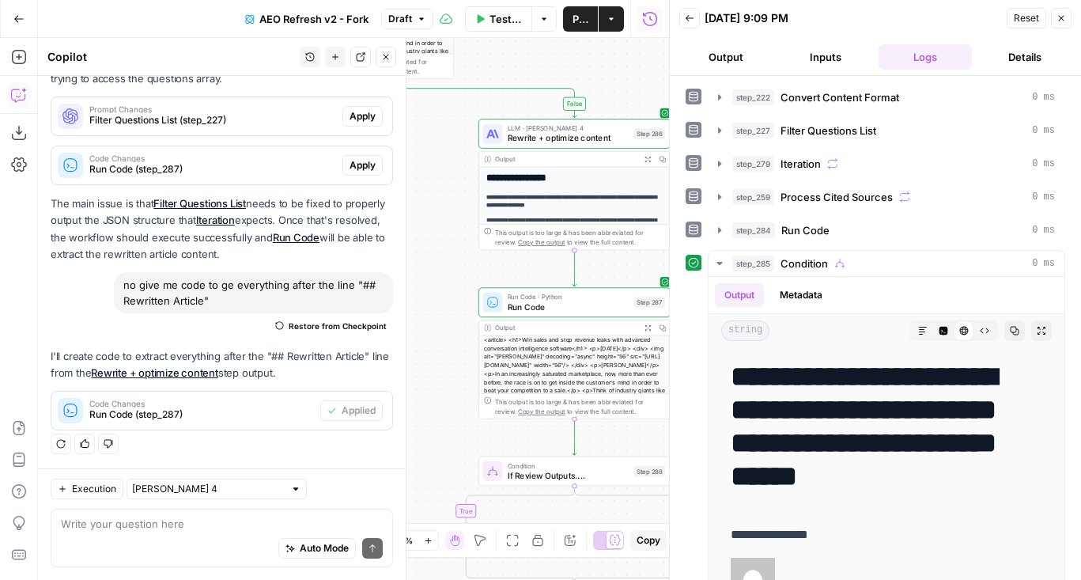
drag, startPoint x: 436, startPoint y: 197, endPoint x: 436, endPoint y: 380, distance: 183.4
click at [436, 380] on div "false true true false true false true false true false Workflow Set Inputs Inpu…" at bounding box center [353, 309] width 631 height 542
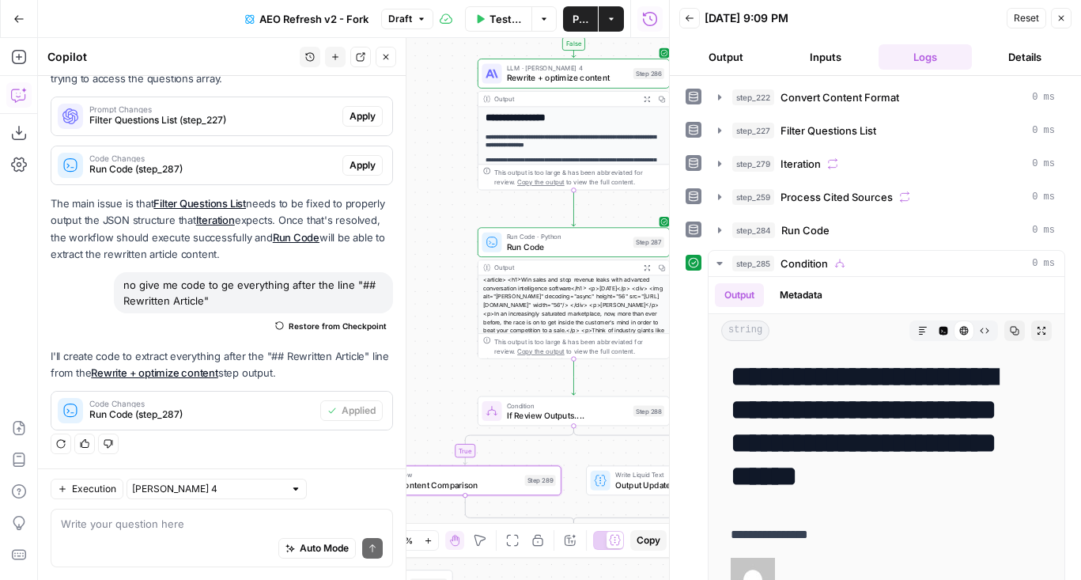
drag, startPoint x: 456, startPoint y: 341, endPoint x: 455, endPoint y: 257, distance: 83.8
click at [455, 257] on div "false true true false true false true false true false Workflow Set Inputs Inpu…" at bounding box center [353, 309] width 631 height 542
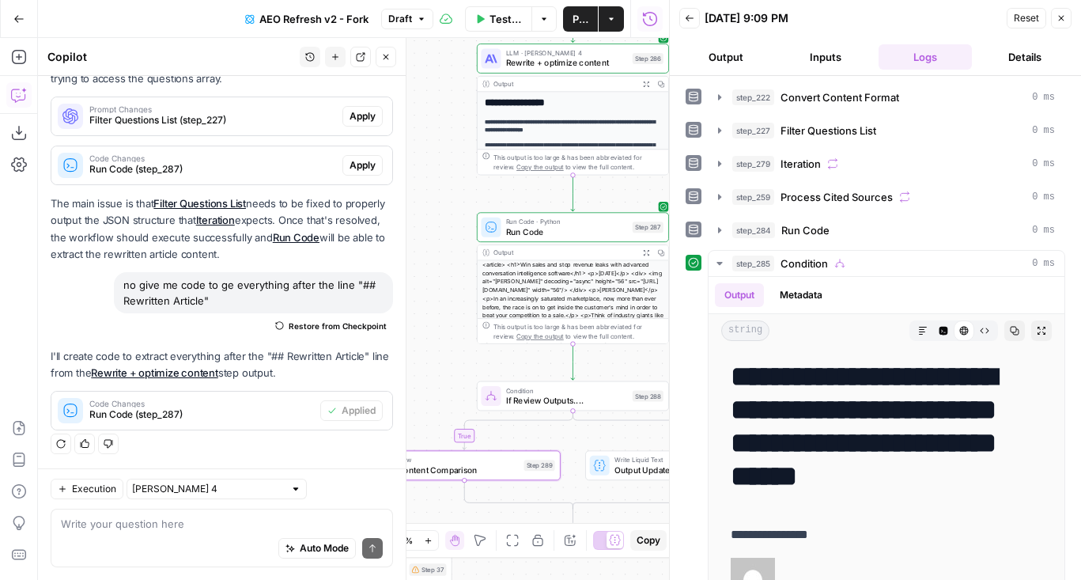
click at [506, 232] on span "Run Code" at bounding box center [567, 231] width 122 height 13
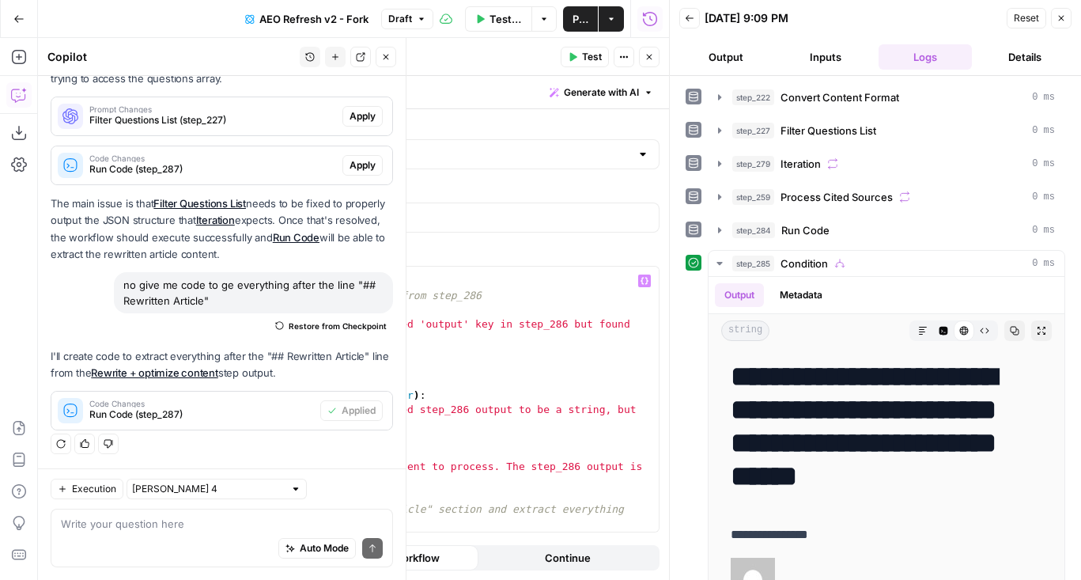
scroll to position [13, 0]
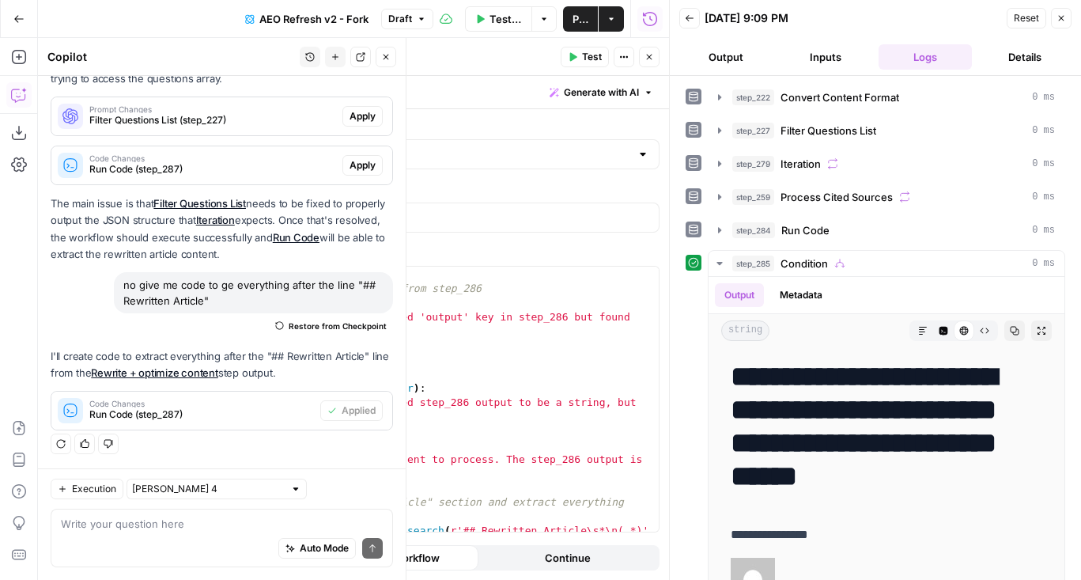
click at [184, 536] on div "Auto Mode Send" at bounding box center [222, 548] width 322 height 35
click at [196, 531] on div "Auto Mode Send" at bounding box center [222, 548] width 322 height 35
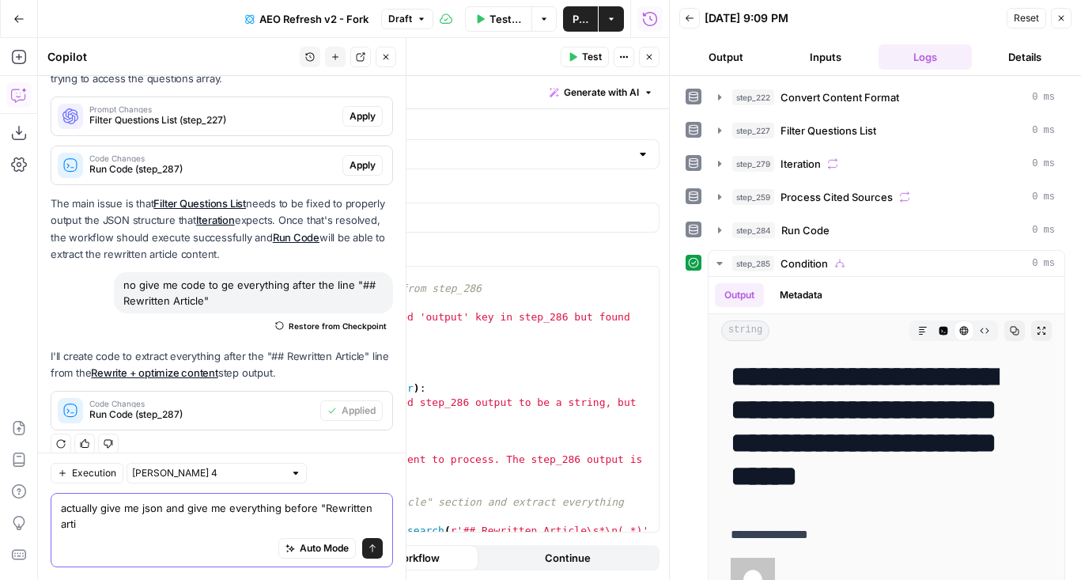
scroll to position [455, 0]
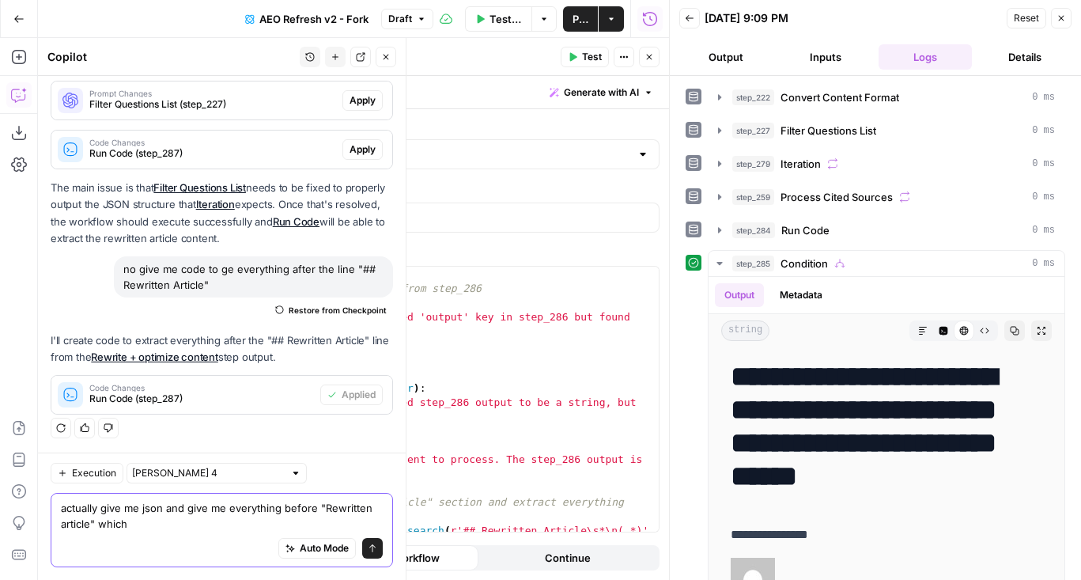
click at [308, 512] on textarea "actually give me json and give me everything before "Rewritten article" which" at bounding box center [222, 516] width 322 height 32
type textarea "actually give me json and give me everything before that line which is "analysi…"
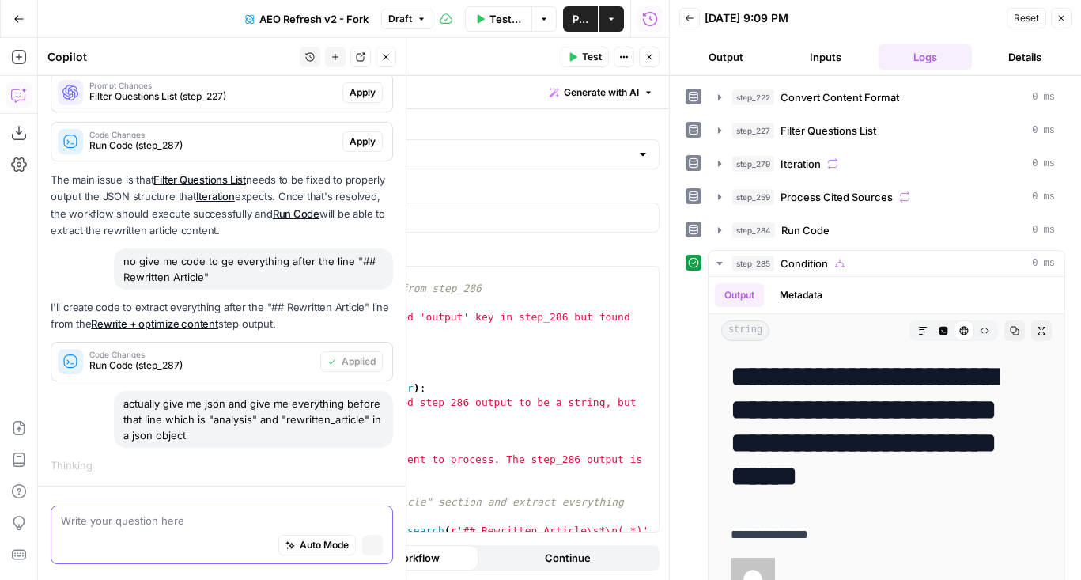
scroll to position [434, 0]
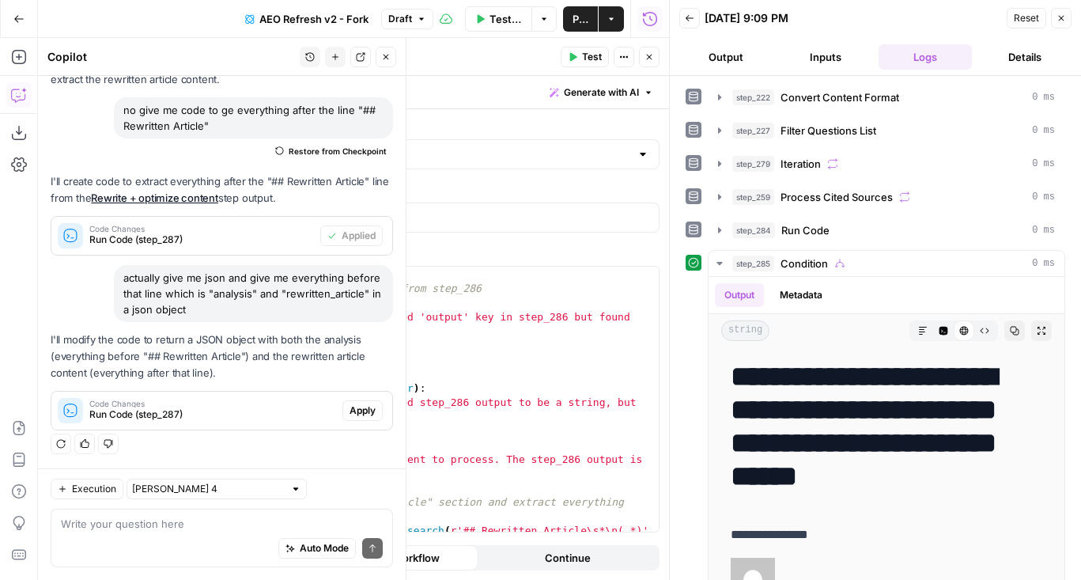
click at [361, 408] on span "Apply" at bounding box center [362, 410] width 26 height 14
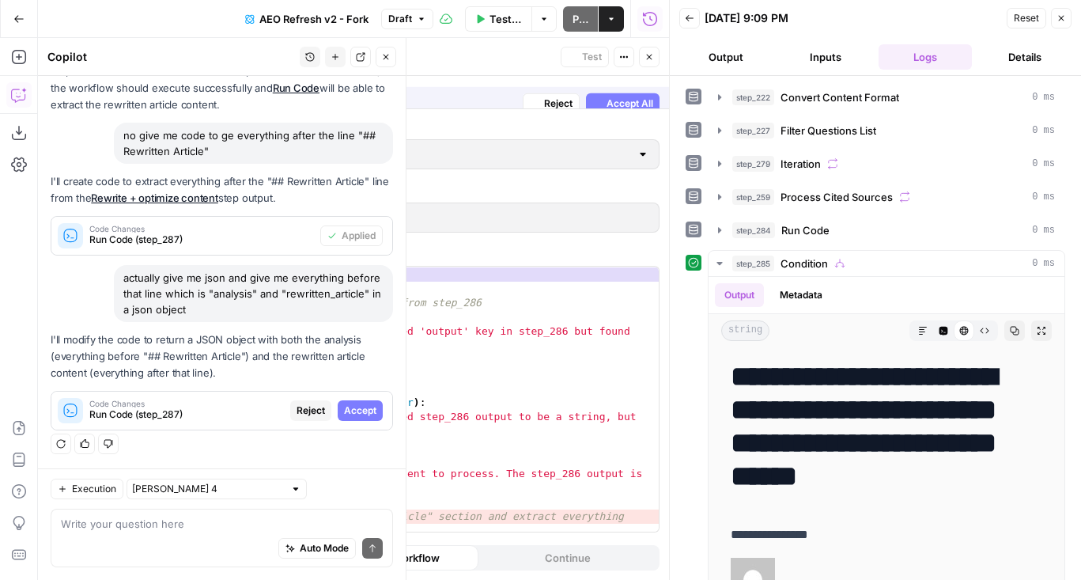
scroll to position [563, 0]
click at [515, 351] on div "1 2 3 4 5 6 7 8 9 10 11 12 13 14 15 16 17 import re import json # Get the rewri…" at bounding box center [422, 398] width 473 height 265
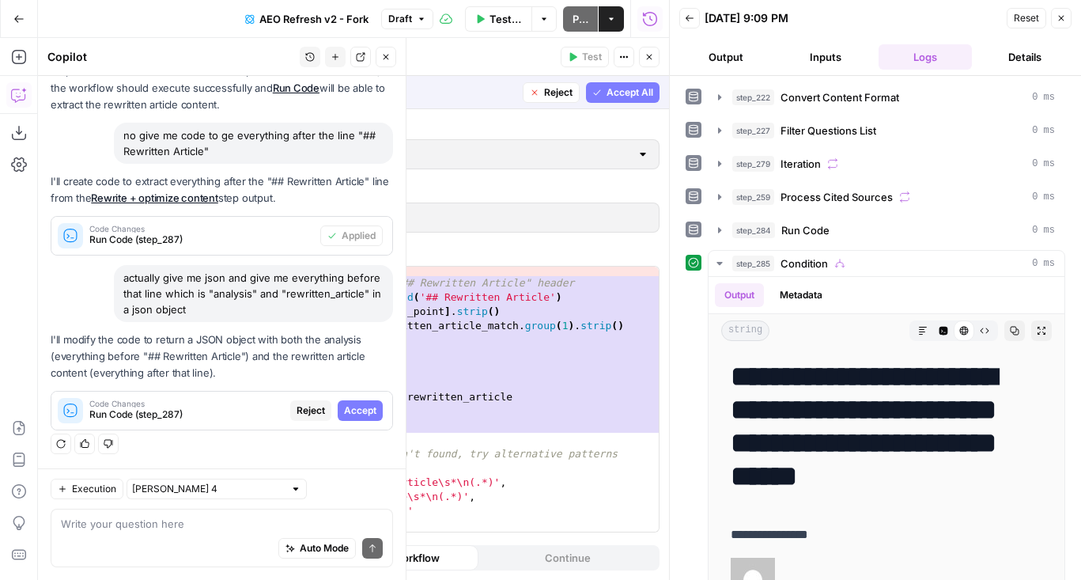
scroll to position [481, 0]
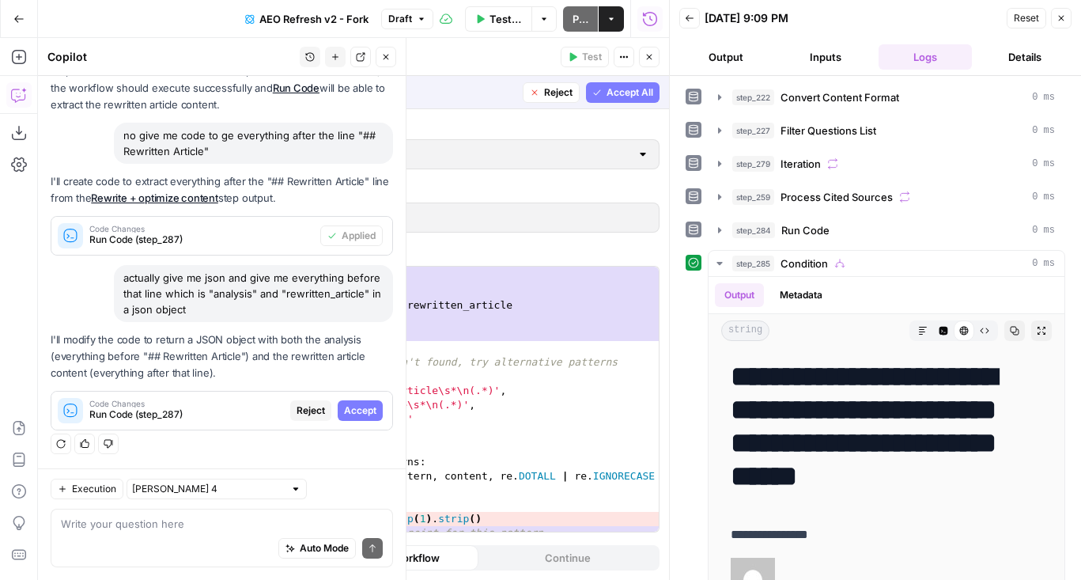
click at [640, 88] on span "Accept All" at bounding box center [629, 92] width 47 height 14
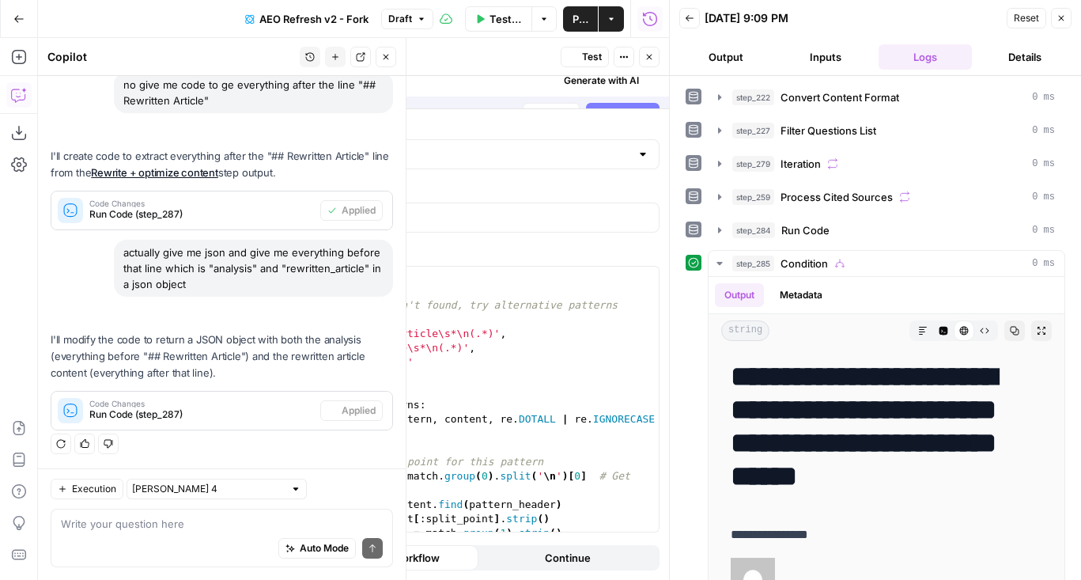
scroll to position [467, 0]
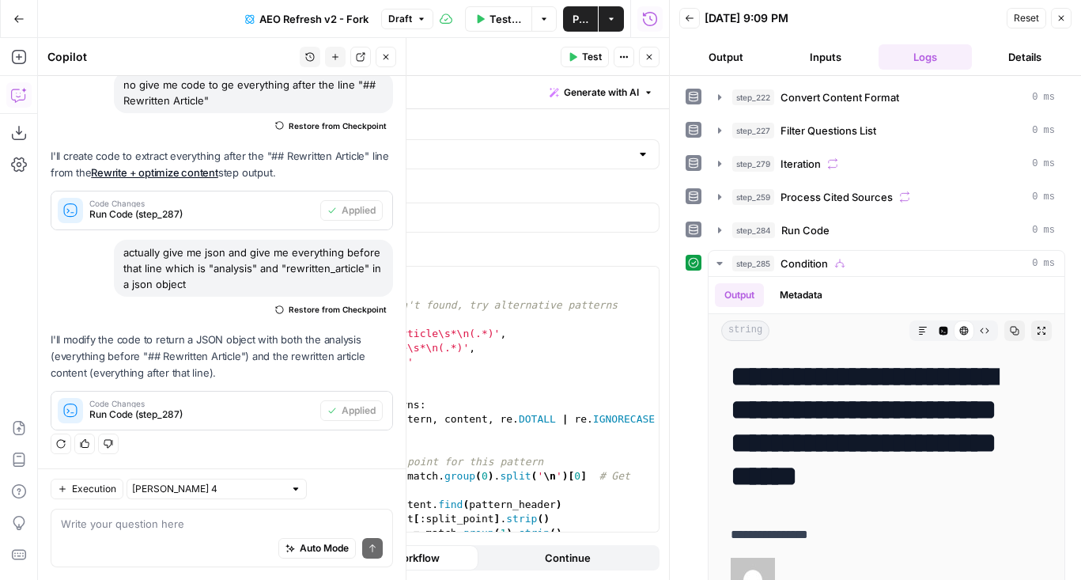
click at [578, 55] on button "Test" at bounding box center [585, 57] width 48 height 21
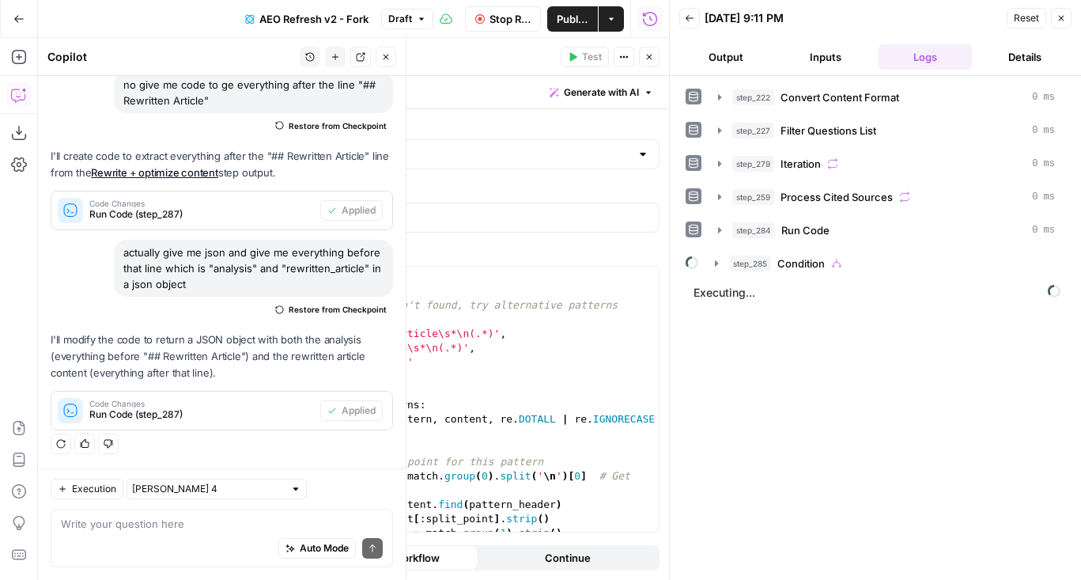
click at [644, 56] on button "Close" at bounding box center [649, 57] width 21 height 21
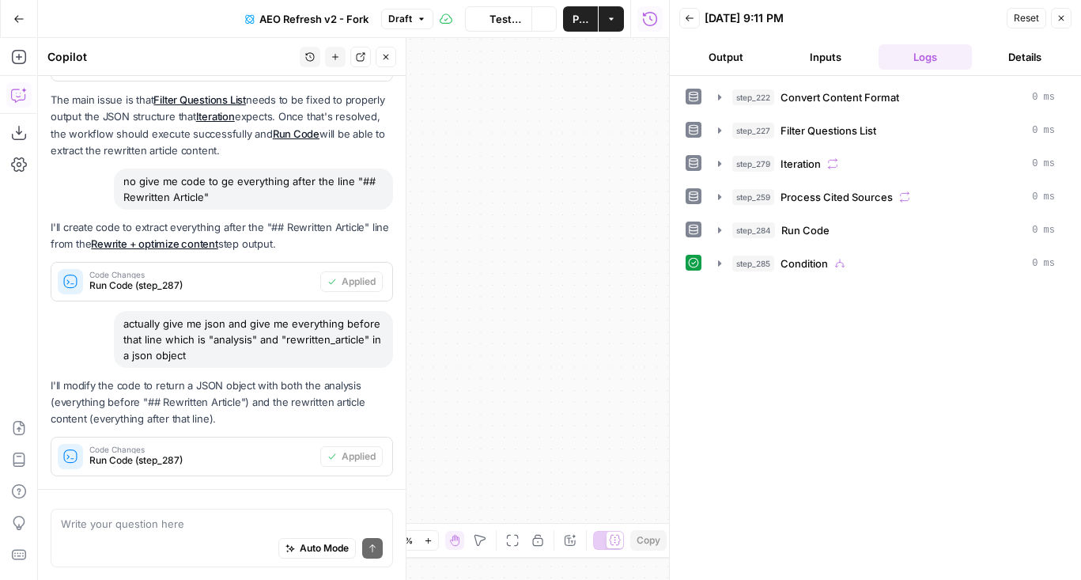
scroll to position [639, 0]
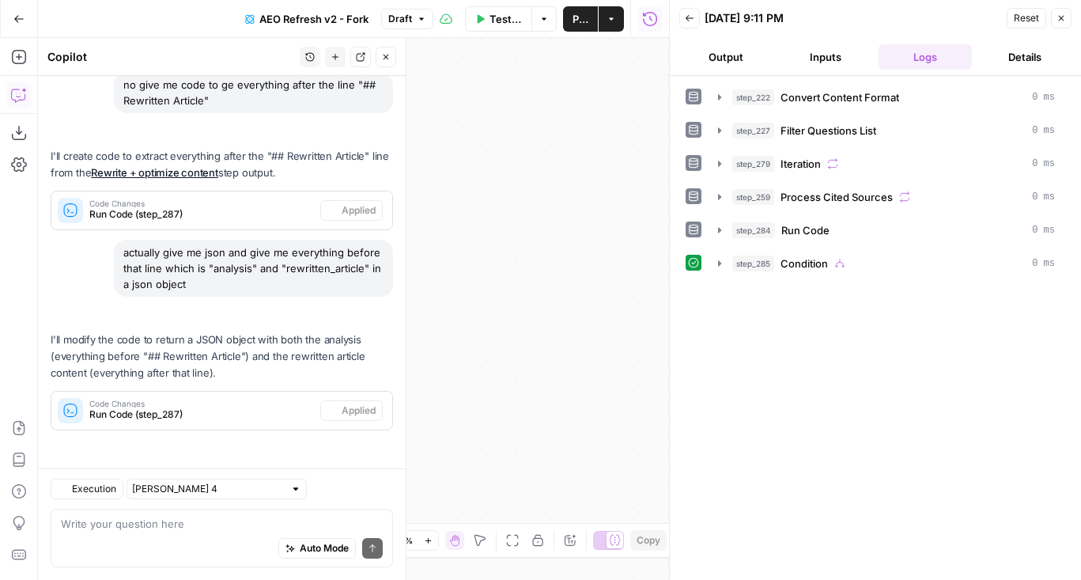
click at [514, 544] on icon "button" at bounding box center [512, 540] width 13 height 13
click at [797, 259] on span "Condition" at bounding box center [803, 263] width 47 height 16
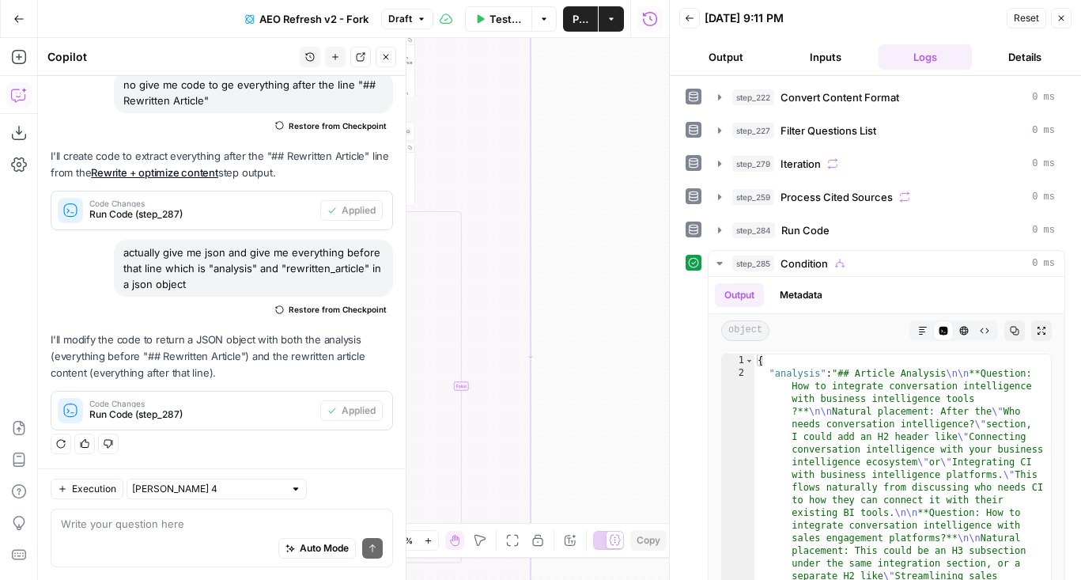
drag, startPoint x: 621, startPoint y: 395, endPoint x: 752, endPoint y: 154, distance: 273.9
click at [752, 154] on body "AirOps Administrative New Home Browse Insights Opportunities Your Data Flightpa…" at bounding box center [540, 290] width 1081 height 580
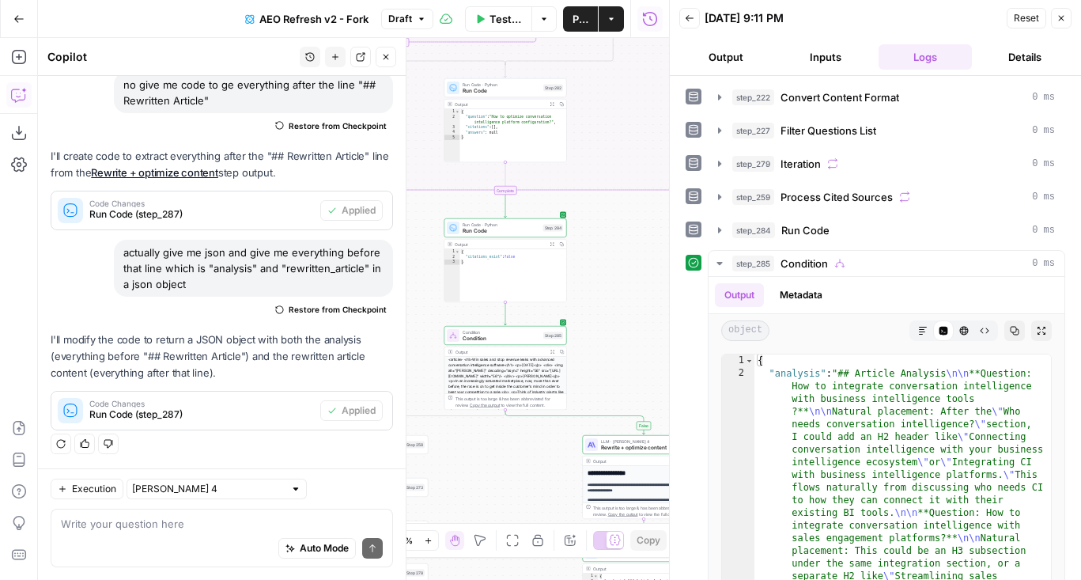
drag, startPoint x: 645, startPoint y: 427, endPoint x: 666, endPoint y: 166, distance: 261.7
click at [666, 166] on body "AirOps Administrative New Home Browse Insights Opportunities Your Data Flightpa…" at bounding box center [540, 290] width 1081 height 580
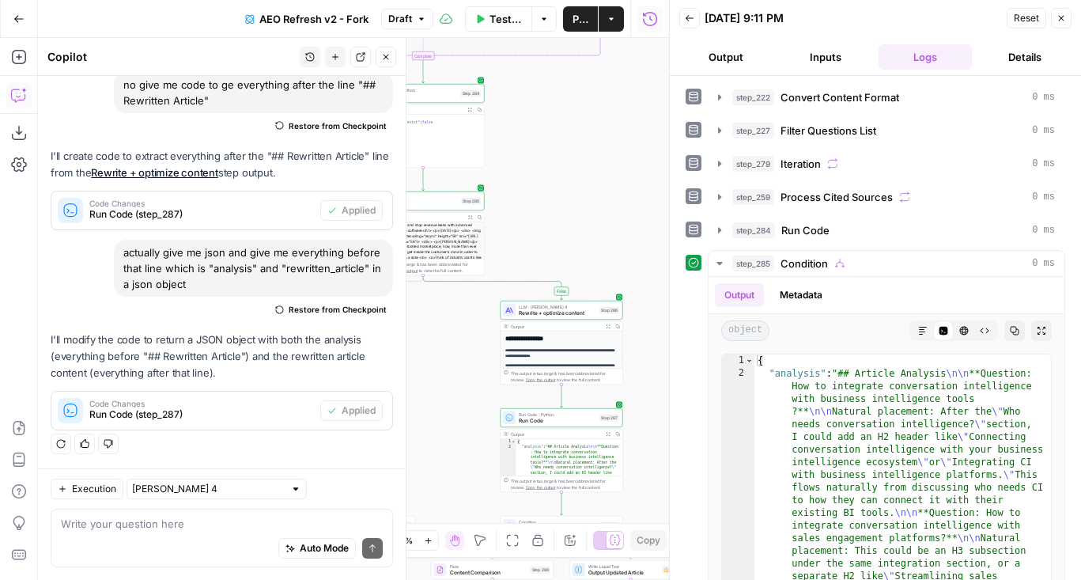
drag, startPoint x: 524, startPoint y: 471, endPoint x: 422, endPoint y: 308, distance: 192.9
click at [422, 308] on div "false true true false true false true false true false Workflow Set Inputs Inpu…" at bounding box center [353, 309] width 631 height 542
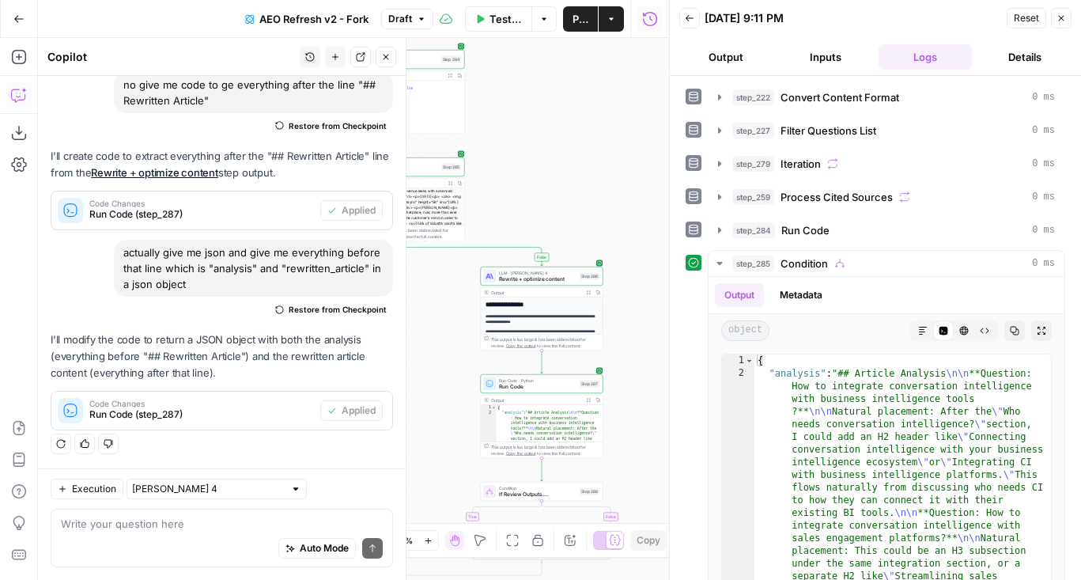
drag, startPoint x: 451, startPoint y: 497, endPoint x: 451, endPoint y: 239, distance: 257.8
click at [451, 239] on div "false true true false true false true false true false Workflow Set Inputs Inpu…" at bounding box center [353, 309] width 631 height 542
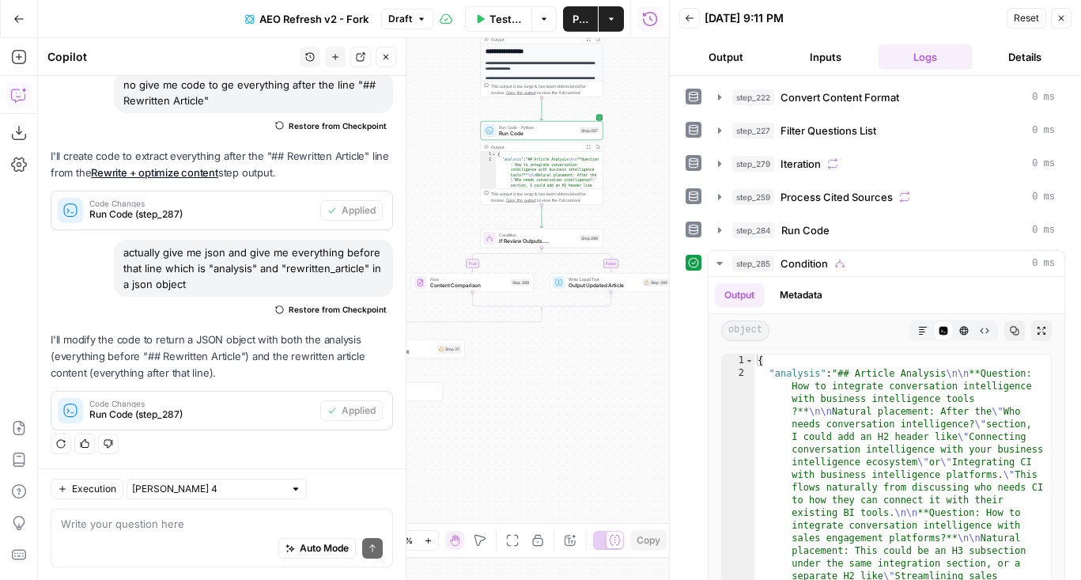
click at [454, 283] on span "Content Comparison" at bounding box center [468, 285] width 77 height 8
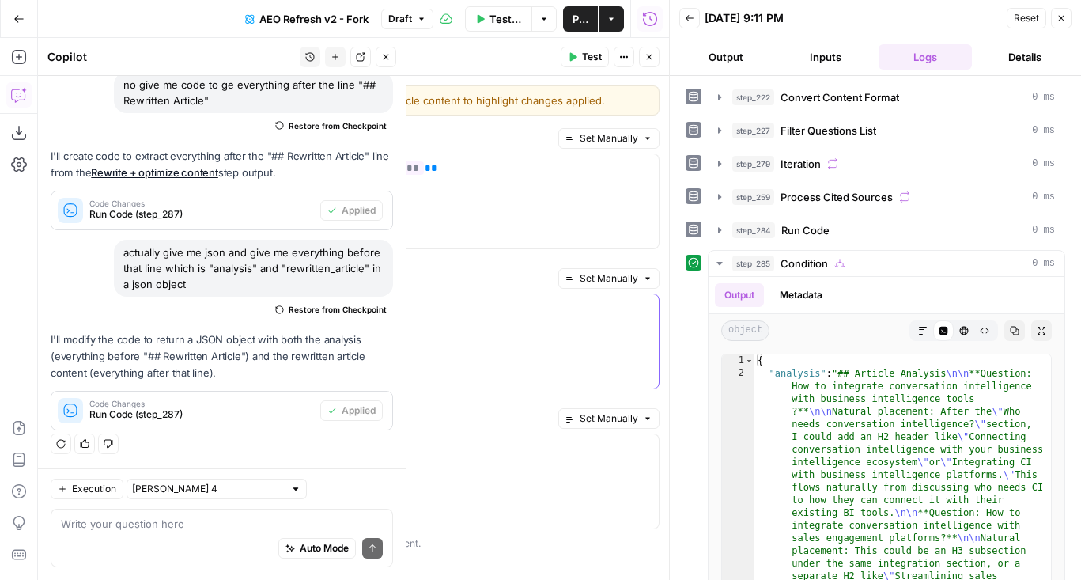
click at [383, 315] on p "**********" at bounding box center [422, 308] width 454 height 16
click at [431, 440] on p "*" at bounding box center [422, 448] width 454 height 16
click at [354, 342] on div "**********" at bounding box center [422, 341] width 473 height 94
click at [340, 442] on p "*" at bounding box center [422, 448] width 454 height 16
paste div
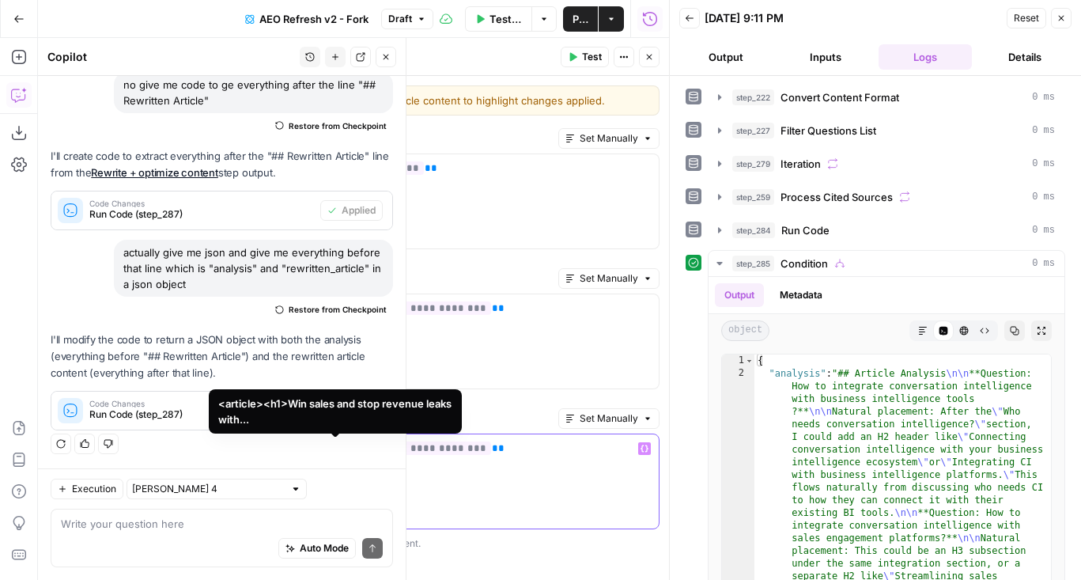
drag, startPoint x: 463, startPoint y: 448, endPoint x: 384, endPoint y: 448, distance: 79.1
click at [384, 448] on span "**********" at bounding box center [350, 447] width 282 height 13
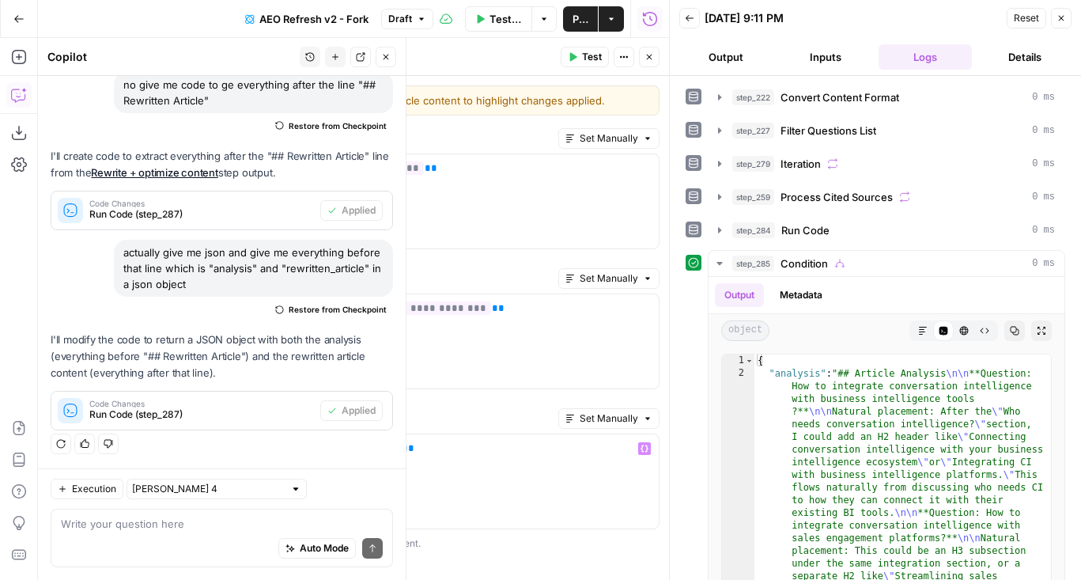
click at [657, 56] on button "Close" at bounding box center [649, 57] width 21 height 21
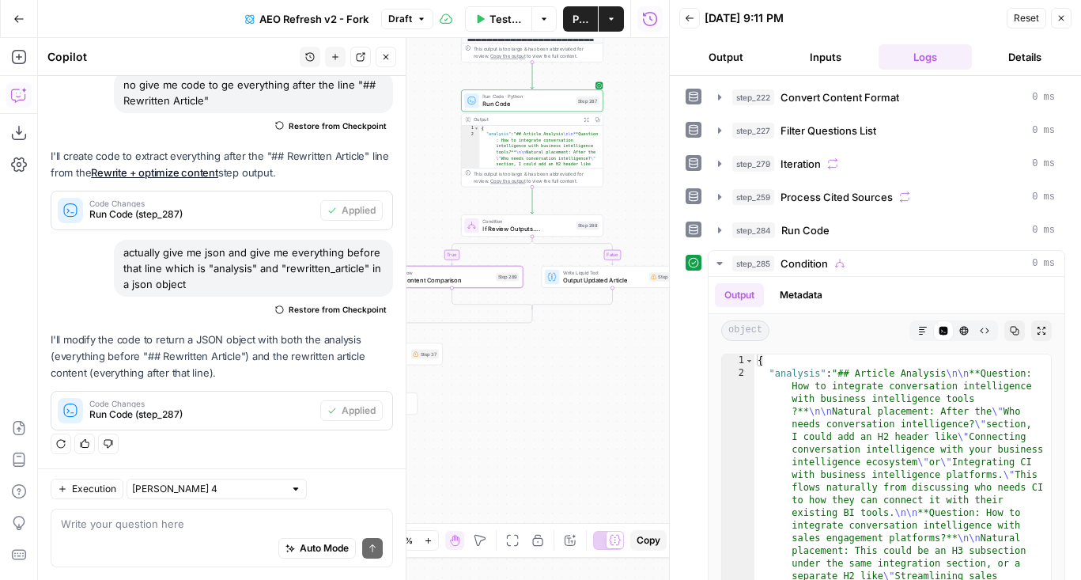
drag, startPoint x: 601, startPoint y: 317, endPoint x: 569, endPoint y: 409, distance: 97.0
click at [569, 409] on div "false true true false true false true false true false Workflow Set Inputs Inpu…" at bounding box center [353, 309] width 631 height 542
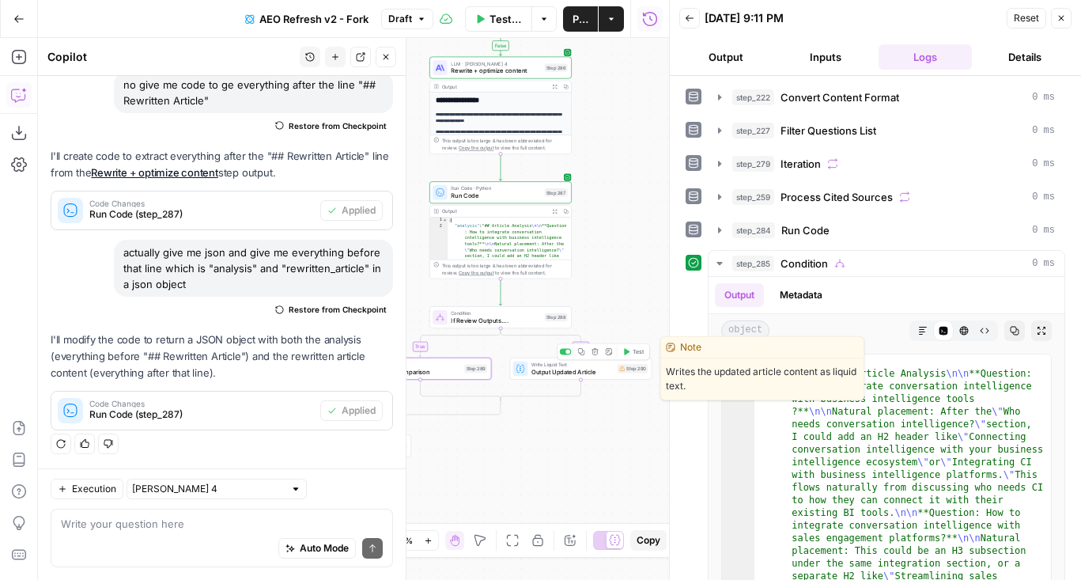
click at [549, 374] on span "Output Updated Article" at bounding box center [572, 371] width 82 height 9
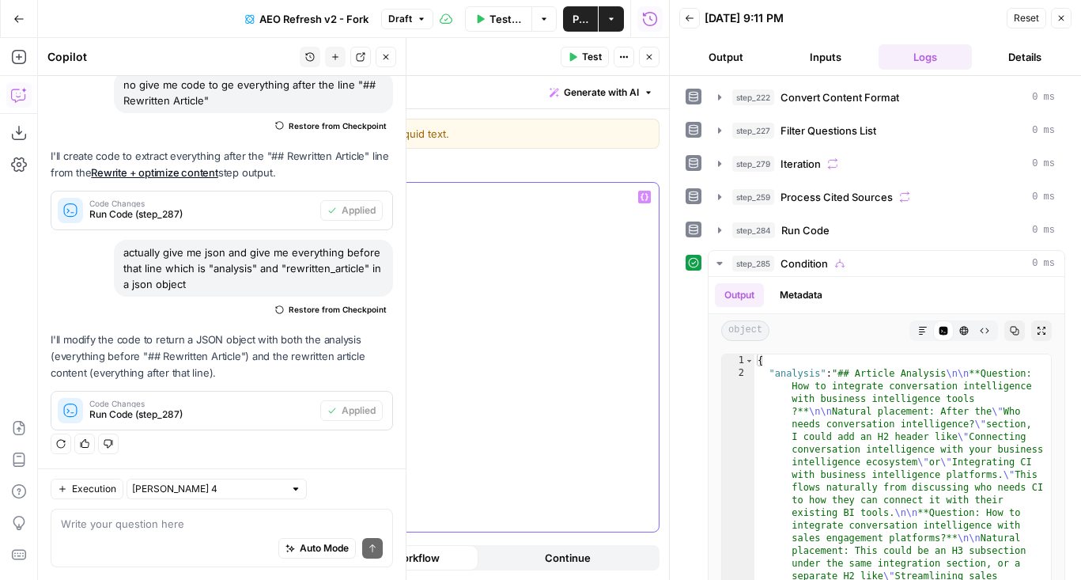
click at [456, 275] on div "**********" at bounding box center [422, 357] width 473 height 349
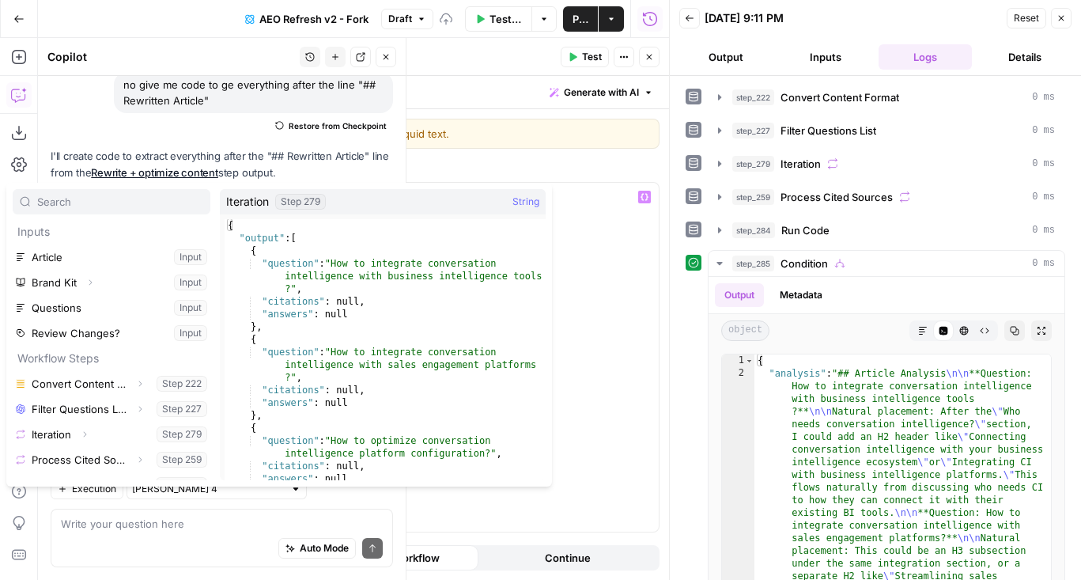
scroll to position [68, 0]
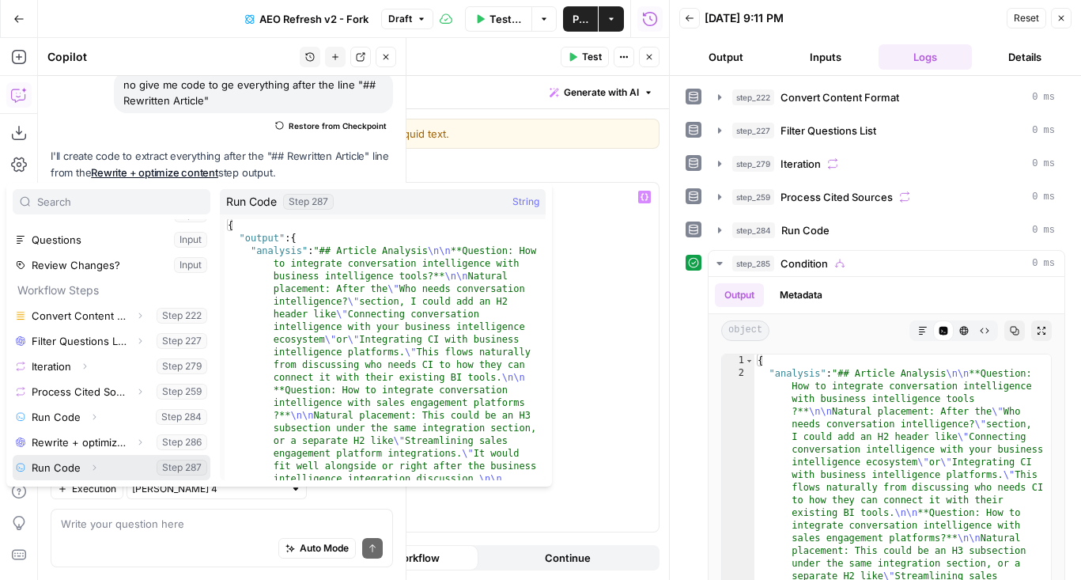
click at [98, 468] on button "Expand" at bounding box center [94, 467] width 21 height 21
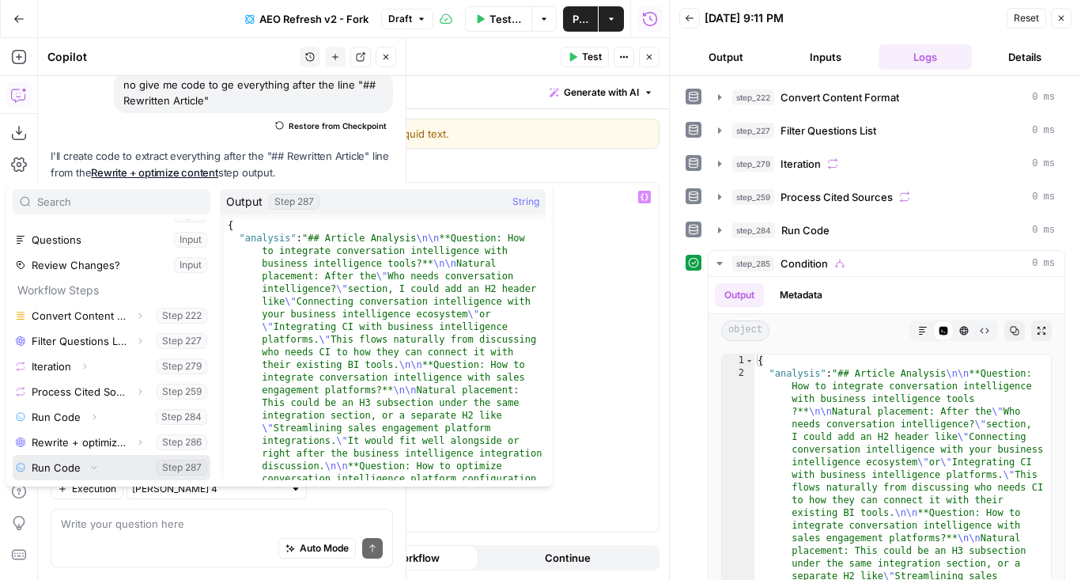
scroll to position [93, 0]
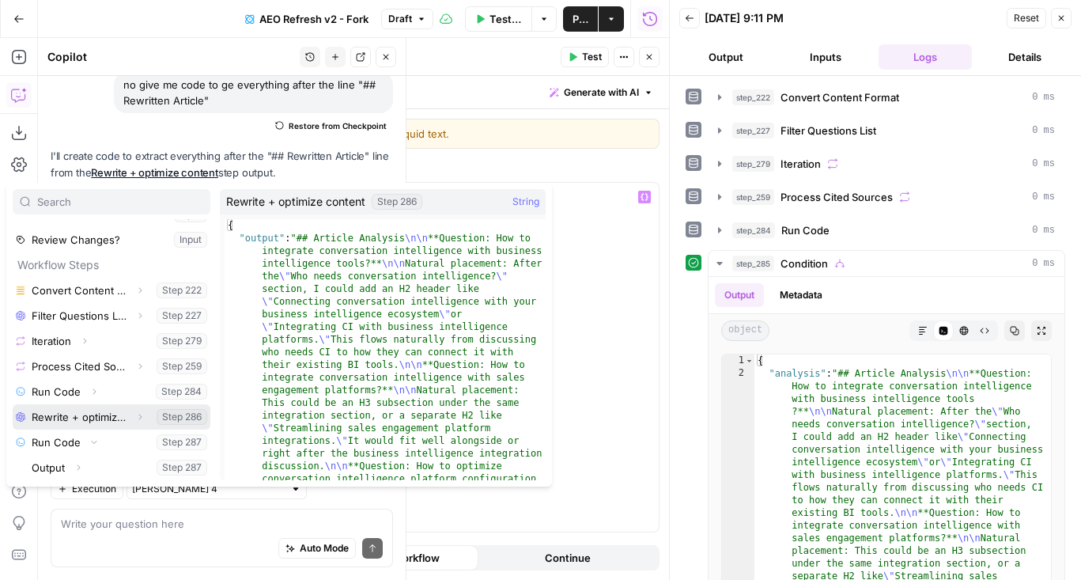
click at [141, 414] on icon "button" at bounding box center [139, 416] width 9 height 9
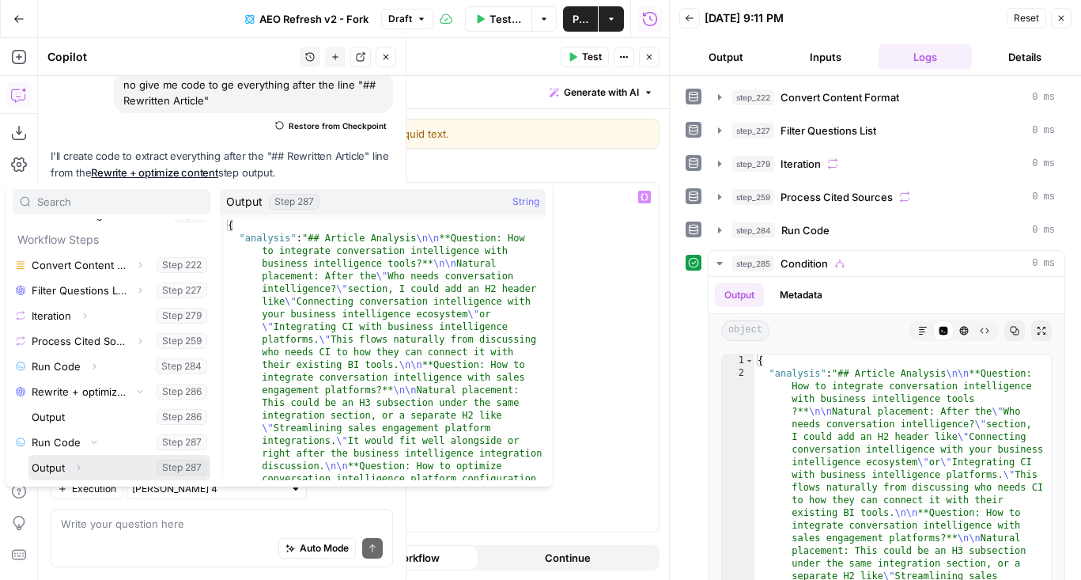
click at [84, 466] on button "Expand" at bounding box center [78, 467] width 21 height 21
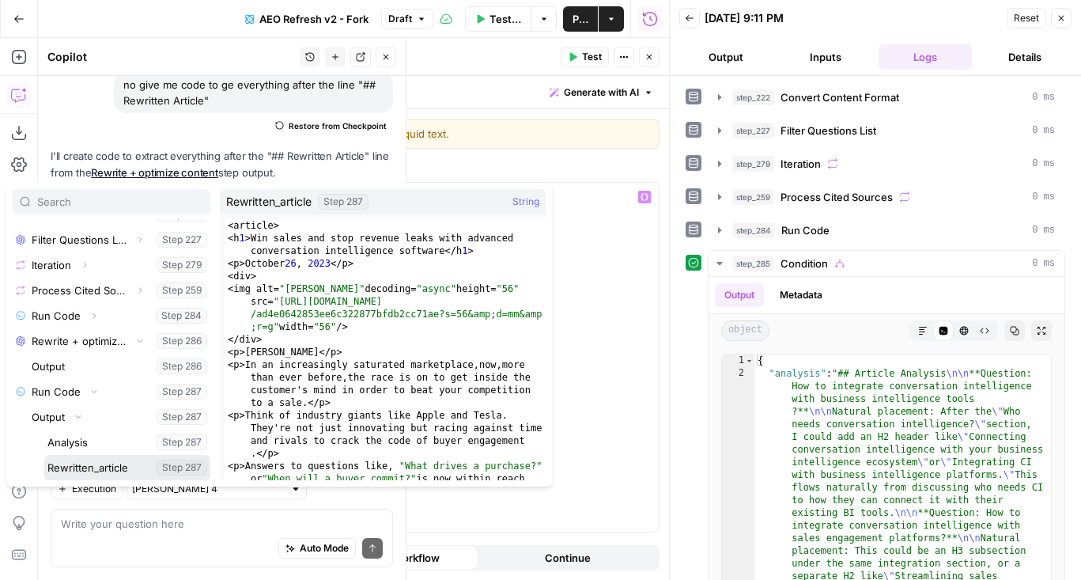
click at [84, 465] on button "Select variable Rewritten_article" at bounding box center [127, 467] width 166 height 25
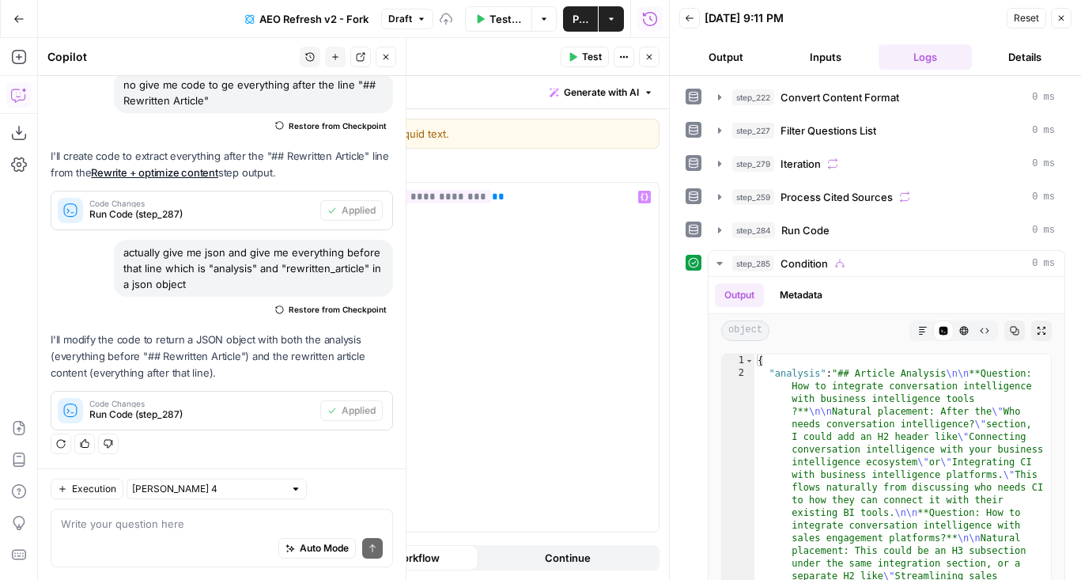
click at [652, 62] on button "Close" at bounding box center [649, 57] width 21 height 21
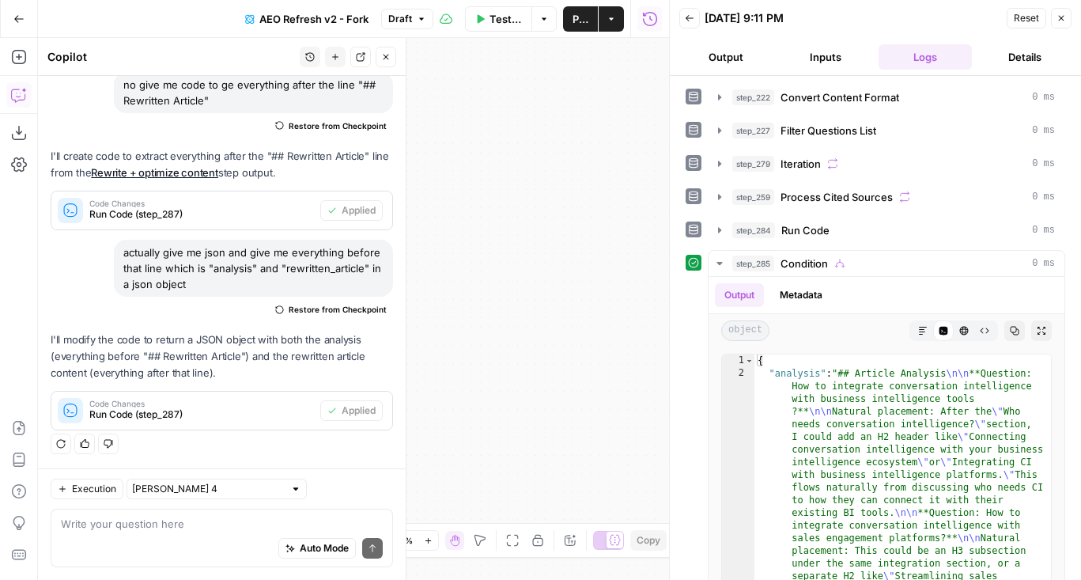
click at [518, 541] on icon "button" at bounding box center [512, 540] width 13 height 13
drag, startPoint x: 587, startPoint y: 416, endPoint x: 636, endPoint y: 107, distance: 313.1
click at [636, 107] on div "false true true false true false true false true false Workflow Set Inputs Inpu…" at bounding box center [353, 309] width 631 height 542
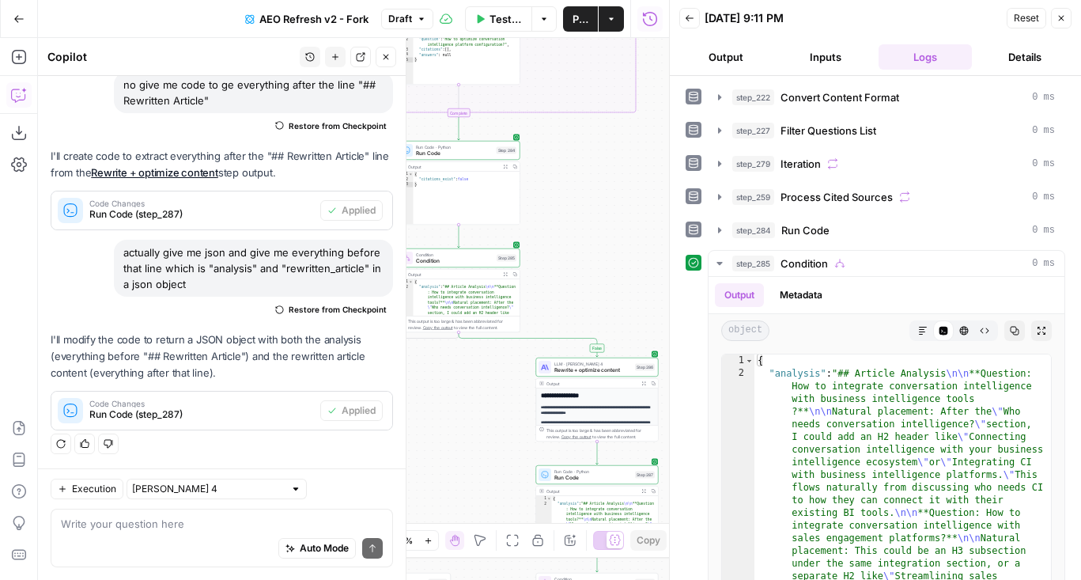
drag, startPoint x: 569, startPoint y: 438, endPoint x: 625, endPoint y: 168, distance: 275.2
click at [625, 168] on div "false true true false true false true false true false Workflow Set Inputs Inpu…" at bounding box center [353, 309] width 631 height 542
drag, startPoint x: 591, startPoint y: 293, endPoint x: 536, endPoint y: 102, distance: 199.2
click at [536, 102] on div "false true true false true false true false true false Workflow Set Inputs Inpu…" at bounding box center [353, 309] width 631 height 542
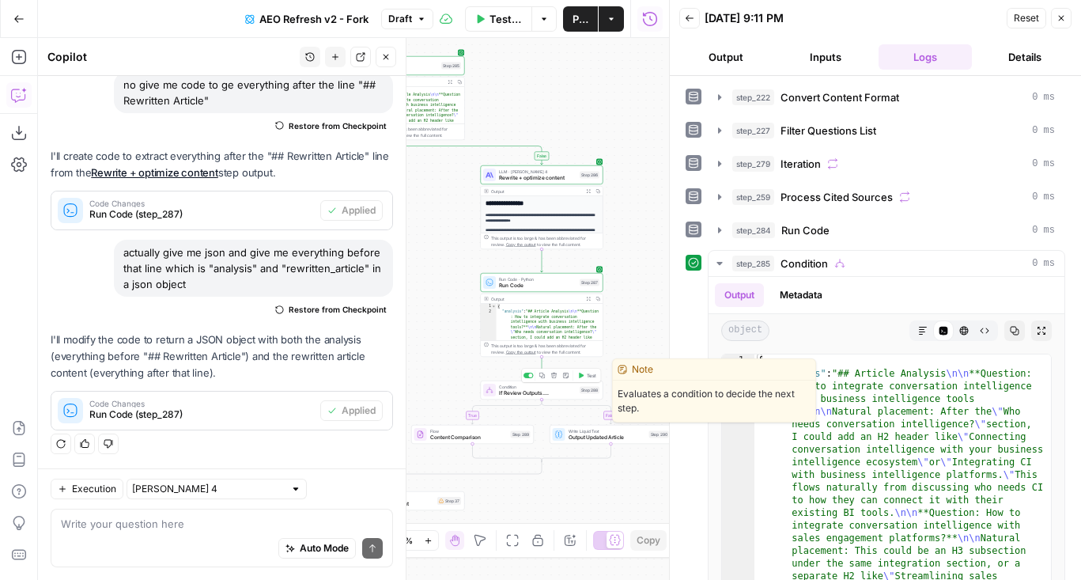
click at [586, 380] on button "Test" at bounding box center [587, 375] width 25 height 10
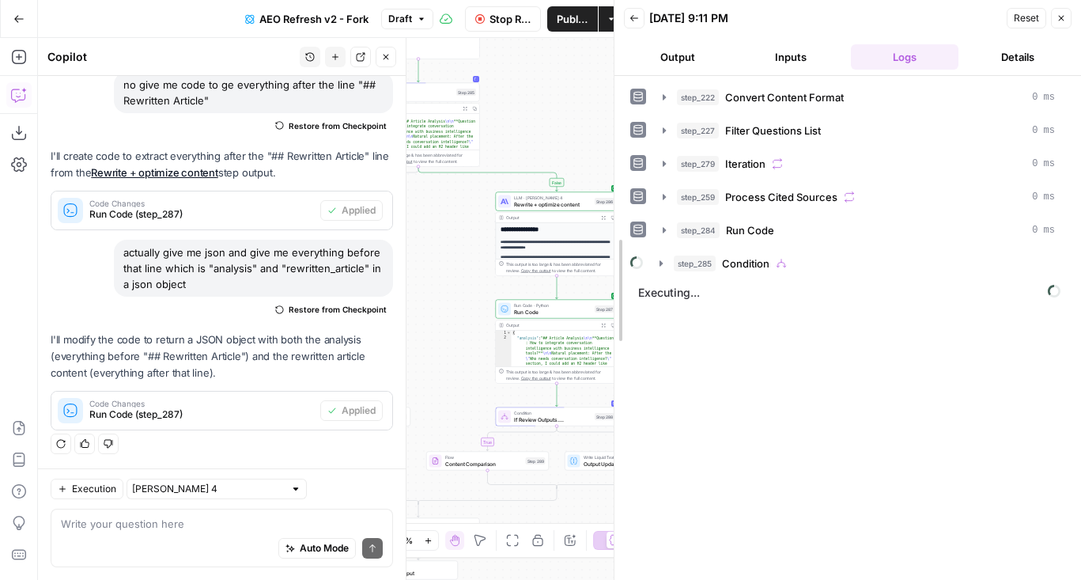
drag, startPoint x: 673, startPoint y: 243, endPoint x: 619, endPoint y: 241, distance: 53.8
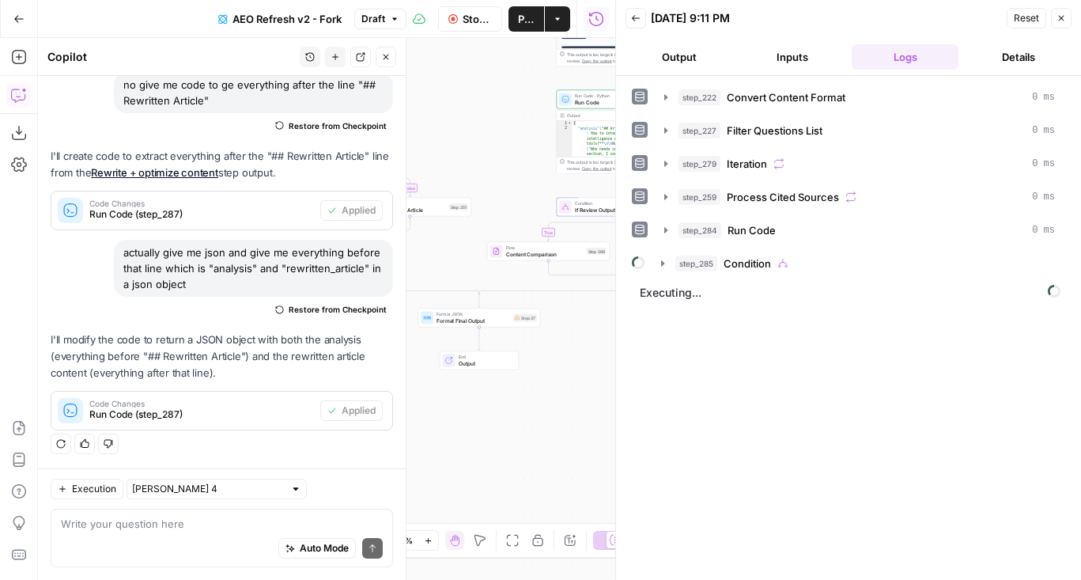
drag, startPoint x: 445, startPoint y: 386, endPoint x: 506, endPoint y: 176, distance: 218.2
click at [506, 176] on div "false true true false true false true false true false Workflow Set Inputs Inpu…" at bounding box center [326, 309] width 577 height 542
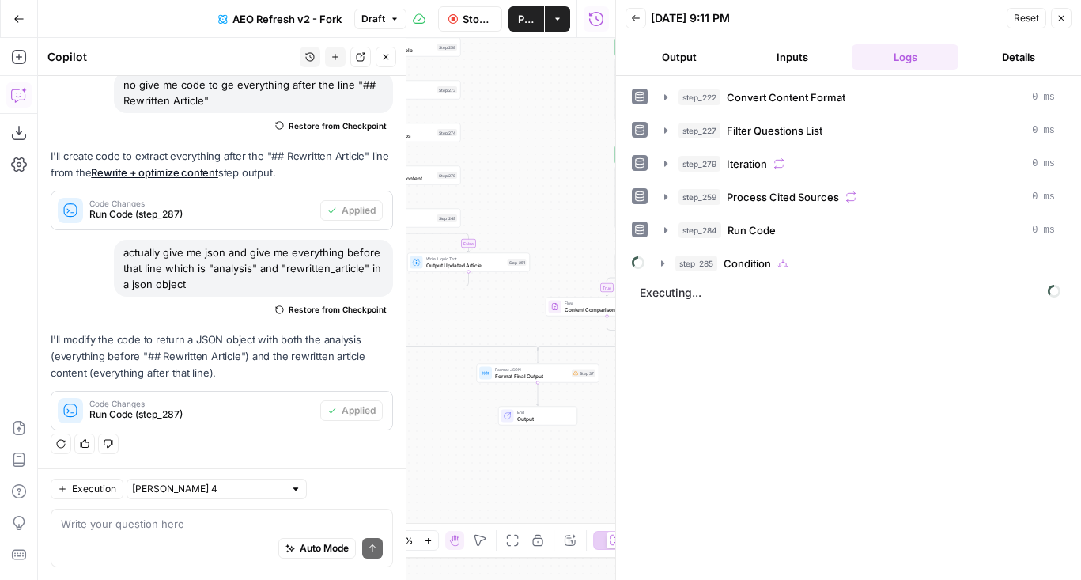
drag, startPoint x: 557, startPoint y: 361, endPoint x: 616, endPoint y: 417, distance: 80.5
click at [616, 417] on body "AirOps Administrative New Home Browse Insights Opportunities Your Data Flightpa…" at bounding box center [540, 290] width 1081 height 580
click at [441, 427] on div "false true true false true false true false true false Workflow Set Inputs Inpu…" at bounding box center [326, 309] width 577 height 542
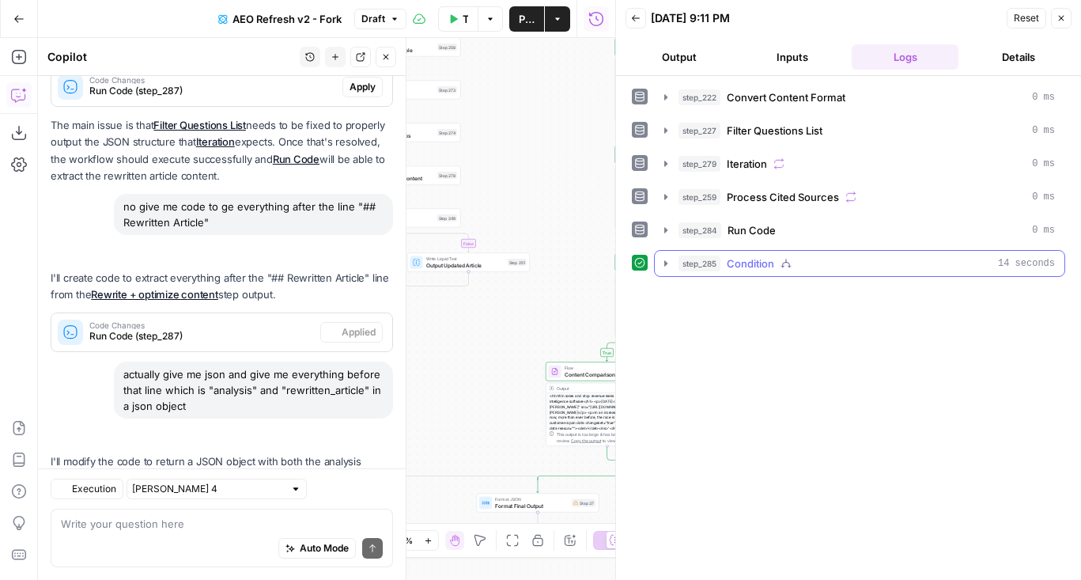
scroll to position [639, 0]
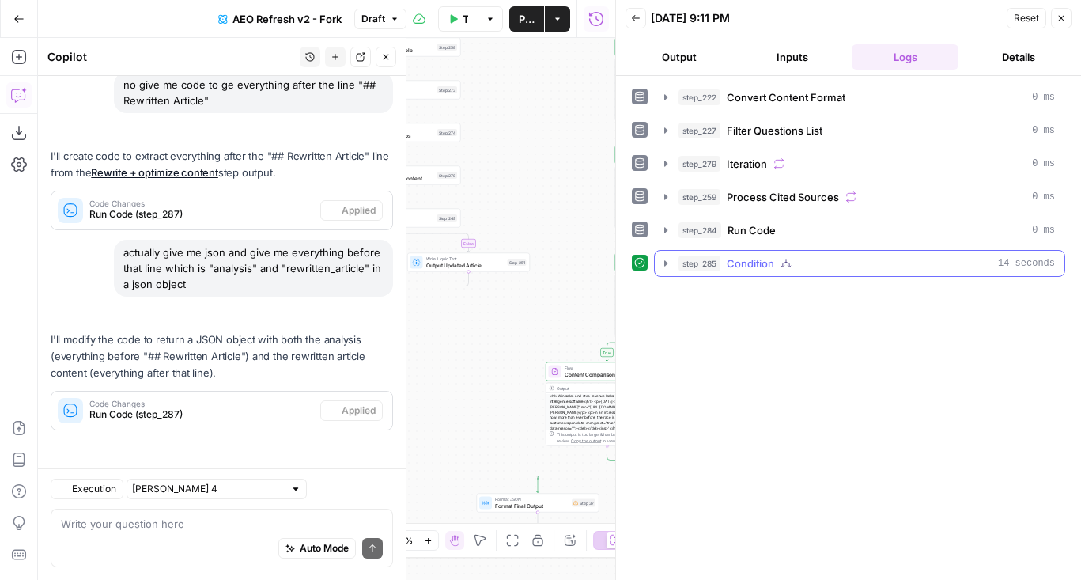
click at [825, 266] on div "step_285 Condition 14 seconds" at bounding box center [866, 263] width 376 height 16
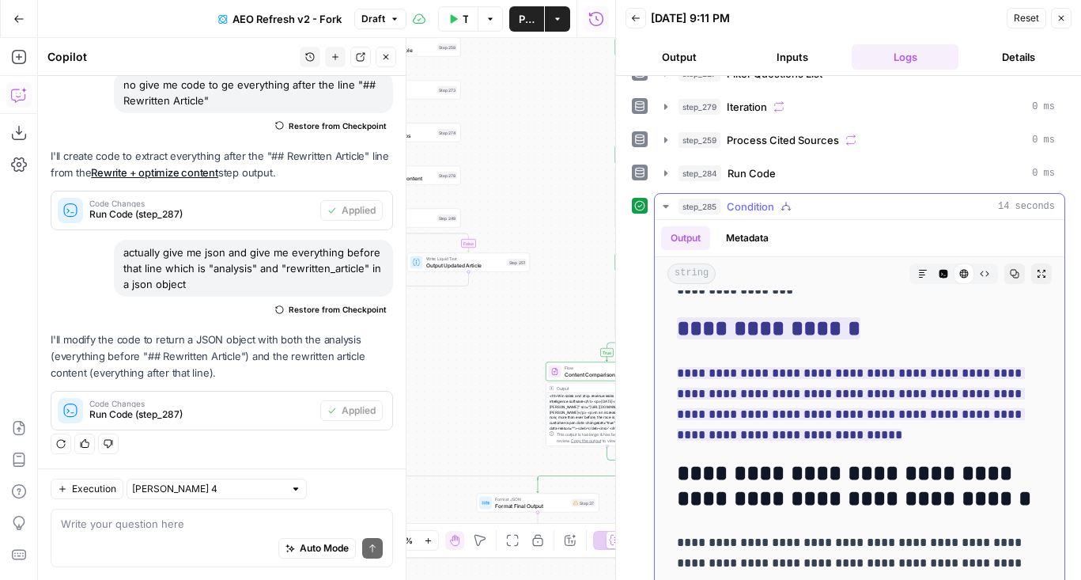
scroll to position [8889, 0]
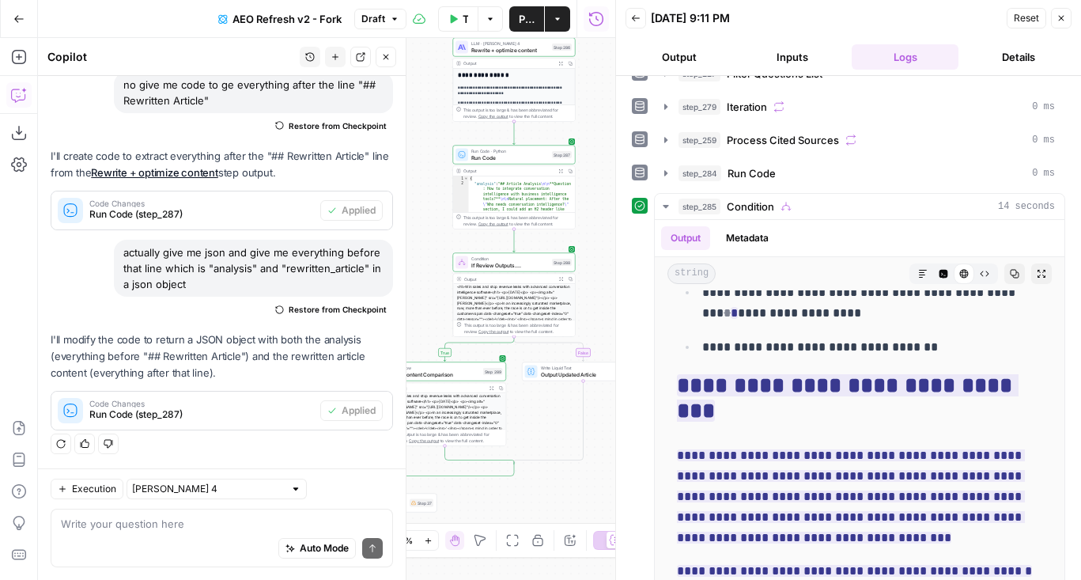
drag, startPoint x: 561, startPoint y: 319, endPoint x: 399, endPoint y: 319, distance: 161.3
click at [399, 319] on body "AirOps Administrative New Home Browse Insights Opportunities Your Data Flightpa…" at bounding box center [540, 290] width 1081 height 580
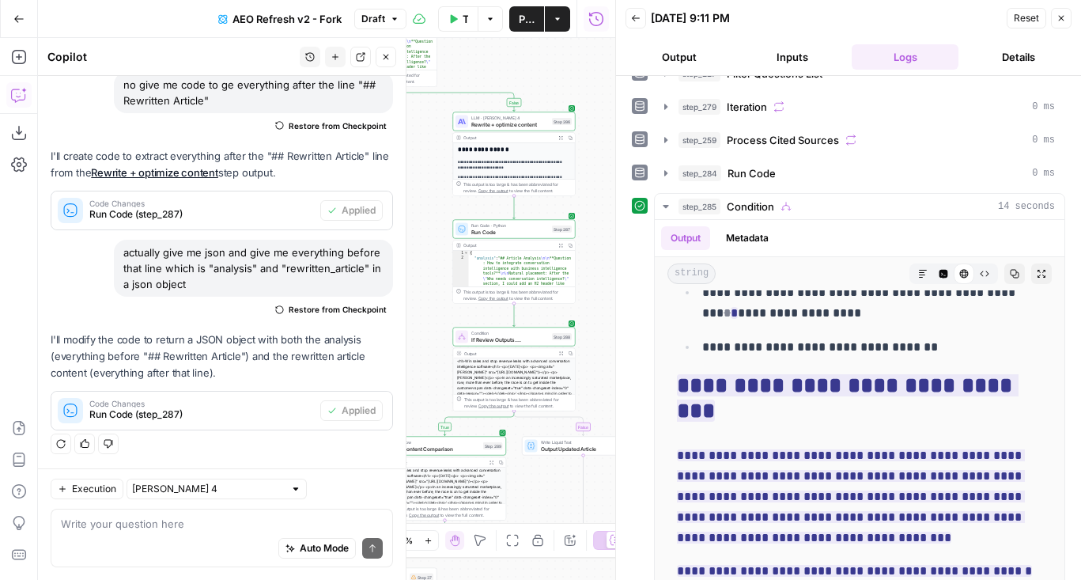
drag, startPoint x: 433, startPoint y: 189, endPoint x: 433, endPoint y: 266, distance: 77.5
click at [433, 266] on div "false true true false true false true false true false Workflow Set Inputs Inpu…" at bounding box center [326, 309] width 577 height 542
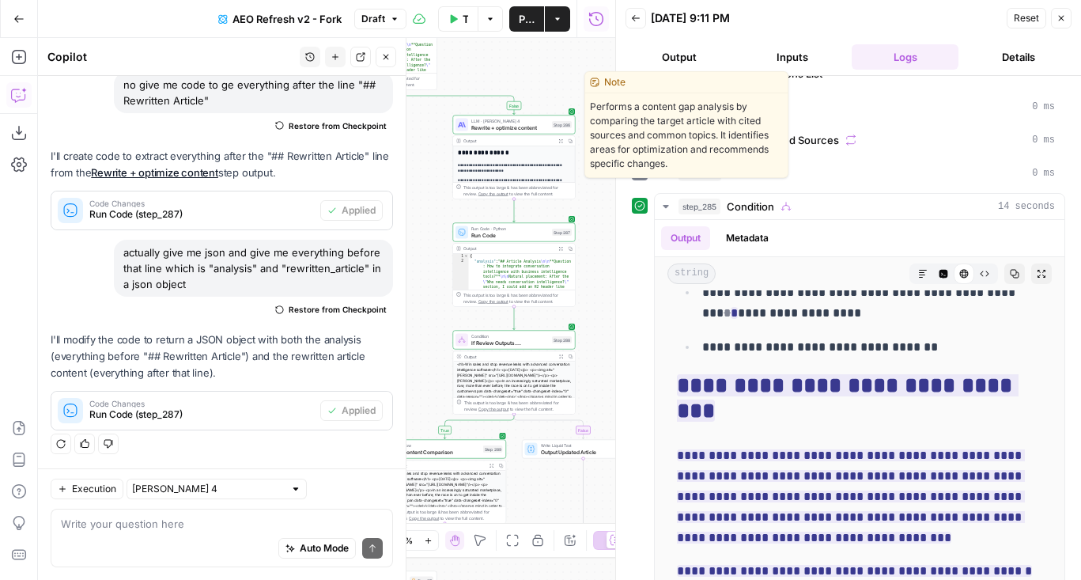
click at [503, 121] on span "LLM · Claude Sonnet 4" at bounding box center [509, 121] width 77 height 6
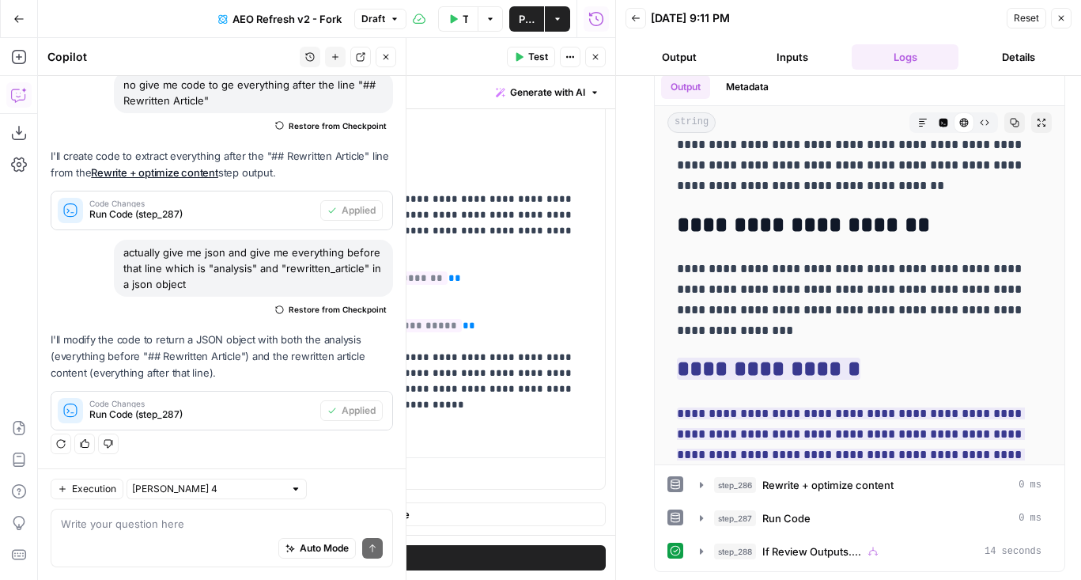
scroll to position [161, 0]
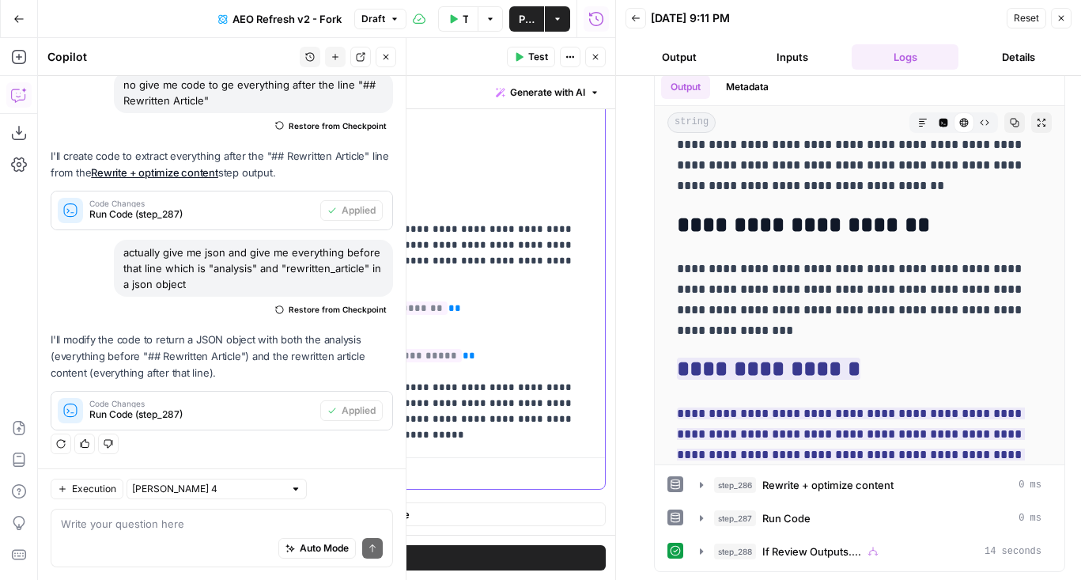
click at [439, 338] on p "**********" at bounding box center [414, 63] width 362 height 822
drag, startPoint x: 448, startPoint y: 339, endPoint x: 327, endPoint y: 343, distance: 121.8
click at [327, 343] on p "**********" at bounding box center [414, 63] width 362 height 822
click at [501, 341] on p "**********" at bounding box center [414, 55] width 362 height 806
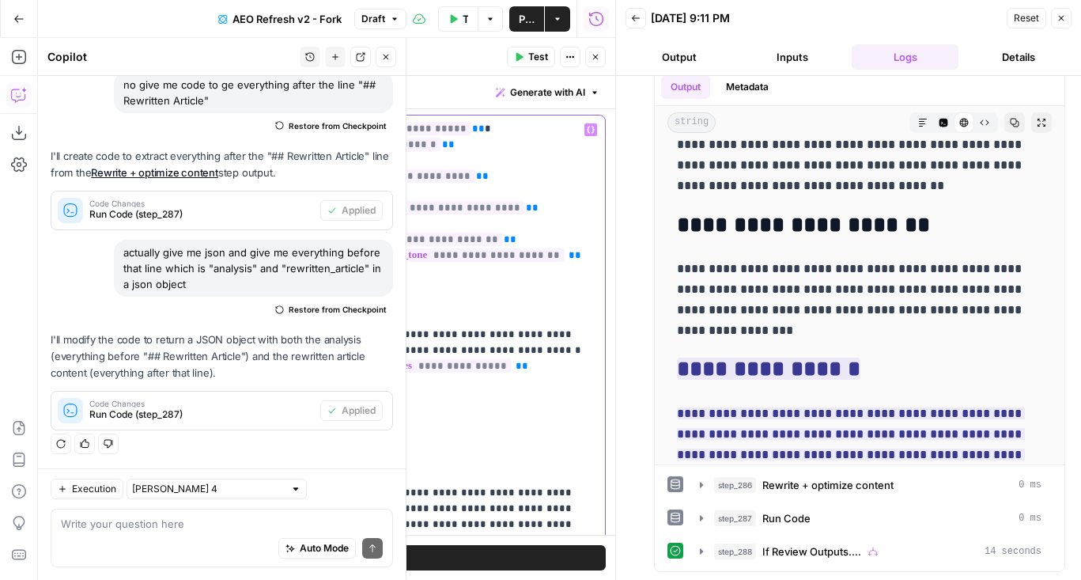
scroll to position [542, 0]
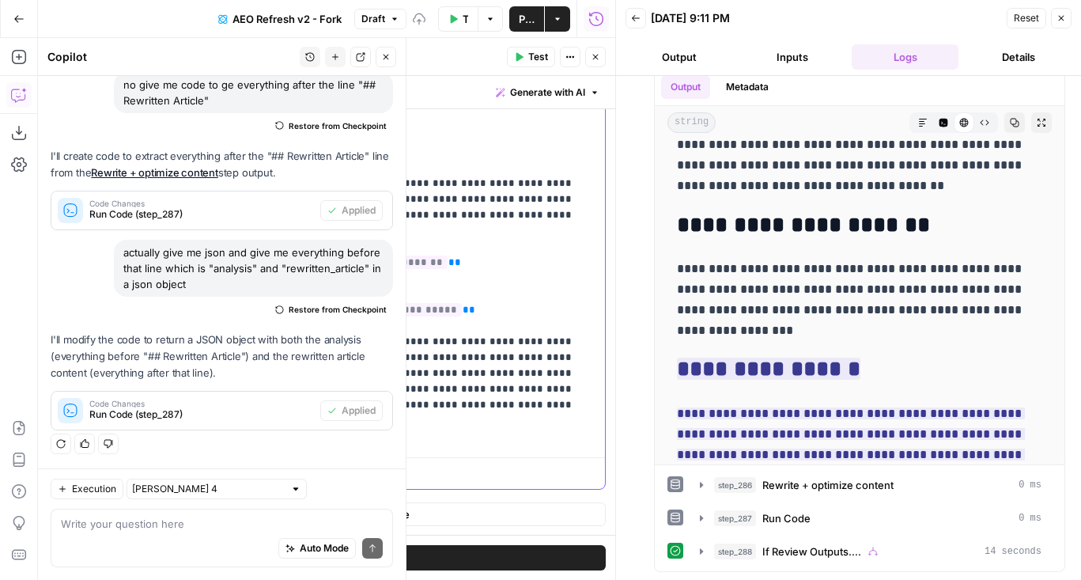
click at [298, 321] on p "**********" at bounding box center [414, 25] width 362 height 838
click at [585, 61] on button "Close" at bounding box center [595, 57] width 21 height 21
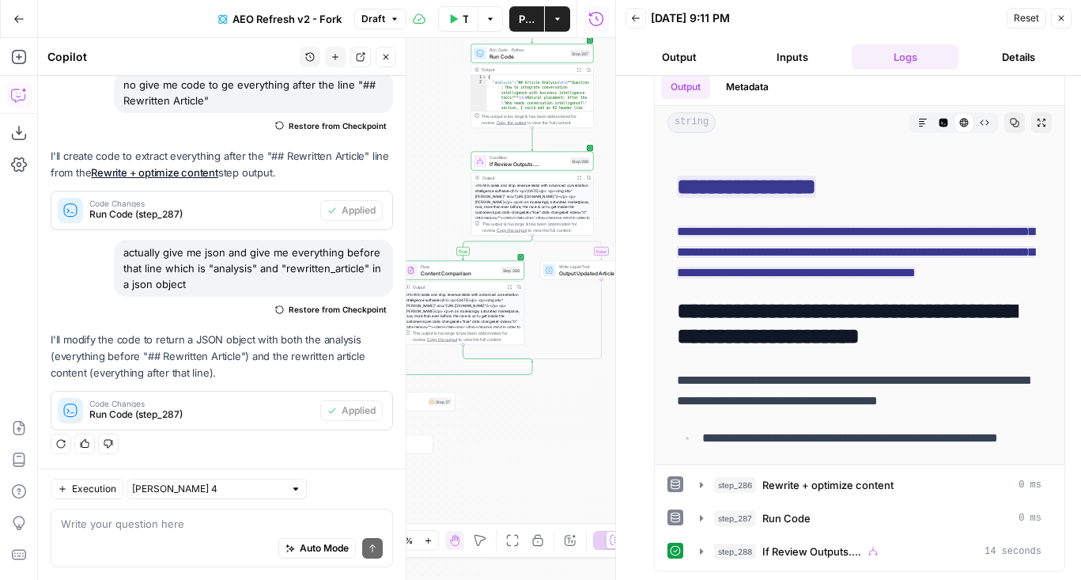
drag, startPoint x: 433, startPoint y: 390, endPoint x: 451, endPoint y: 211, distance: 179.6
click at [451, 211] on div "false true true false true false true false true false Workflow Set Inputs Inpu…" at bounding box center [326, 309] width 577 height 542
drag, startPoint x: 509, startPoint y: 463, endPoint x: 546, endPoint y: 463, distance: 36.4
click at [546, 463] on div "false true true false true false true false true false Workflow Set Inputs Inpu…" at bounding box center [326, 309] width 577 height 542
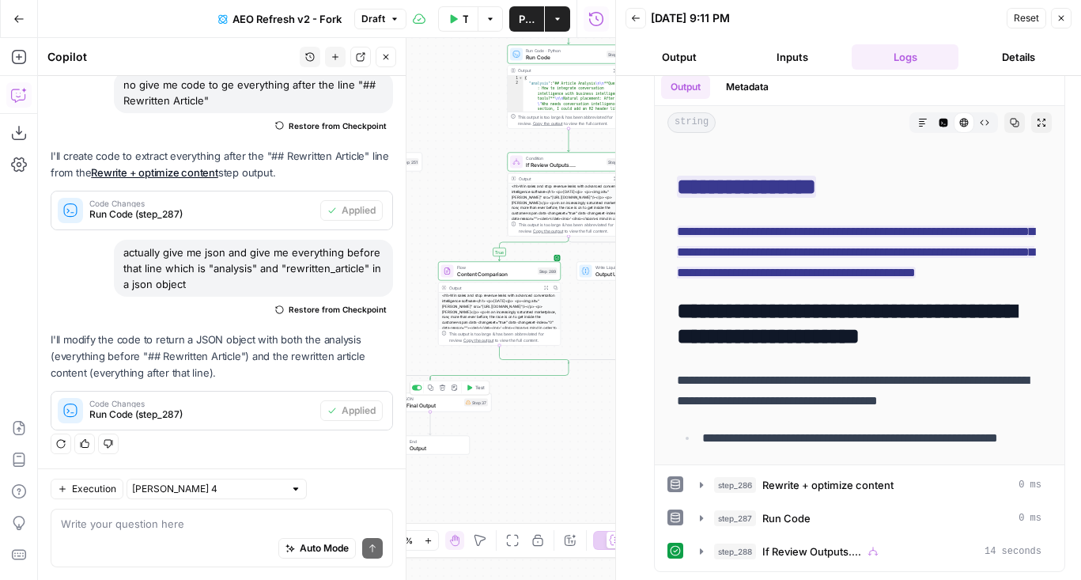
drag, startPoint x: 546, startPoint y: 455, endPoint x: 645, endPoint y: 467, distance: 100.3
click at [645, 467] on body "AirOps Administrative New Home Browse Insights Opportunities Your Data Flightpa…" at bounding box center [540, 290] width 1081 height 580
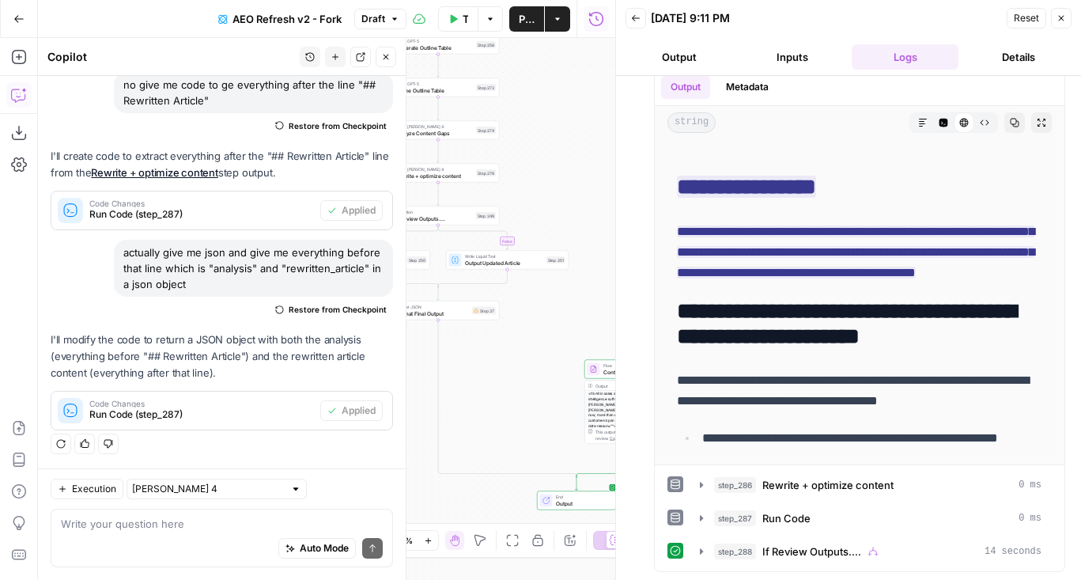
drag, startPoint x: 472, startPoint y: 454, endPoint x: 496, endPoint y: 542, distance: 90.9
click at [496, 542] on body "AirOps Administrative New Home Browse Insights Opportunities Your Data Flightpa…" at bounding box center [540, 290] width 1081 height 580
click at [455, 315] on span "Format Final Output" at bounding box center [428, 315] width 74 height 8
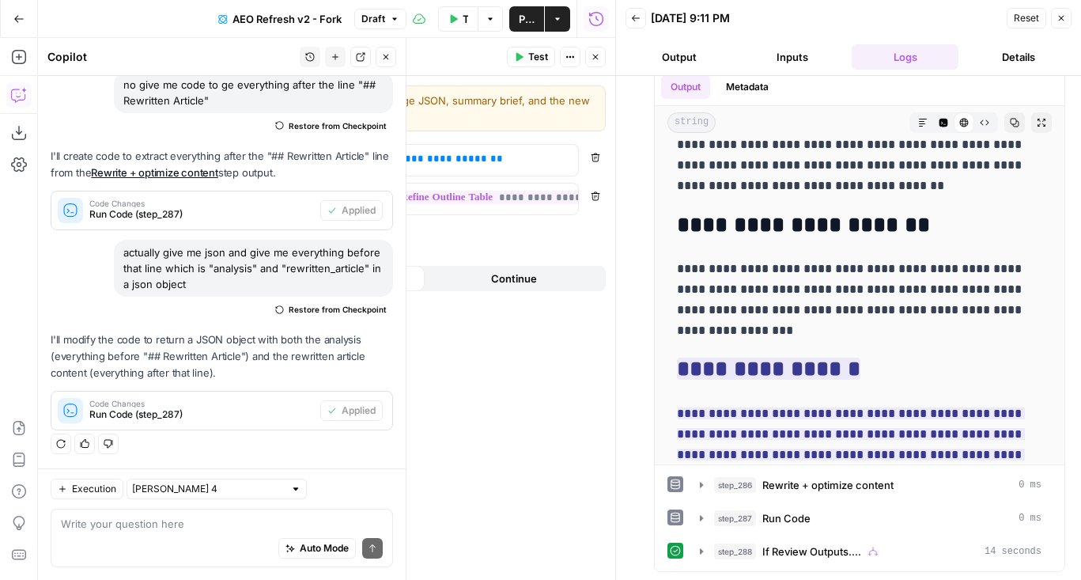
click at [593, 51] on button "Close" at bounding box center [595, 57] width 21 height 21
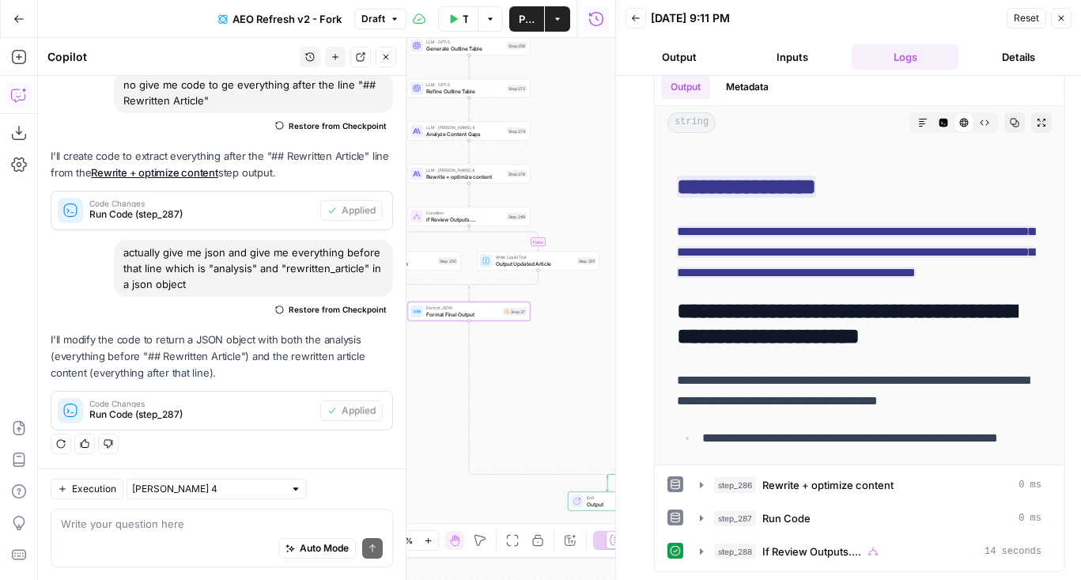
drag, startPoint x: 550, startPoint y: 220, endPoint x: 586, endPoint y: 220, distance: 35.6
click at [587, 220] on div "false true true false true false true false true false Workflow Set Inputs Inpu…" at bounding box center [326, 309] width 577 height 542
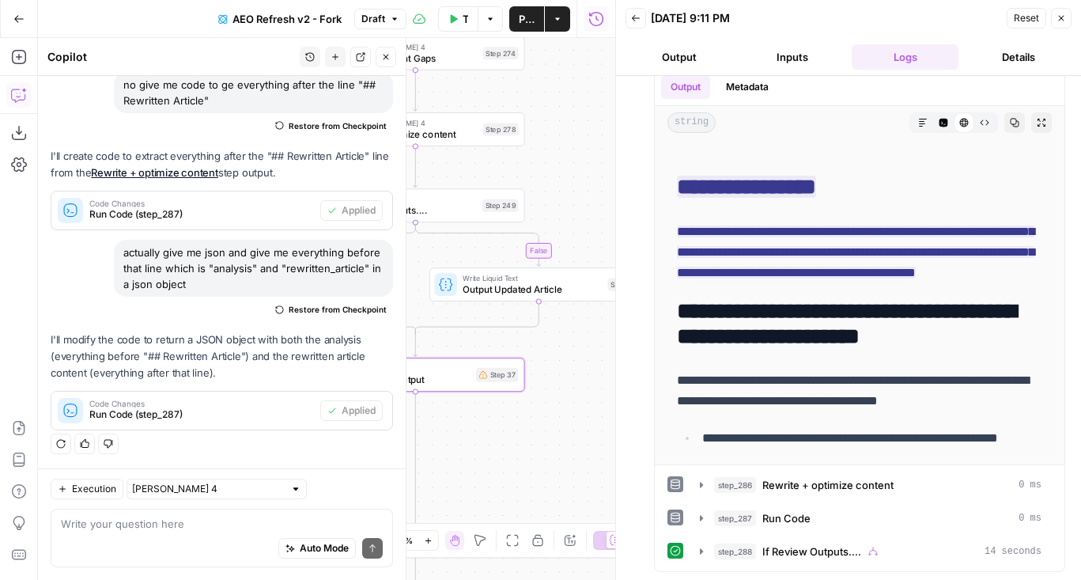
click at [459, 387] on div "Format JSON Format Final Output Step 37 Copy step Delete step Edit Note Test" at bounding box center [415, 374] width 218 height 34
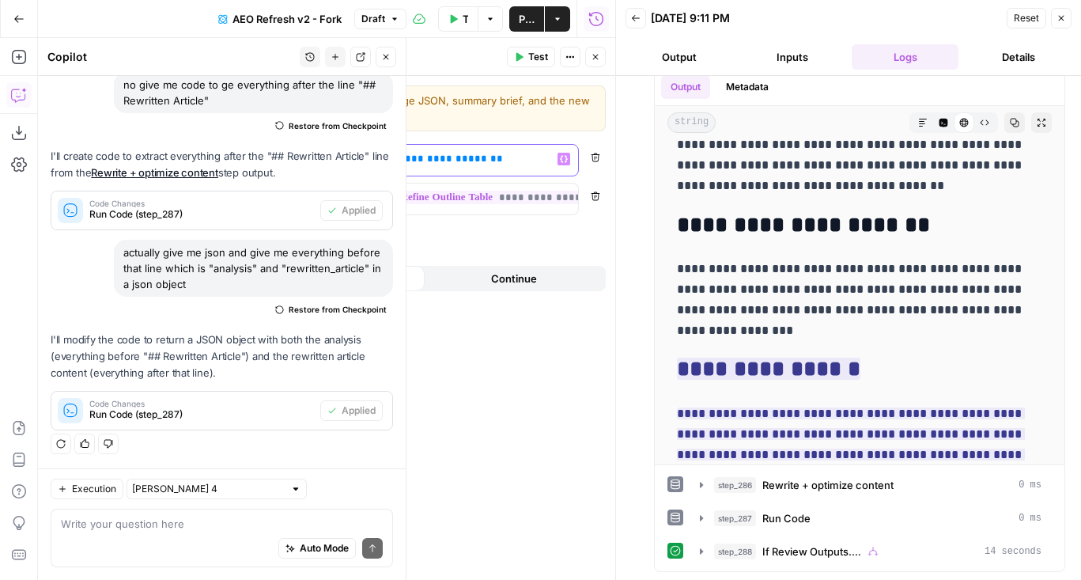
drag, startPoint x: 425, startPoint y: 157, endPoint x: 436, endPoint y: 157, distance: 10.3
click at [436, 157] on span "**********" at bounding box center [443, 158] width 89 height 10
click at [600, 55] on button "Close" at bounding box center [595, 57] width 21 height 21
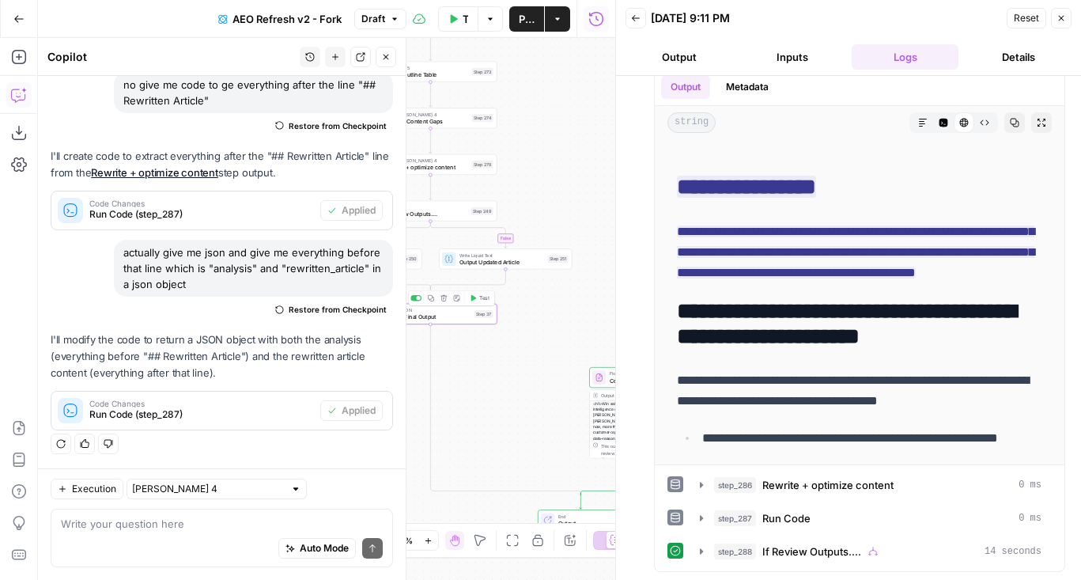
drag, startPoint x: 497, startPoint y: 390, endPoint x: 560, endPoint y: 390, distance: 62.5
click at [560, 390] on div "false true true false true false true false true false Workflow Set Inputs Inpu…" at bounding box center [326, 309] width 577 height 542
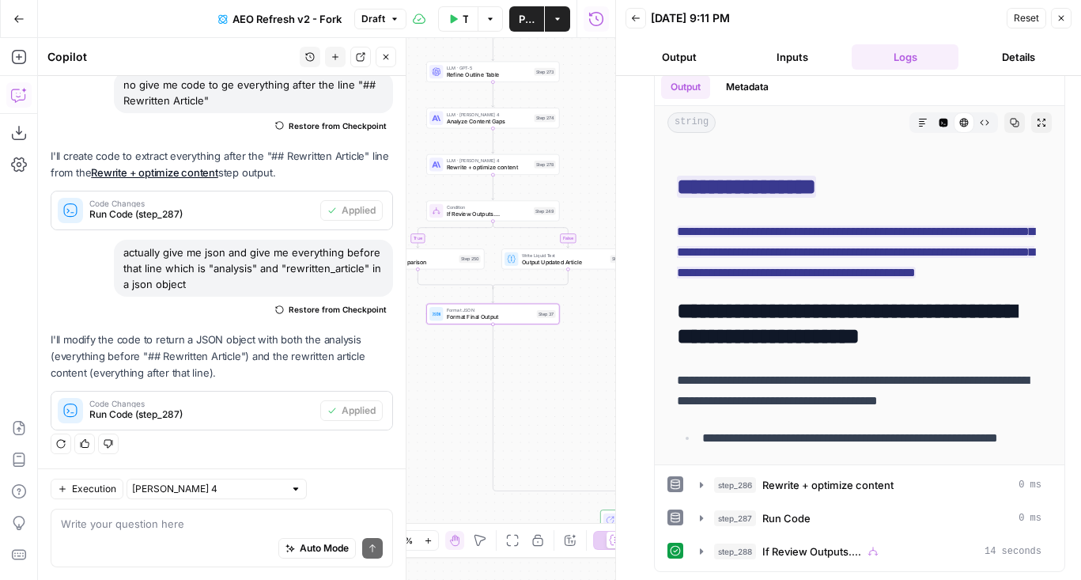
click at [467, 315] on span "Format Final Output" at bounding box center [490, 316] width 87 height 9
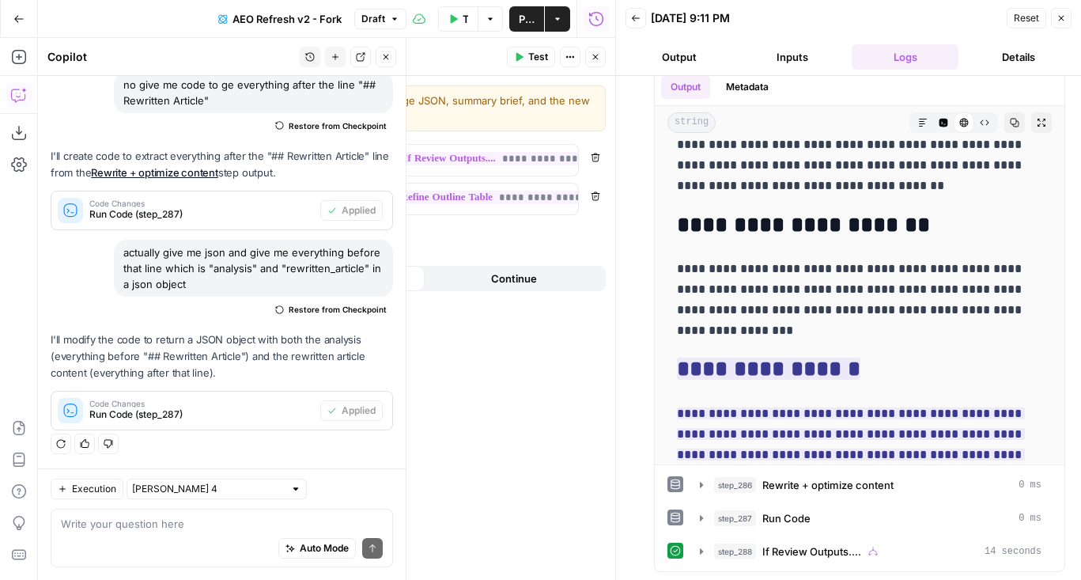
click at [230, 201] on p "**********" at bounding box center [252, 198] width 187 height 16
drag, startPoint x: 303, startPoint y: 195, endPoint x: 119, endPoint y: 187, distance: 184.4
click at [121, 187] on div "**********" at bounding box center [368, 309] width 494 height 542
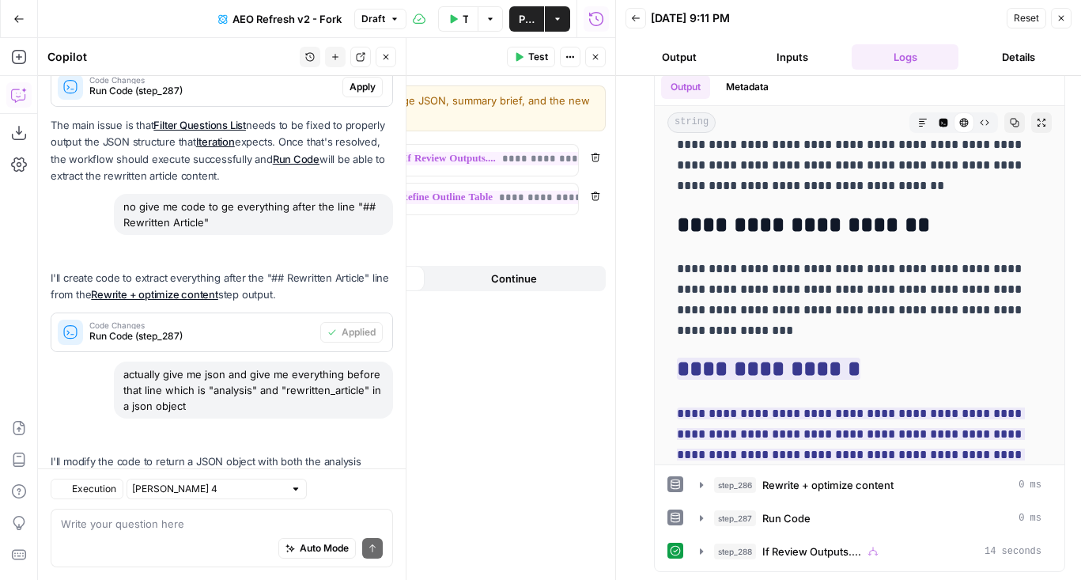
scroll to position [639, 0]
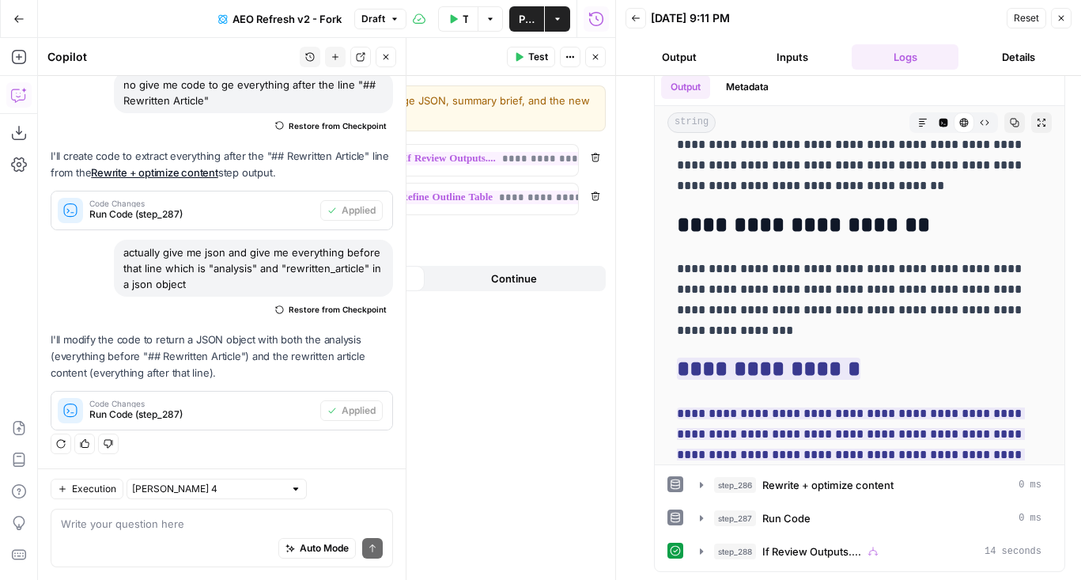
click at [601, 62] on button "Close" at bounding box center [595, 57] width 21 height 21
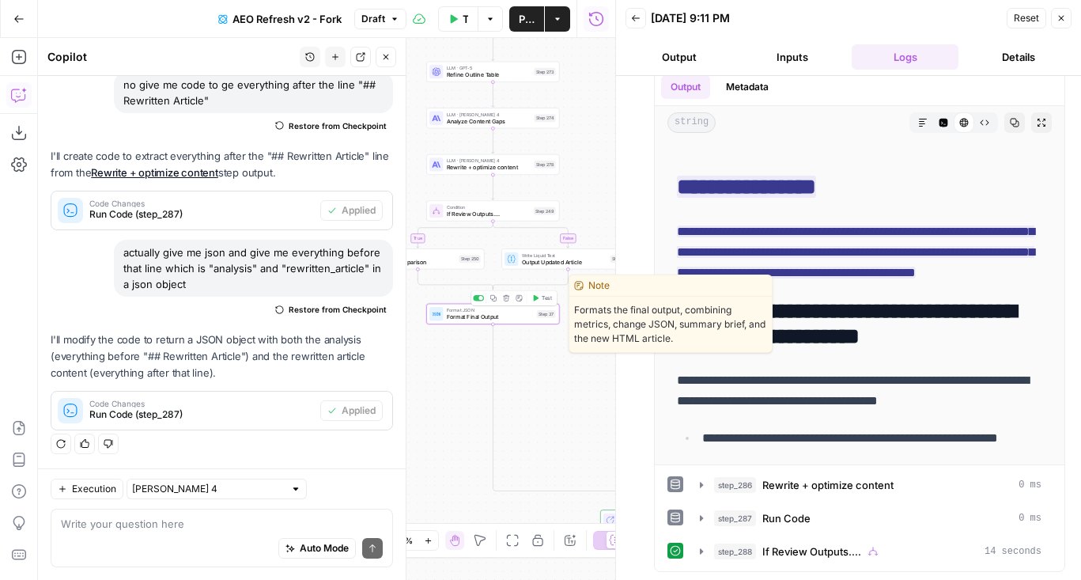
click at [494, 300] on icon "button" at bounding box center [493, 297] width 7 height 7
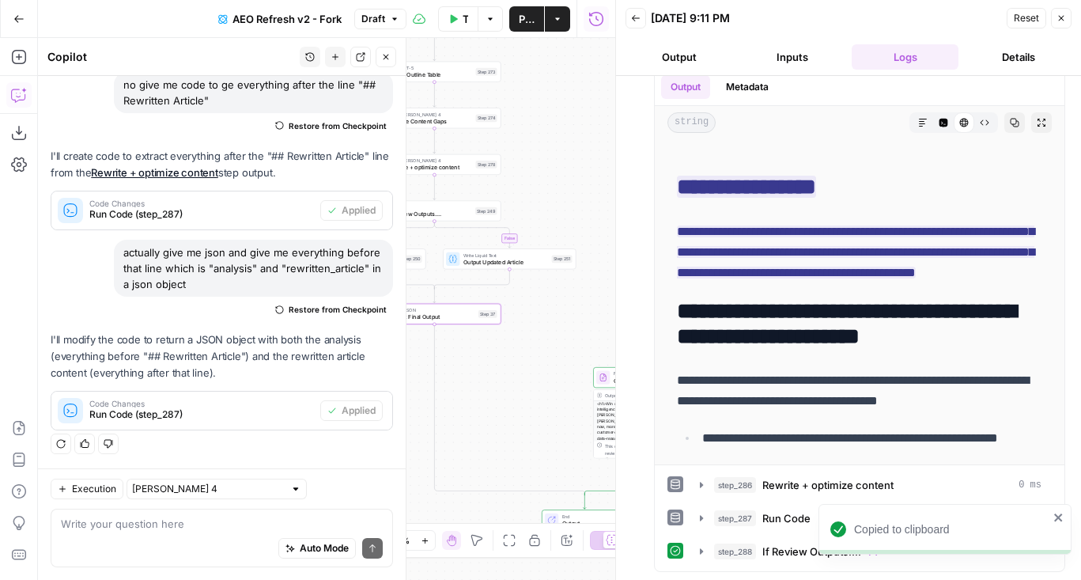
drag, startPoint x: 538, startPoint y: 395, endPoint x: 297, endPoint y: 377, distance: 242.6
click at [297, 377] on body "Copied to clipboard AirOps Administrative New Home Browse Insights Opportunitie…" at bounding box center [540, 290] width 1081 height 580
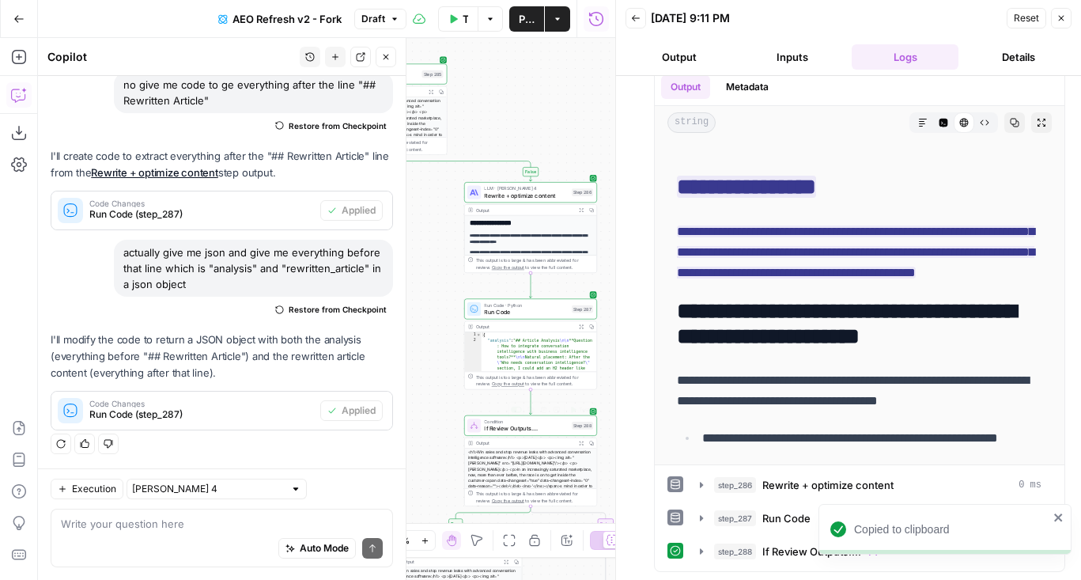
drag, startPoint x: 438, startPoint y: 402, endPoint x: 429, endPoint y: 141, distance: 261.1
click at [429, 141] on div "false true true false true false true false true false Workflow Set Inputs Inpu…" at bounding box center [326, 309] width 577 height 542
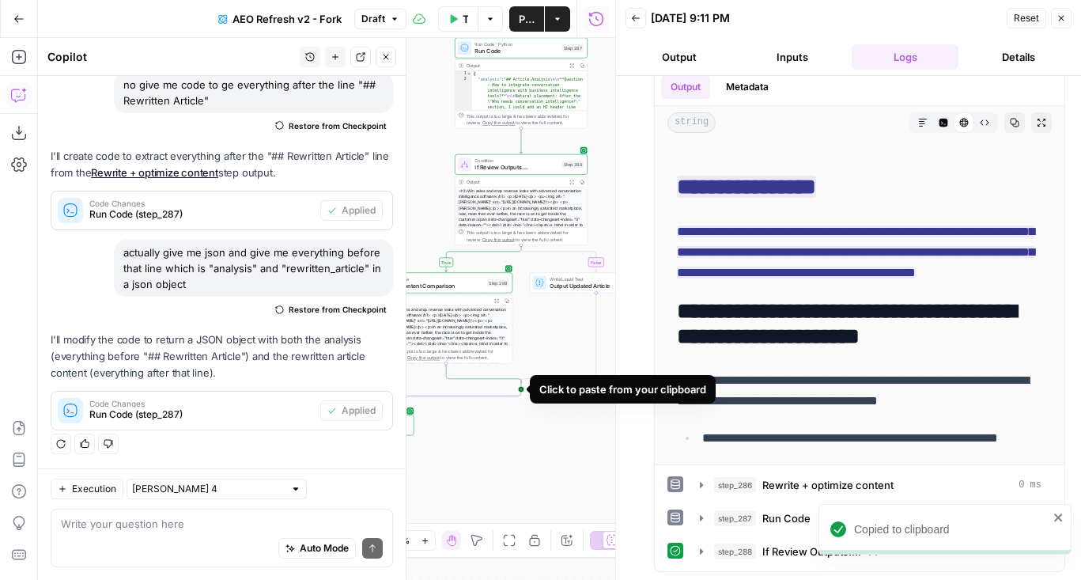
click at [521, 388] on icon "Edge from step_288-conditional-end to step_285-conditional-end" at bounding box center [446, 389] width 150 height 19
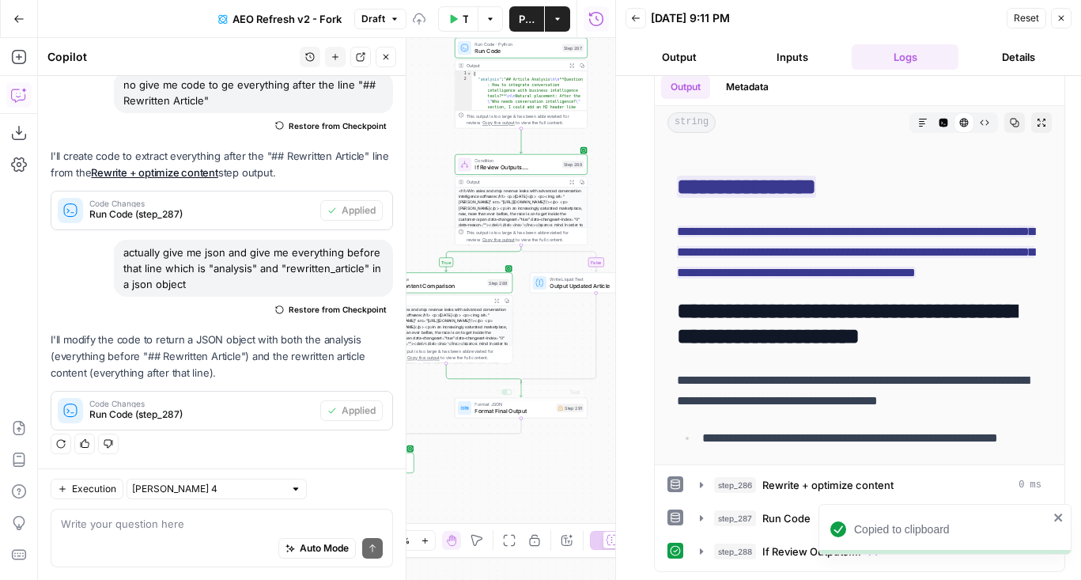
click at [481, 410] on span "Format Final Output" at bounding box center [513, 410] width 78 height 9
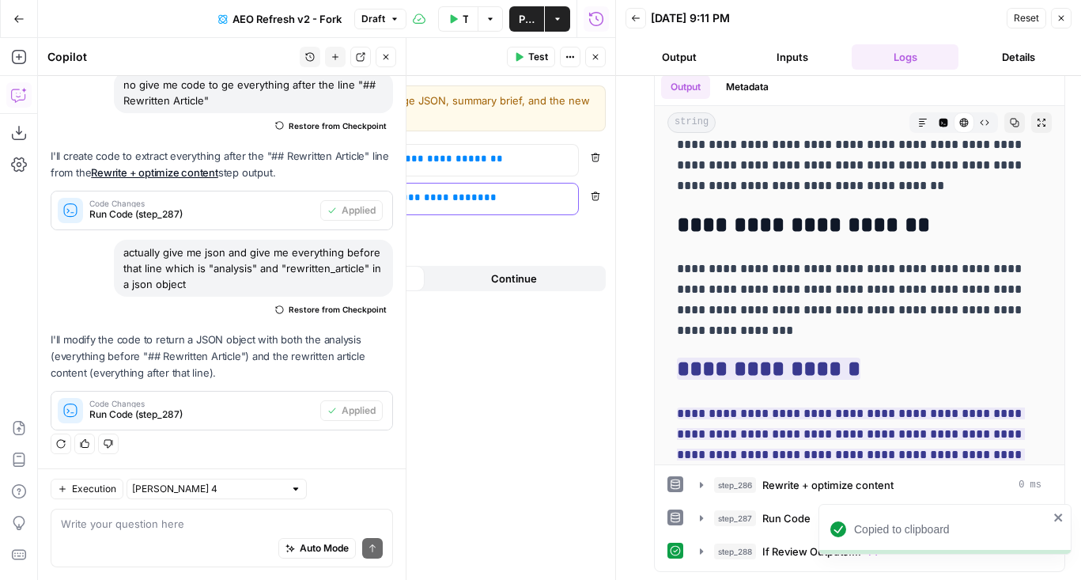
click at [484, 197] on span "**" at bounding box center [490, 197] width 13 height 10
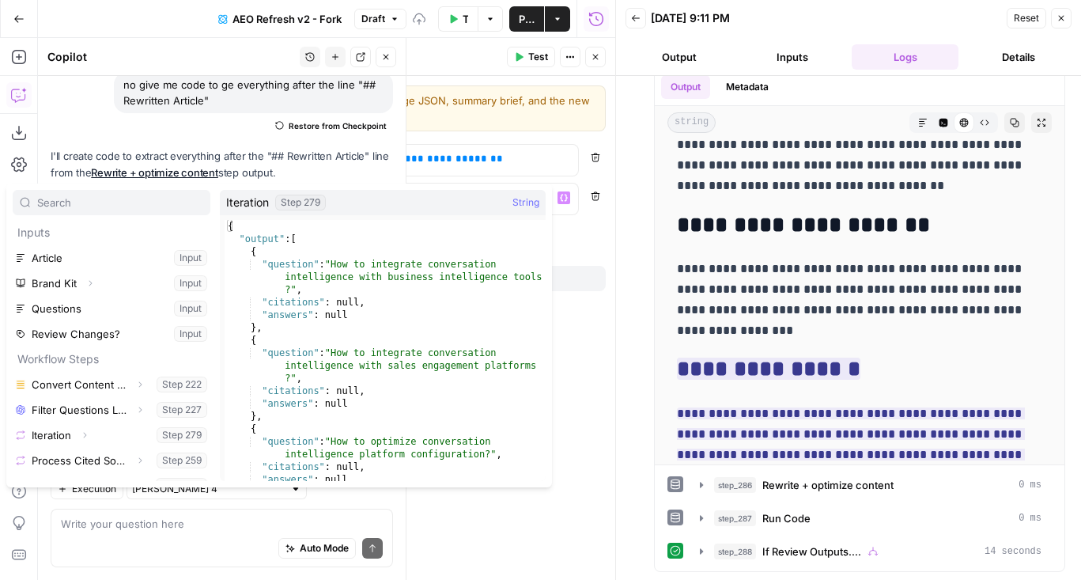
scroll to position [93, 0]
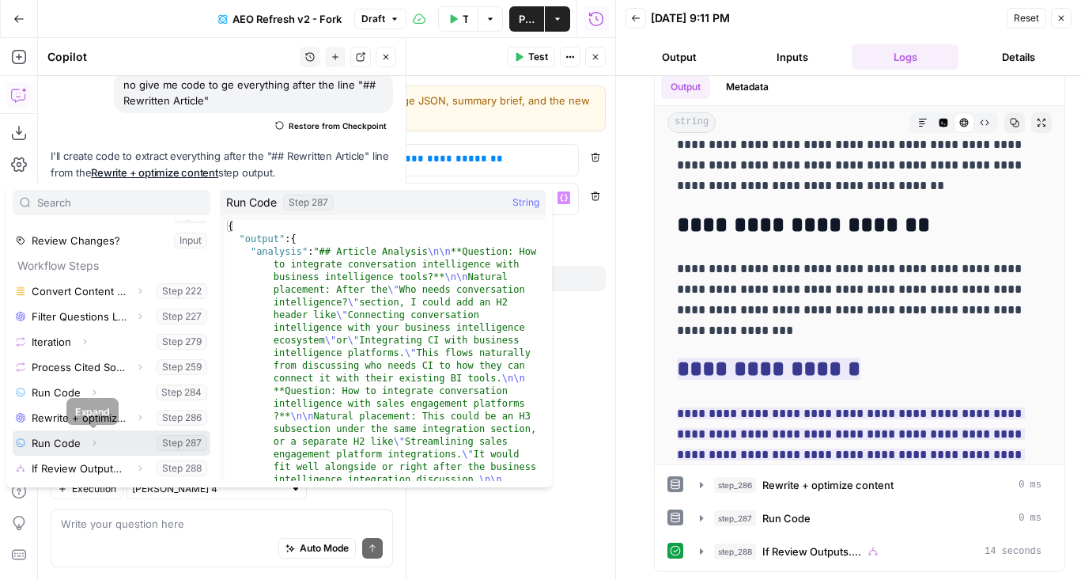
click at [96, 444] on icon "button" at bounding box center [93, 442] width 9 height 9
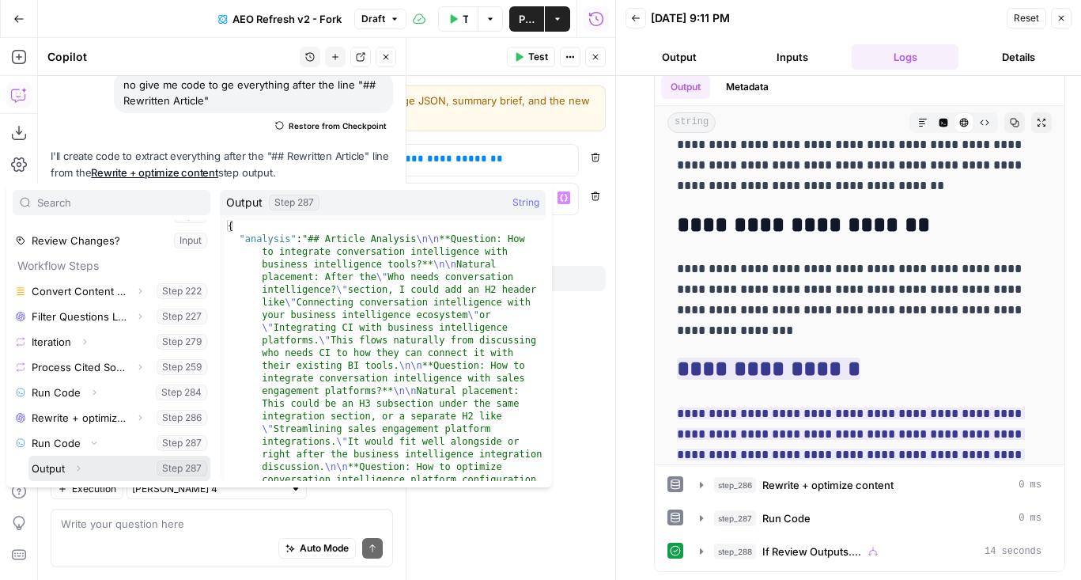
click at [81, 465] on icon "button" at bounding box center [78, 467] width 9 height 9
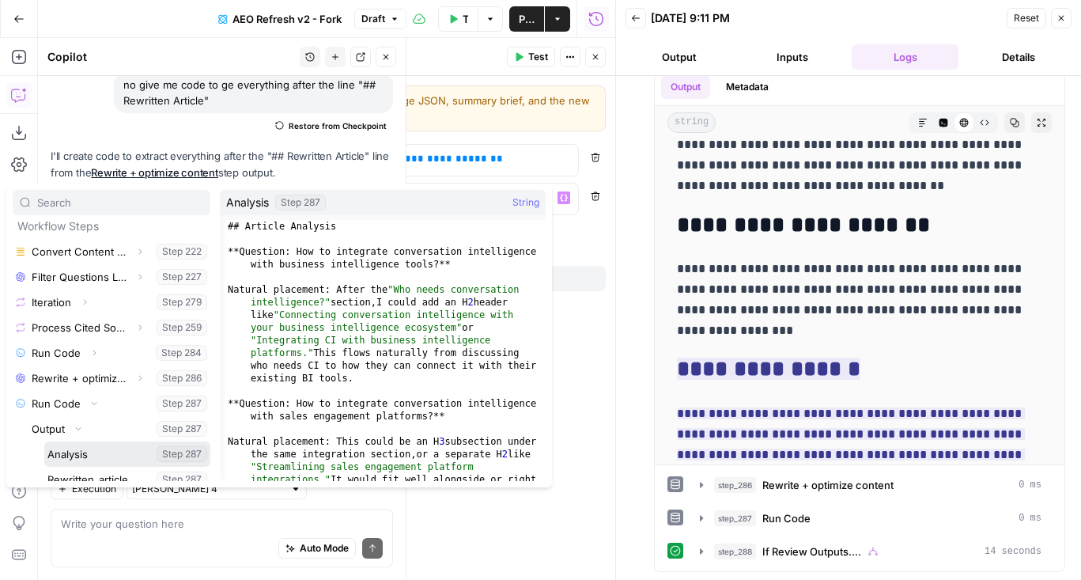
click at [79, 460] on button "Select variable Analysis" at bounding box center [127, 453] width 166 height 25
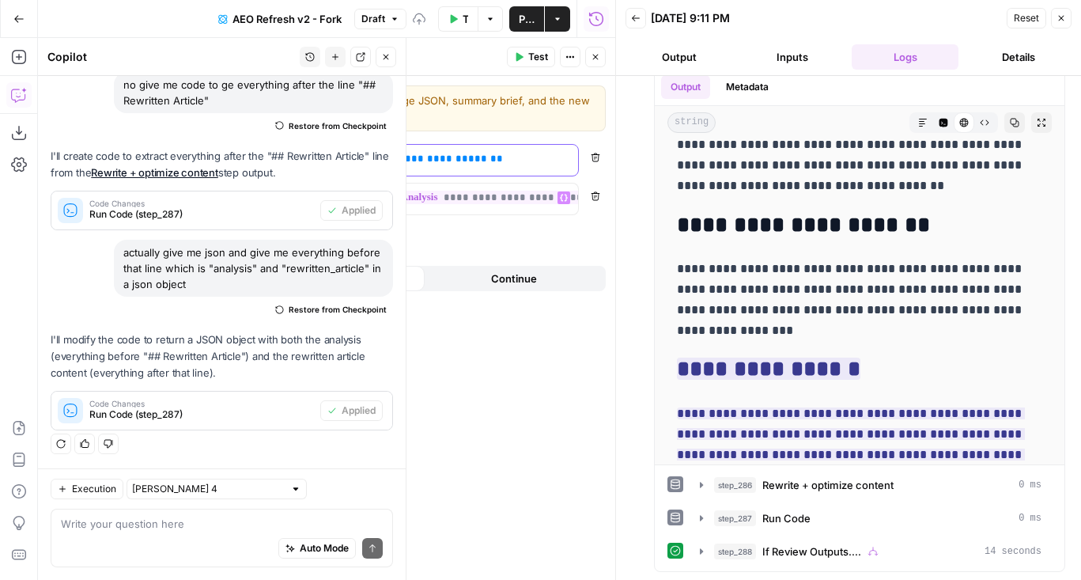
click at [516, 158] on p "**********" at bounding box center [476, 159] width 187 height 16
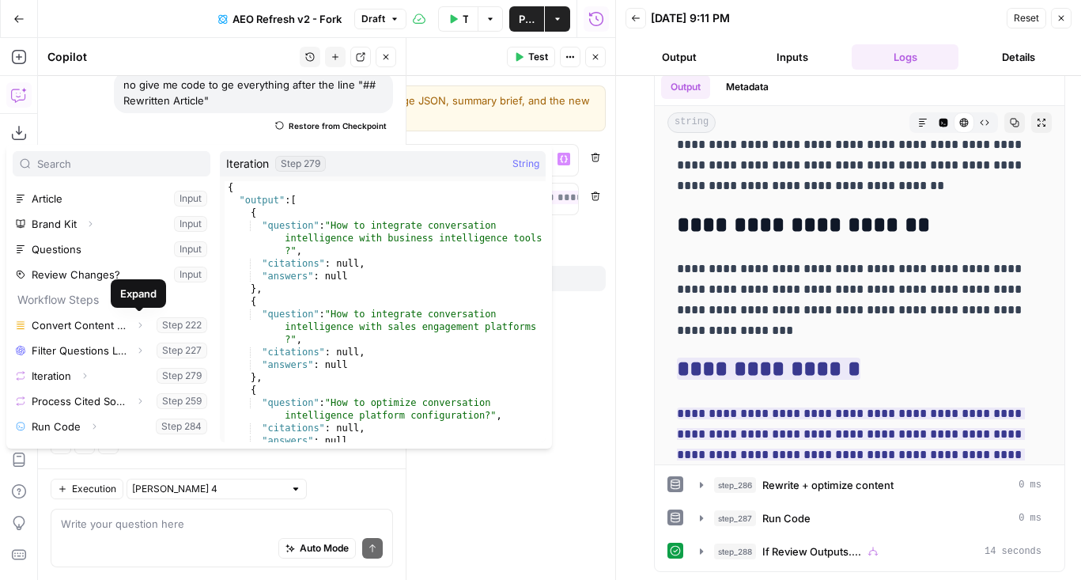
scroll to position [93, 0]
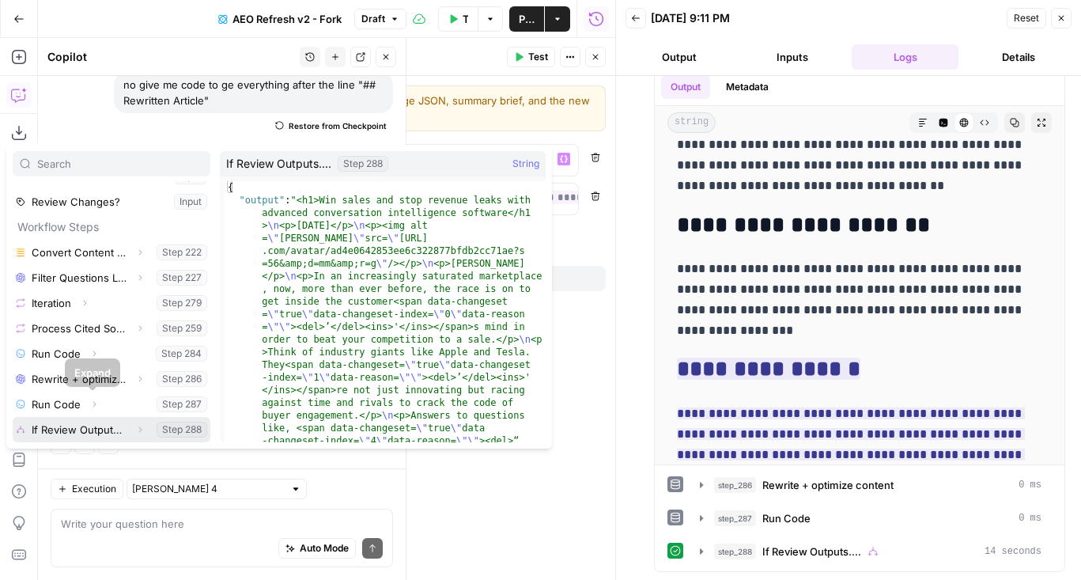
click at [71, 429] on button "Select variable If Review Outputs...." at bounding box center [112, 429] width 198 height 25
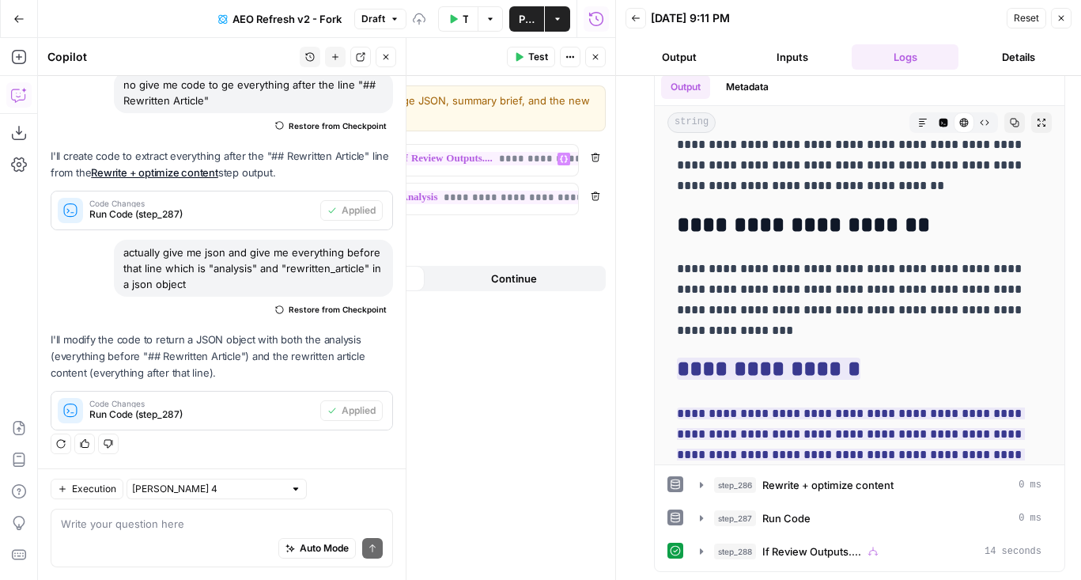
click at [592, 58] on icon "button" at bounding box center [595, 56] width 9 height 9
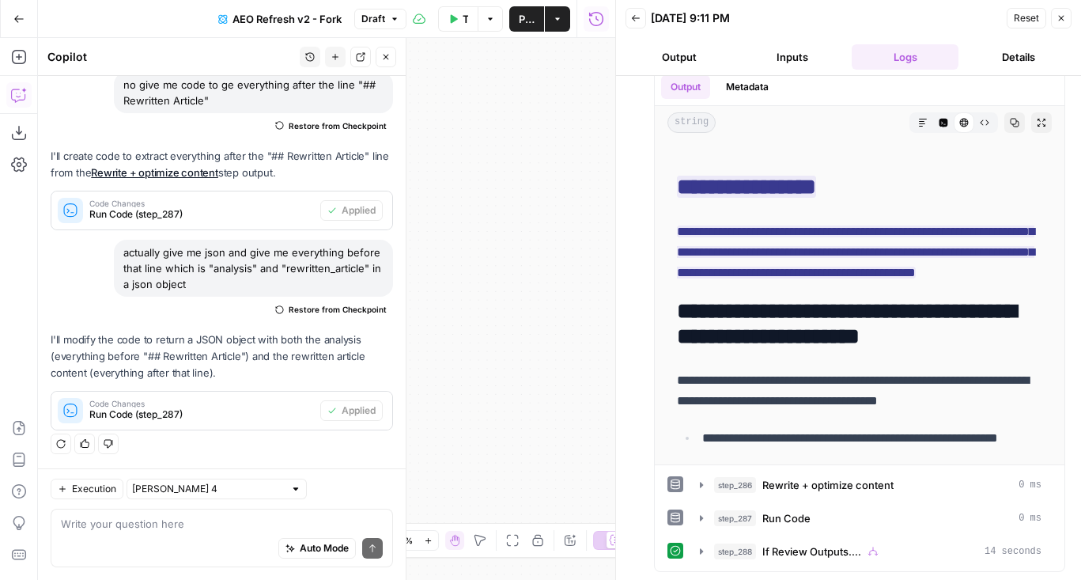
click at [513, 544] on icon "button" at bounding box center [512, 540] width 13 height 13
drag, startPoint x: 516, startPoint y: 446, endPoint x: 607, endPoint y: 124, distance: 334.4
click at [607, 124] on body "AirOps Administrative New Home Browse Insights Opportunities Your Data Flightpa…" at bounding box center [540, 290] width 1081 height 580
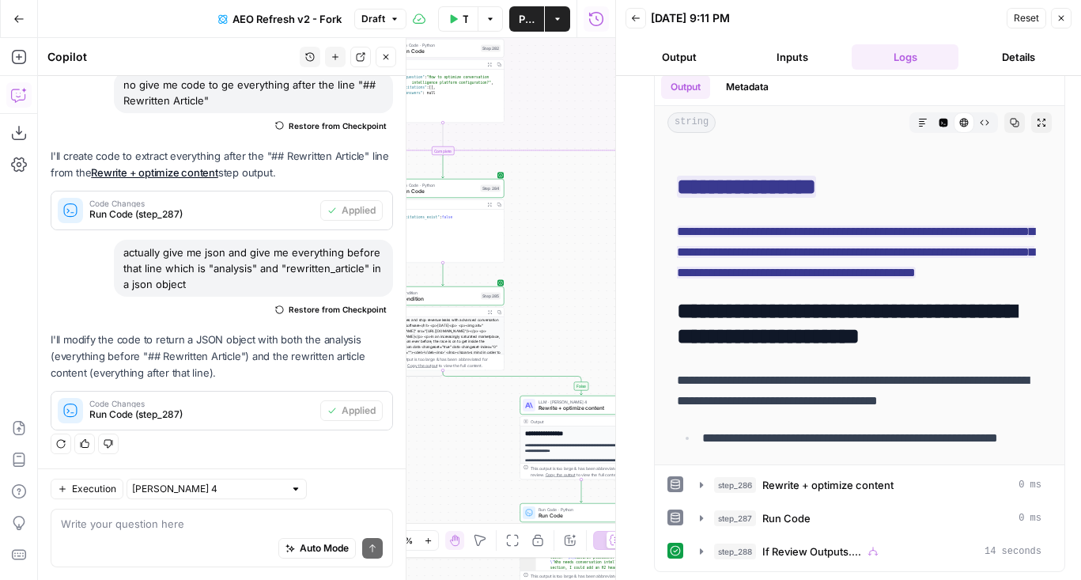
drag, startPoint x: 546, startPoint y: 402, endPoint x: 598, endPoint y: 174, distance: 234.2
click at [598, 174] on div "false true true false true false true false true false Workflow Set Inputs Inpu…" at bounding box center [326, 309] width 577 height 542
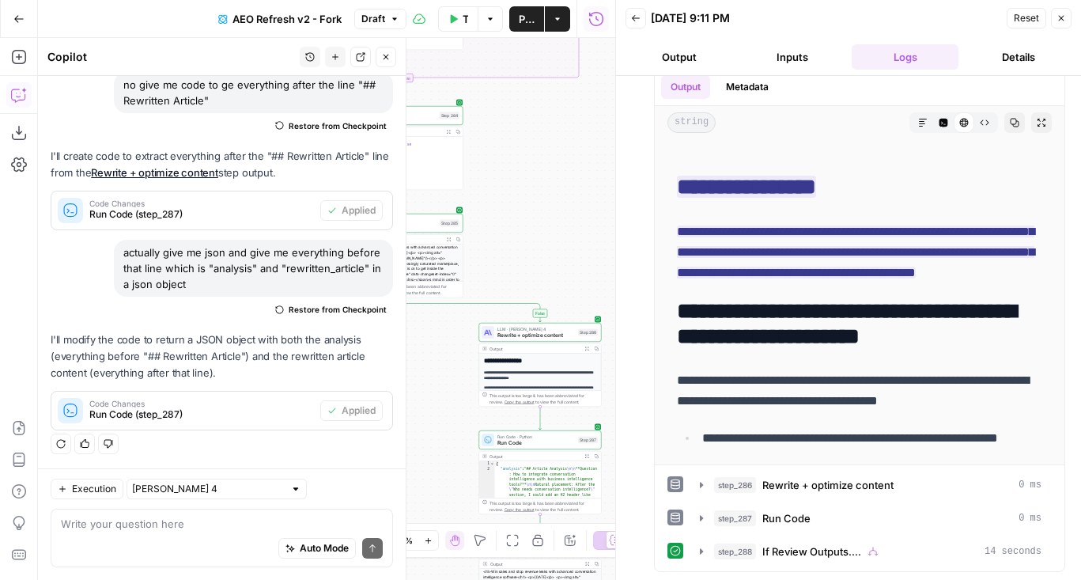
click at [352, 412] on body "AirOps Administrative New Home Browse Insights Opportunities Your Data Flightpa…" at bounding box center [540, 290] width 1081 height 580
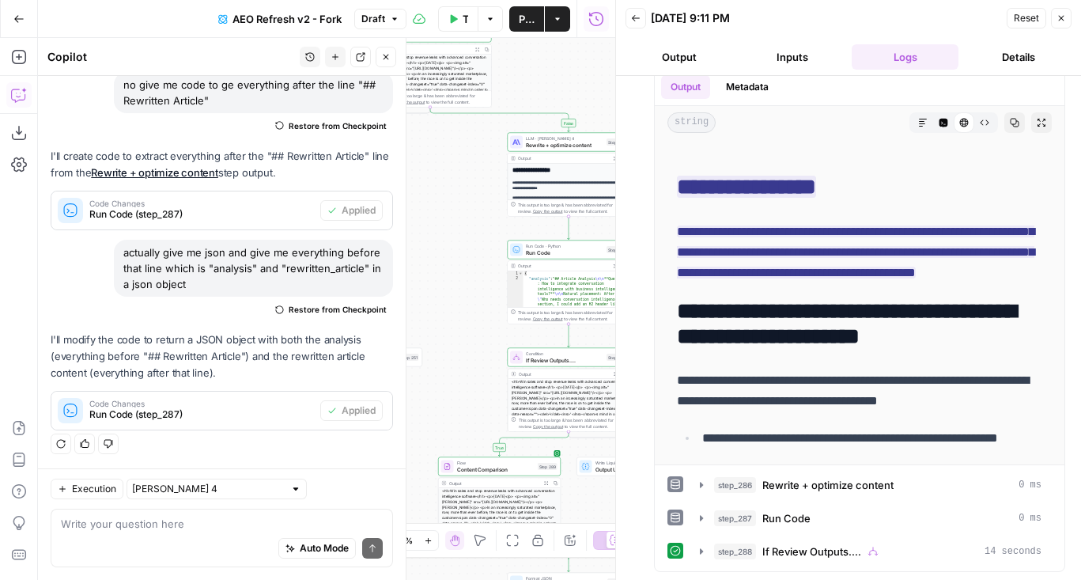
click at [526, 202] on div "This output is too large & has been abbreviated for review. Copy the output to …" at bounding box center [572, 208] width 108 height 13
drag, startPoint x: 473, startPoint y: 247, endPoint x: 487, endPoint y: -36, distance: 283.4
click at [487, 0] on html "AirOps Administrative New Home Browse Insights Opportunities Your Data Flightpa…" at bounding box center [540, 290] width 1081 height 580
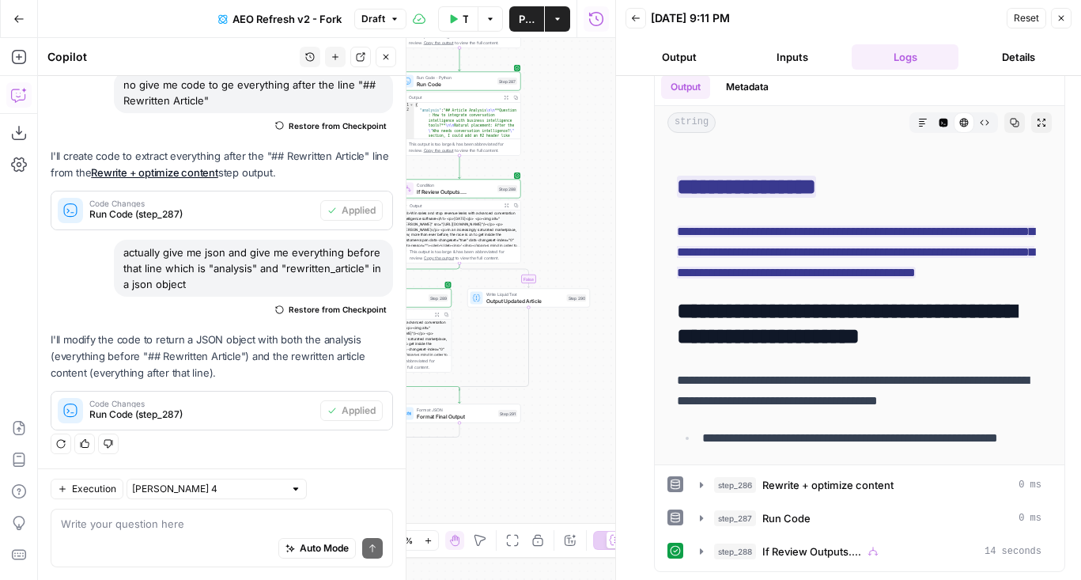
drag, startPoint x: 479, startPoint y: 462, endPoint x: 434, endPoint y: 512, distance: 67.2
click at [434, 512] on div "false true true false true false true false true false Workflow Set Inputs Inpu…" at bounding box center [326, 309] width 577 height 542
click at [443, 417] on span "Format Final Output" at bounding box center [455, 418] width 78 height 8
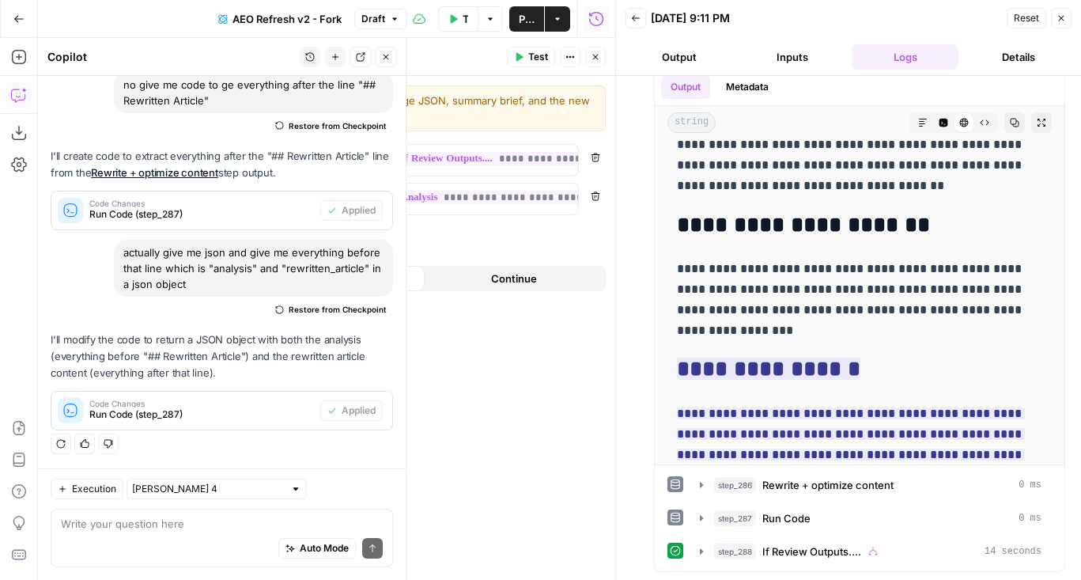
click at [594, 55] on icon "button" at bounding box center [595, 56] width 9 height 9
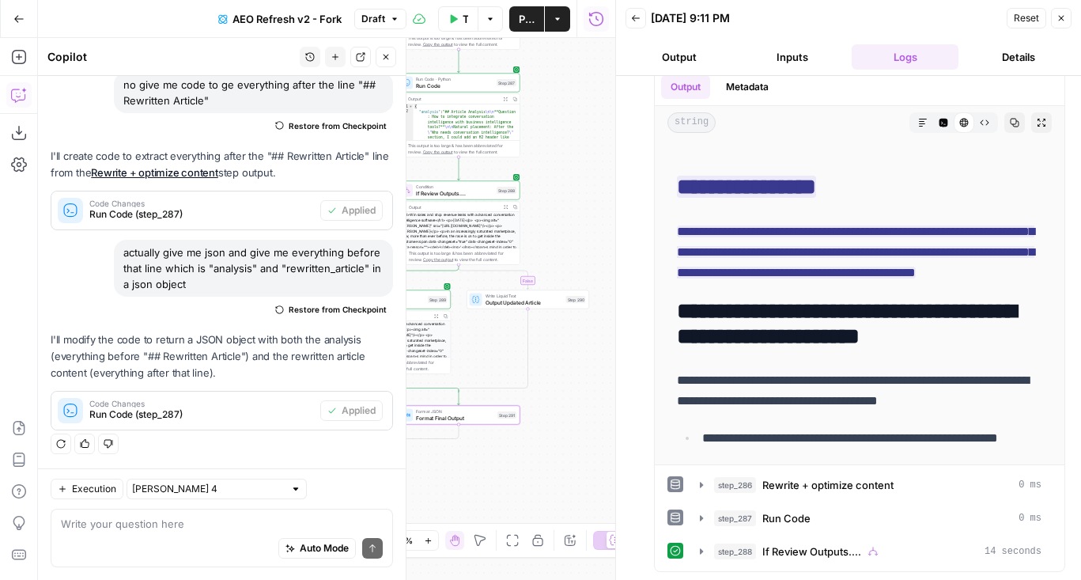
click at [522, 18] on span "Publish" at bounding box center [527, 19] width 16 height 16
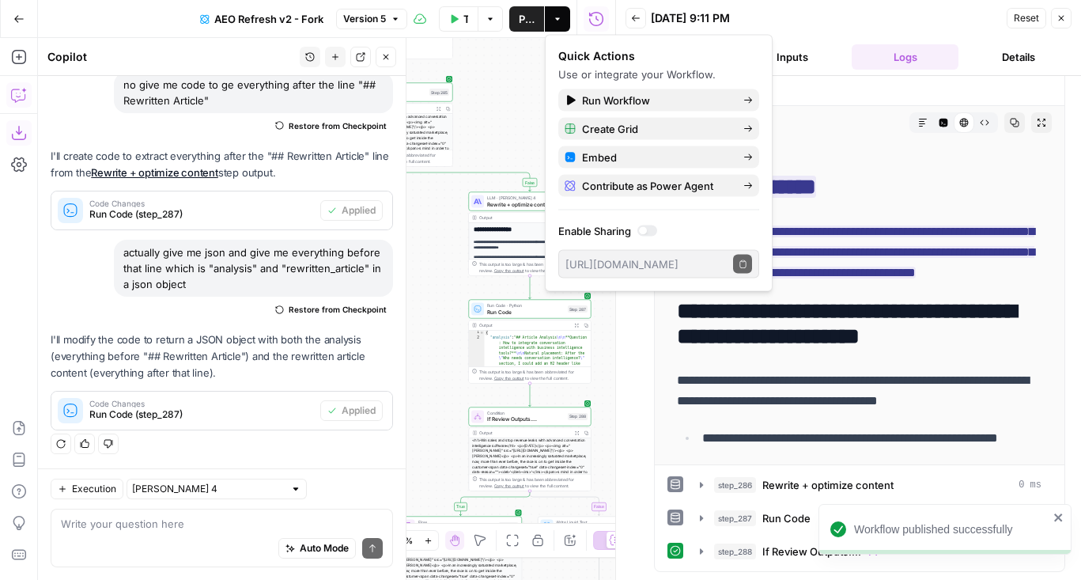
click at [19, 125] on icon "button" at bounding box center [19, 133] width 16 height 16
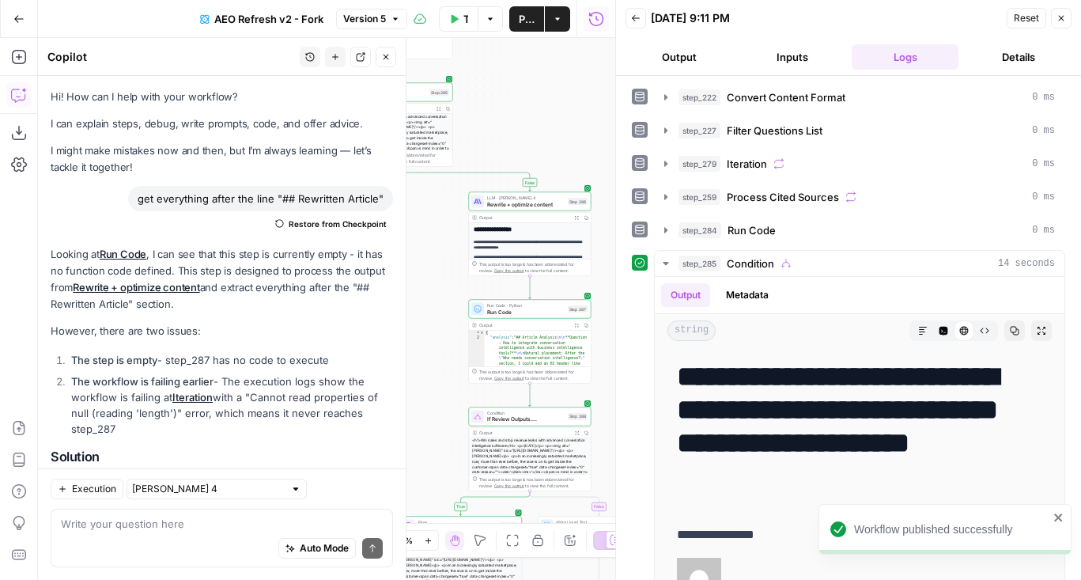
scroll to position [639, 0]
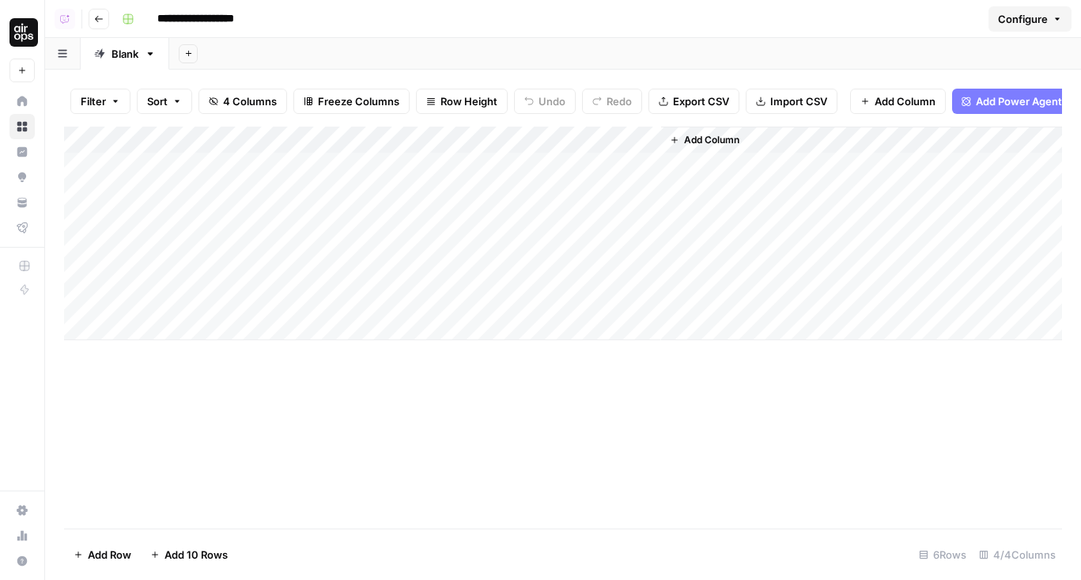
click at [646, 169] on div "Add Column" at bounding box center [563, 233] width 998 height 213
click at [645, 193] on div "Add Column" at bounding box center [563, 233] width 998 height 213
click at [645, 217] on div "Add Column" at bounding box center [563, 233] width 998 height 213
click at [597, 138] on div "Add Column" at bounding box center [563, 233] width 998 height 213
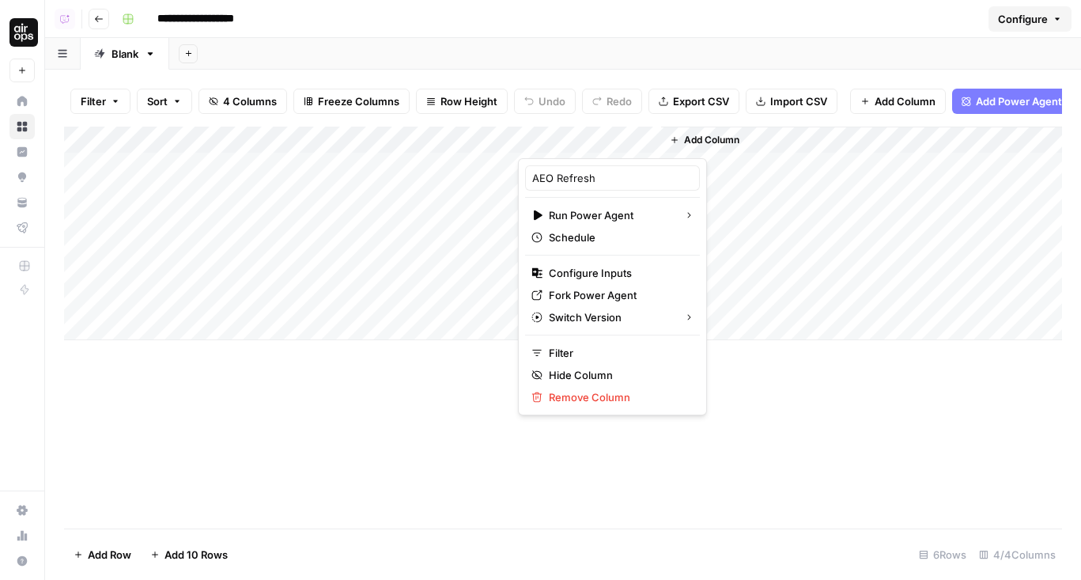
click at [597, 44] on div "Add Sheet" at bounding box center [625, 54] width 912 height 32
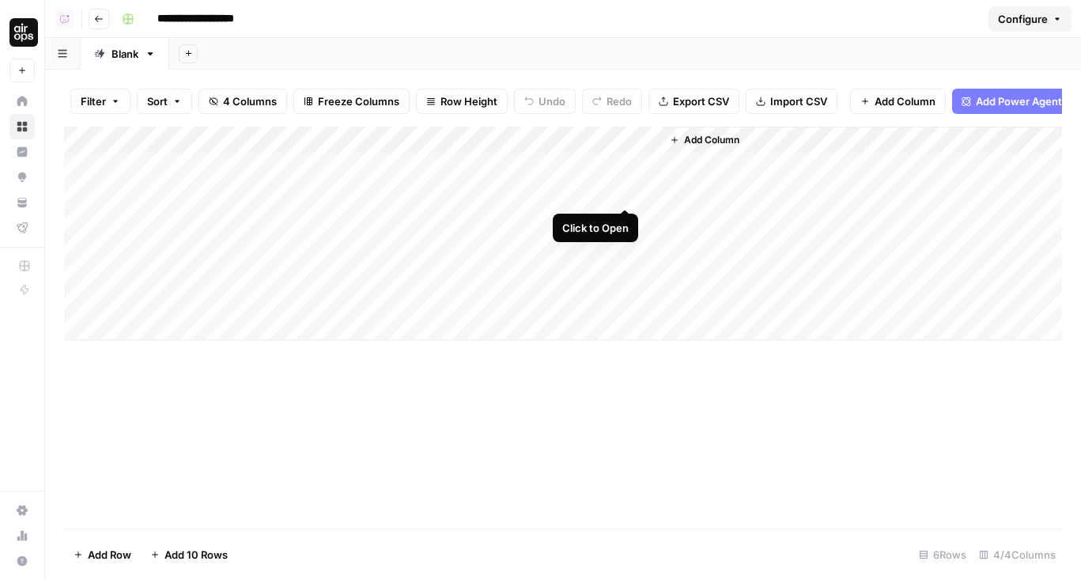
click at [626, 195] on div "Add Column" at bounding box center [563, 233] width 998 height 213
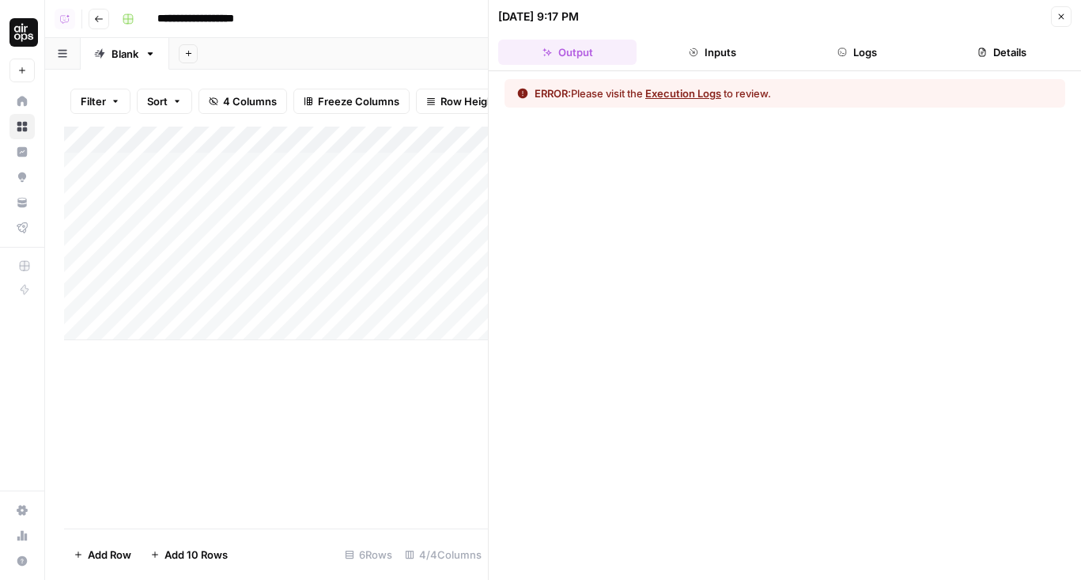
click at [845, 50] on icon "button" at bounding box center [842, 52] width 8 height 8
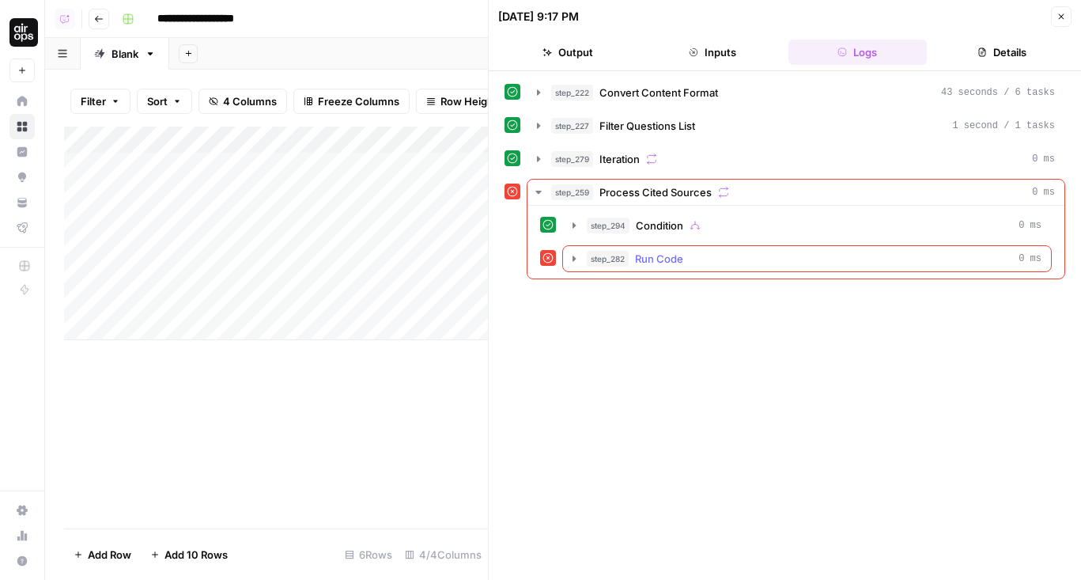
click at [727, 262] on div "step_282 Run Code 0 ms" at bounding box center [814, 259] width 455 height 16
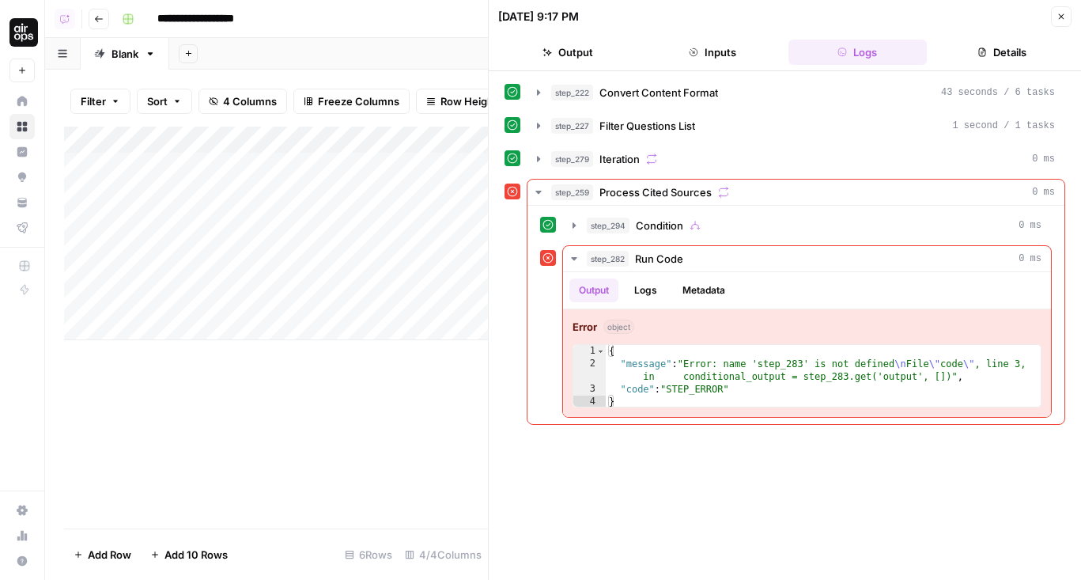
click at [1058, 18] on icon "button" at bounding box center [1060, 16] width 9 height 9
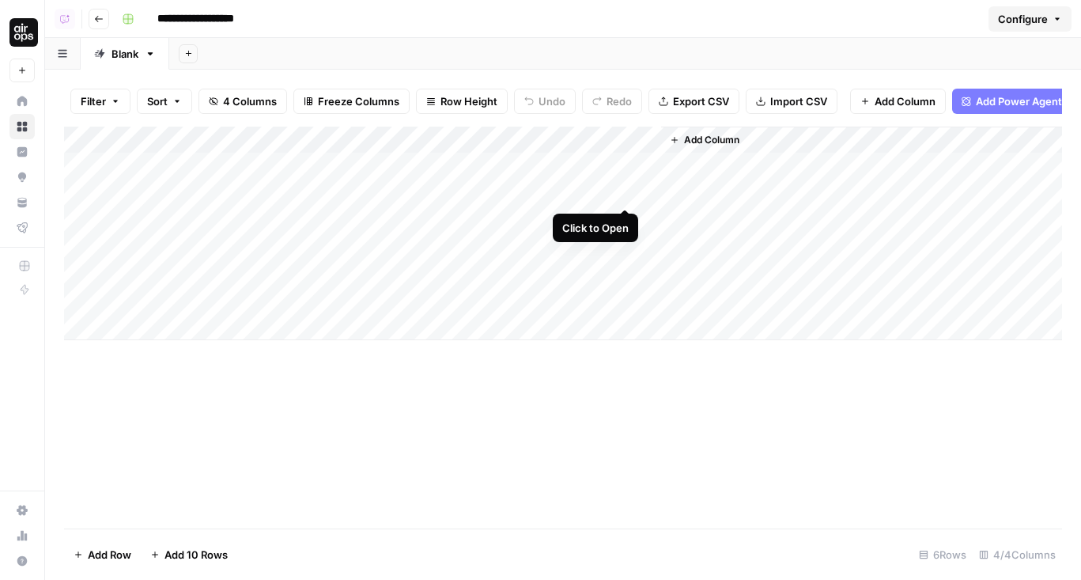
click at [624, 194] on div "Add Column" at bounding box center [563, 233] width 998 height 213
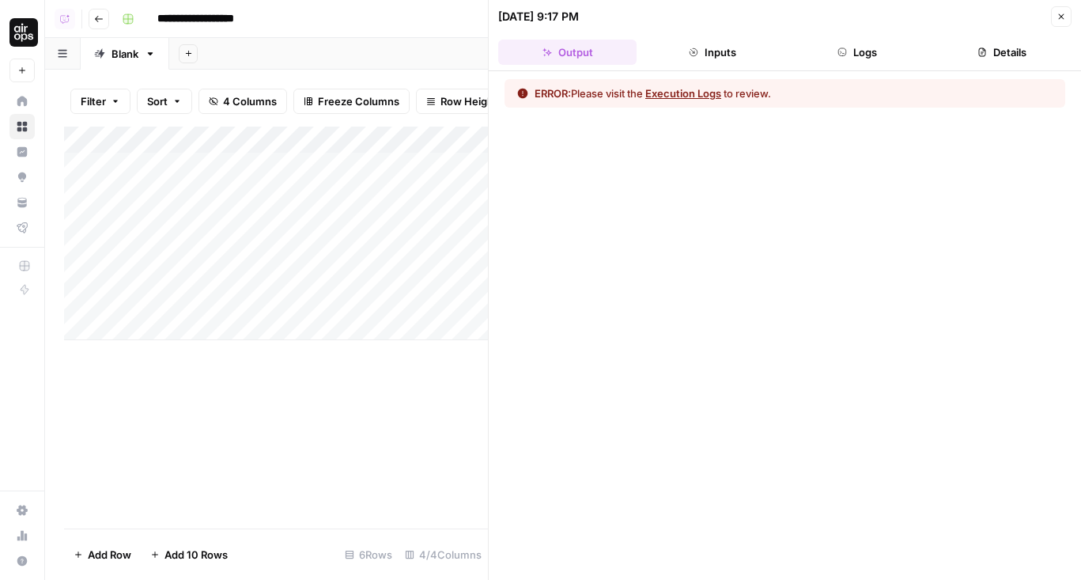
click at [1059, 22] on button "Close" at bounding box center [1061, 16] width 21 height 21
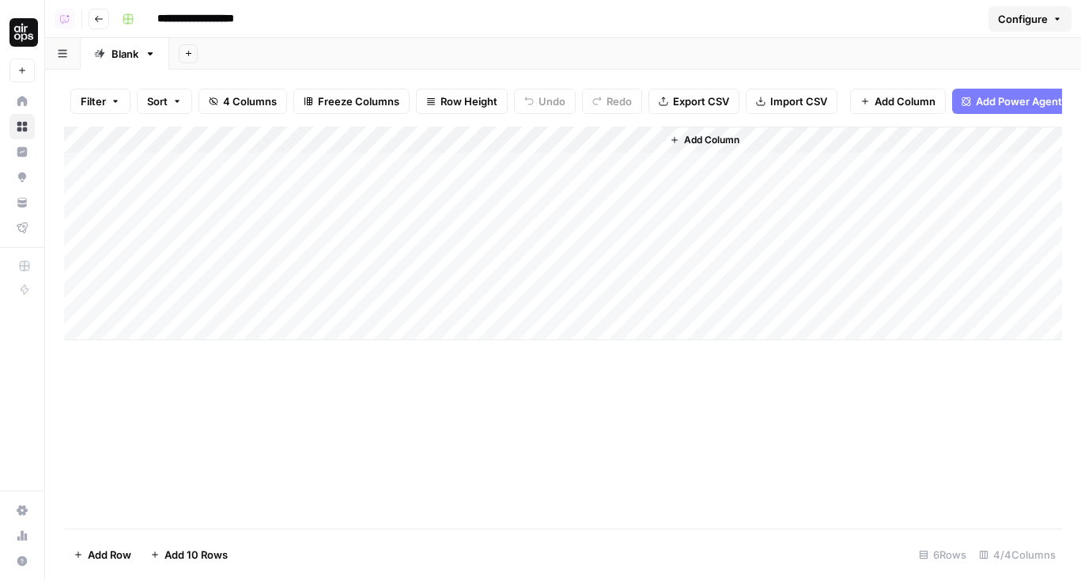
click at [555, 145] on div "Add Column" at bounding box center [563, 233] width 998 height 213
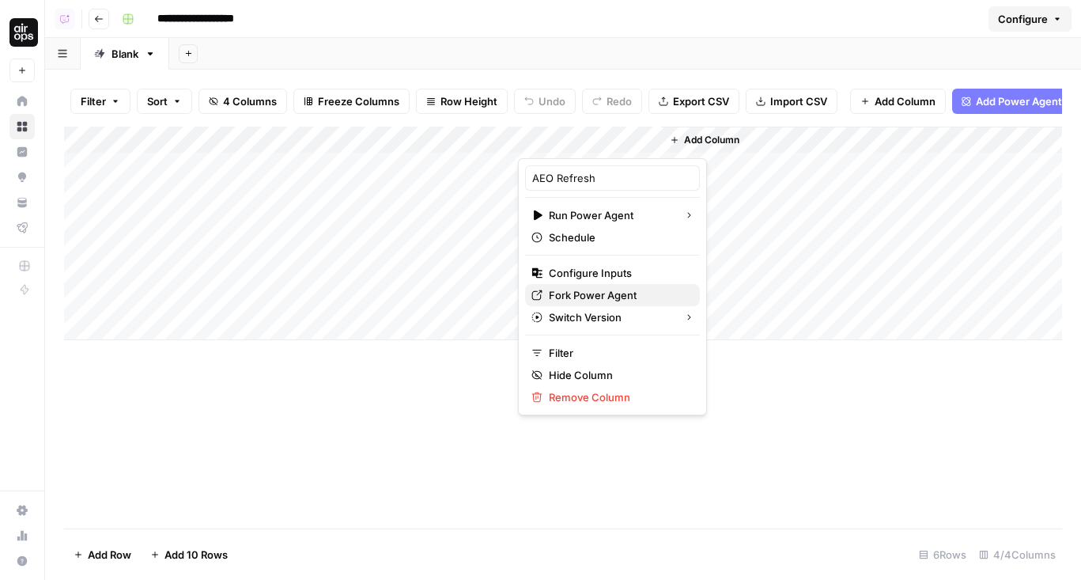
click at [573, 287] on span "Fork Power Agent" at bounding box center [618, 295] width 138 height 16
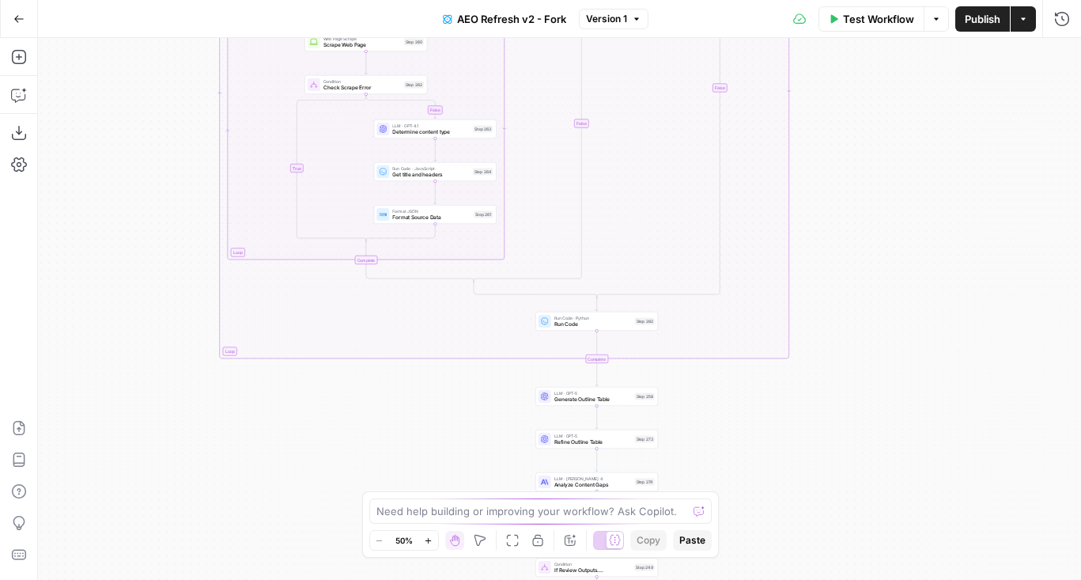
drag, startPoint x: 958, startPoint y: 411, endPoint x: 905, endPoint y: 92, distance: 323.7
click at [905, 92] on div "true false true false true false true false Workflow Set Inputs Inputs Content …" at bounding box center [559, 309] width 1043 height 542
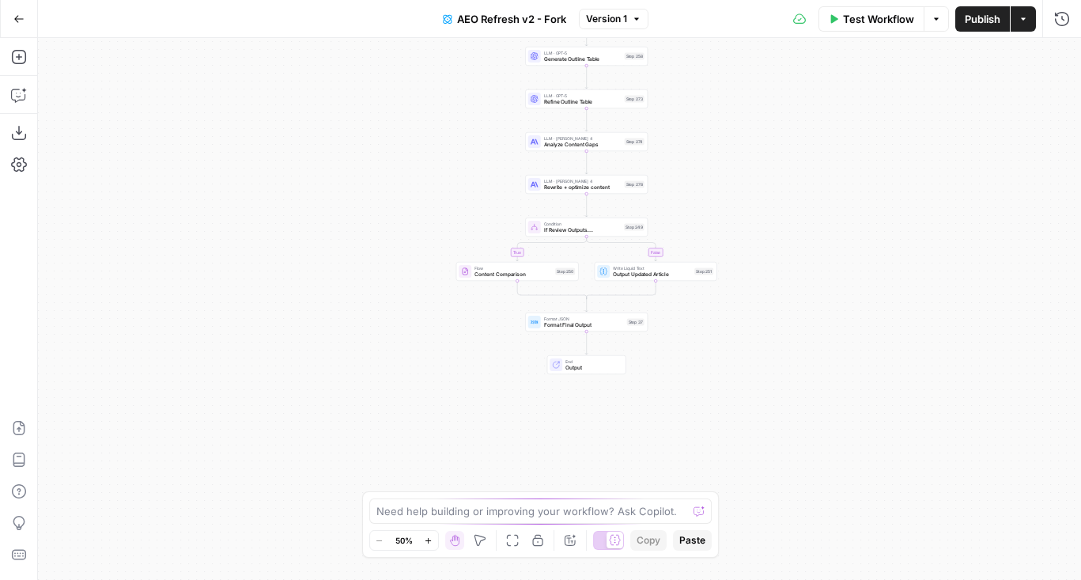
drag, startPoint x: 870, startPoint y: 372, endPoint x: 867, endPoint y: 142, distance: 230.1
click at [867, 142] on div "true false true false true false true false Workflow Set Inputs Inputs Content …" at bounding box center [559, 309] width 1043 height 542
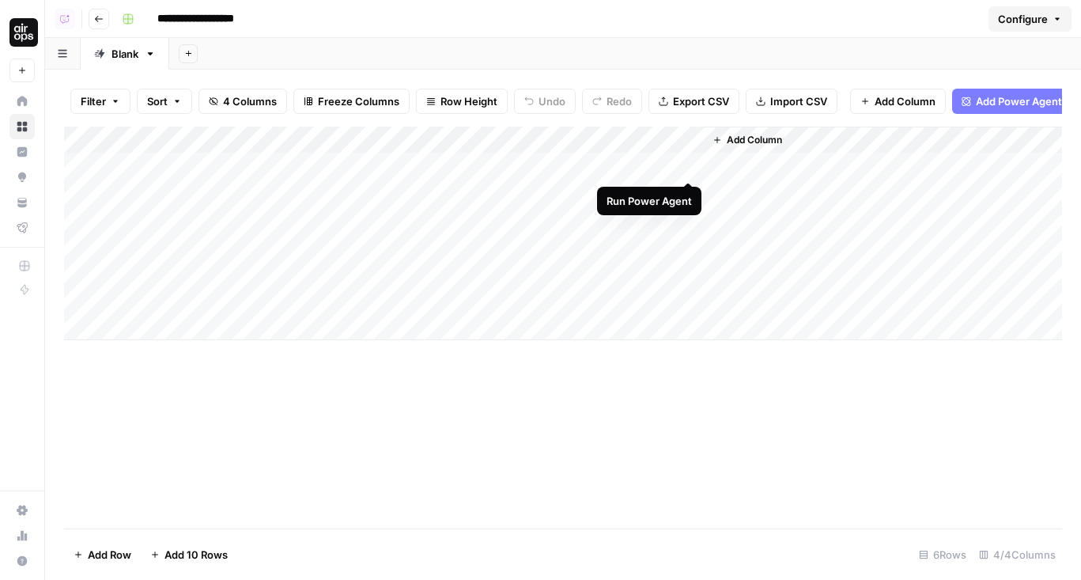
click at [610, 123] on div "Filter Sort 4 Columns Freeze Columns Row Height Undo Redo Export CSV Import CSV…" at bounding box center [563, 101] width 998 height 51
click at [691, 167] on div "Add Column" at bounding box center [563, 233] width 998 height 213
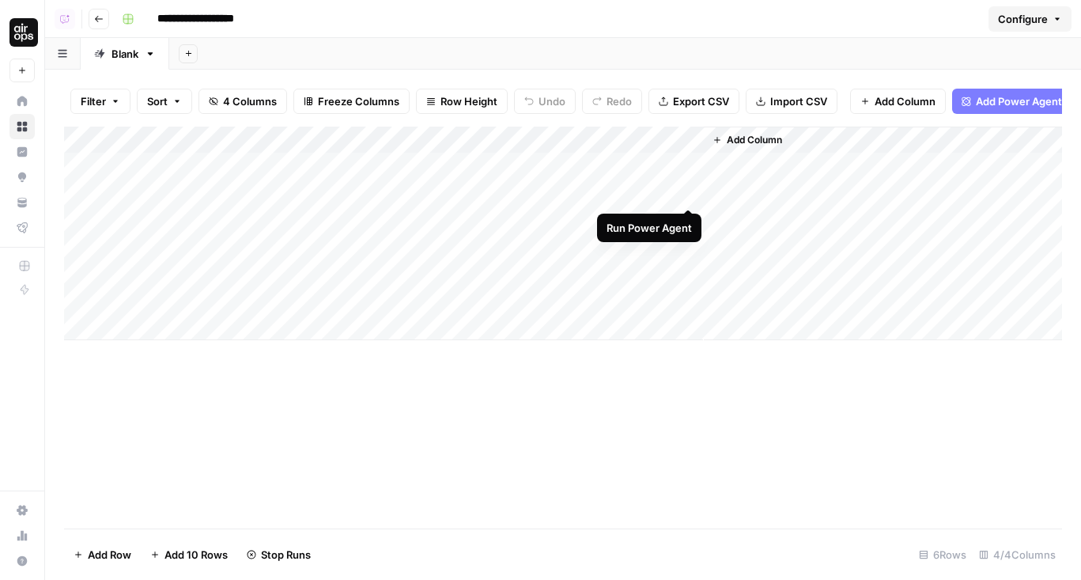
click at [692, 192] on div "Add Column" at bounding box center [563, 233] width 998 height 213
click at [687, 220] on div "Add Column" at bounding box center [563, 233] width 998 height 213
click at [612, 144] on div "Add Column" at bounding box center [563, 233] width 998 height 213
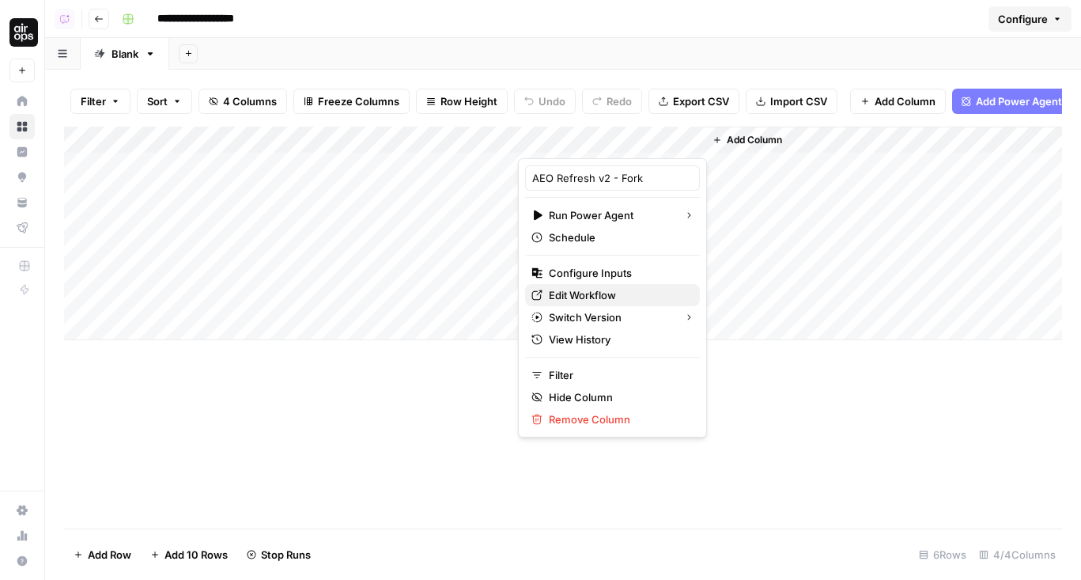
click at [597, 289] on span "Edit Workflow" at bounding box center [618, 295] width 138 height 16
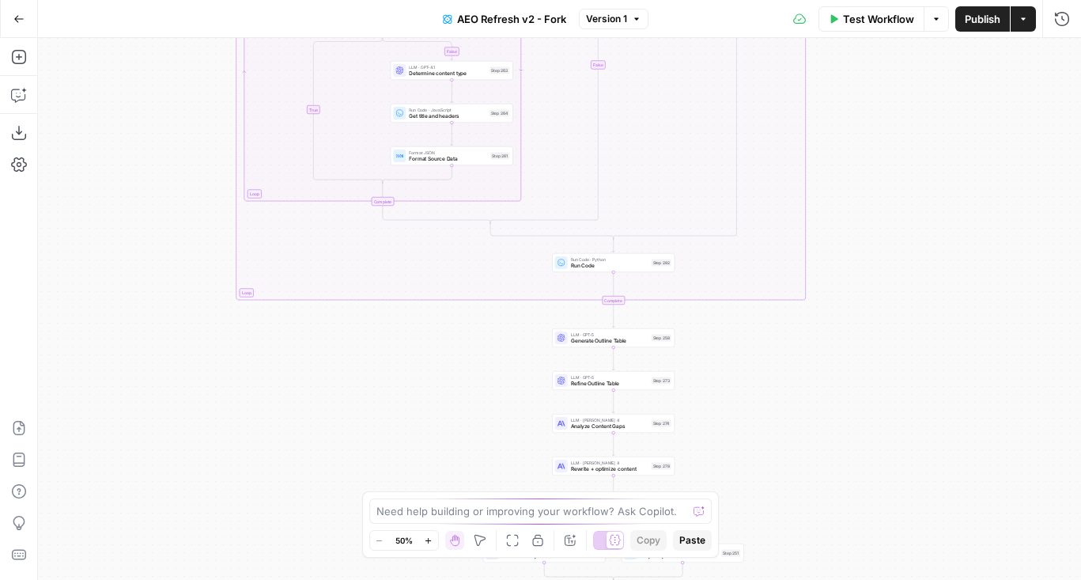
drag, startPoint x: 935, startPoint y: 244, endPoint x: 908, endPoint y: -25, distance: 269.4
click at [908, 0] on html "AirOps Administrative New Home Browse Insights Opportunities Your Data Flightpa…" at bounding box center [540, 290] width 1081 height 580
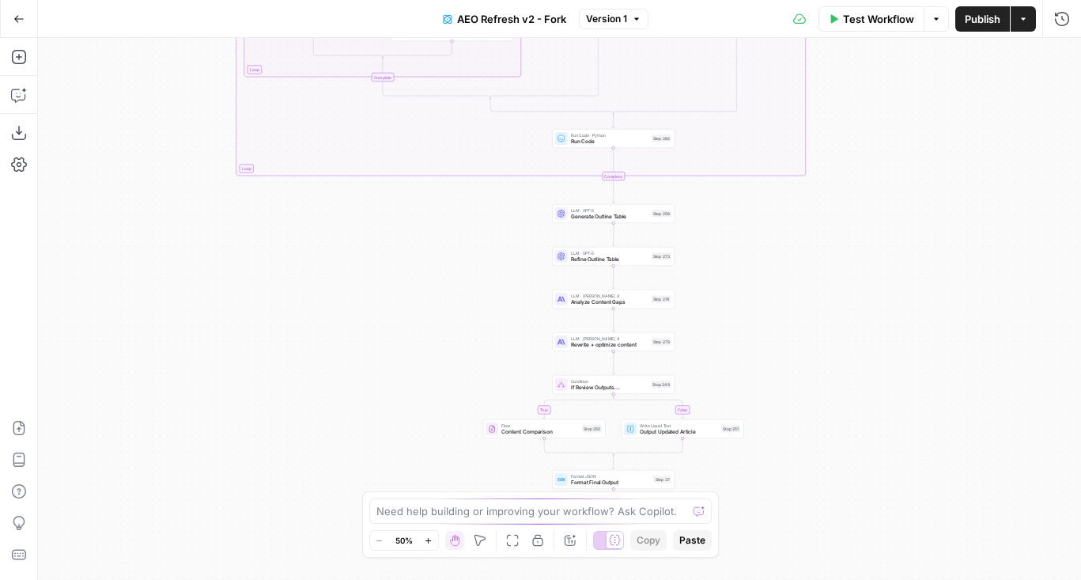
drag, startPoint x: 905, startPoint y: 304, endPoint x: 905, endPoint y: 135, distance: 169.2
click at [905, 135] on div "true false true false true false true false Workflow Set Inputs Inputs Content …" at bounding box center [559, 309] width 1043 height 542
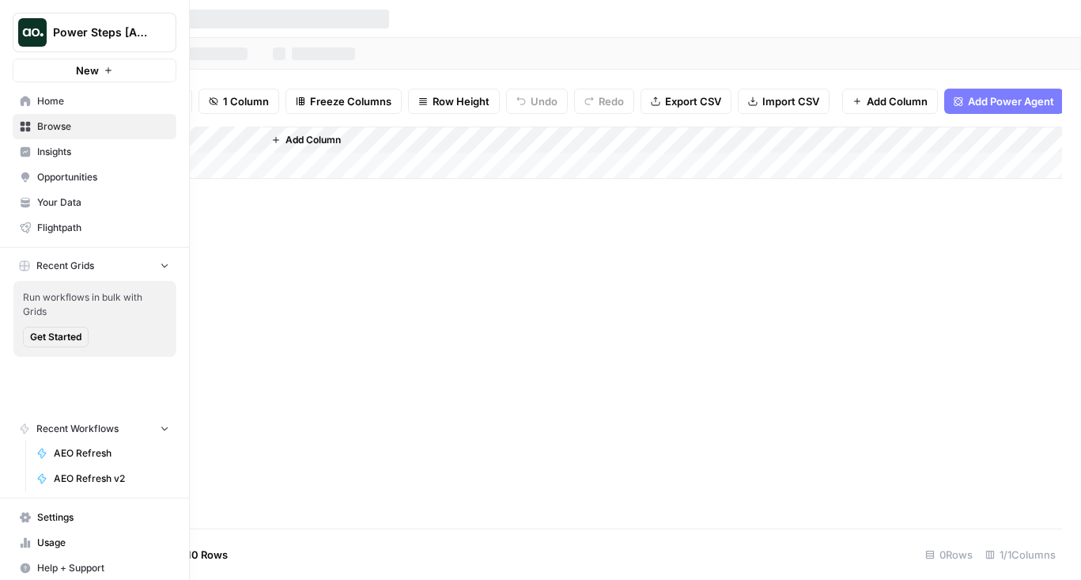
click at [25, 127] on icon at bounding box center [25, 126] width 11 height 11
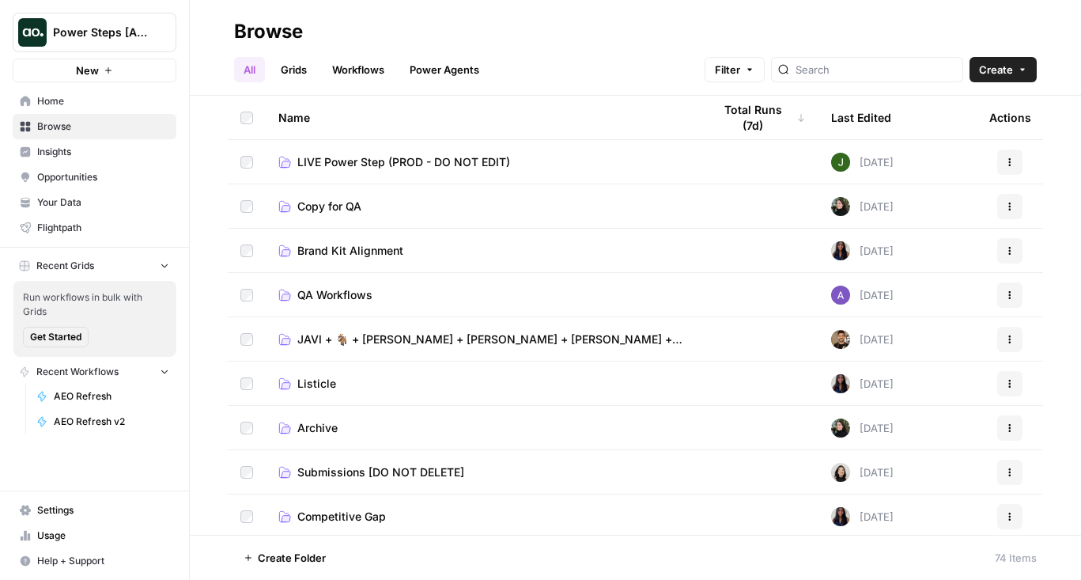
click at [301, 70] on link "Grids" at bounding box center [293, 69] width 45 height 25
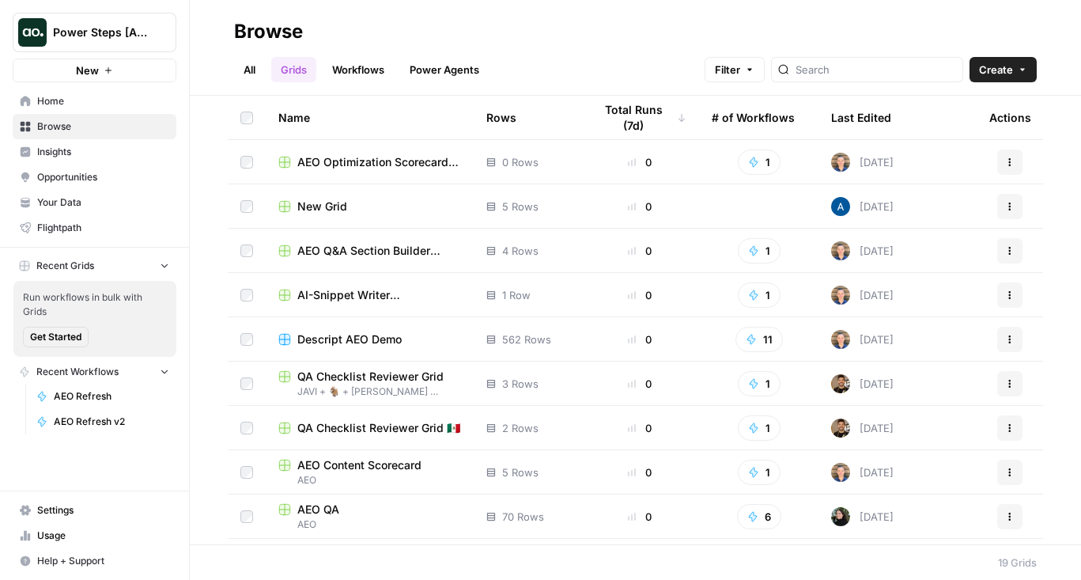
click at [874, 130] on div "Last Edited" at bounding box center [861, 117] width 60 height 43
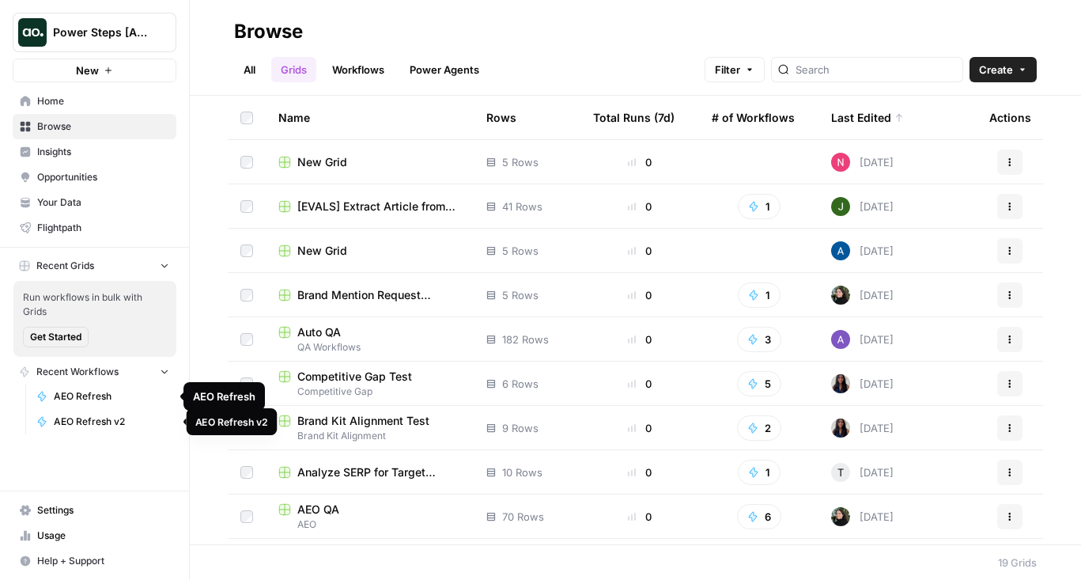
click at [81, 417] on span "AEO Refresh v2" at bounding box center [111, 421] width 115 height 14
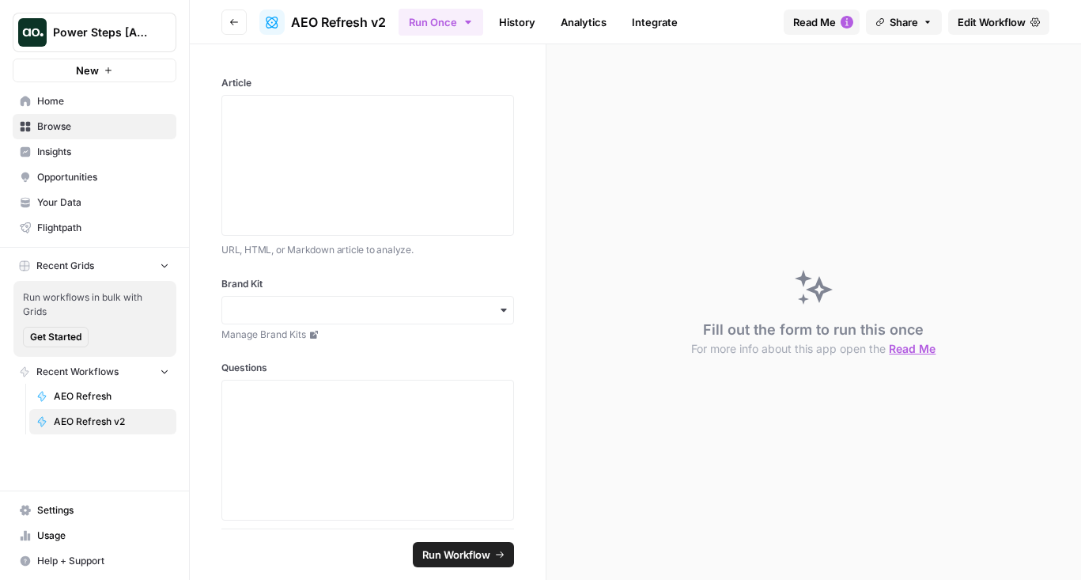
click at [976, 17] on span "Edit Workflow" at bounding box center [992, 22] width 68 height 16
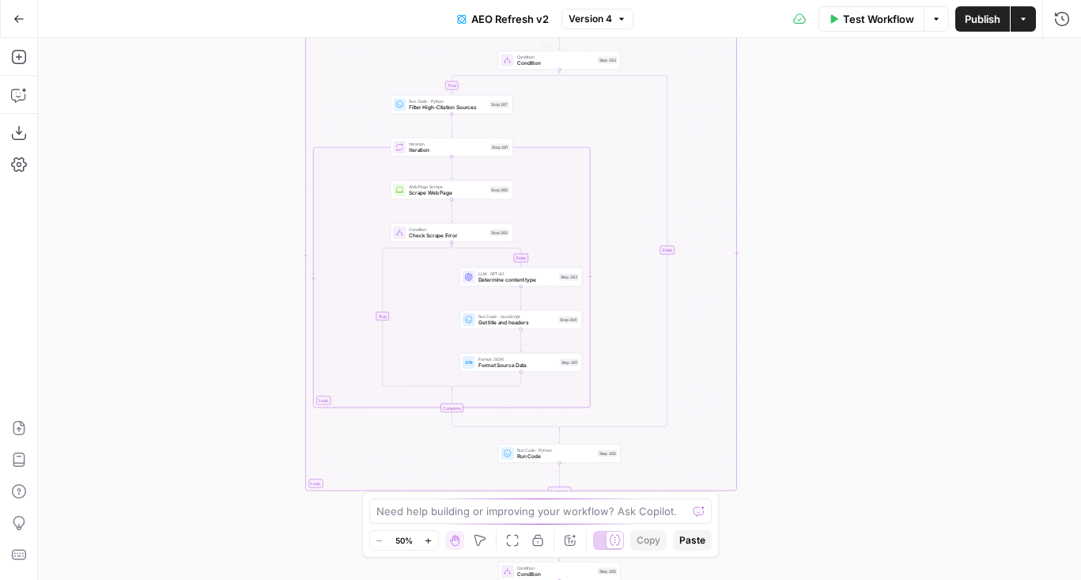
click at [577, 18] on span "Version 4" at bounding box center [590, 19] width 43 height 14
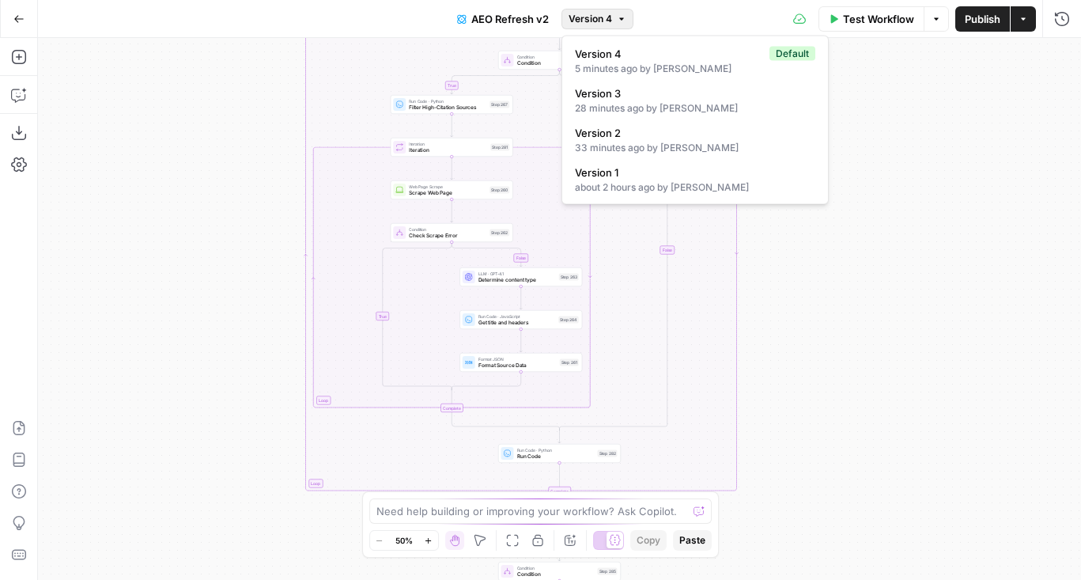
click at [1030, 21] on button "Actions" at bounding box center [1022, 18] width 25 height 25
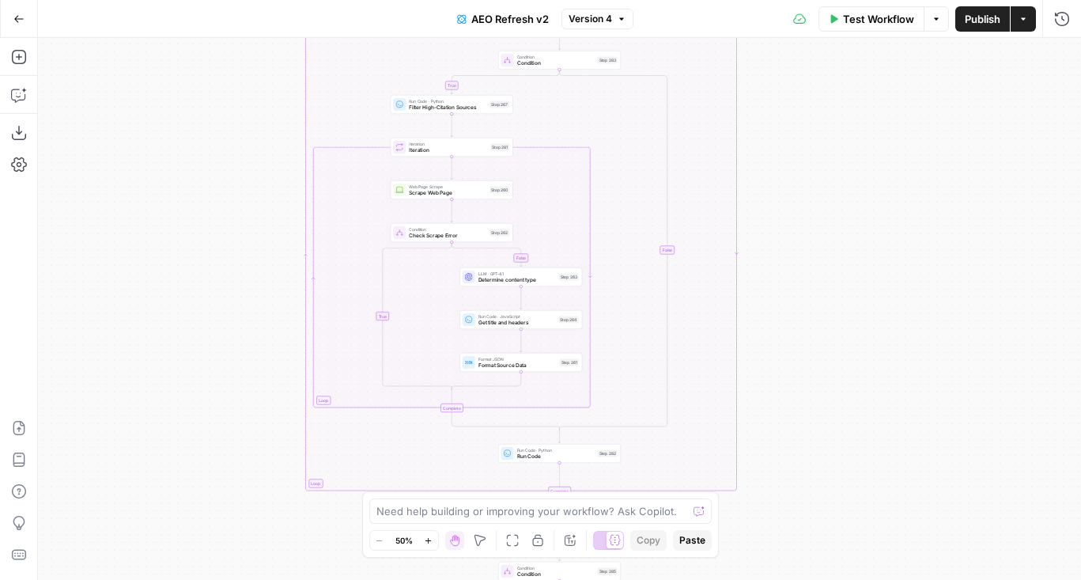
click at [516, 18] on span "AEO Refresh v2" at bounding box center [509, 19] width 77 height 16
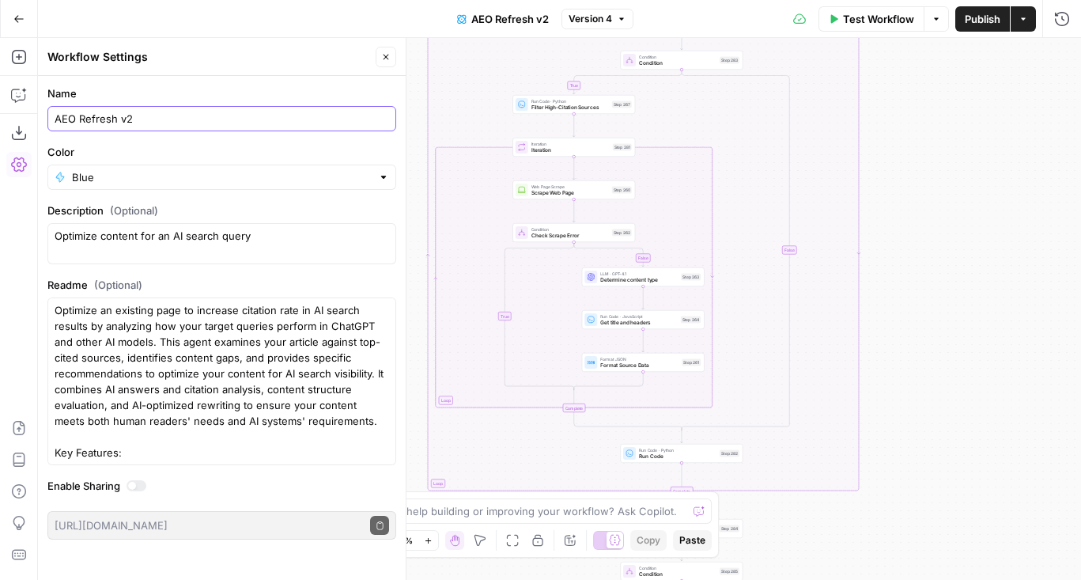
click at [209, 119] on input "AEO Refresh v2" at bounding box center [222, 119] width 334 height 16
type input "AEO Refresh v2 - Latest"
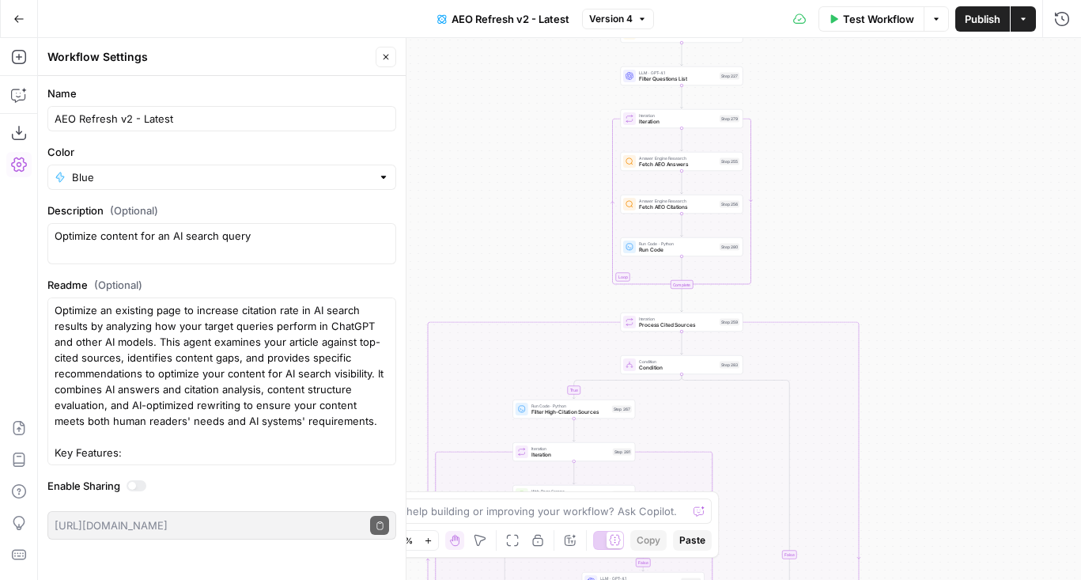
drag, startPoint x: 893, startPoint y: 162, endPoint x: 893, endPoint y: 482, distance: 319.4
click at [893, 482] on div "false true true false true false true false true false Workflow Set Inputs Inpu…" at bounding box center [559, 309] width 1043 height 542
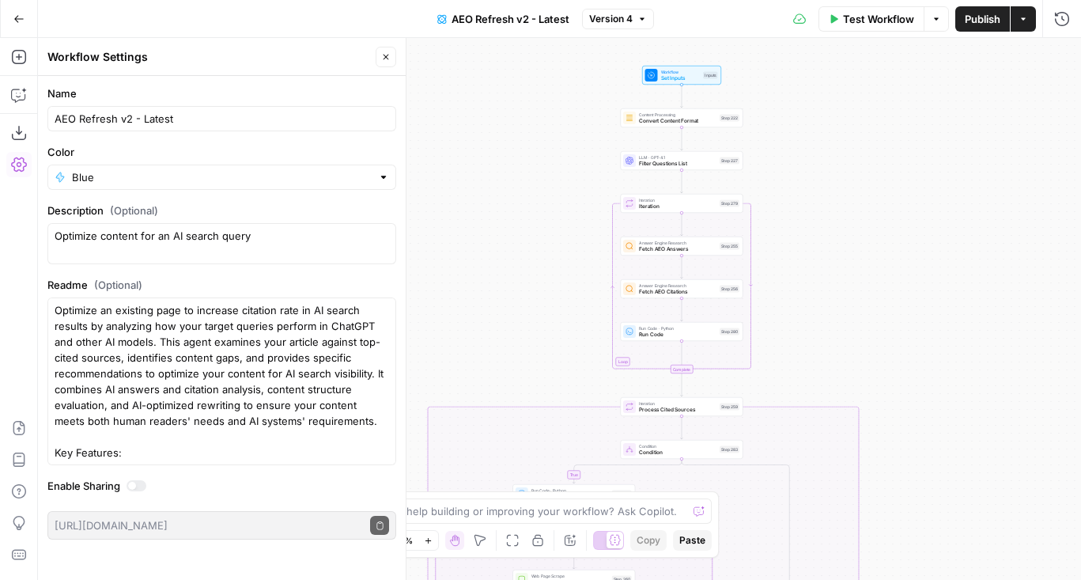
drag, startPoint x: 851, startPoint y: 183, endPoint x: 851, endPoint y: 308, distance: 124.9
click at [851, 308] on div "false true true false true false true false true false Workflow Set Inputs Inpu…" at bounding box center [559, 309] width 1043 height 542
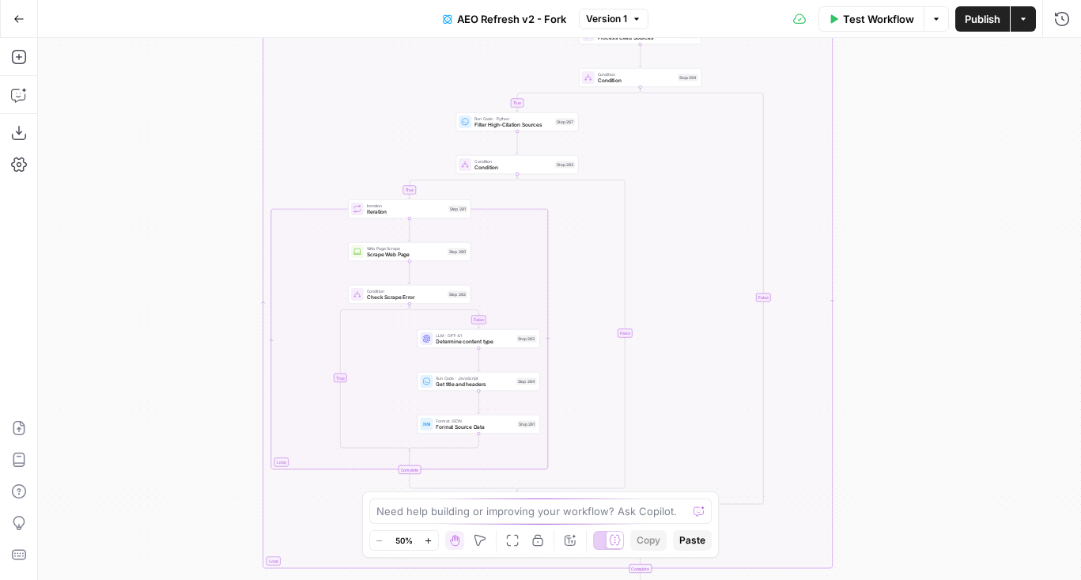
click at [614, 17] on span "Version 1" at bounding box center [606, 19] width 41 height 14
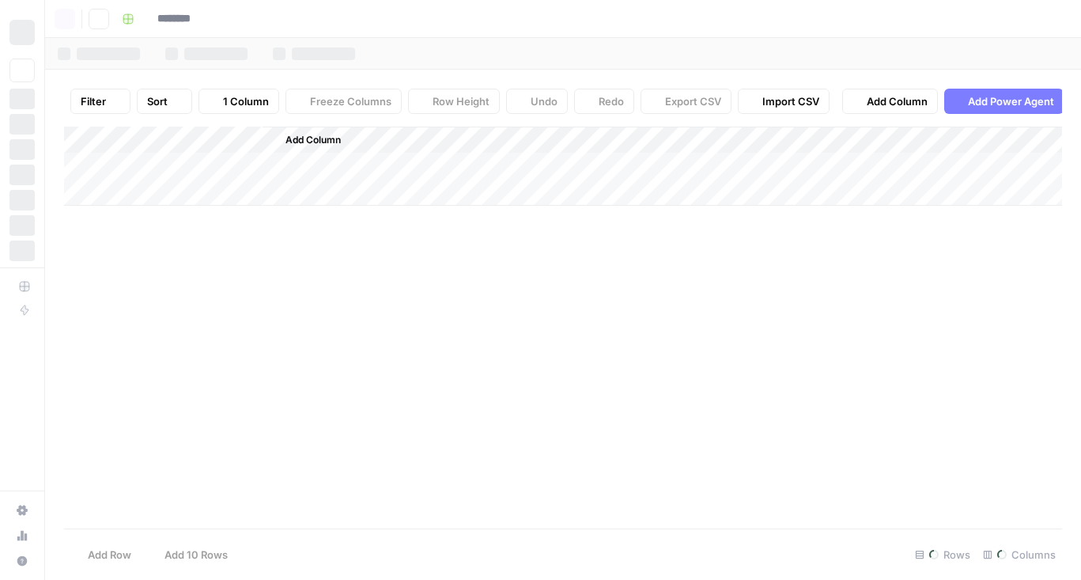
type input "**********"
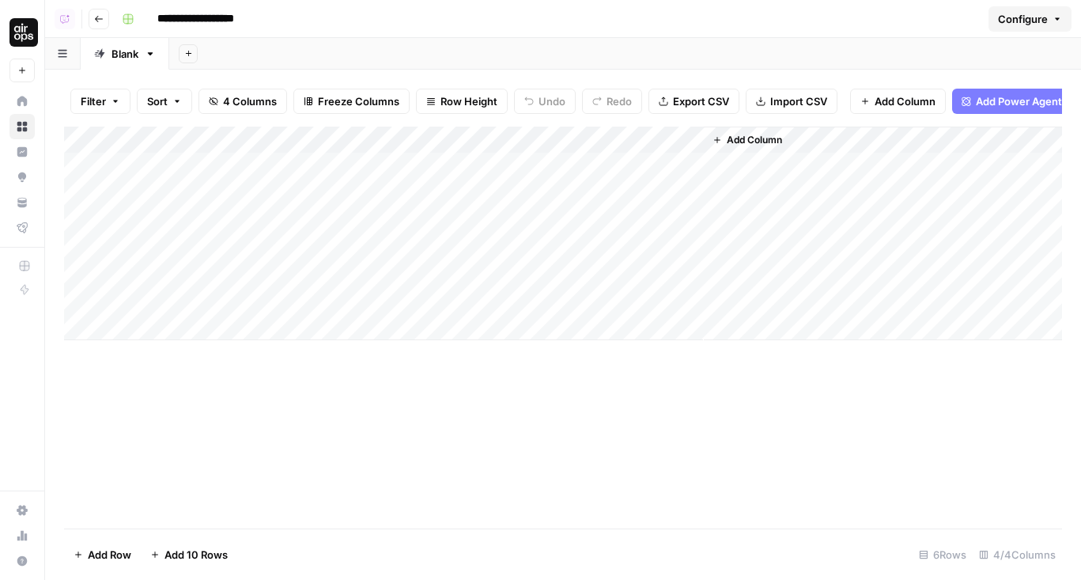
click at [980, 108] on span "Add Power Agent" at bounding box center [1019, 101] width 86 height 16
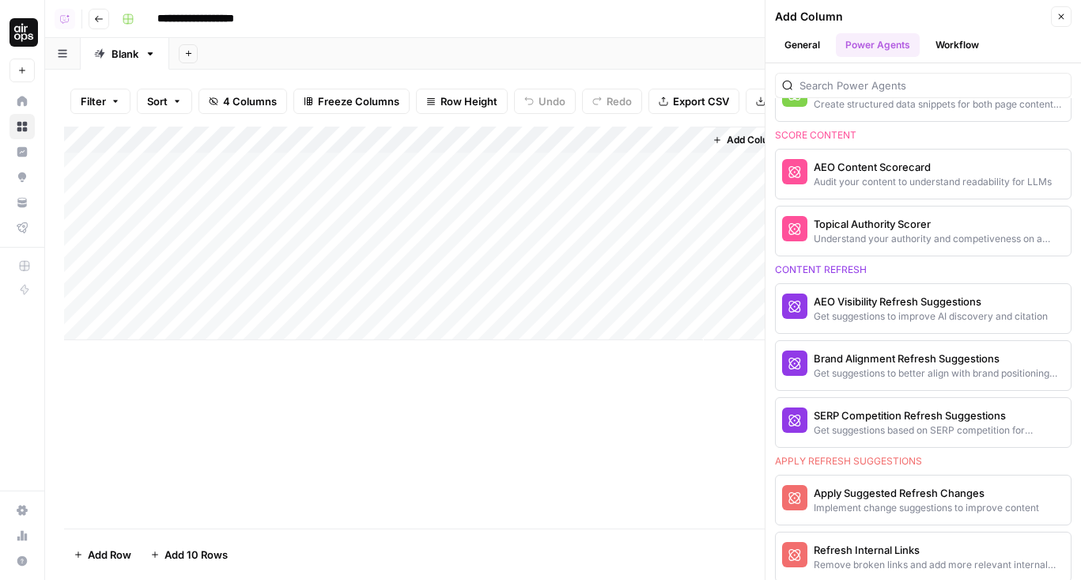
scroll to position [62, 0]
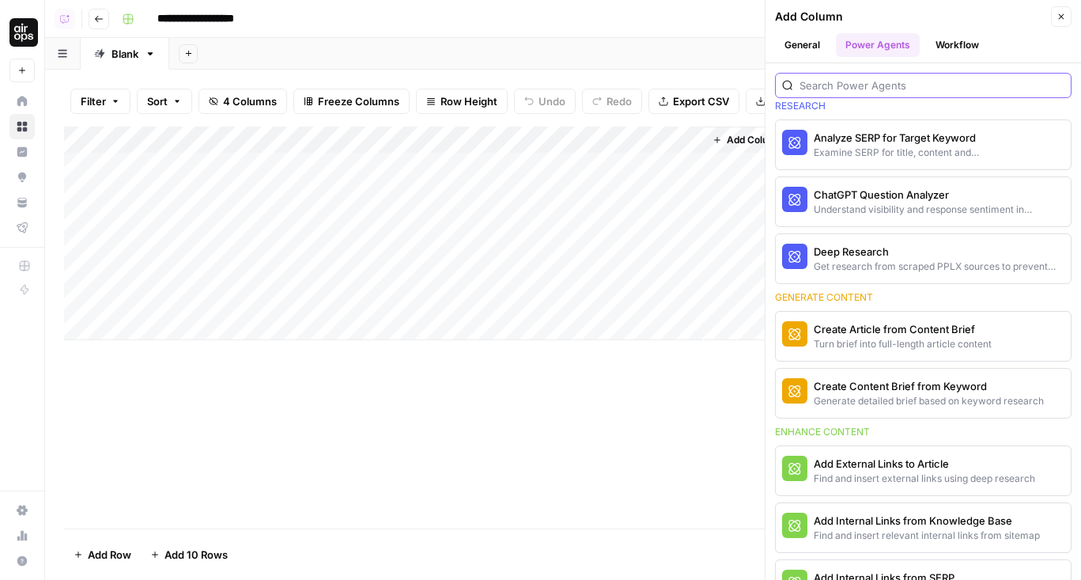
click at [832, 91] on input "search" at bounding box center [931, 85] width 265 height 16
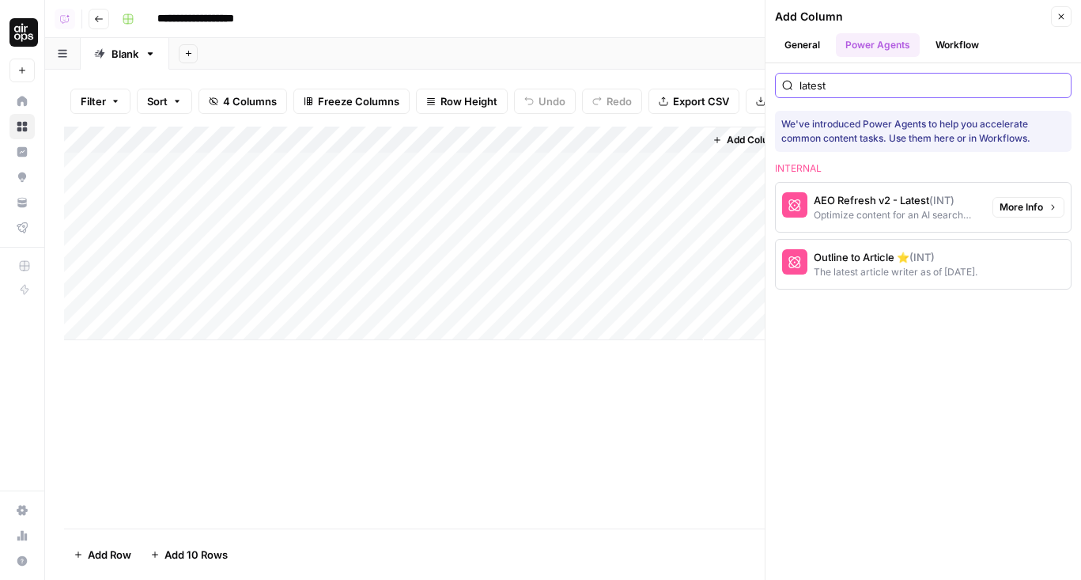
type input "latest"
click at [884, 209] on div "Optimize content for an AI search query" at bounding box center [897, 215] width 166 height 14
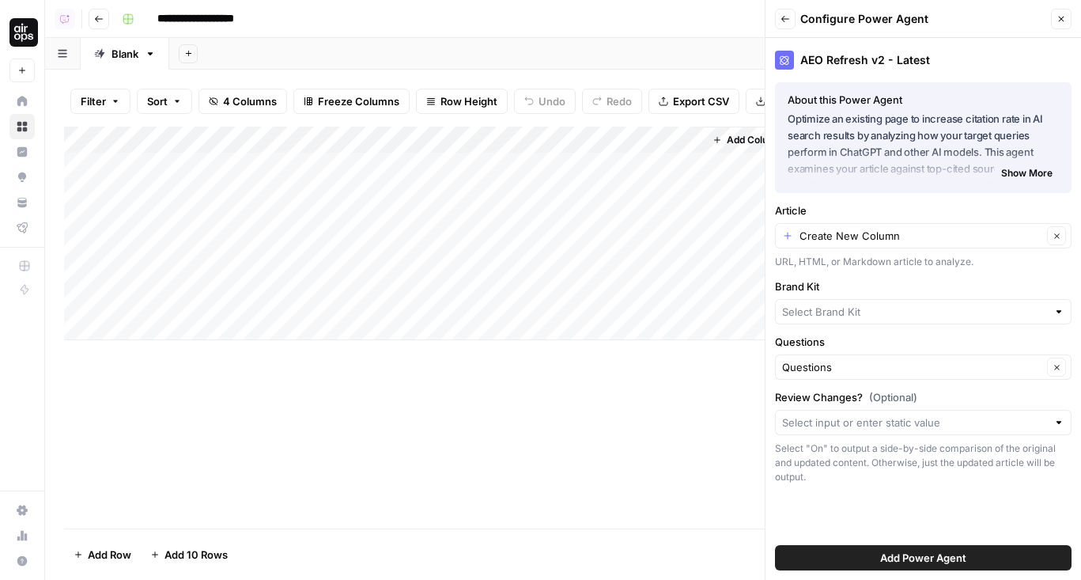
type input "Gong"
click at [896, 557] on span "Add Power Agent" at bounding box center [923, 558] width 86 height 16
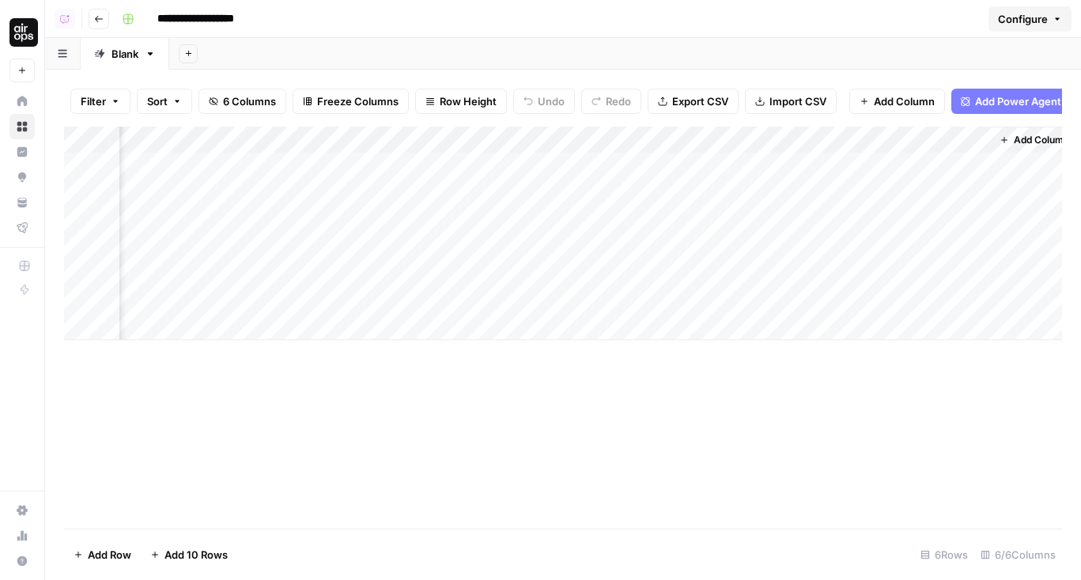
scroll to position [0, 150]
click at [877, 164] on div "Add Column" at bounding box center [563, 233] width 998 height 213
click at [874, 198] on div "Add Column" at bounding box center [563, 233] width 998 height 213
click at [852, 133] on div "Add Column" at bounding box center [563, 233] width 998 height 213
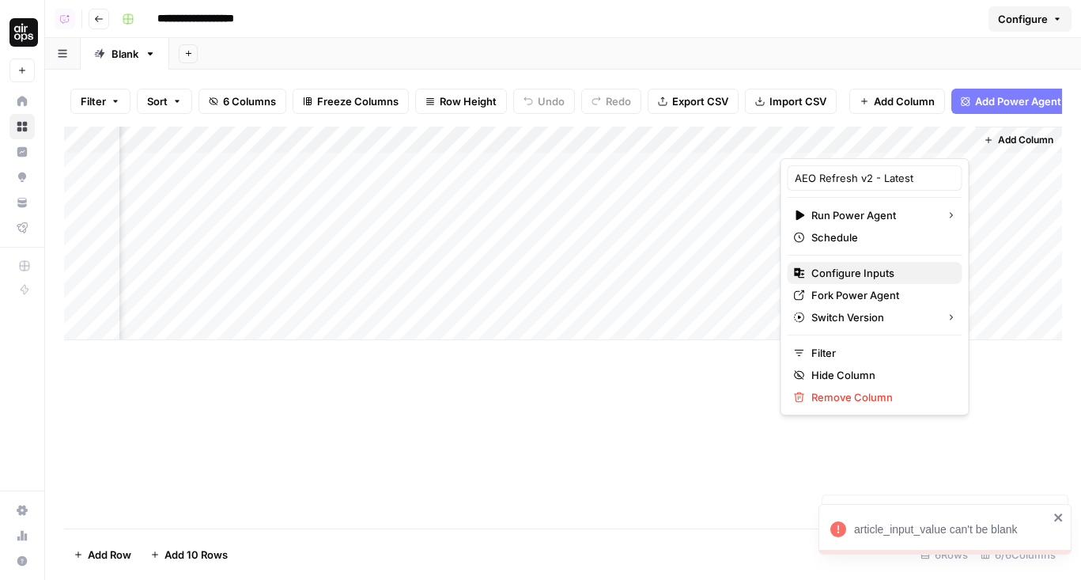
click at [848, 269] on span "Configure Inputs" at bounding box center [880, 273] width 138 height 16
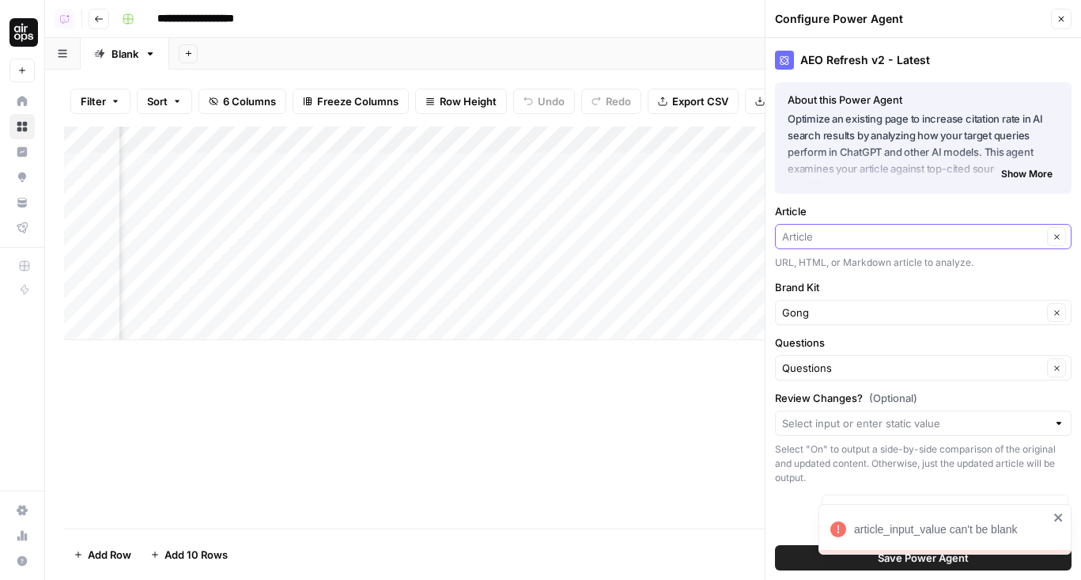
click at [843, 234] on input "Article" at bounding box center [912, 237] width 260 height 16
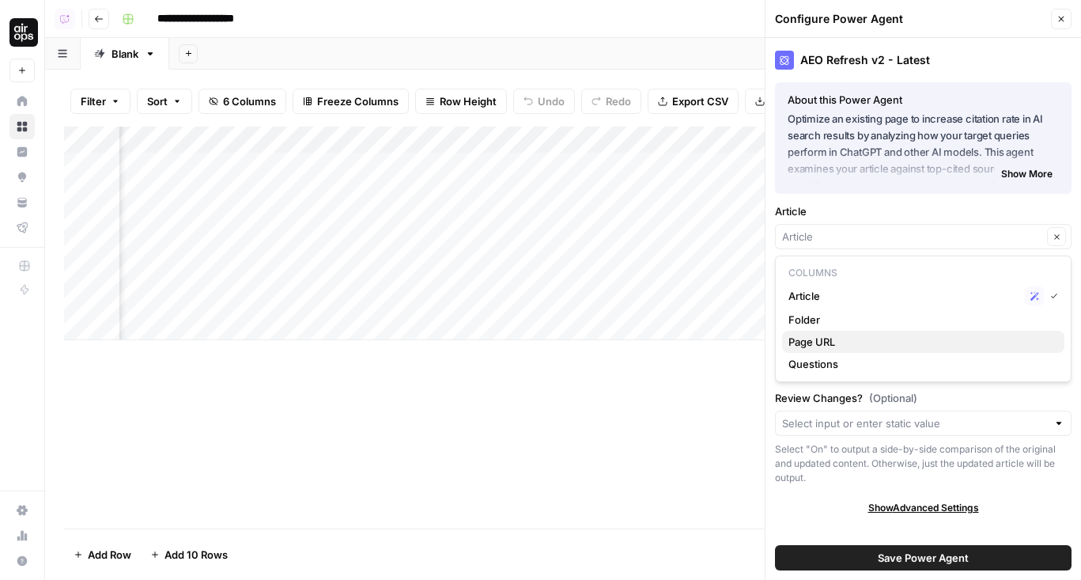
click at [817, 343] on span "Page URL" at bounding box center [919, 342] width 263 height 16
type input "Page URL"
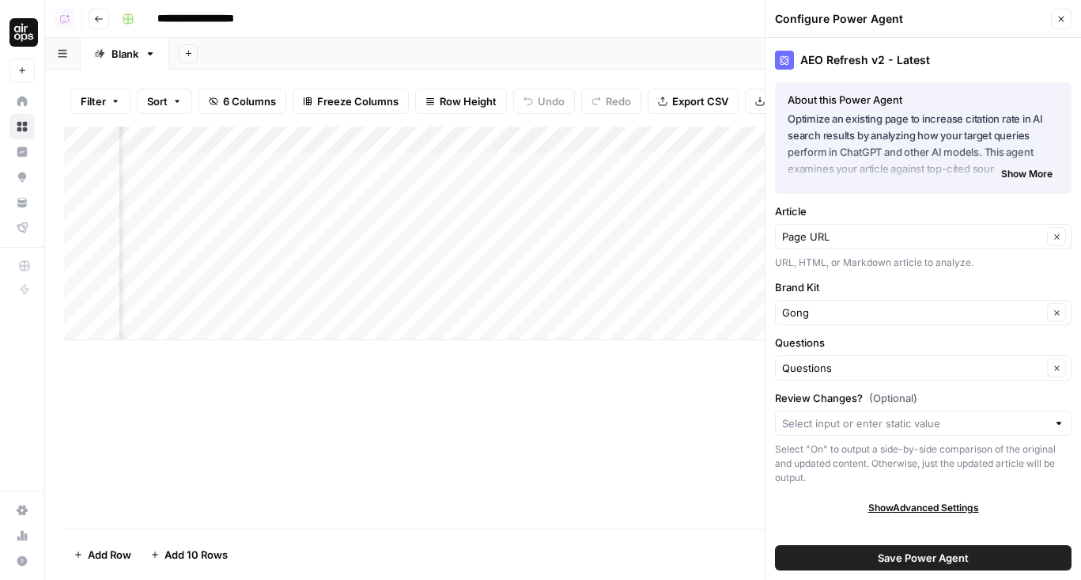
click at [896, 562] on span "Save Power Agent" at bounding box center [923, 558] width 91 height 16
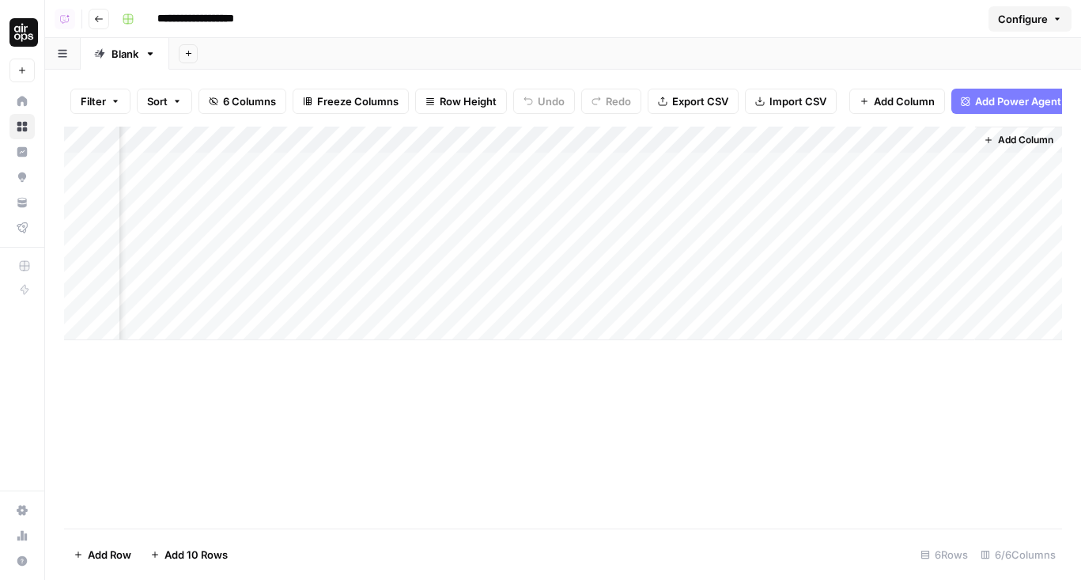
click at [874, 166] on div "Add Column" at bounding box center [563, 233] width 998 height 213
click at [874, 190] on div "Add Column" at bounding box center [563, 233] width 998 height 213
click at [872, 224] on div "Add Column" at bounding box center [563, 233] width 998 height 213
click at [465, 133] on div "Add Column" at bounding box center [563, 233] width 998 height 213
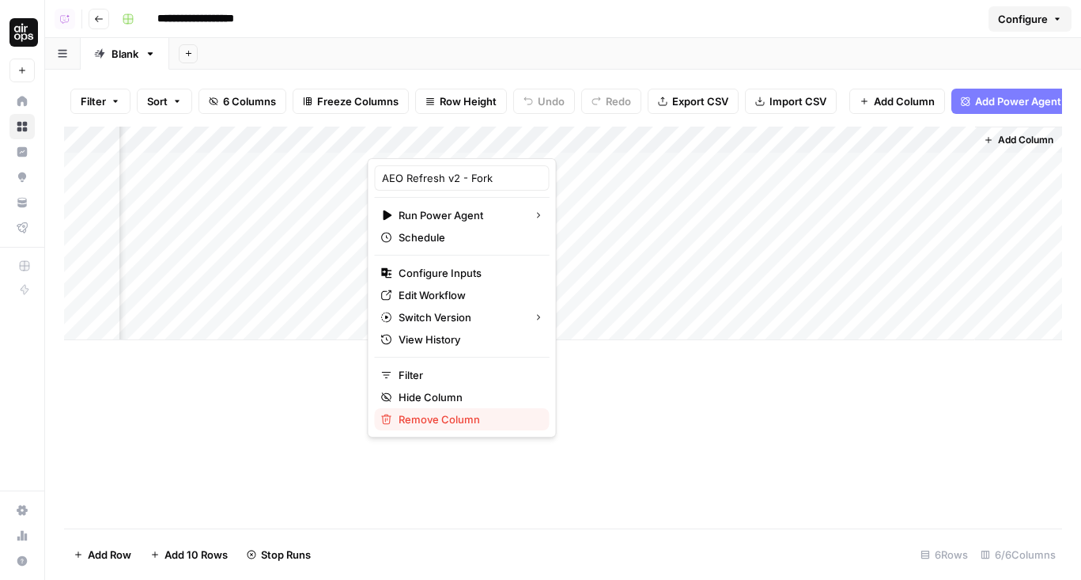
click at [448, 417] on span "Remove Column" at bounding box center [468, 419] width 138 height 16
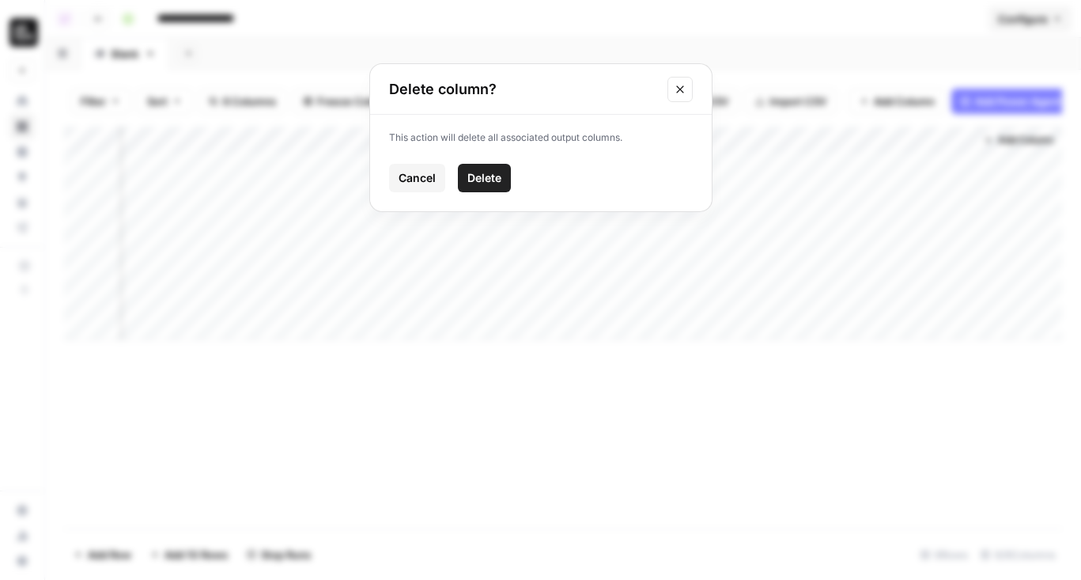
click at [482, 171] on span "Delete" at bounding box center [484, 178] width 34 height 16
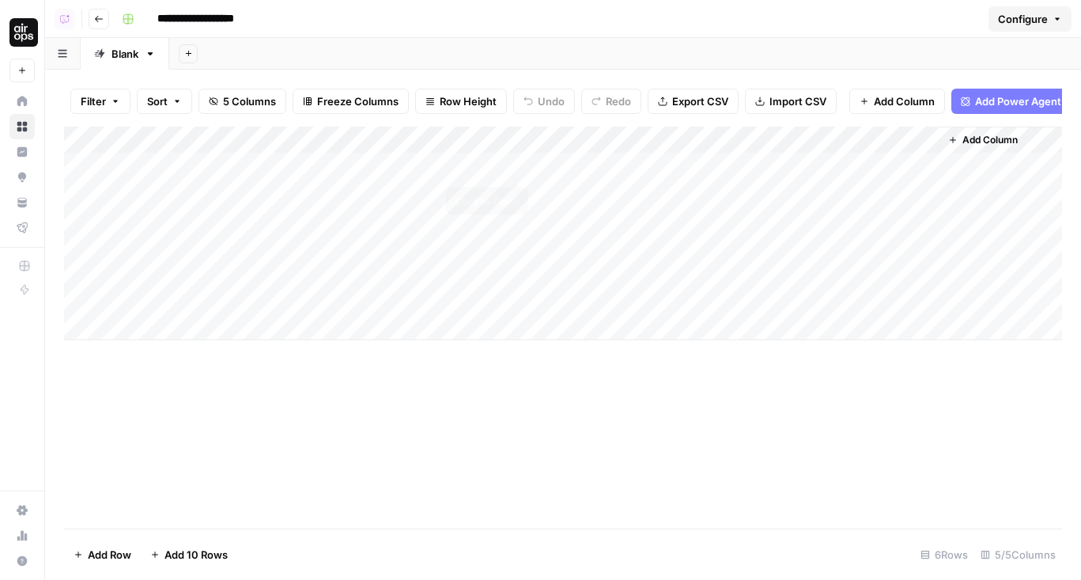
scroll to position [0, 0]
click at [803, 146] on div "Add Column" at bounding box center [563, 233] width 998 height 213
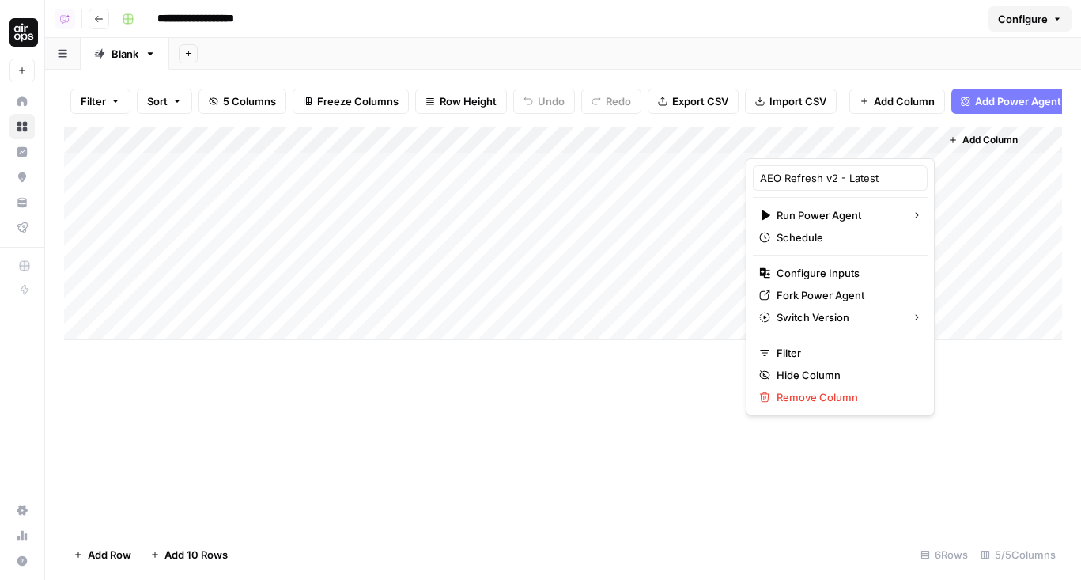
click at [859, 24] on div "**********" at bounding box center [548, 18] width 867 height 25
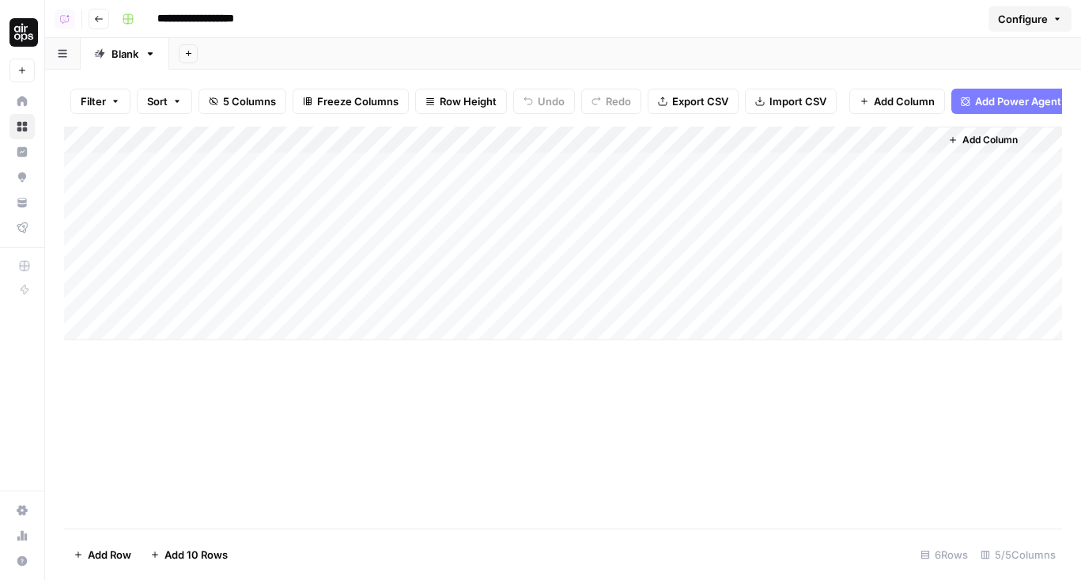
click at [584, 143] on div "Add Column" at bounding box center [563, 233] width 998 height 213
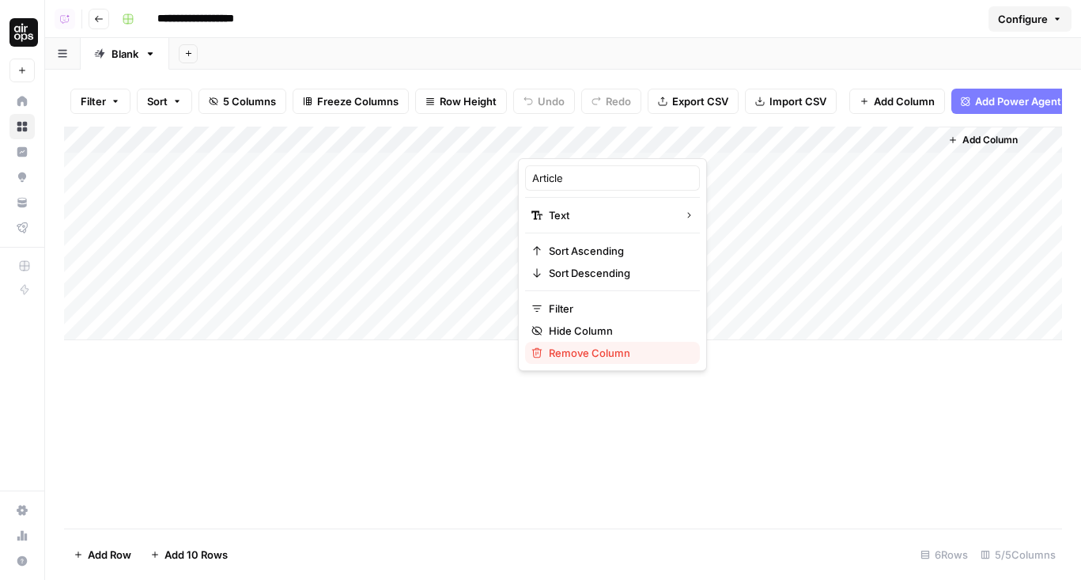
click at [574, 353] on span "Remove Column" at bounding box center [618, 353] width 138 height 16
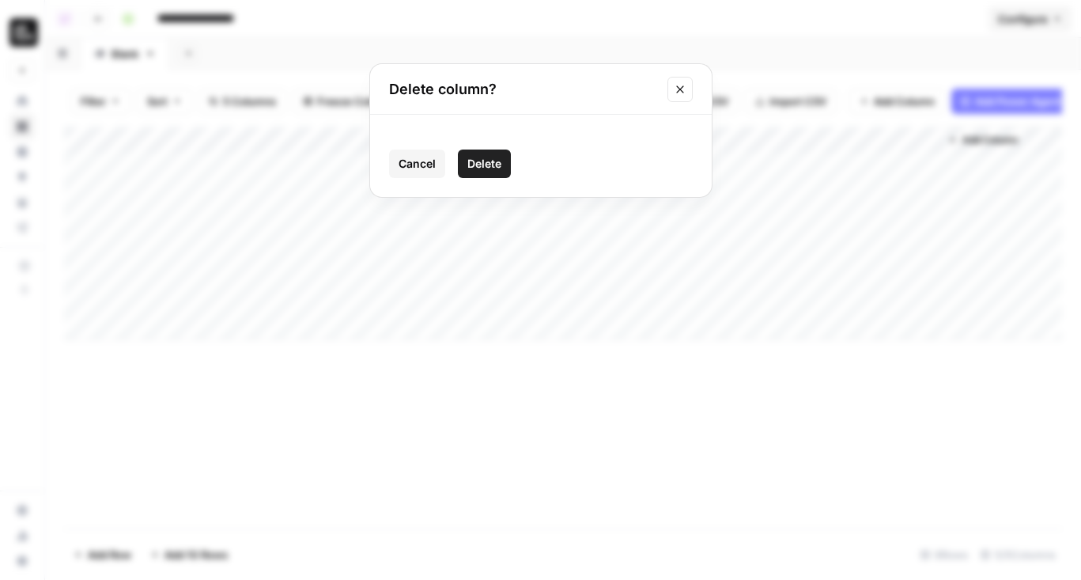
click at [487, 162] on span "Delete" at bounding box center [484, 164] width 34 height 16
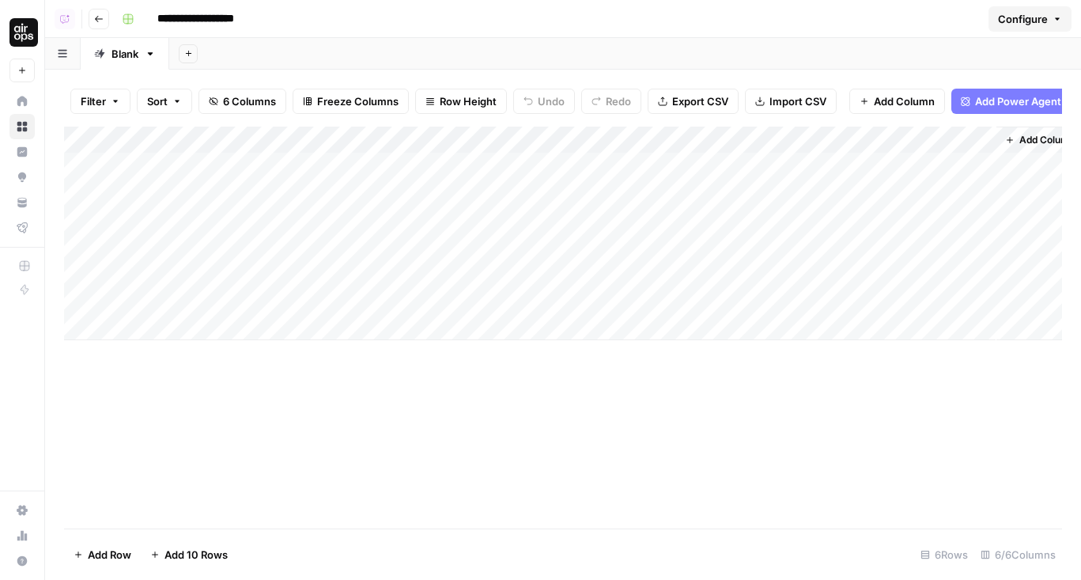
click at [836, 219] on div "Add Column" at bounding box center [563, 233] width 998 height 213
click at [840, 218] on div "Add Column" at bounding box center [563, 233] width 998 height 213
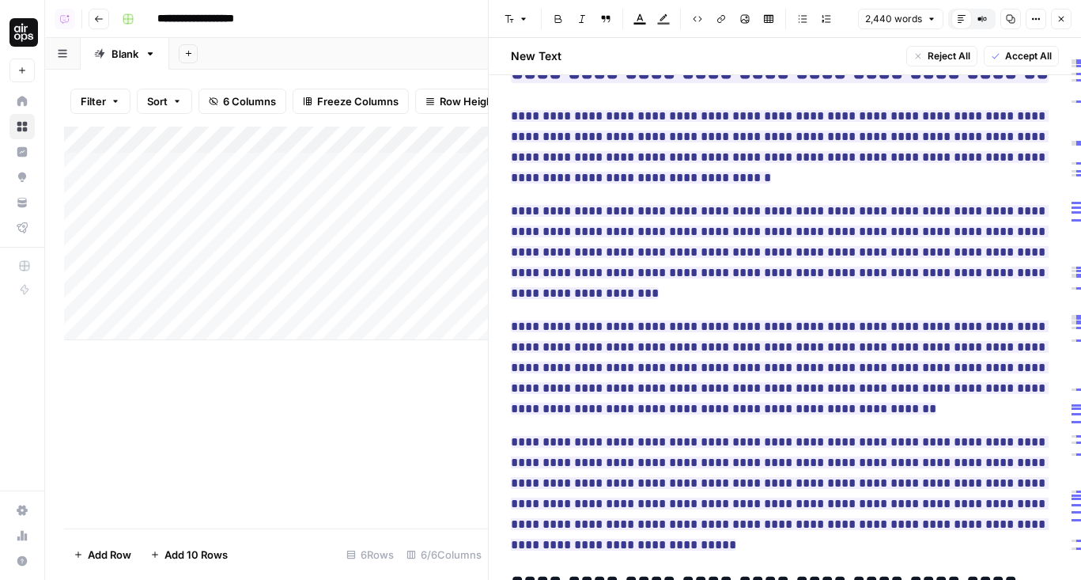
scroll to position [7866, 0]
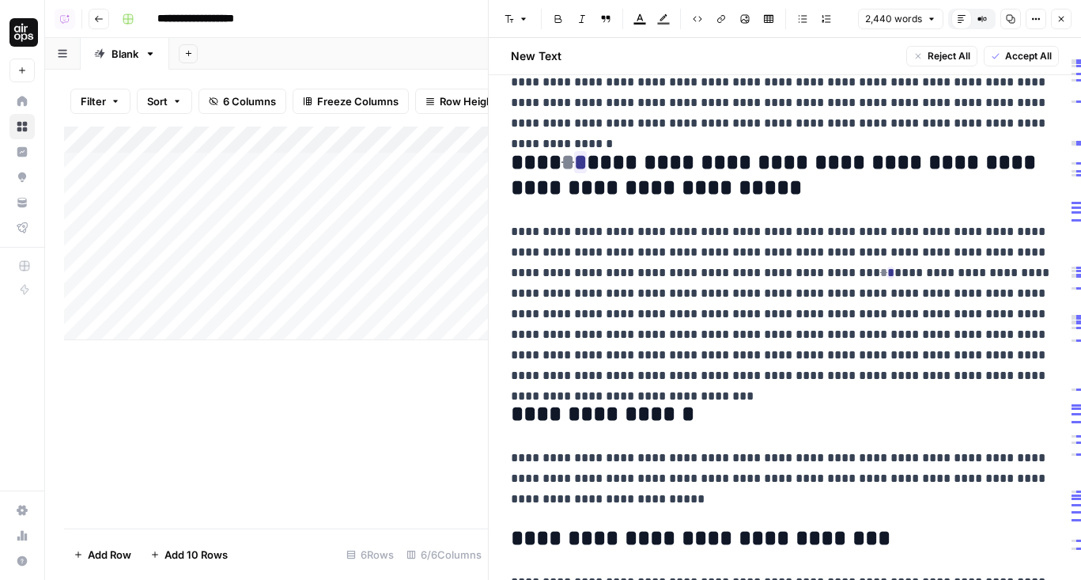
click at [1063, 13] on button "Close" at bounding box center [1061, 19] width 21 height 21
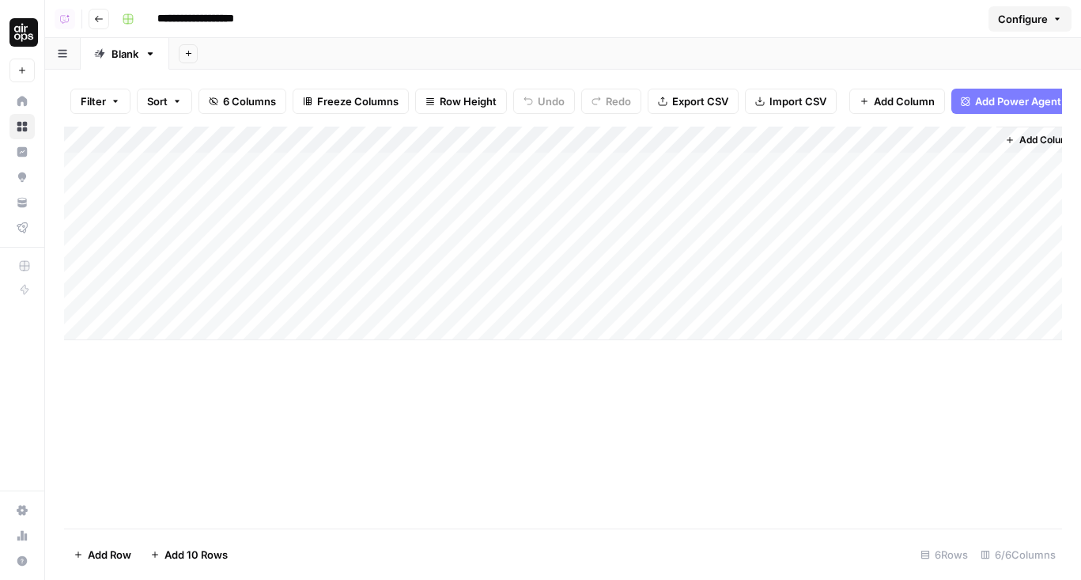
click at [460, 220] on div "Add Column" at bounding box center [563, 233] width 998 height 213
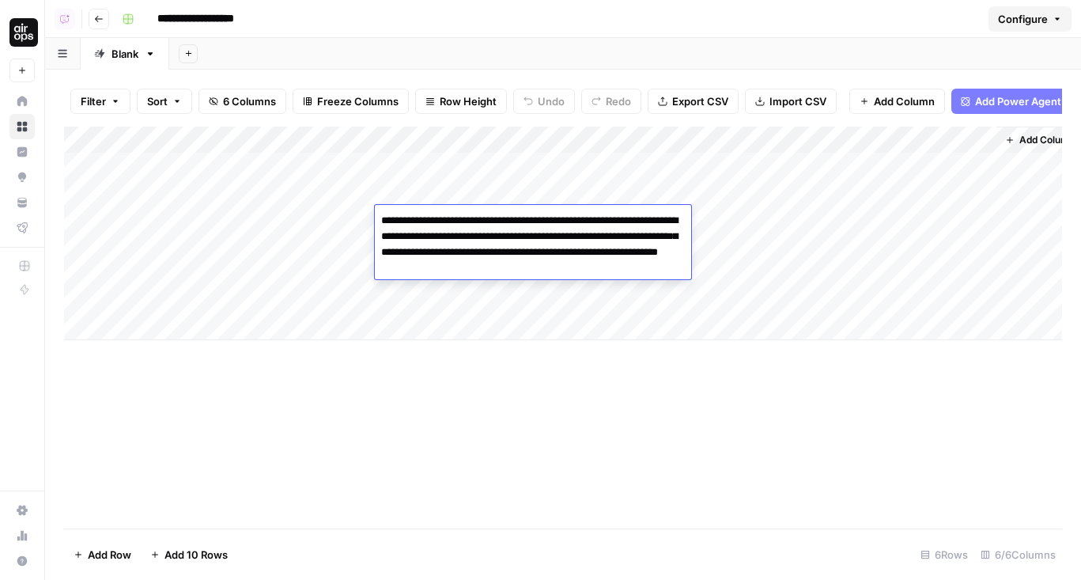
click at [597, 37] on header "**********" at bounding box center [563, 19] width 1036 height 38
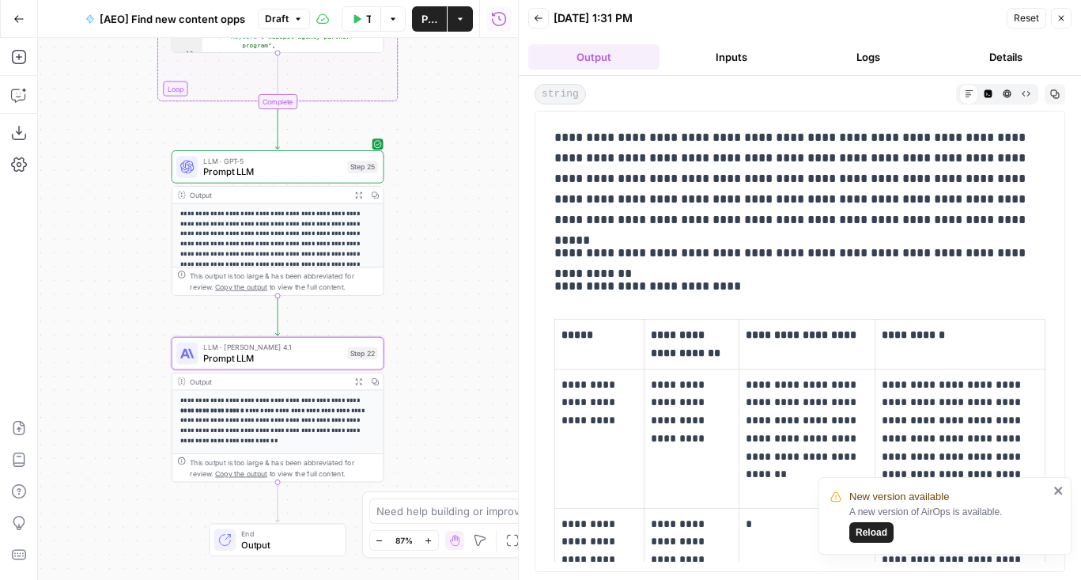
scroll to position [4868, 0]
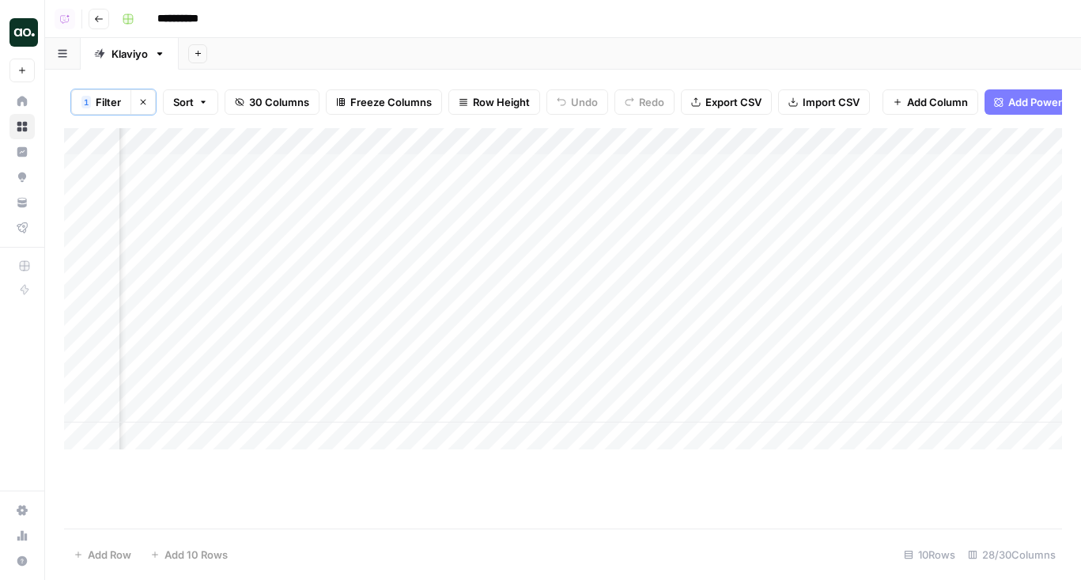
scroll to position [0, 2843]
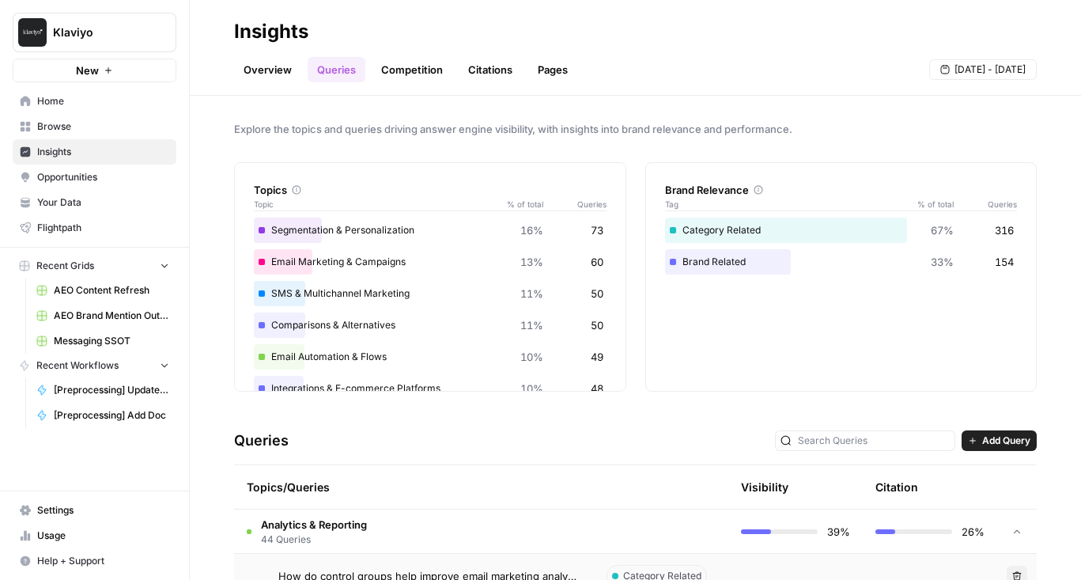
scroll to position [156, 0]
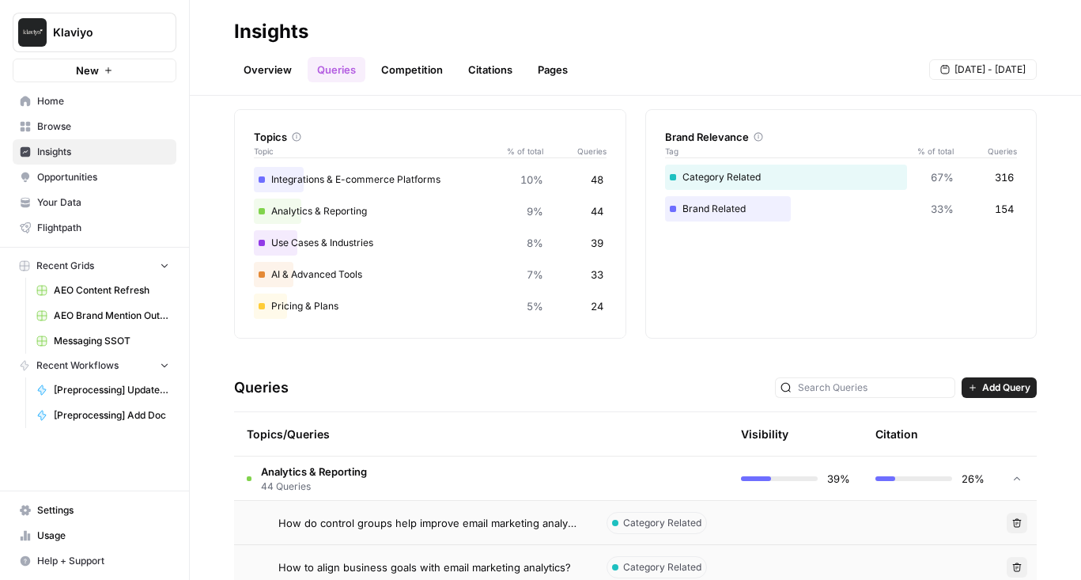
click at [281, 75] on link "Overview" at bounding box center [267, 69] width 67 height 25
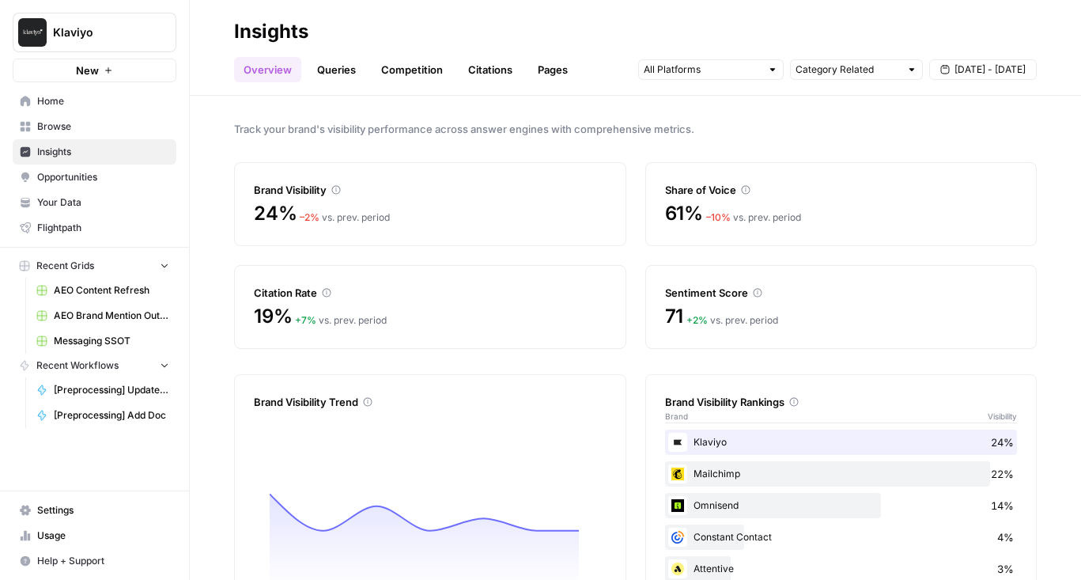
click at [353, 75] on link "Queries" at bounding box center [337, 69] width 58 height 25
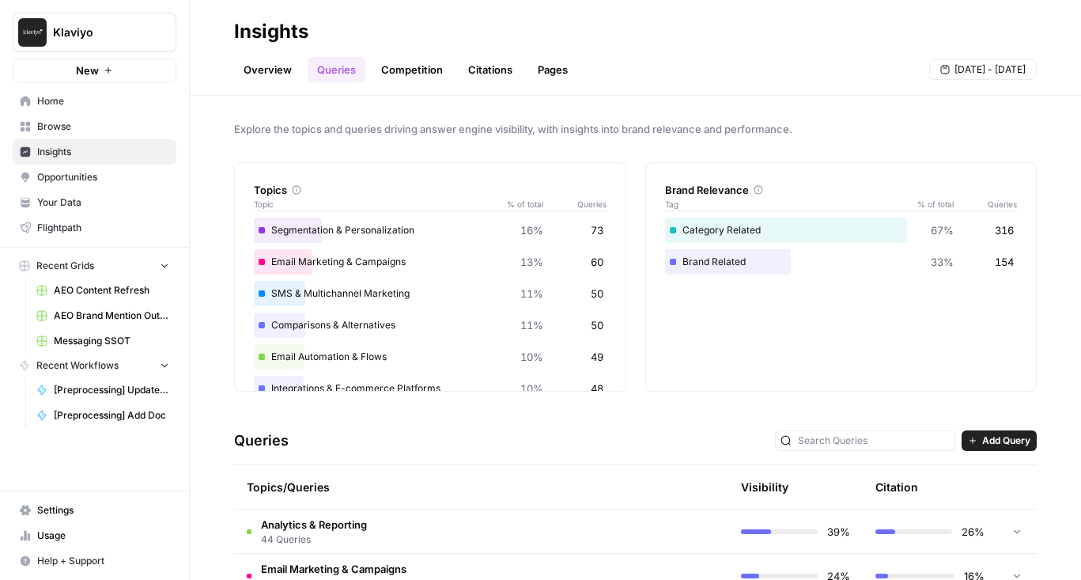
click at [259, 66] on link "Overview" at bounding box center [267, 69] width 67 height 25
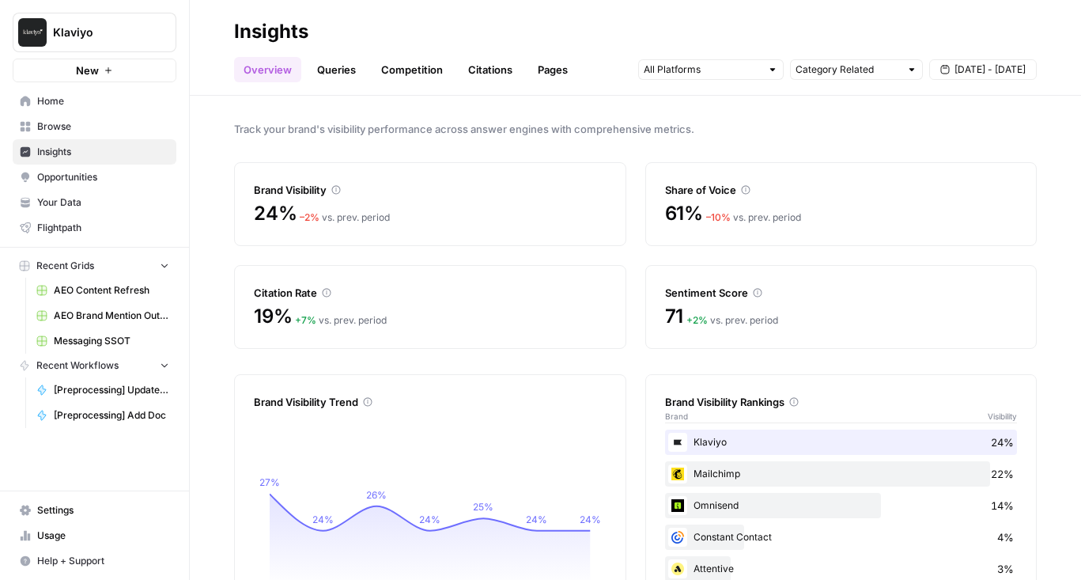
click at [334, 72] on link "Queries" at bounding box center [337, 69] width 58 height 25
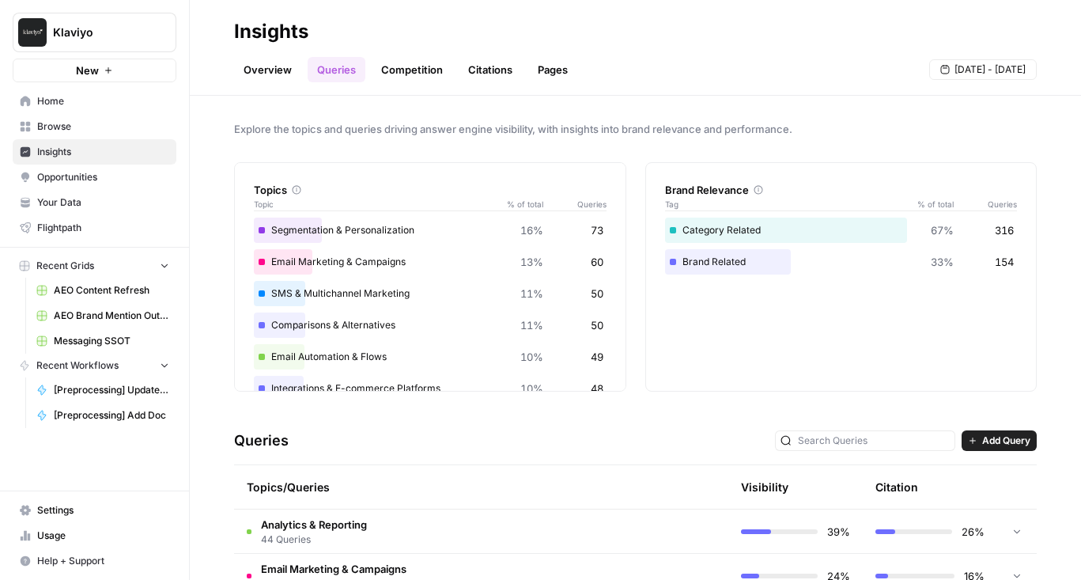
click at [259, 70] on link "Overview" at bounding box center [267, 69] width 67 height 25
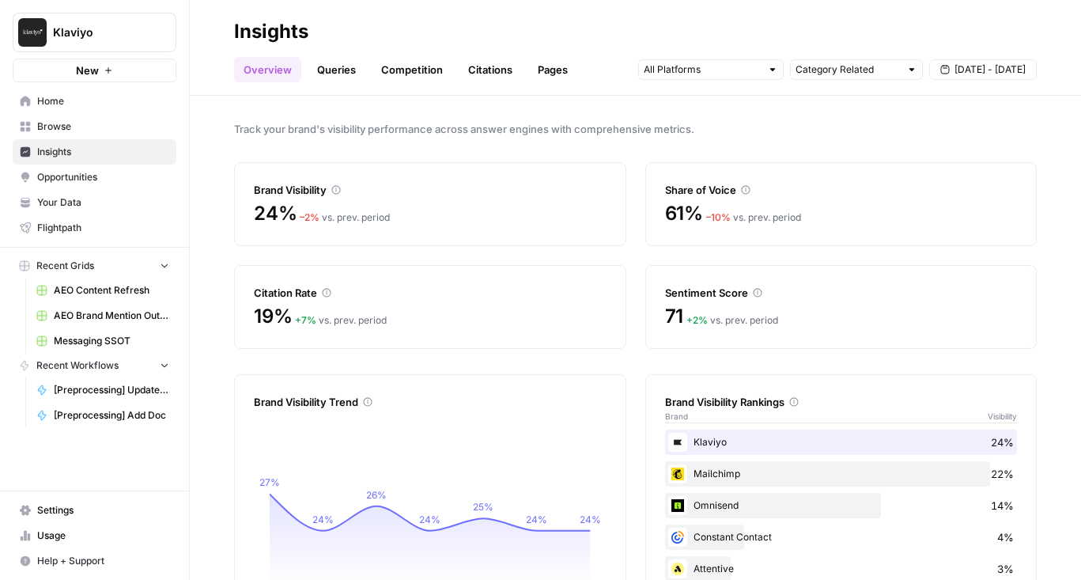
click at [337, 76] on link "Queries" at bounding box center [337, 69] width 58 height 25
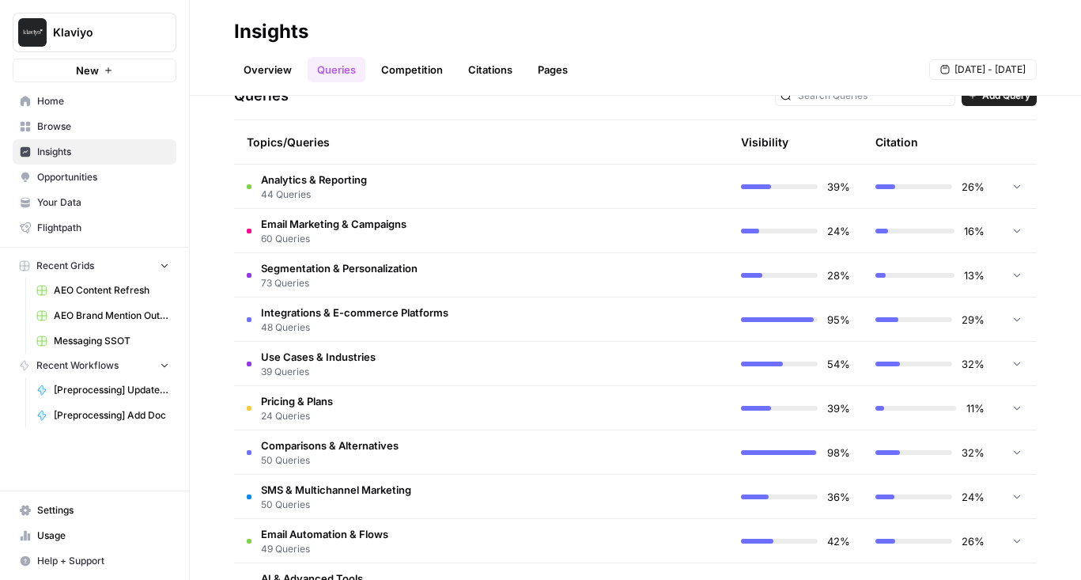
scroll to position [398, 0]
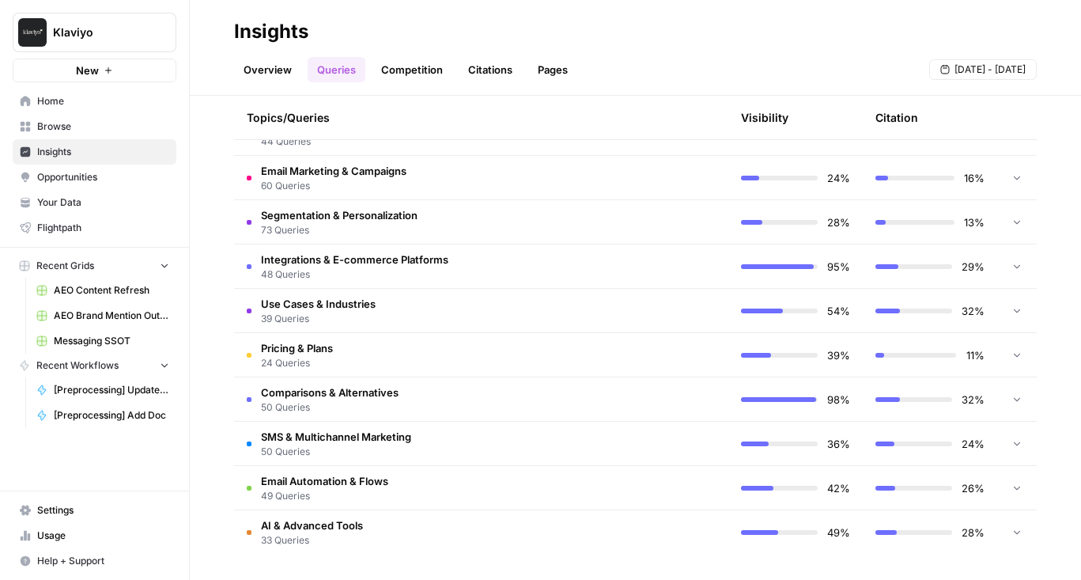
click at [349, 460] on td "SMS & Multichannel Marketing 50 Queries" at bounding box center [414, 442] width 360 height 43
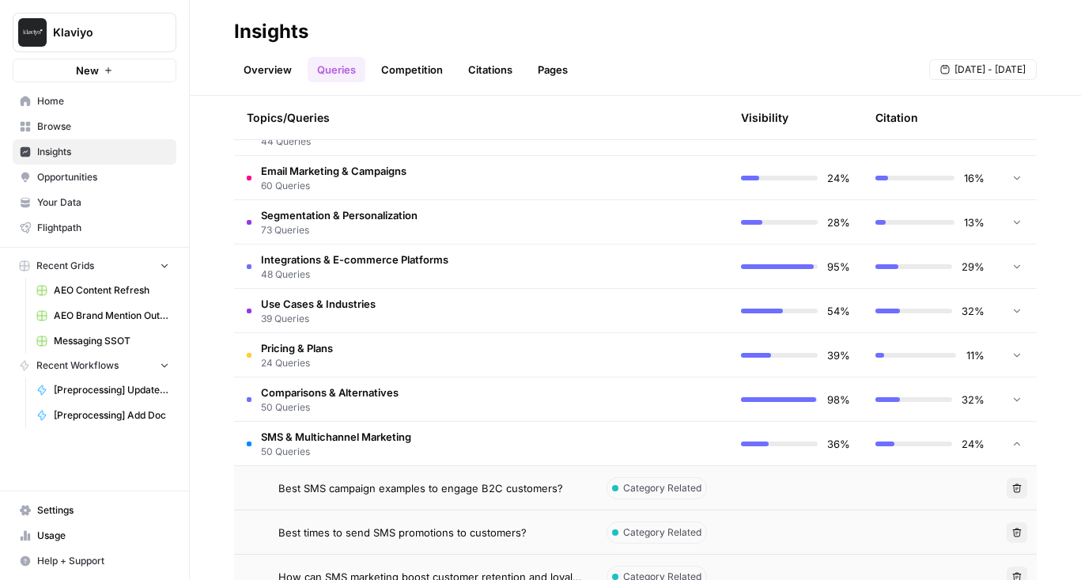
click at [349, 460] on td "SMS & Multichannel Marketing 50 Queries" at bounding box center [414, 442] width 360 height 43
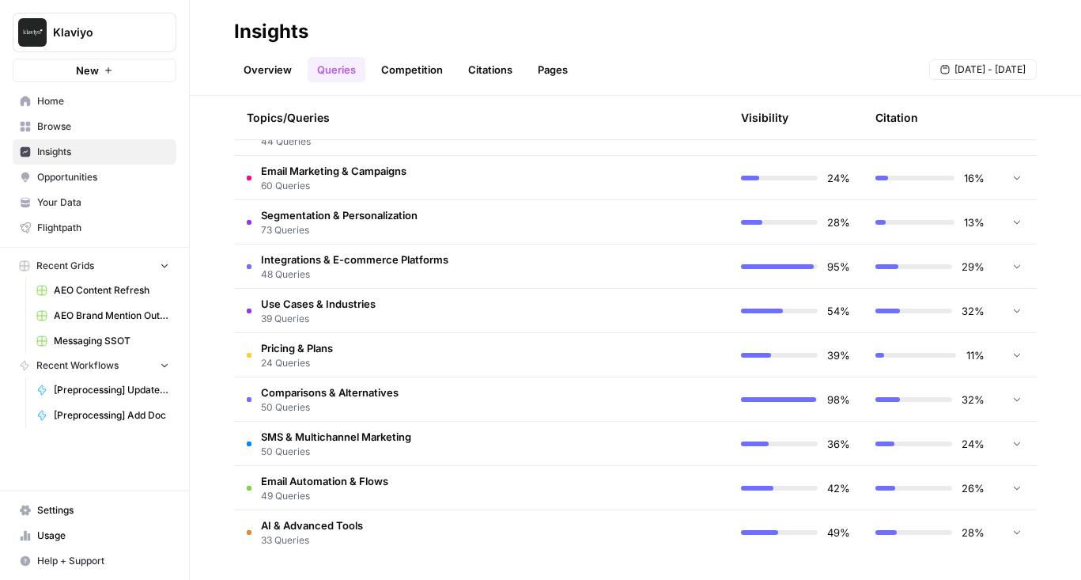
click at [357, 372] on td "Pricing & Plans 24 Queries" at bounding box center [414, 354] width 360 height 43
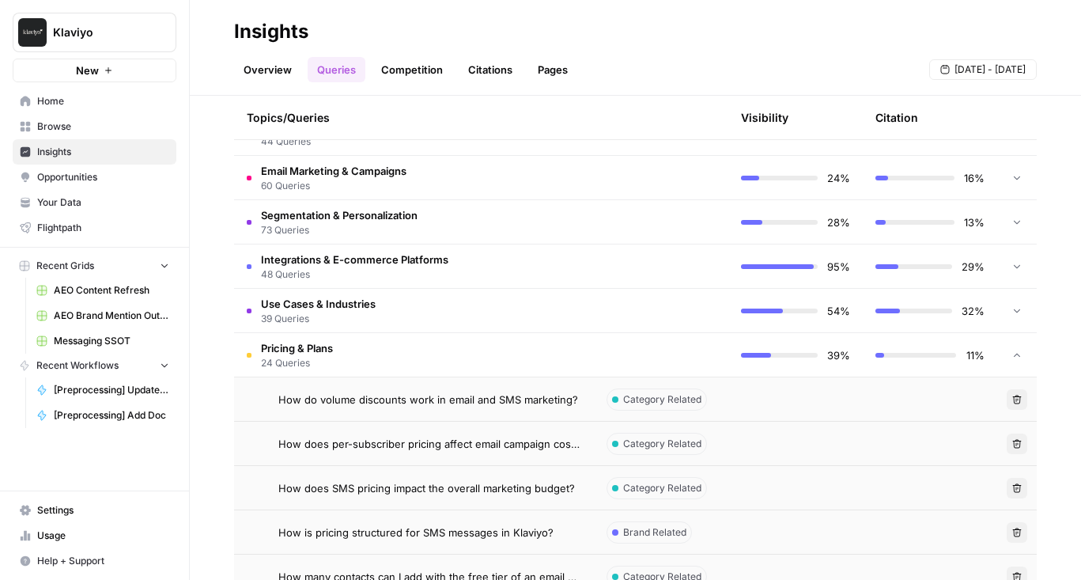
click at [357, 372] on td "Pricing & Plans 24 Queries" at bounding box center [414, 354] width 360 height 43
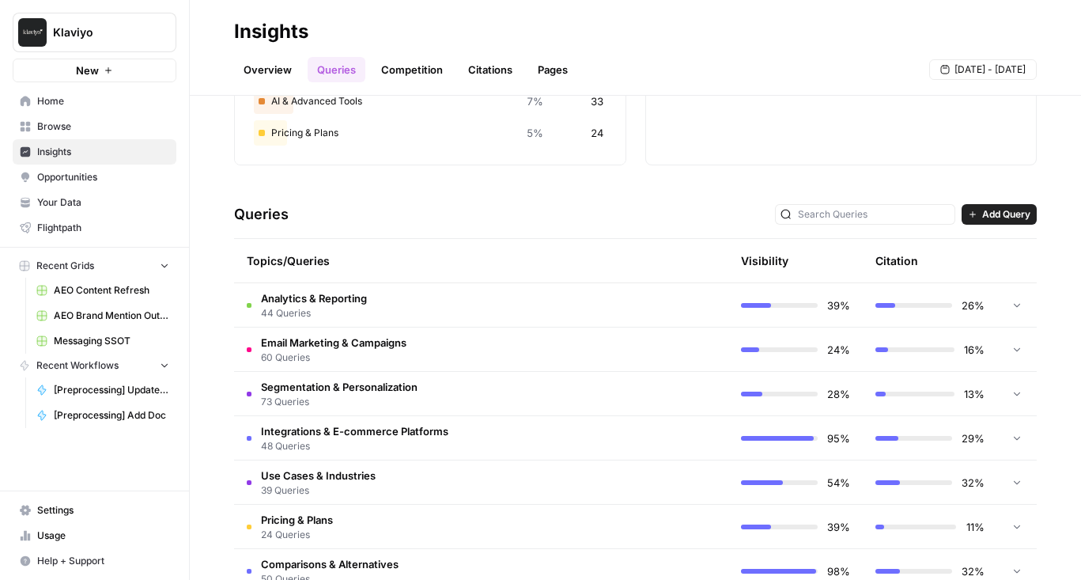
scroll to position [200, 0]
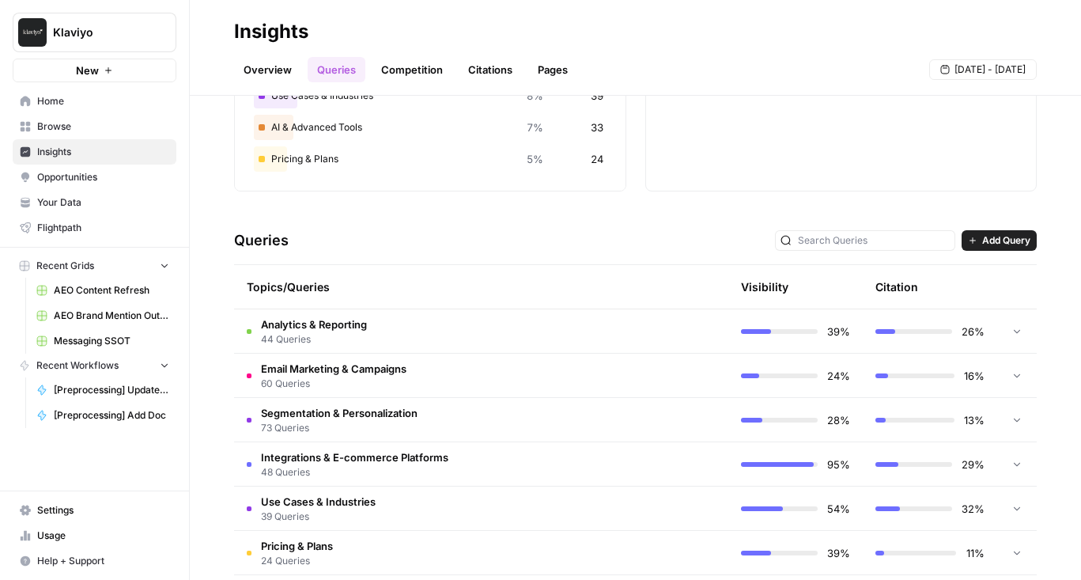
click at [368, 342] on td "Analytics & Reporting 44 Queries" at bounding box center [414, 330] width 360 height 43
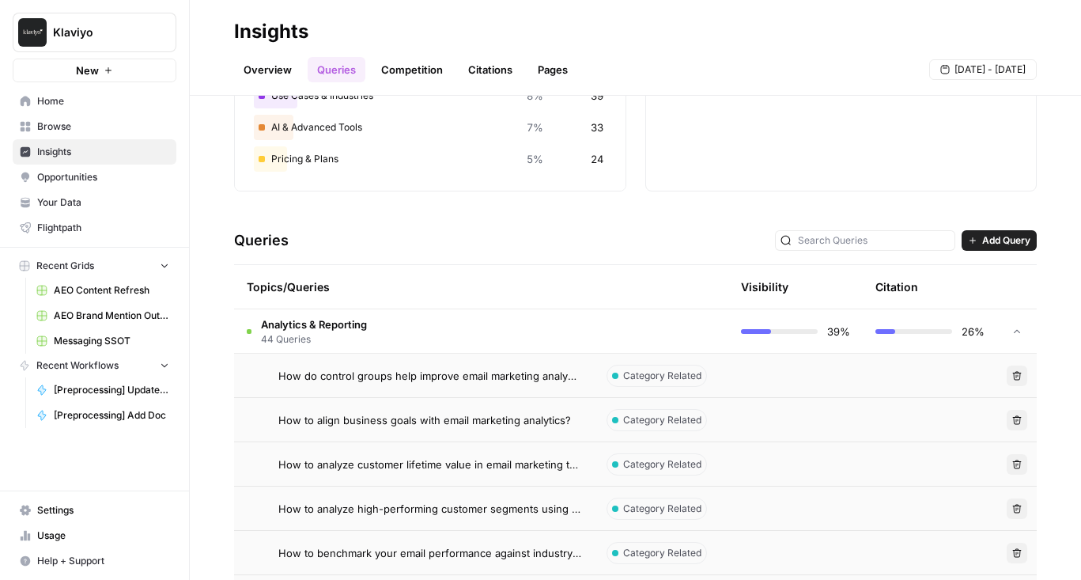
scroll to position [0, 0]
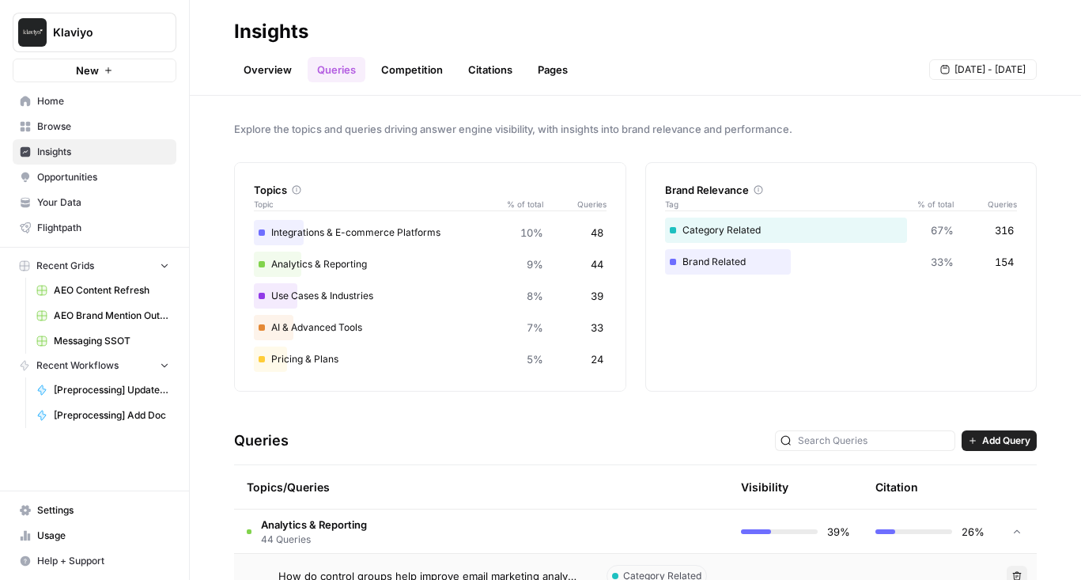
click at [388, 66] on link "Competition" at bounding box center [412, 69] width 81 height 25
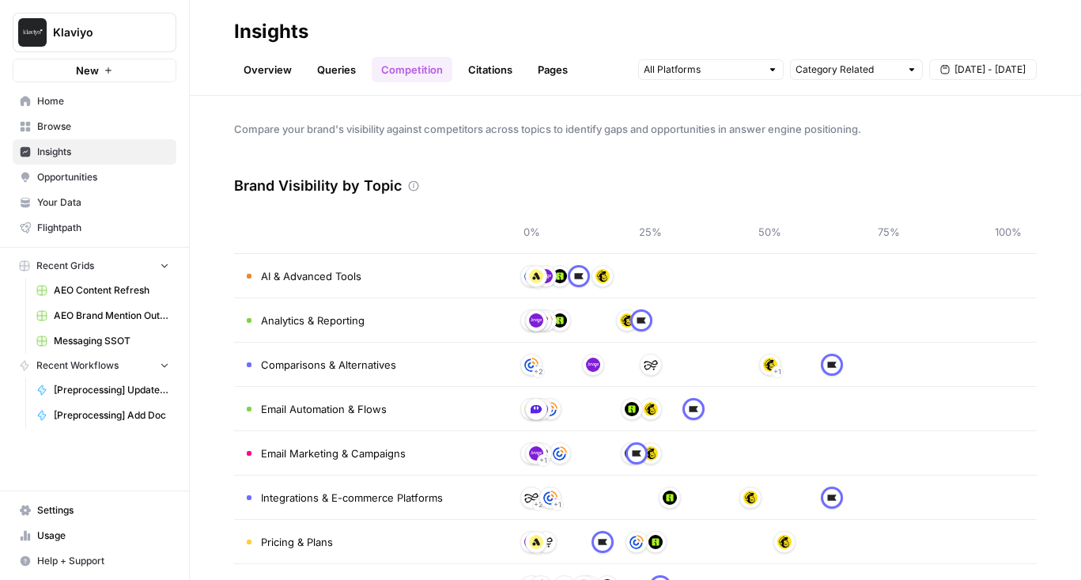
click at [484, 72] on link "Citations" at bounding box center [490, 69] width 63 height 25
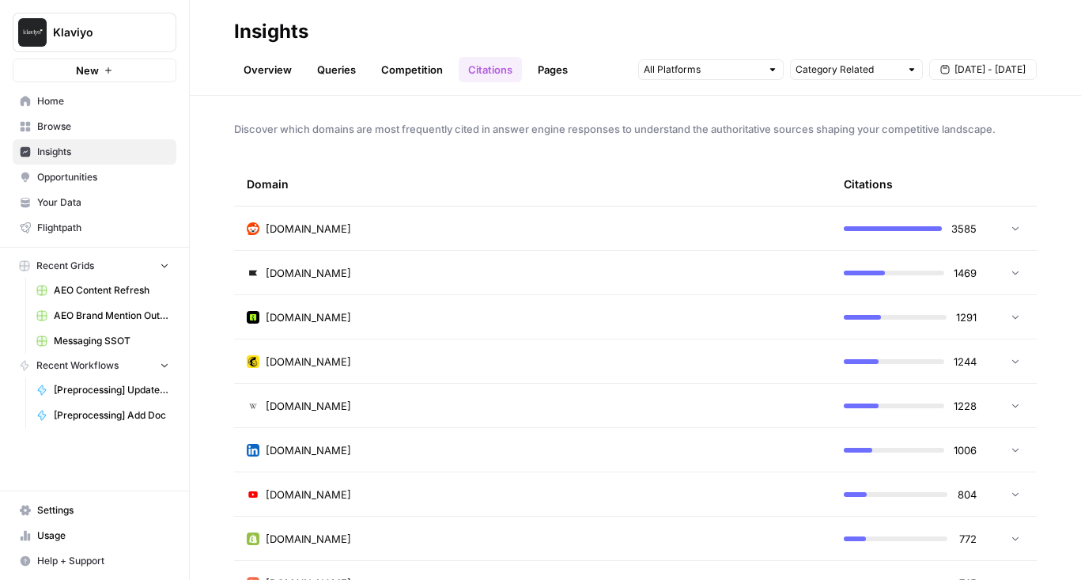
click at [381, 63] on link "Competition" at bounding box center [412, 69] width 81 height 25
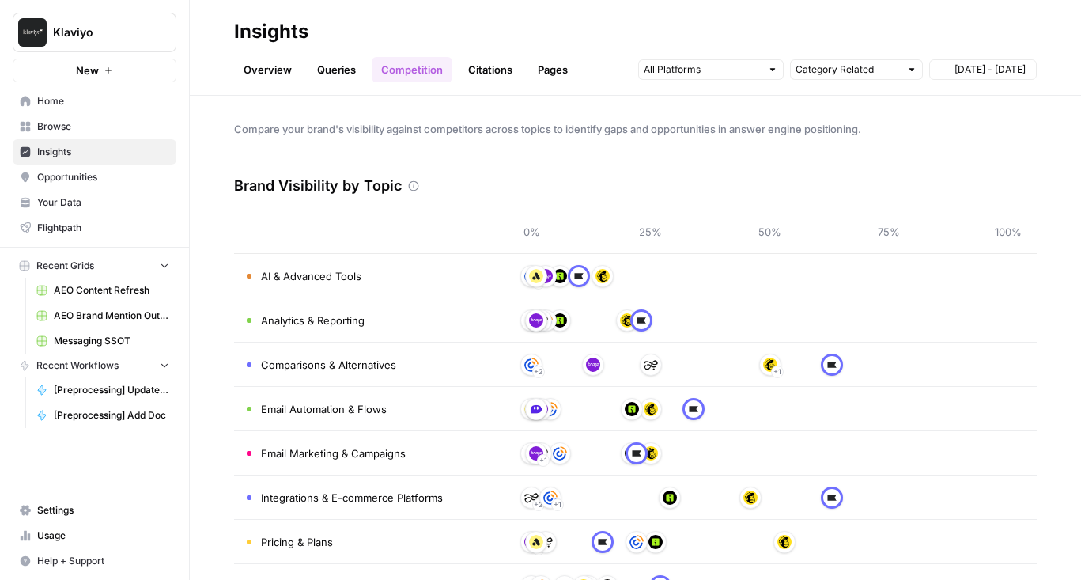
click at [313, 63] on link "Queries" at bounding box center [337, 69] width 58 height 25
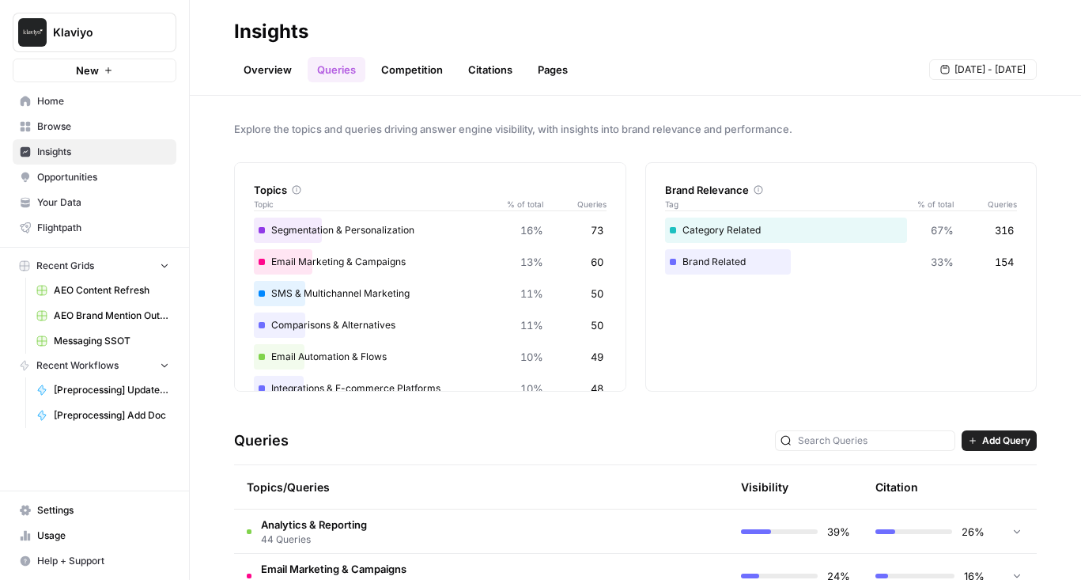
click at [251, 65] on link "Overview" at bounding box center [267, 69] width 67 height 25
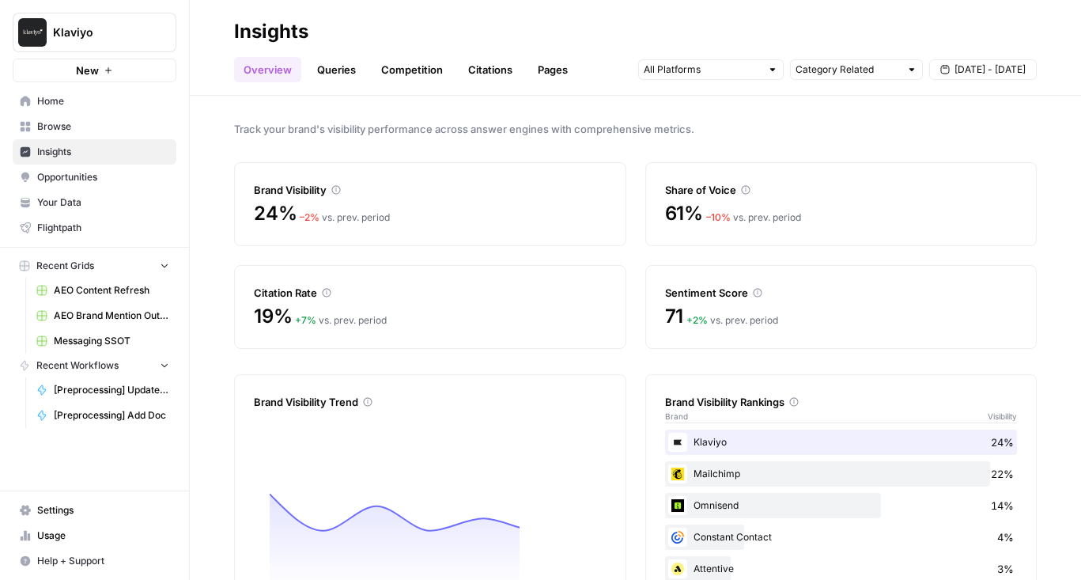
click at [486, 68] on link "Citations" at bounding box center [490, 69] width 63 height 25
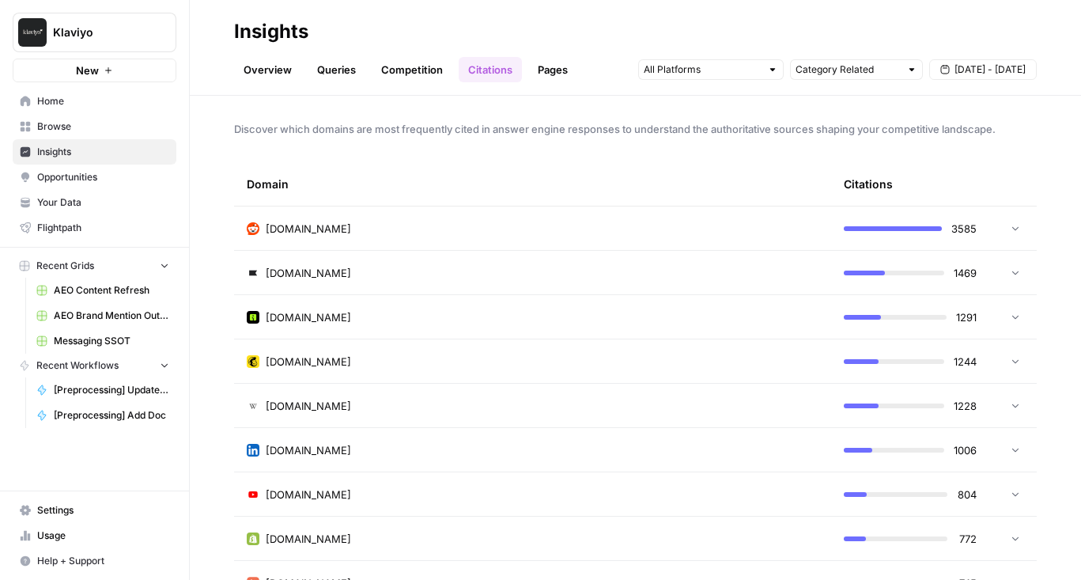
click at [338, 66] on link "Queries" at bounding box center [337, 69] width 58 height 25
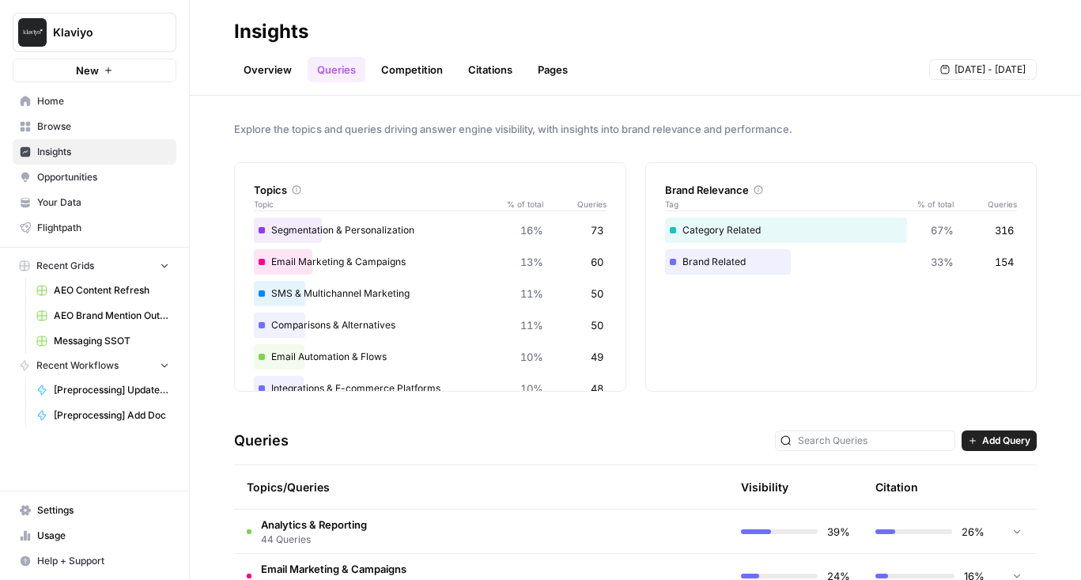
scroll to position [156, 0]
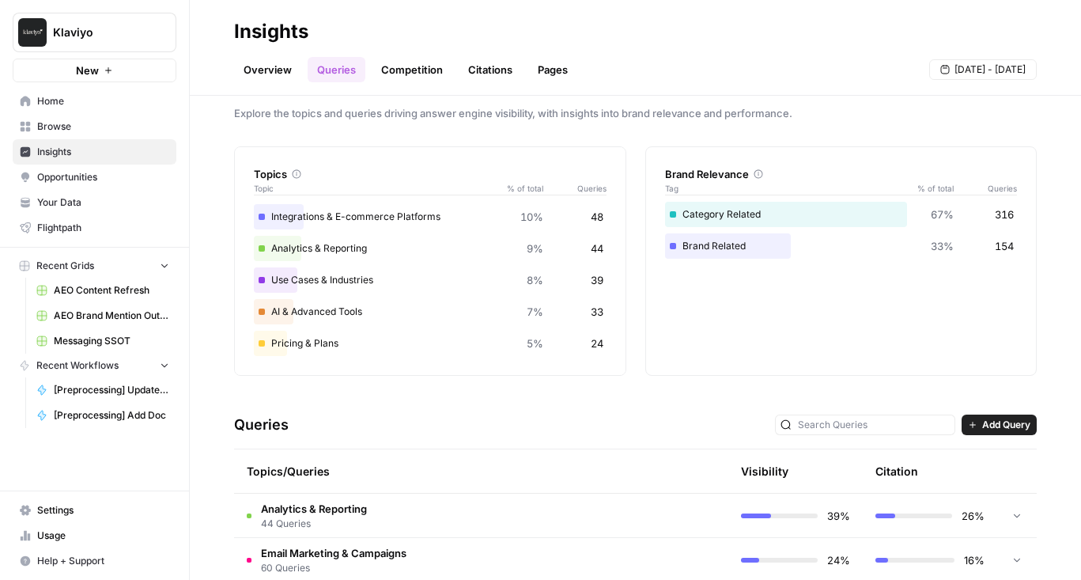
click at [399, 527] on td "Analytics & Reporting 44 Queries" at bounding box center [414, 514] width 360 height 43
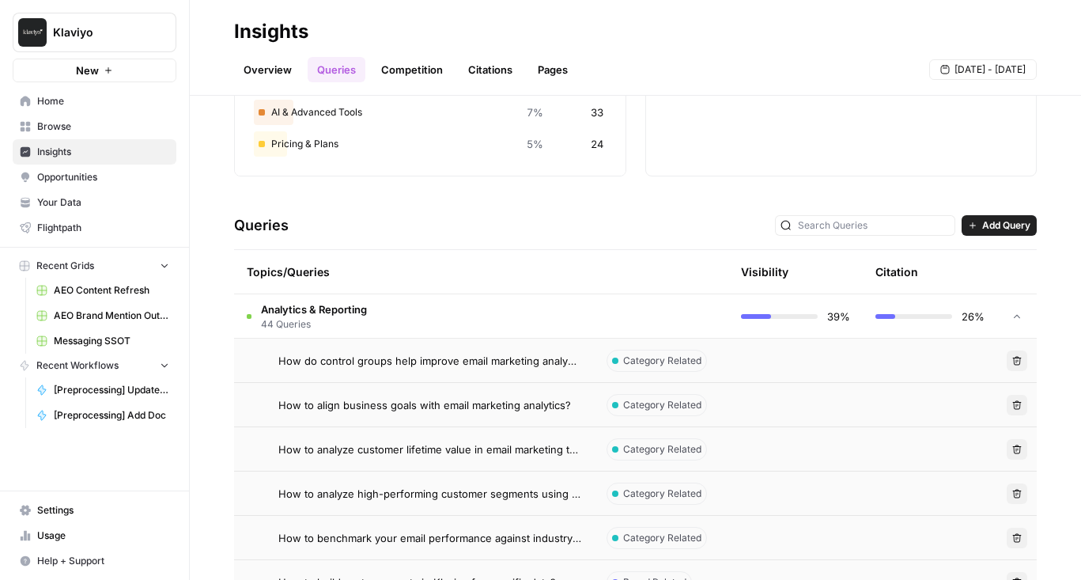
scroll to position [301, 0]
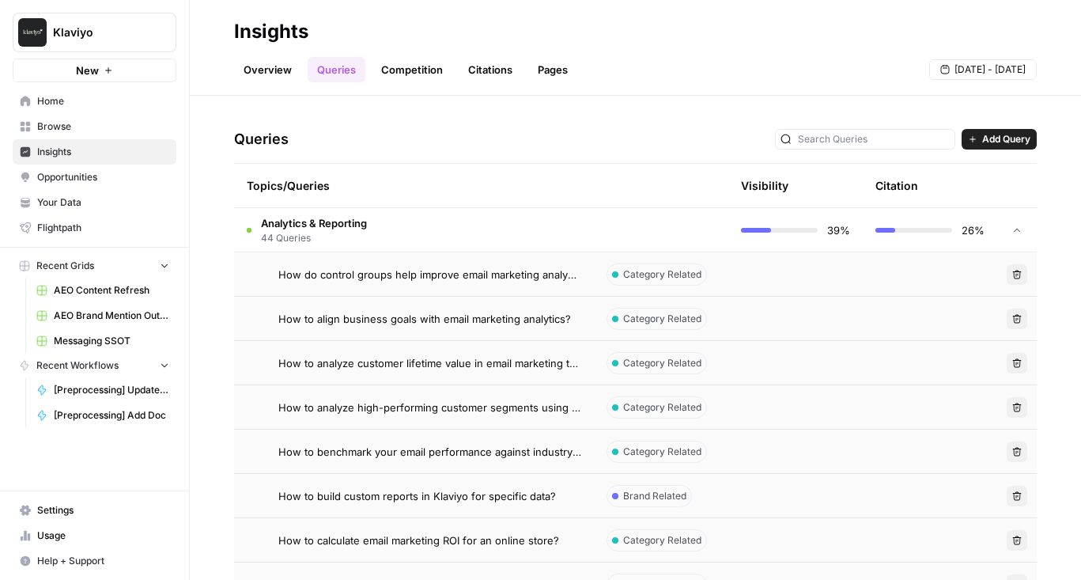
click at [429, 330] on td "How to align business goals with email marketing analytics?" at bounding box center [414, 318] width 360 height 43
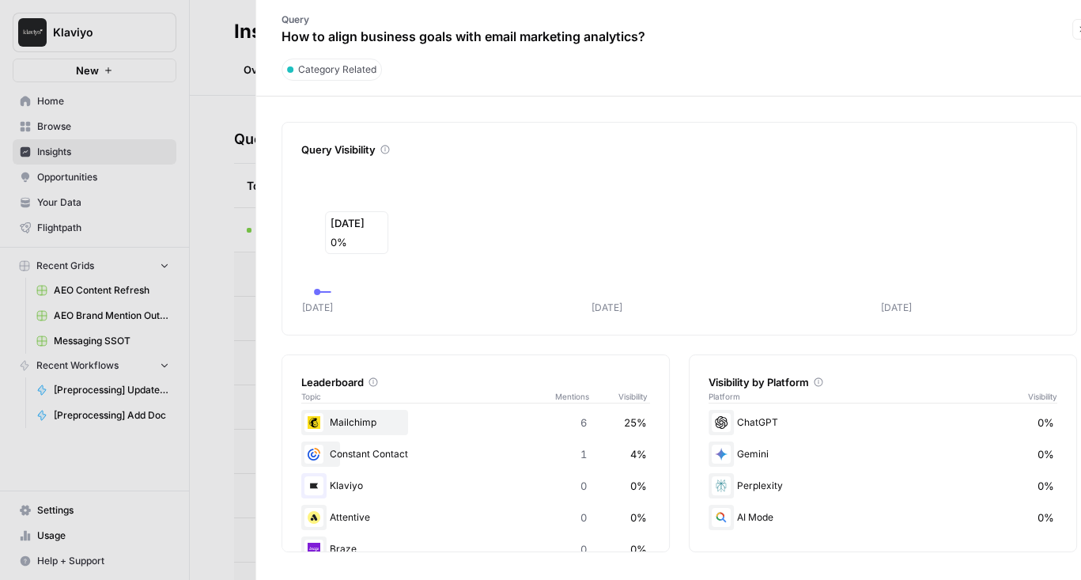
click at [371, 233] on icon "Aug 29 Aug 31 Sep 02" at bounding box center [679, 238] width 756 height 155
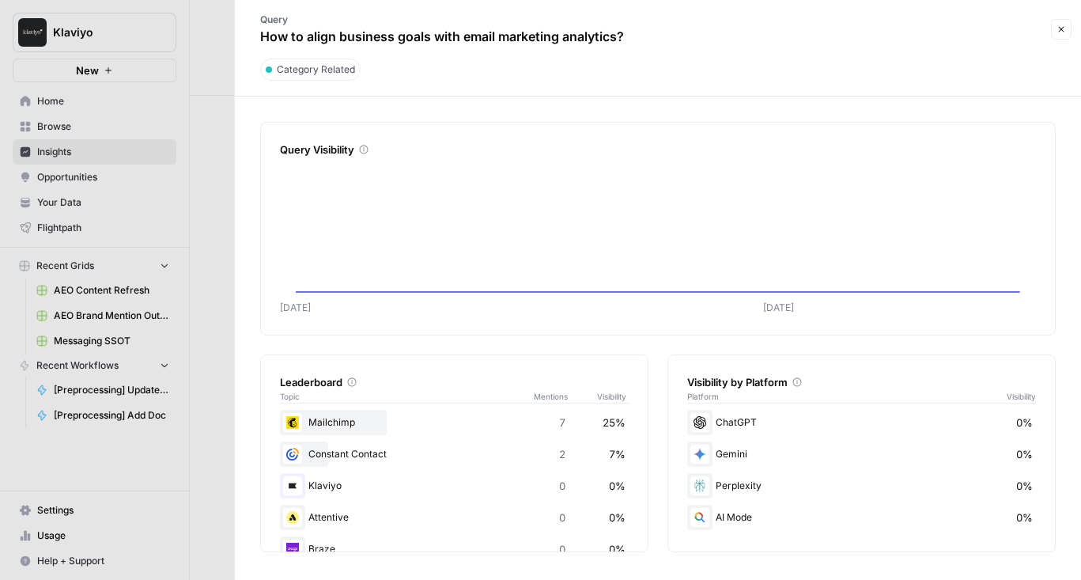
click at [170, 222] on div at bounding box center [540, 290] width 1081 height 580
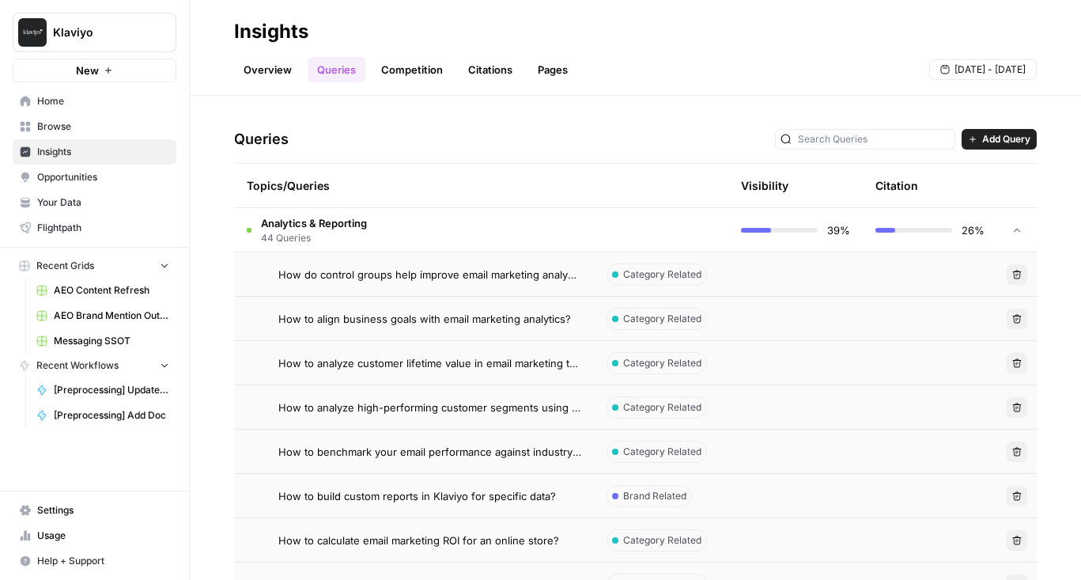
click at [371, 217] on td "Analytics & Reporting 44 Queries" at bounding box center [414, 229] width 360 height 43
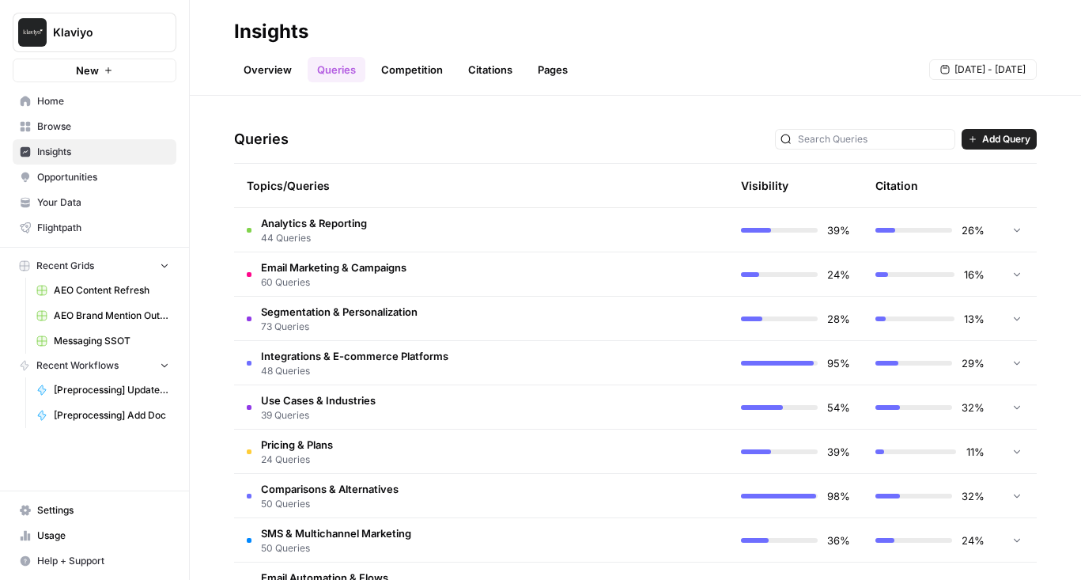
click at [361, 273] on span "Email Marketing & Campaigns" at bounding box center [333, 267] width 145 height 16
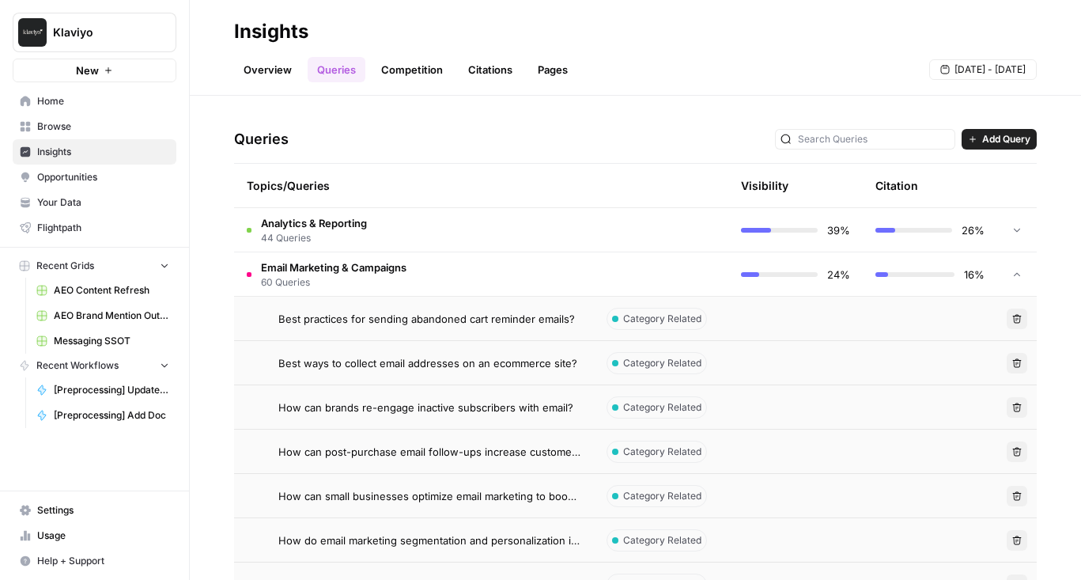
click at [362, 330] on td "Best practices for sending abandoned cart reminder emails?" at bounding box center [414, 318] width 360 height 43
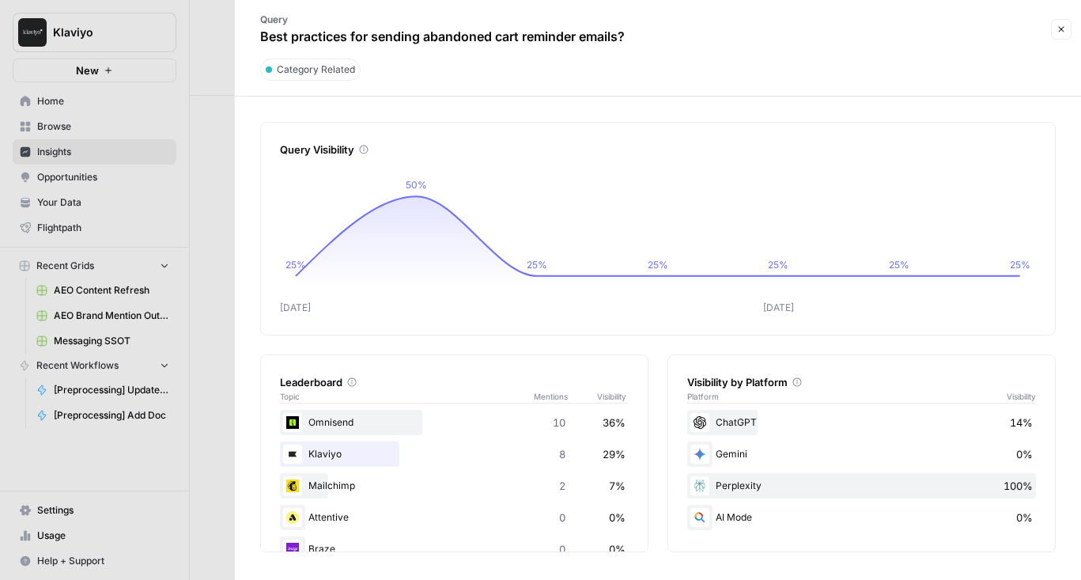
click at [1056, 25] on icon "button" at bounding box center [1060, 29] width 9 height 9
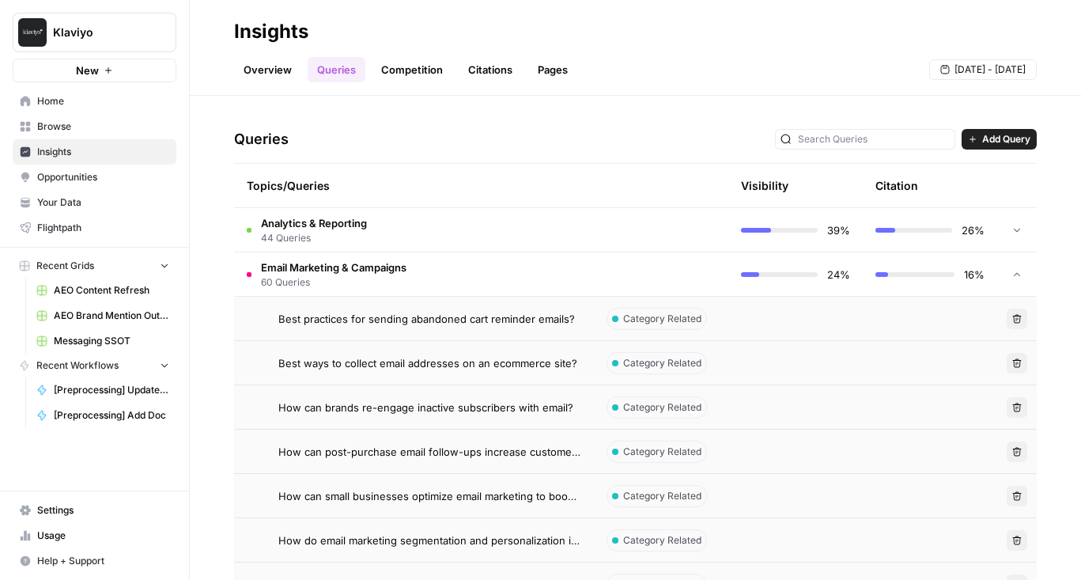
click at [271, 70] on link "Overview" at bounding box center [267, 69] width 67 height 25
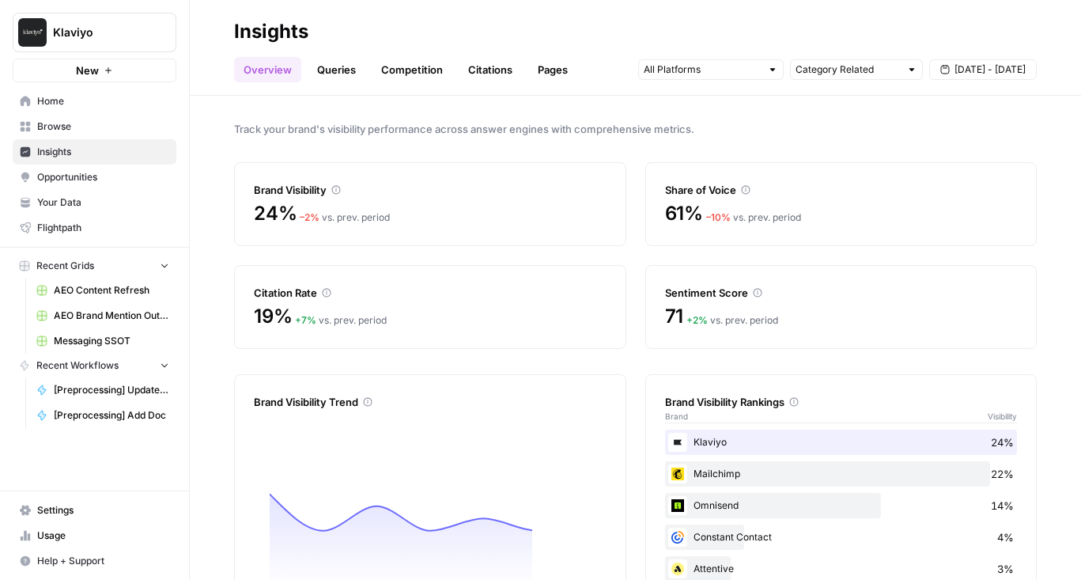
click at [331, 70] on link "Queries" at bounding box center [337, 69] width 58 height 25
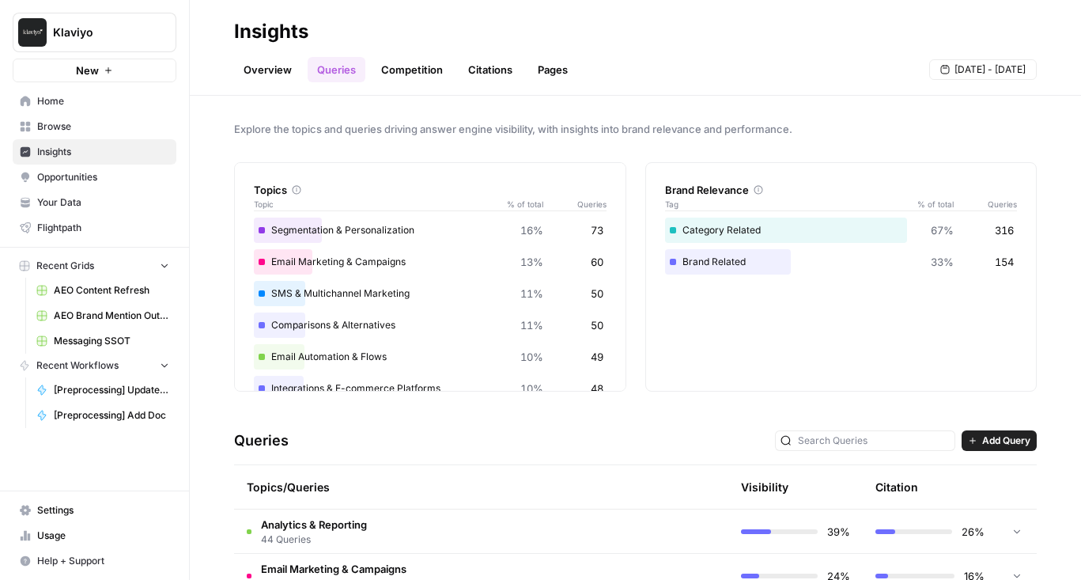
click at [644, 514] on td at bounding box center [661, 530] width 134 height 43
click at [475, 535] on td "Analytics & Reporting 44 Queries" at bounding box center [414, 530] width 360 height 43
click at [470, 532] on td "Analytics & Reporting 44 Queries" at bounding box center [414, 530] width 360 height 43
click at [470, 562] on td "Email Marketing & Campaigns 60 Queries" at bounding box center [414, 574] width 360 height 43
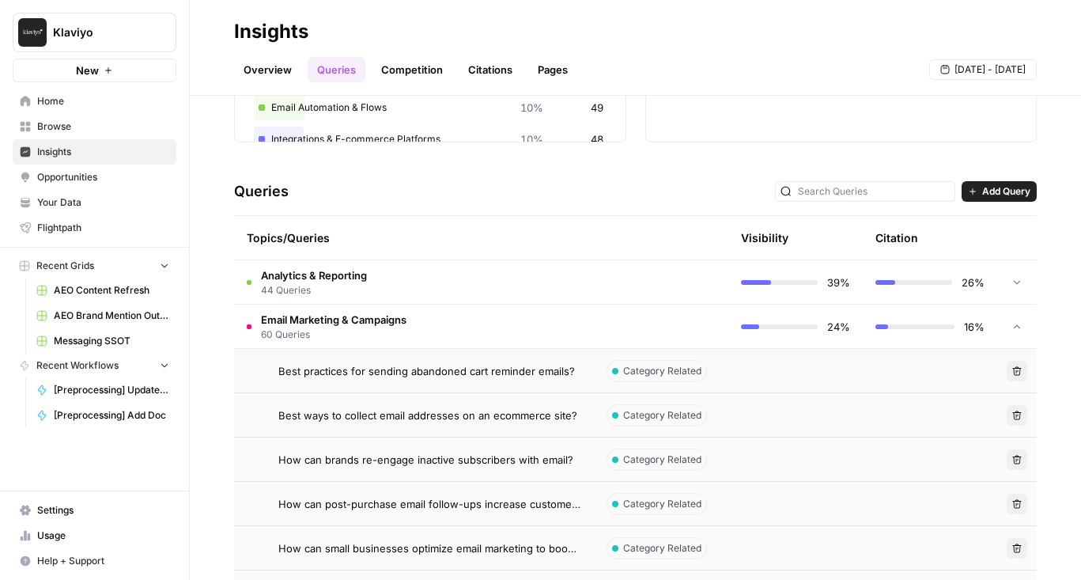
scroll to position [264, 0]
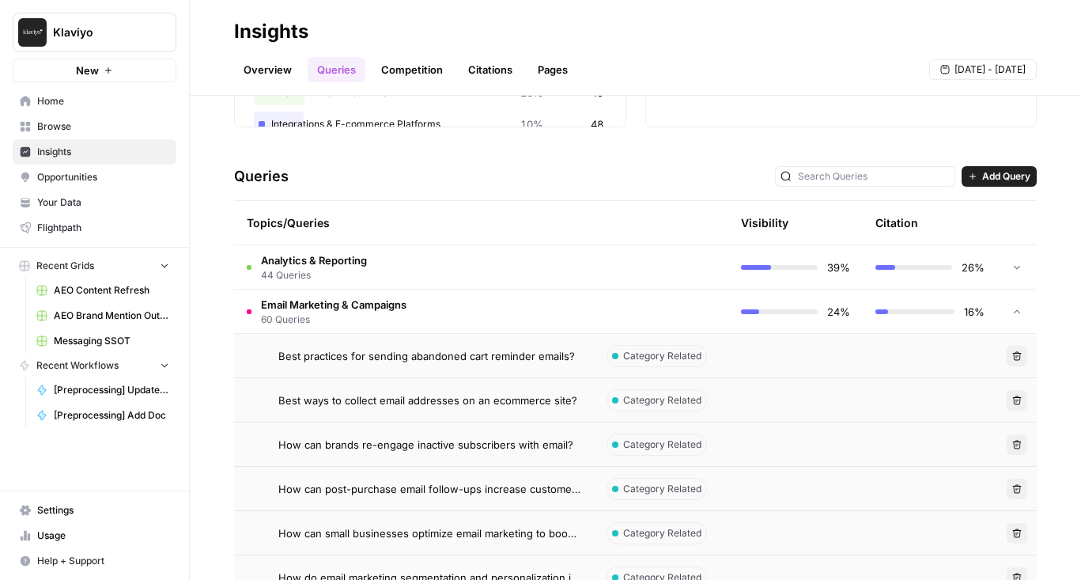
click at [400, 376] on td "Best practices for sending abandoned cart reminder emails?" at bounding box center [414, 355] width 360 height 43
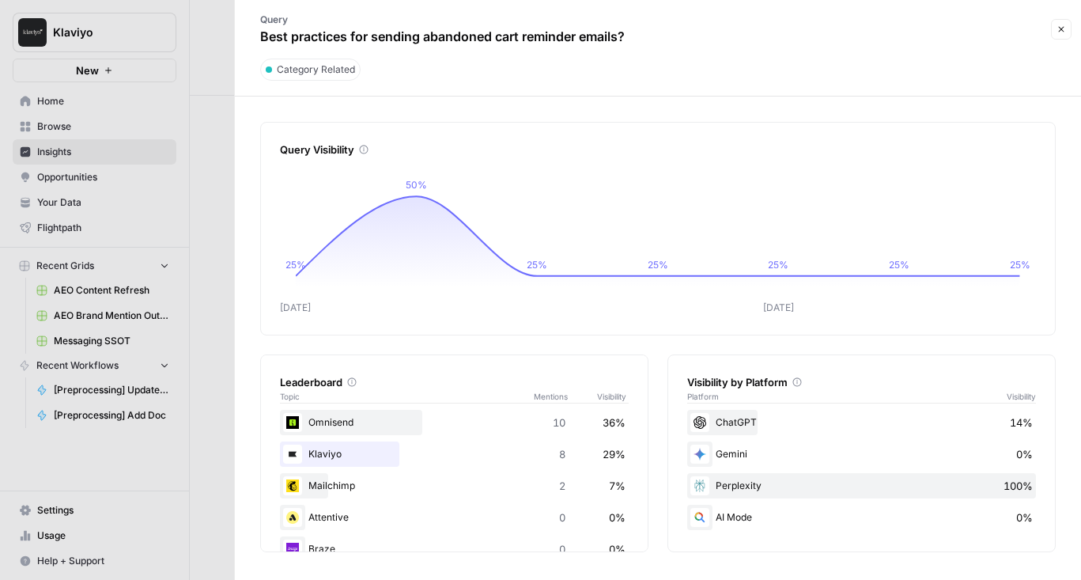
click at [359, 421] on div "Omnisend 10 36%" at bounding box center [454, 422] width 349 height 25
click at [1056, 21] on button "Close" at bounding box center [1061, 29] width 21 height 21
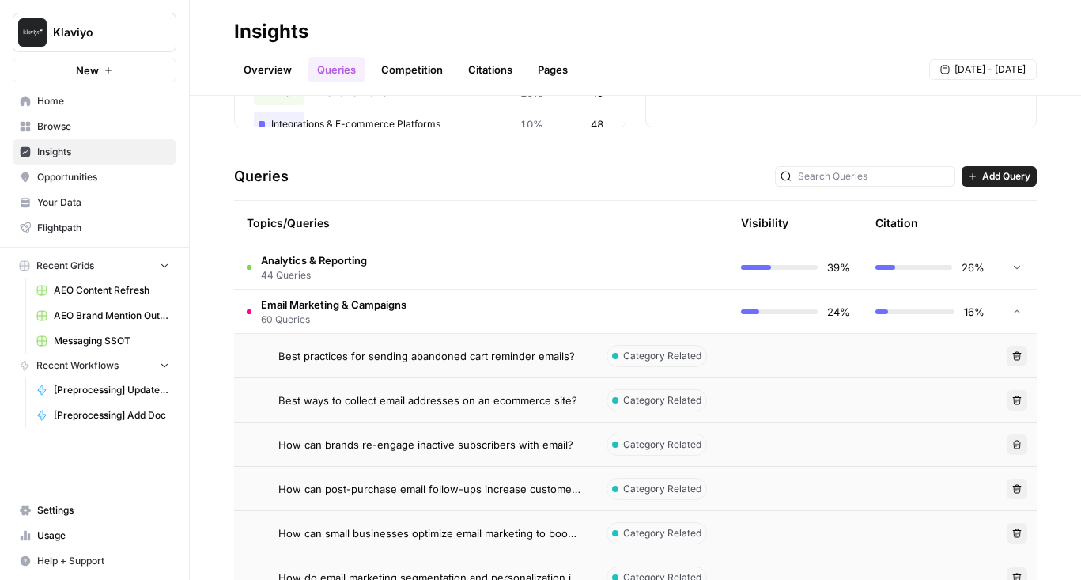
click at [607, 349] on td "Category Related" at bounding box center [661, 355] width 134 height 43
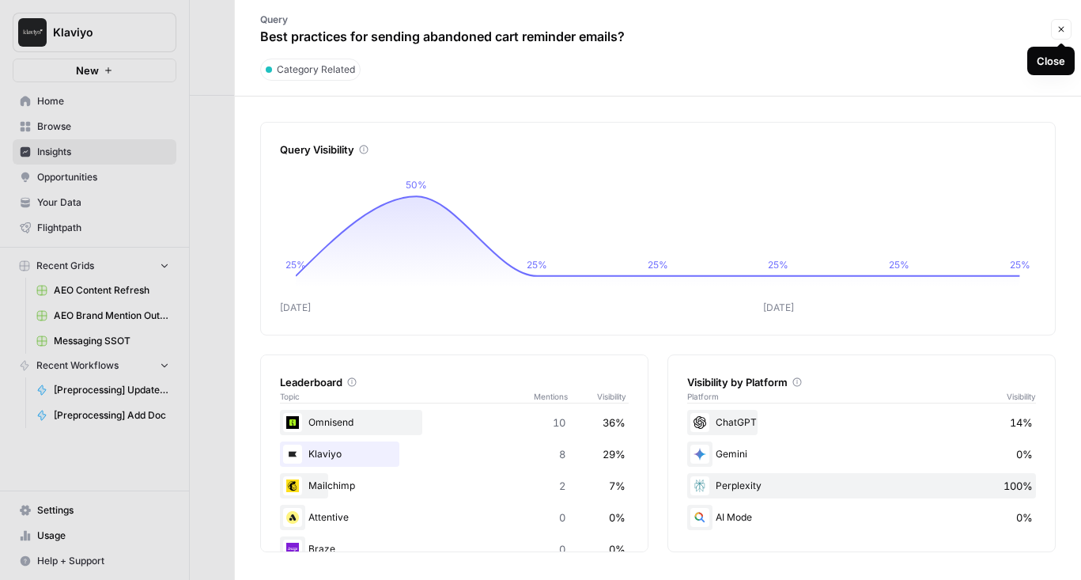
click at [1056, 27] on button "Close" at bounding box center [1061, 29] width 21 height 21
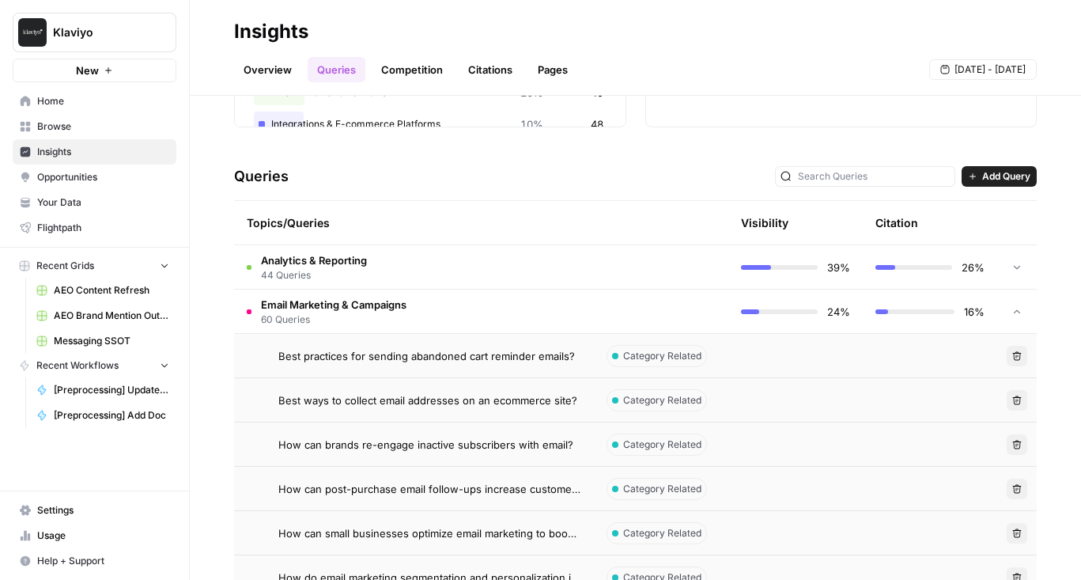
click at [451, 352] on span "Best practices for sending abandoned cart reminder emails?" at bounding box center [426, 356] width 297 height 16
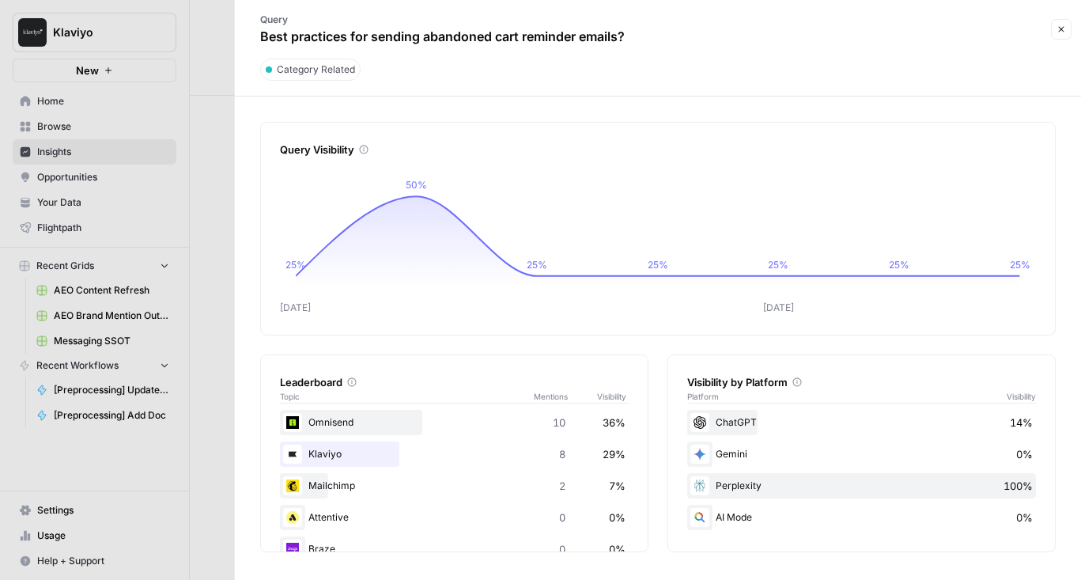
click at [1058, 36] on button "Close" at bounding box center [1061, 29] width 21 height 21
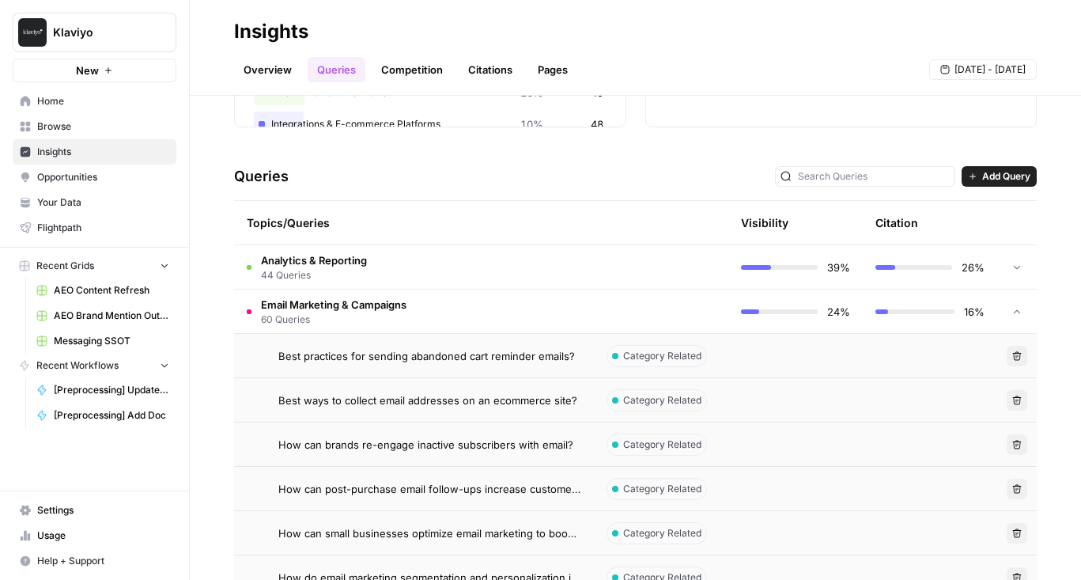
click at [477, 356] on span "Best practices for sending abandoned cart reminder emails?" at bounding box center [426, 356] width 297 height 16
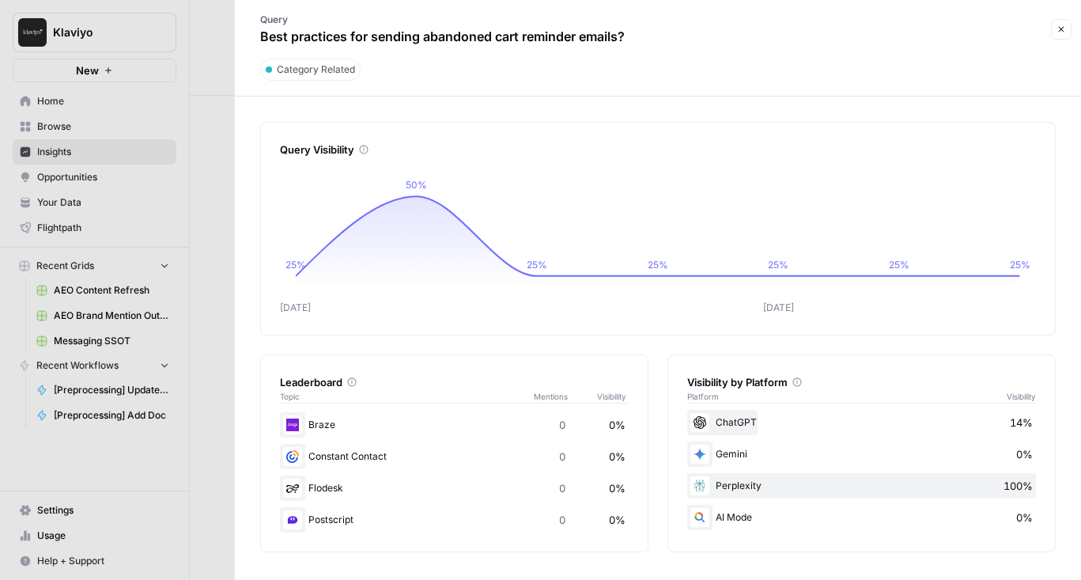
click at [1057, 33] on icon "button" at bounding box center [1060, 29] width 9 height 9
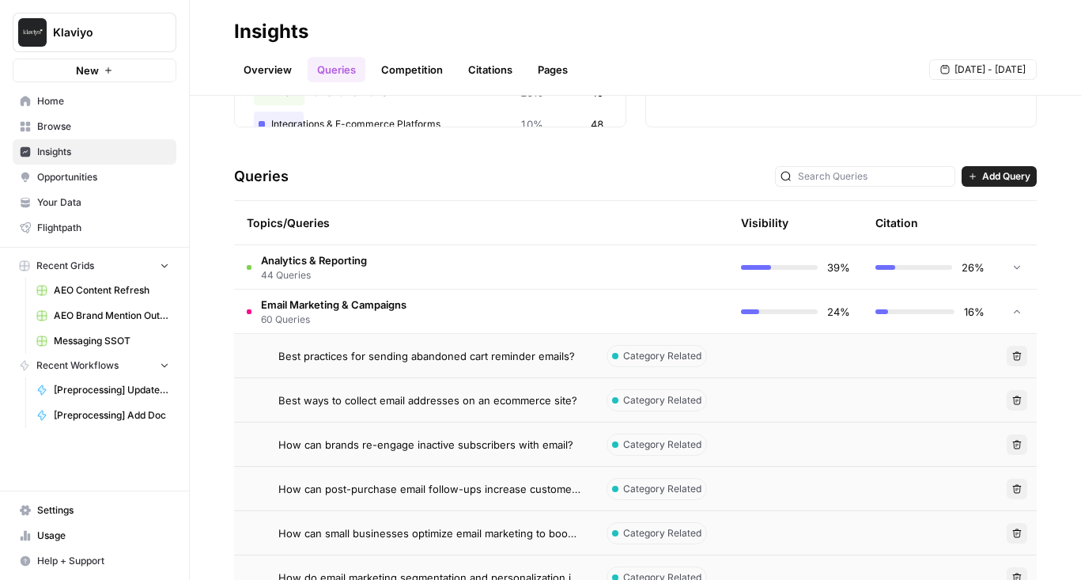
click at [506, 361] on span "Best practices for sending abandoned cart reminder emails?" at bounding box center [426, 356] width 297 height 16
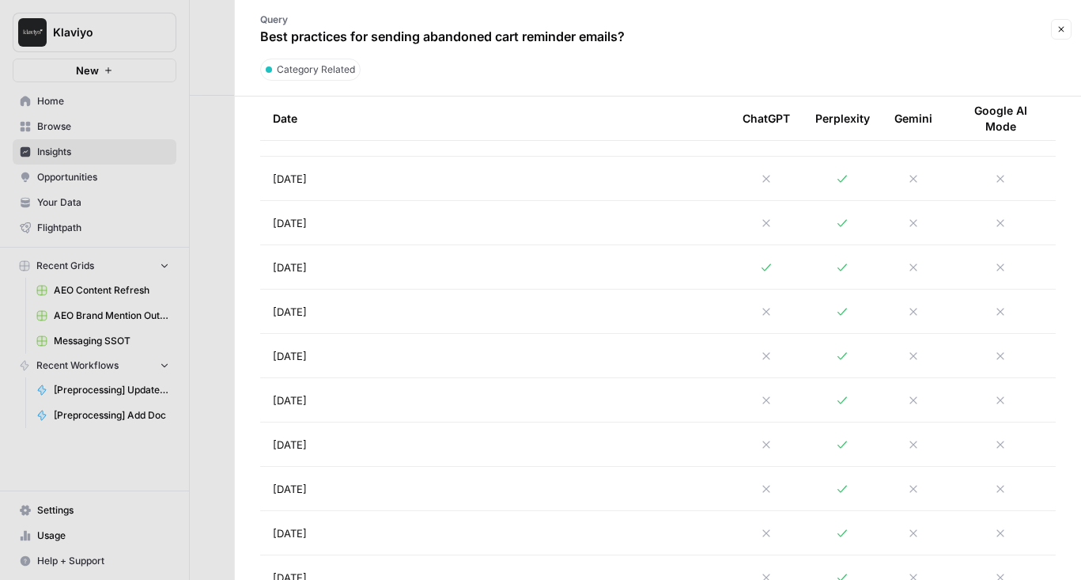
click at [504, 187] on td "Sep 1, 2025" at bounding box center [495, 178] width 470 height 43
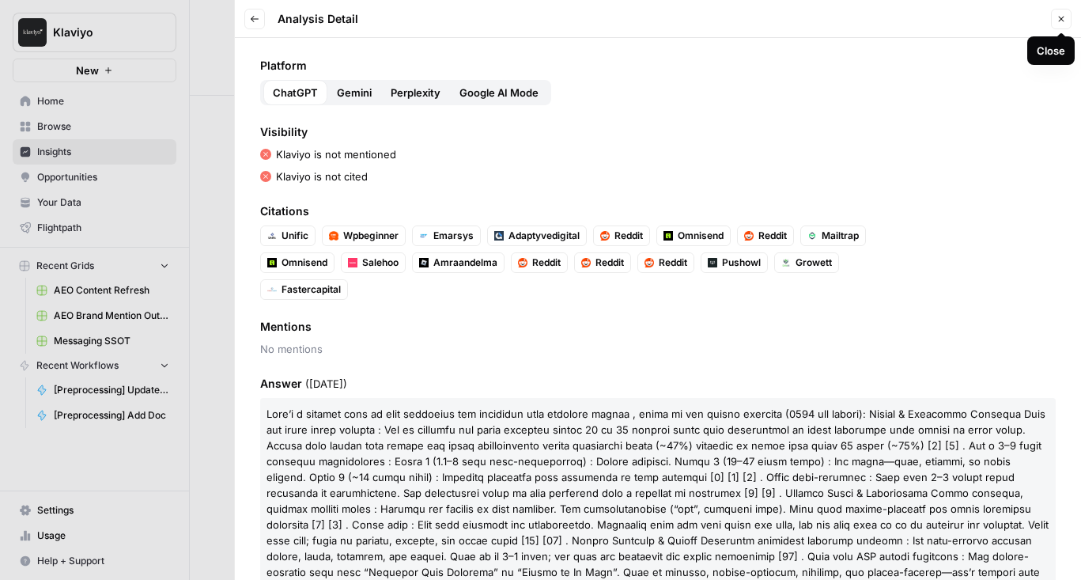
scroll to position [361, 0]
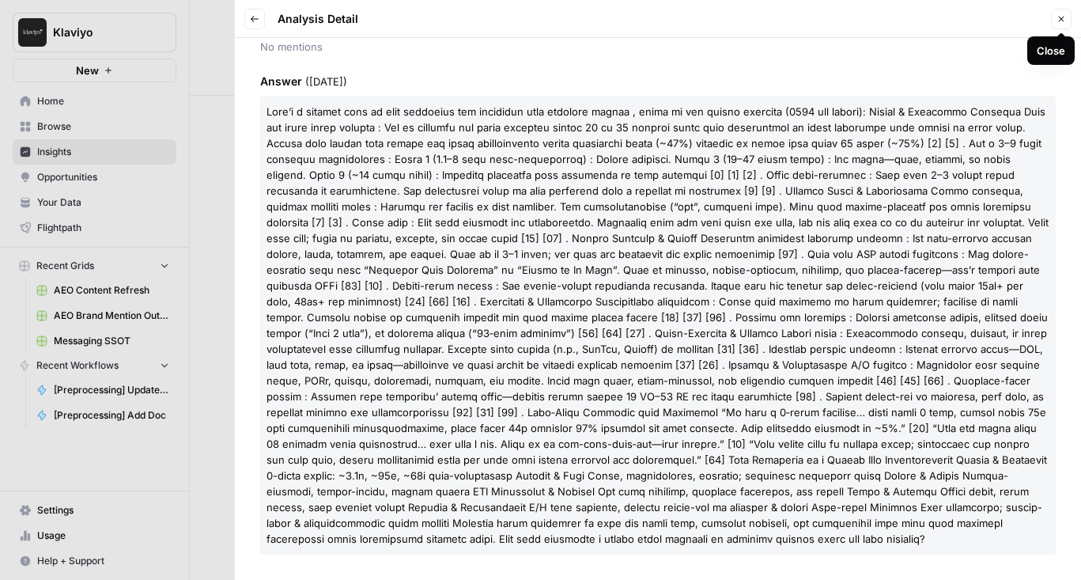
click at [1056, 20] on icon "button" at bounding box center [1060, 18] width 9 height 9
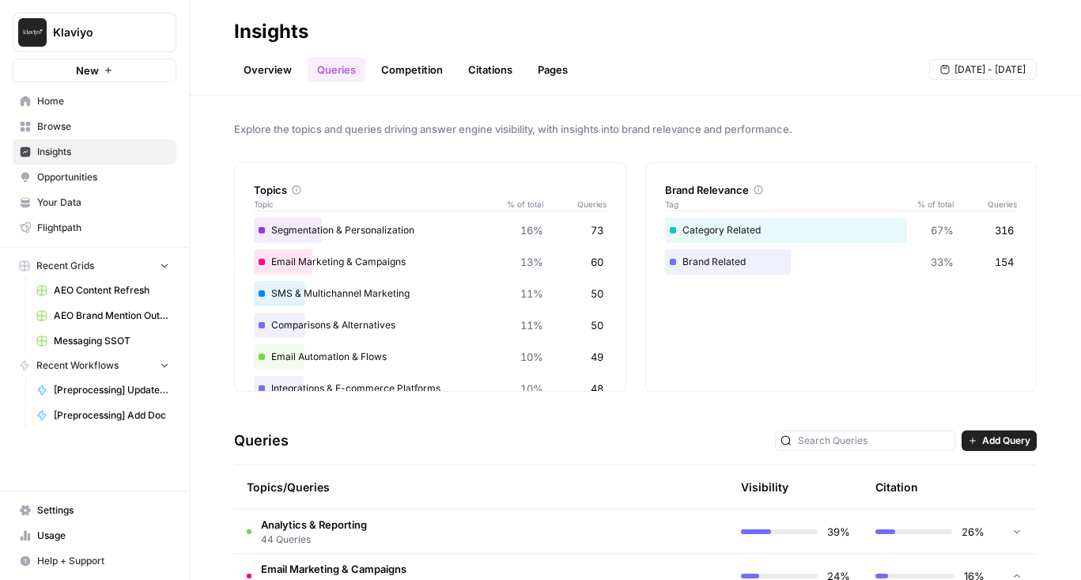
scroll to position [252, 0]
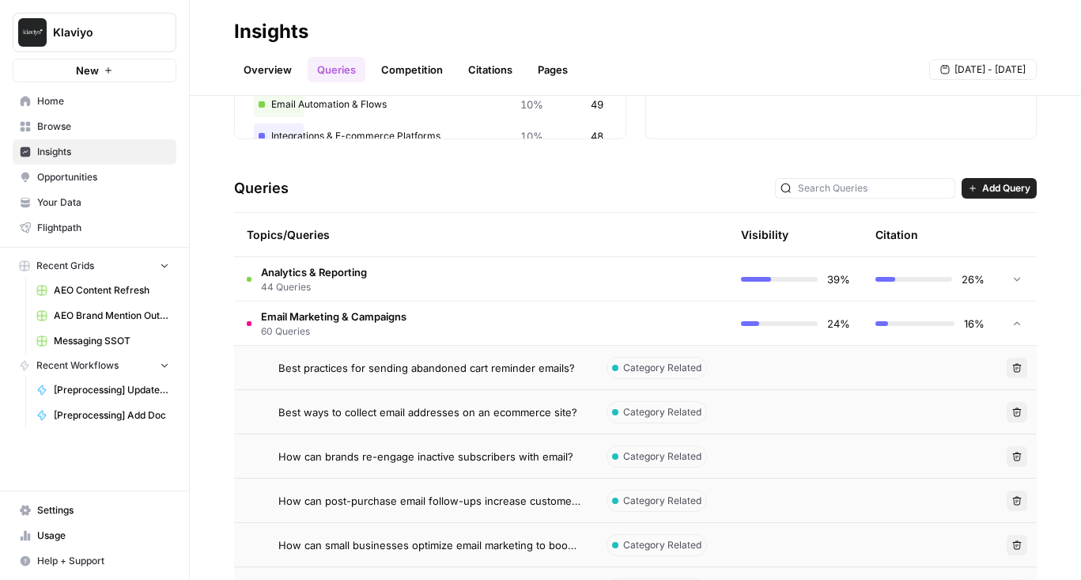
click at [663, 313] on td at bounding box center [661, 322] width 134 height 43
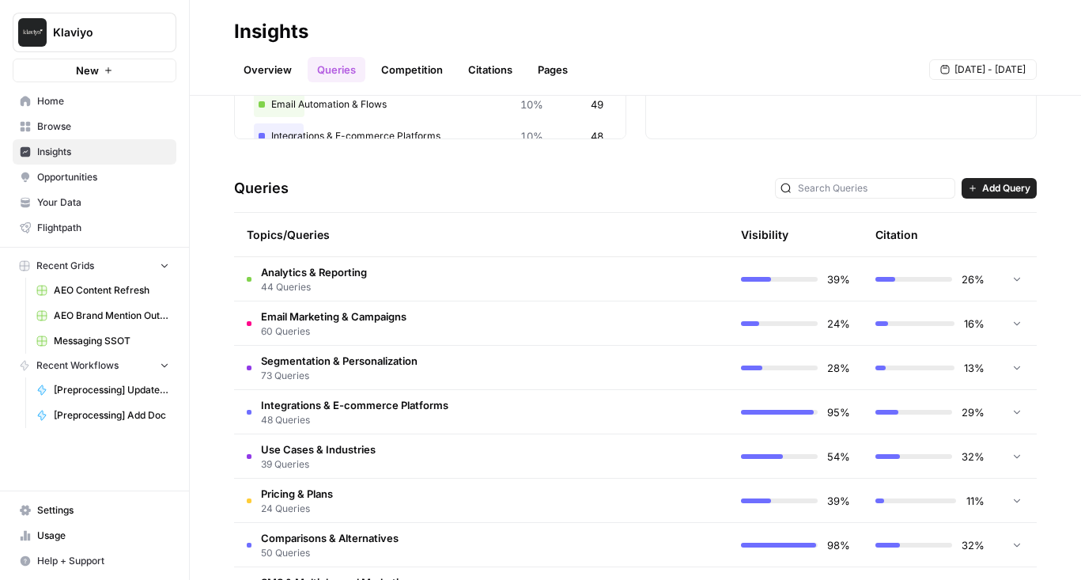
scroll to position [398, 0]
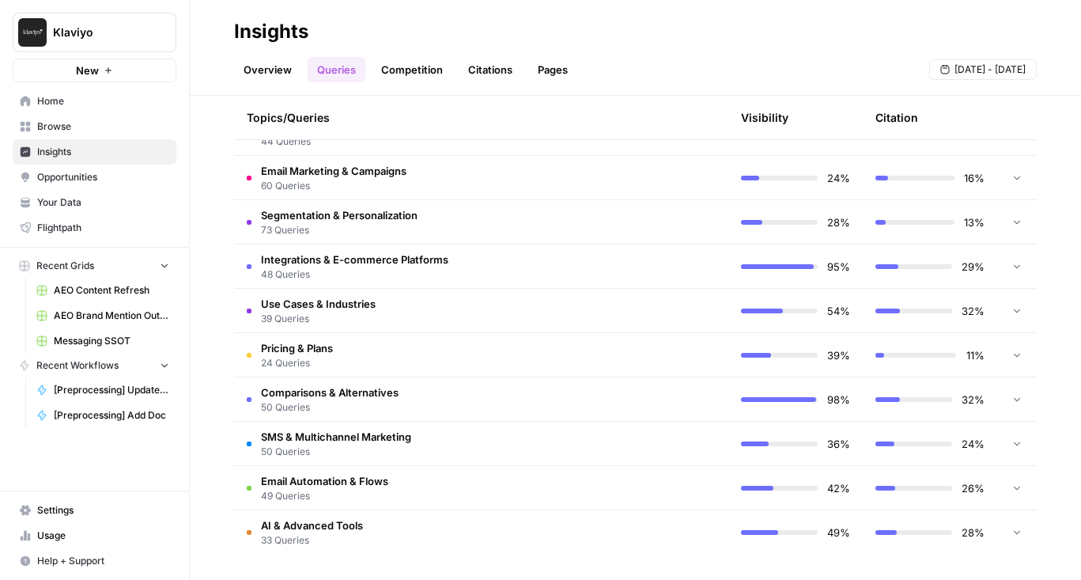
click at [621, 357] on td at bounding box center [661, 354] width 134 height 43
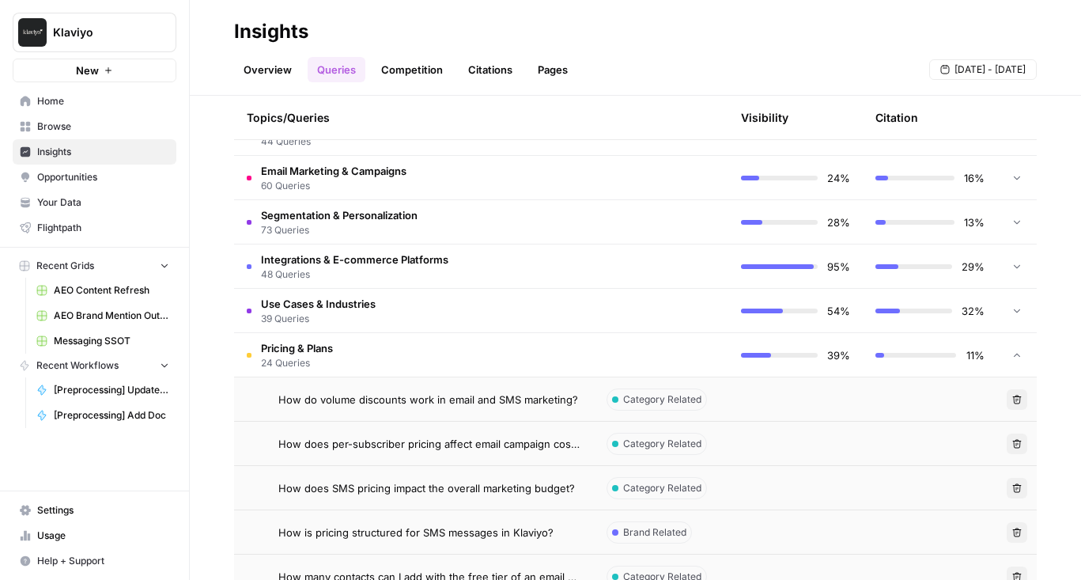
click at [621, 357] on td at bounding box center [661, 354] width 134 height 43
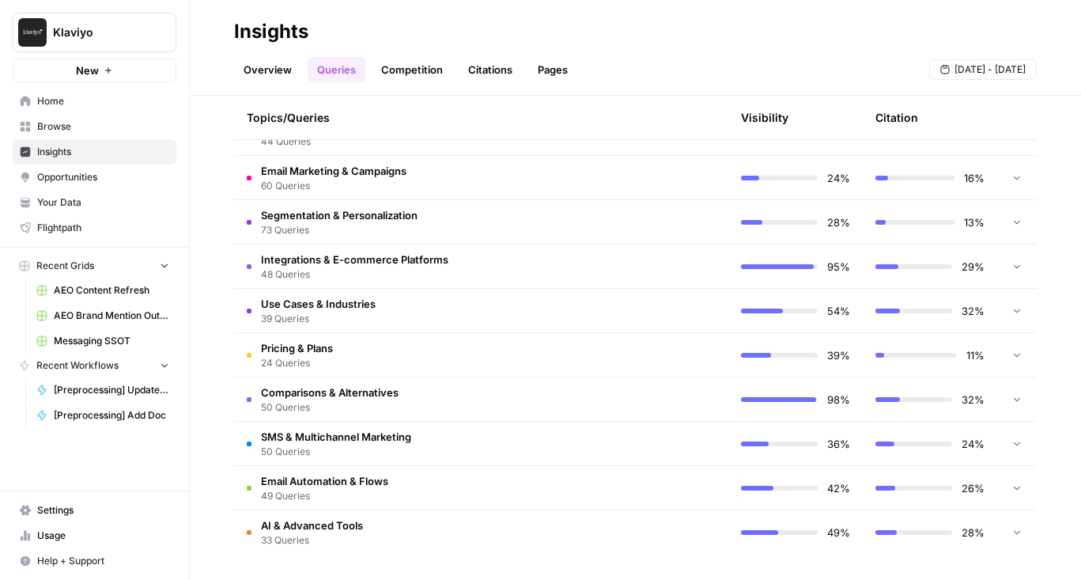
click at [614, 254] on td at bounding box center [661, 265] width 134 height 43
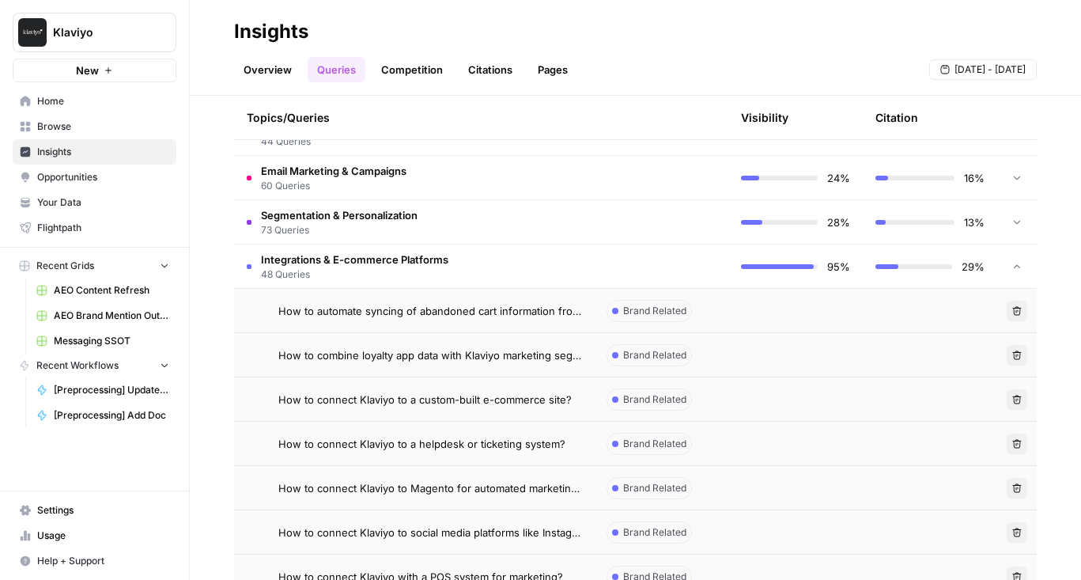
click at [614, 254] on td at bounding box center [661, 265] width 134 height 43
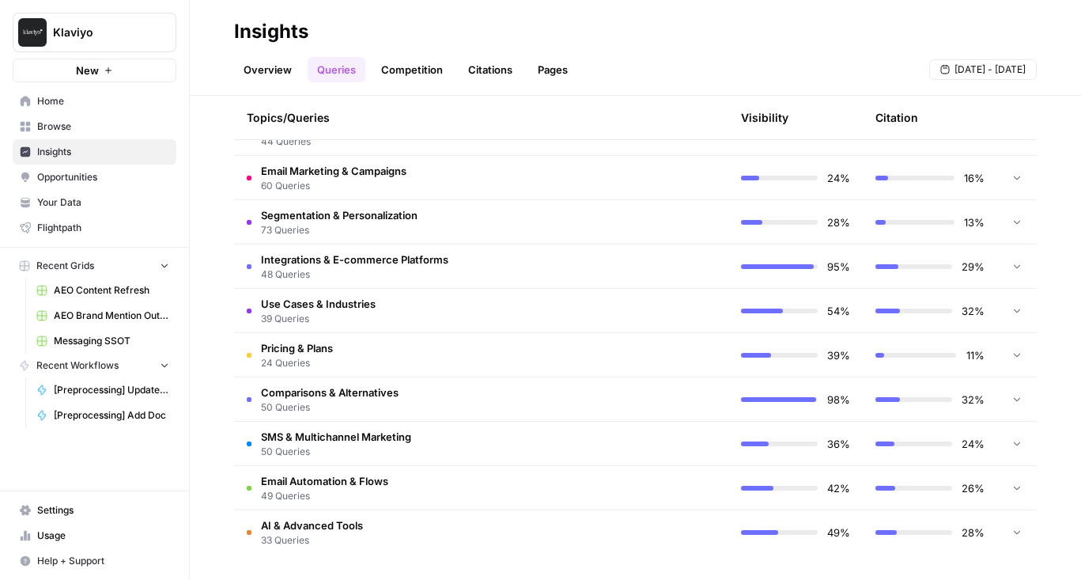
click at [601, 224] on td at bounding box center [661, 221] width 134 height 43
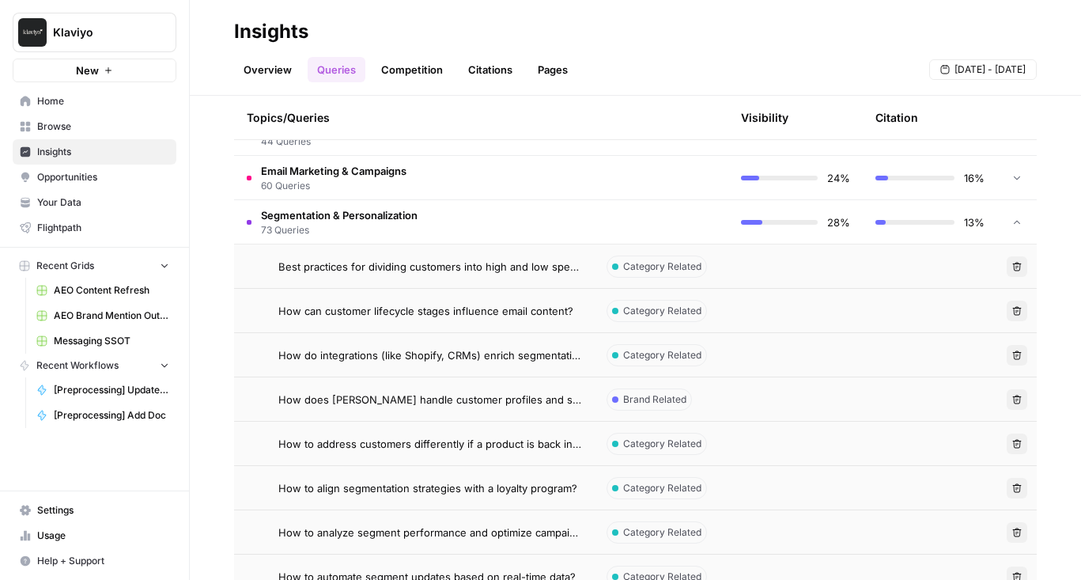
click at [544, 210] on td "Segmentation & Personalization 73 Queries" at bounding box center [414, 221] width 360 height 43
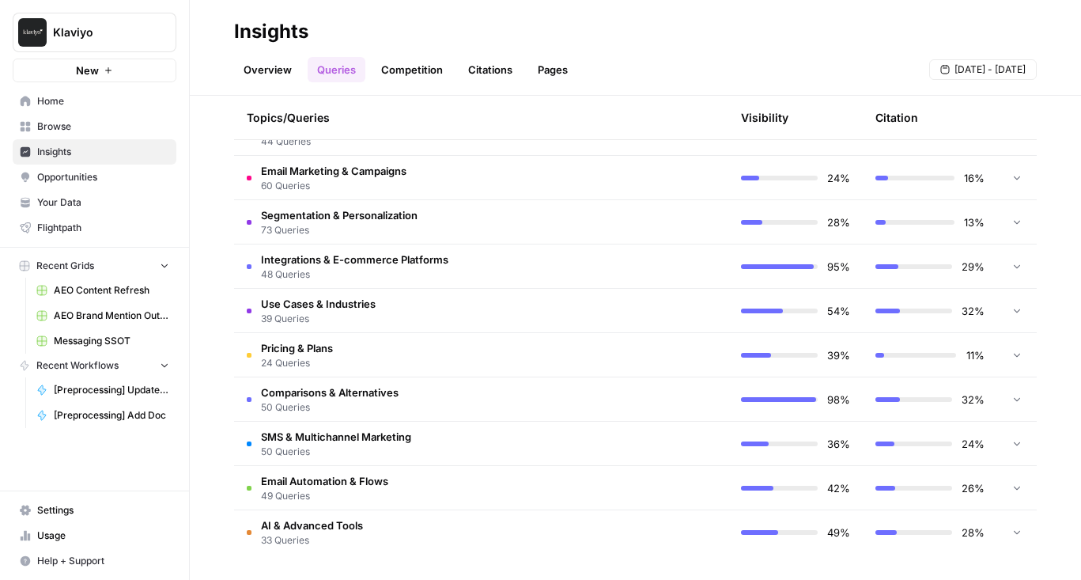
scroll to position [0, 0]
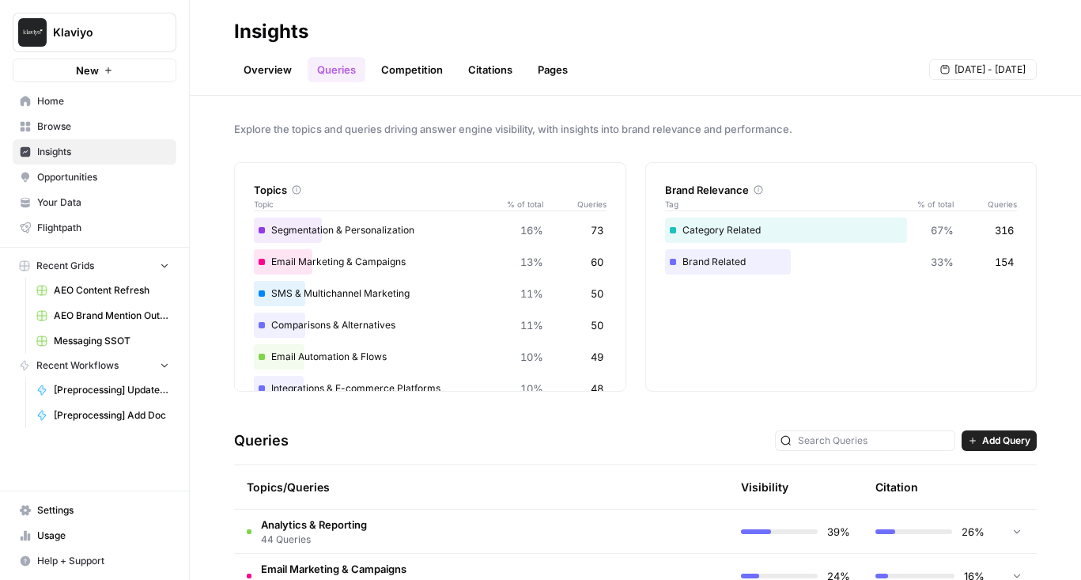
click at [378, 89] on header "Insights Overview Queries Competition Citations Pages Aug 29 - Sep 4" at bounding box center [635, 48] width 891 height 96
click at [400, 77] on link "Competition" at bounding box center [412, 69] width 81 height 25
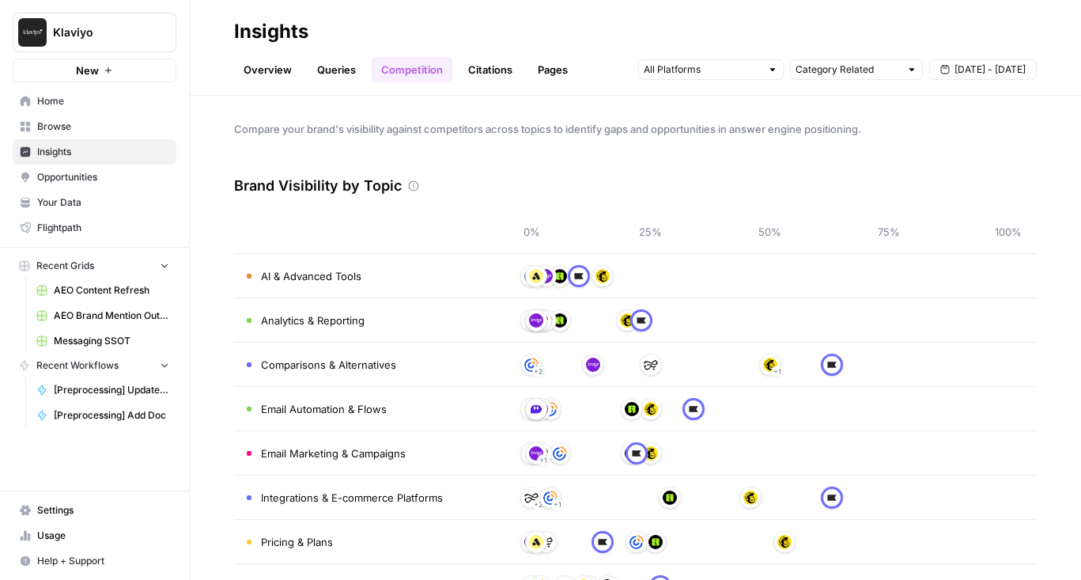
click at [478, 66] on link "Citations" at bounding box center [490, 69] width 63 height 25
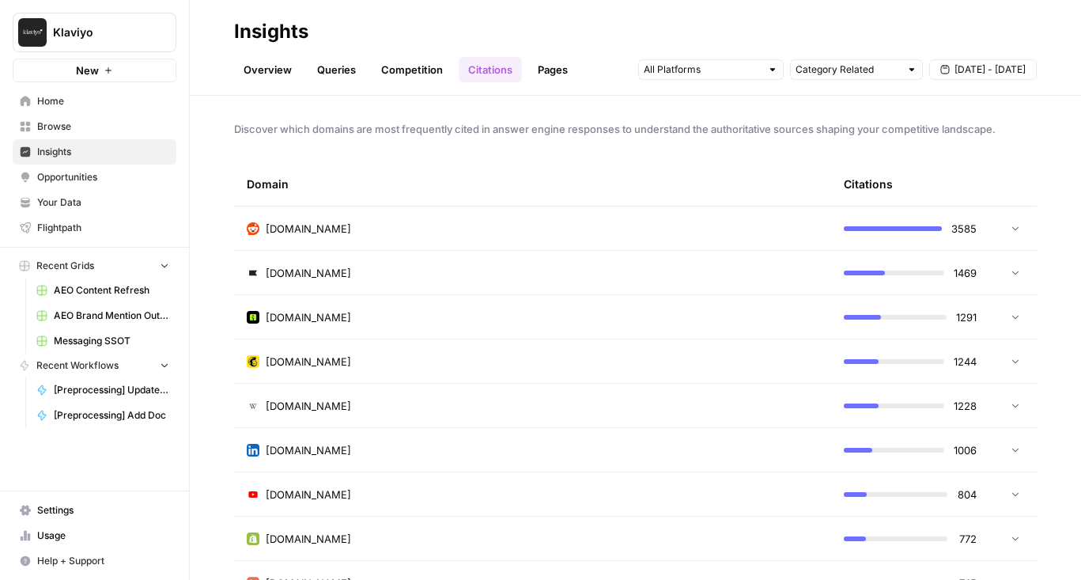
click at [421, 70] on link "Competition" at bounding box center [412, 69] width 81 height 25
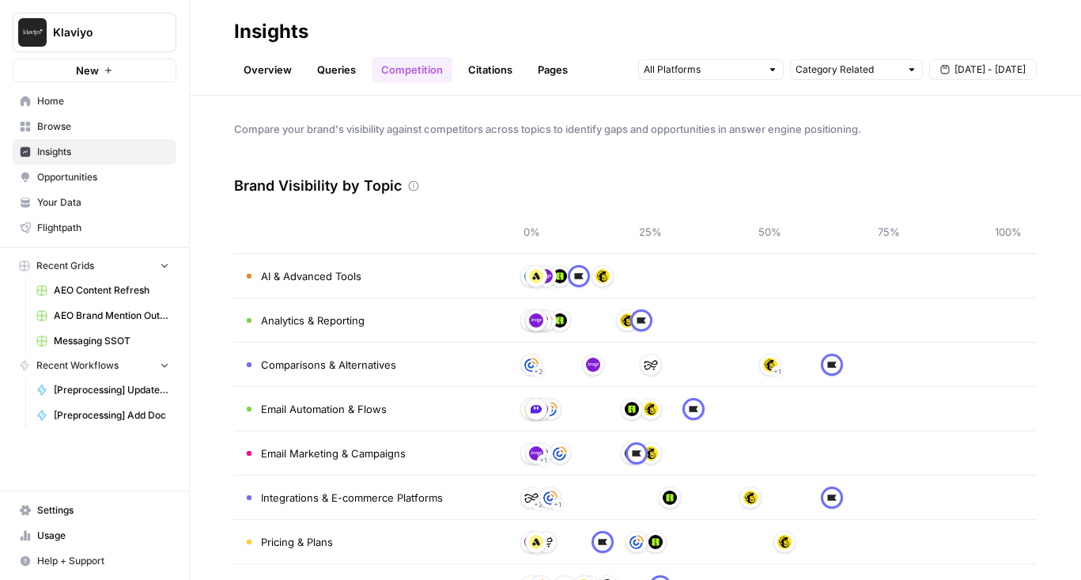
click at [477, 70] on link "Citations" at bounding box center [490, 69] width 63 height 25
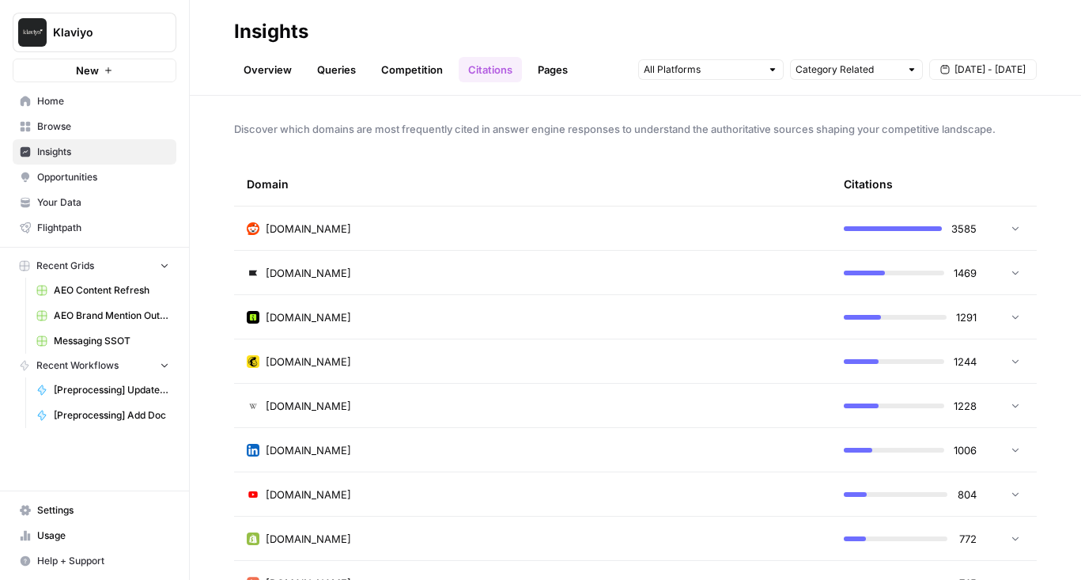
click at [543, 75] on link "Pages" at bounding box center [552, 69] width 49 height 25
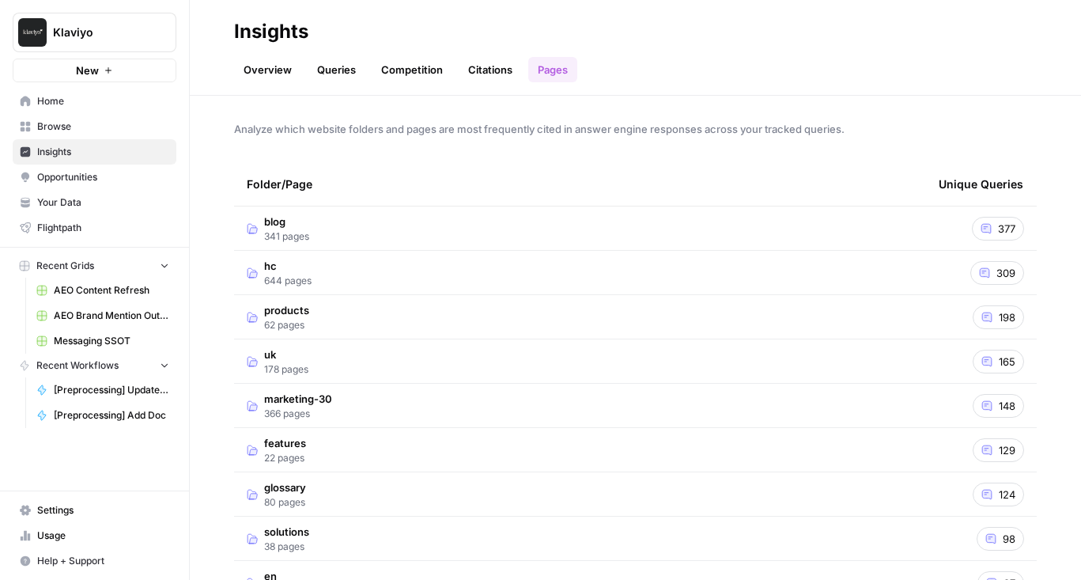
click at [361, 67] on link "Queries" at bounding box center [337, 69] width 58 height 25
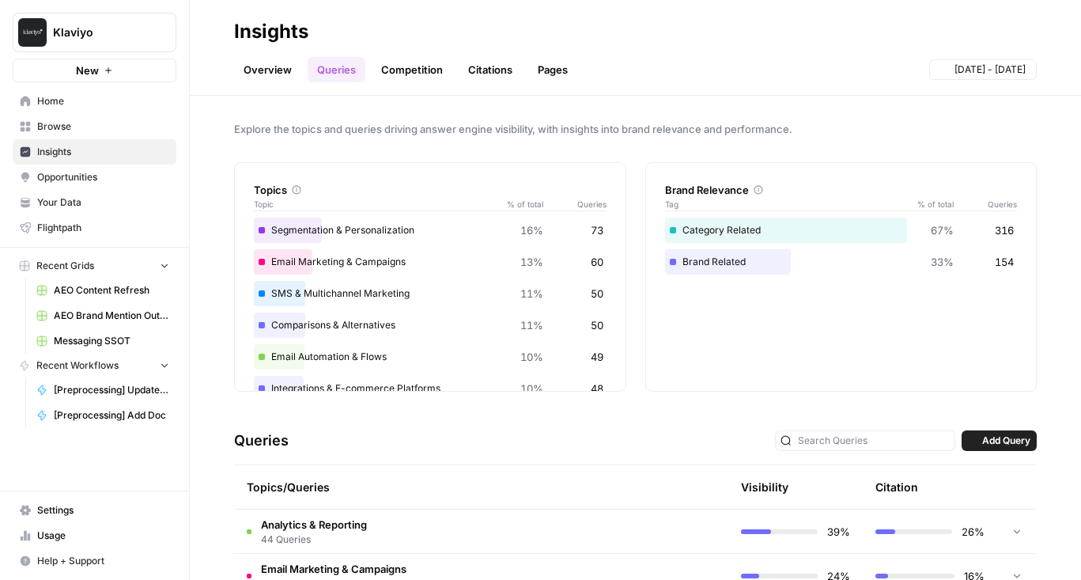
click at [248, 70] on link "Overview" at bounding box center [267, 69] width 67 height 25
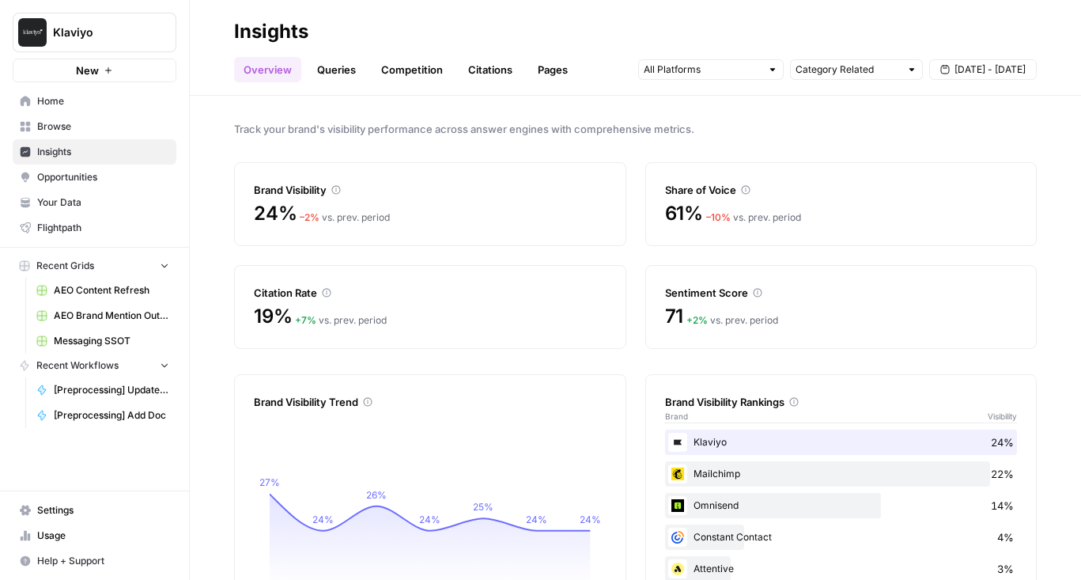
click at [531, 66] on link "Pages" at bounding box center [552, 69] width 49 height 25
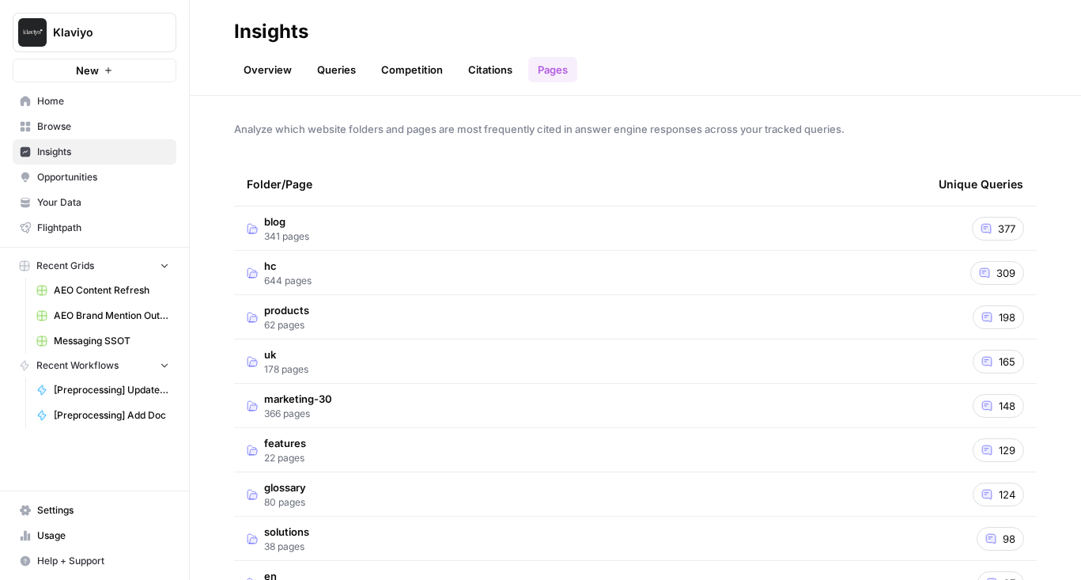
click at [456, 212] on td "blog 341 pages" at bounding box center [580, 227] width 692 height 43
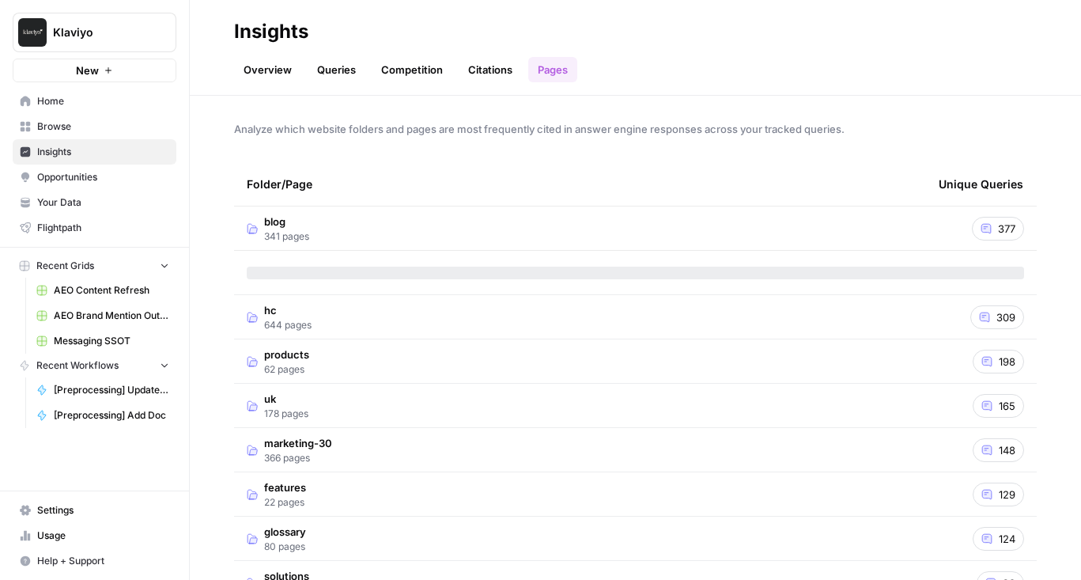
click at [116, 174] on span "Opportunities" at bounding box center [103, 177] width 132 height 14
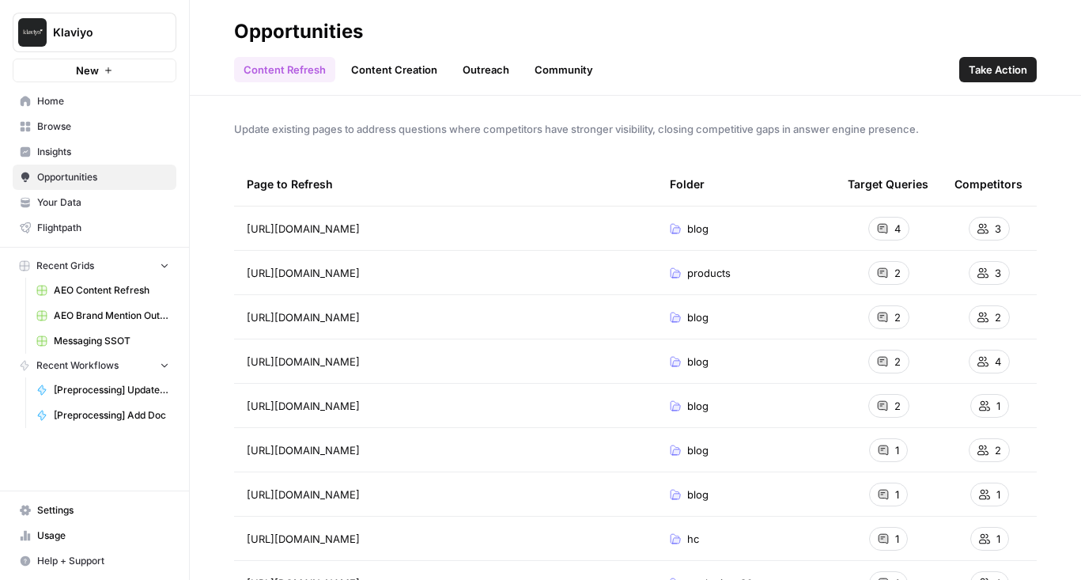
click at [101, 157] on span "Insights" at bounding box center [103, 152] width 132 height 14
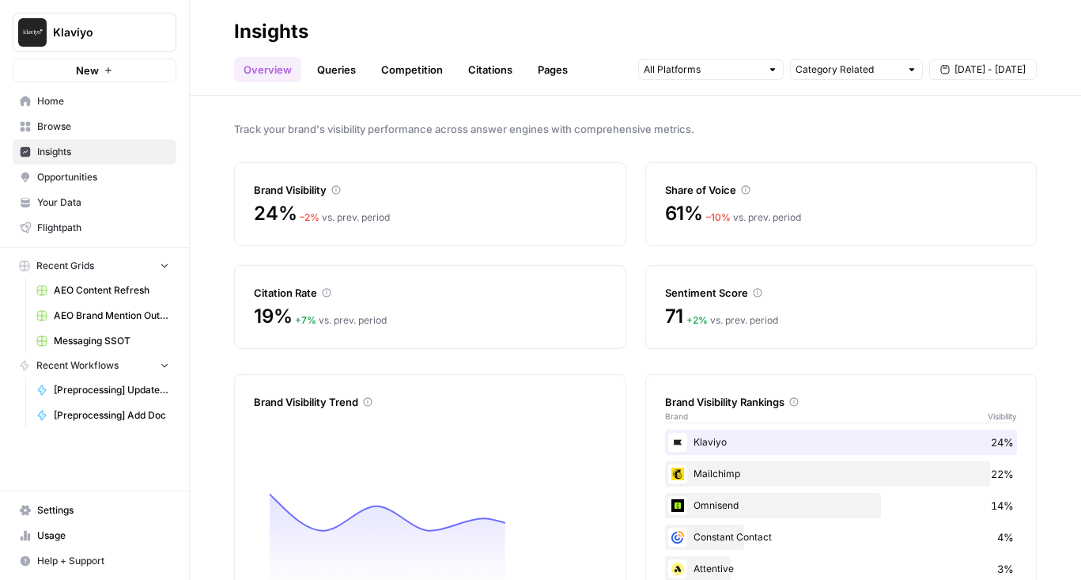
click at [102, 178] on span "Opportunities" at bounding box center [103, 177] width 132 height 14
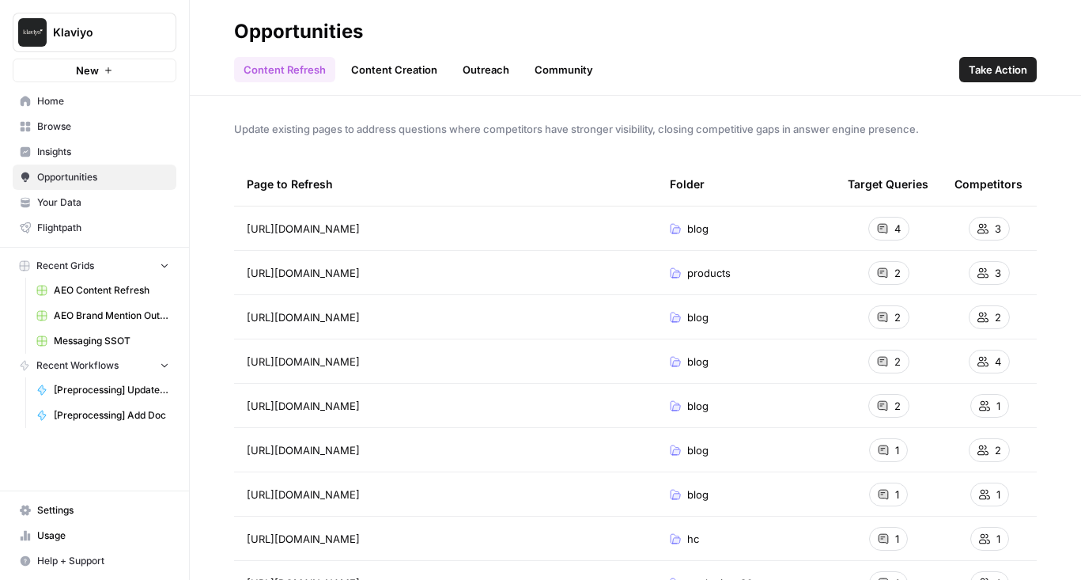
click at [96, 157] on span "Insights" at bounding box center [103, 152] width 132 height 14
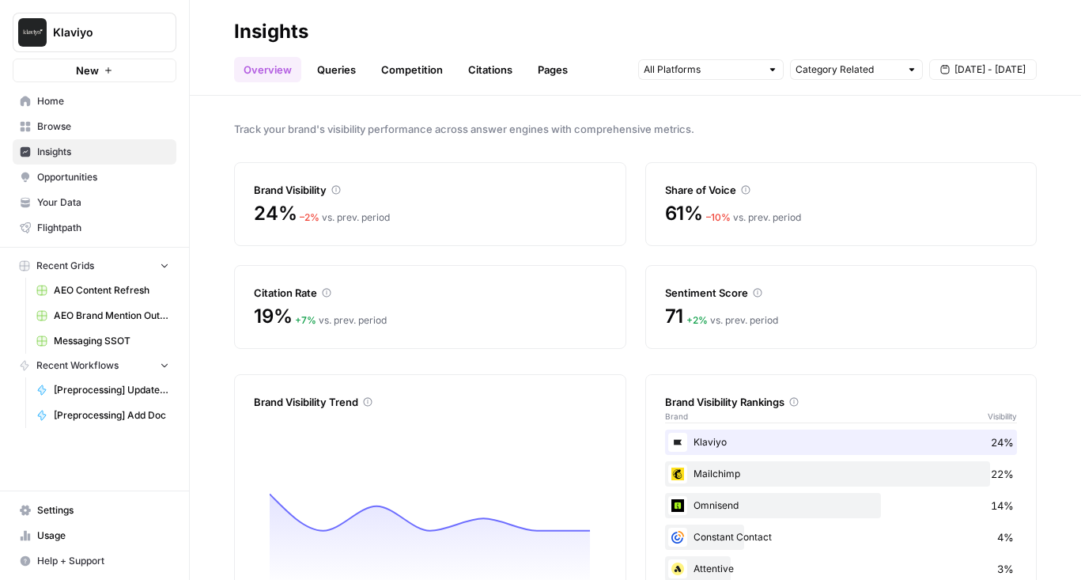
click at [99, 177] on span "Opportunities" at bounding box center [103, 177] width 132 height 14
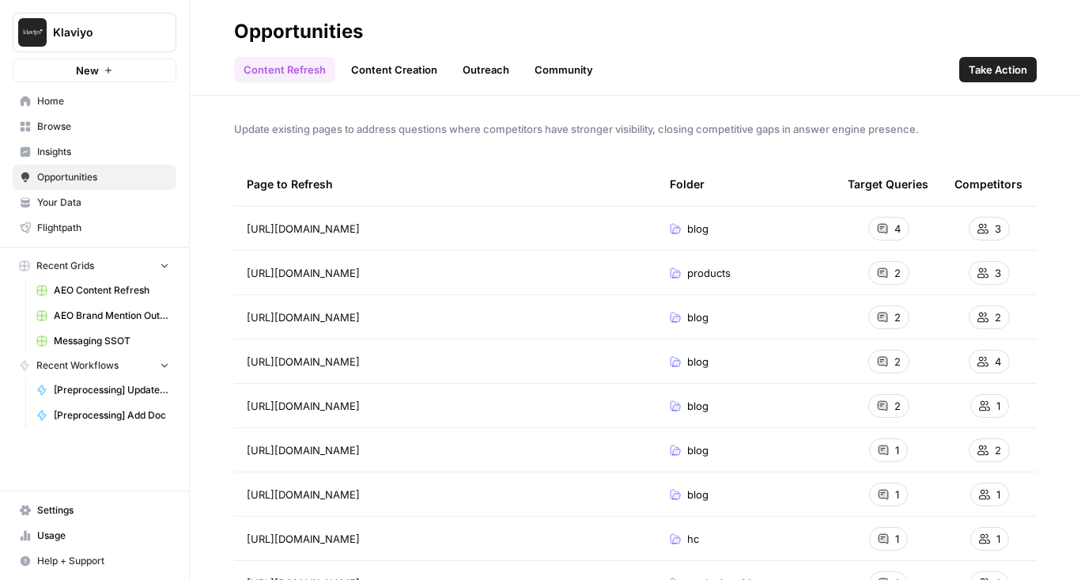
click at [469, 67] on link "Outreach" at bounding box center [486, 69] width 66 height 25
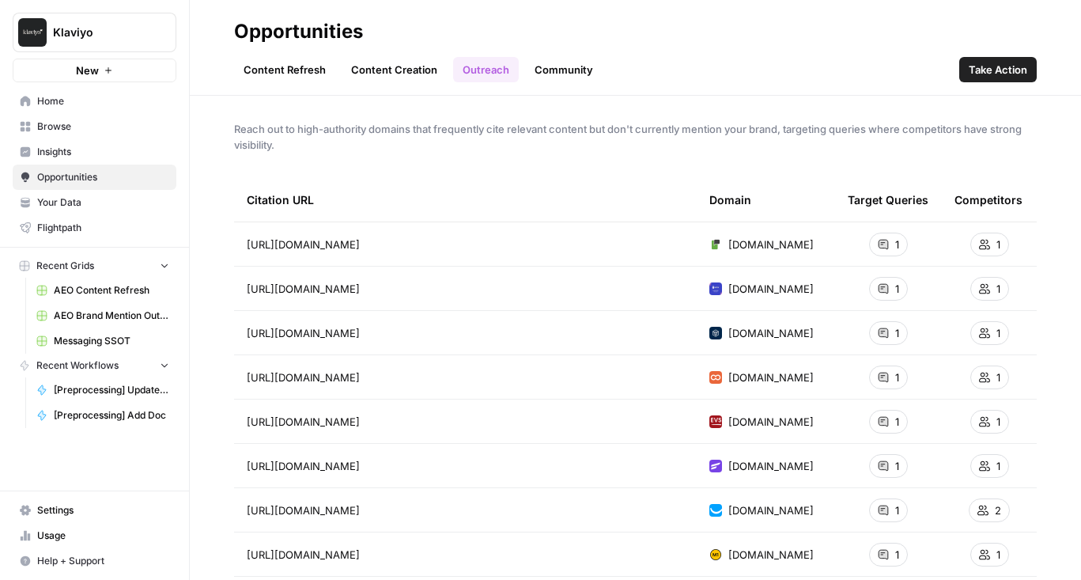
click at [547, 65] on link "Community" at bounding box center [563, 69] width 77 height 25
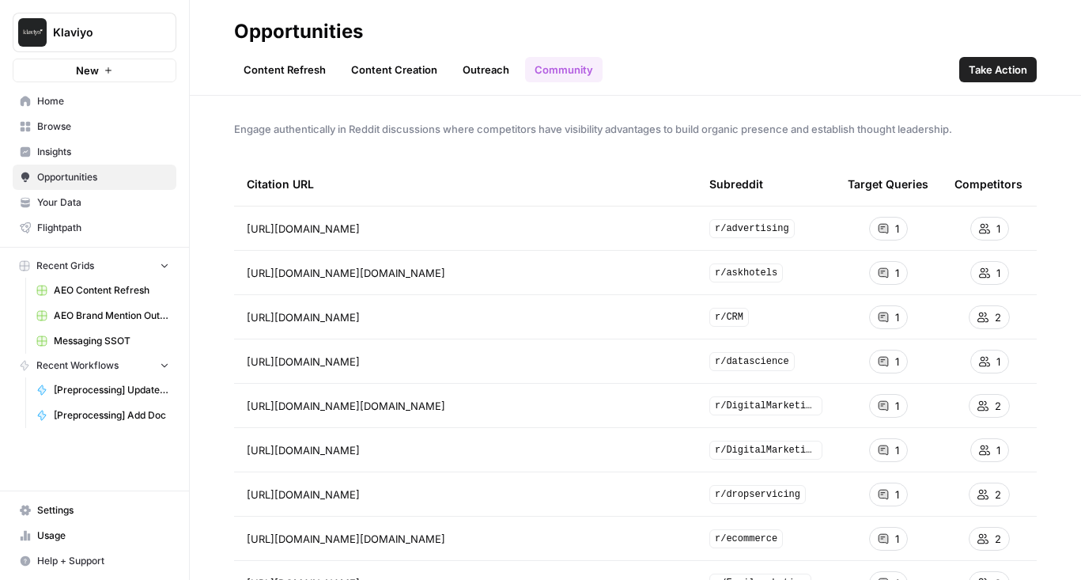
click at [477, 64] on link "Outreach" at bounding box center [486, 69] width 66 height 25
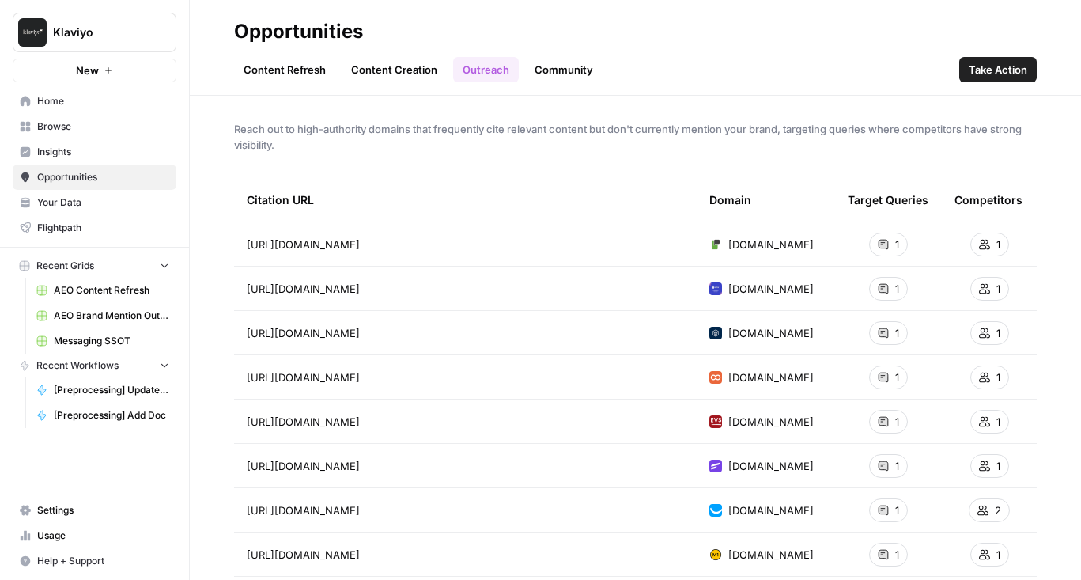
click at [362, 72] on link "Content Creation" at bounding box center [394, 69] width 105 height 25
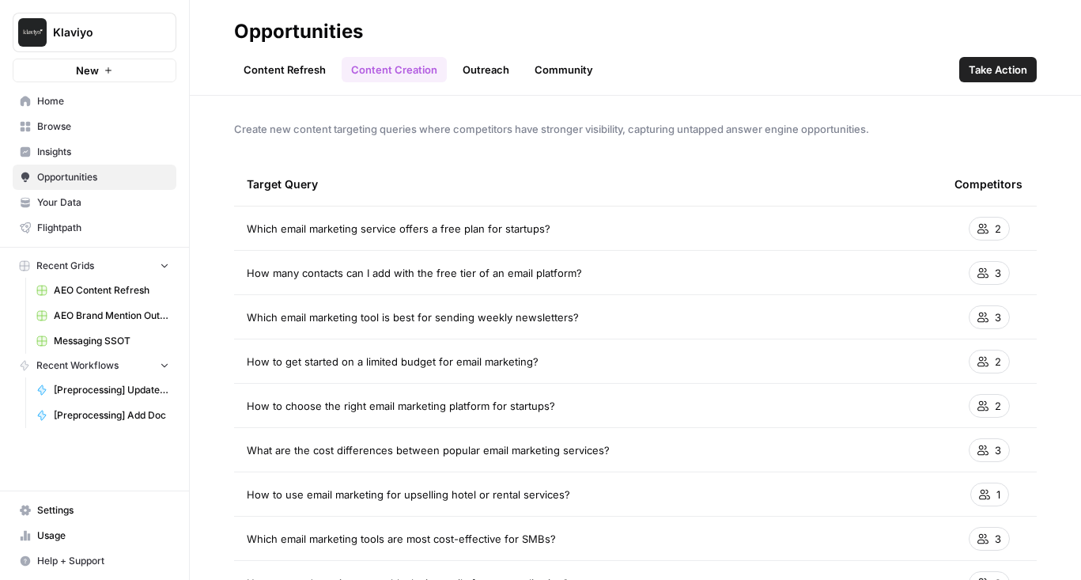
click at [448, 61] on ul "Content Refresh Content Creation Outreach Community" at bounding box center [418, 69] width 368 height 25
click at [483, 67] on link "Outreach" at bounding box center [486, 69] width 66 height 25
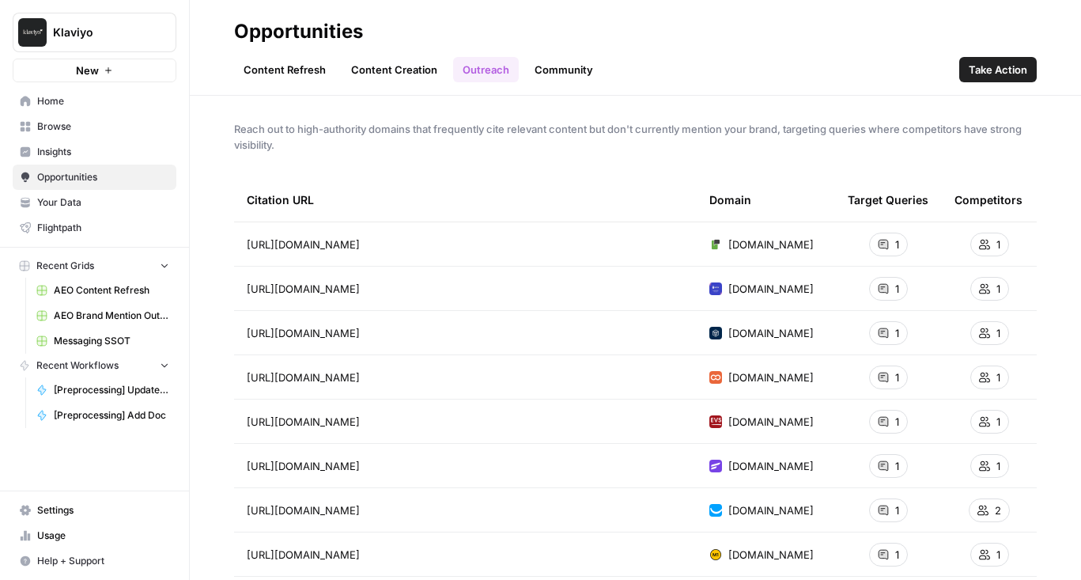
click at [91, 153] on span "Insights" at bounding box center [103, 152] width 132 height 14
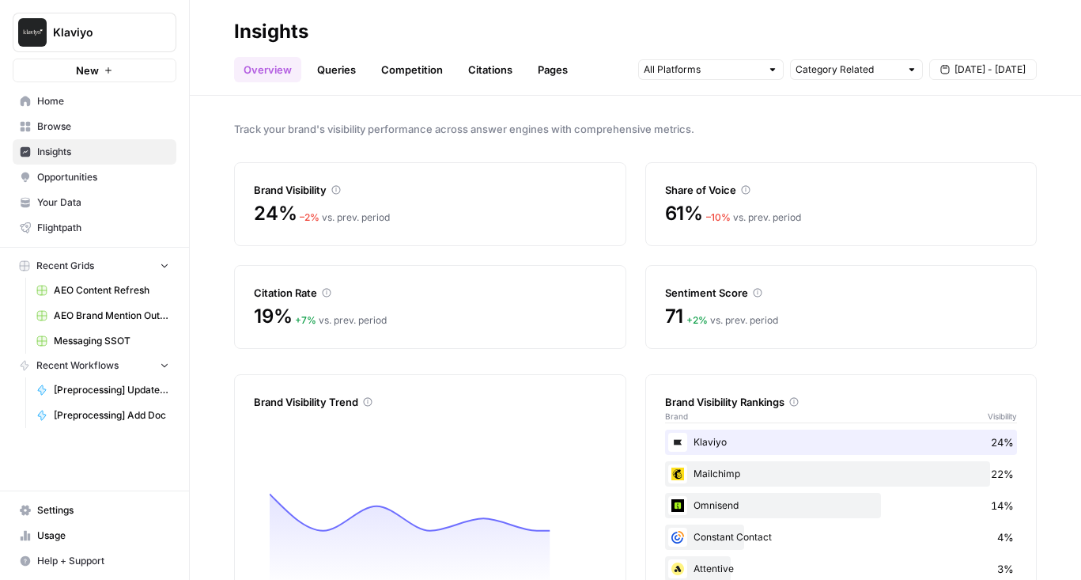
click at [562, 74] on link "Pages" at bounding box center [552, 69] width 49 height 25
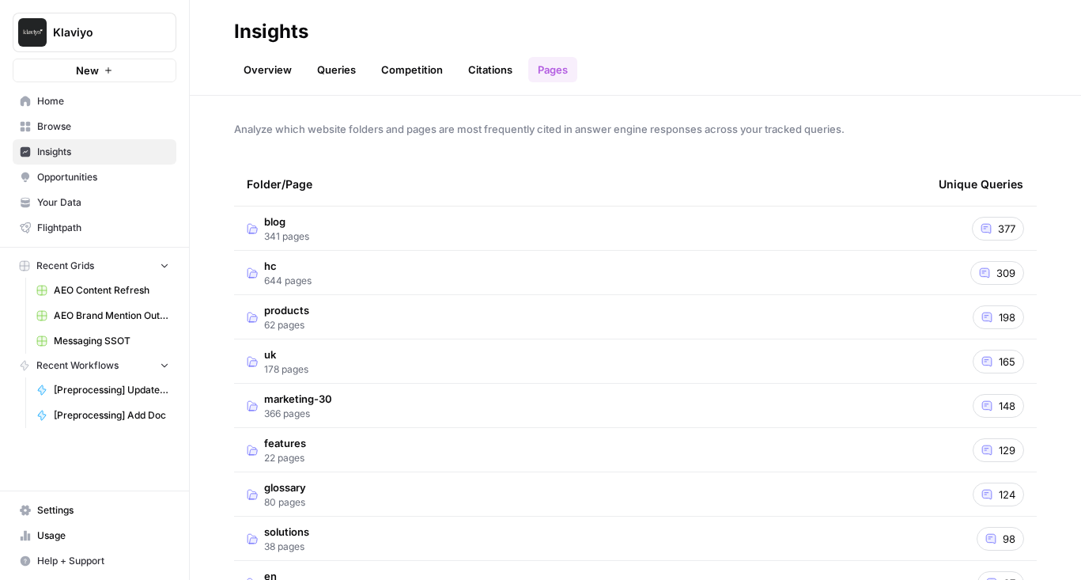
click at [323, 225] on td "blog 341 pages" at bounding box center [580, 227] width 692 height 43
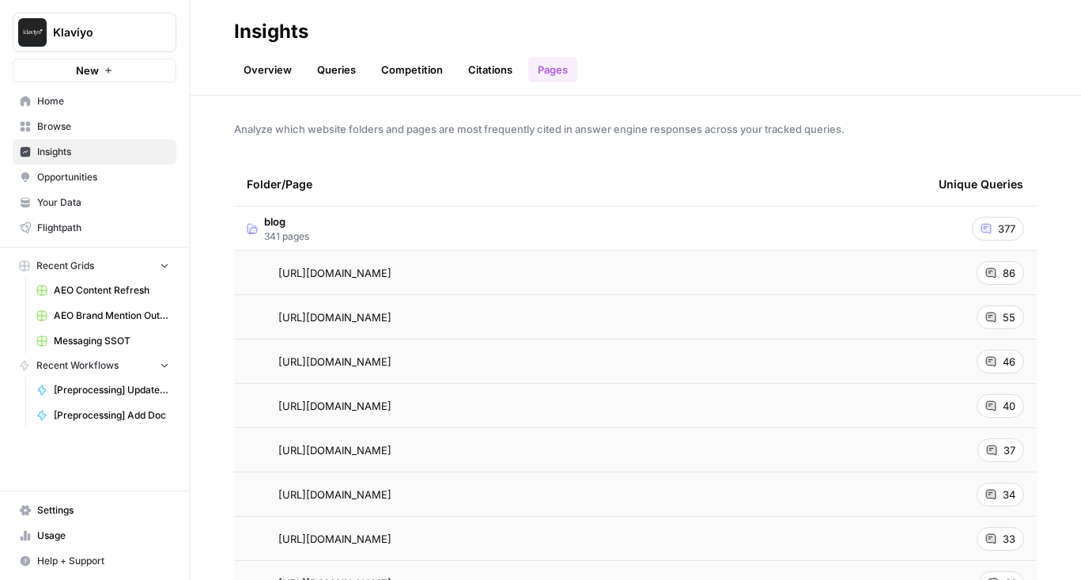
click at [266, 66] on link "Overview" at bounding box center [267, 69] width 67 height 25
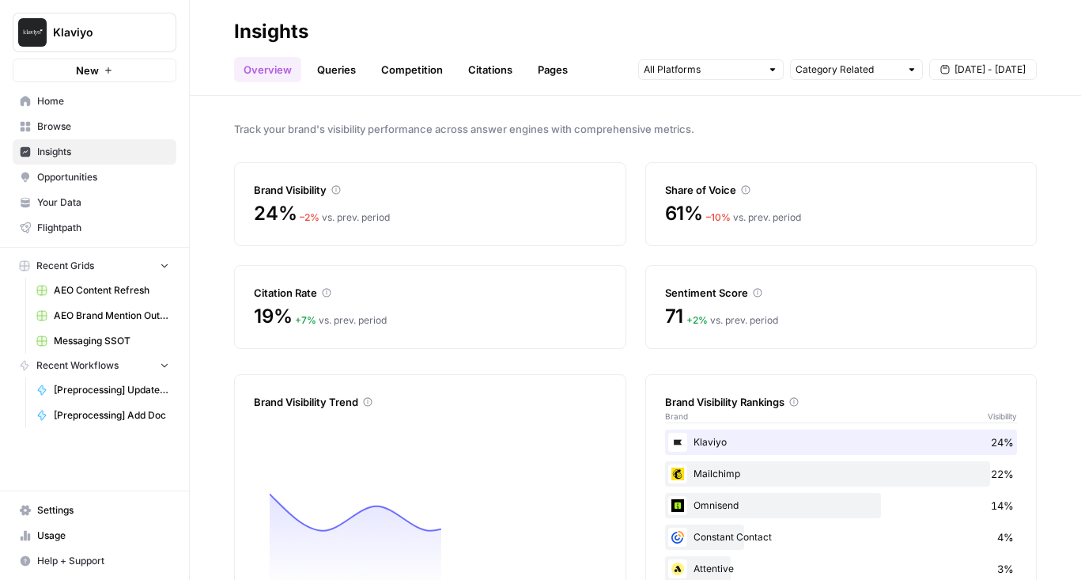
click at [342, 66] on link "Queries" at bounding box center [337, 69] width 58 height 25
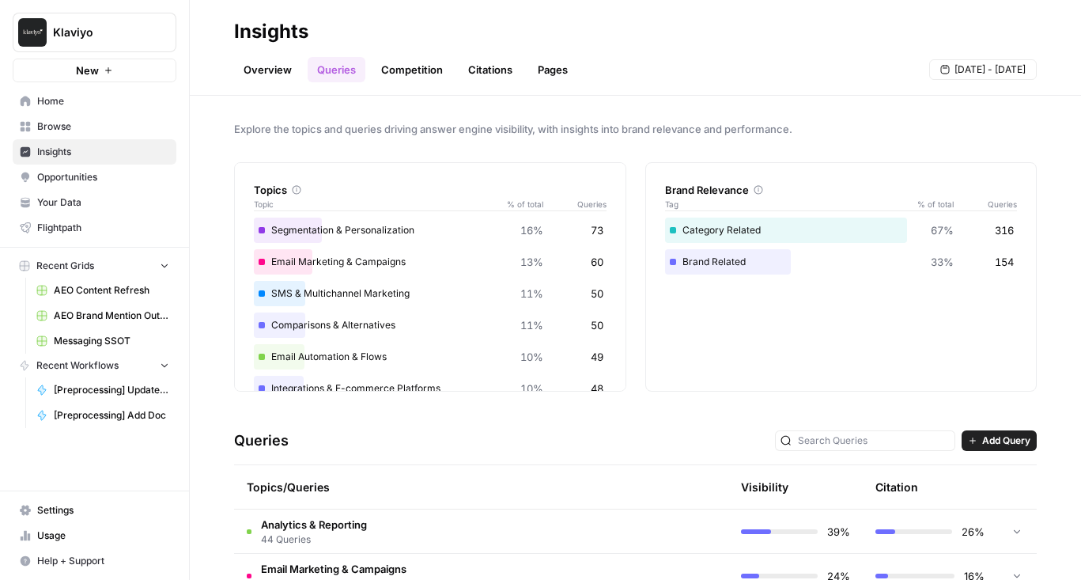
click at [538, 59] on link "Pages" at bounding box center [552, 69] width 49 height 25
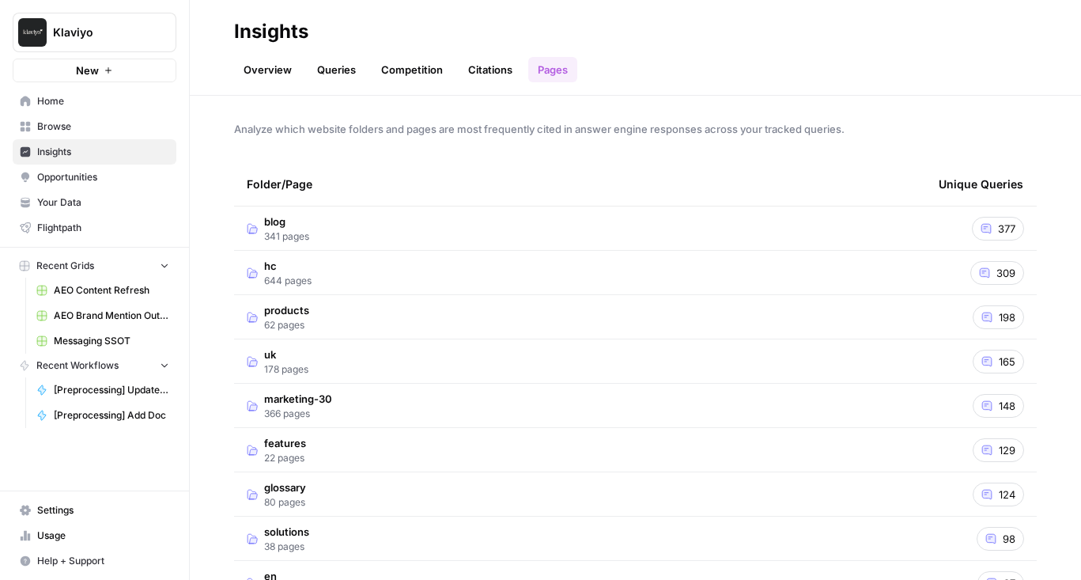
click at [333, 217] on td "blog 341 pages" at bounding box center [580, 227] width 692 height 43
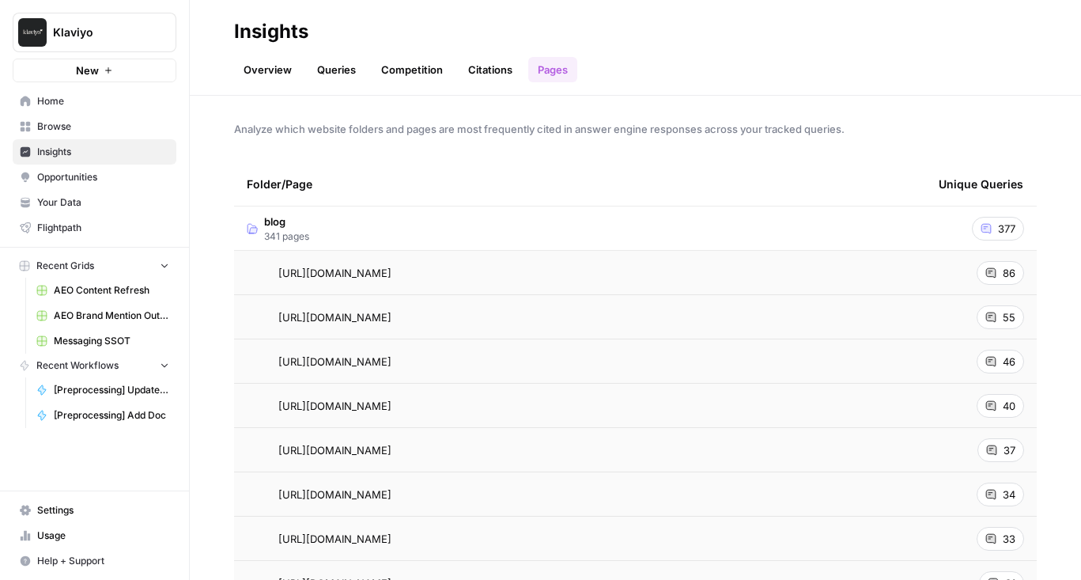
click at [85, 184] on link "Opportunities" at bounding box center [95, 176] width 164 height 25
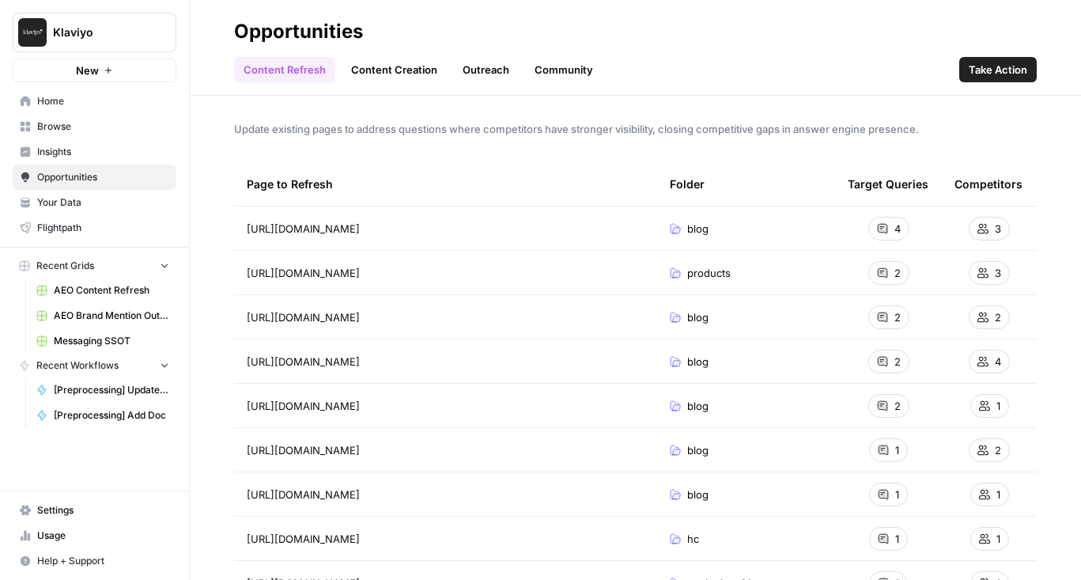
click at [546, 63] on link "Community" at bounding box center [563, 69] width 77 height 25
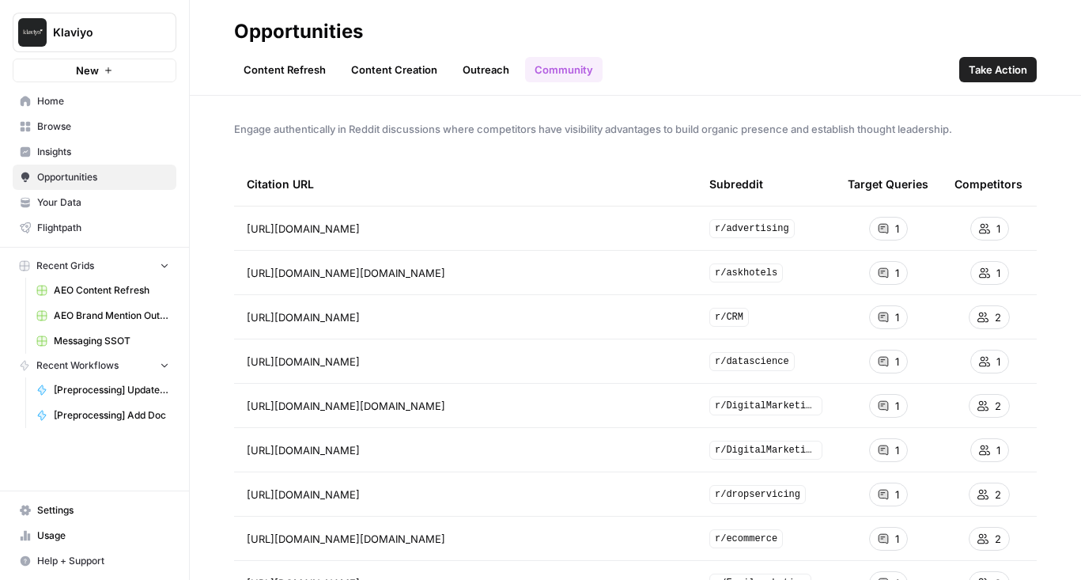
click at [561, 217] on td "https://www.reddit.com/r/advertising/comments/y2bghi/whats_a_good_time_to_send_…" at bounding box center [465, 227] width 463 height 43
click at [360, 230] on span "https://www.reddit.com/r/advertising/comments/y2bghi/whats_a_good_time_to_send_…" at bounding box center [303, 229] width 113 height 16
click at [391, 229] on link "Go to page" at bounding box center [381, 228] width 19 height 19
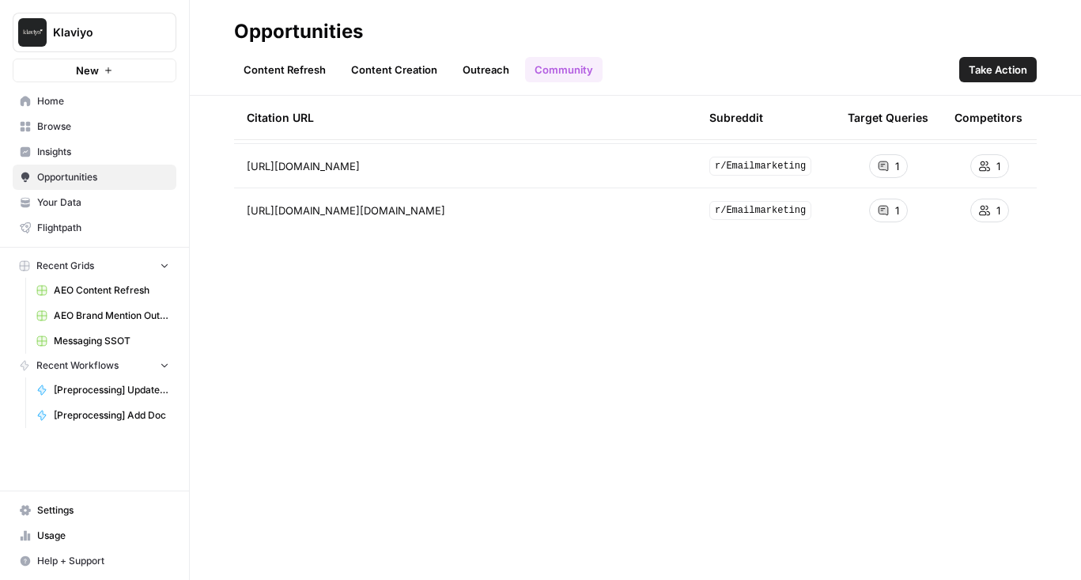
scroll to position [738, 0]
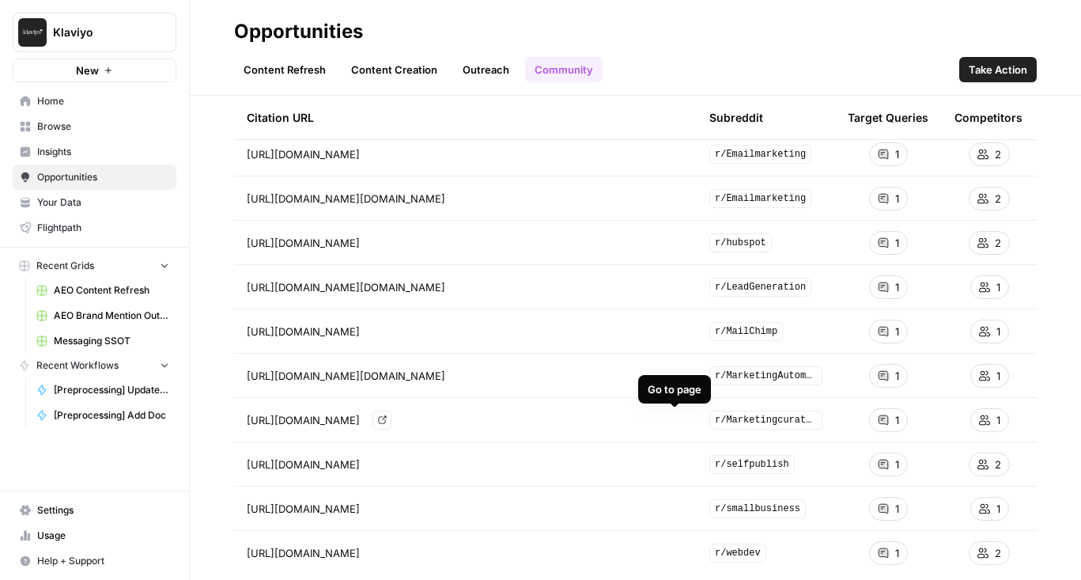
click at [391, 418] on link "Go to page" at bounding box center [381, 419] width 19 height 19
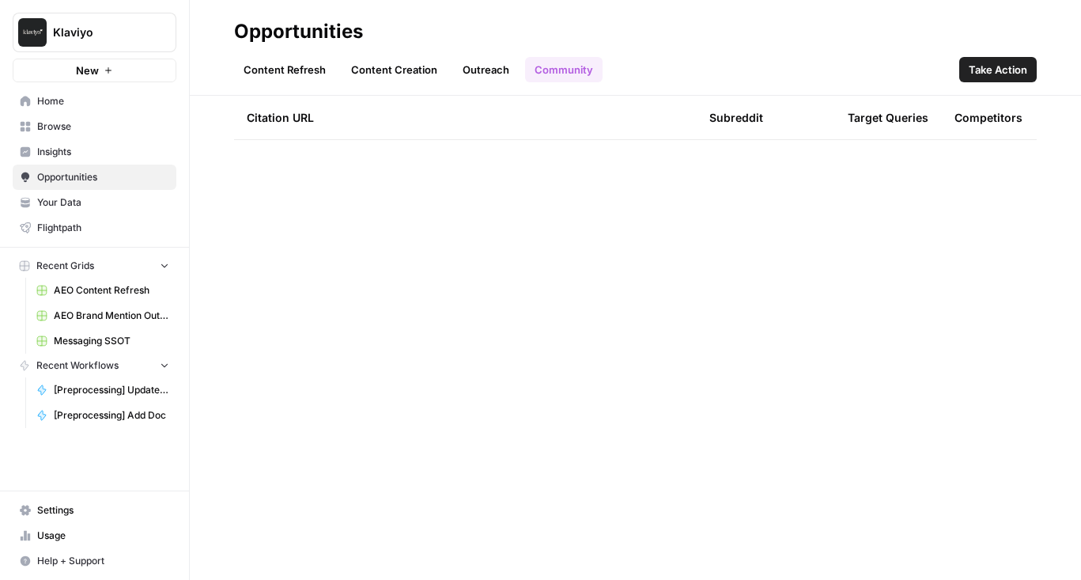
scroll to position [0, 0]
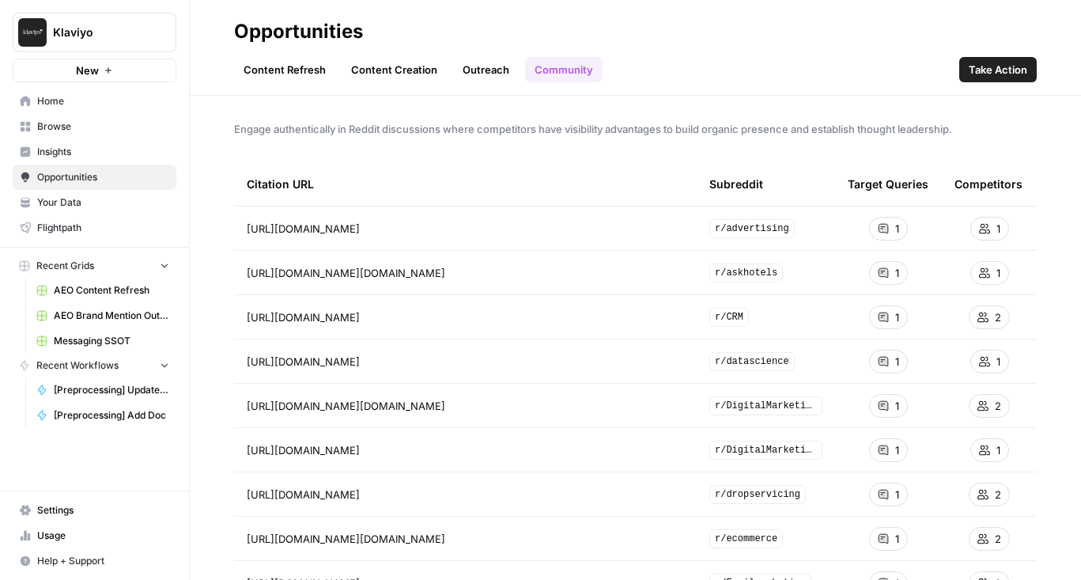
click at [298, 67] on link "Content Refresh" at bounding box center [284, 69] width 101 height 25
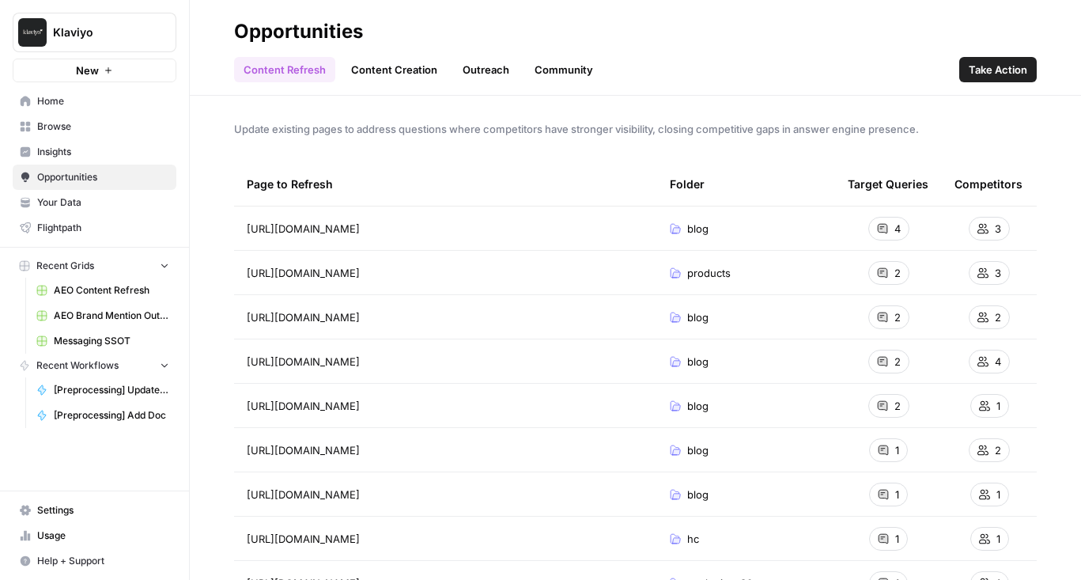
click at [100, 141] on link "Insights" at bounding box center [95, 151] width 164 height 25
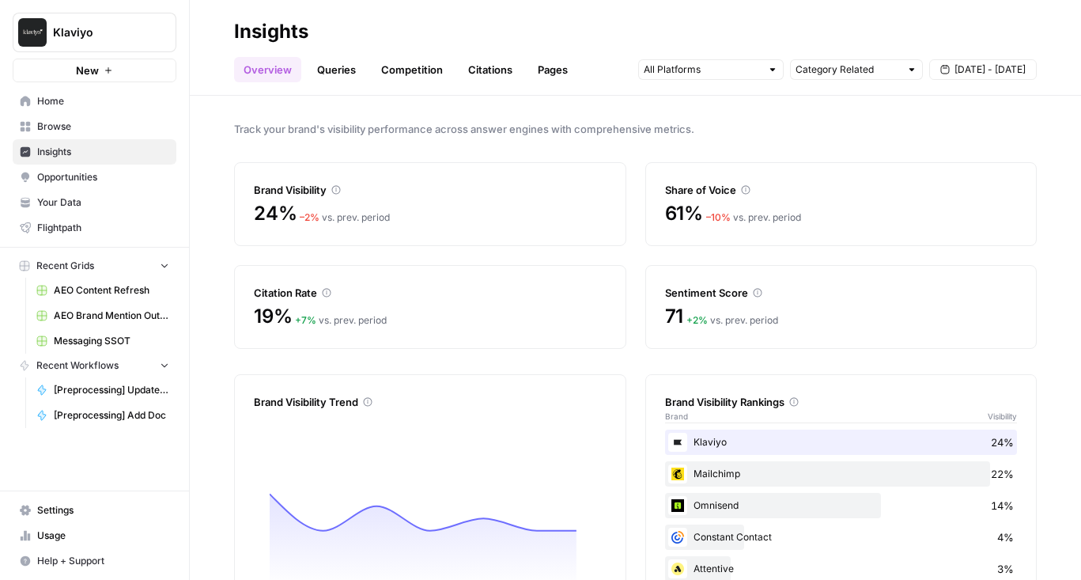
click at [550, 74] on link "Pages" at bounding box center [552, 69] width 49 height 25
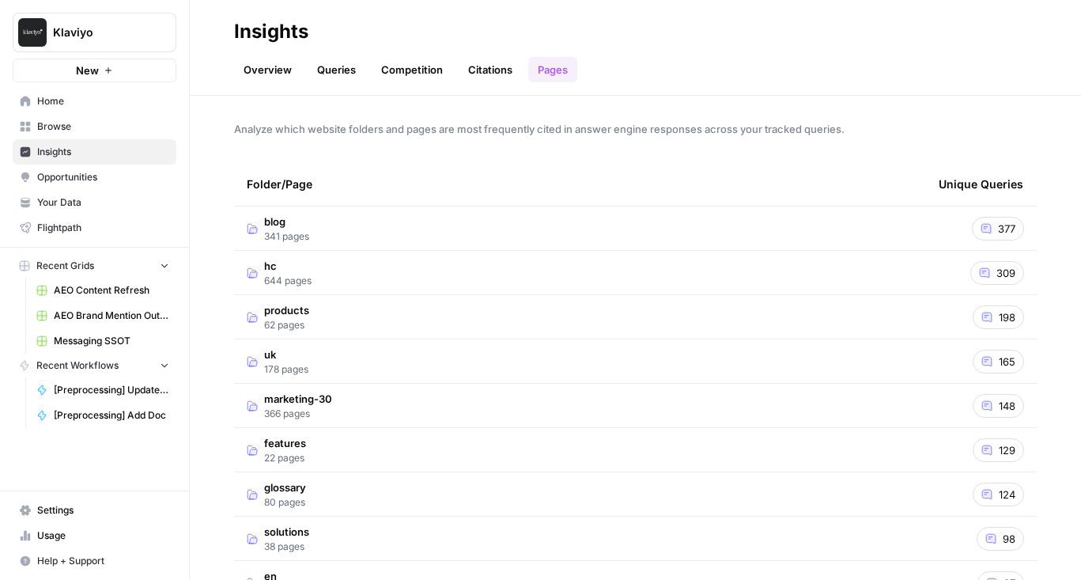
click at [470, 74] on link "Citations" at bounding box center [490, 69] width 63 height 25
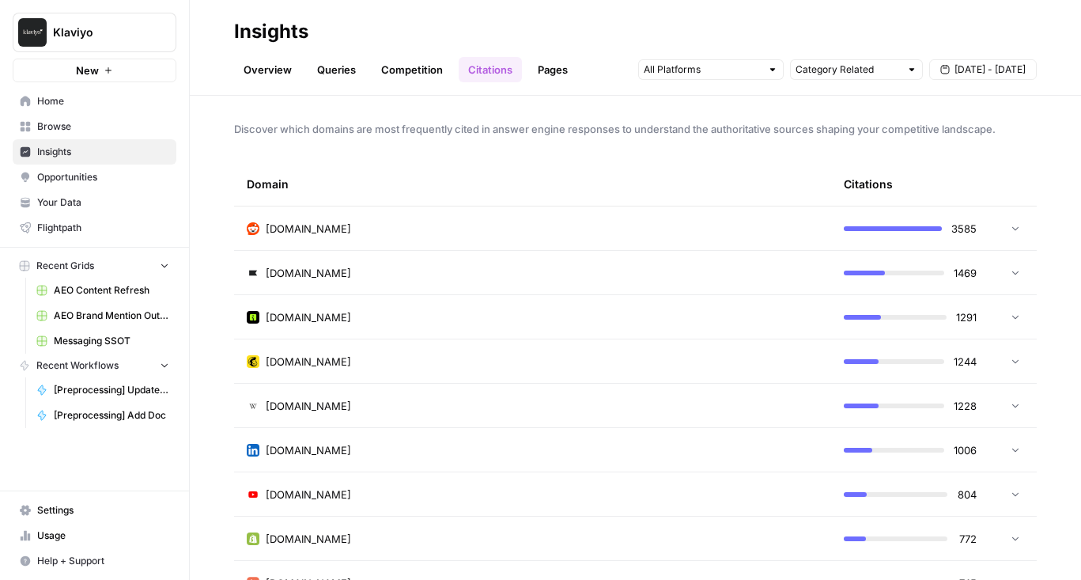
click at [338, 67] on link "Queries" at bounding box center [337, 69] width 58 height 25
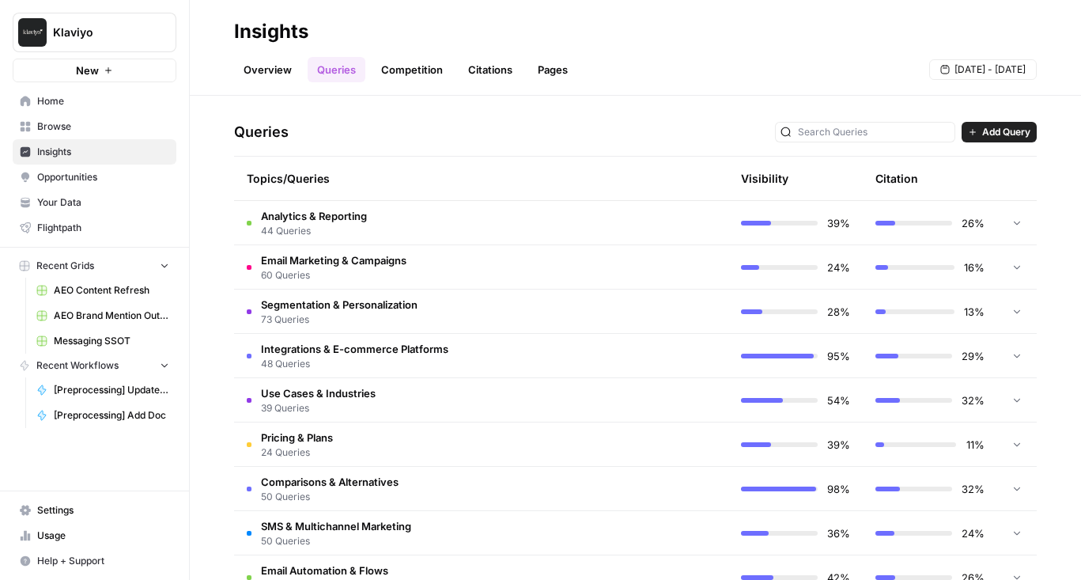
scroll to position [308, 0]
click at [442, 220] on td "Analytics & Reporting 44 Queries" at bounding box center [414, 223] width 360 height 43
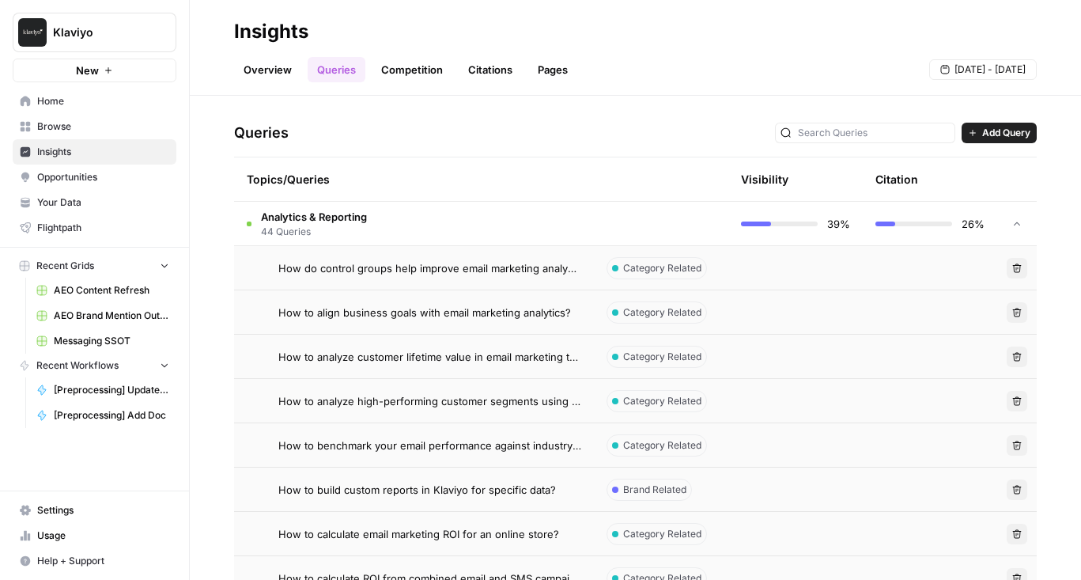
click at [295, 230] on span "44 Queries" at bounding box center [314, 232] width 106 height 14
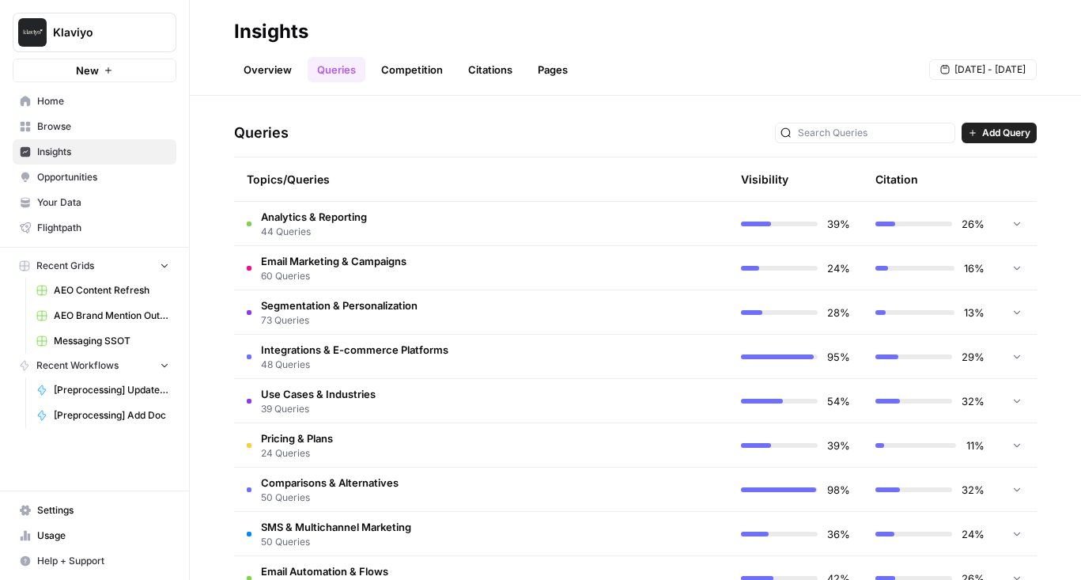
click at [340, 216] on span "Analytics & Reporting" at bounding box center [314, 217] width 106 height 16
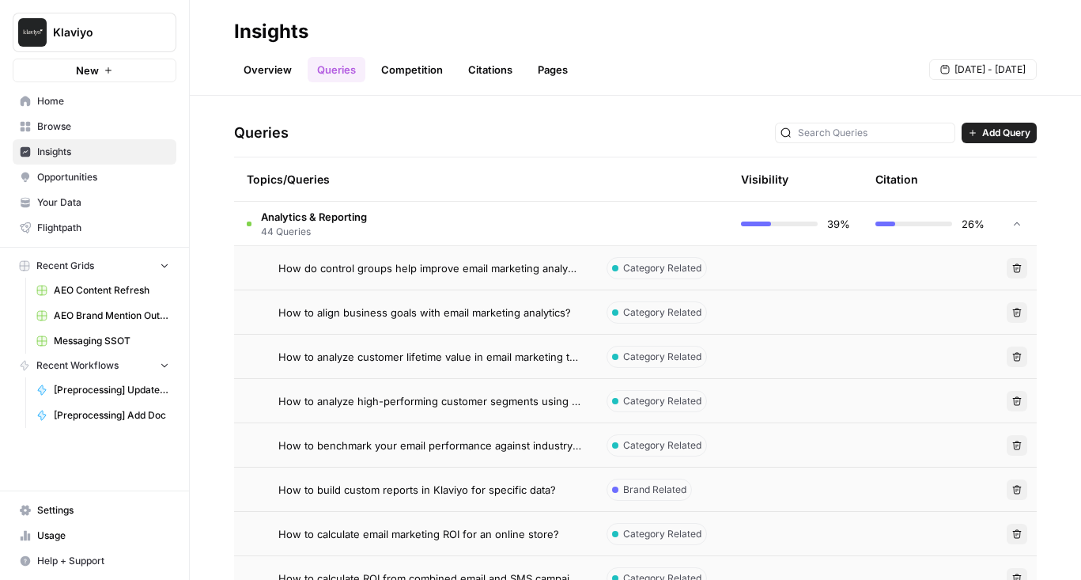
click at [555, 76] on link "Pages" at bounding box center [552, 69] width 49 height 25
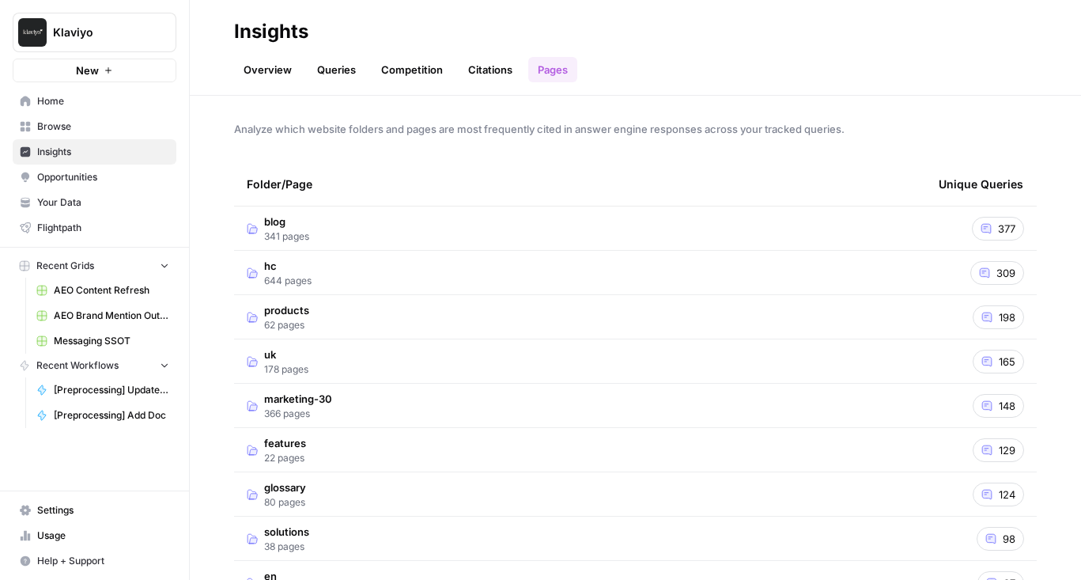
click at [323, 233] on td "blog 341 pages" at bounding box center [580, 227] width 692 height 43
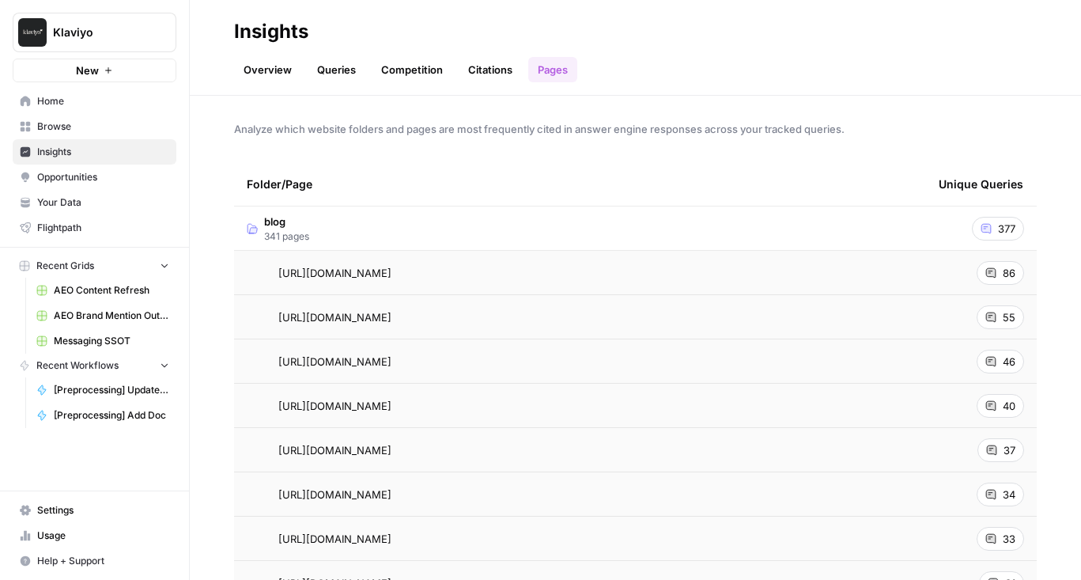
click at [104, 170] on span "Opportunities" at bounding box center [103, 177] width 132 height 14
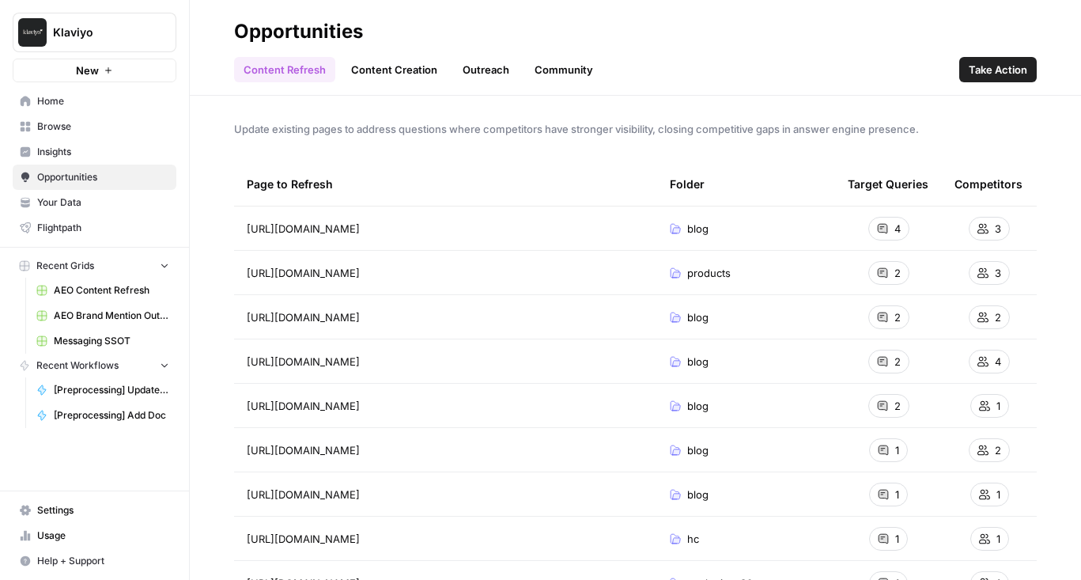
click at [101, 153] on span "Insights" at bounding box center [103, 152] width 132 height 14
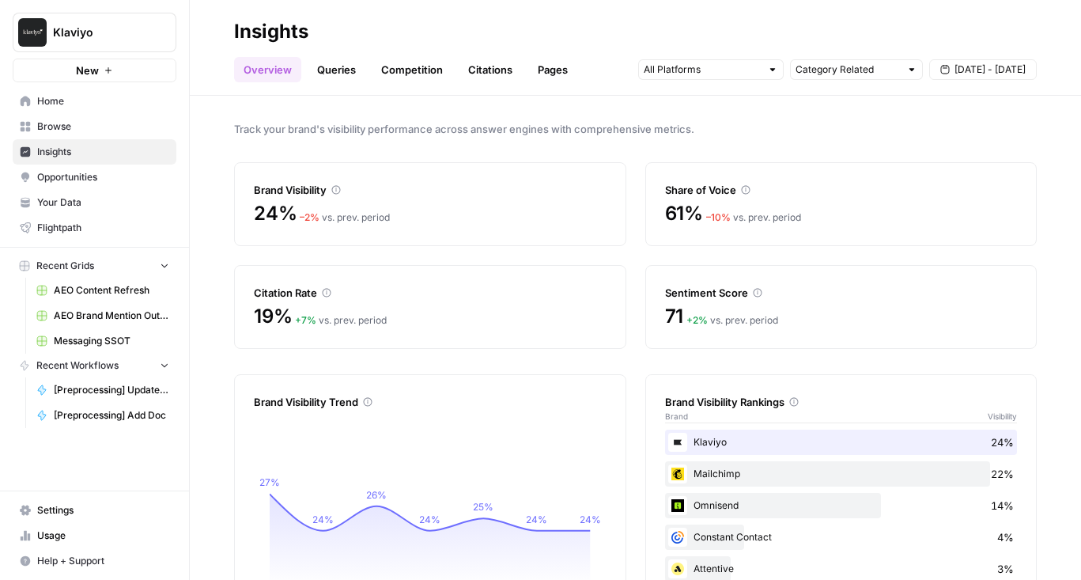
click at [342, 72] on link "Queries" at bounding box center [337, 69] width 58 height 25
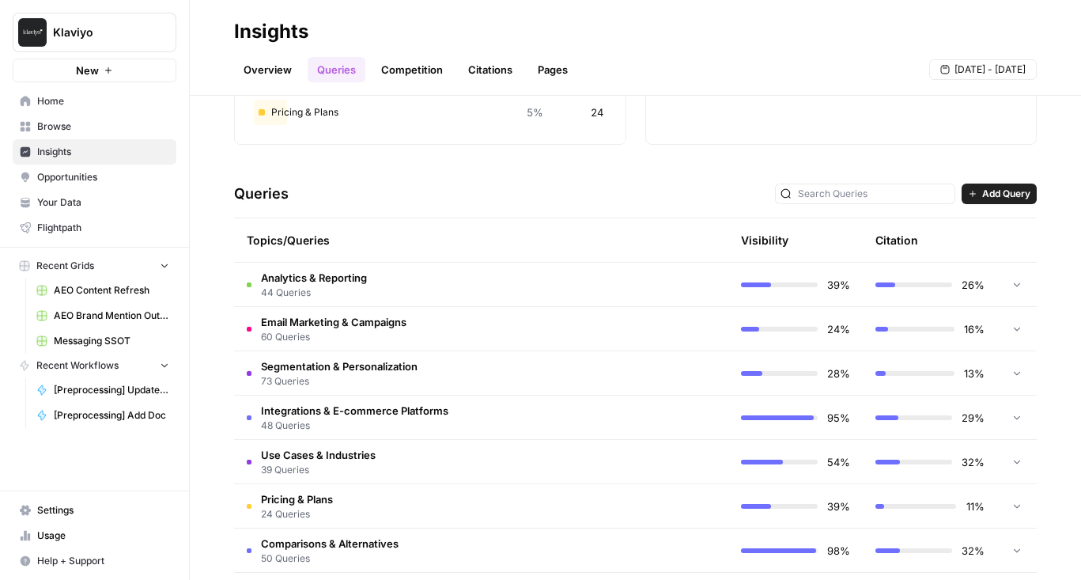
scroll to position [260, 0]
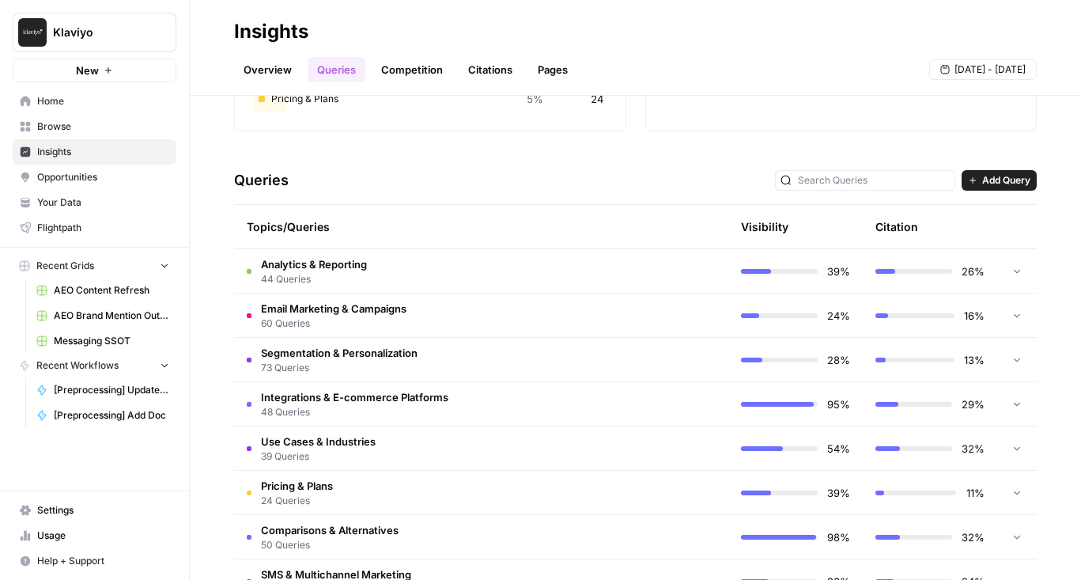
click at [448, 258] on td "Analytics & Reporting 44 Queries" at bounding box center [414, 270] width 360 height 43
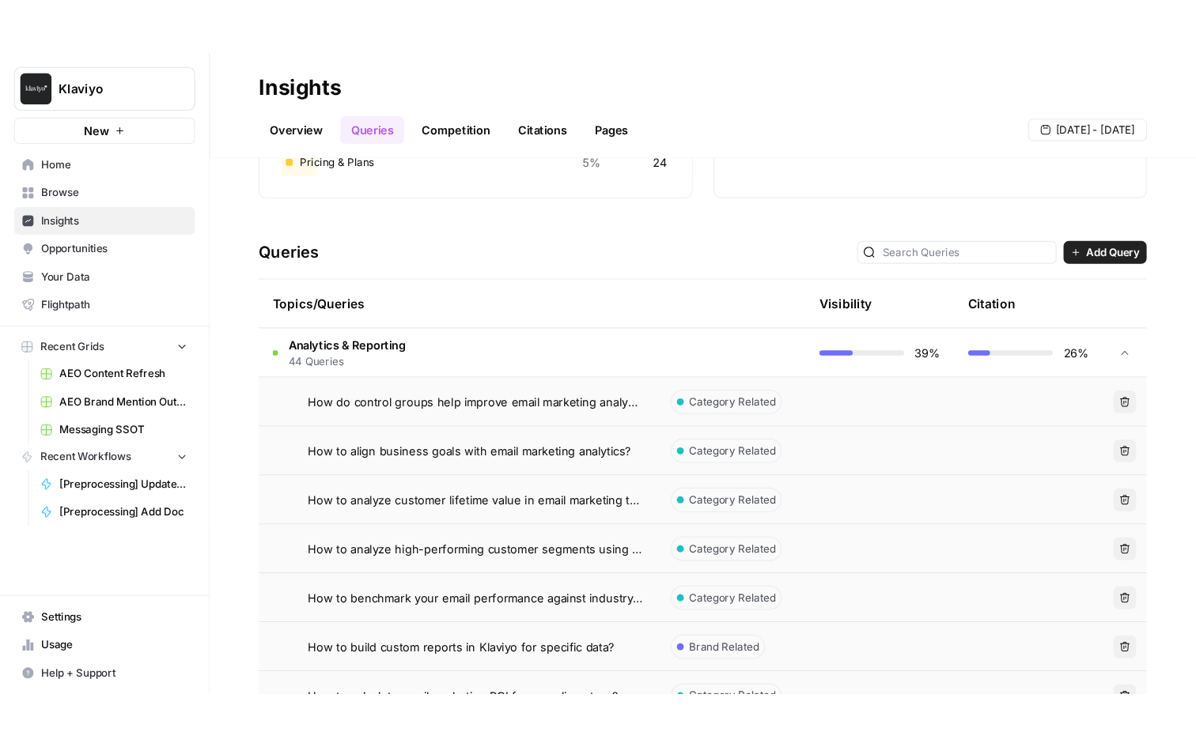
scroll to position [0, 0]
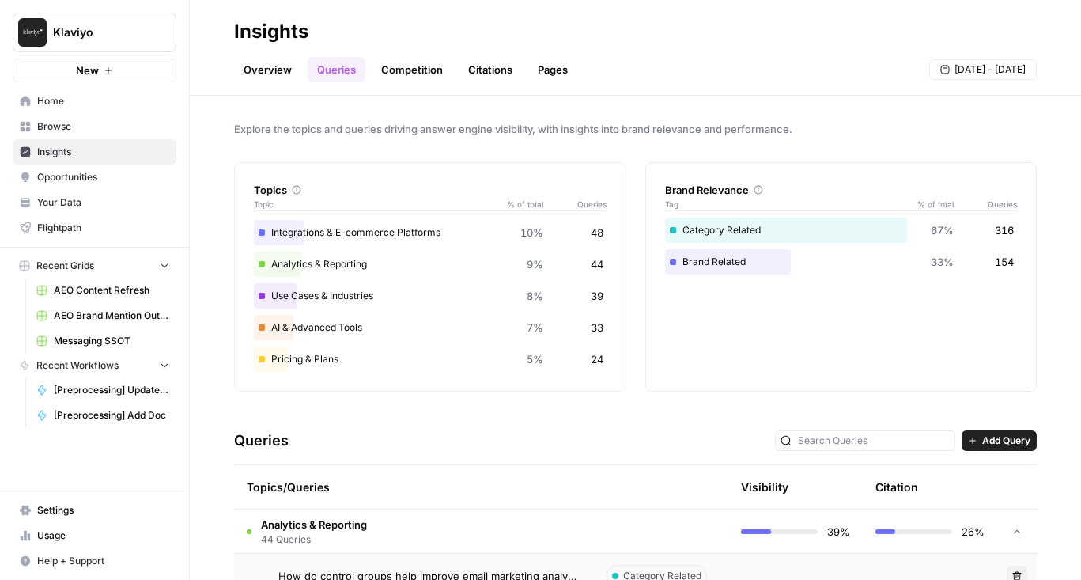
click at [103, 170] on span "Opportunities" at bounding box center [103, 177] width 132 height 14
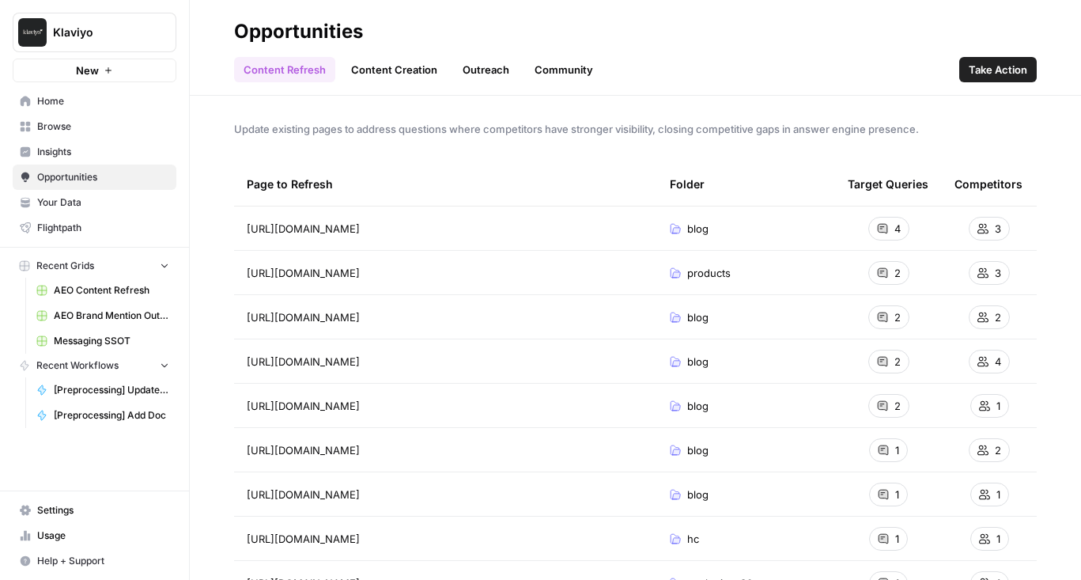
click at [533, 59] on link "Community" at bounding box center [563, 69] width 77 height 25
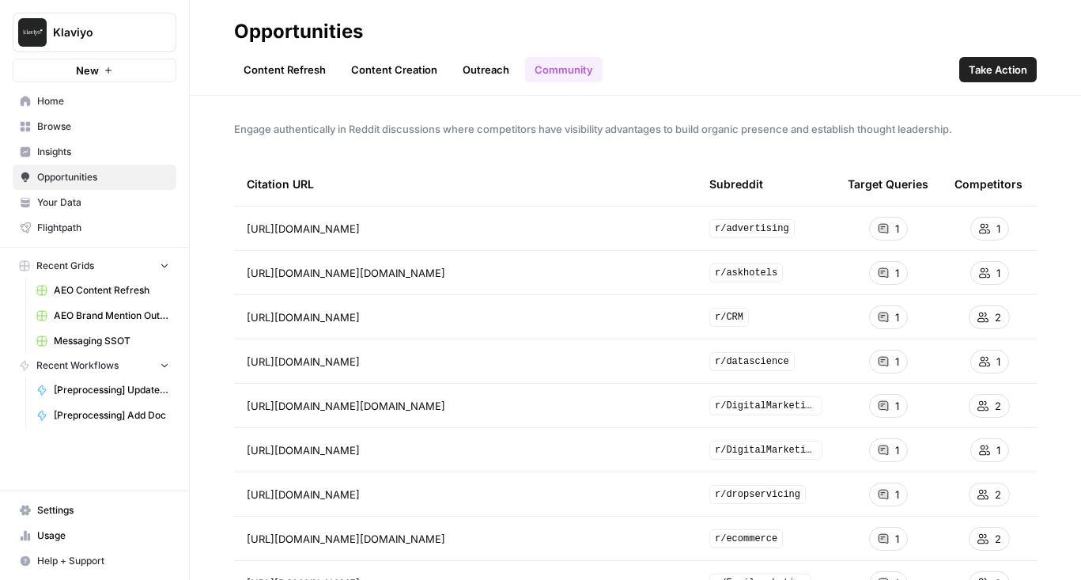
click at [485, 63] on link "Outreach" at bounding box center [486, 69] width 66 height 25
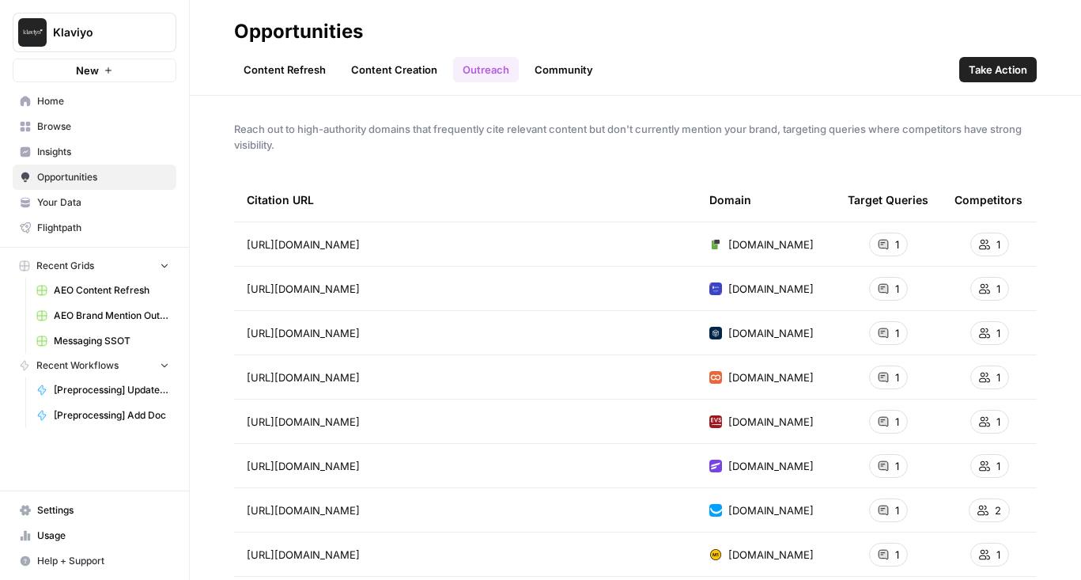
click at [557, 65] on link "Community" at bounding box center [563, 69] width 77 height 25
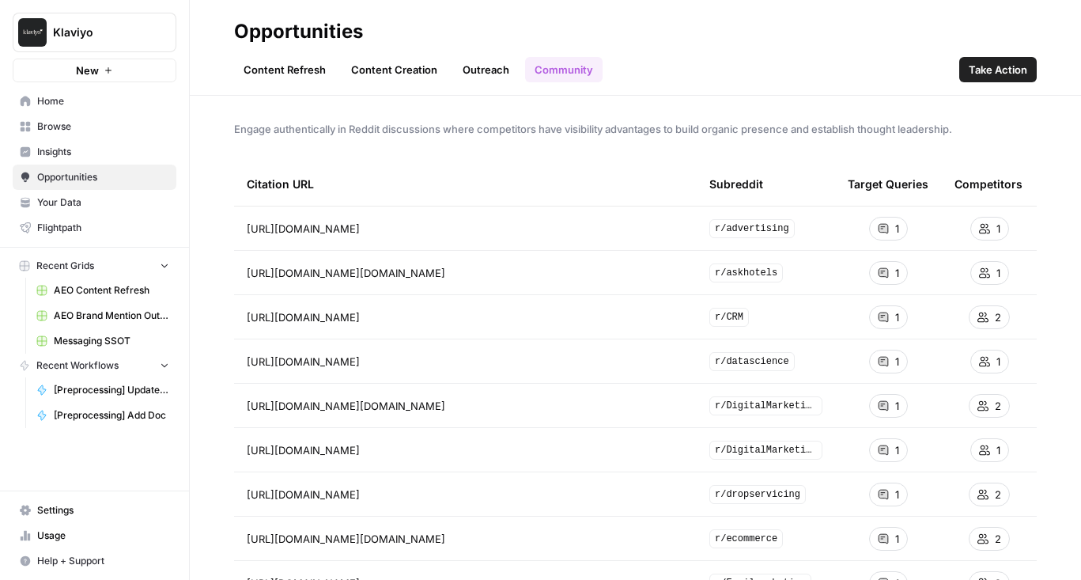
click at [500, 65] on link "Outreach" at bounding box center [486, 69] width 66 height 25
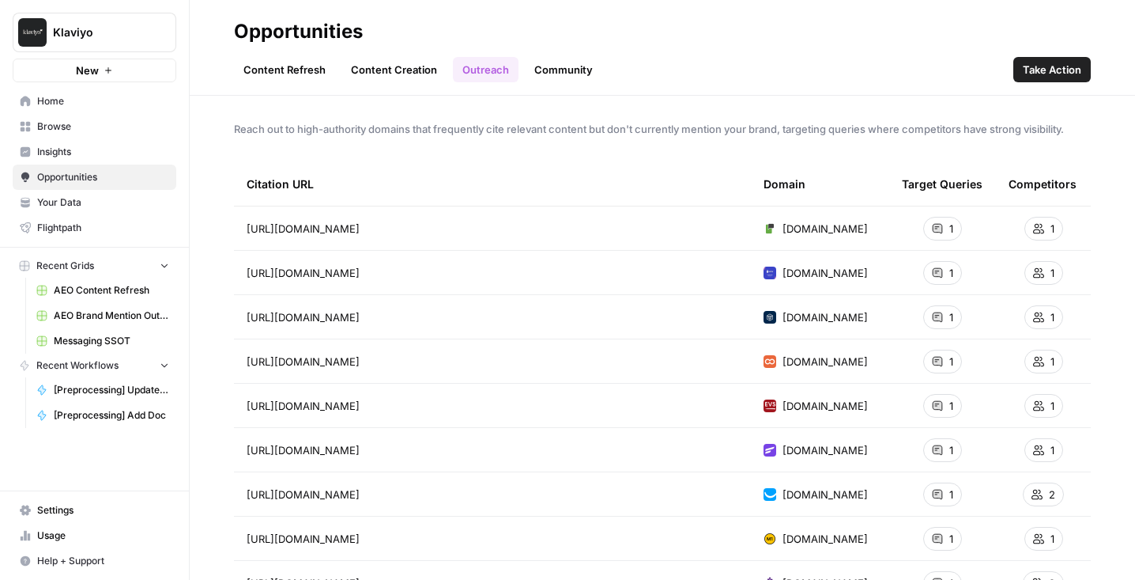
click at [393, 79] on link "Content Creation" at bounding box center [394, 69] width 105 height 25
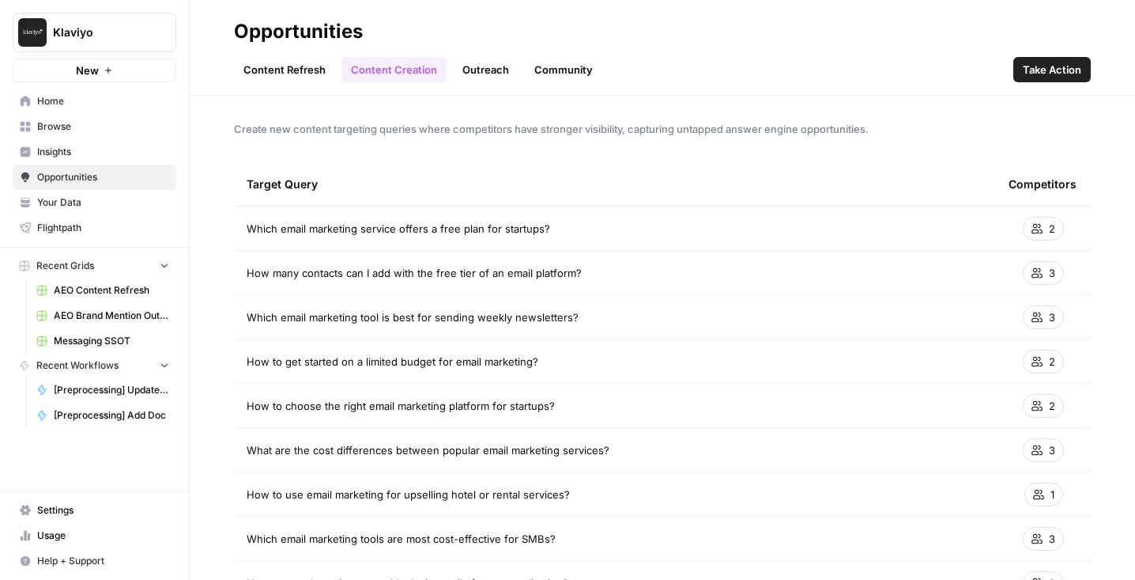
click at [465, 81] on link "Outreach" at bounding box center [486, 69] width 66 height 25
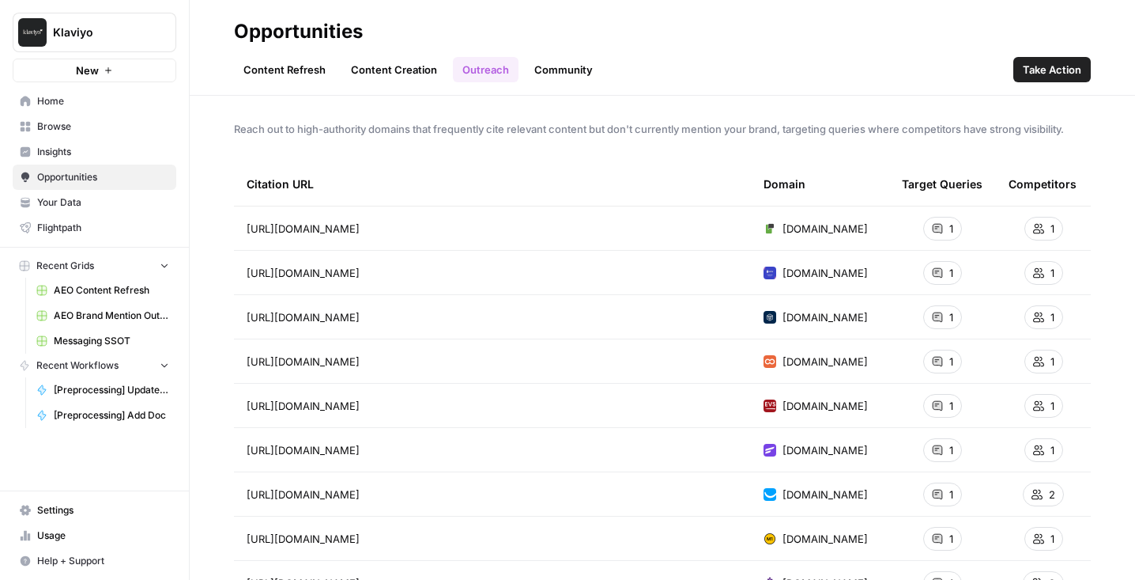
click at [323, 66] on link "Content Refresh" at bounding box center [284, 69] width 101 height 25
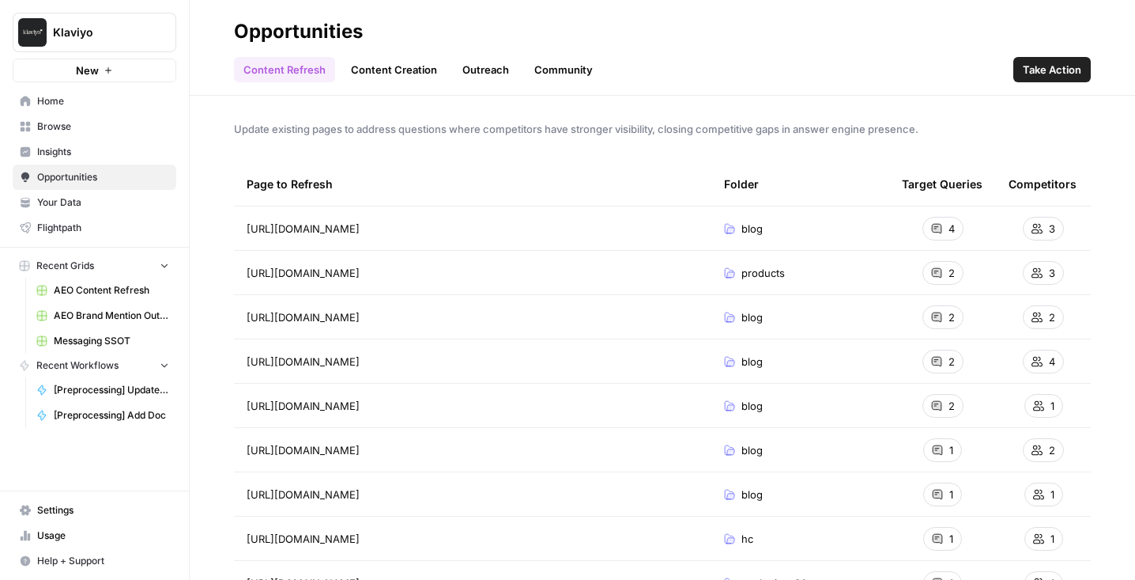
click at [497, 71] on link "Outreach" at bounding box center [486, 69] width 66 height 25
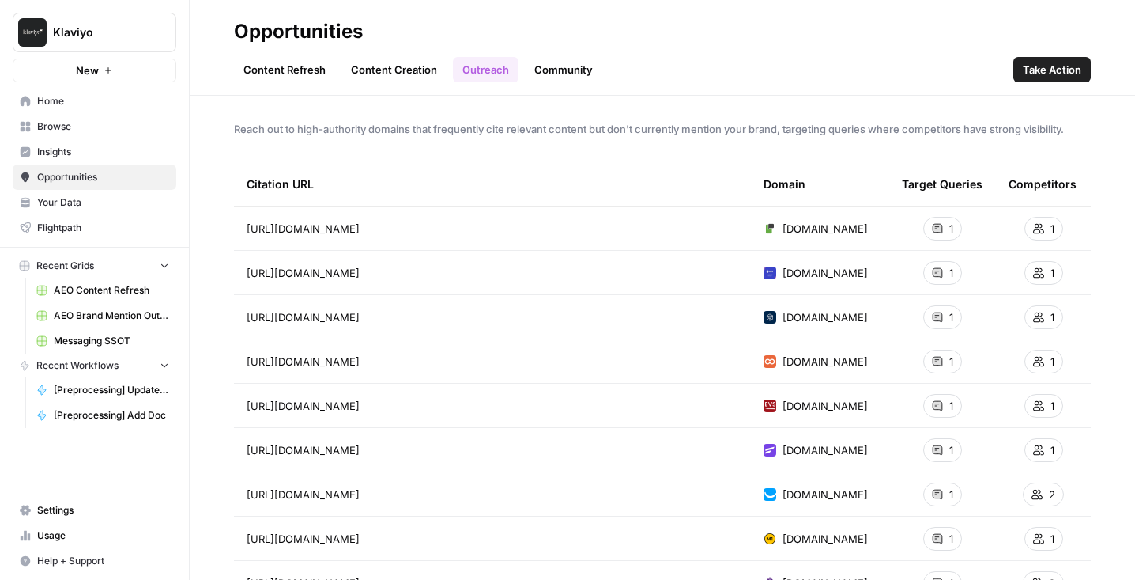
click at [266, 69] on link "Content Refresh" at bounding box center [284, 69] width 101 height 25
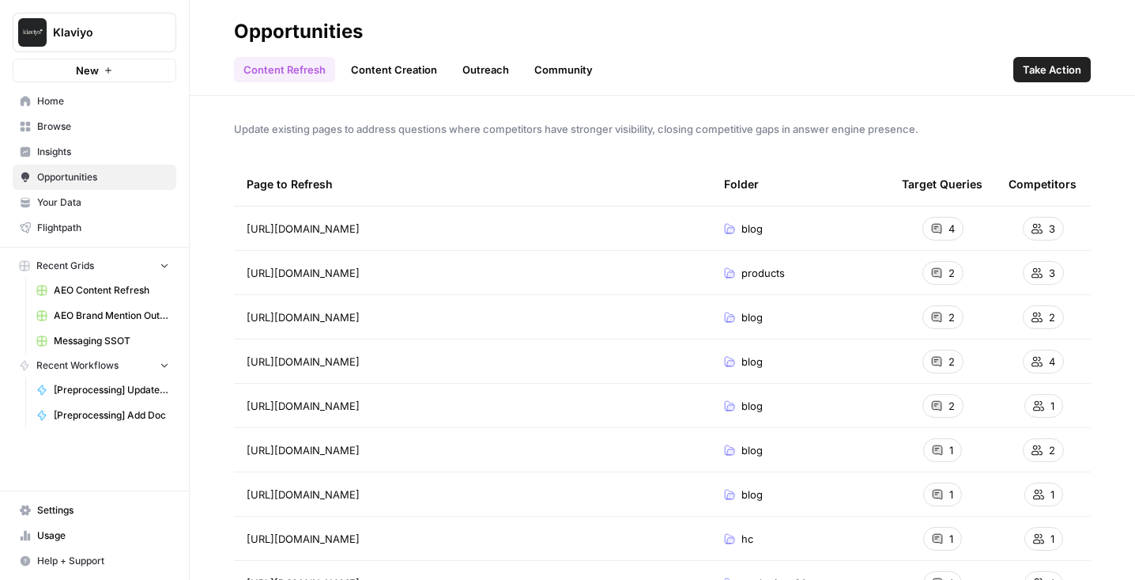
click at [458, 67] on link "Outreach" at bounding box center [486, 69] width 66 height 25
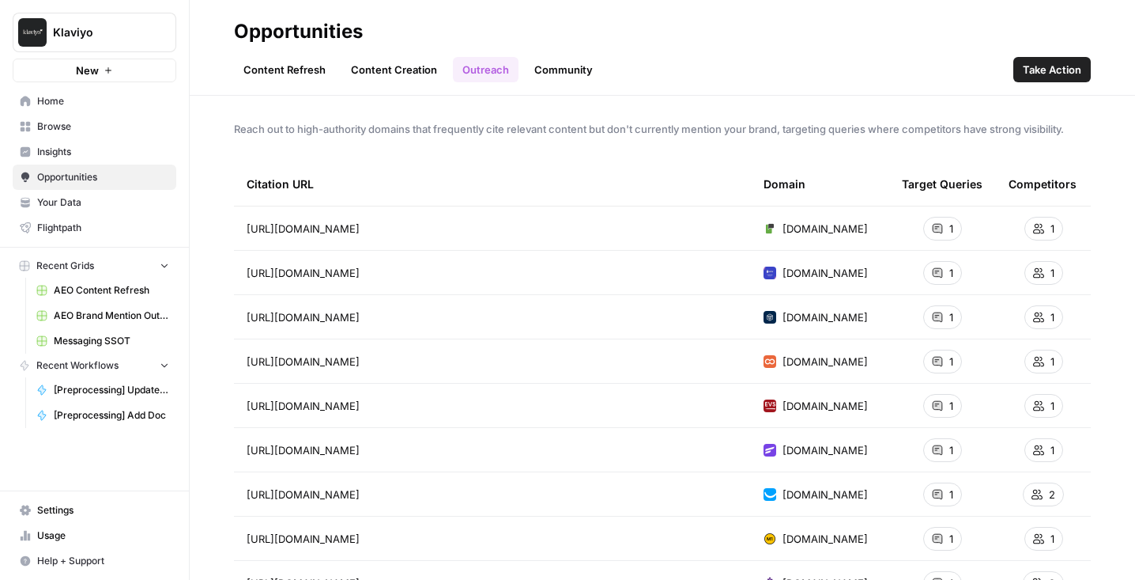
click at [542, 74] on link "Community" at bounding box center [563, 69] width 77 height 25
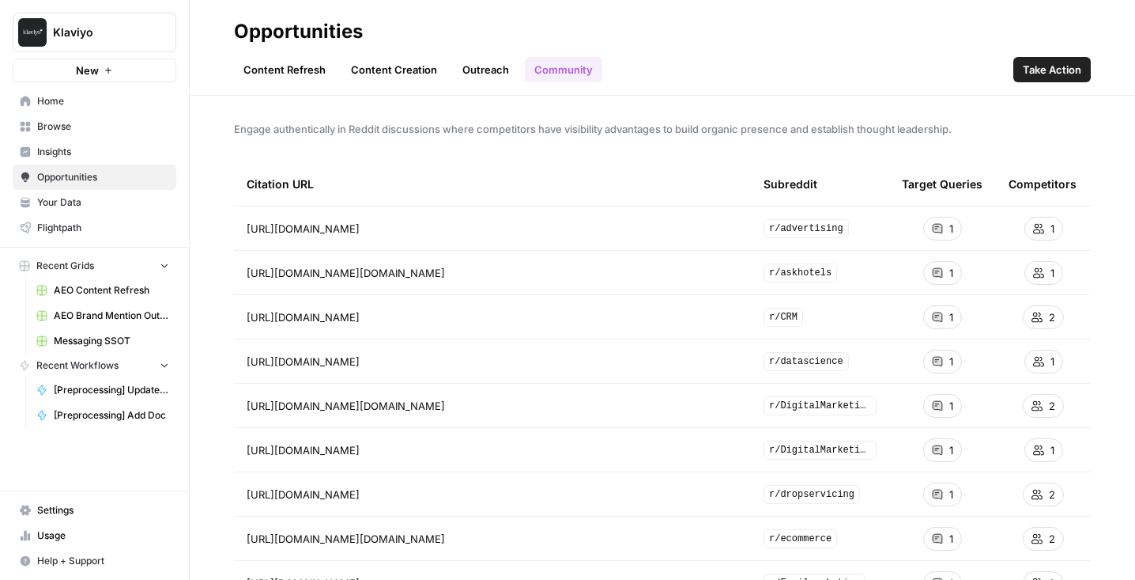
click at [470, 74] on link "Outreach" at bounding box center [486, 69] width 66 height 25
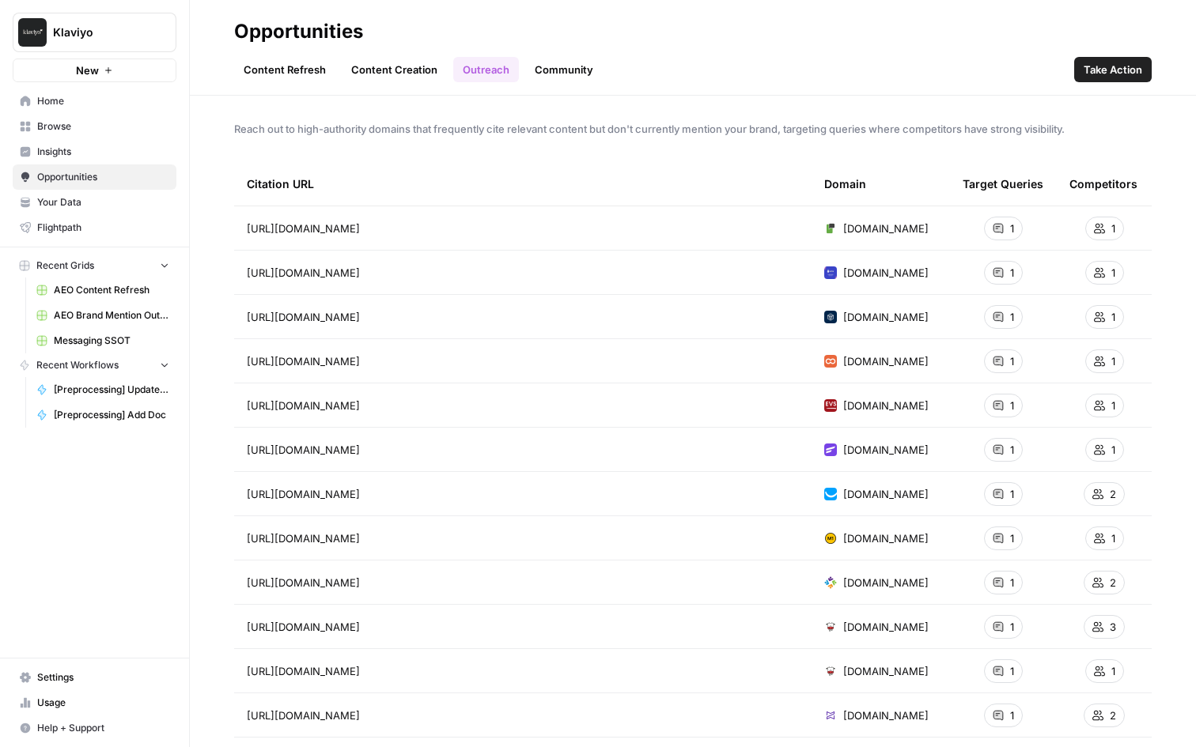
click at [104, 178] on span "Opportunities" at bounding box center [103, 177] width 132 height 14
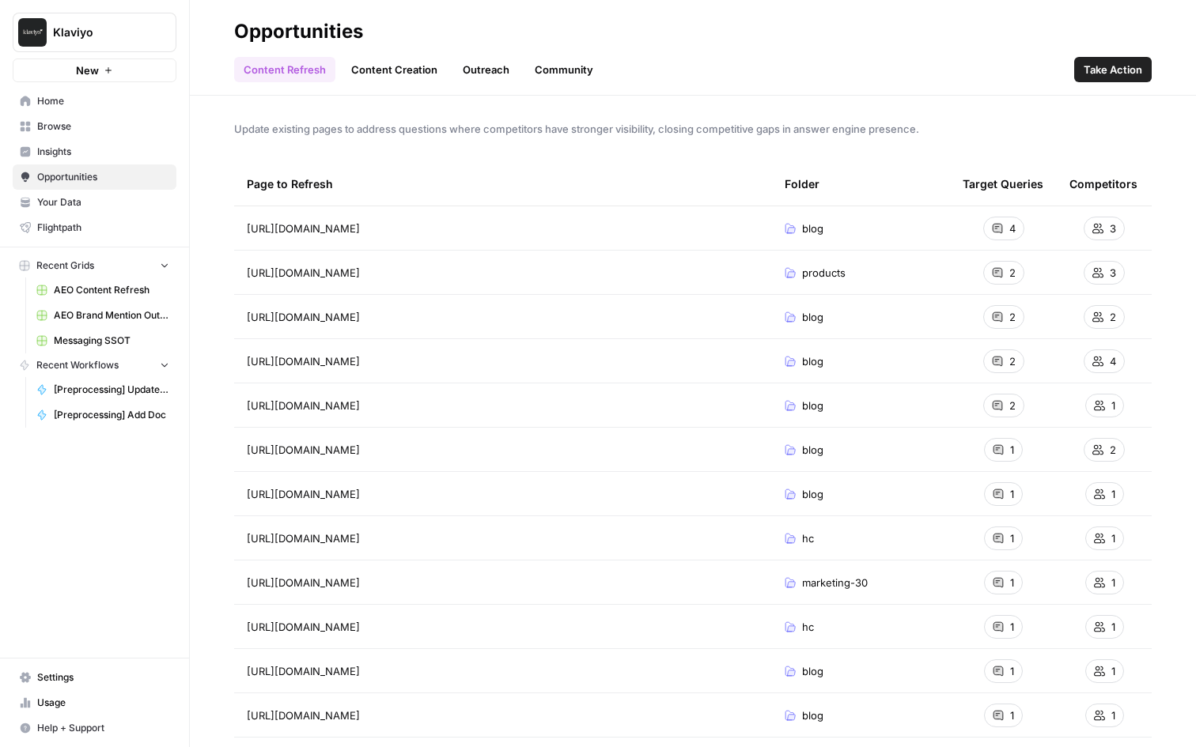
click at [45, 146] on span "Insights" at bounding box center [103, 152] width 132 height 14
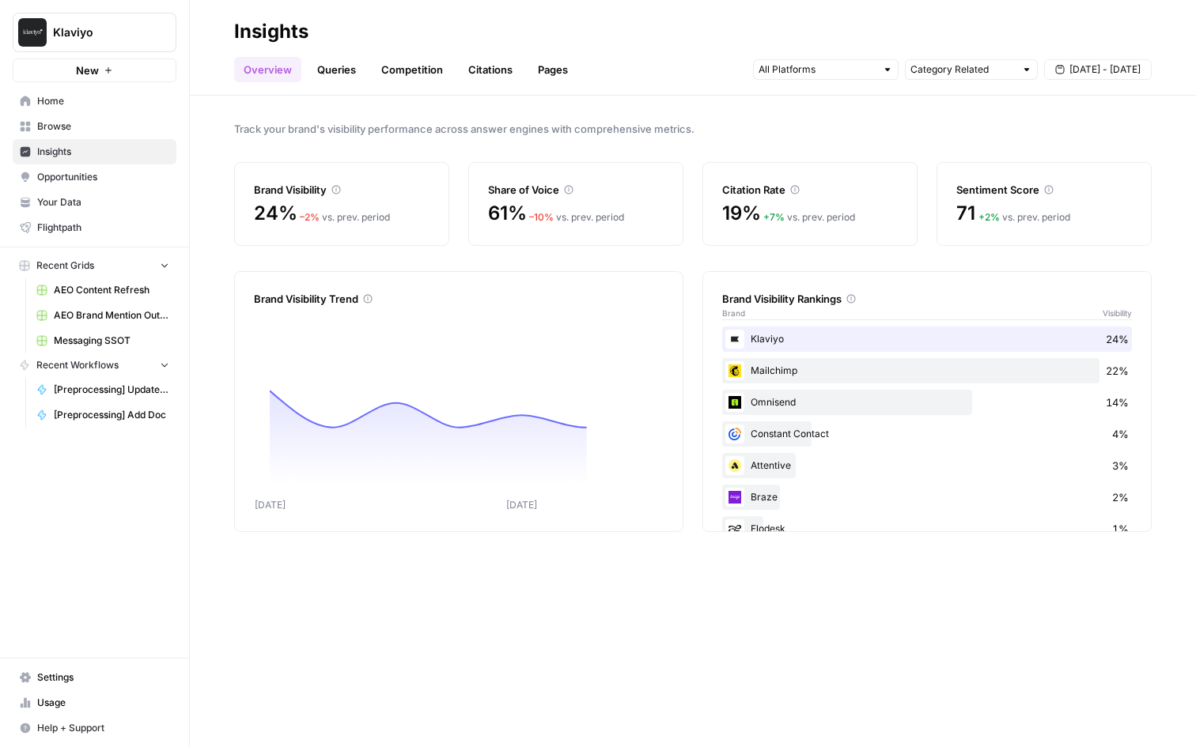
click at [534, 61] on link "Pages" at bounding box center [552, 69] width 49 height 25
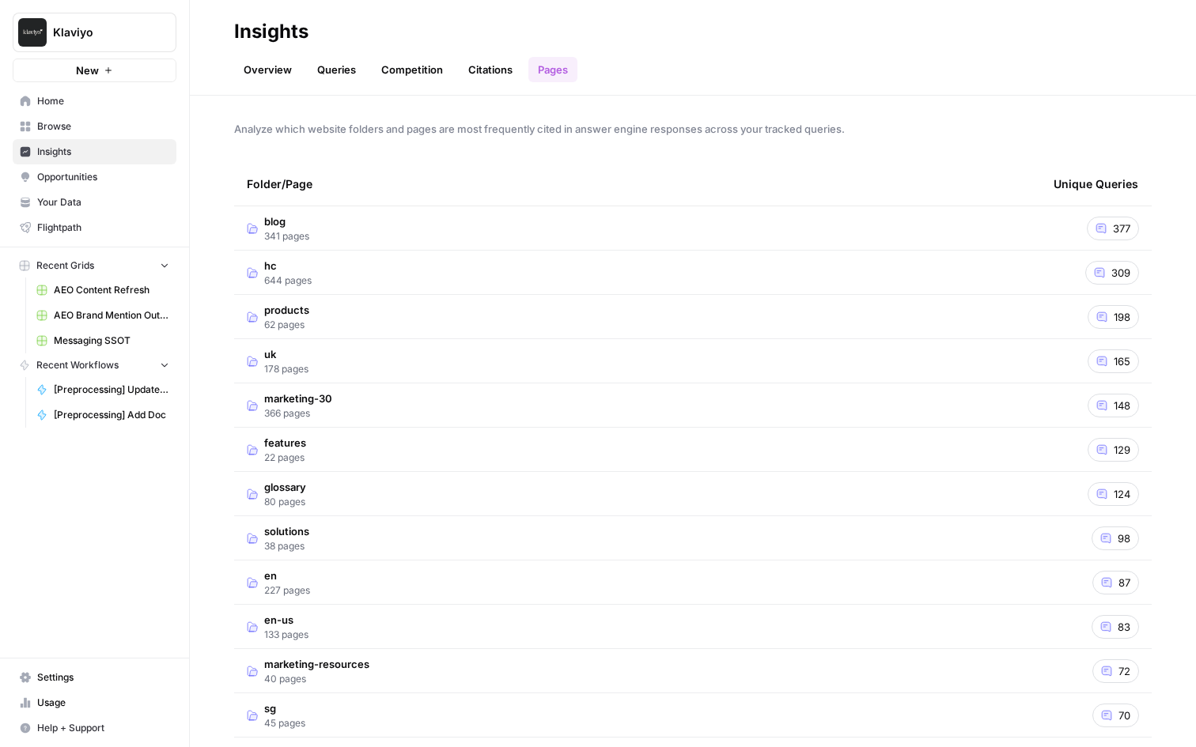
click at [346, 229] on td "blog 341 pages" at bounding box center [637, 227] width 806 height 43
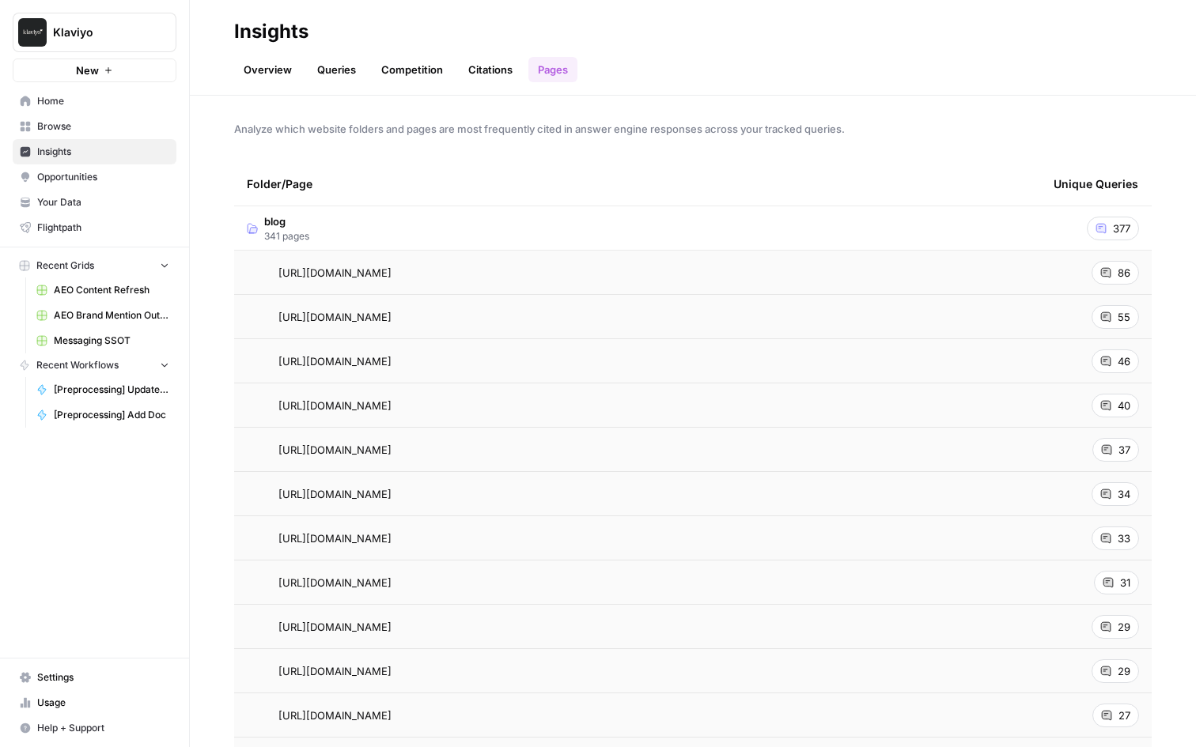
click at [107, 176] on span "Opportunities" at bounding box center [103, 177] width 132 height 14
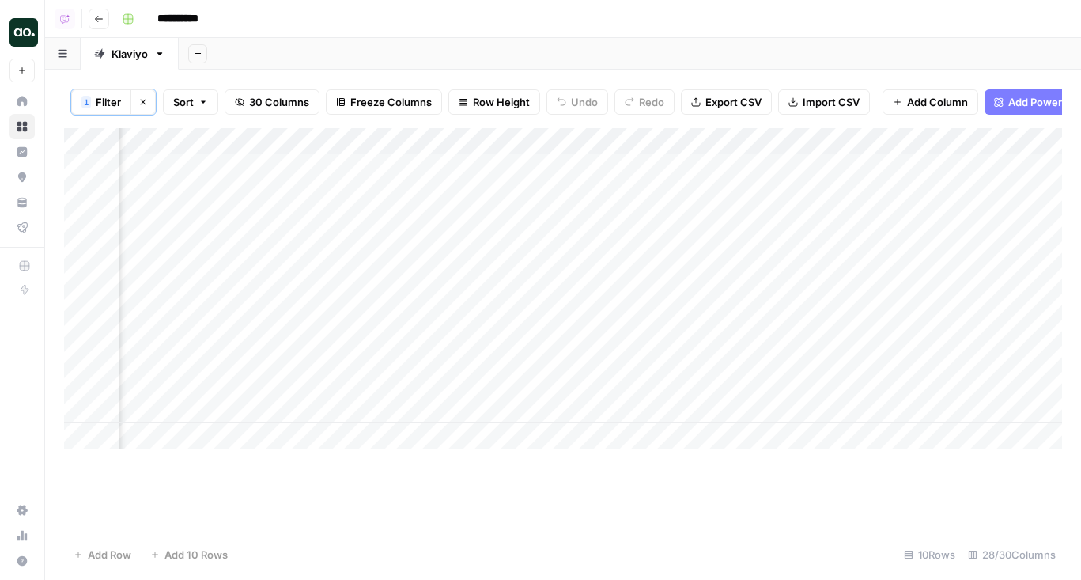
scroll to position [0, 2941]
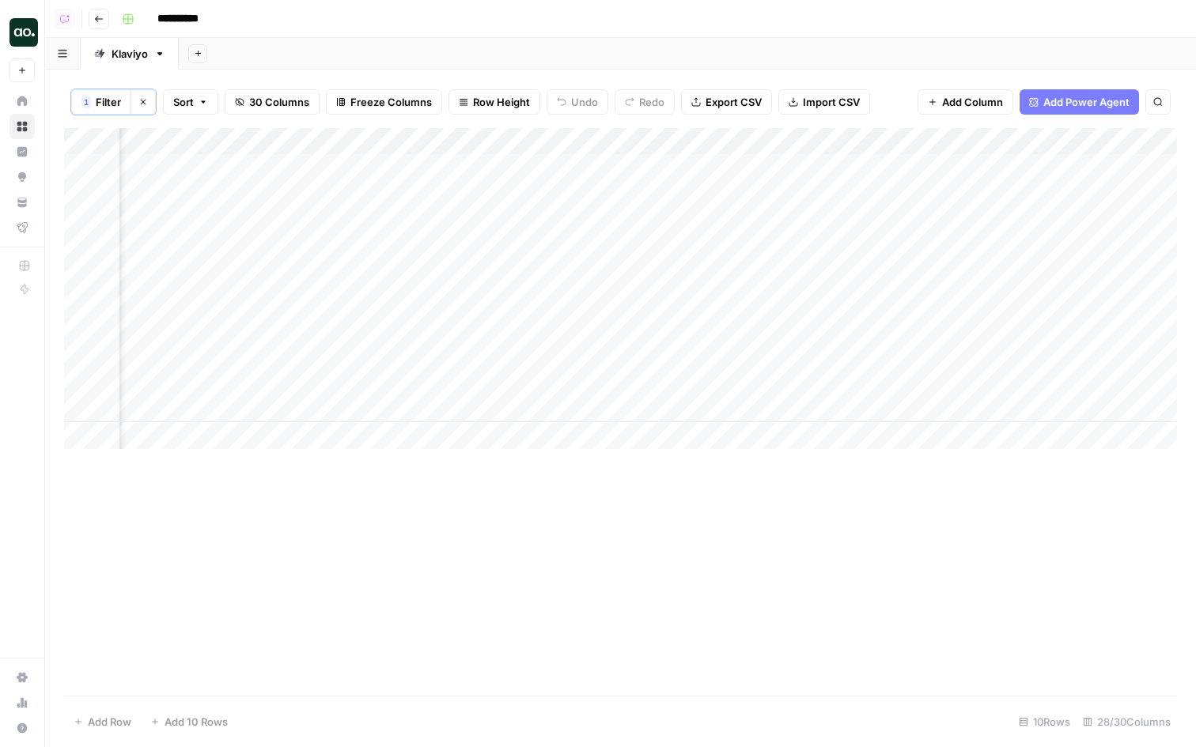
scroll to position [0, 1237]
click at [419, 142] on div "Add Column" at bounding box center [620, 288] width 1112 height 321
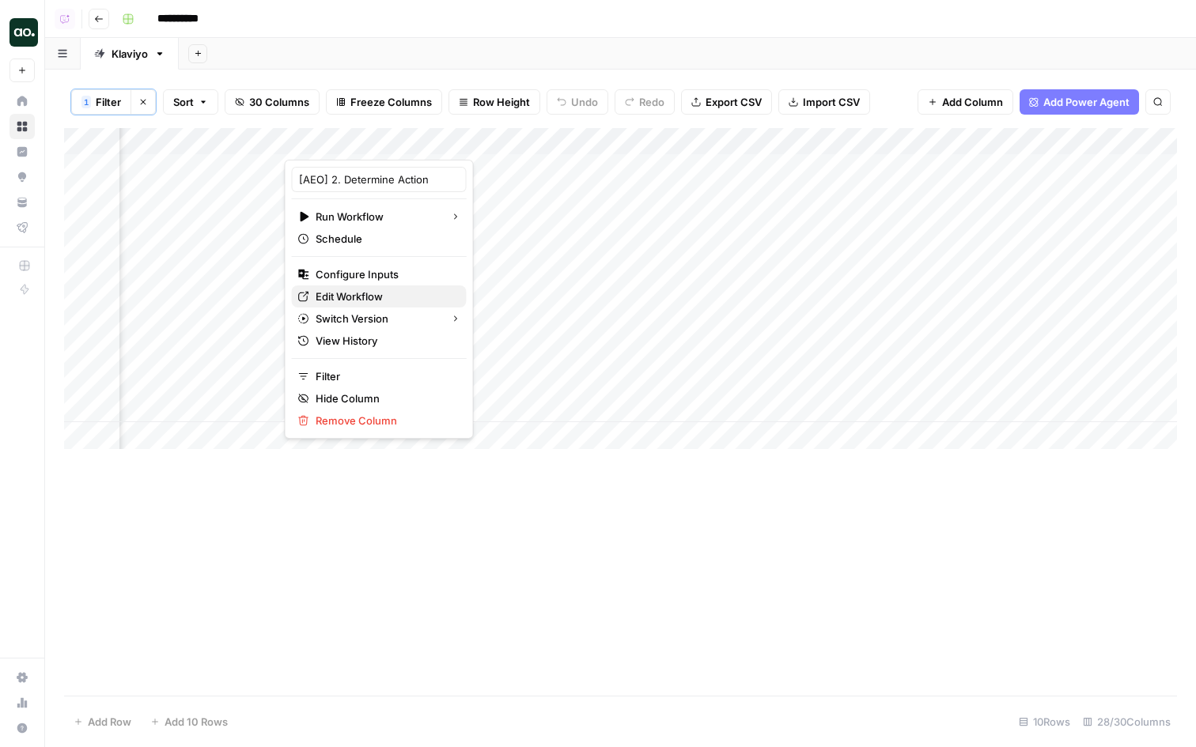
click at [387, 289] on span "Edit Workflow" at bounding box center [384, 297] width 138 height 16
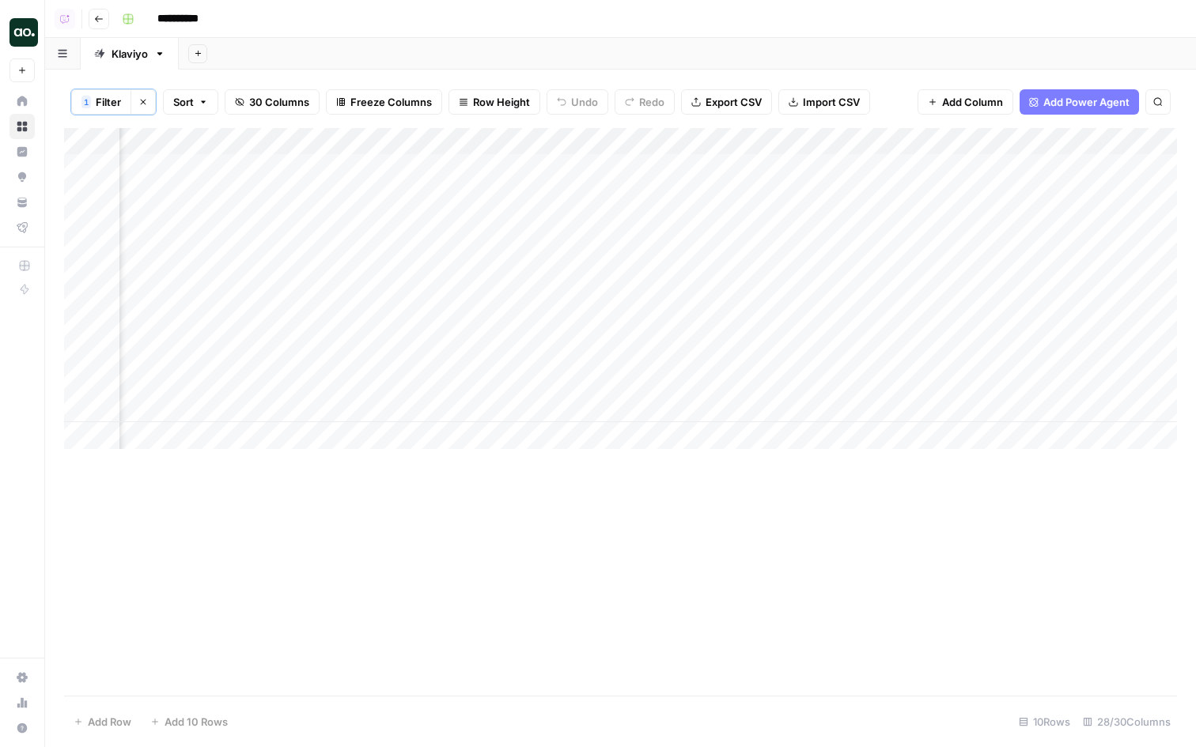
scroll to position [0, 1554]
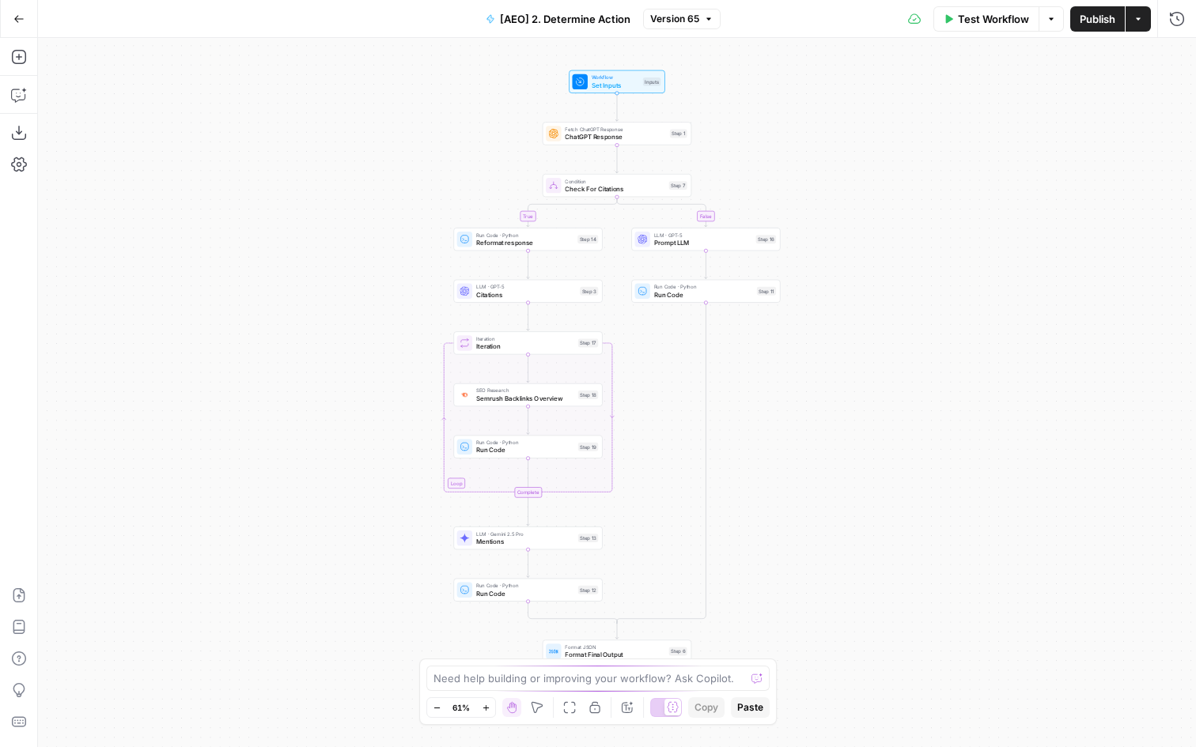
drag, startPoint x: 362, startPoint y: 484, endPoint x: 319, endPoint y: 298, distance: 190.7
click at [319, 305] on div "true false Workflow Set Inputs Inputs Fetch ChatGPT Response ChatGPT Response S…" at bounding box center [617, 392] width 1158 height 709
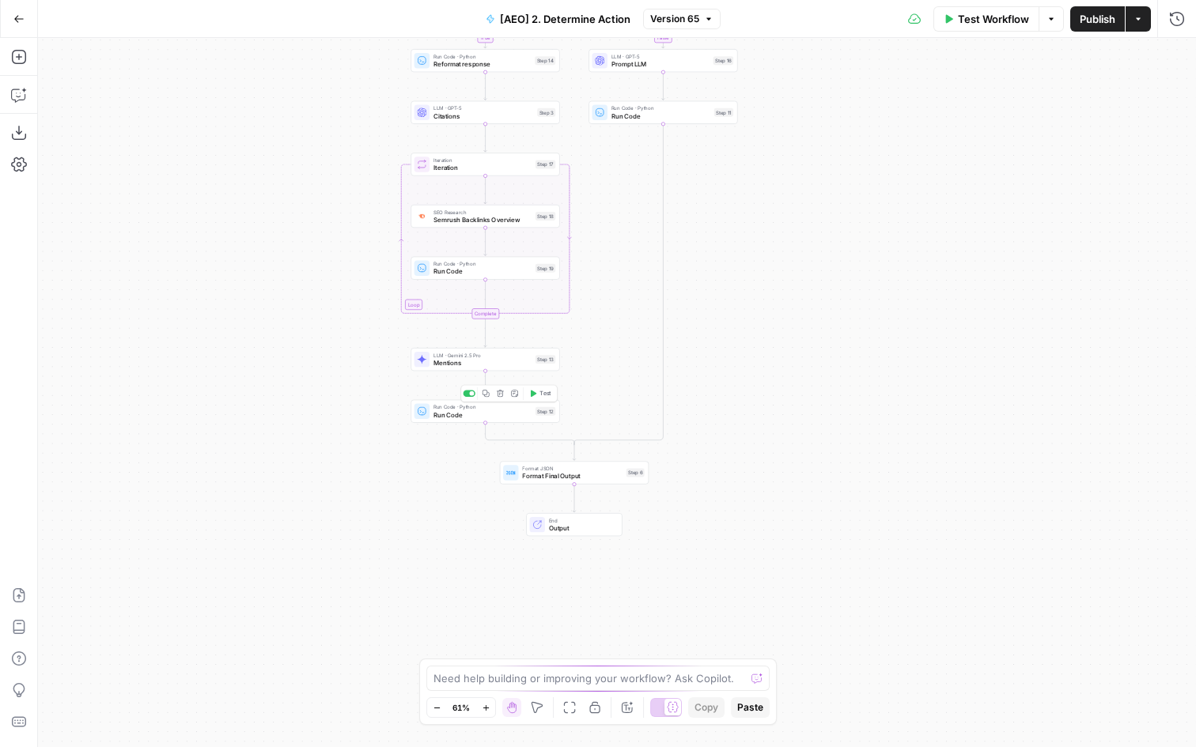
click at [433, 417] on span "Run Code" at bounding box center [482, 414] width 98 height 9
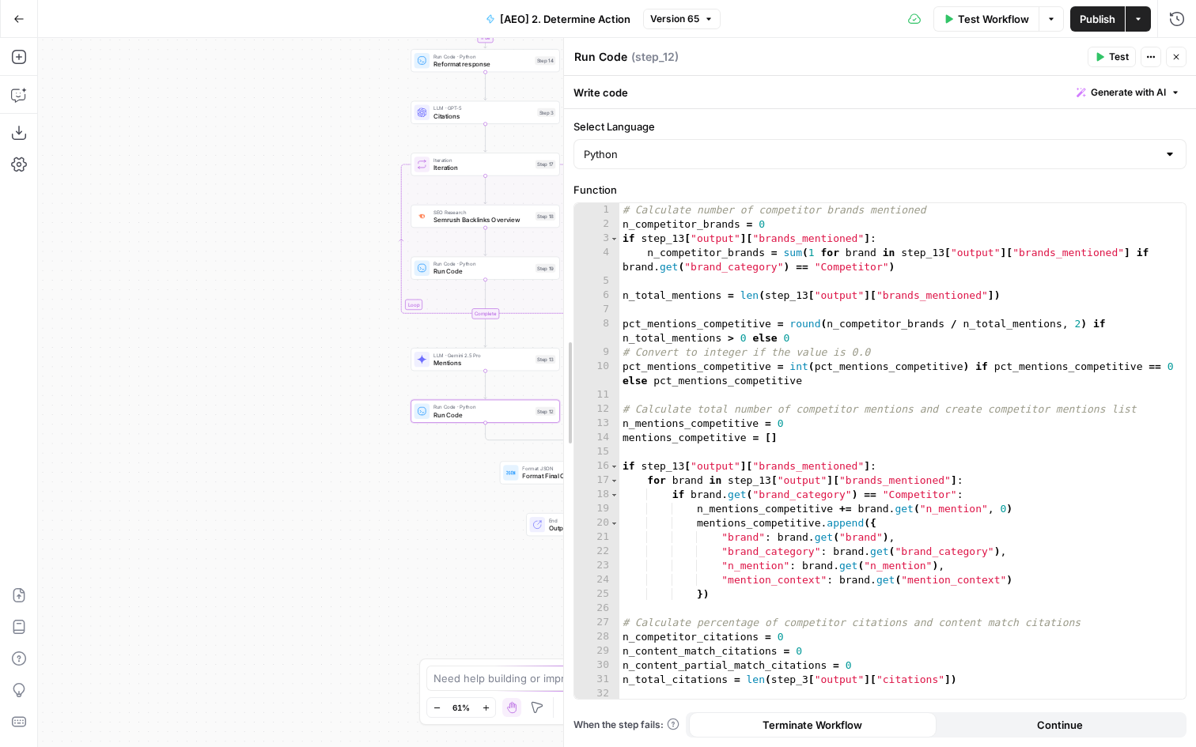
drag, startPoint x: 704, startPoint y: 408, endPoint x: 314, endPoint y: 408, distance: 389.8
click at [314, 408] on body "AirOps Builders New Home Browse Insights Opportunities Your Data Flightpath Rec…" at bounding box center [598, 373] width 1196 height 747
click at [897, 412] on div "# Calculate number of competitor brands mentioned n_competitor_brands = 0 if st…" at bounding box center [902, 465] width 566 height 524
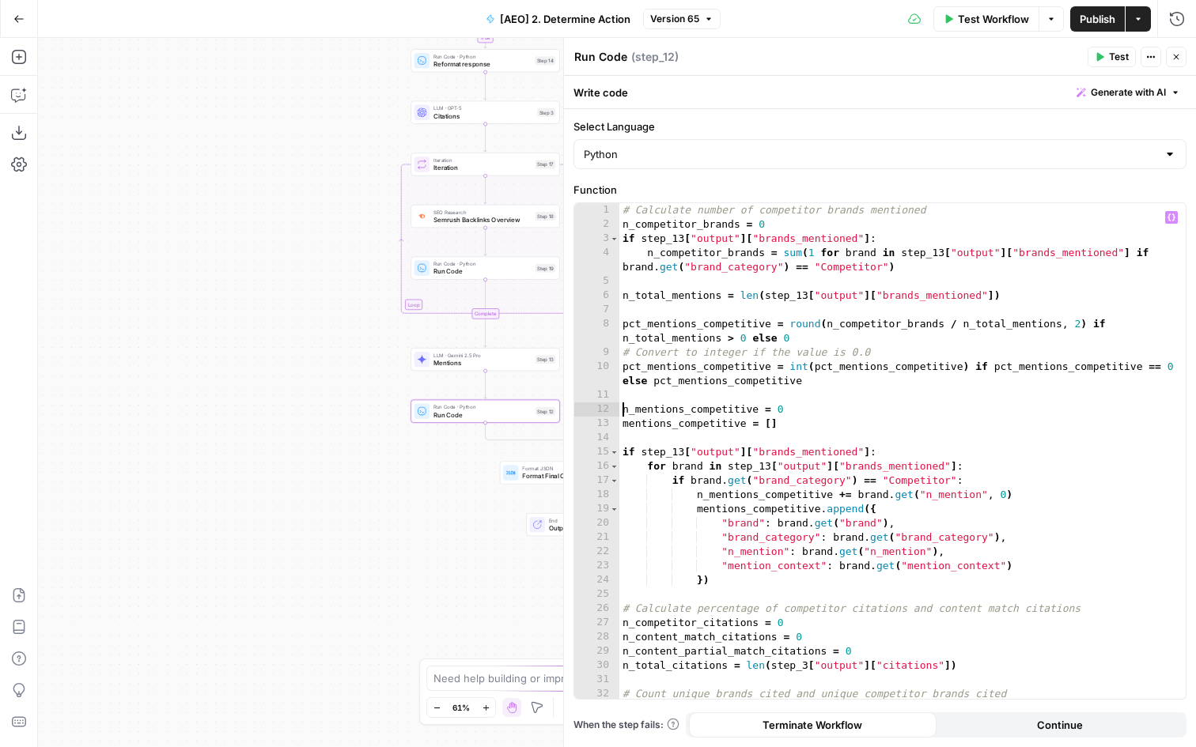
type textarea "**********"
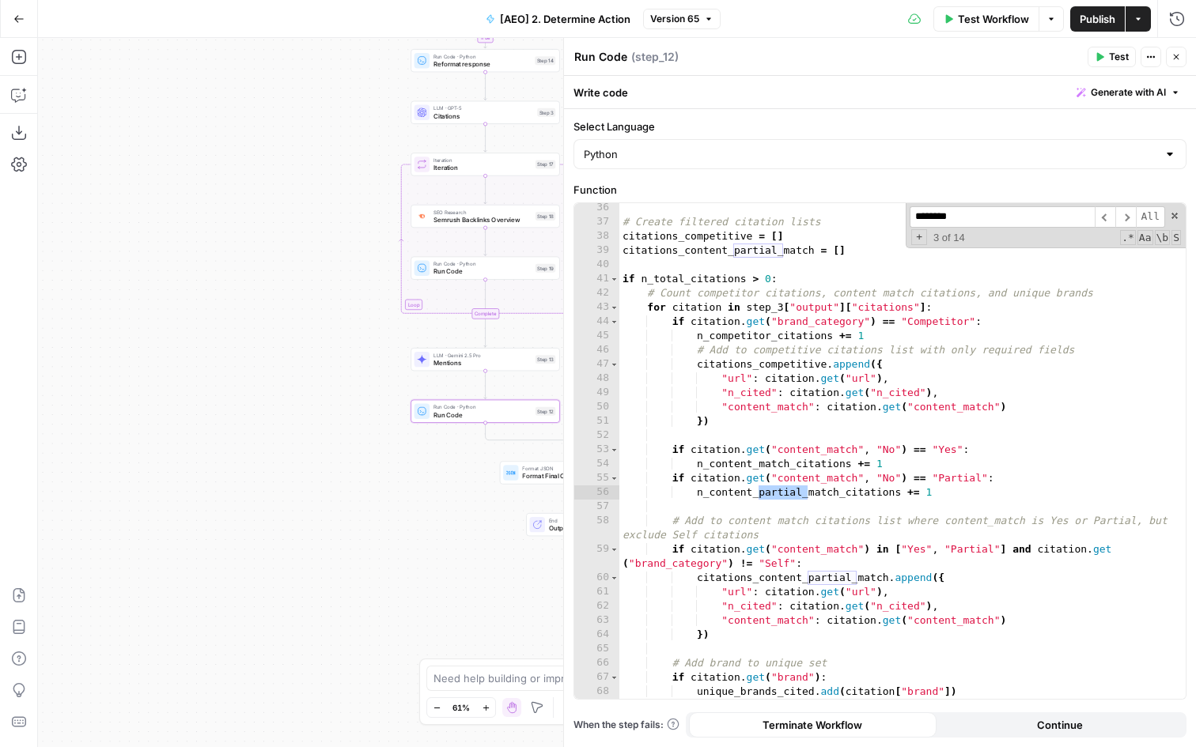
scroll to position [633, 0]
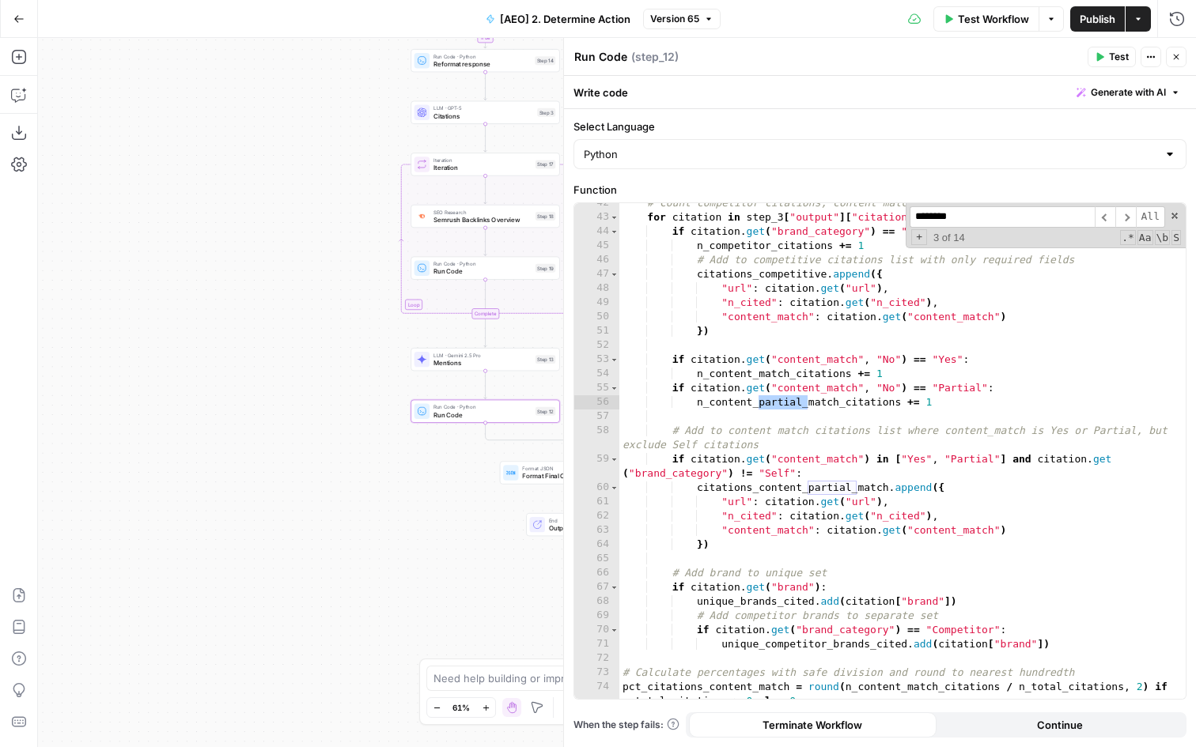
type input "********"
